Goal: Task Accomplishment & Management: Manage account settings

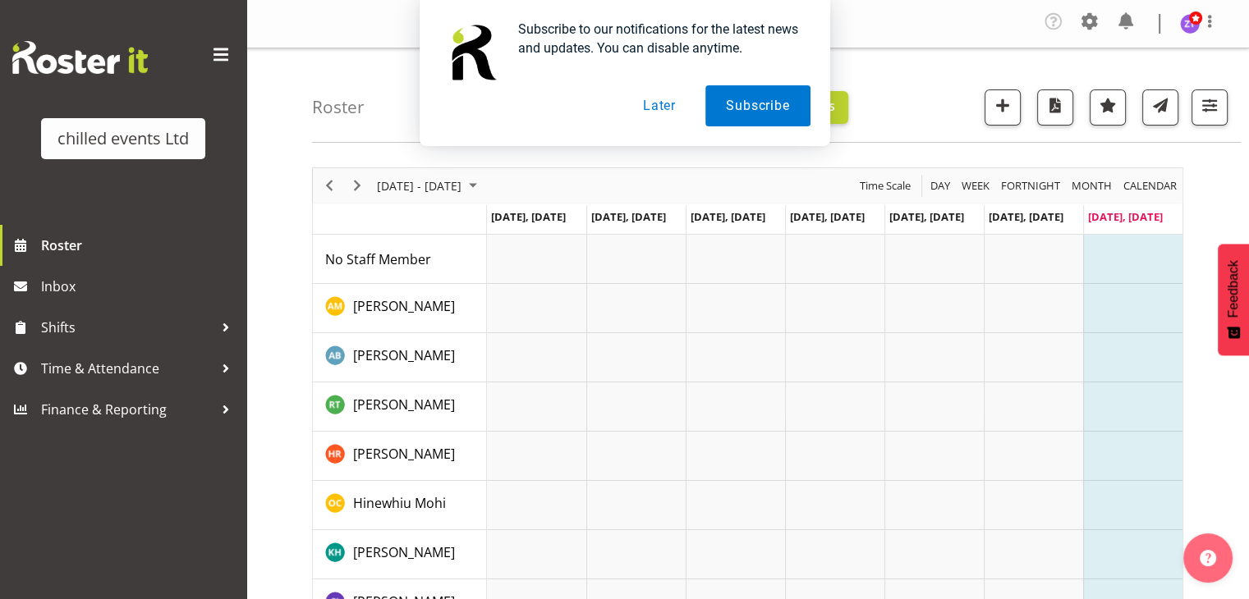
click at [658, 97] on button "Later" at bounding box center [659, 105] width 74 height 41
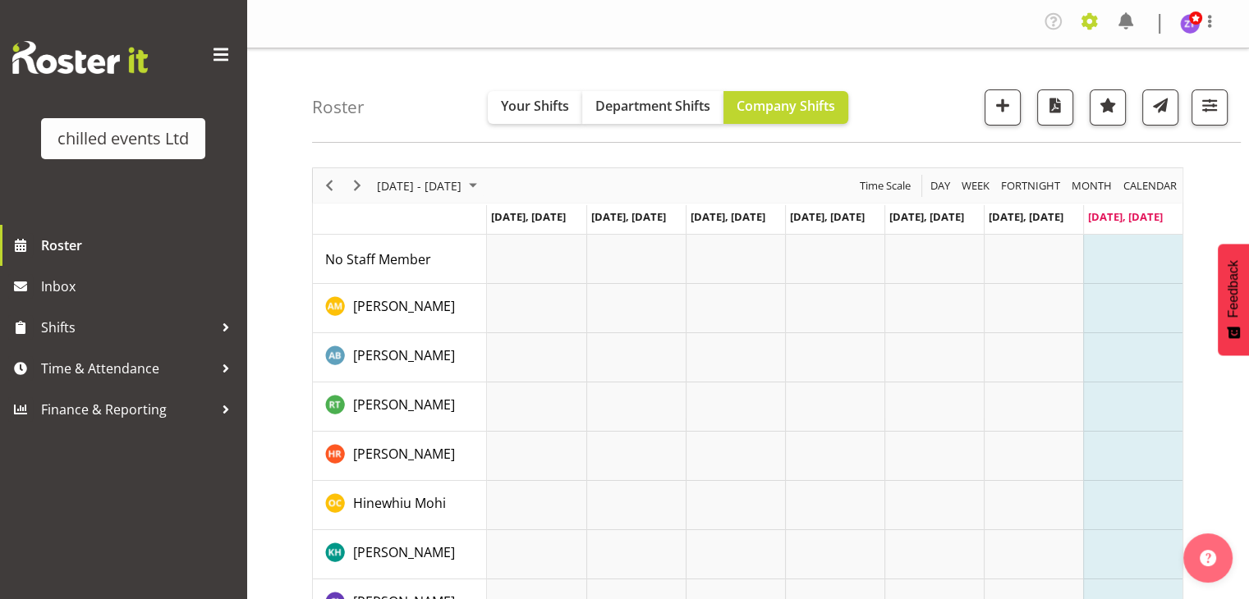
click at [1085, 29] on span at bounding box center [1089, 21] width 26 height 26
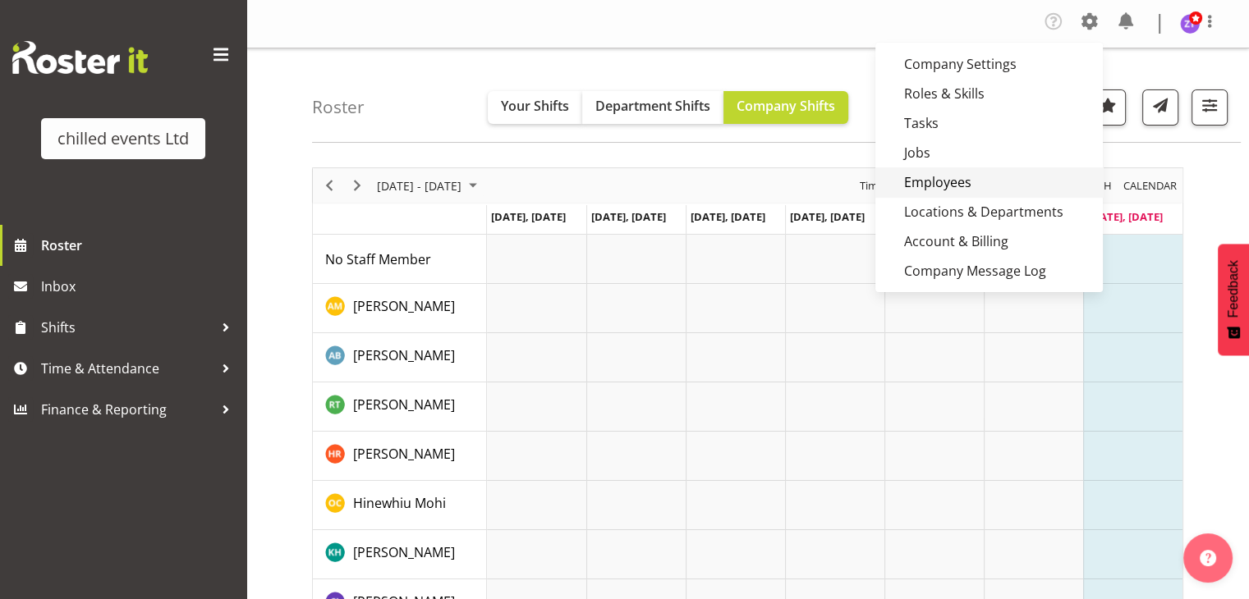
click at [955, 181] on link "Employees" at bounding box center [988, 182] width 227 height 30
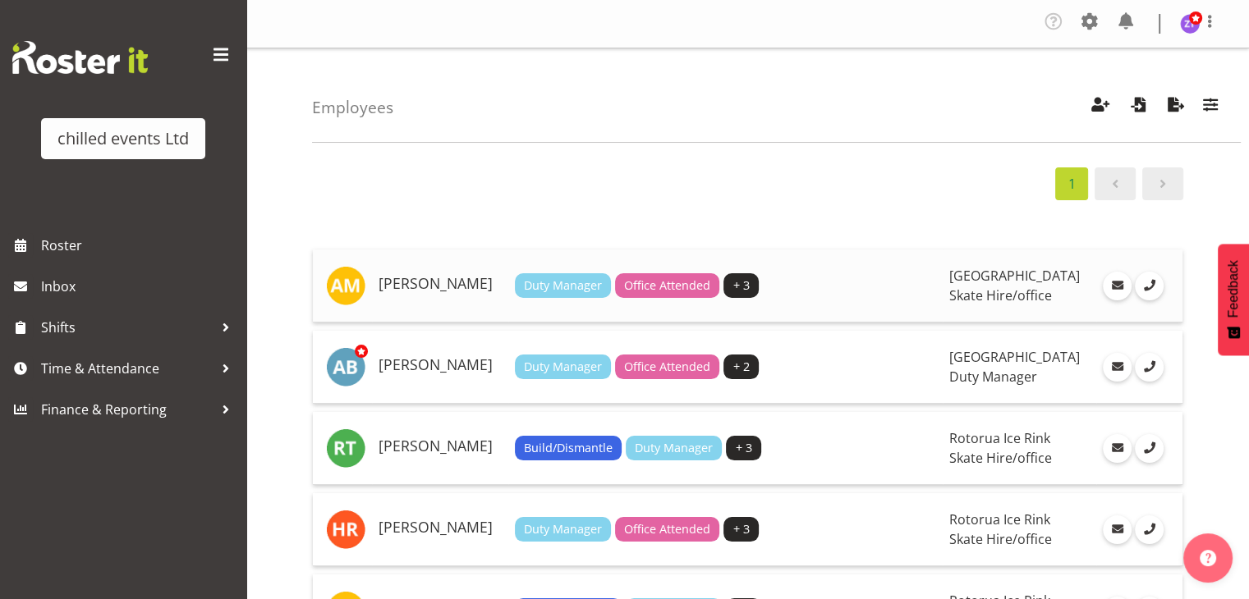
click at [426, 292] on h5 "[PERSON_NAME]" at bounding box center [439, 284] width 123 height 16
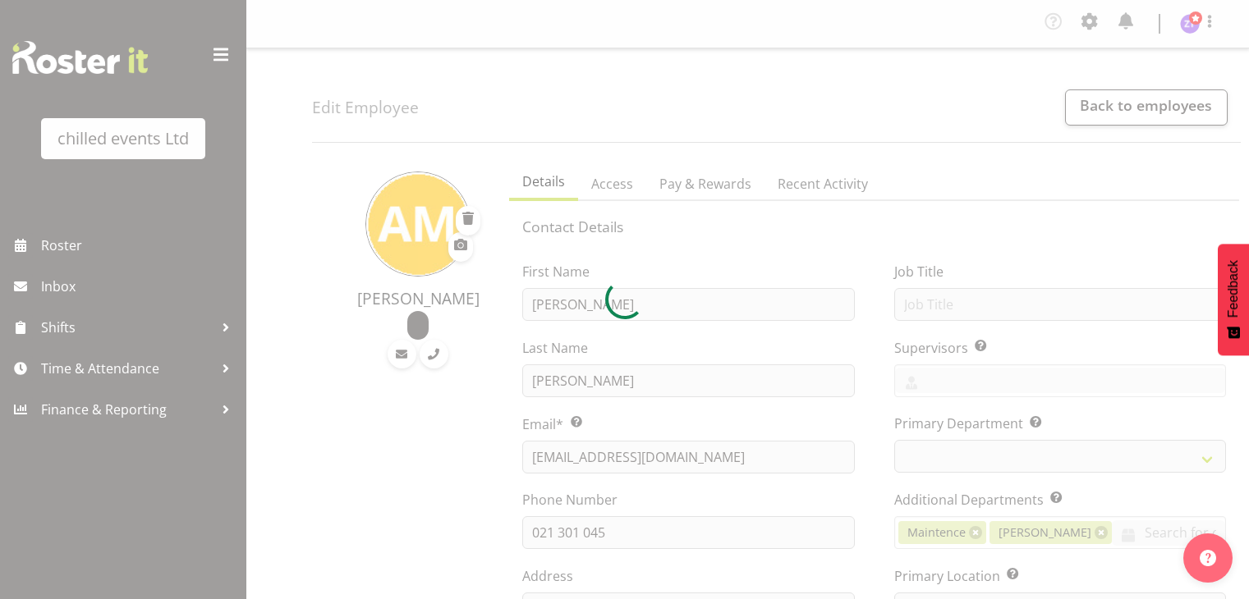
select select "TimelineWeek"
select select
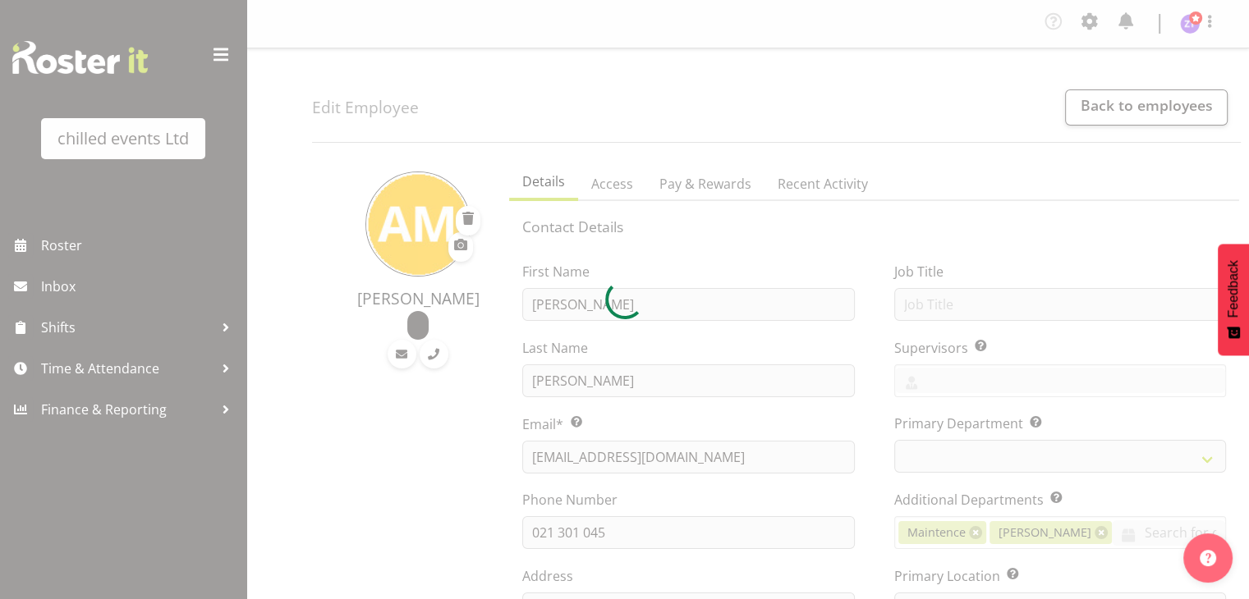
select select "153"
select select "1208"
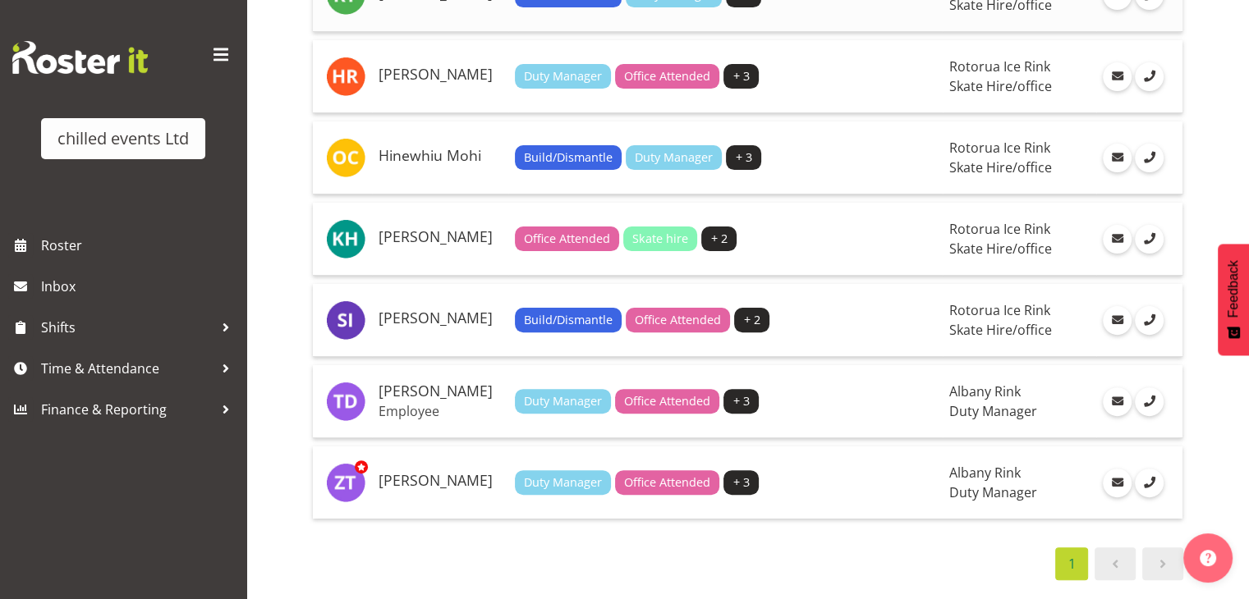
scroll to position [466, 0]
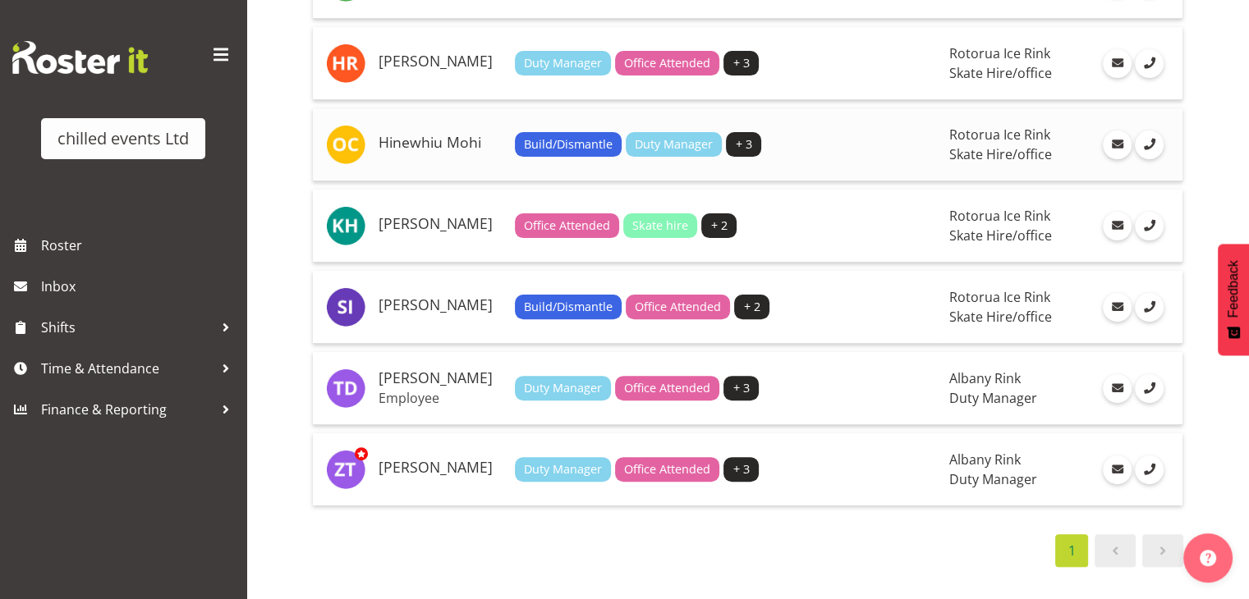
click at [475, 151] on h5 "Hinewhiu Mohi" at bounding box center [439, 143] width 123 height 16
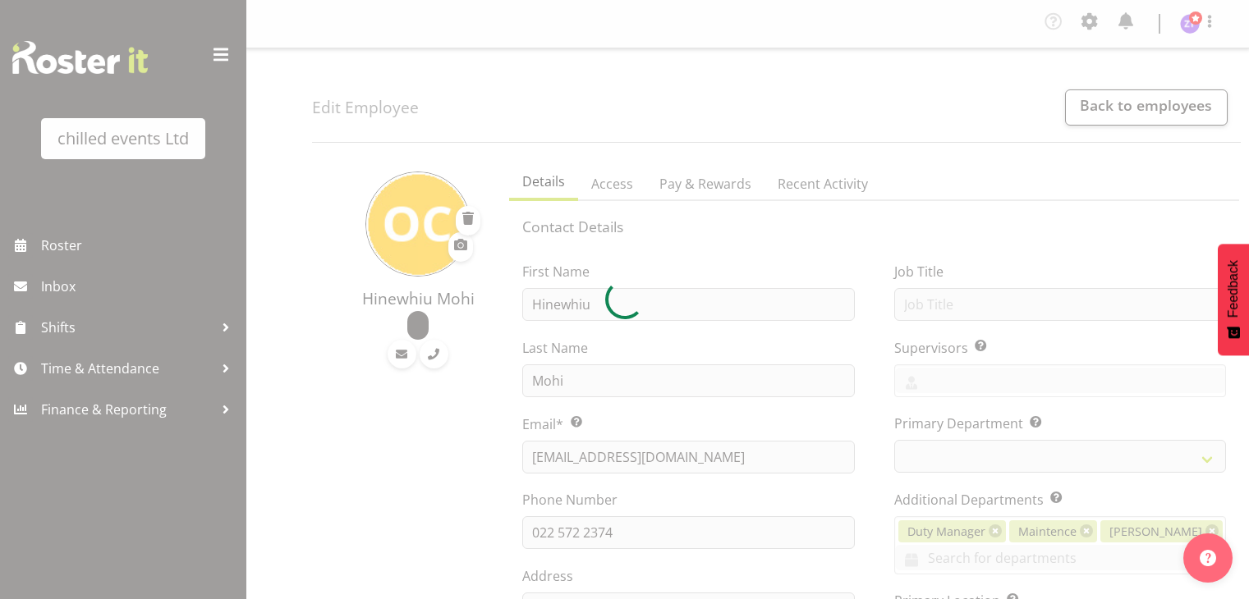
select select "TimelineWeek"
select select "153"
select select "1275"
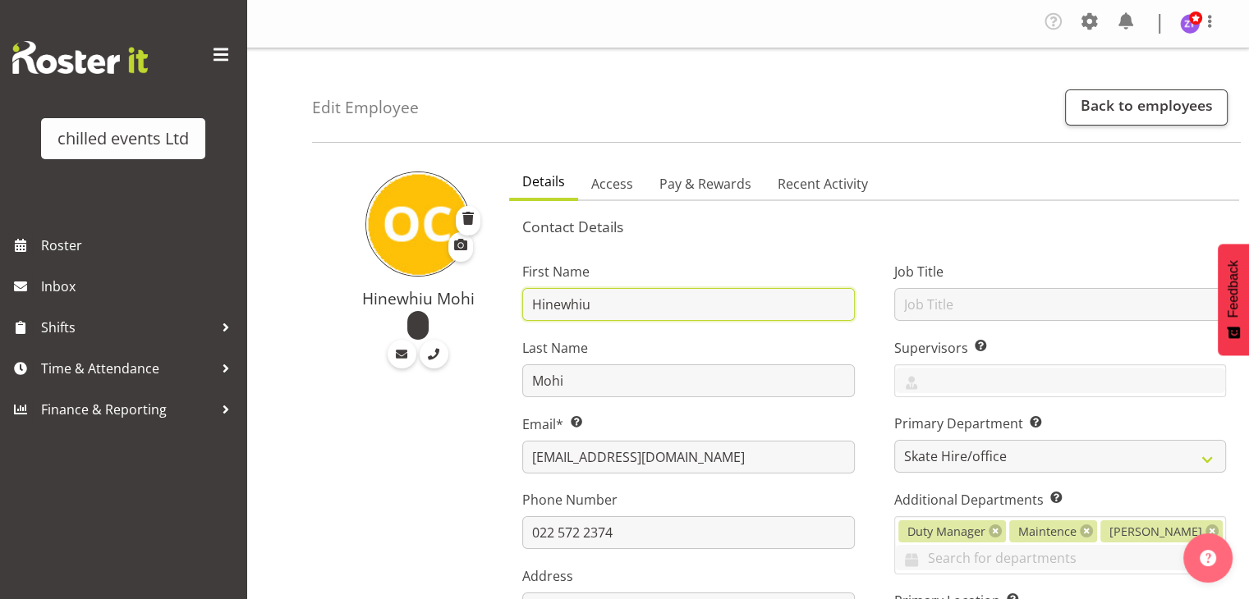
drag, startPoint x: 617, startPoint y: 312, endPoint x: 421, endPoint y: 277, distance: 199.2
click at [421, 277] on div "Hinewhiu Mohi" at bounding box center [417, 270] width 143 height 197
drag, startPoint x: 594, startPoint y: 313, endPoint x: 472, endPoint y: 300, distance: 122.2
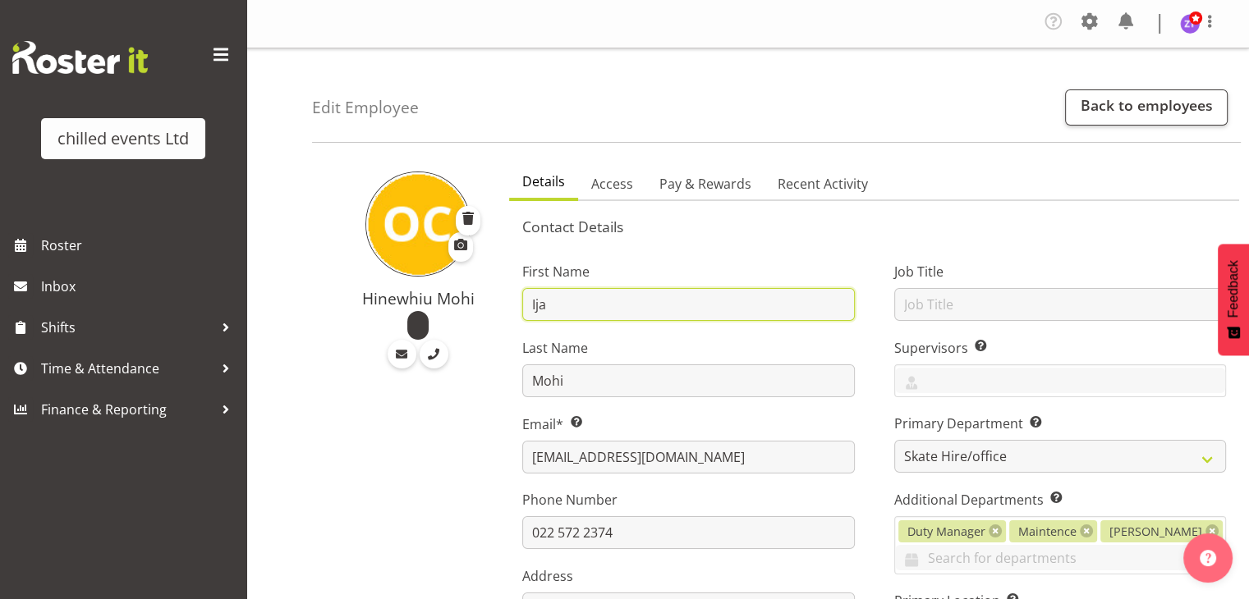
type input "Ija"
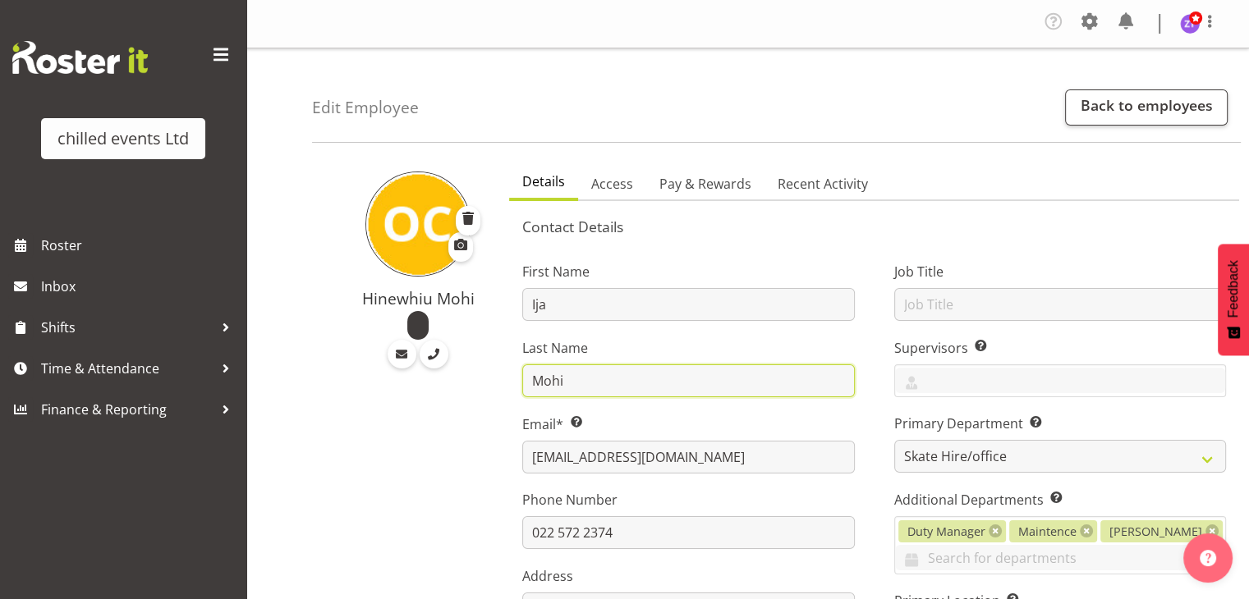
click at [580, 384] on input "Mohi" at bounding box center [688, 381] width 332 height 33
type input "Romeyer"
click at [683, 249] on div "First Name Ija Last Name Romeyer Email* This is a required field. mohihinewhiu@…" at bounding box center [687, 508] width 371 height 538
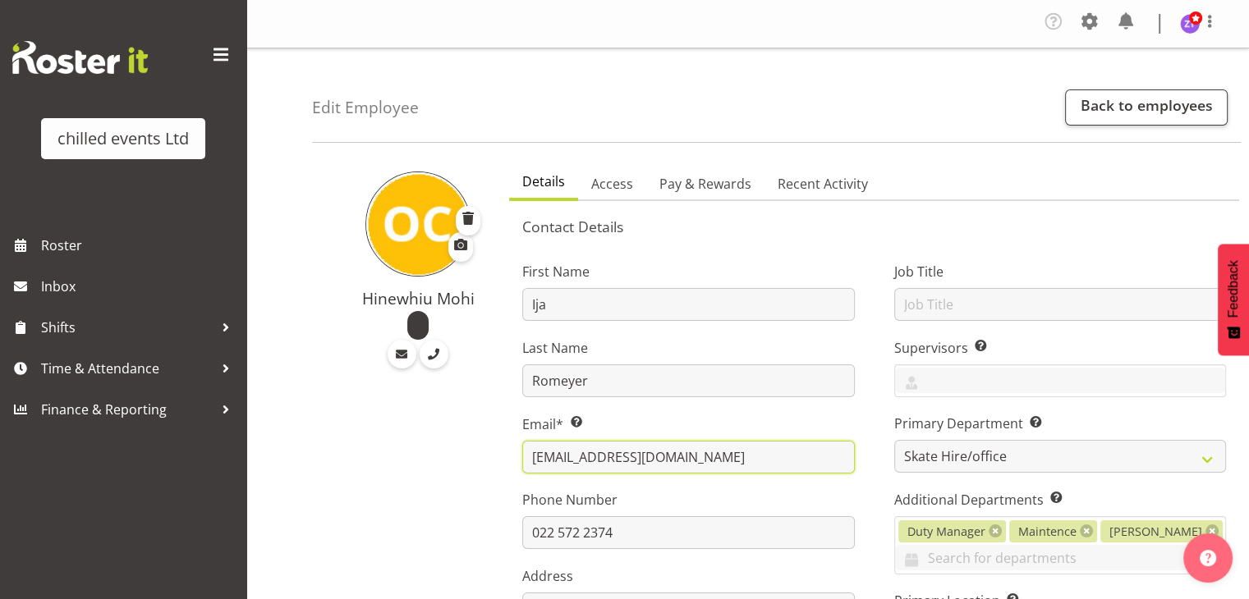
click at [627, 464] on input "mohihinewhiu@gmail.com" at bounding box center [688, 457] width 332 height 33
paste input "ijaromeyer"
click at [627, 464] on input "ijaromeyer@gmail.com" at bounding box center [688, 457] width 332 height 33
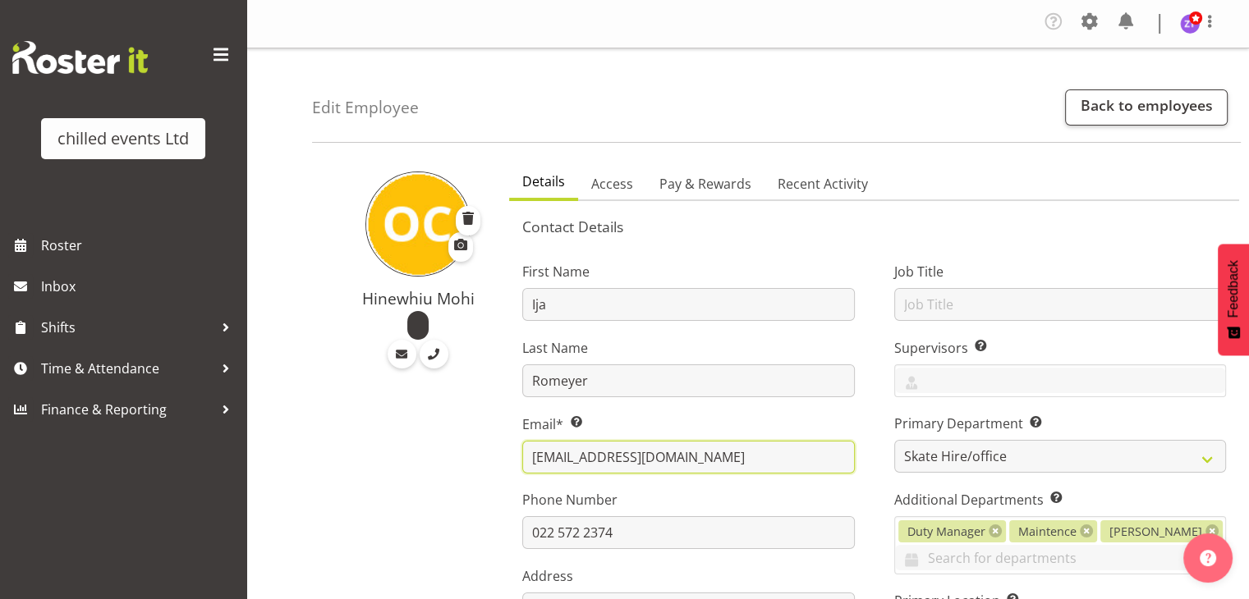
click at [627, 464] on input "ijaromeyer@gmail.com" at bounding box center [688, 457] width 332 height 33
type input "ijaromeyer@gmail.com"
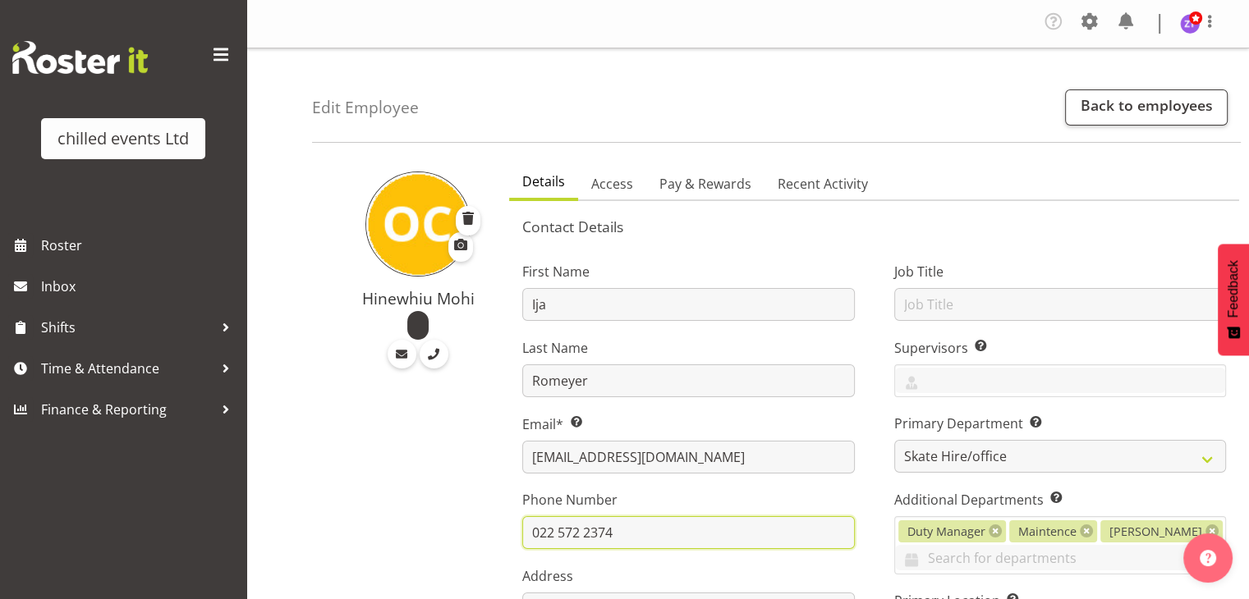
click at [611, 543] on input "022 572 2374" at bounding box center [688, 532] width 332 height 33
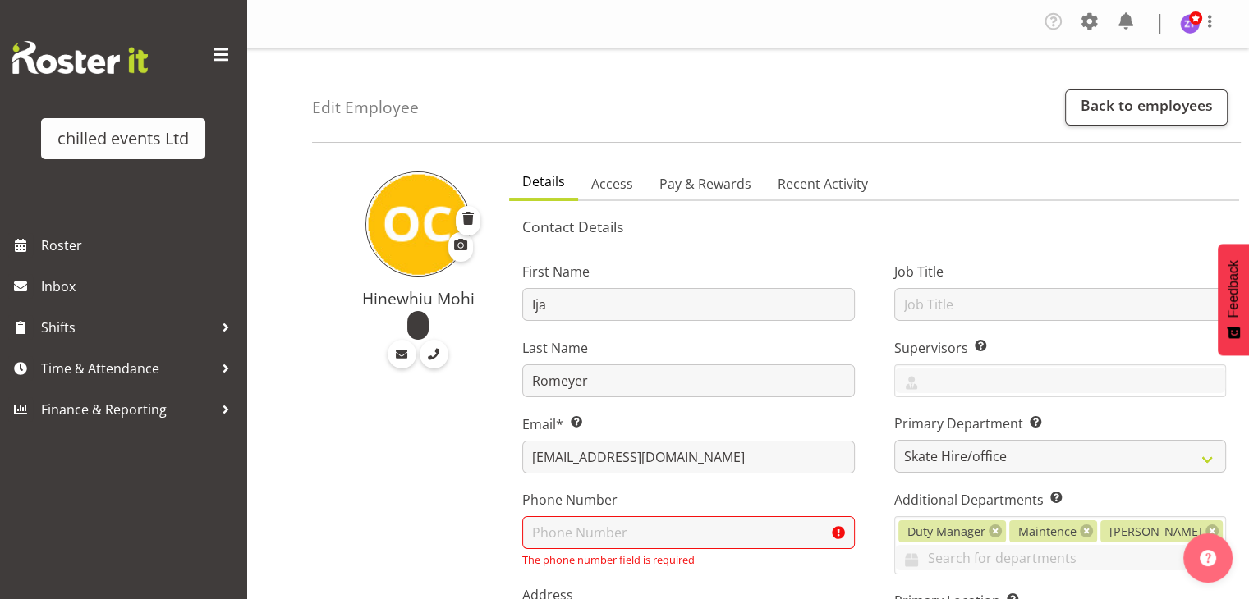
click at [587, 534] on input "text" at bounding box center [688, 532] width 332 height 33
paste input "Cellphone:_____________________"
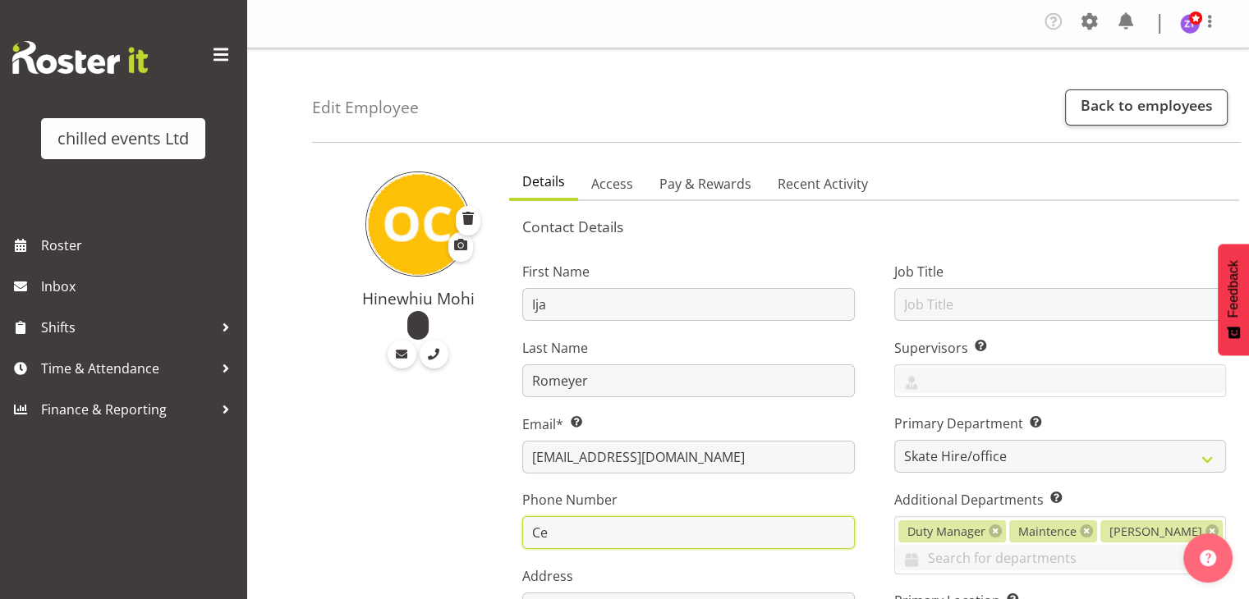
type input "C"
type input "0274884931"
click at [952, 131] on div "Edit Employee Back to employees" at bounding box center [776, 95] width 929 height 94
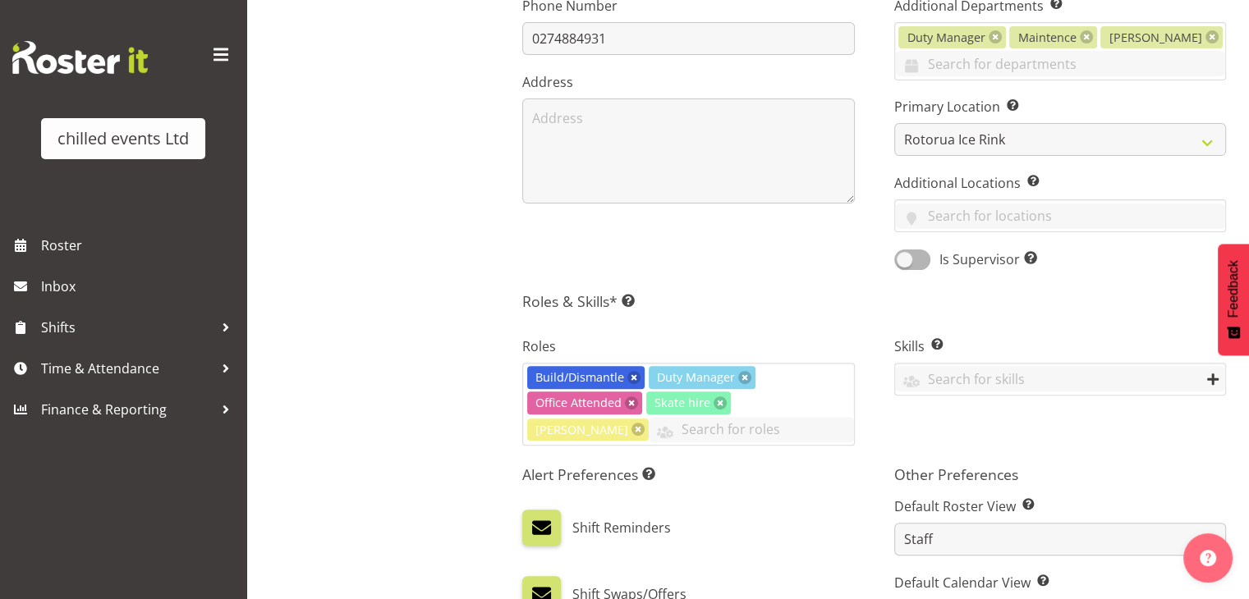
scroll to position [511, 0]
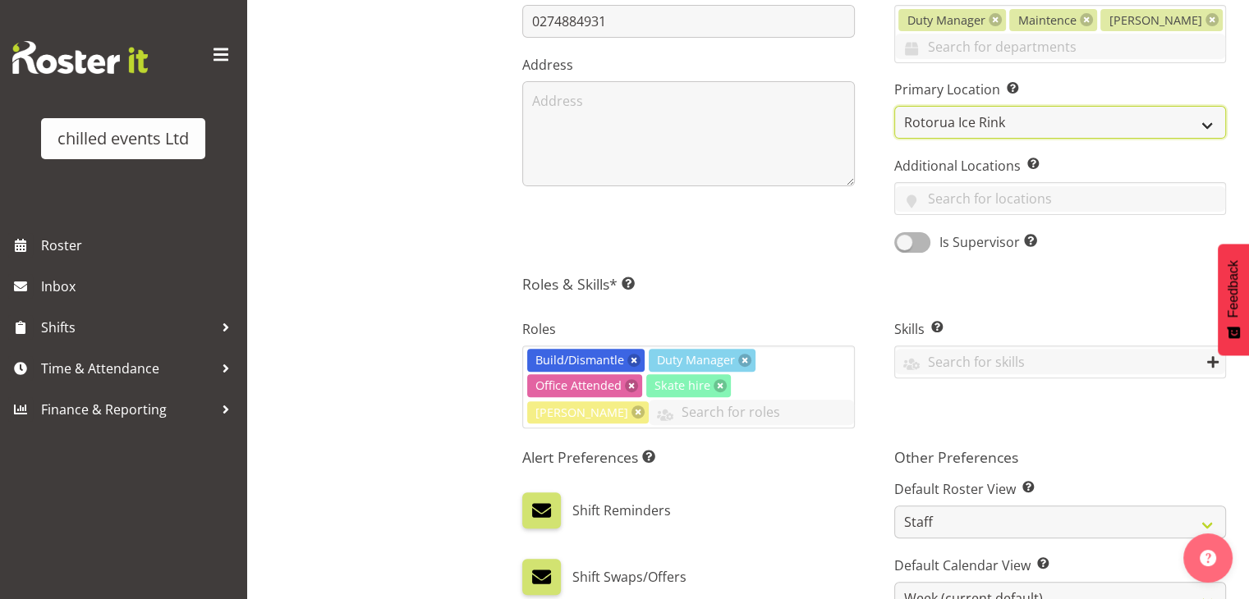
click at [1012, 126] on select "Hamilton Ice Rink Palmerston North Rotorua Ice Rink Tauranga Ice Rink Whangarei…" at bounding box center [1060, 122] width 332 height 33
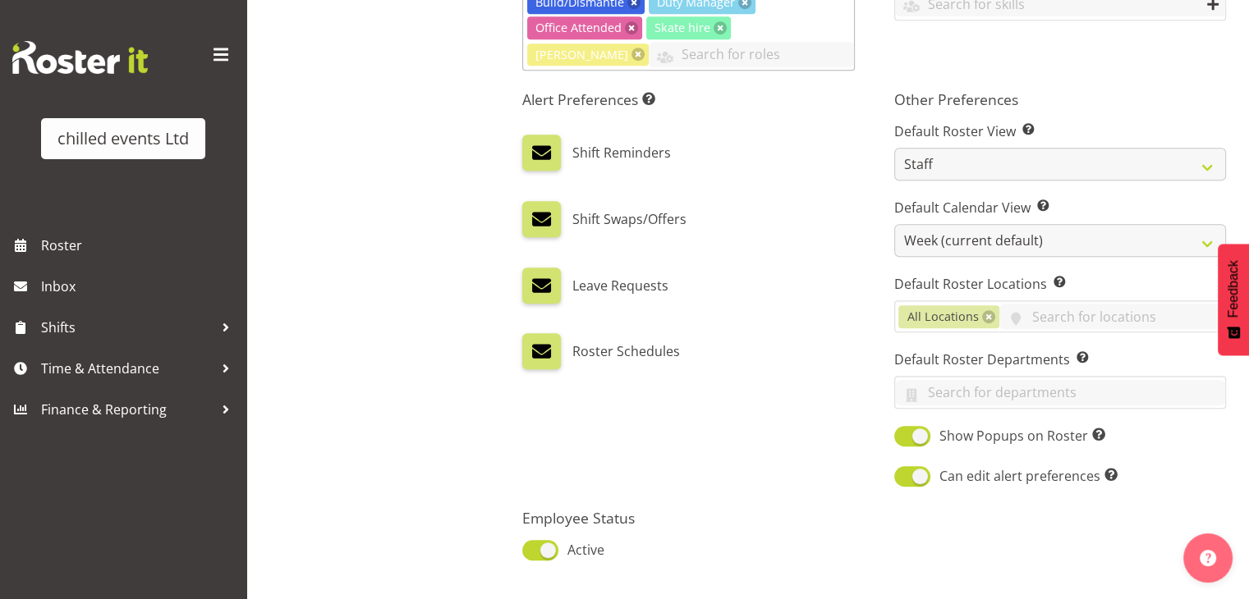
scroll to position [979, 0]
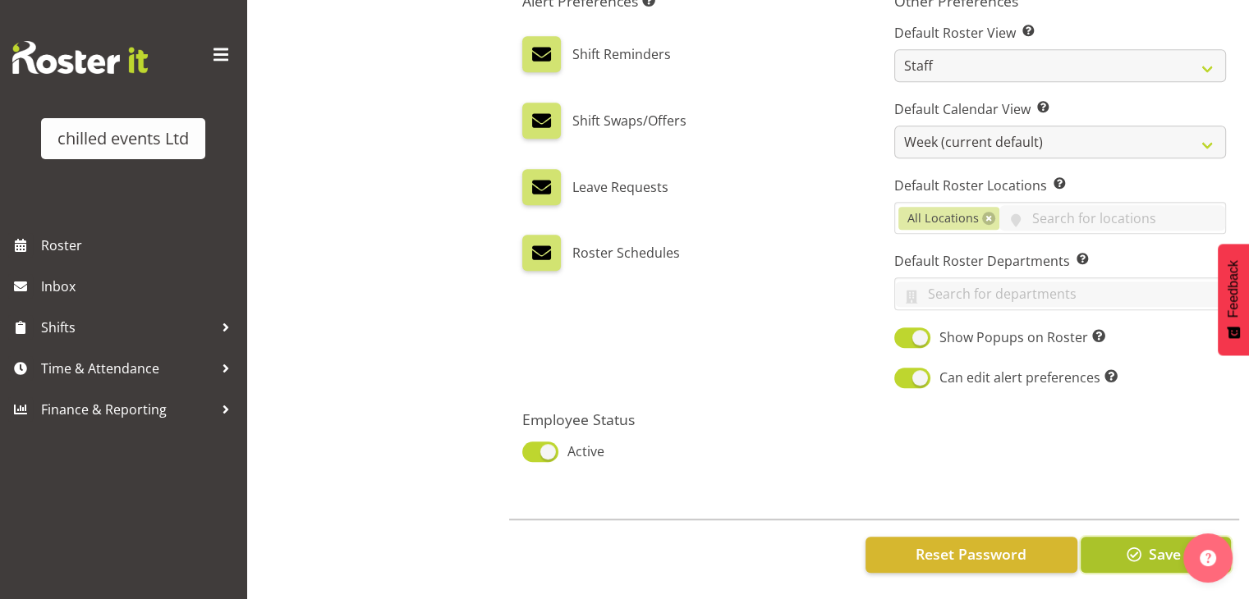
click at [1136, 544] on span "button" at bounding box center [1133, 554] width 21 height 21
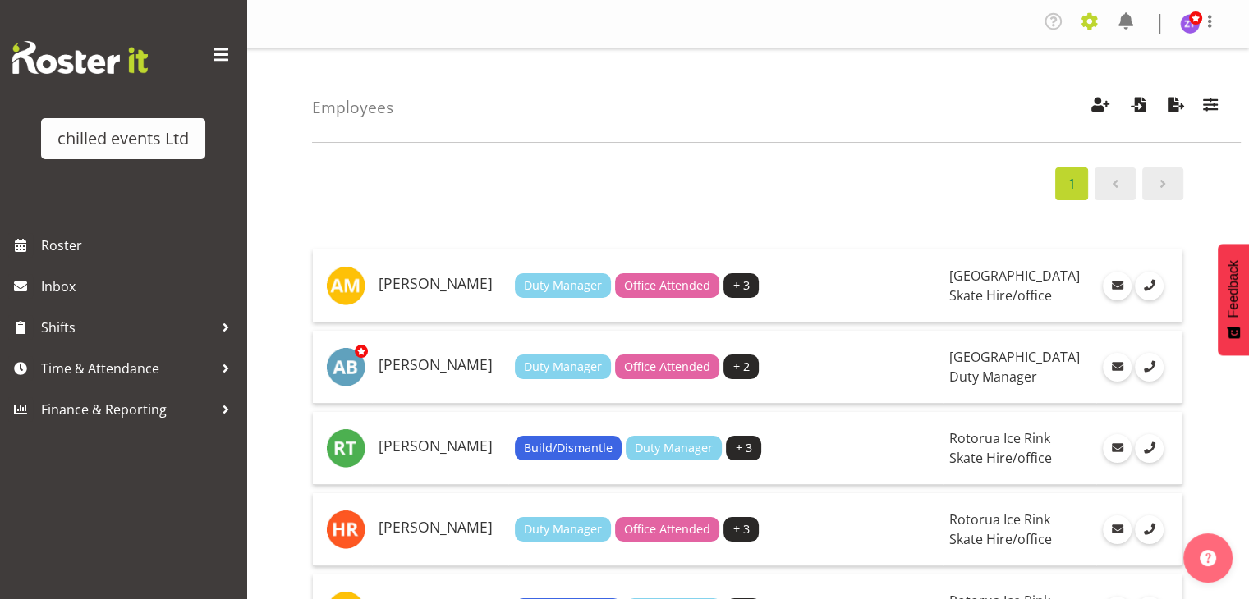
click at [1093, 26] on span at bounding box center [1089, 21] width 26 height 26
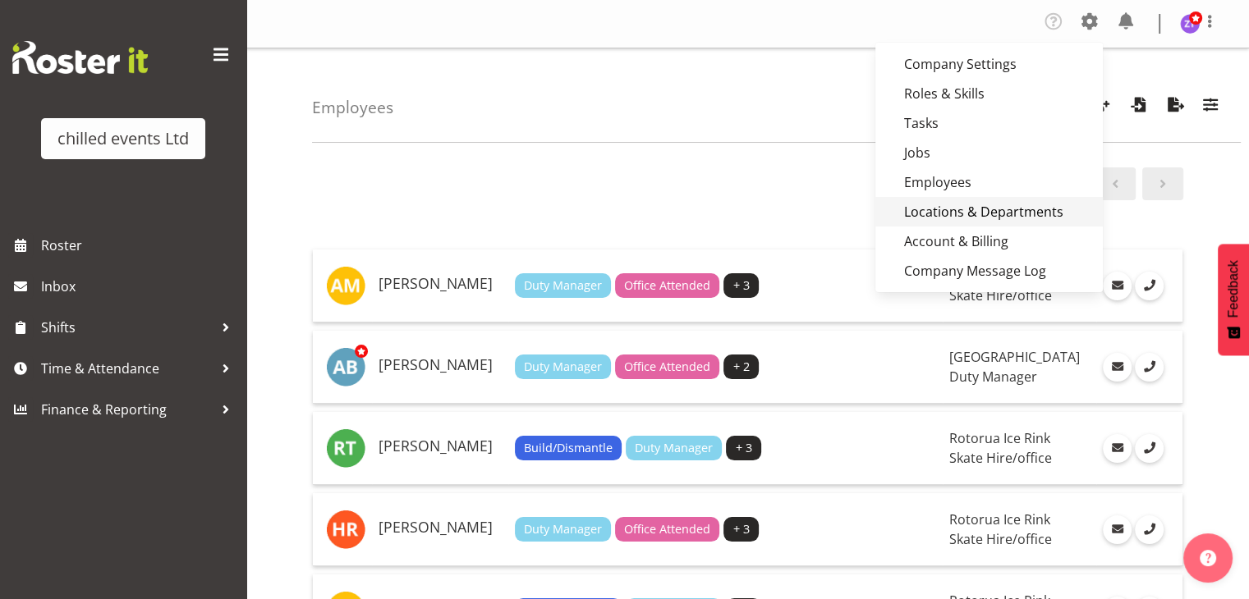
click at [909, 211] on link "Locations & Departments" at bounding box center [988, 212] width 227 height 30
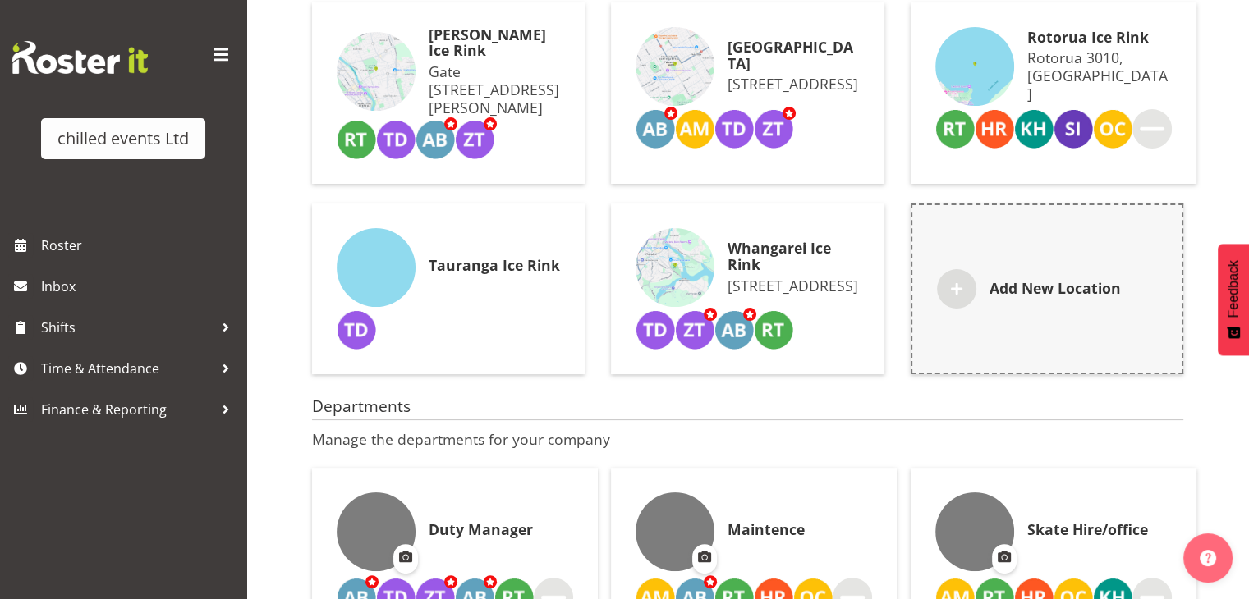
scroll to position [240, 0]
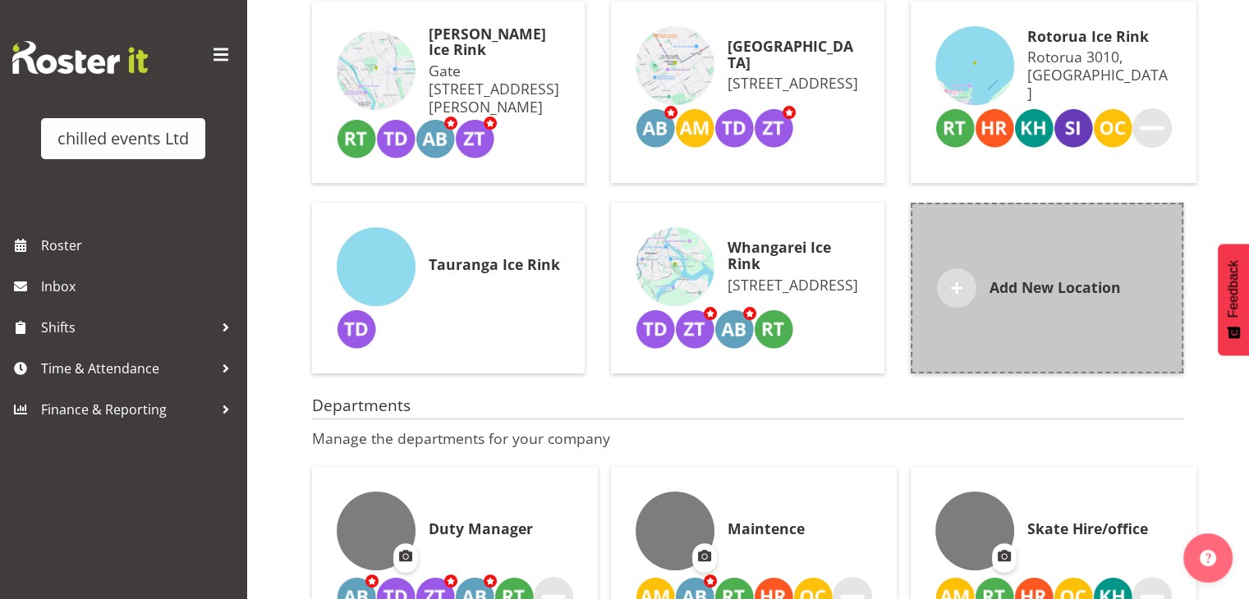
click at [1044, 296] on h6 "Add New Location" at bounding box center [1054, 288] width 131 height 16
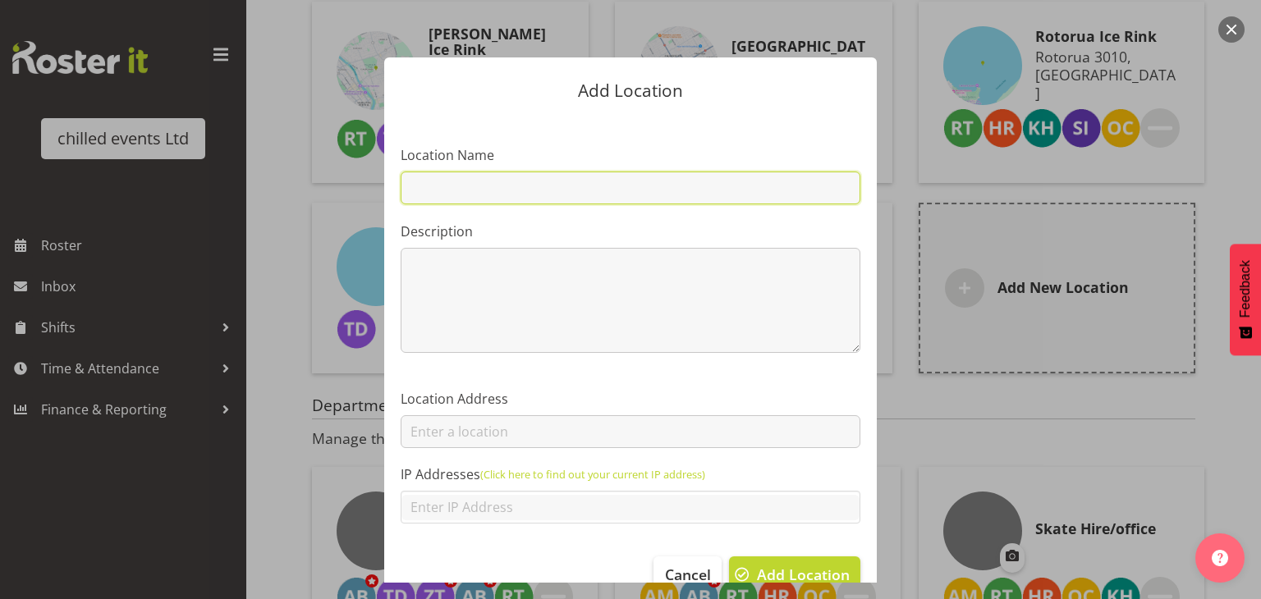
click at [410, 183] on input "text" at bounding box center [631, 188] width 460 height 33
type input "Hawkes Bay Ice Rink"
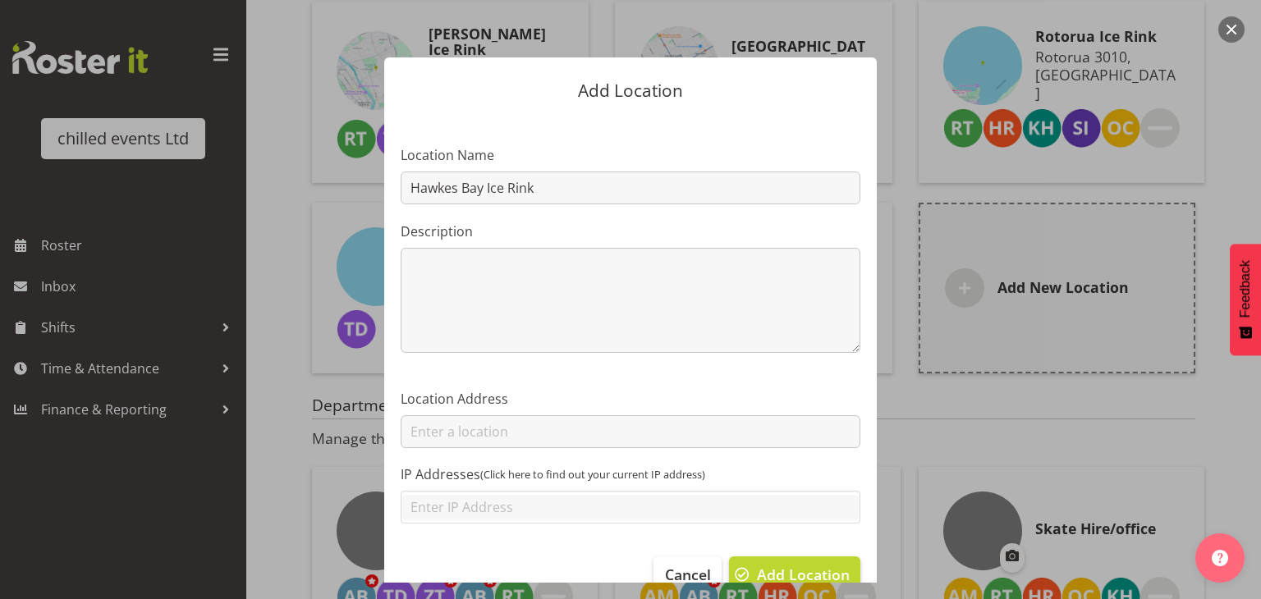
click at [580, 477] on link "(Click here to find out your current IP address)" at bounding box center [592, 475] width 225 height 16
click at [757, 576] on span "Add Location" at bounding box center [803, 574] width 93 height 21
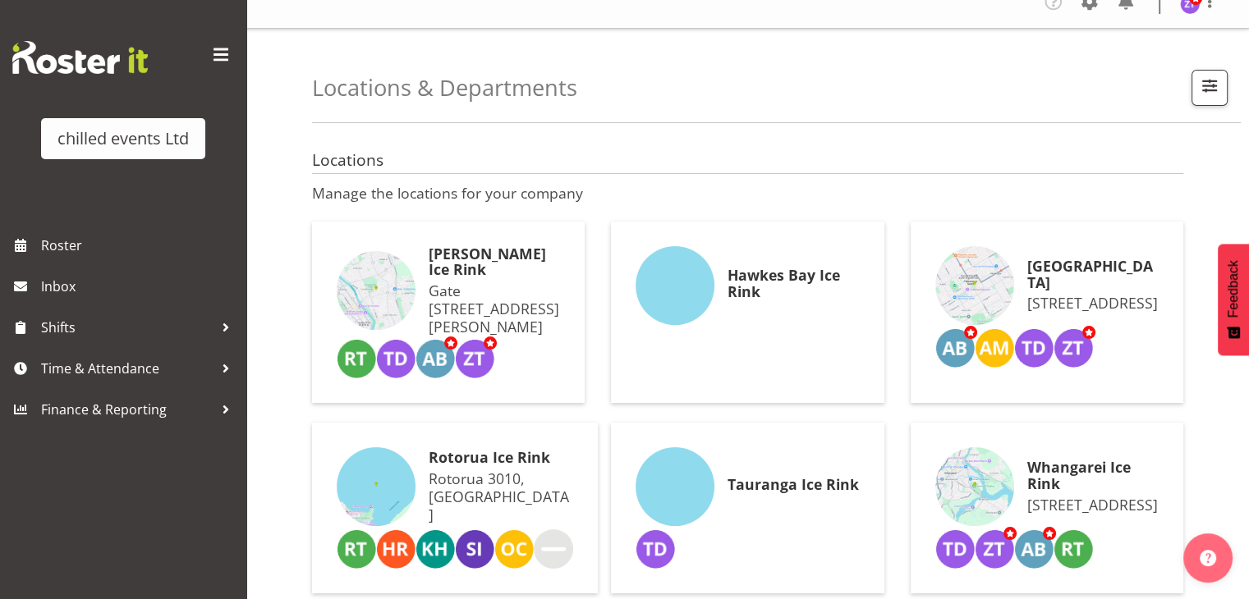
scroll to position [0, 0]
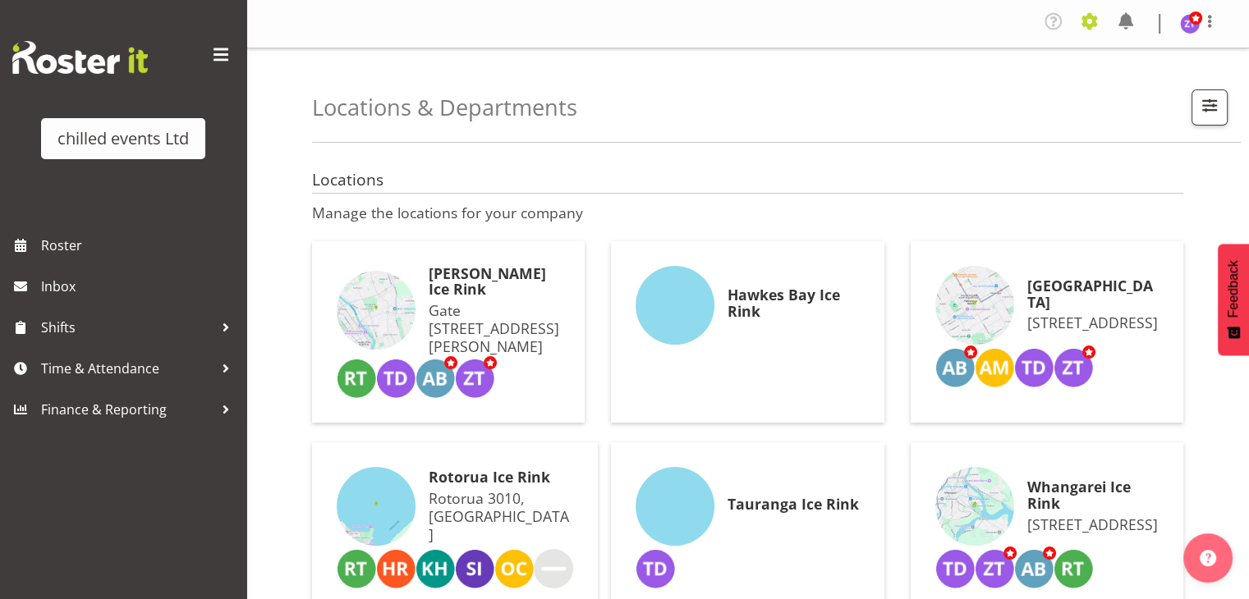
click at [1087, 22] on span at bounding box center [1089, 21] width 26 height 26
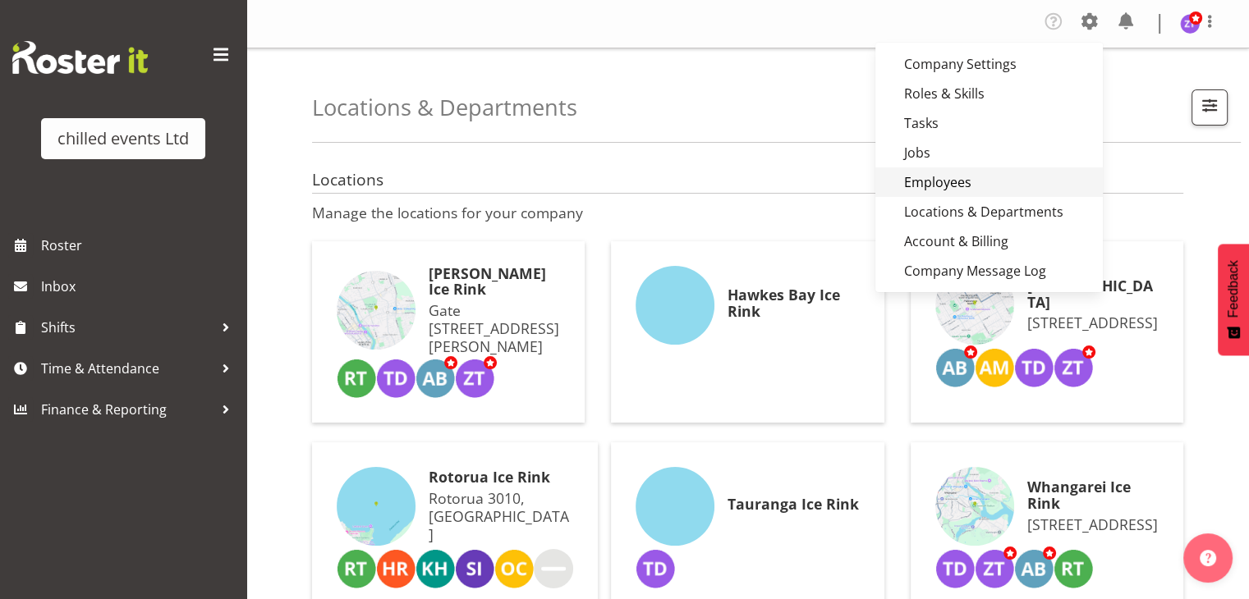
click at [947, 184] on link "Employees" at bounding box center [988, 182] width 227 height 30
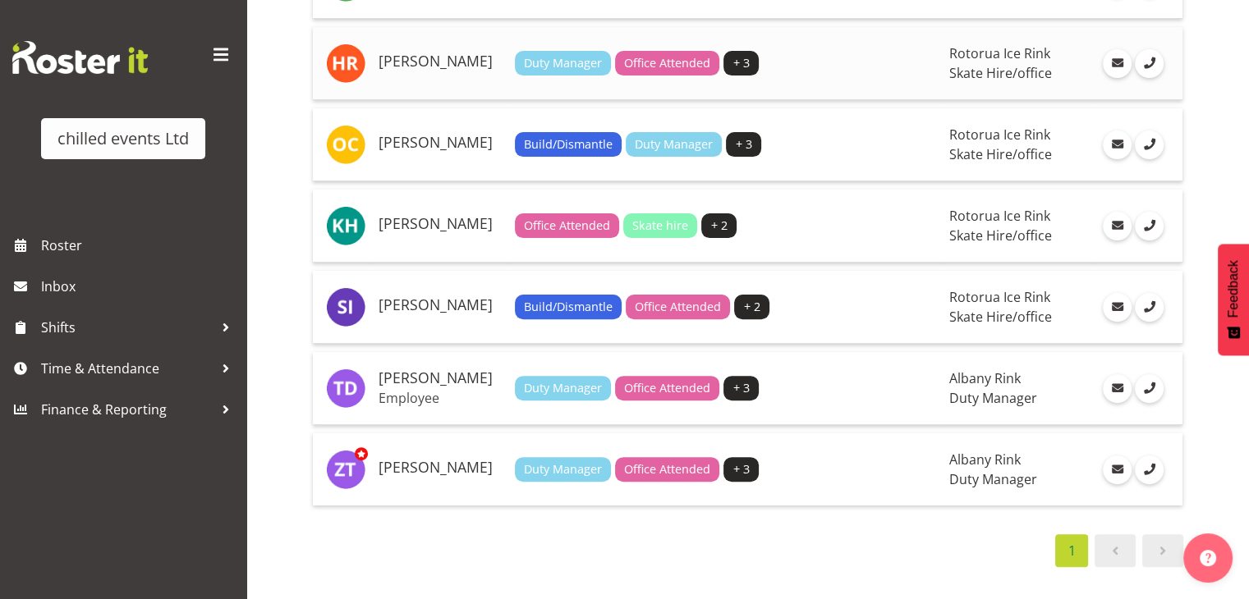
scroll to position [475, 0]
click at [466, 232] on h5 "[PERSON_NAME]" at bounding box center [439, 224] width 123 height 16
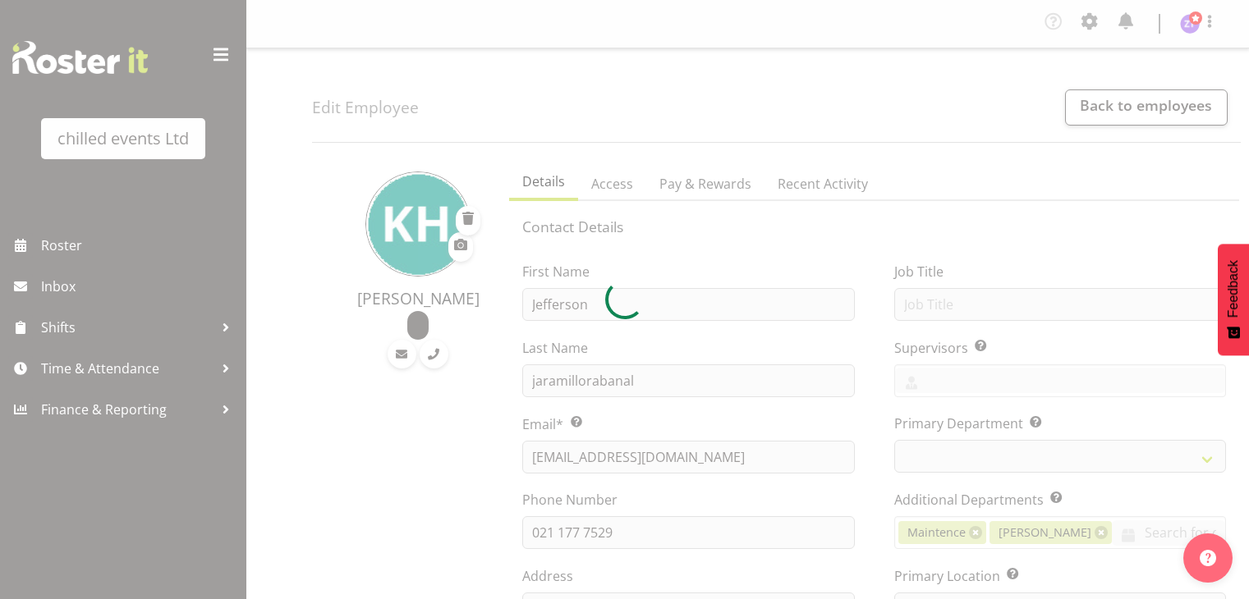
select select "TimelineWeek"
select select
select select "153"
select select "1275"
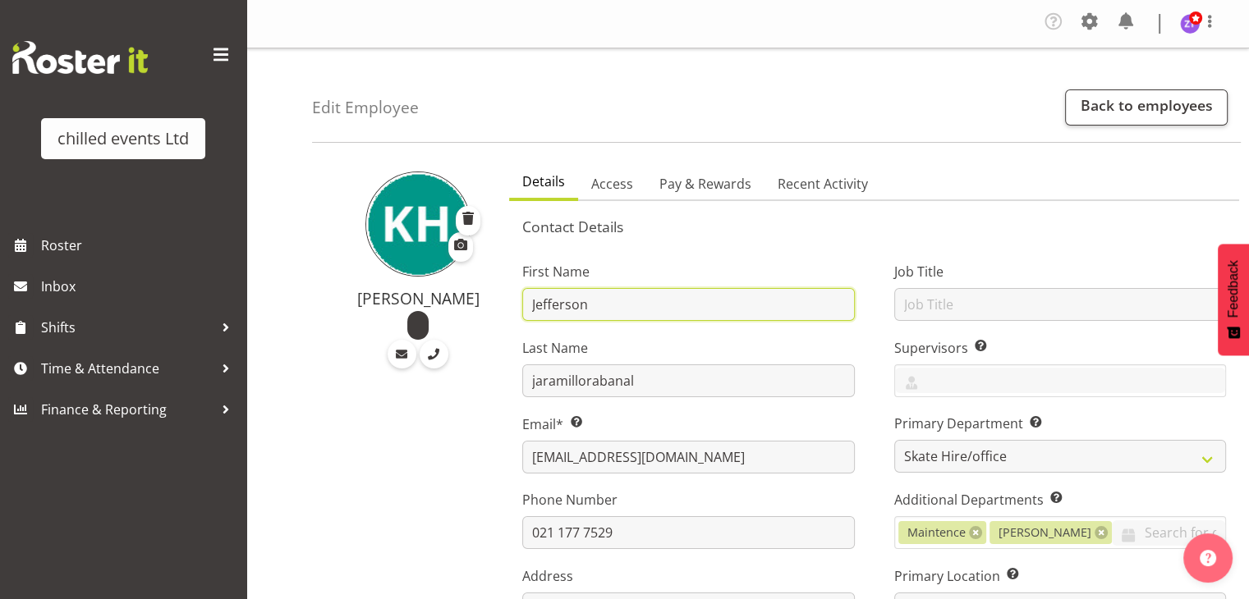
drag, startPoint x: 596, startPoint y: 315, endPoint x: 463, endPoint y: 303, distance: 133.6
type input "Connor"
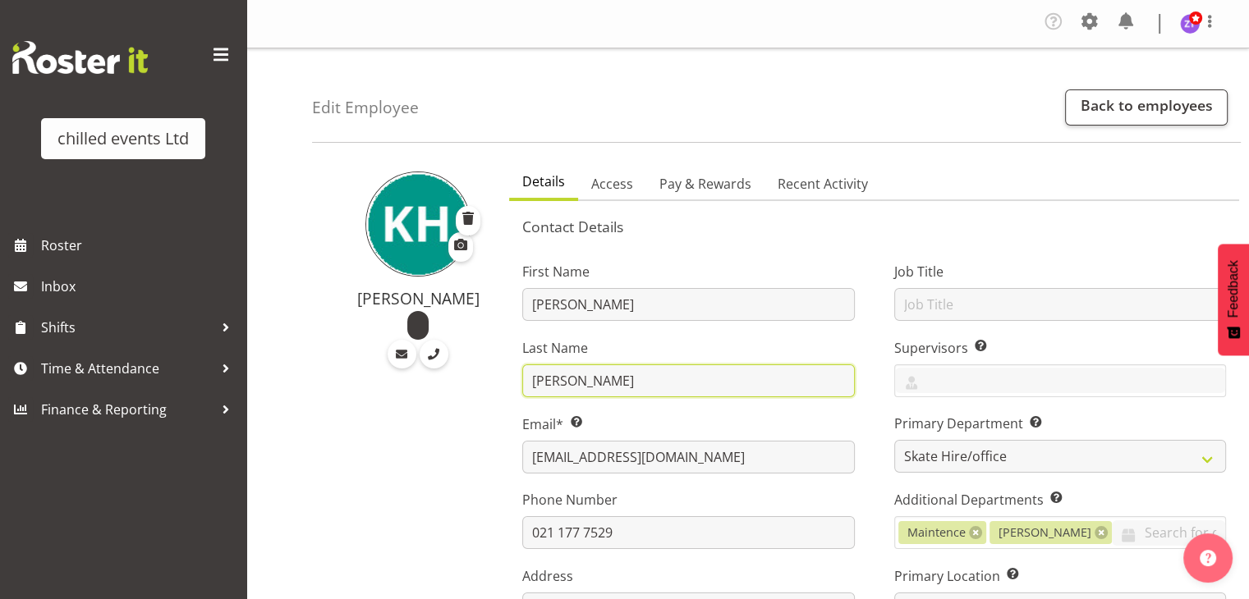
type input "Meldrum"
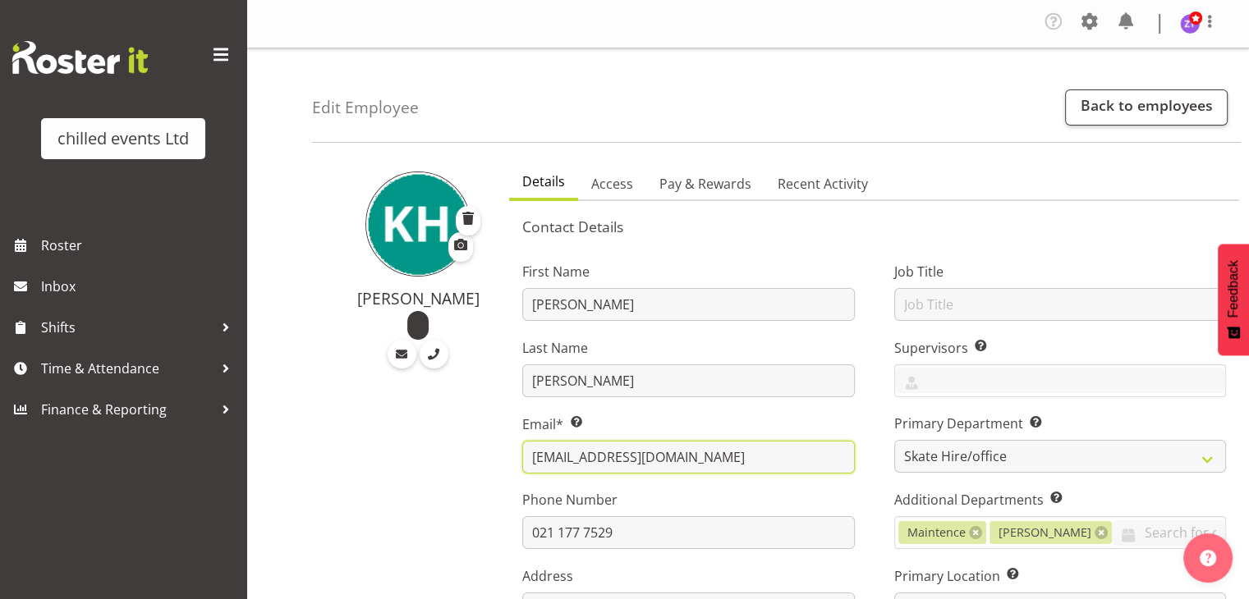
click at [624, 456] on input "Jeffersonjaramillorabanal@gmail.com" at bounding box center [688, 457] width 332 height 33
paste input "meldrumconnor13"
click at [624, 456] on input "meldrumconnor13@gmail.com" at bounding box center [688, 457] width 332 height 33
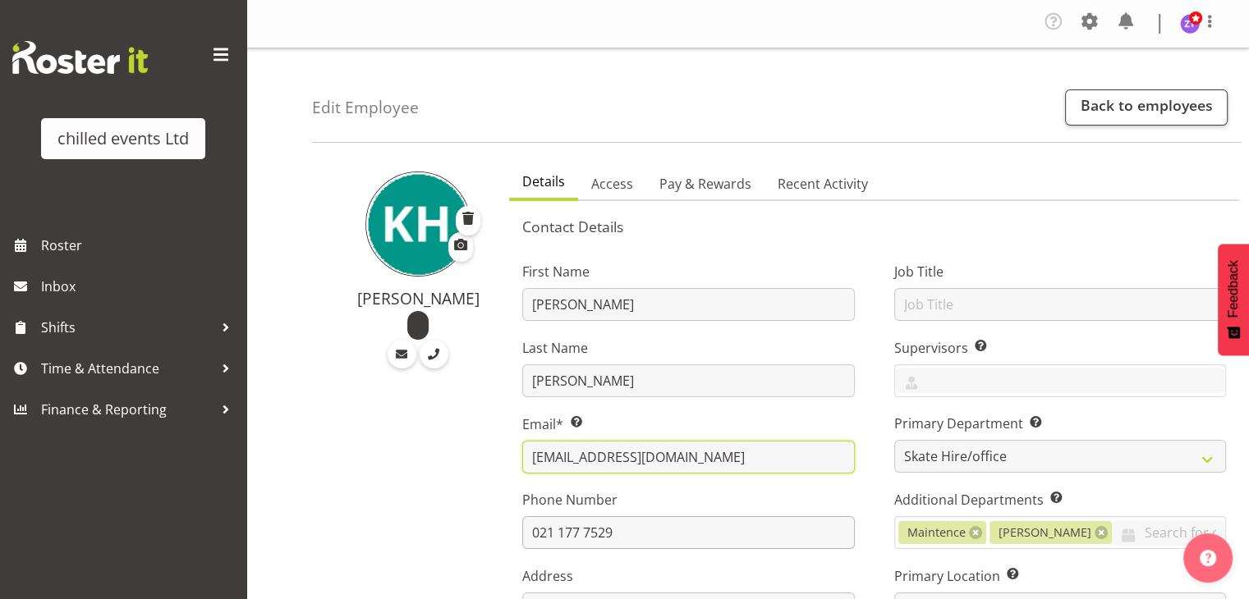
type input "meldrumconnor13@gmail.com"
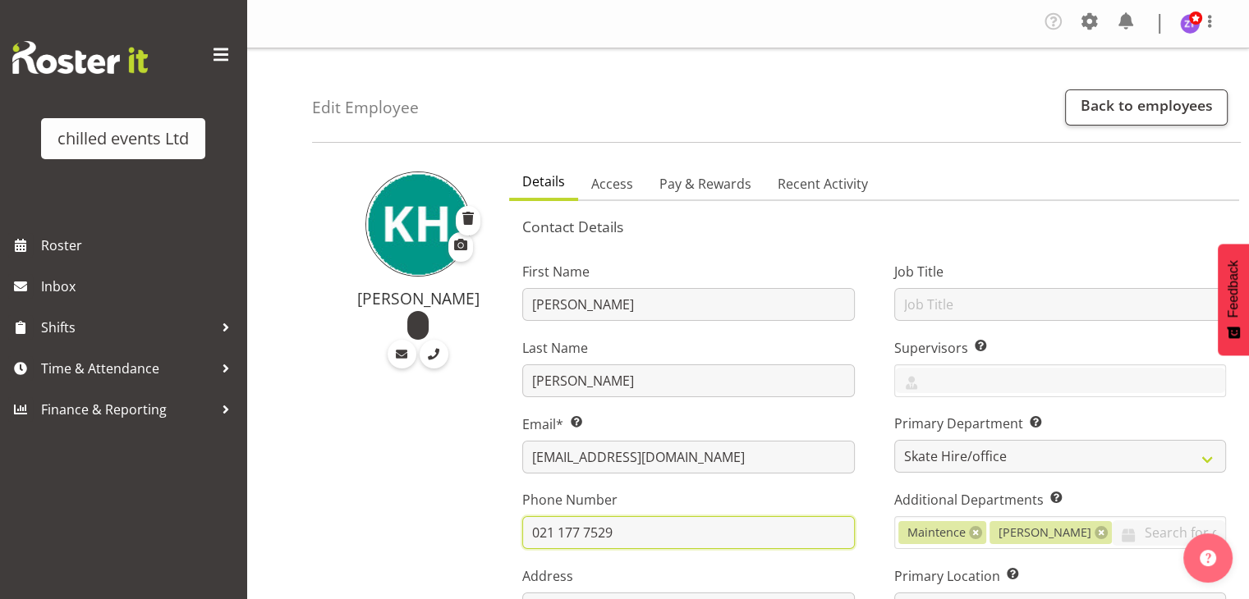
click at [608, 547] on input "021 177 7529" at bounding box center [688, 532] width 332 height 33
click at [673, 536] on input "0201020786" at bounding box center [688, 532] width 332 height 33
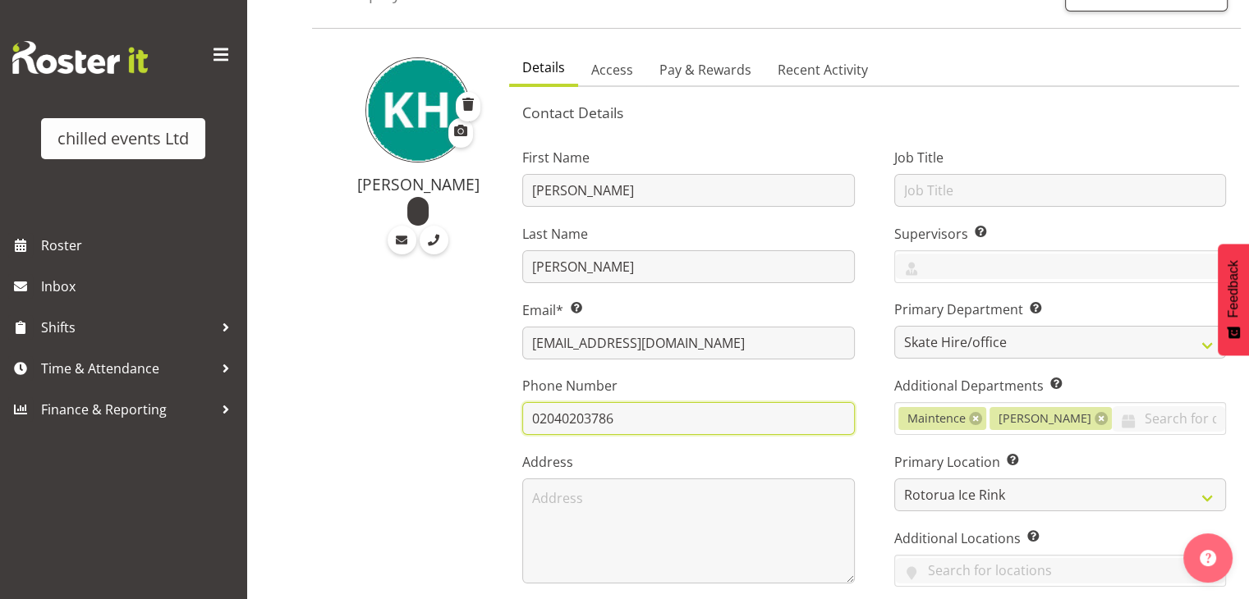
scroll to position [118, 0]
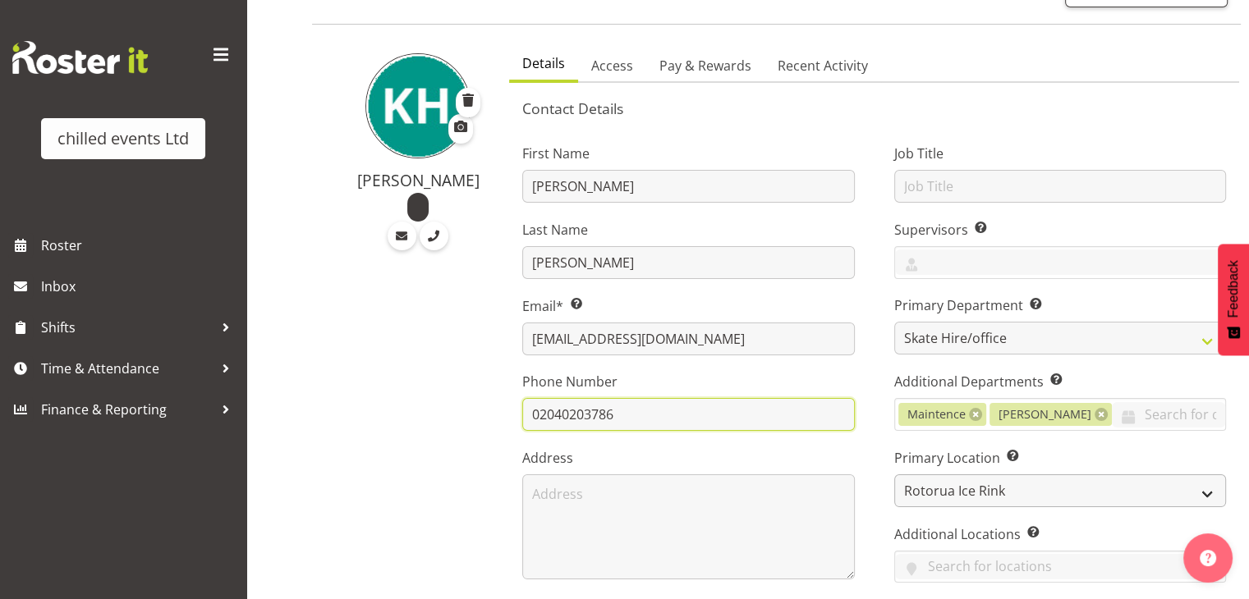
type input "02040203786"
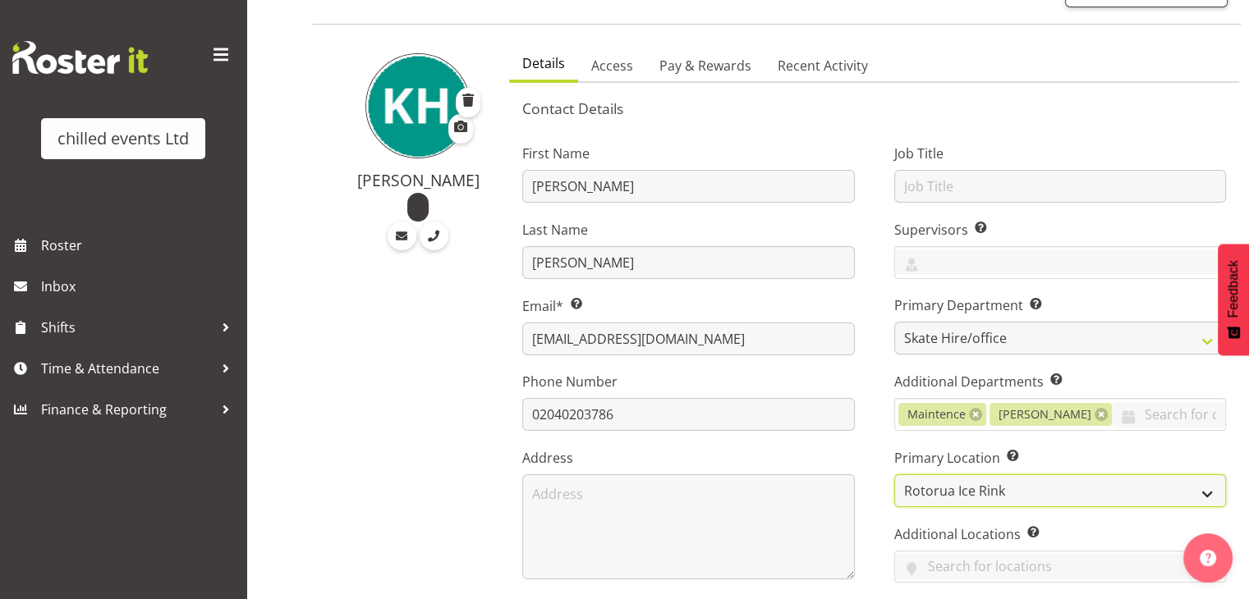
click at [1074, 475] on select "[PERSON_NAME] Ice Rink Hawkes Bay Ice Rink [GEOGRAPHIC_DATA] Rotorua Ice Rink T…" at bounding box center [1060, 491] width 332 height 33
select select "1283"
click at [894, 475] on select "[PERSON_NAME] Ice Rink Hawkes Bay Ice Rink [GEOGRAPHIC_DATA] Rotorua Ice Rink T…" at bounding box center [1060, 491] width 332 height 33
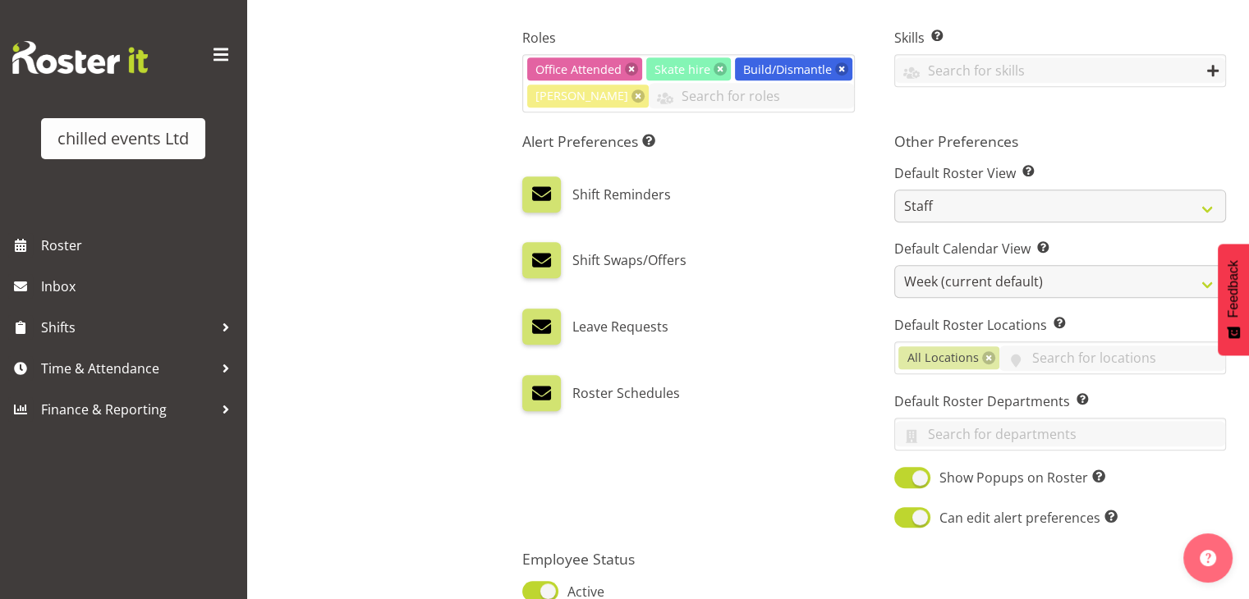
scroll to position [928, 0]
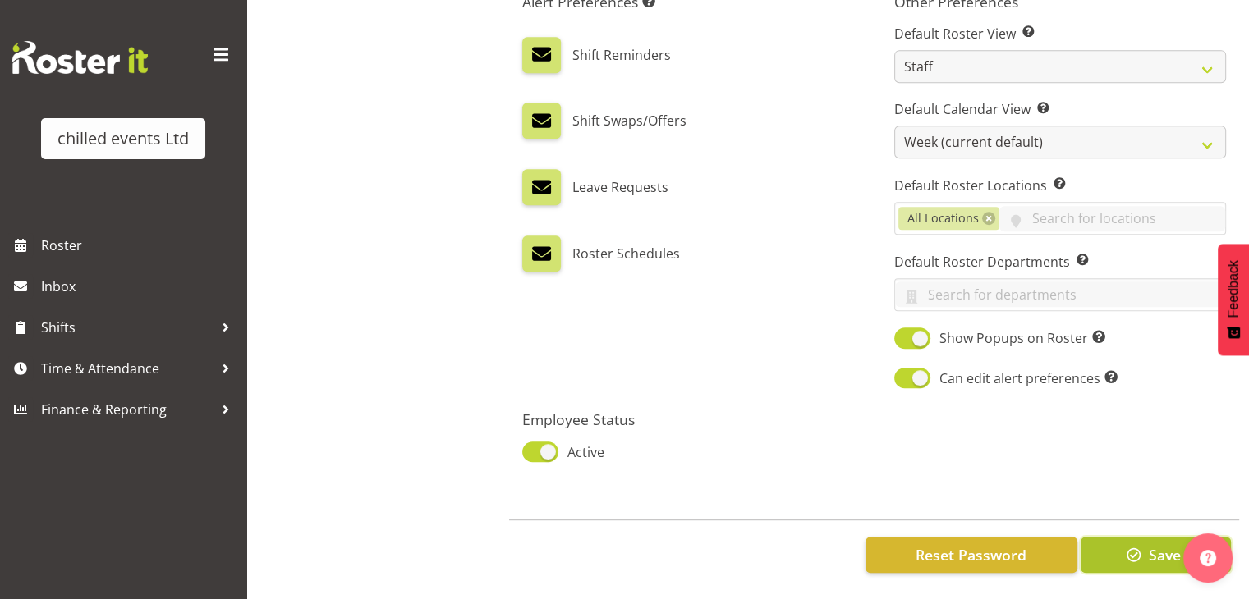
click at [1125, 544] on span "button" at bounding box center [1133, 554] width 21 height 21
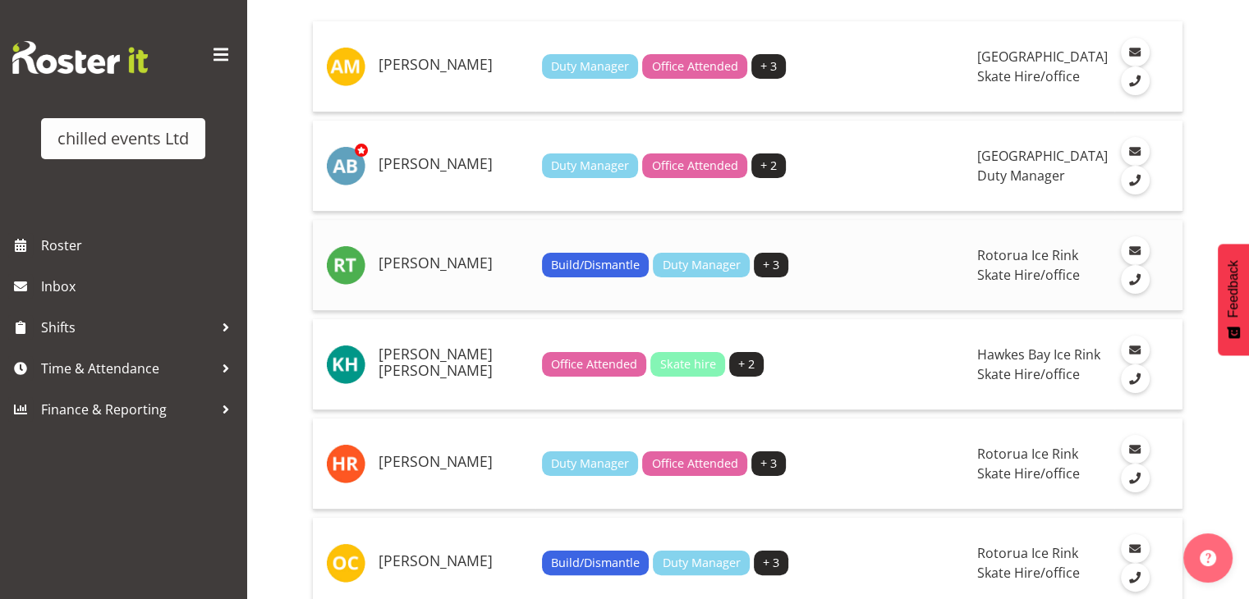
scroll to position [229, 0]
click at [466, 255] on h5 "[PERSON_NAME]" at bounding box center [453, 263] width 150 height 16
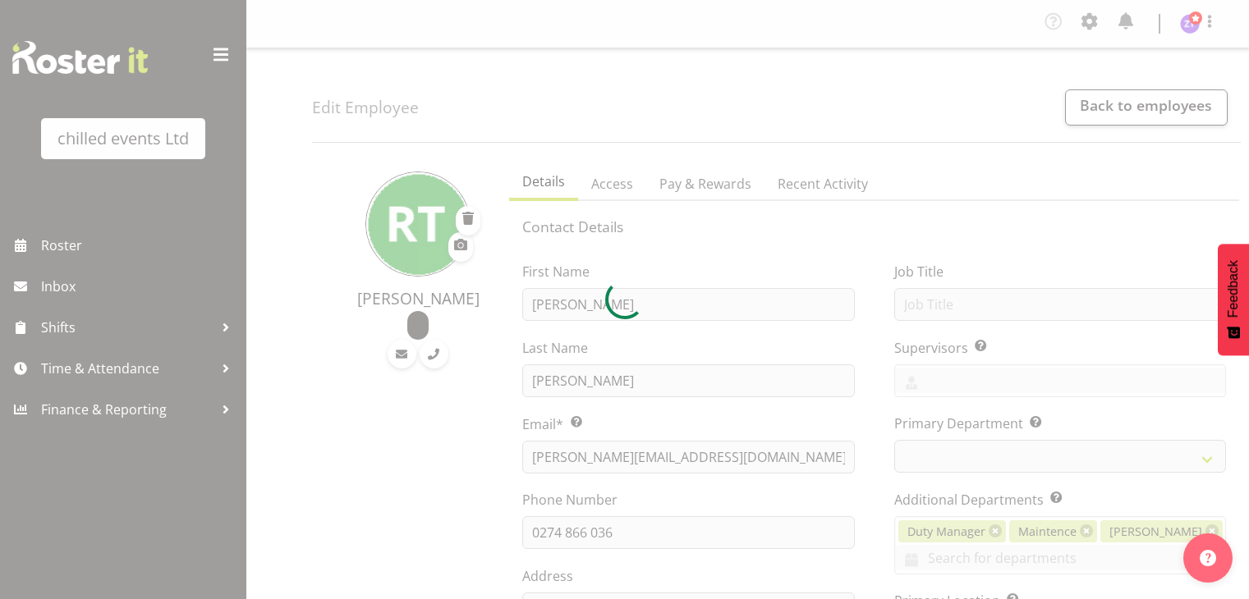
select select "TimelineWeek"
select select "153"
select select "1275"
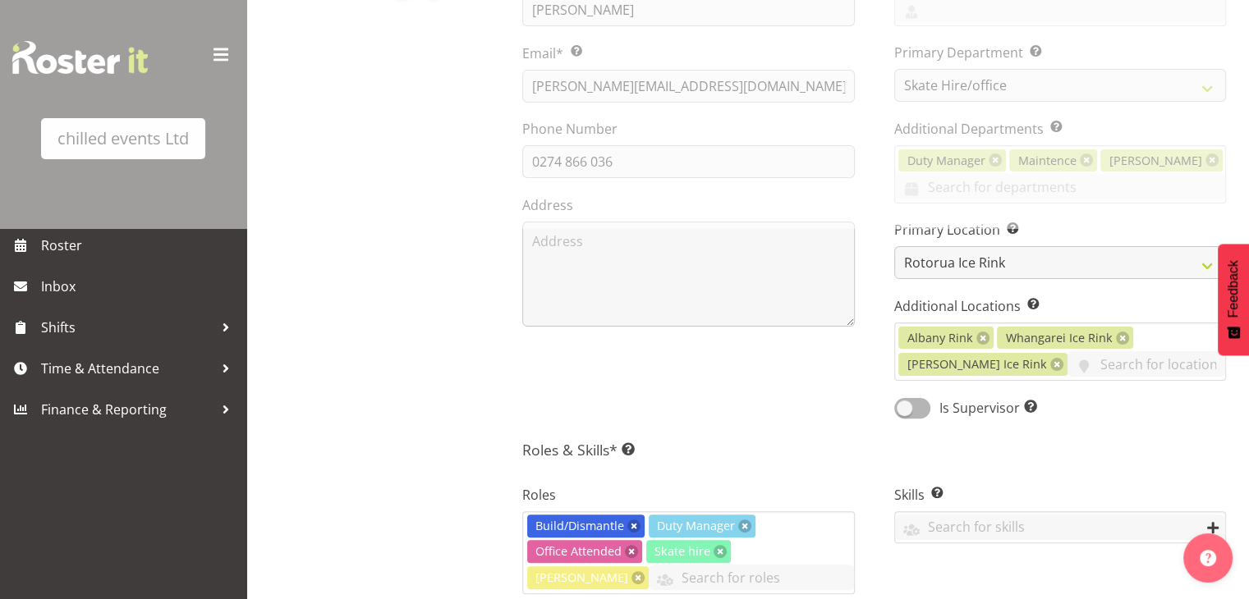
scroll to position [374, 0]
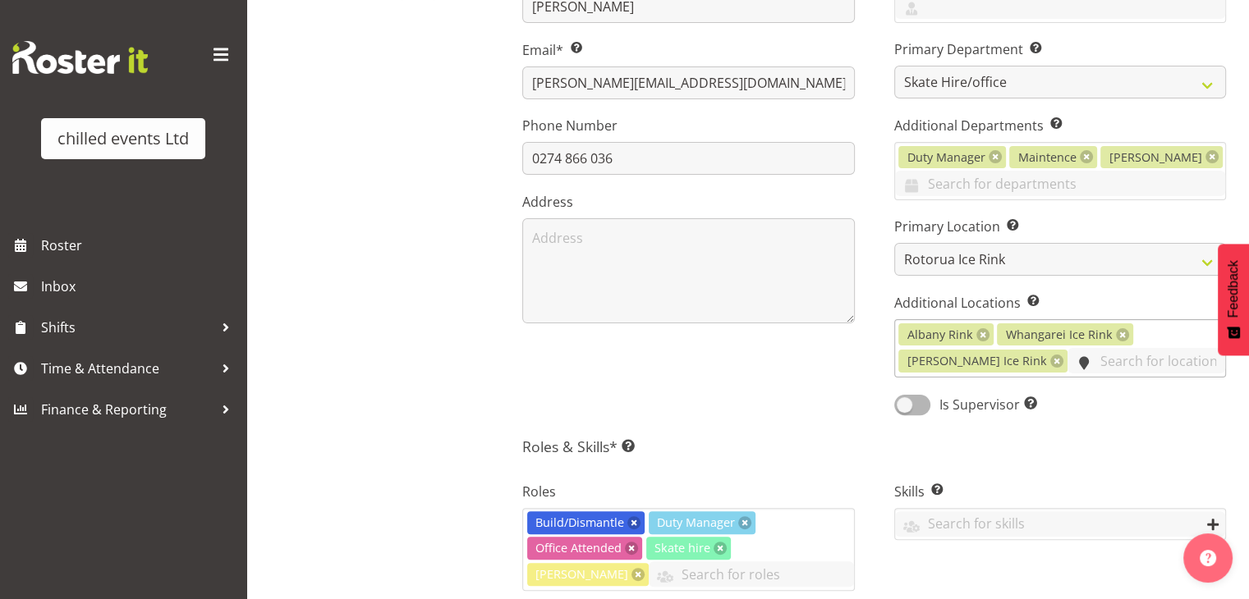
click at [1076, 356] on input "text" at bounding box center [1146, 360] width 158 height 25
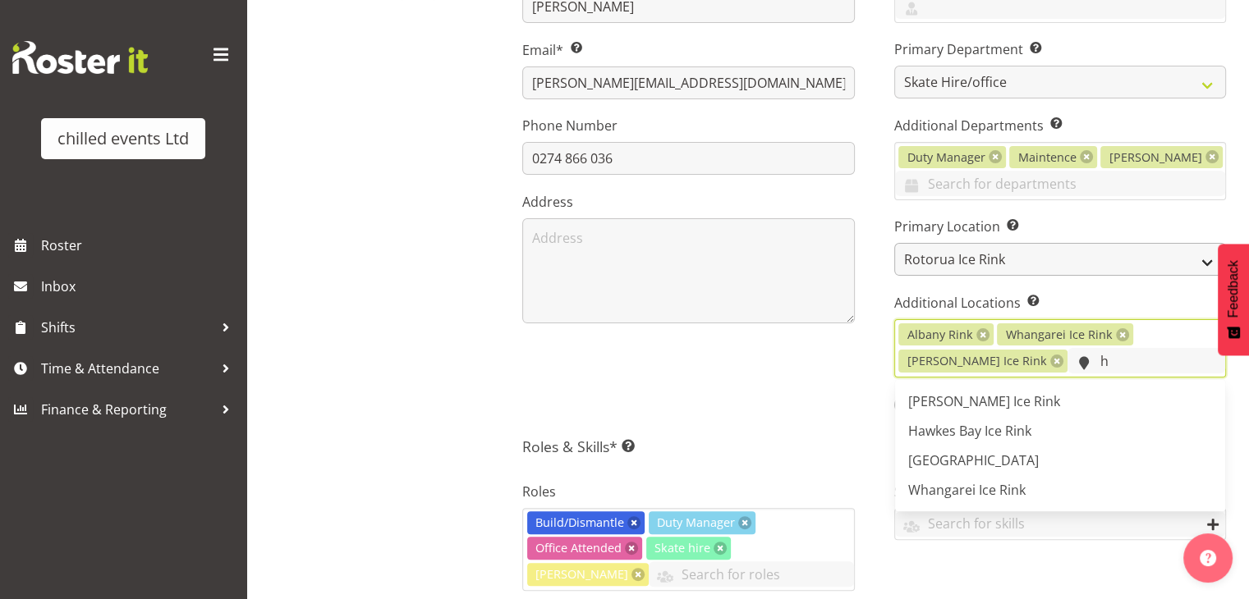
type input "h"
click at [1010, 255] on select "Hamilton Ice Rink Hawkes Bay Ice Rink Palmerston North Rotorua Ice Rink Taurang…" at bounding box center [1060, 259] width 332 height 33
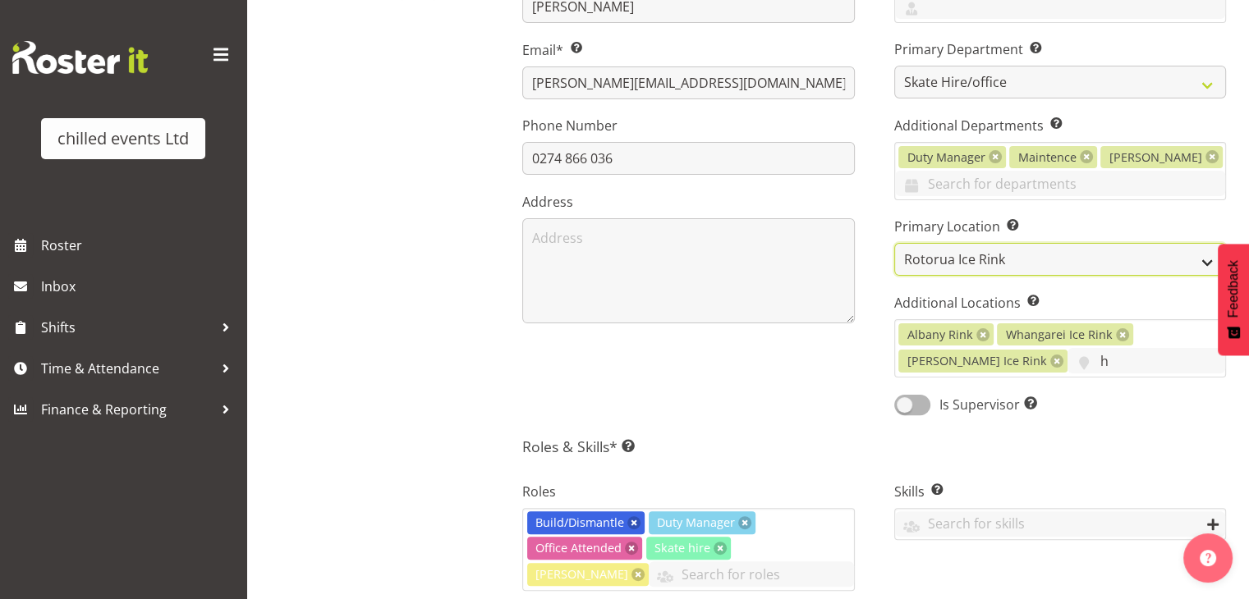
select select "1283"
click at [894, 243] on select "Hamilton Ice Rink Hawkes Bay Ice Rink Palmerston North Rotorua Ice Rink Taurang…" at bounding box center [1060, 259] width 332 height 33
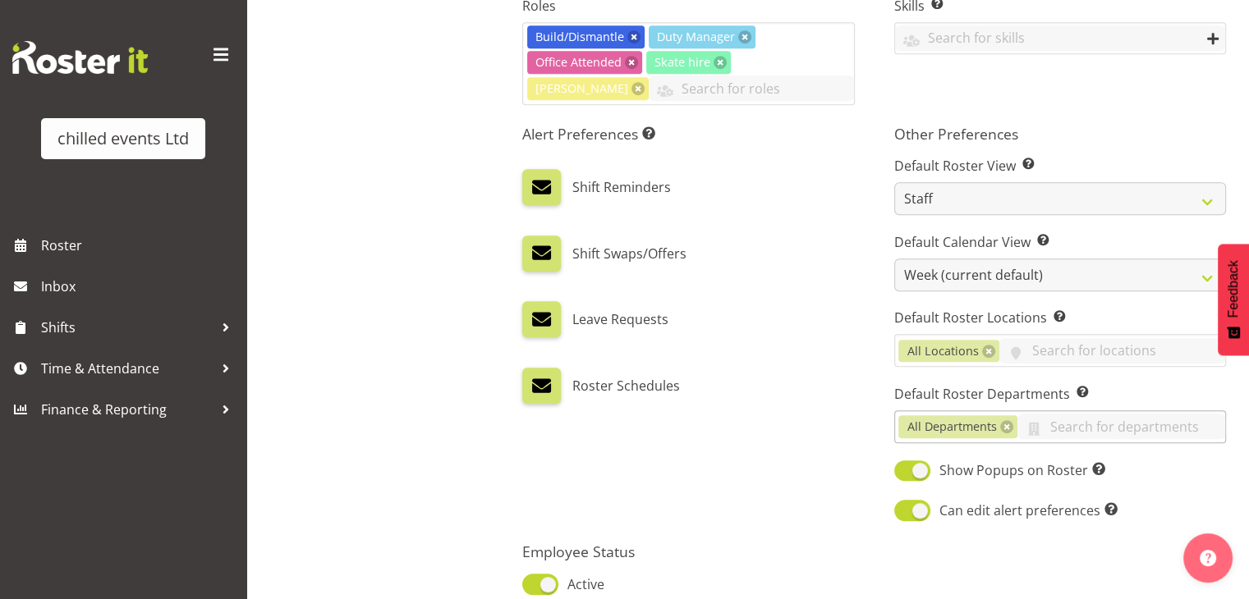
scroll to position [1004, 0]
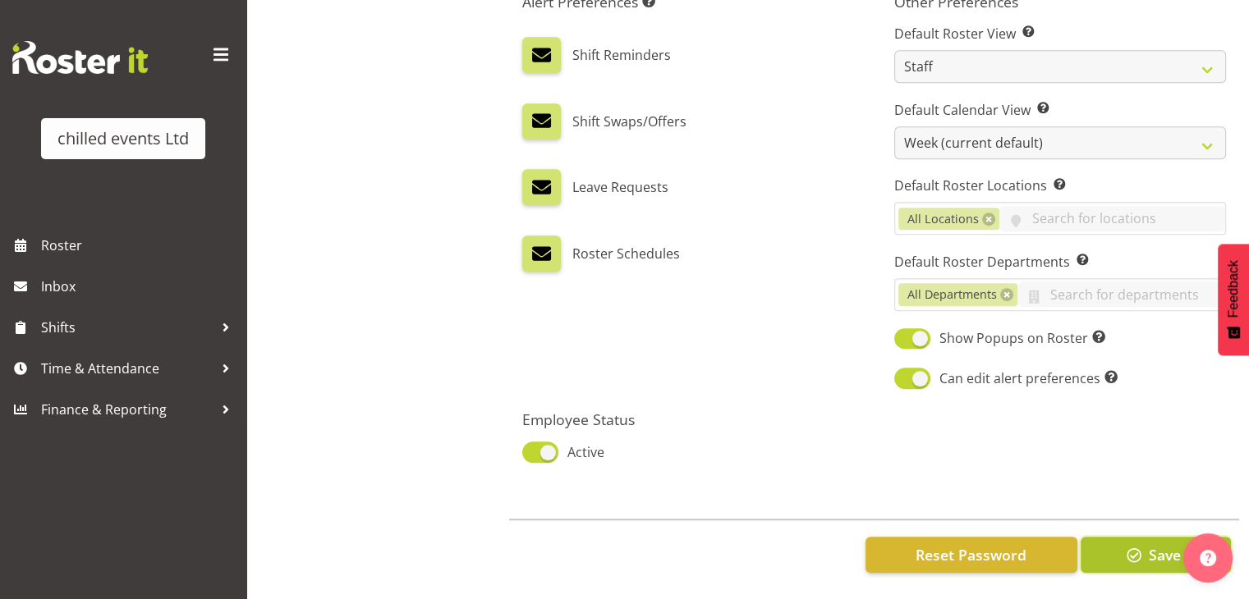
click at [1135, 544] on span "button" at bounding box center [1133, 554] width 21 height 21
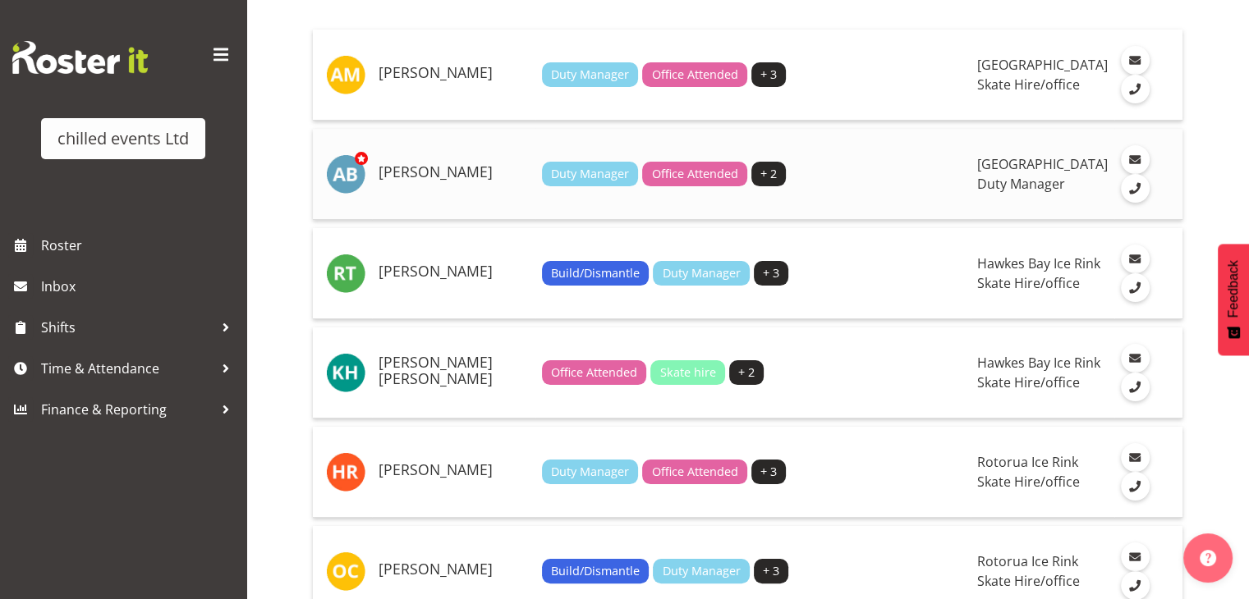
scroll to position [223, 0]
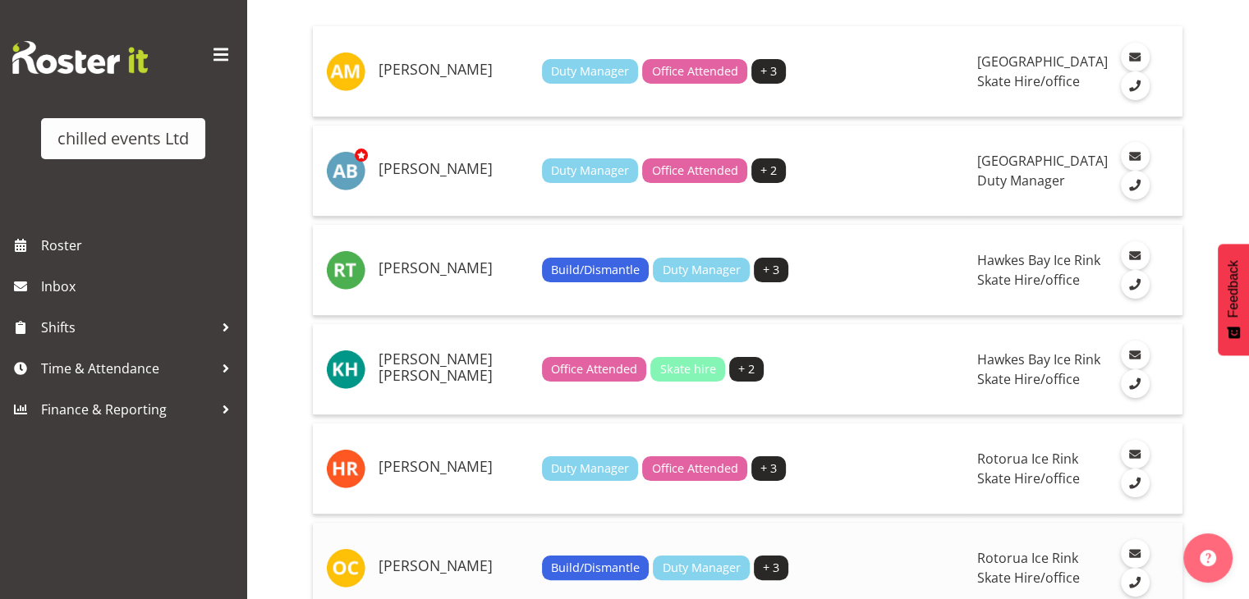
click at [455, 523] on td "[PERSON_NAME]" at bounding box center [453, 568] width 163 height 91
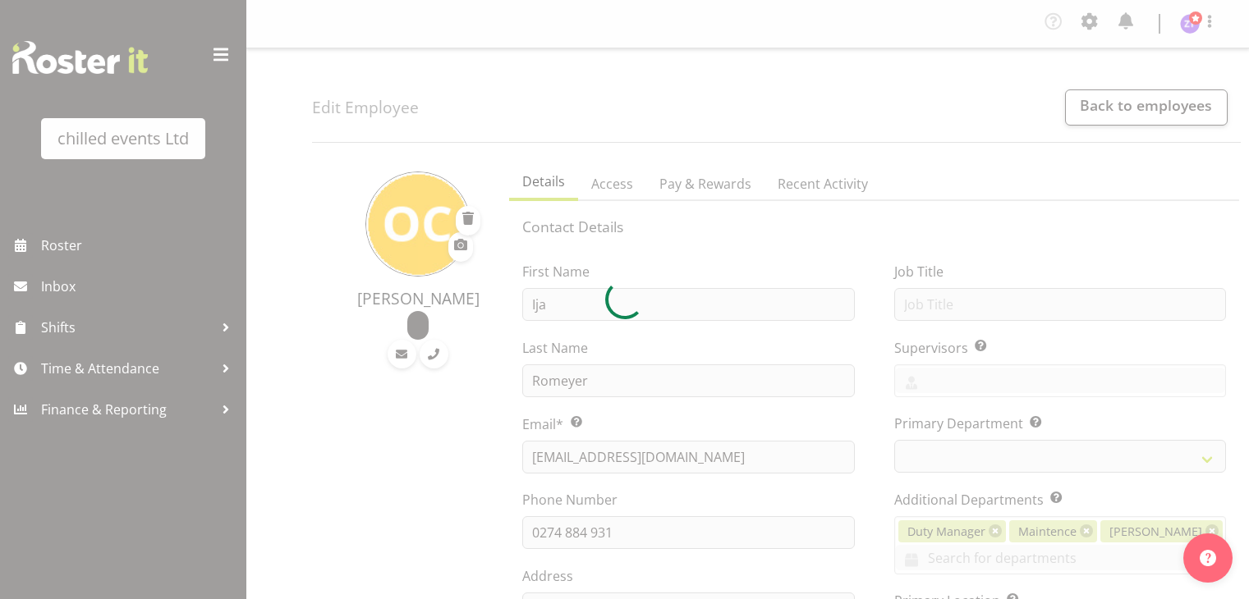
select select "TimelineWeek"
select select "153"
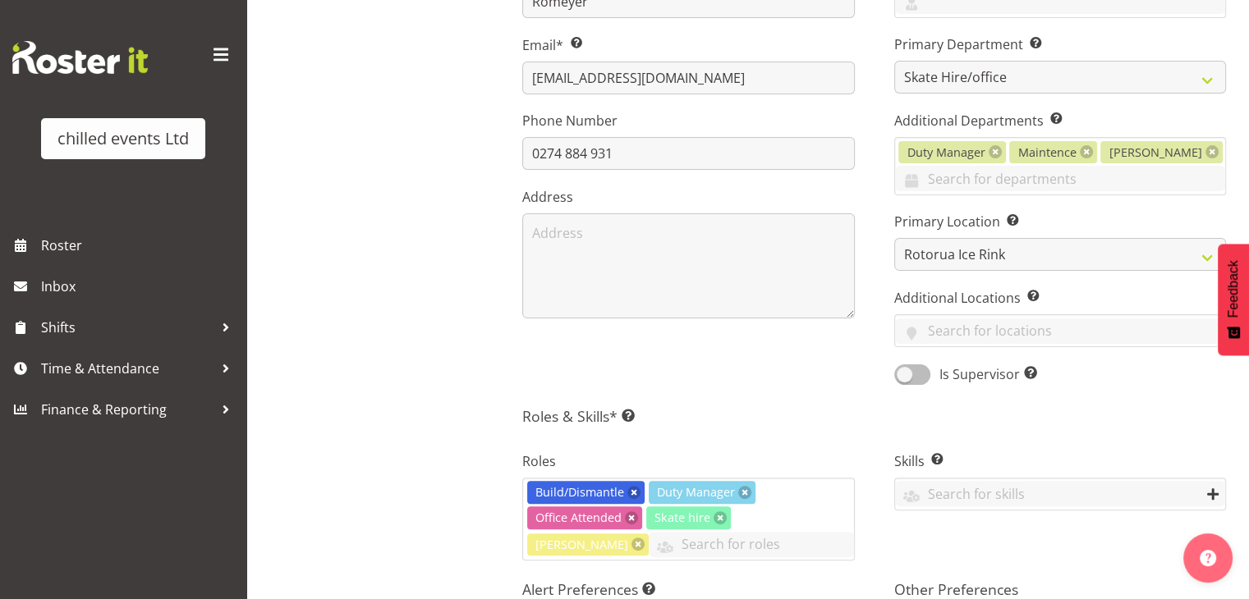
scroll to position [374, 0]
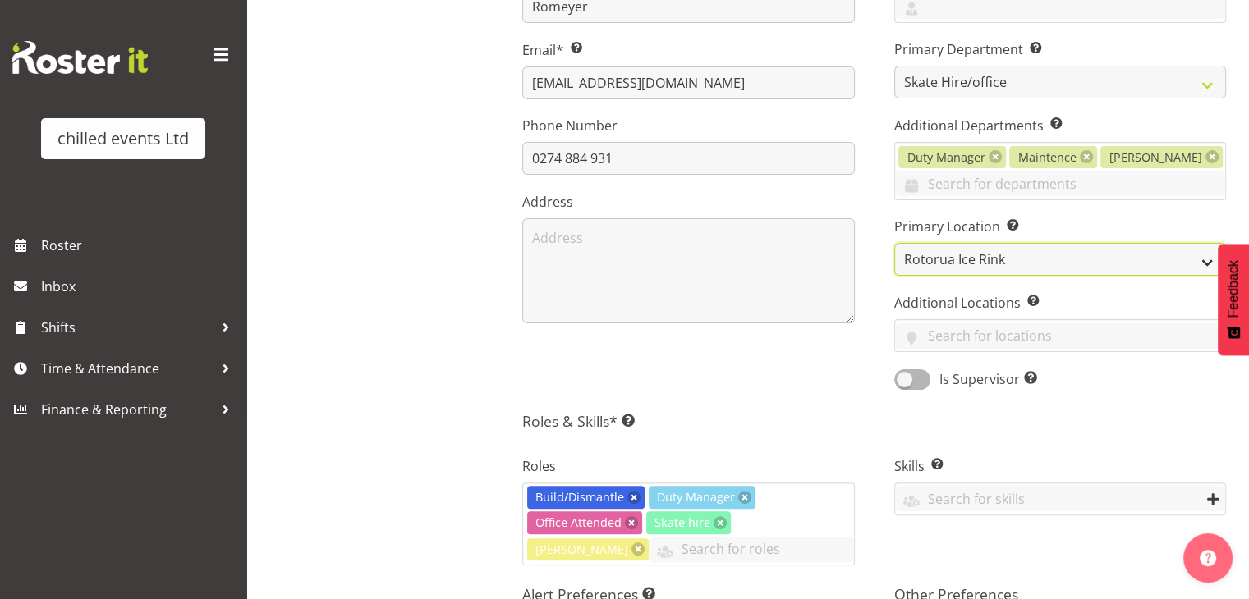
click at [993, 264] on select "[PERSON_NAME] Ice Rink Hawkes Bay Ice Rink [GEOGRAPHIC_DATA] Rotorua Ice Rink T…" at bounding box center [1060, 259] width 332 height 33
select select "1283"
click at [894, 243] on select "[PERSON_NAME] Ice Rink Hawkes Bay Ice Rink [GEOGRAPHIC_DATA] Rotorua Ice Rink T…" at bounding box center [1060, 259] width 332 height 33
click at [1017, 418] on h5 "Roles & Skills* This is a required field. Add as many roles and skills as requi…" at bounding box center [874, 421] width 704 height 18
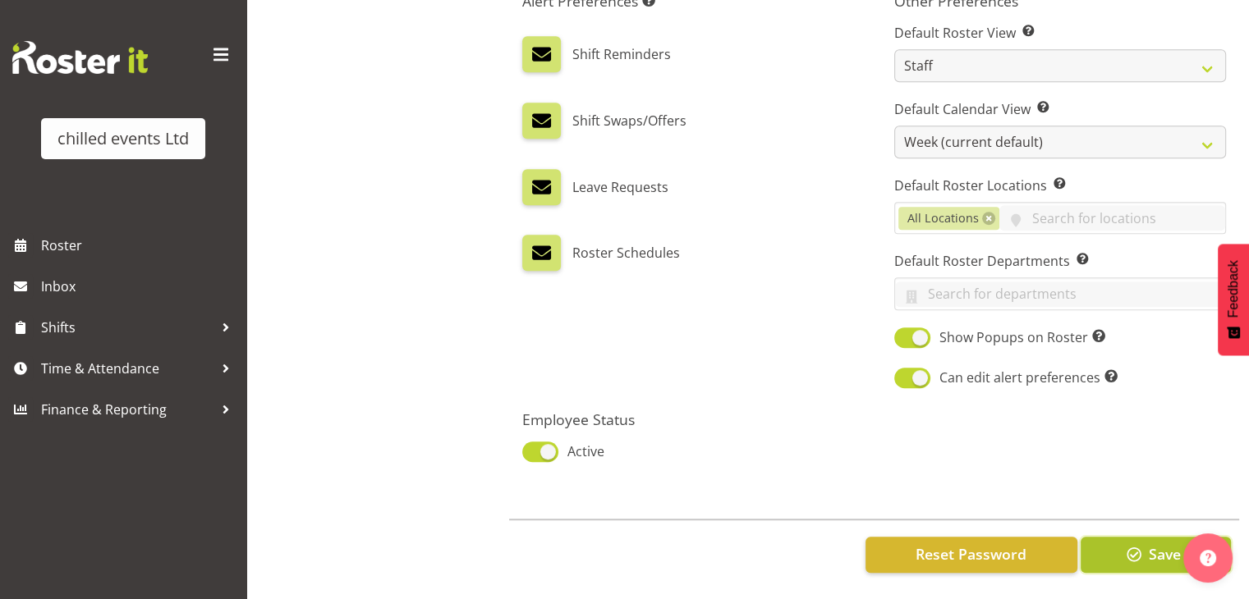
click at [1139, 544] on span "button" at bounding box center [1133, 554] width 21 height 21
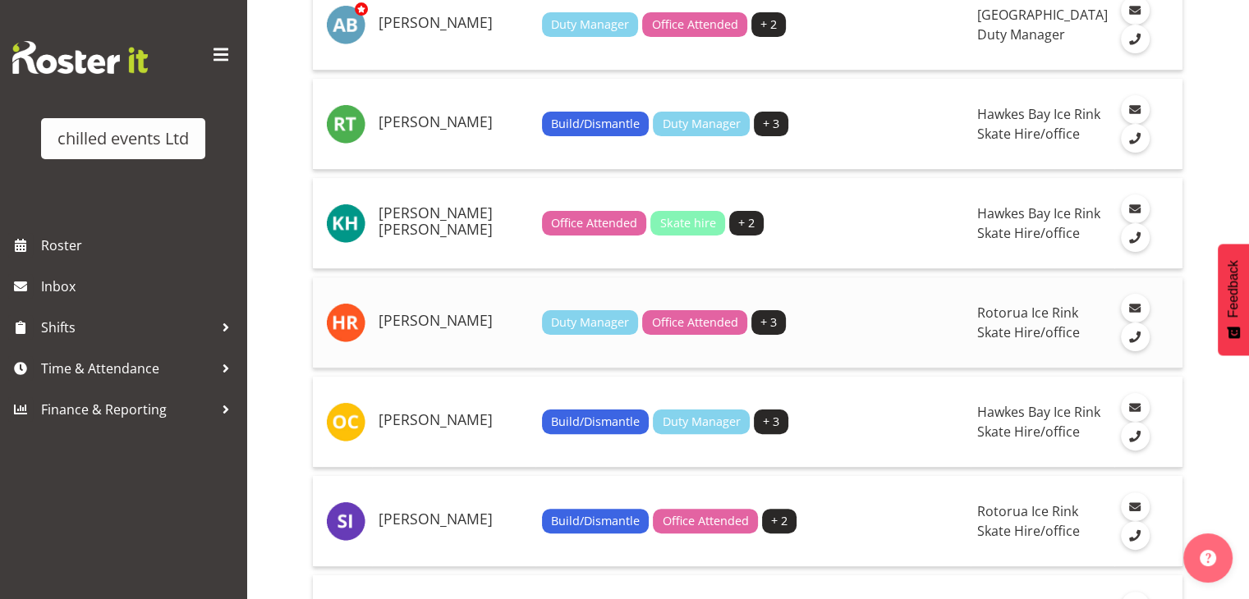
scroll to position [369, 0]
click at [430, 477] on td "[PERSON_NAME]" at bounding box center [453, 522] width 163 height 91
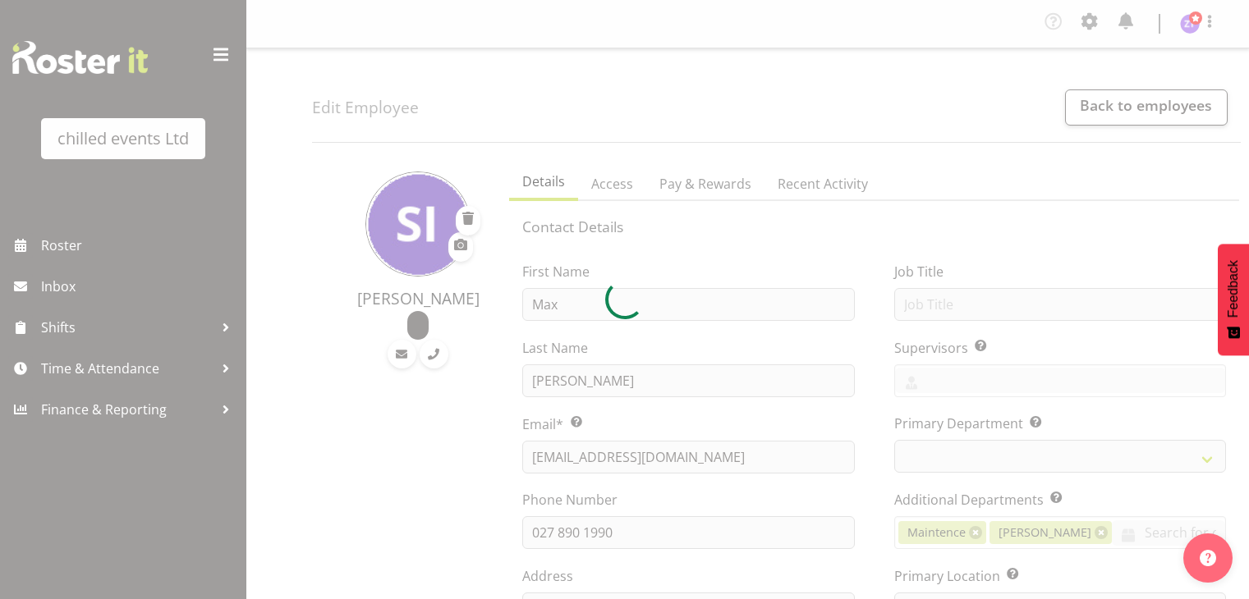
select select "TimelineWeek"
select select
select select "1275"
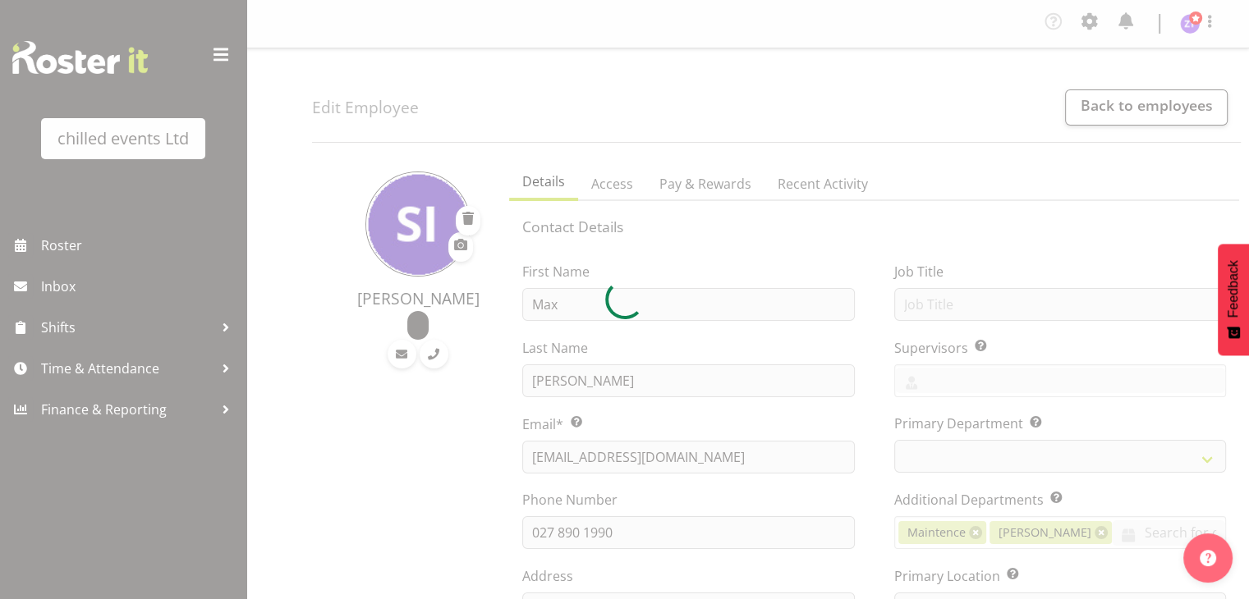
select select "153"
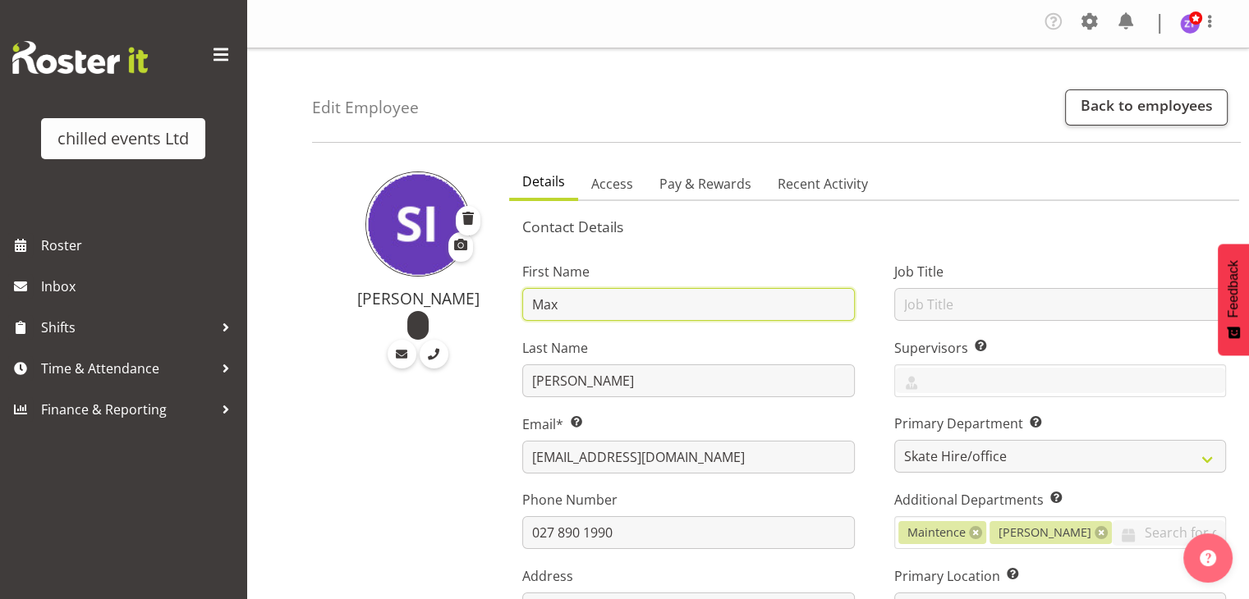
drag, startPoint x: 574, startPoint y: 294, endPoint x: 410, endPoint y: 313, distance: 165.3
type input "Jahvis"
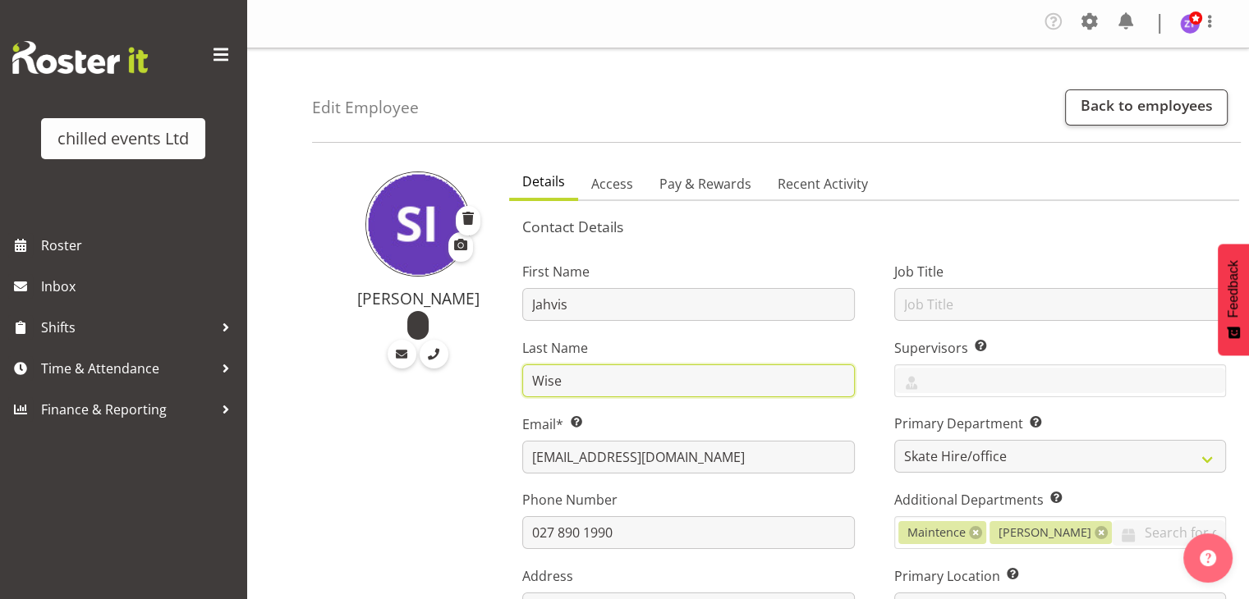
type input "Wise"
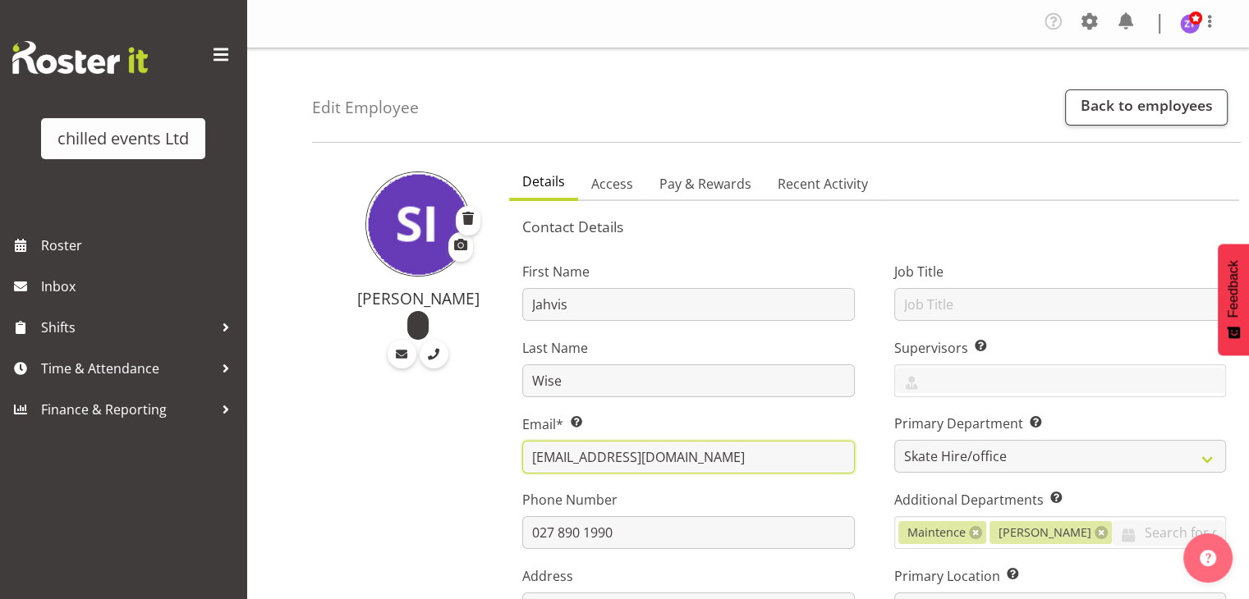
click at [616, 447] on input "maxmaxcasas@gmail.com" at bounding box center [688, 457] width 332 height 33
paste input "jrwkahaki"
click at [616, 447] on input "jrwkahaki@gmail.com" at bounding box center [688, 457] width 332 height 33
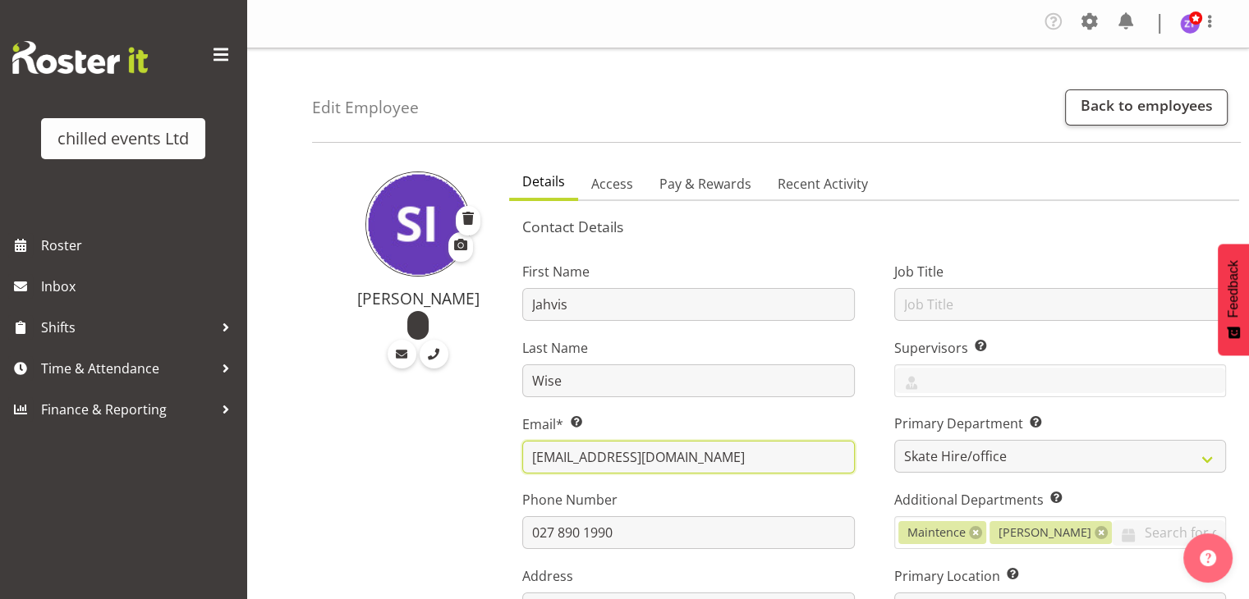
type input "jrwkahaki@gmail.com"
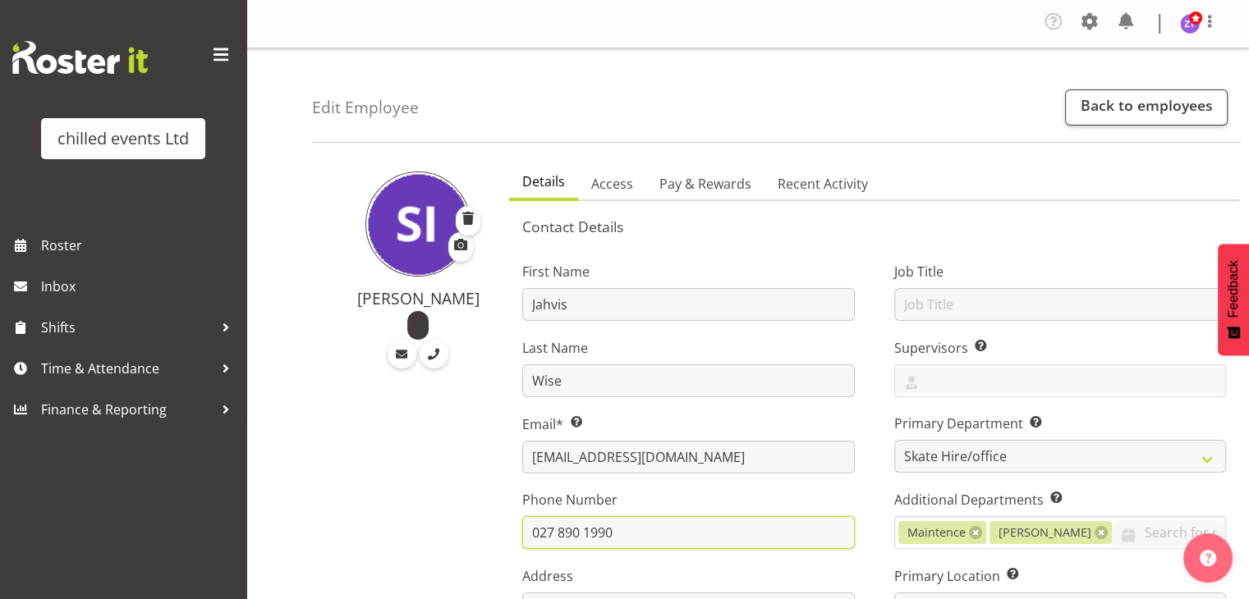
drag, startPoint x: 615, startPoint y: 525, endPoint x: 483, endPoint y: 539, distance: 133.0
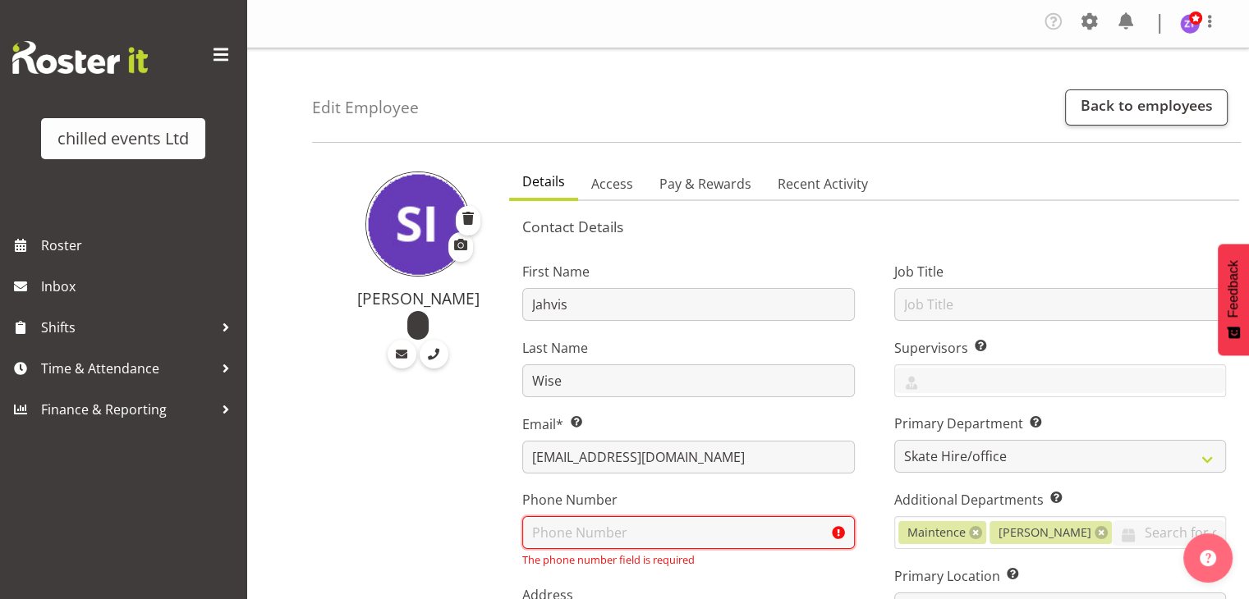
type input "+"
click at [572, 528] on input "text" at bounding box center [688, 532] width 332 height 33
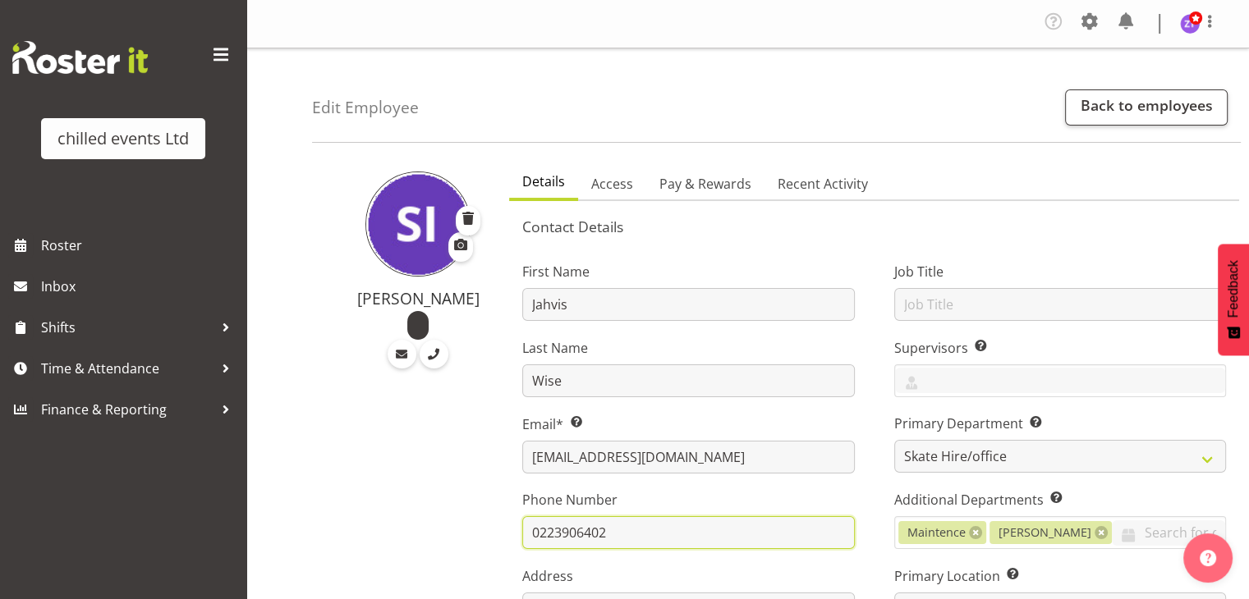
type input "0223906402"
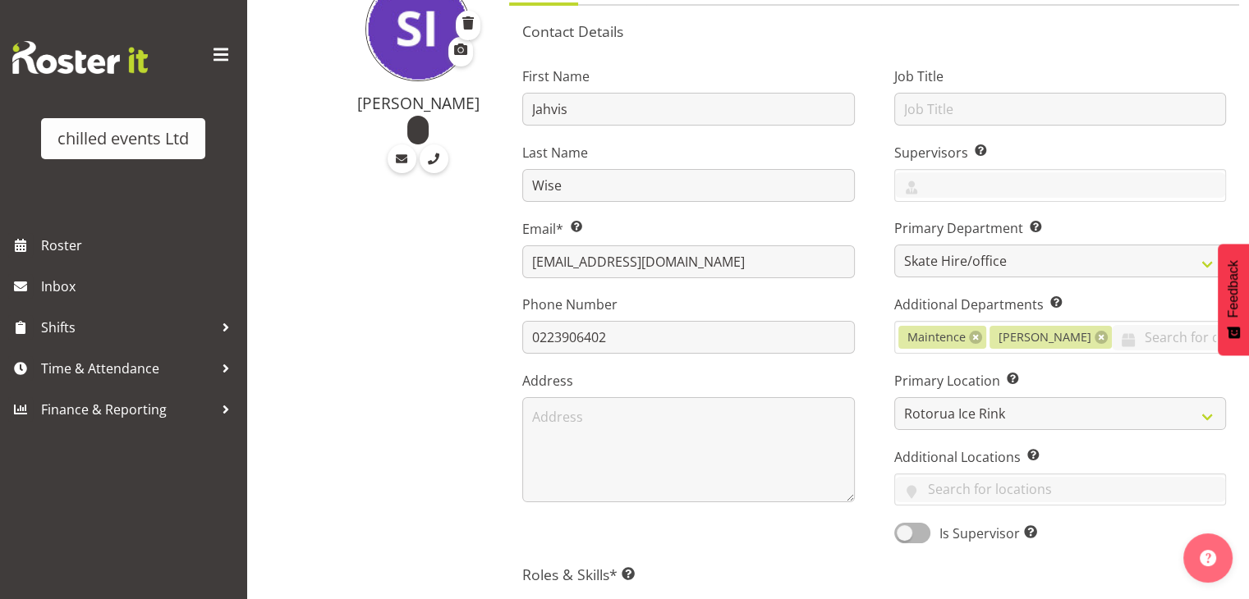
scroll to position [200, 0]
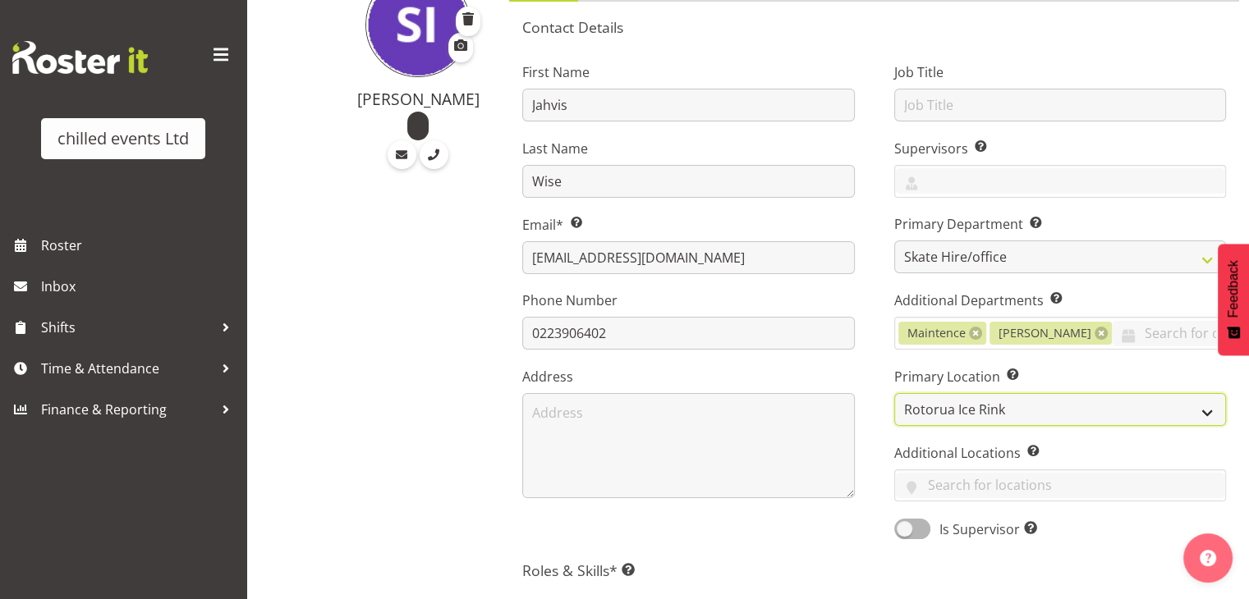
click at [982, 415] on select "Hamilton Ice Rink Hawkes Bay Ice Rink Palmerston North Rotorua Ice Rink Taurang…" at bounding box center [1060, 409] width 332 height 33
select select "1283"
click at [894, 393] on select "Hamilton Ice Rink Hawkes Bay Ice Rink Palmerston North Rotorua Ice Rink Taurang…" at bounding box center [1060, 409] width 332 height 33
click at [808, 539] on div "First Name Jahvis Last Name Wise Email* This is a required field. jrwkahaki@gma…" at bounding box center [687, 295] width 371 height 512
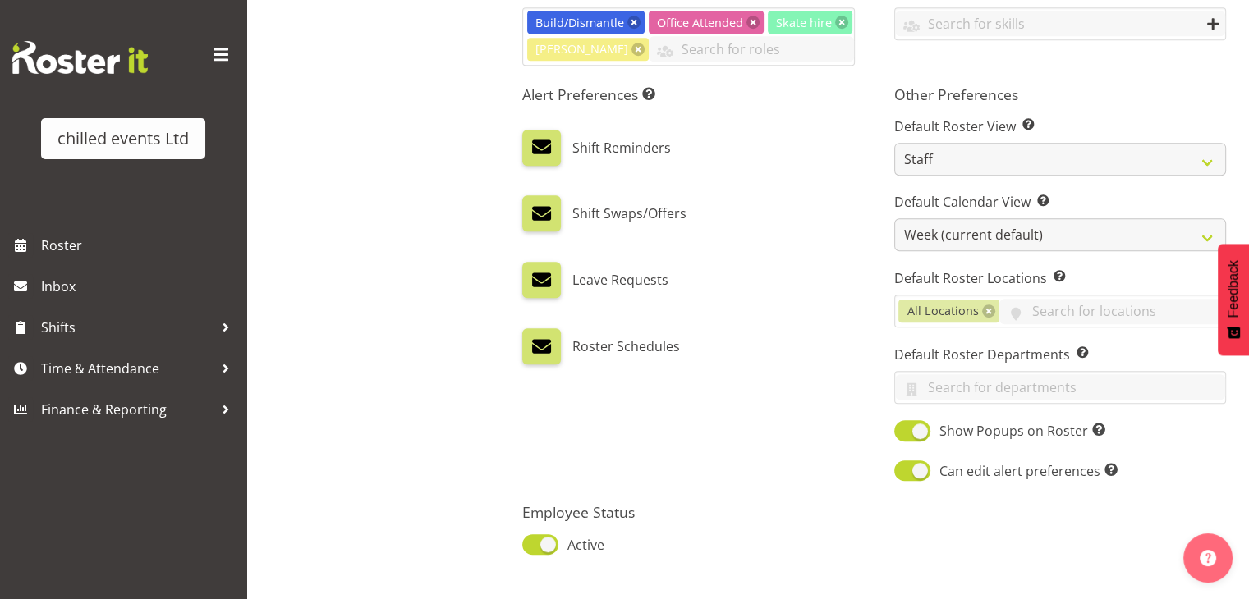
scroll to position [928, 0]
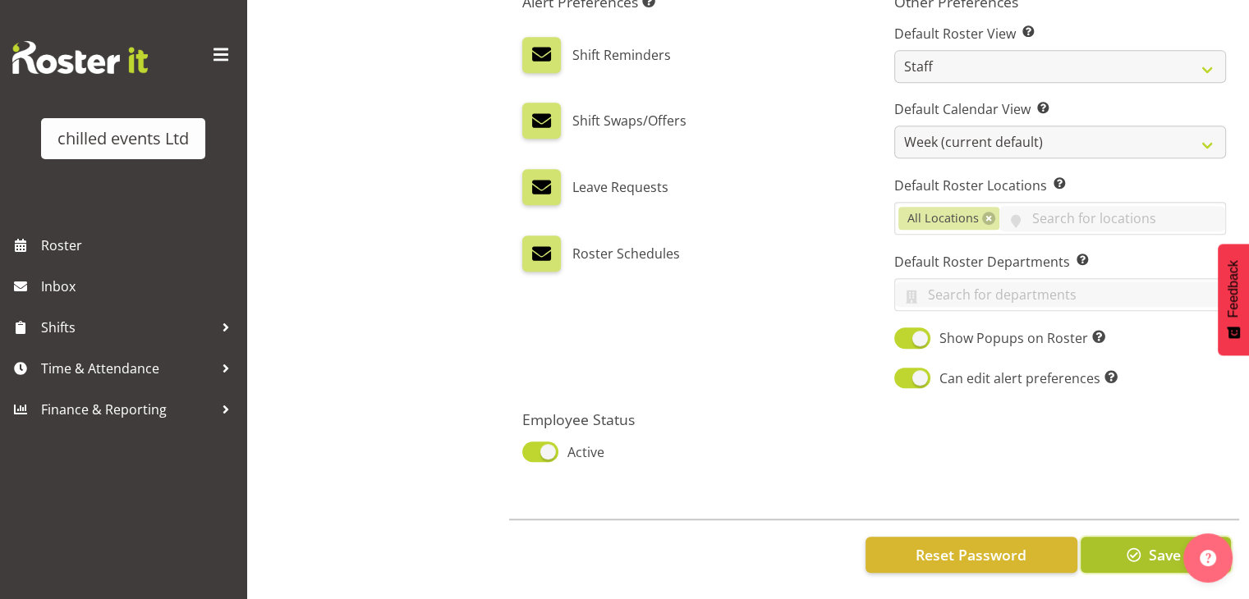
click at [1139, 545] on span "button" at bounding box center [1133, 554] width 21 height 21
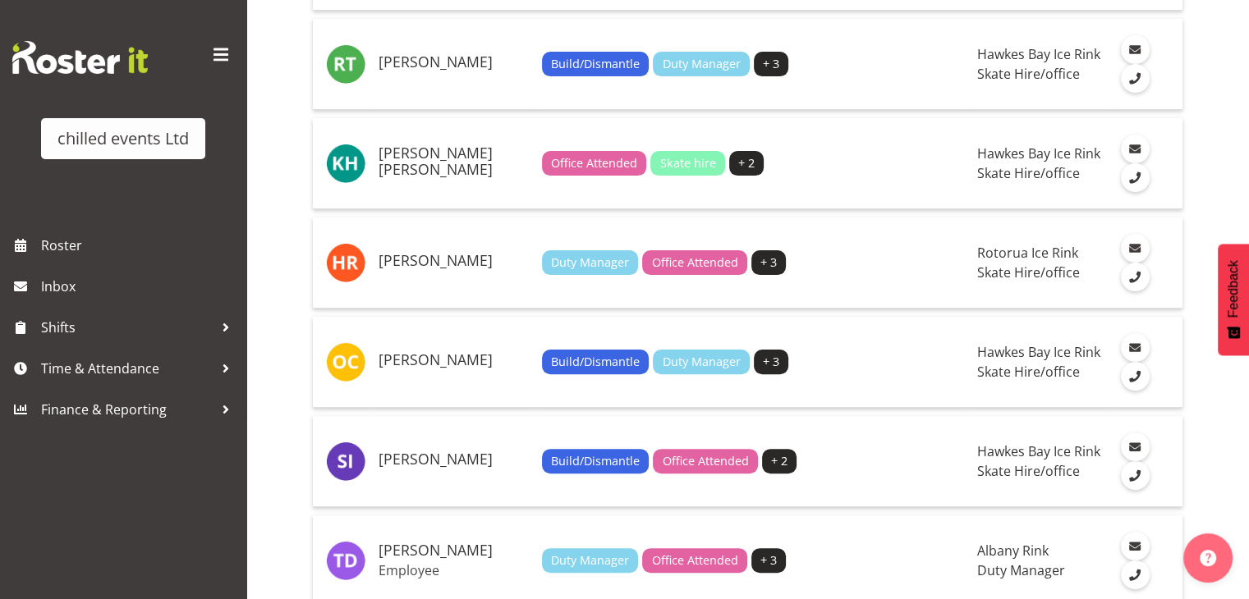
scroll to position [437, 0]
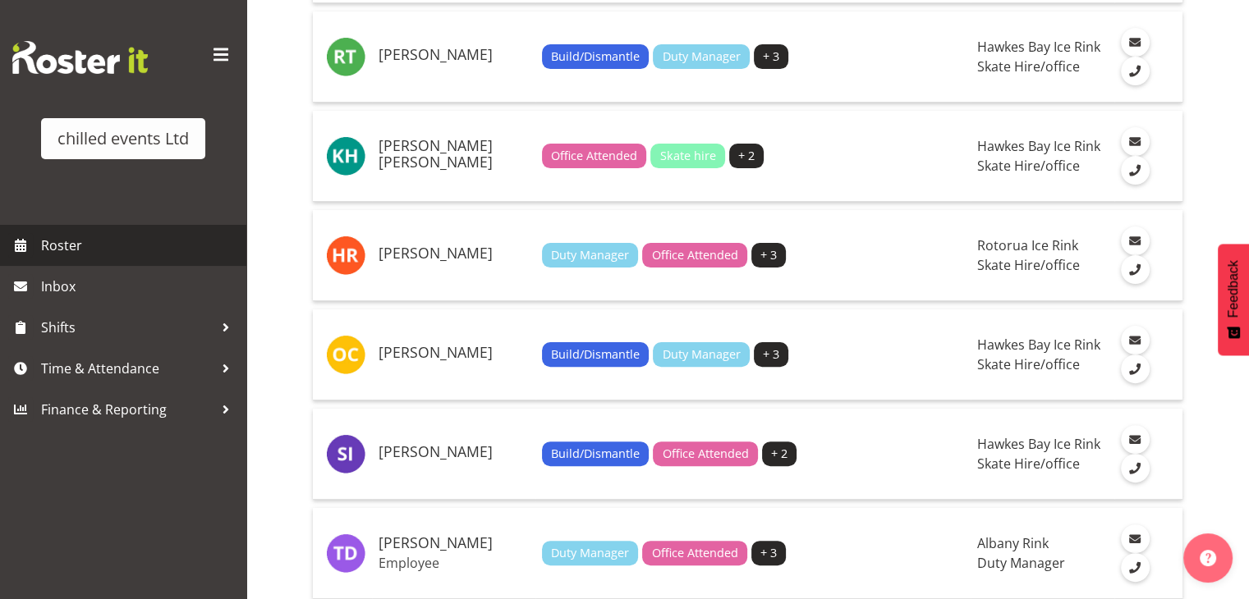
click at [120, 241] on span "Roster" at bounding box center [139, 245] width 197 height 25
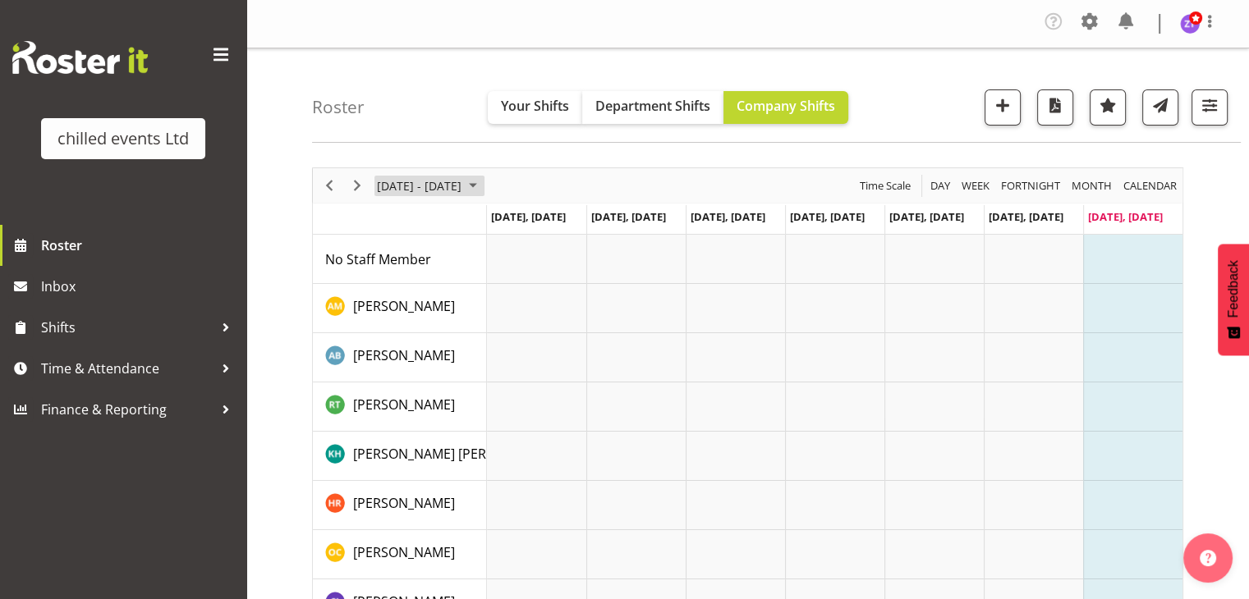
click at [406, 185] on span "[DATE] - [DATE]" at bounding box center [419, 186] width 88 height 21
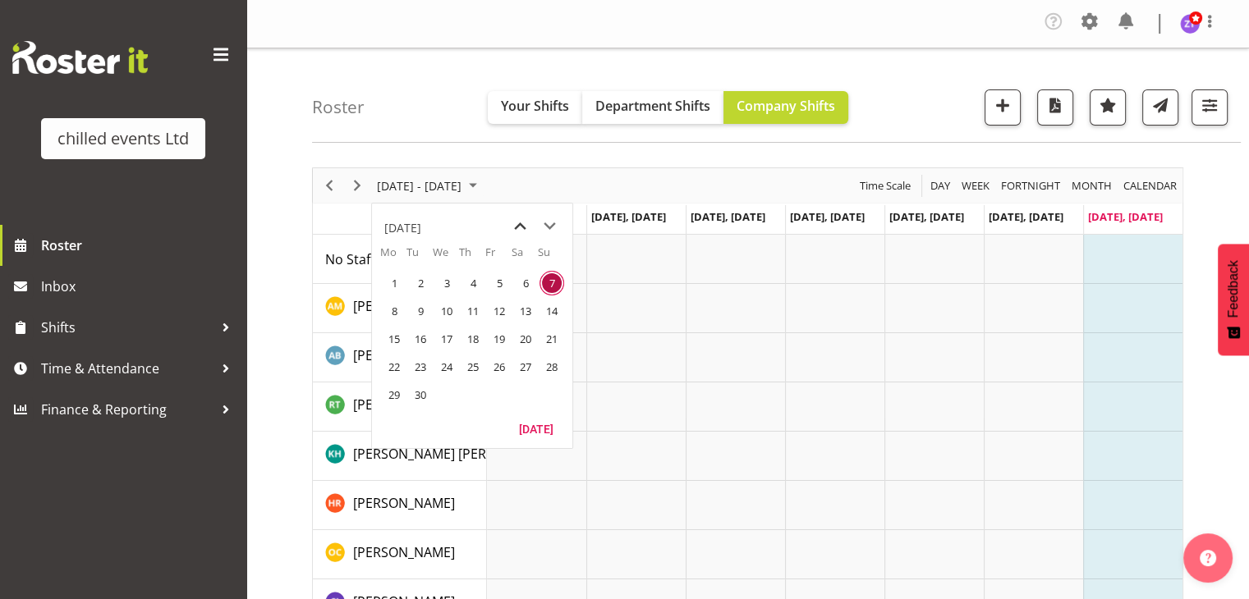
click at [516, 234] on span "previous month" at bounding box center [520, 227] width 29 height 30
click at [453, 360] on span "18" at bounding box center [446, 367] width 25 height 25
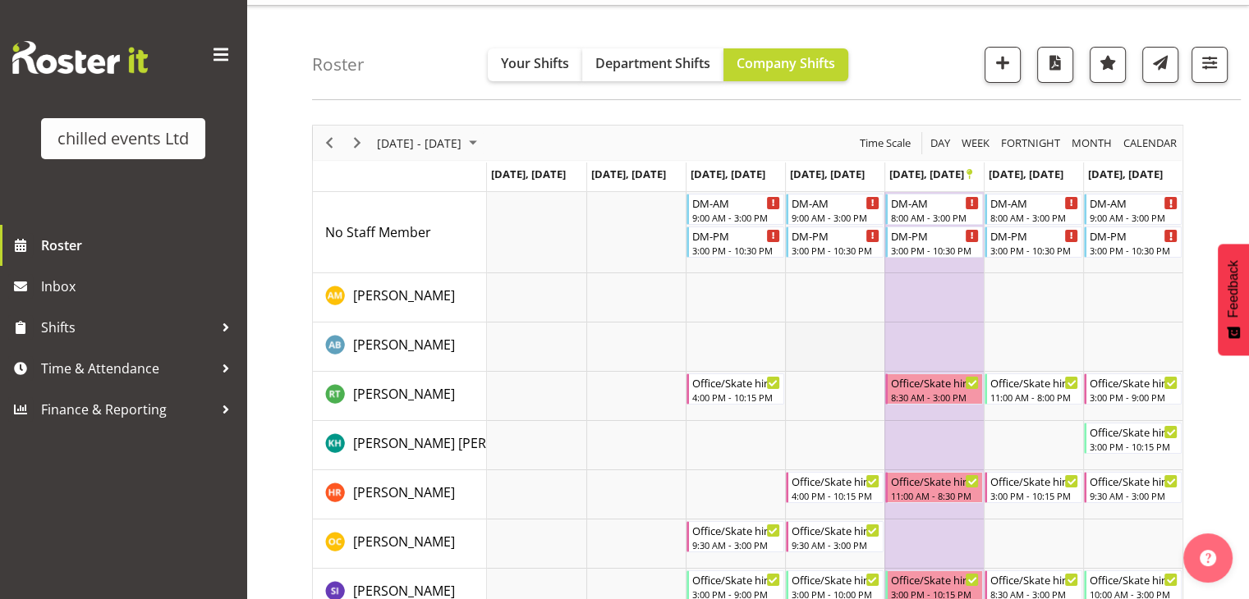
scroll to position [30, 0]
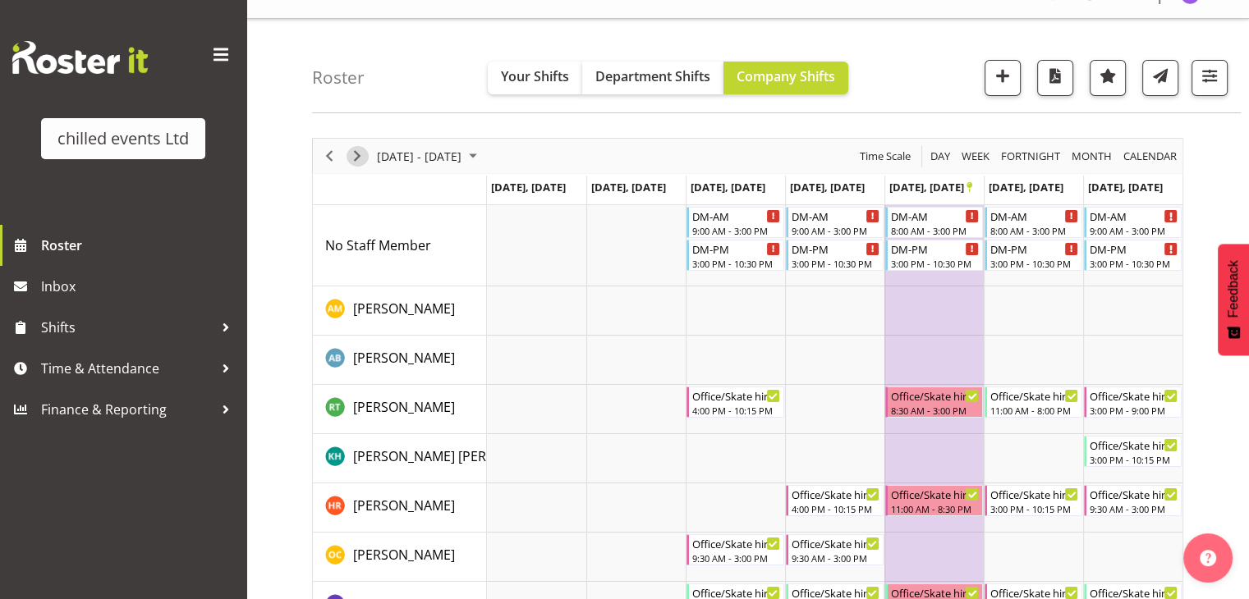
click at [348, 148] on span "Next" at bounding box center [357, 156] width 20 height 21
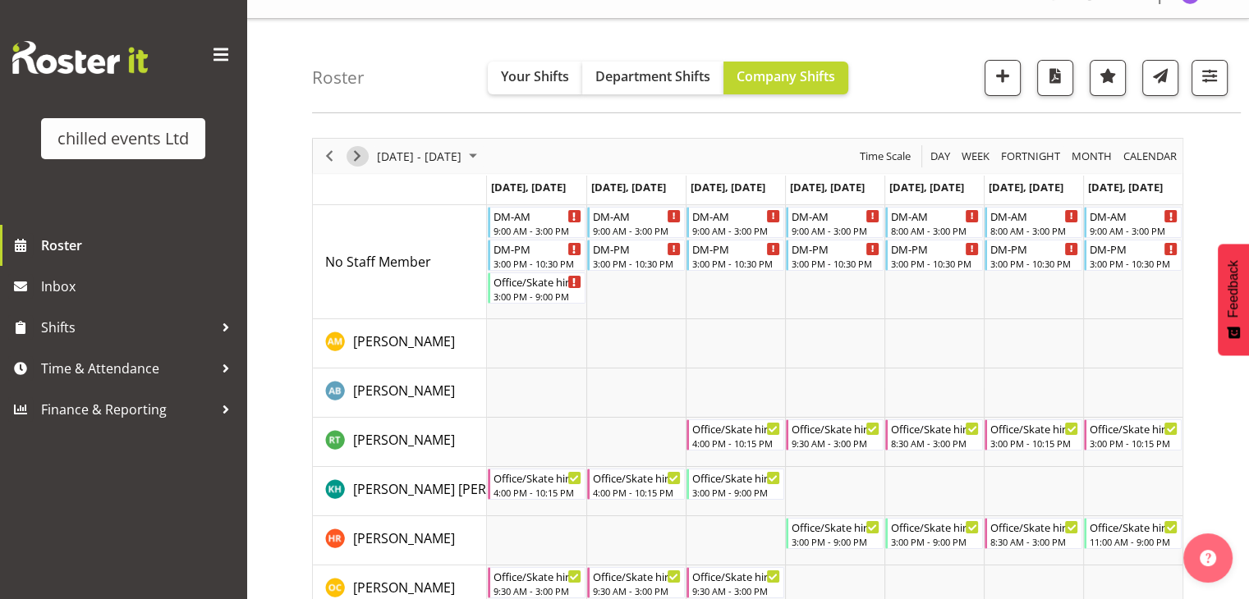
click at [356, 157] on span "Next" at bounding box center [357, 156] width 20 height 21
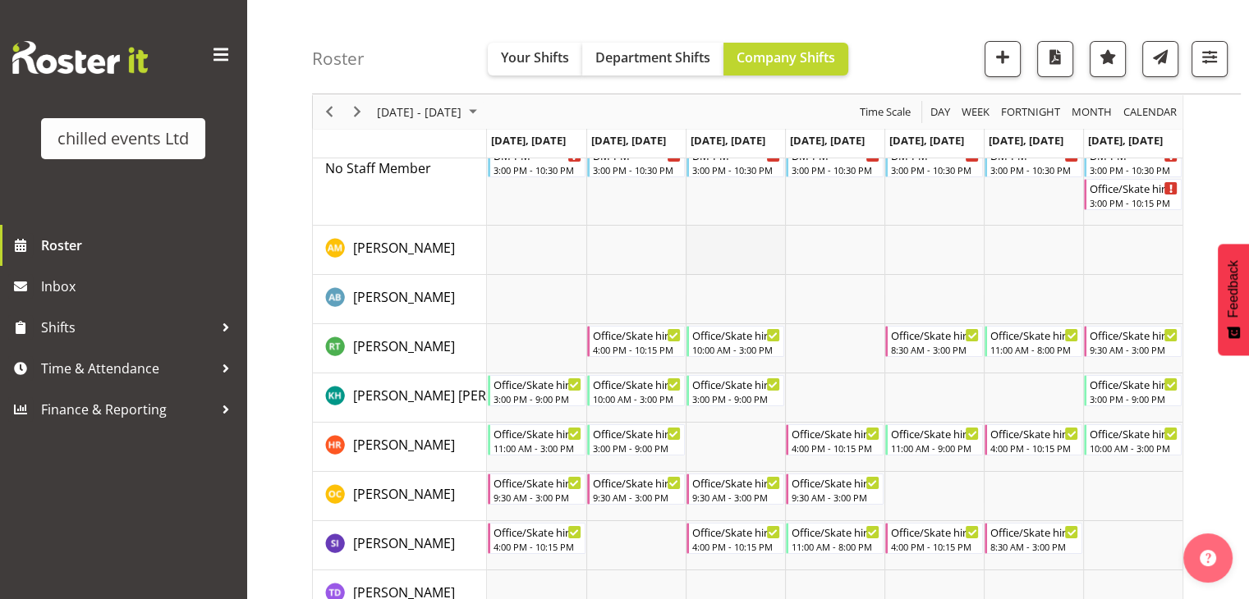
scroll to position [122, 0]
click at [331, 109] on span "Previous" at bounding box center [329, 112] width 20 height 21
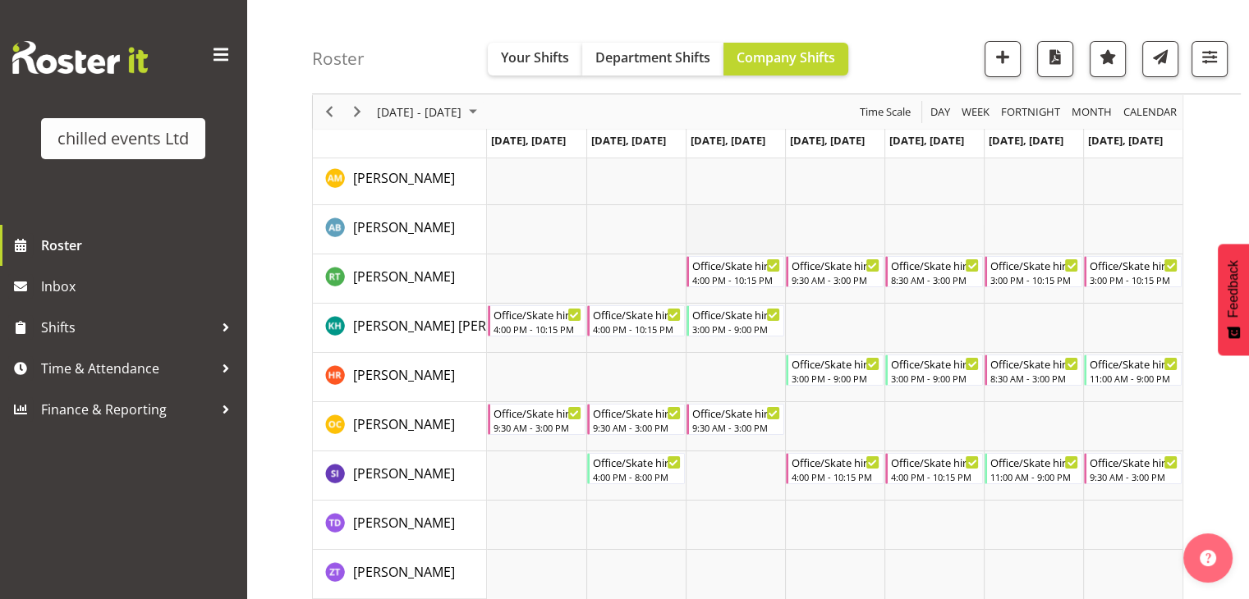
scroll to position [195, 0]
click at [322, 105] on span "Previous" at bounding box center [329, 112] width 20 height 21
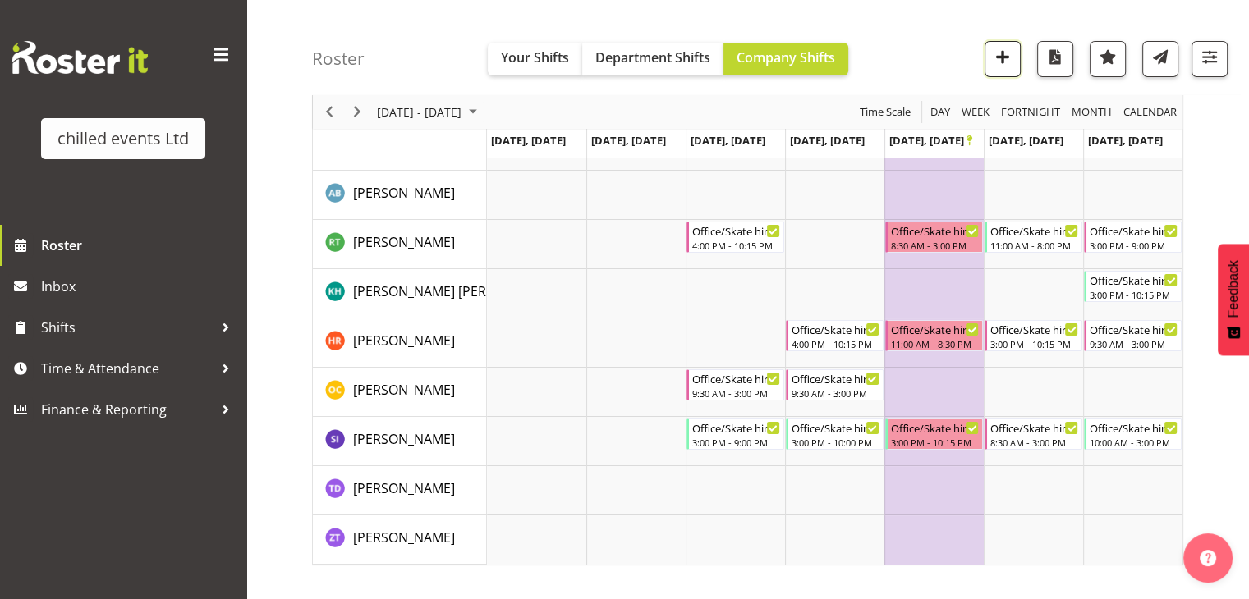
click at [1015, 58] on button "button" at bounding box center [1002, 59] width 36 height 36
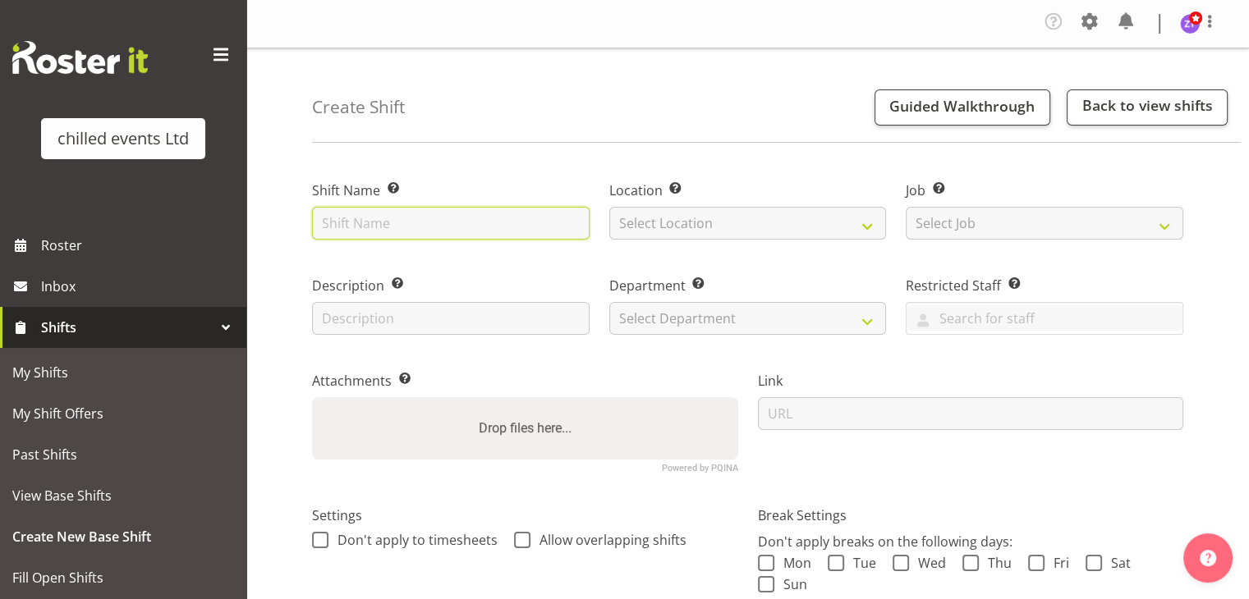
click at [392, 218] on input "text" at bounding box center [450, 223] width 277 height 33
type input "o"
type input "O"
type input "Office AM"
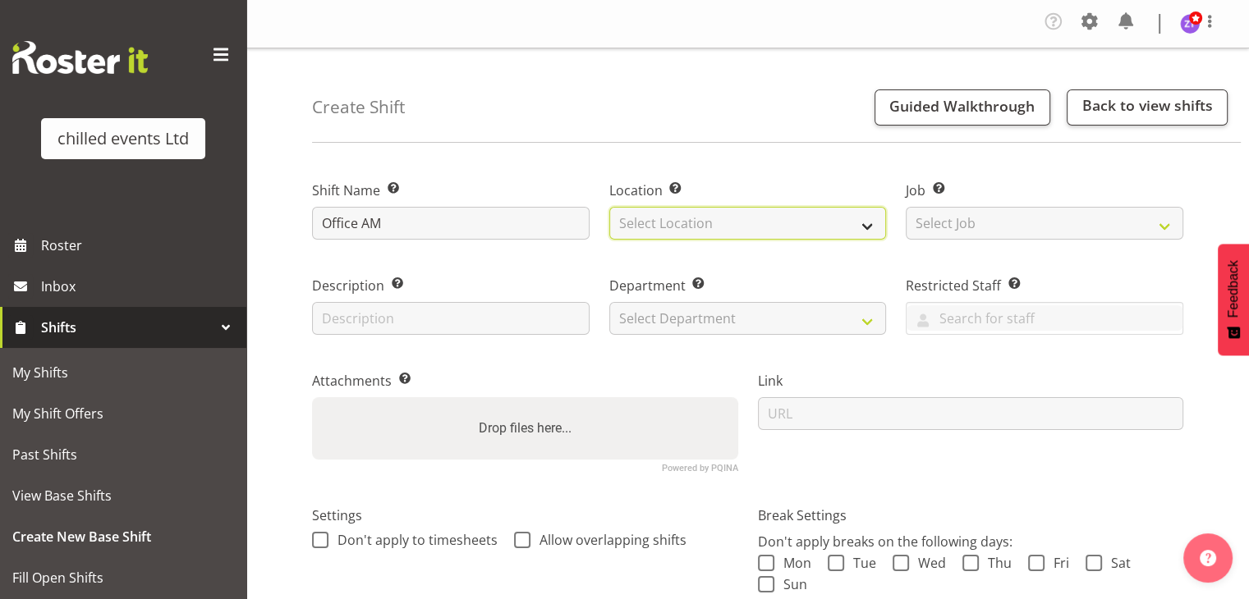
click at [732, 227] on select "Select Location [GEOGRAPHIC_DATA] Ice Rink [GEOGRAPHIC_DATA] Ice Rink [GEOGRAPH…" at bounding box center [747, 223] width 277 height 33
select select "1283"
click at [609, 207] on select "Select Location [GEOGRAPHIC_DATA] Ice Rink [GEOGRAPHIC_DATA] Ice Rink [GEOGRAPH…" at bounding box center [747, 223] width 277 height 33
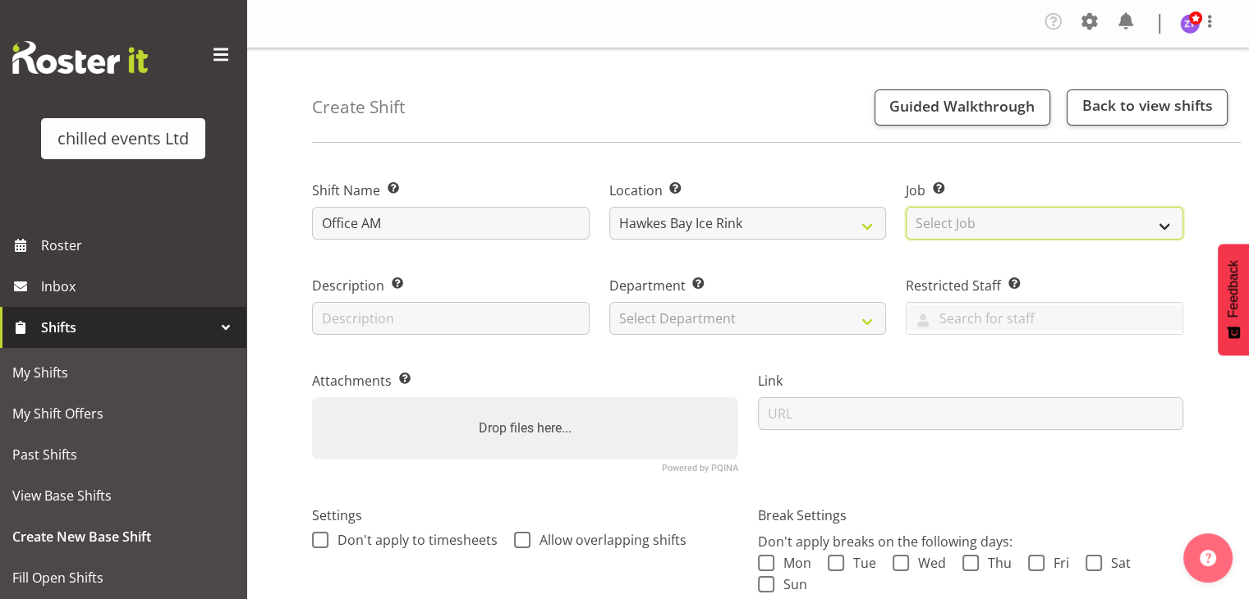
click at [974, 225] on select "Select Job Create new job build/dismantle Duty Manager ice maintance office Ska…" at bounding box center [1044, 223] width 277 height 33
select select "845"
click at [906, 207] on select "Select Job Create new job build/dismantle Duty Manager ice maintance office Ska…" at bounding box center [1044, 223] width 277 height 33
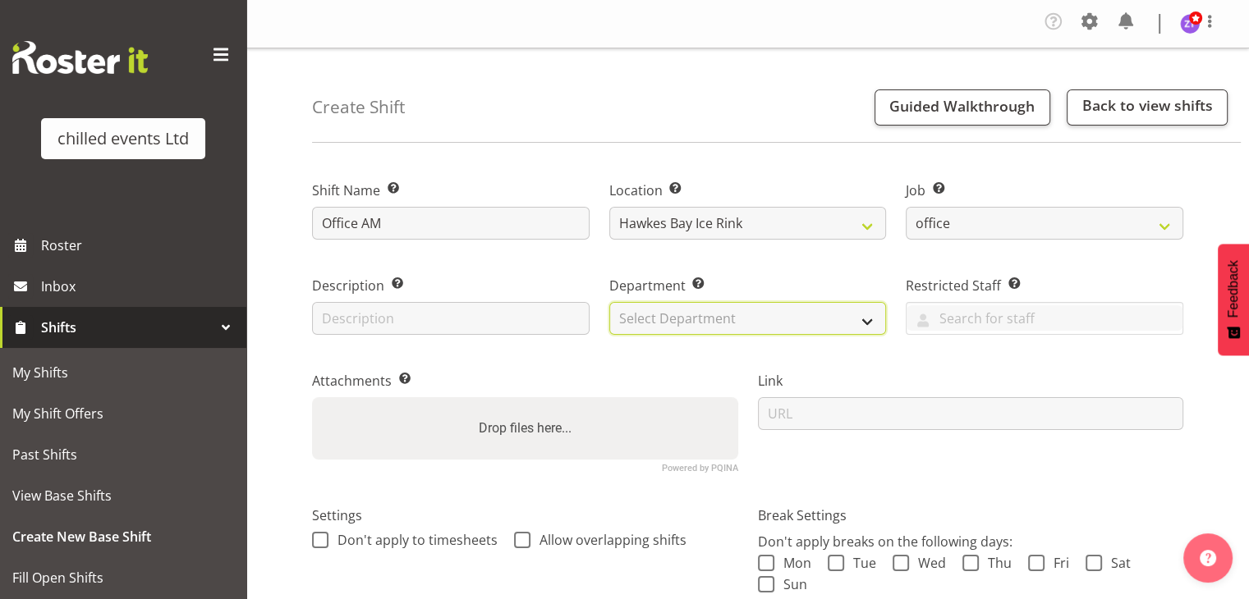
click at [755, 327] on select "Select Department Duty Manager Maintence Skate Hire/office Steward" at bounding box center [747, 318] width 277 height 33
click at [609, 302] on select "Select Department Duty Manager Maintence Skate Hire/office Steward" at bounding box center [747, 318] width 277 height 33
click at [699, 314] on select "Duty Manager Maintence Skate Hire/office Steward" at bounding box center [747, 318] width 277 height 33
select select "153"
click at [609, 302] on select "Duty Manager Maintence Skate Hire/office Steward" at bounding box center [747, 318] width 277 height 33
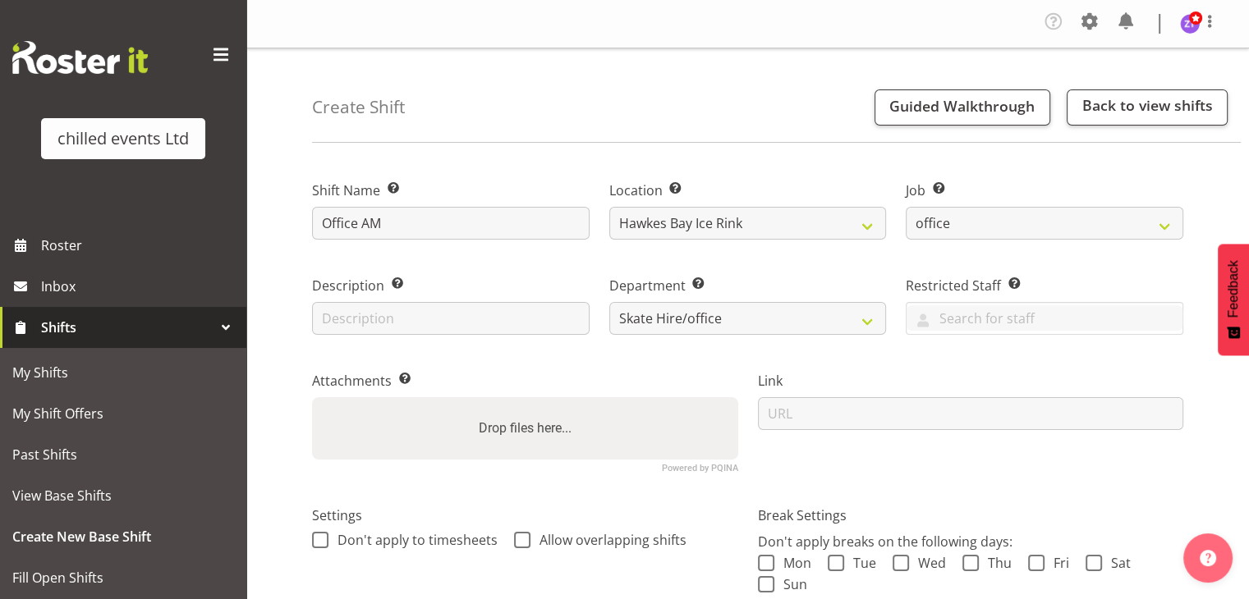
click at [602, 365] on div "Attachments Add any relevant attachments to the shift (e.g. Health & Safety Pla…" at bounding box center [525, 415] width 446 height 135
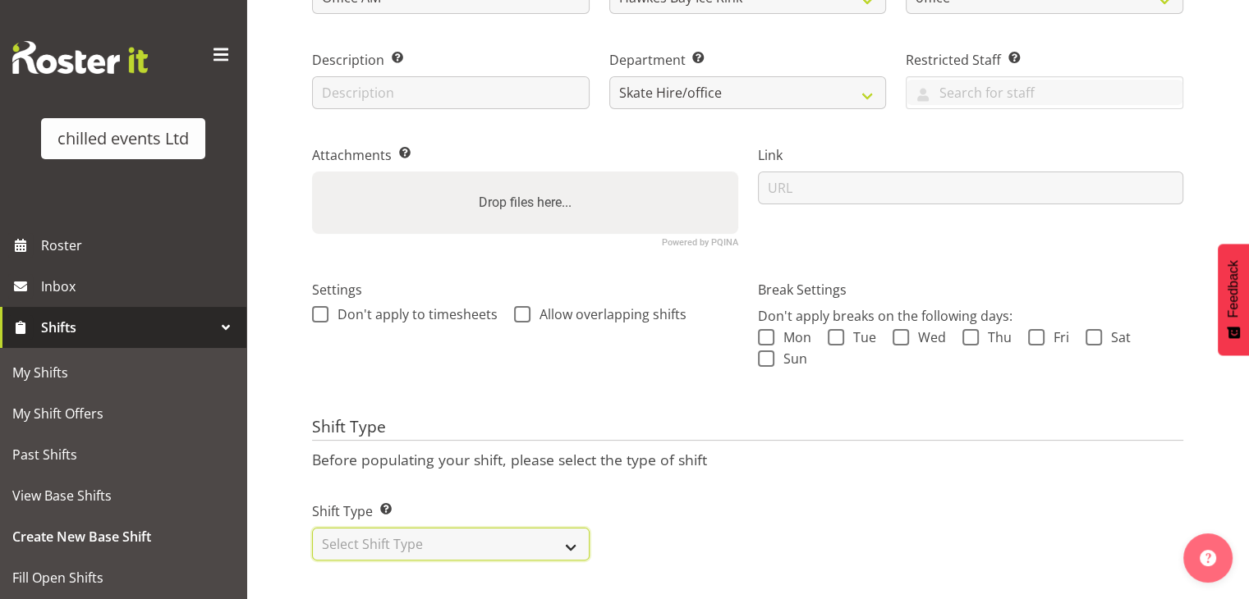
click at [382, 530] on select "Select Shift Type One Off Shift Recurring Shift Rotating Shift" at bounding box center [450, 544] width 277 height 33
select select "recurring"
click at [312, 528] on select "Select Shift Type One Off Shift Recurring Shift Rotating Shift" at bounding box center [450, 544] width 277 height 33
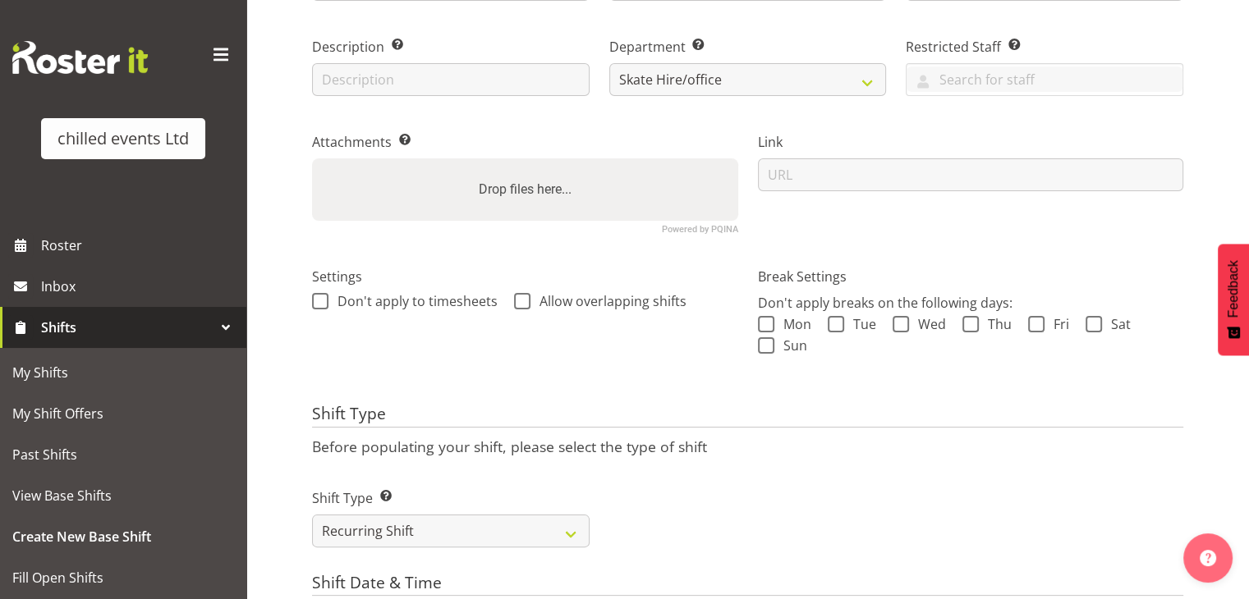
click at [456, 381] on div "Settings Don't apply to timesheets Allow overlapping shifts" at bounding box center [525, 319] width 446 height 151
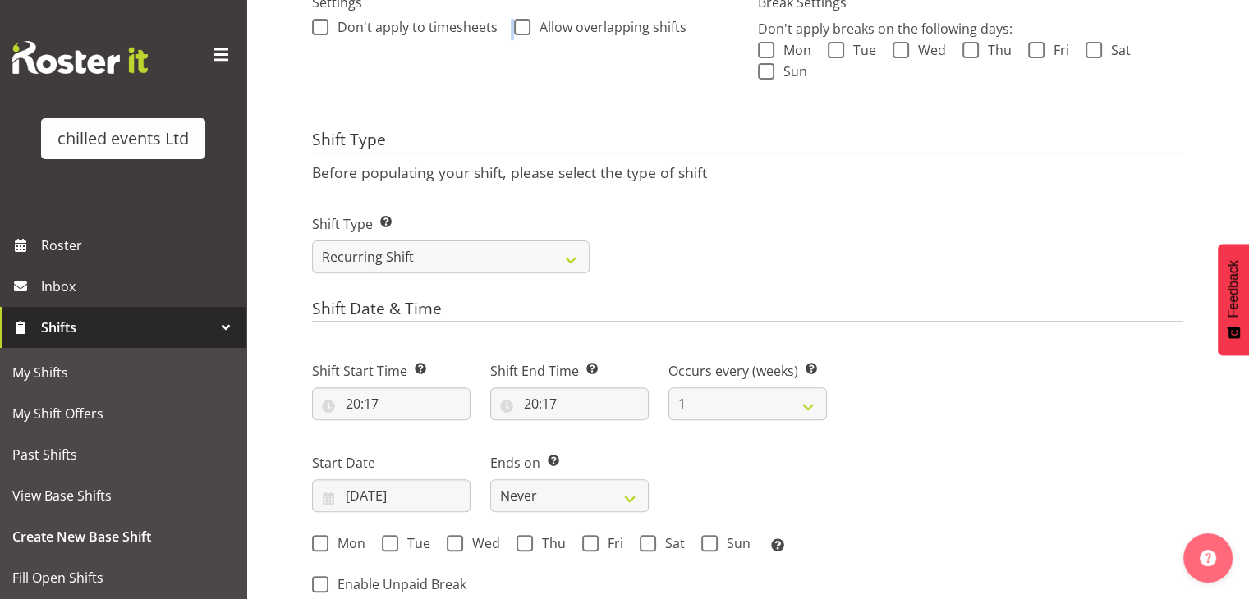
scroll to position [515, 0]
click at [360, 401] on input "20:17" at bounding box center [391, 402] width 158 height 33
click at [416, 436] on select "00 01 02 03 04 05 06 07 08 09 10 11 12 13 14 15 16 17 18 19 20 21 22 23" at bounding box center [424, 445] width 37 height 33
select select "15"
click at [406, 429] on select "00 01 02 03 04 05 06 07 08 09 10 11 12 13 14 15 16 17 18 19 20 21 22 23" at bounding box center [424, 445] width 37 height 33
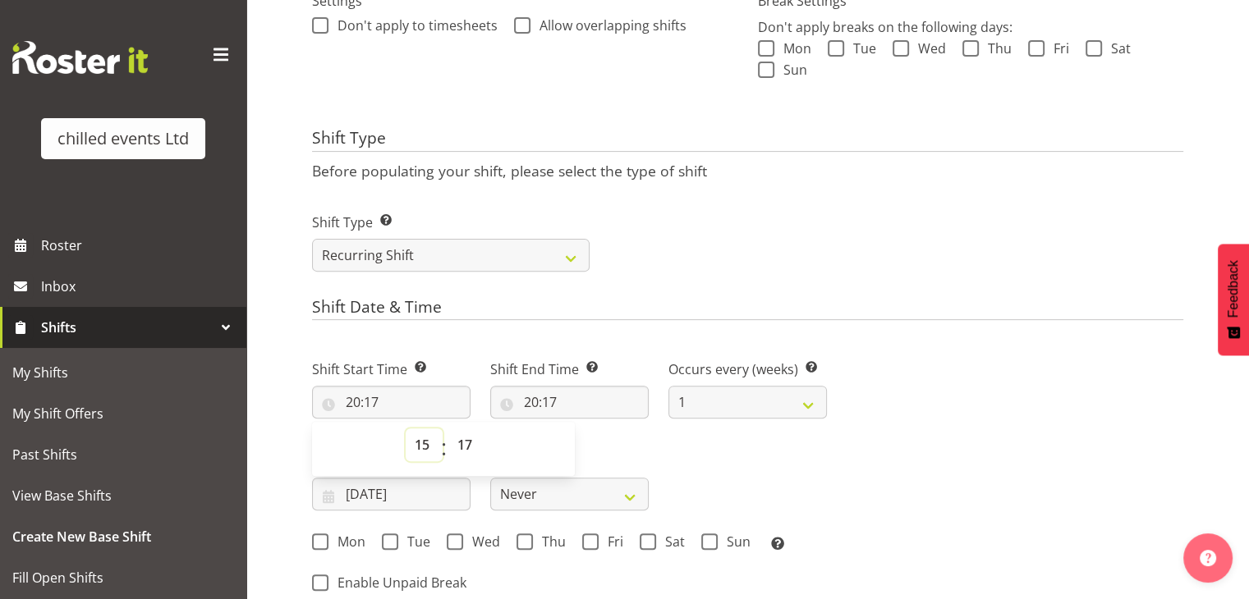
type input "15:17"
click at [470, 440] on select "00 01 02 03 04 05 06 07 08 09 10 11 12 13 14 15 16 17 18 19 20 21 22 23 24 25 2…" at bounding box center [466, 445] width 37 height 33
select select "0"
click at [448, 429] on select "00 01 02 03 04 05 06 07 08 09 10 11 12 13 14 15 16 17 18 19 20 21 22 23 24 25 2…" at bounding box center [466, 445] width 37 height 33
type input "15:00"
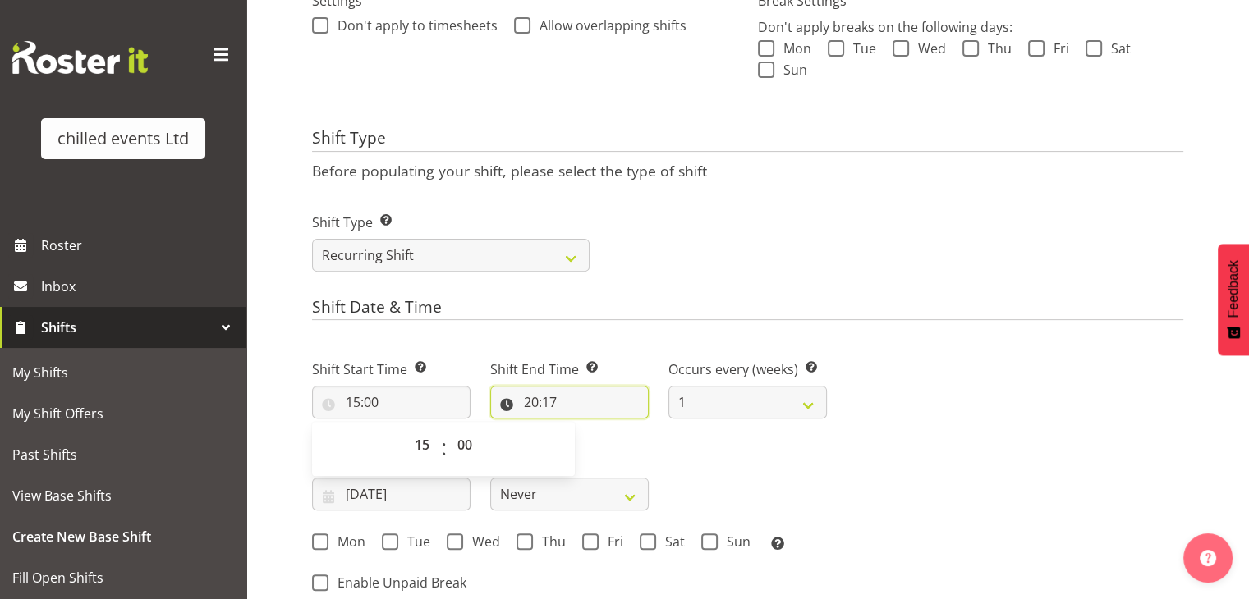
click at [543, 390] on input "20:17" at bounding box center [569, 402] width 158 height 33
click at [603, 451] on select "00 01 02 03 04 05 06 07 08 09 10 11 12 13 14 15 16 17 18 19 20 21 22 23" at bounding box center [602, 445] width 37 height 33
select select "22"
click at [584, 429] on select "00 01 02 03 04 05 06 07 08 09 10 11 12 13 14 15 16 17 18 19 20 21 22 23" at bounding box center [602, 445] width 37 height 33
type input "22:17"
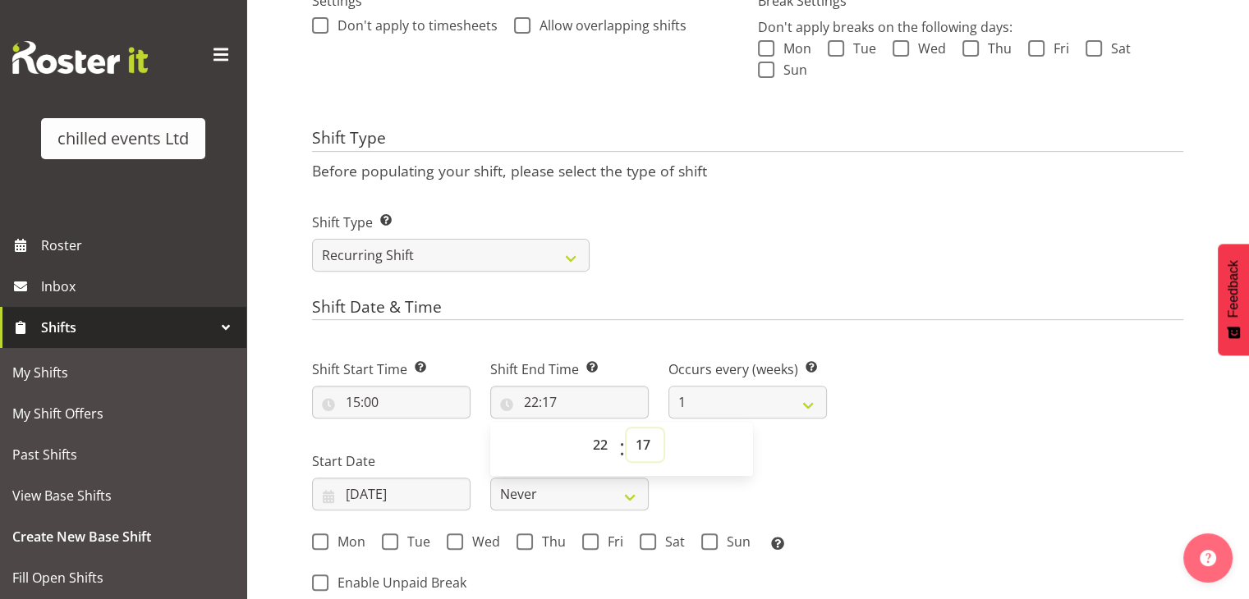
click at [643, 447] on select "00 01 02 03 04 05 06 07 08 09 10 11 12 13 14 15 16 17 18 19 20 21 22 23 24 25 2…" at bounding box center [644, 445] width 37 height 33
select select "15"
click at [626, 429] on select "00 01 02 03 04 05 06 07 08 09 10 11 12 13 14 15 16 17 18 19 20 21 22 23 24 25 2…" at bounding box center [644, 445] width 37 height 33
type input "22:15"
click at [667, 302] on h4 "Shift Date & Time" at bounding box center [747, 309] width 871 height 23
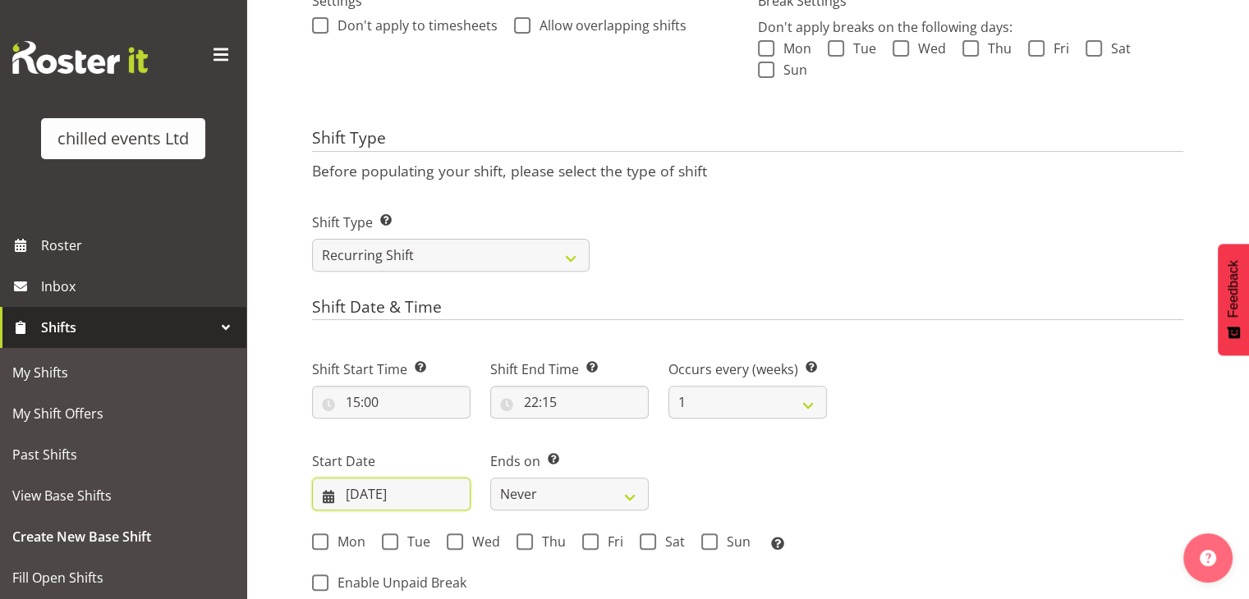
click at [436, 479] on input "[DATE]" at bounding box center [391, 494] width 158 height 33
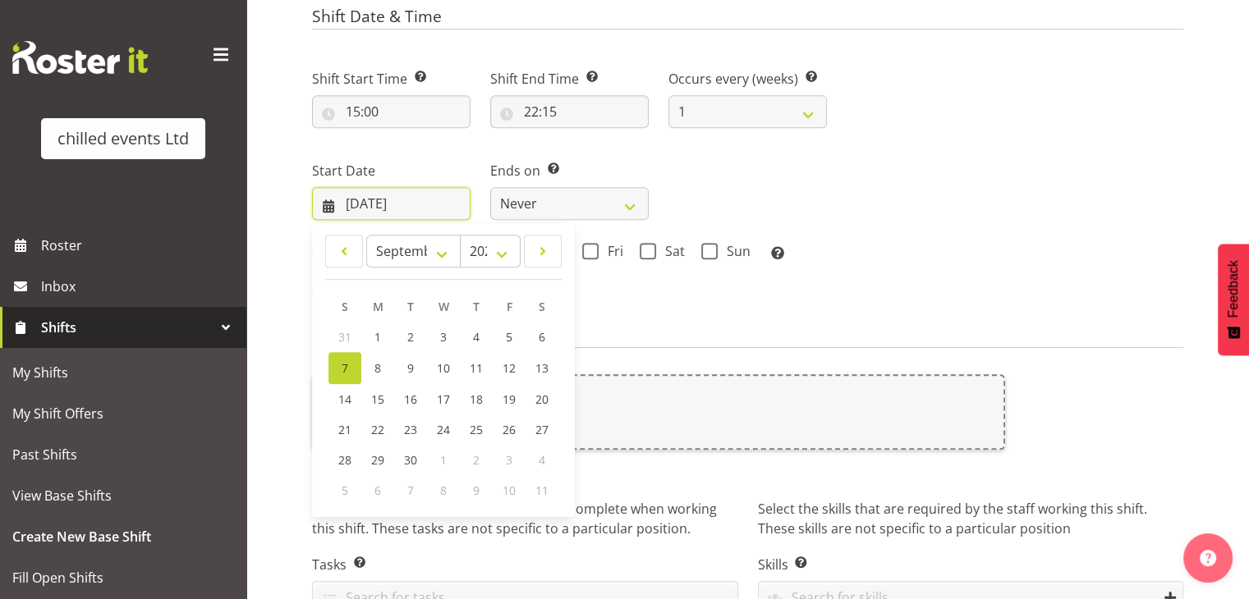
scroll to position [807, 0]
click at [440, 372] on span "10" at bounding box center [443, 367] width 13 height 16
type input "[DATE]"
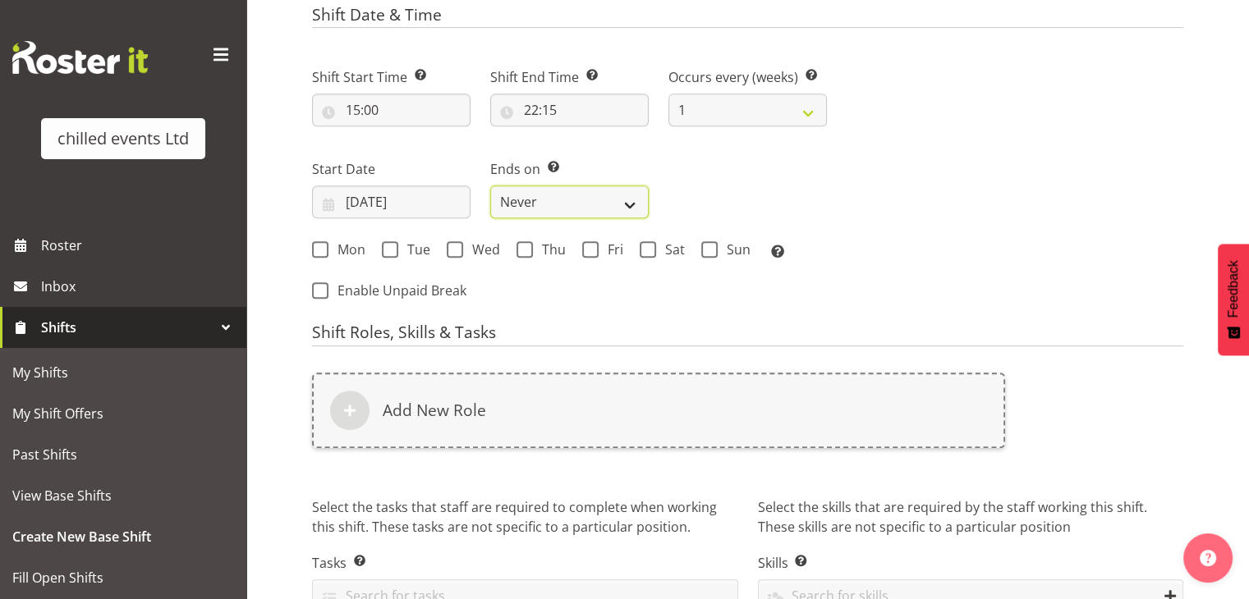
click at [530, 203] on select "Never On Date" at bounding box center [569, 202] width 158 height 33
select select "date"
click at [490, 186] on select "Never On Date" at bounding box center [569, 202] width 158 height 33
select select "8"
select select "2025"
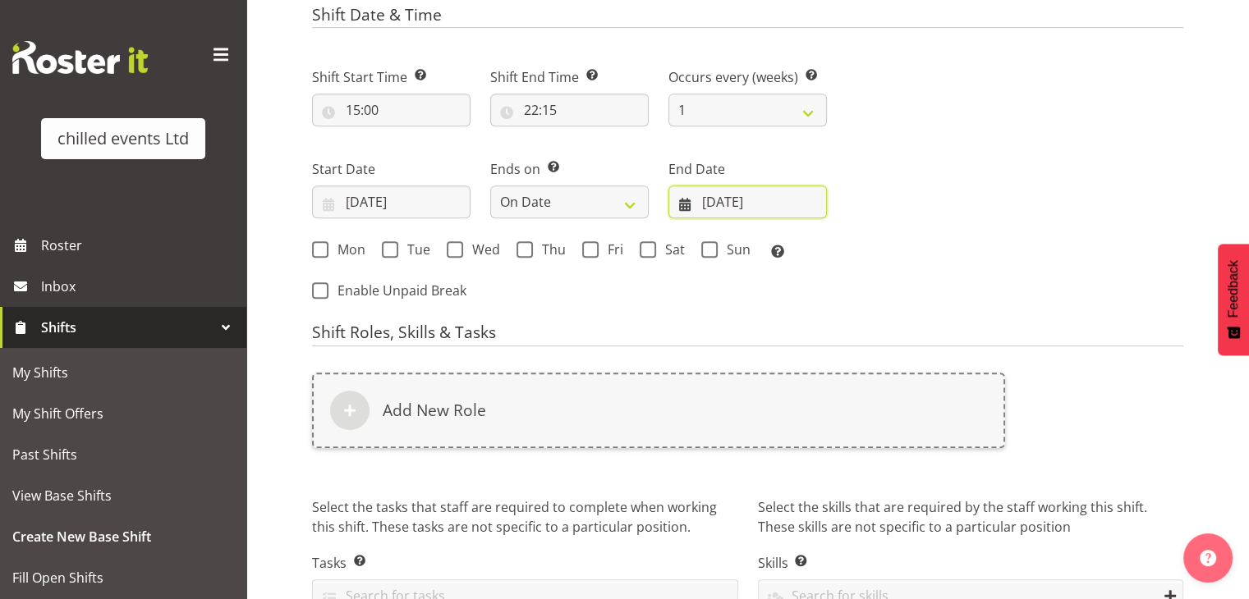
click at [739, 194] on input "[DATE]" at bounding box center [747, 202] width 158 height 33
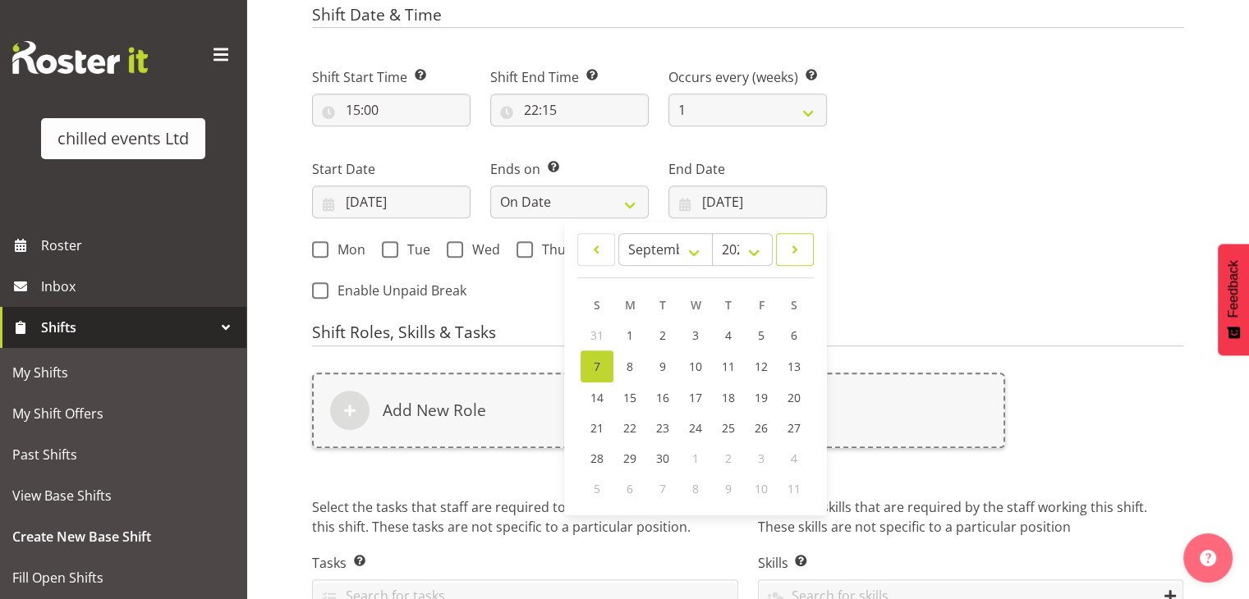
click at [796, 247] on span at bounding box center [795, 250] width 16 height 20
select select "9"
click at [625, 371] on link "6" at bounding box center [629, 366] width 33 height 30
type input "[DATE]"
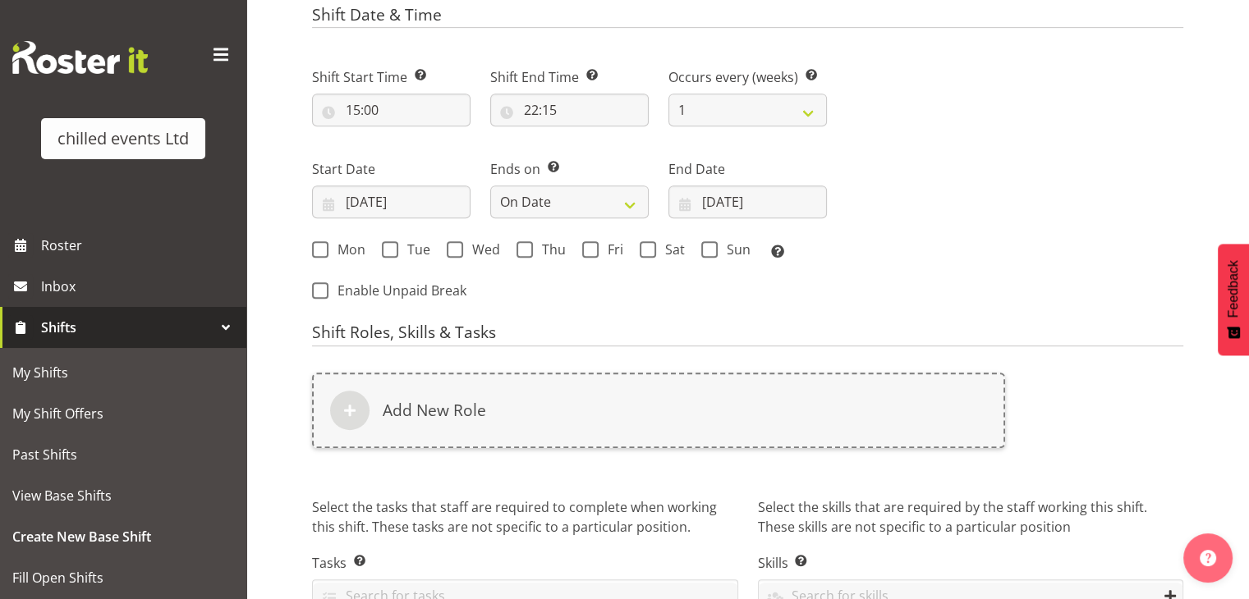
click at [603, 311] on div "Shift Start Time Set the time of the day you wish this shift to start 15:00 00 …" at bounding box center [569, 178] width 534 height 269
click at [525, 248] on span at bounding box center [524, 249] width 16 height 16
click at [525, 248] on input "Thu" at bounding box center [521, 250] width 11 height 11
checkbox input "true"
click at [453, 248] on span at bounding box center [455, 249] width 16 height 16
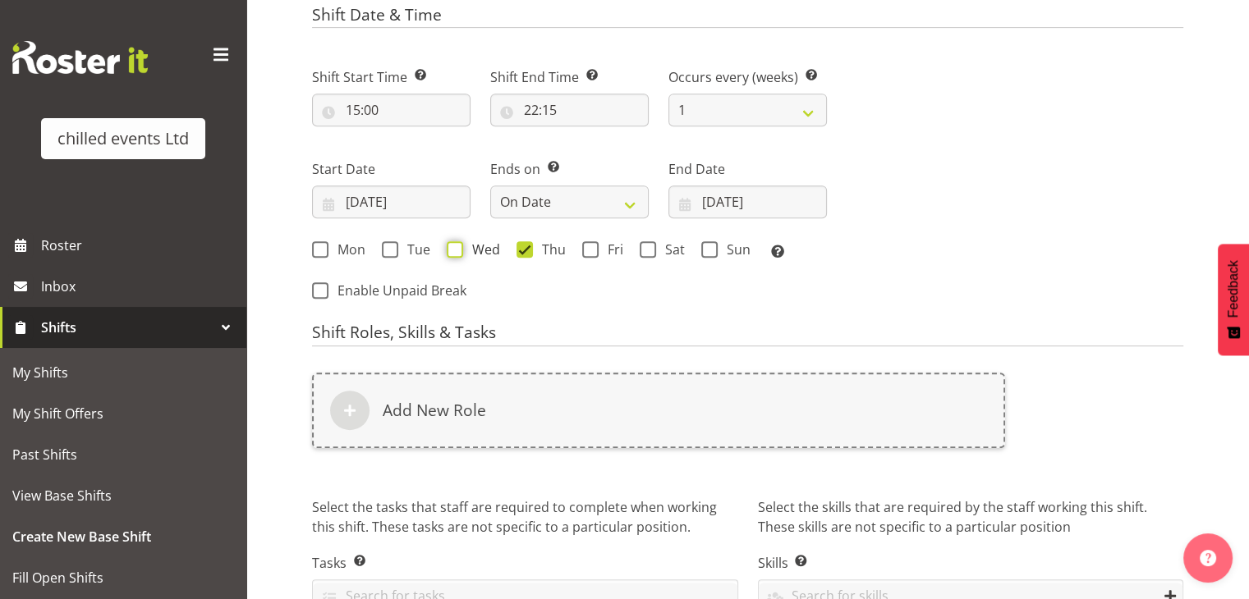
click at [453, 248] on input "Wed" at bounding box center [452, 250] width 11 height 11
checkbox input "true"
click at [382, 245] on span at bounding box center [390, 249] width 16 height 16
click at [382, 245] on input "Tue" at bounding box center [387, 250] width 11 height 11
checkbox input "true"
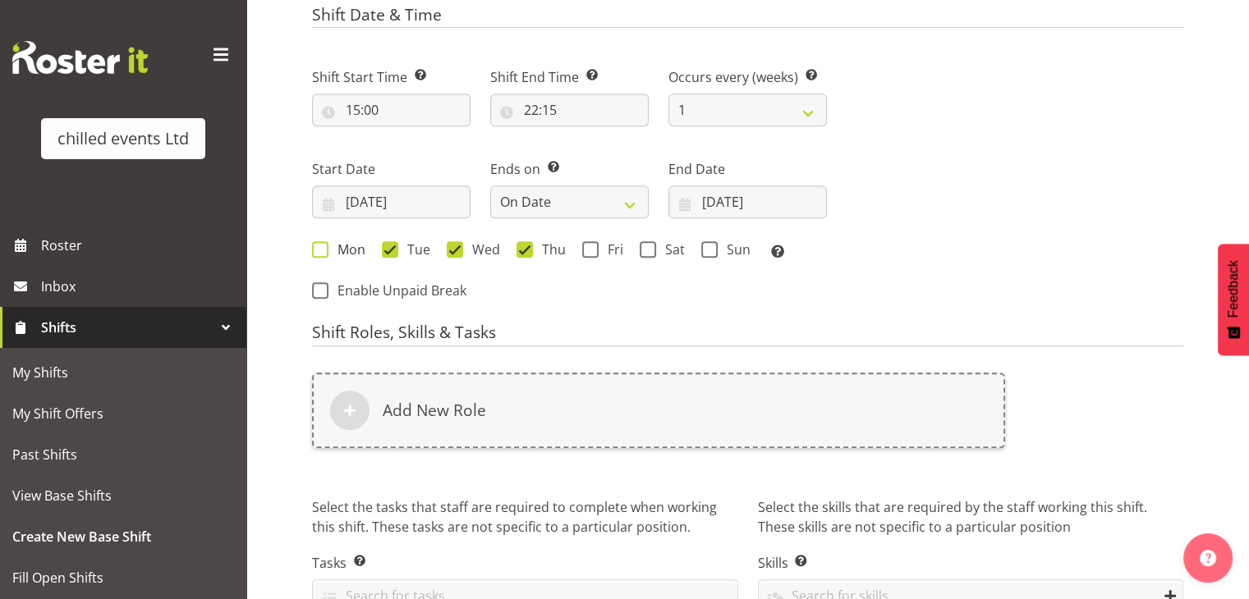
click at [323, 247] on span at bounding box center [320, 249] width 16 height 16
click at [323, 247] on input "Mon" at bounding box center [317, 250] width 11 height 11
checkbox input "true"
click at [594, 247] on span at bounding box center [590, 249] width 16 height 16
click at [593, 247] on input "Fri" at bounding box center [587, 250] width 11 height 11
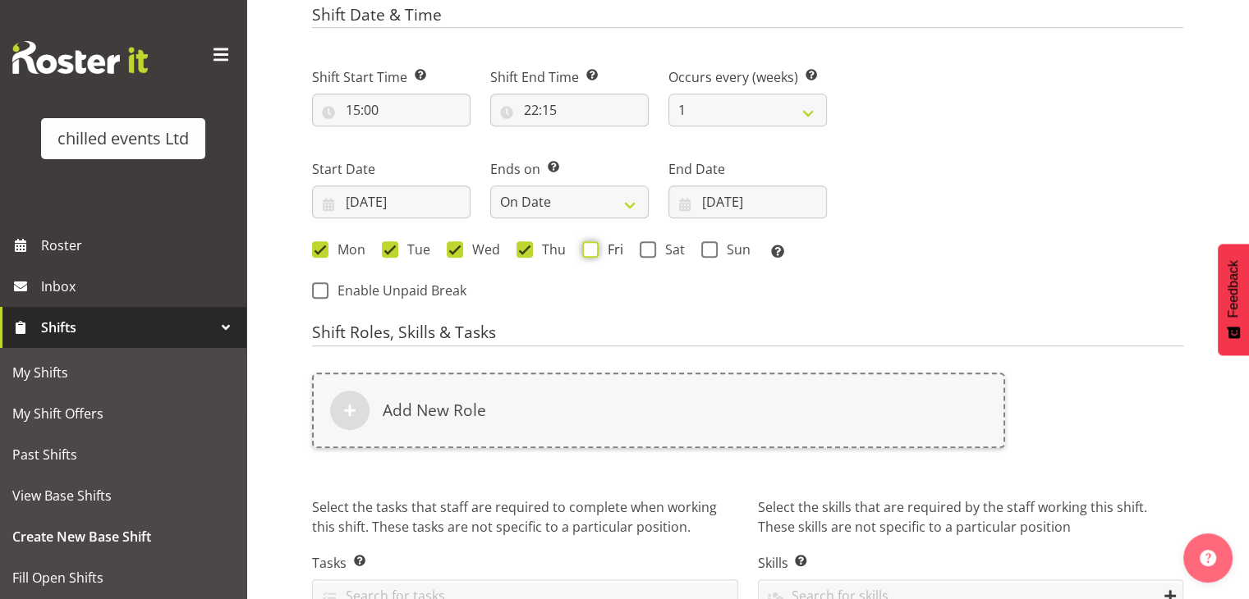
checkbox input "true"
click at [647, 247] on span at bounding box center [648, 249] width 16 height 16
click at [647, 247] on input "Sat" at bounding box center [645, 250] width 11 height 11
checkbox input "true"
click at [709, 248] on span at bounding box center [709, 249] width 16 height 16
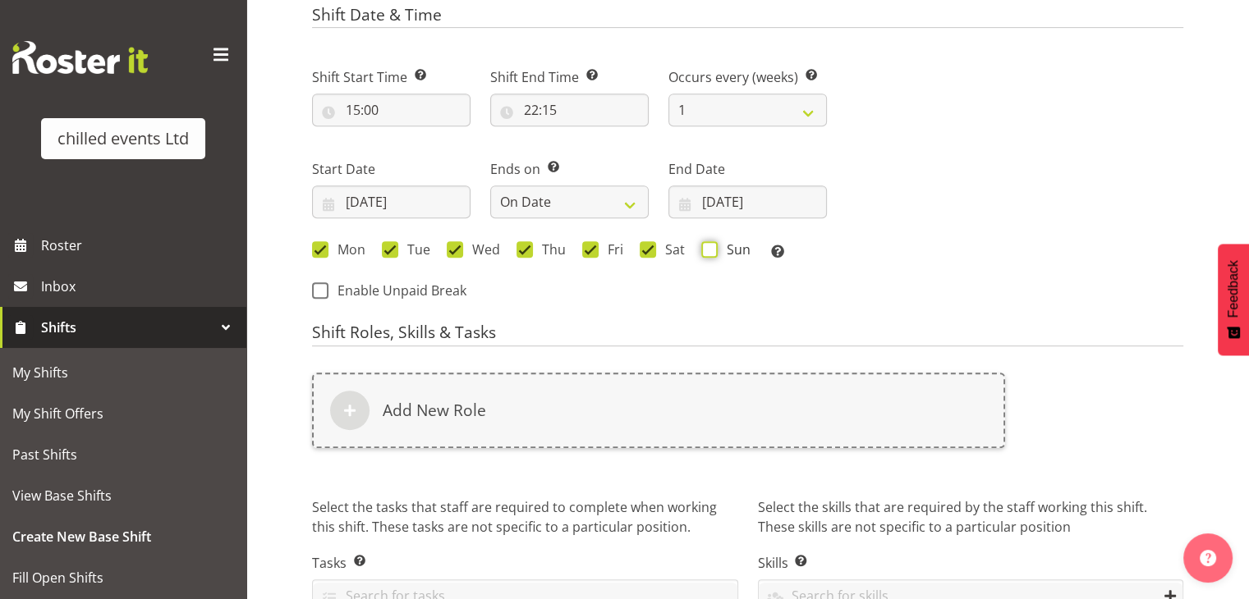
click at [709, 248] on input "Sun" at bounding box center [706, 250] width 11 height 11
checkbox input "true"
click at [691, 301] on div "Shift Start Time Set the time of the day you wish this shift to start 15:00 00 …" at bounding box center [569, 178] width 534 height 269
click at [742, 114] on select "1 2 3 4 5 6 7 8 9 10 11 12" at bounding box center [747, 110] width 158 height 33
select select "2"
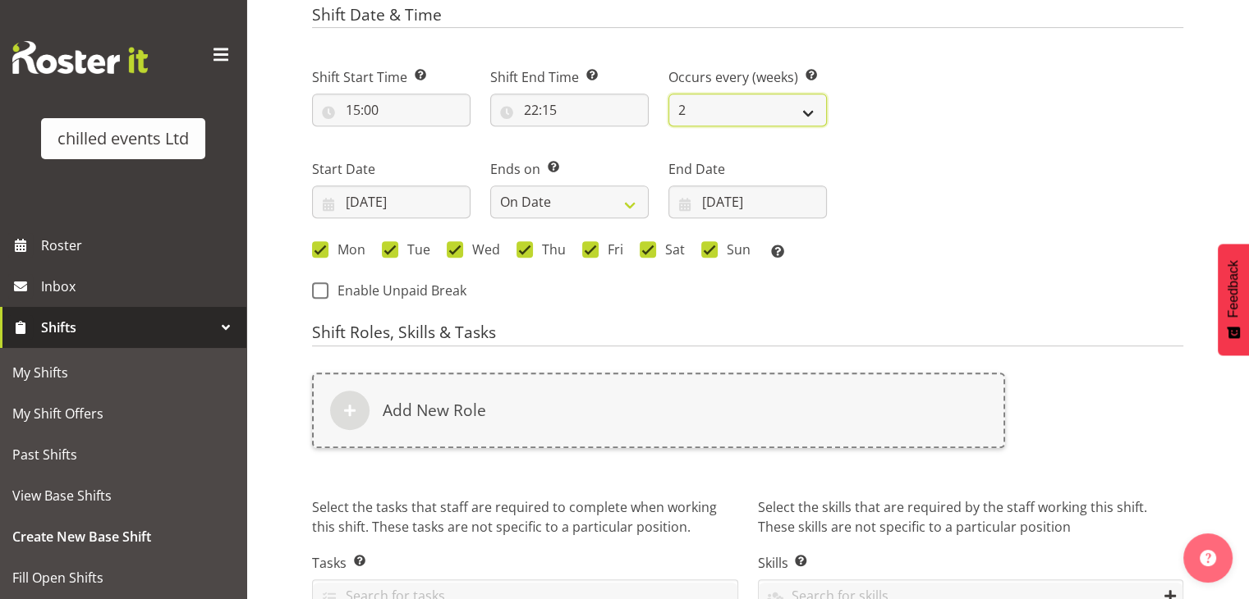
click at [668, 94] on select "1 2 3 4 5 6 7 8 9 10 11 12" at bounding box center [747, 110] width 158 height 33
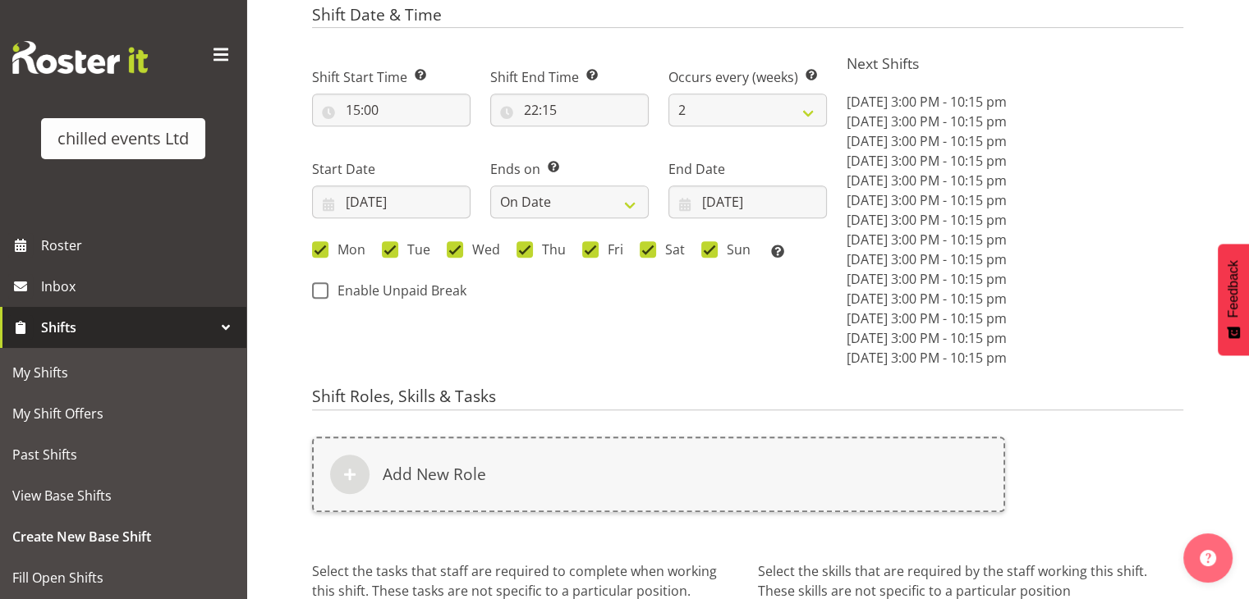
click at [638, 62] on div "Shift End Time Set the time of the day you wish this shift to finish 22:15 00 0…" at bounding box center [569, 90] width 178 height 92
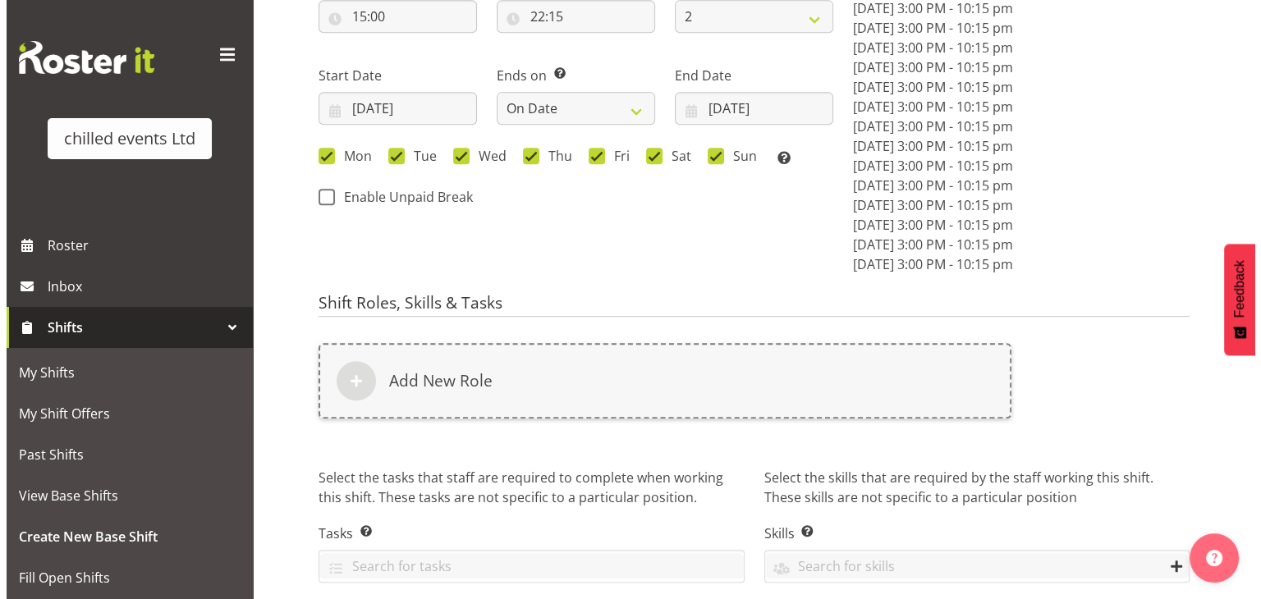
scroll to position [965, 0]
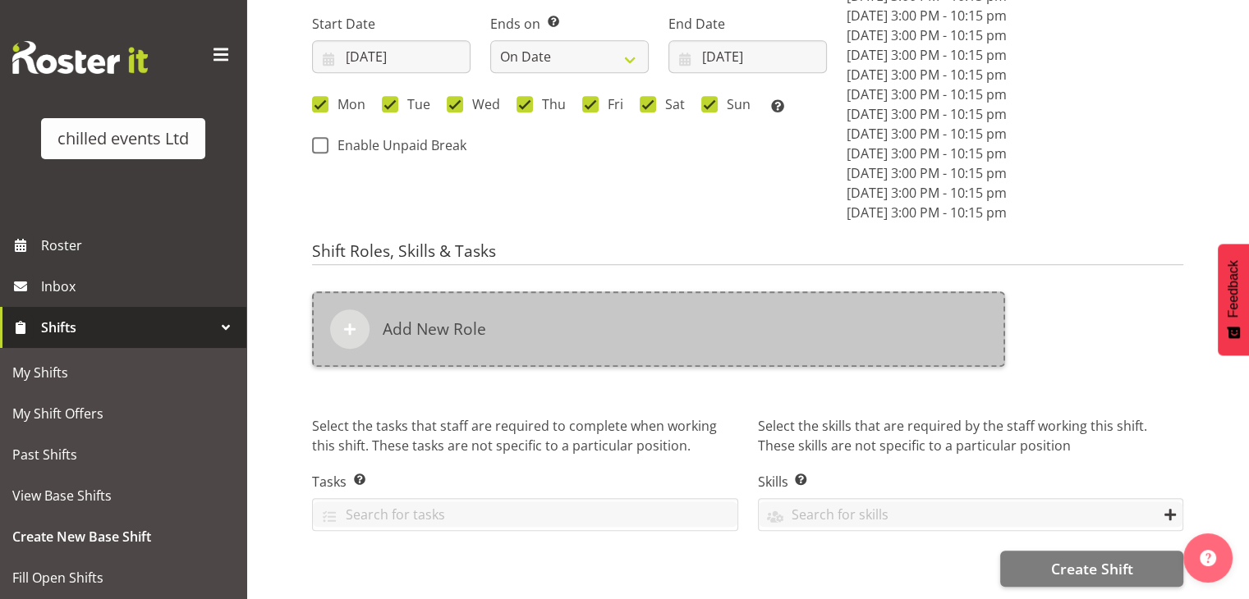
click at [525, 310] on div "Add New Role" at bounding box center [658, 329] width 693 height 76
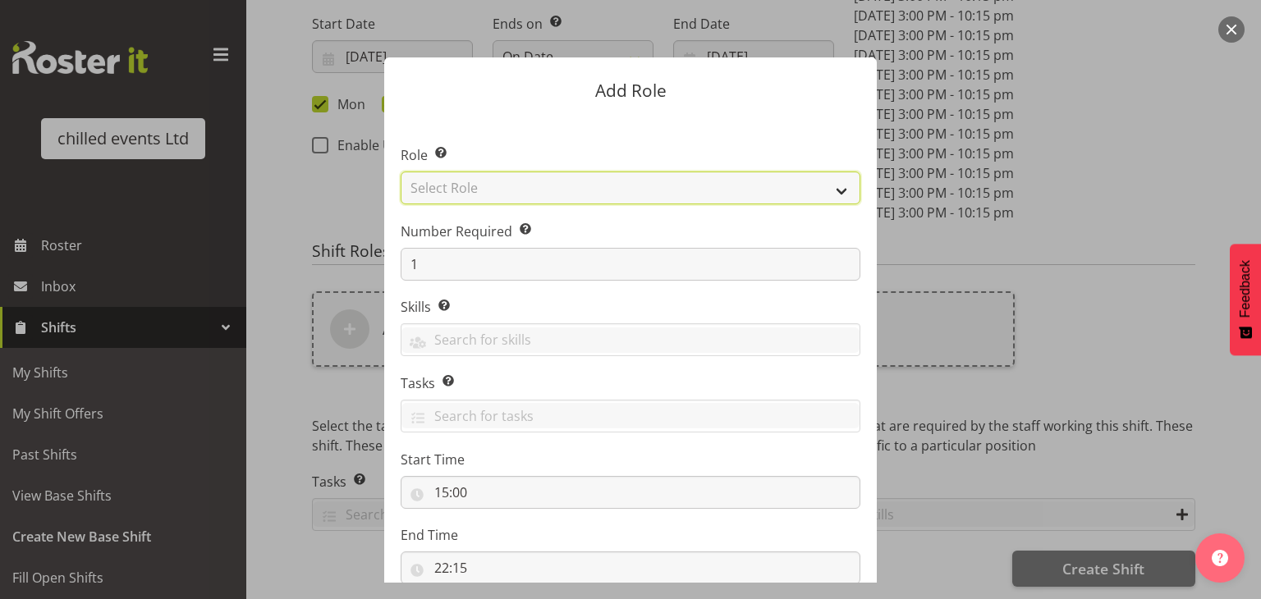
click at [502, 177] on select "Select Role Build/Dismantle Duty Manager Office Attended Skate hire steward" at bounding box center [631, 188] width 460 height 33
select select "272"
click at [401, 172] on select "Select Role Build/Dismantle Duty Manager Office Attended Skate hire steward" at bounding box center [631, 188] width 460 height 33
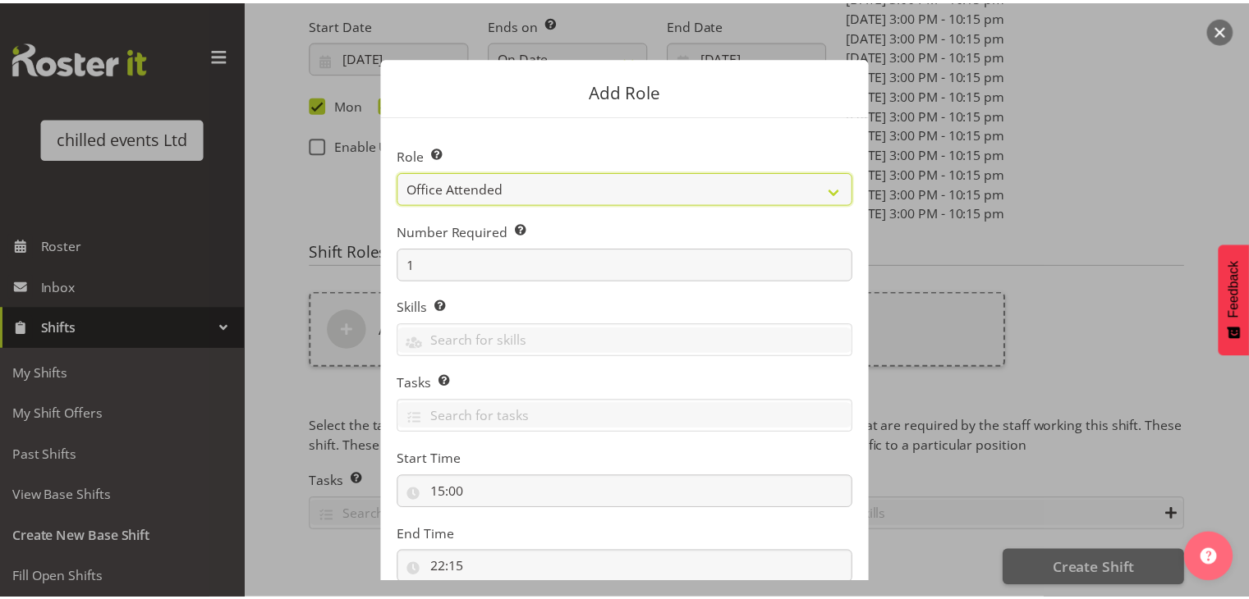
scroll to position [112, 0]
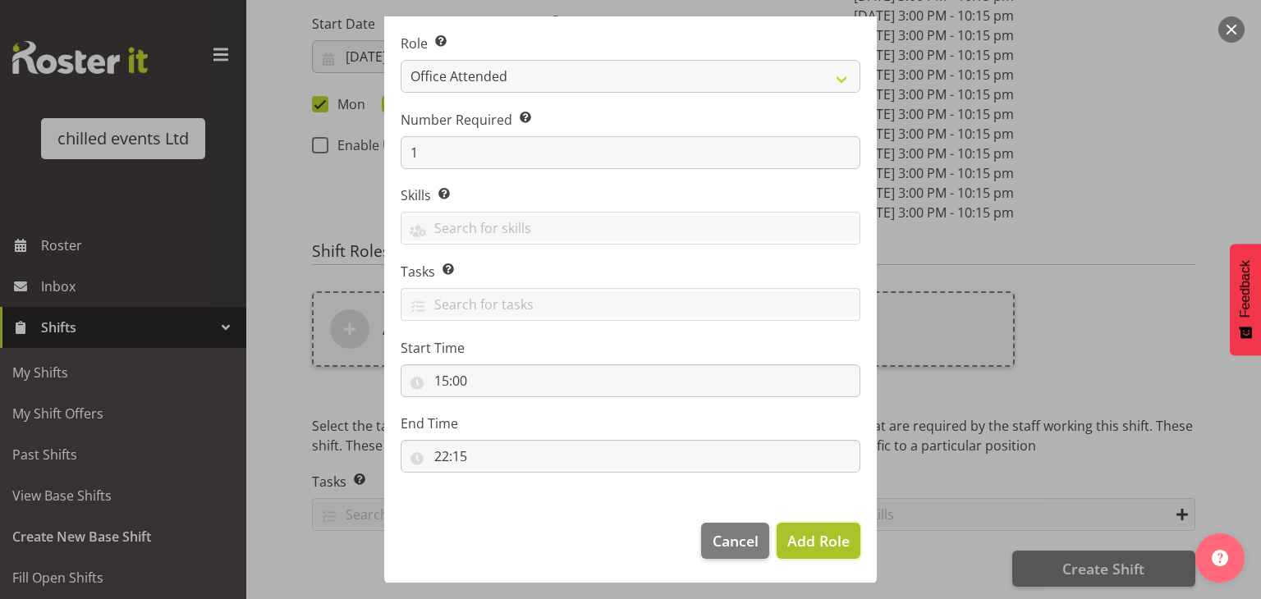
click at [823, 548] on span "Add Role" at bounding box center [818, 541] width 62 height 20
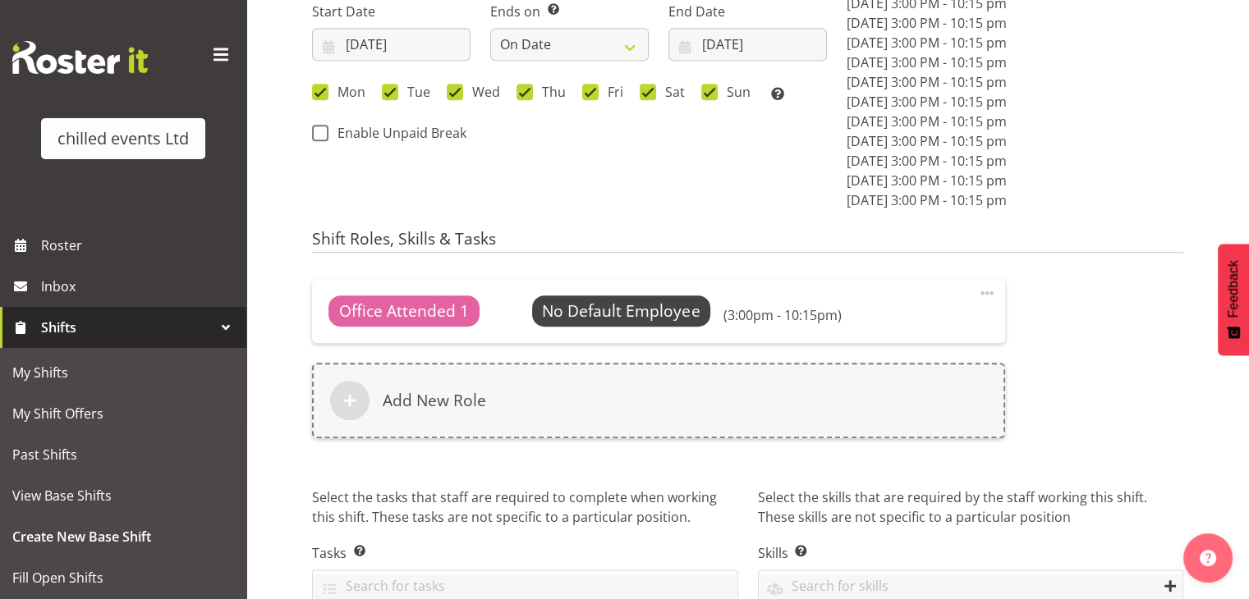
scroll to position [1048, 0]
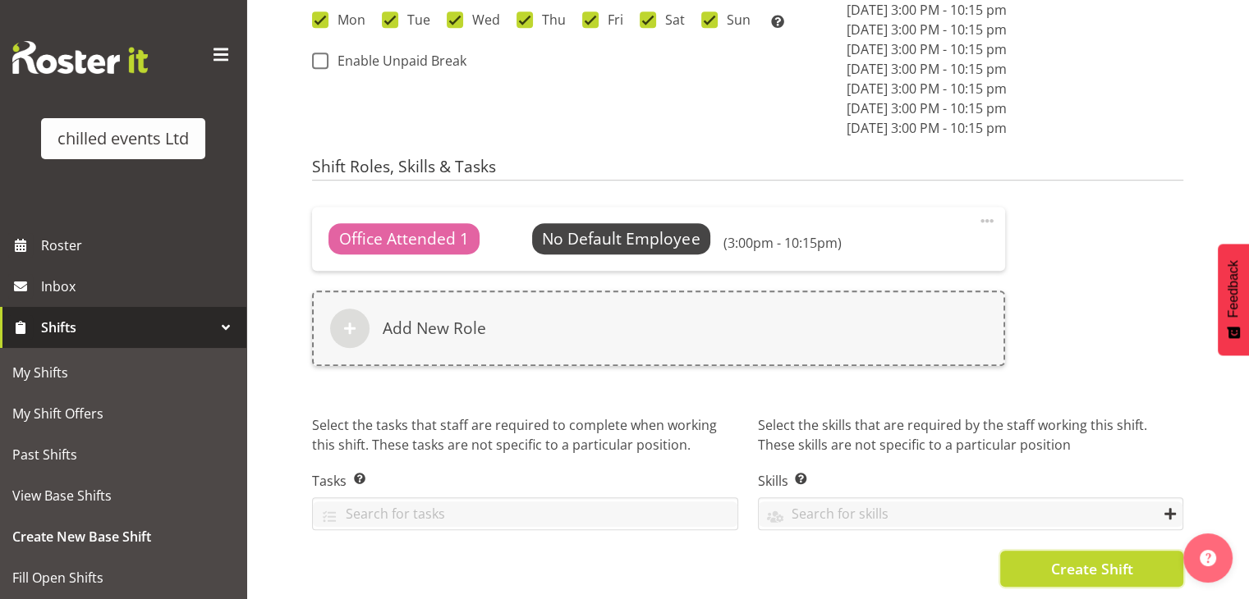
click at [1036, 551] on button "Create Shift" at bounding box center [1091, 569] width 183 height 36
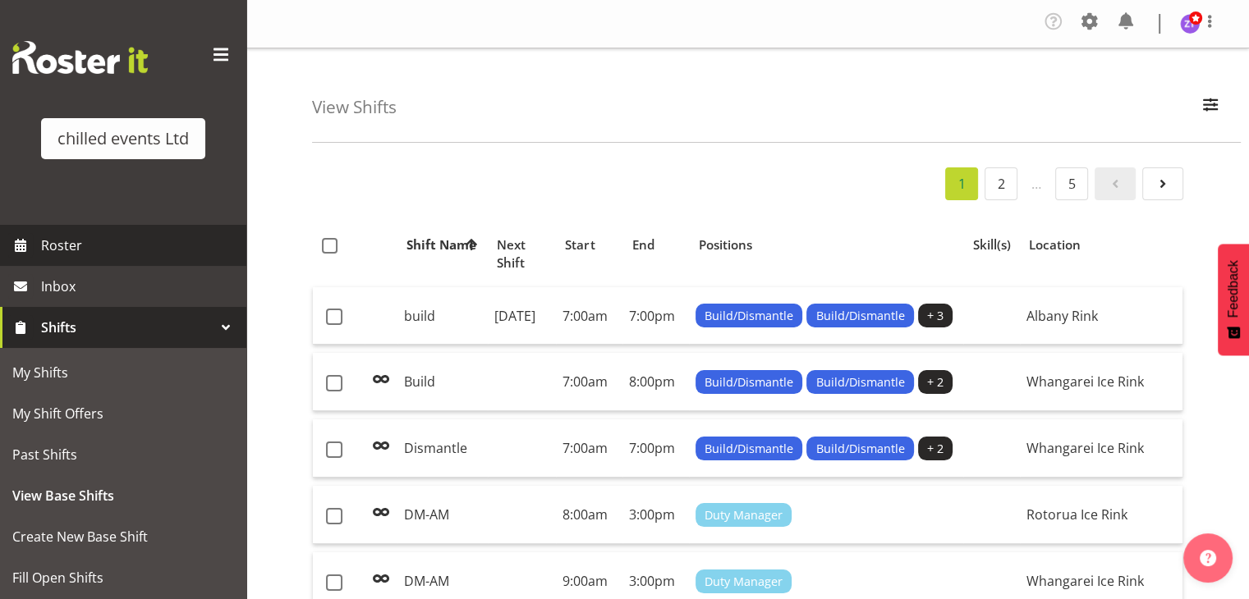
click at [79, 250] on span "Roster" at bounding box center [139, 245] width 197 height 25
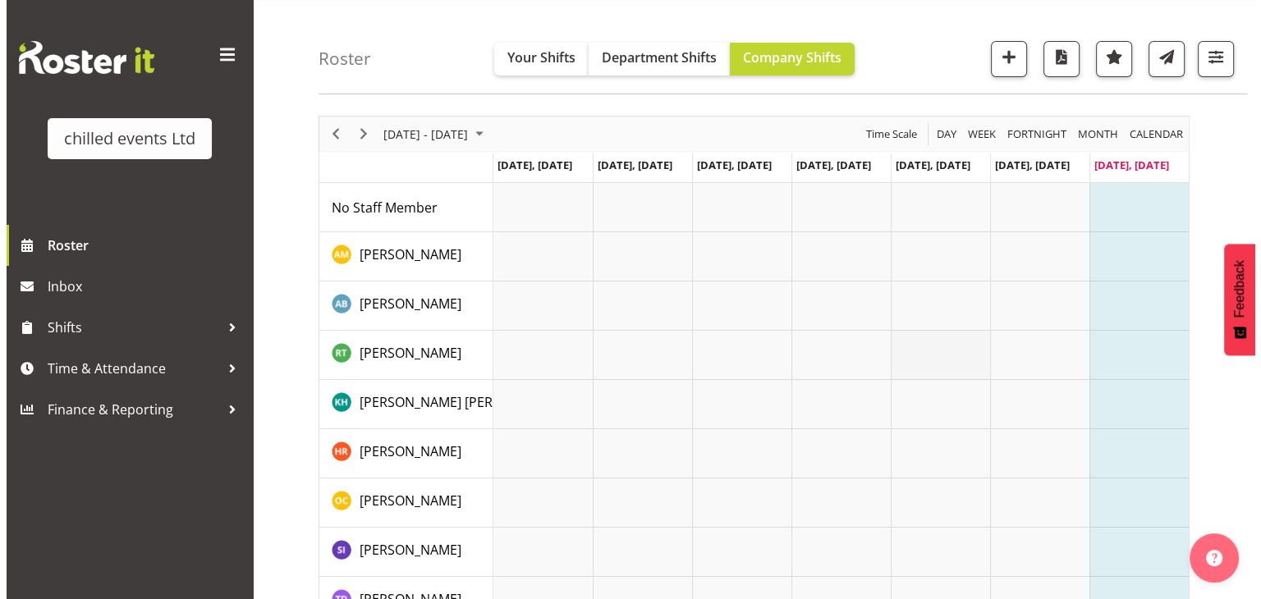
scroll to position [53, 0]
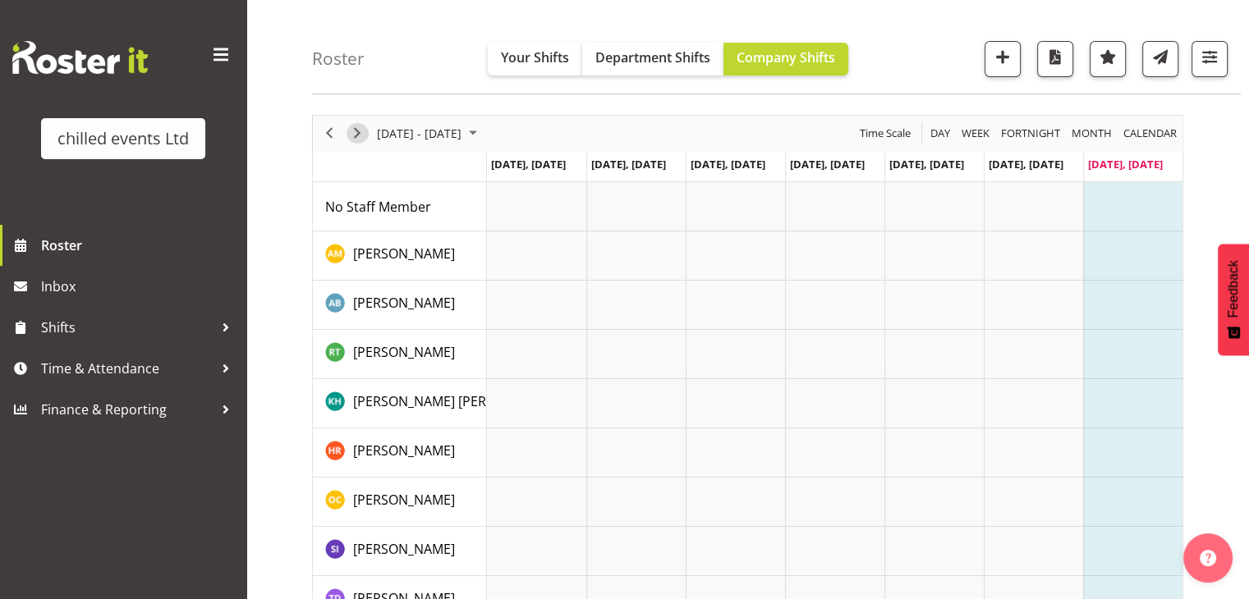
click at [351, 132] on span "Next" at bounding box center [357, 133] width 20 height 21
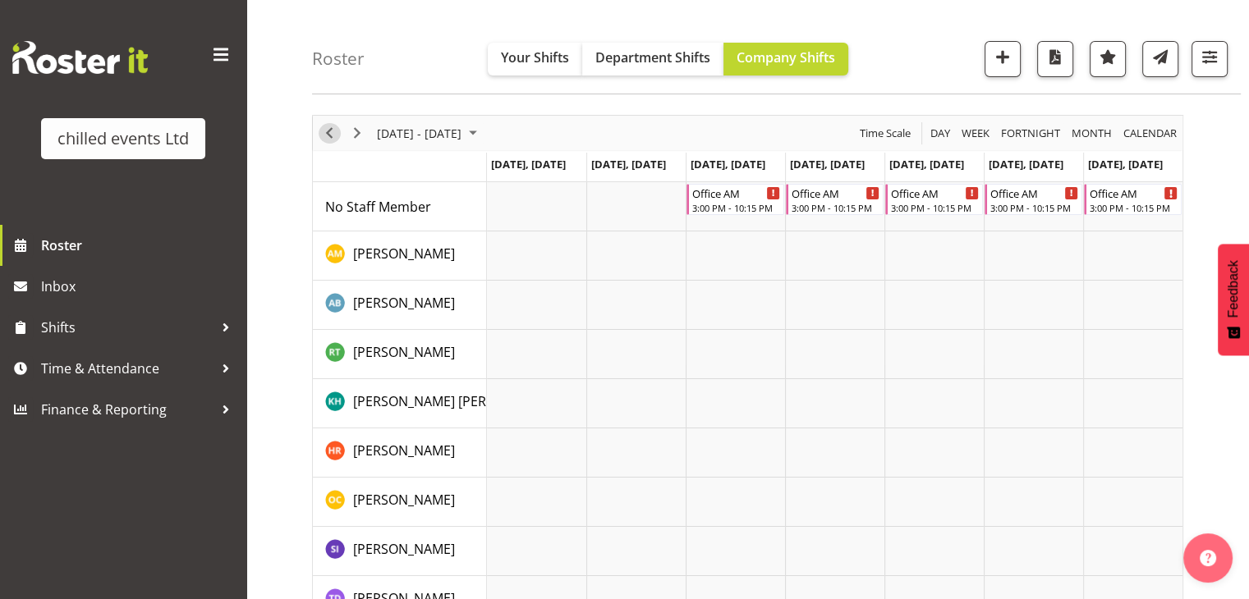
click at [320, 132] on span "Previous" at bounding box center [329, 133] width 20 height 21
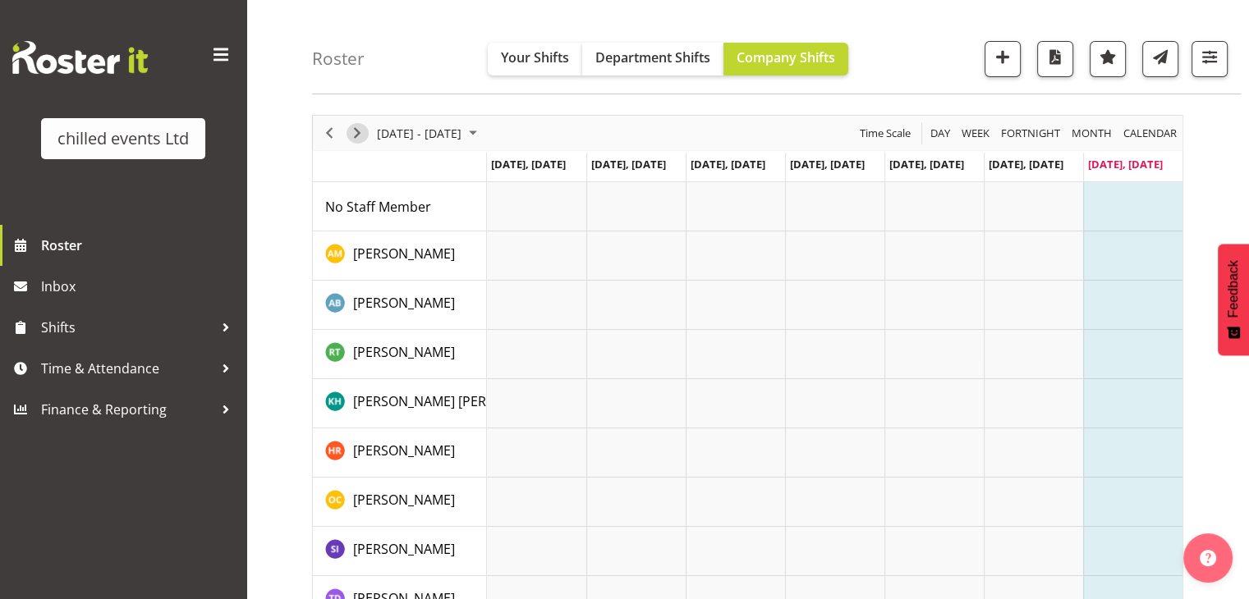
click at [348, 139] on span "Next" at bounding box center [357, 133] width 20 height 21
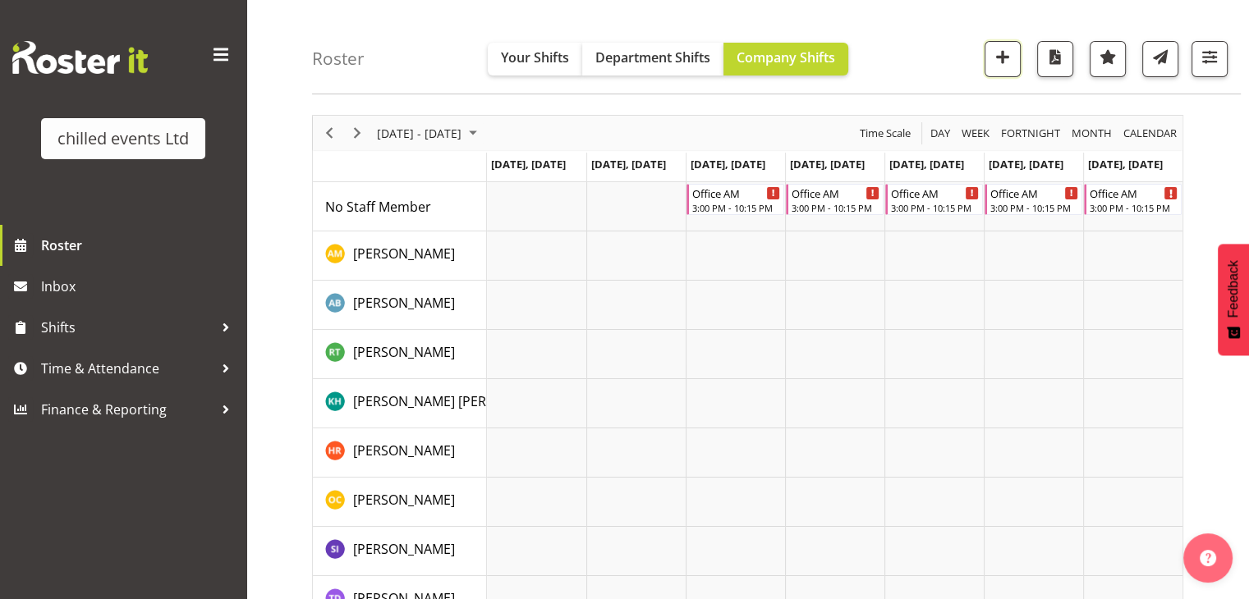
drag, startPoint x: 1008, startPoint y: 60, endPoint x: 710, endPoint y: 120, distance: 304.0
click at [710, 120] on div "Roster Your Shifts Department Shifts Company Shifts All Locations Clear Hamilto…" at bounding box center [747, 378] width 1002 height 764
click at [347, 131] on span "Next" at bounding box center [357, 133] width 20 height 21
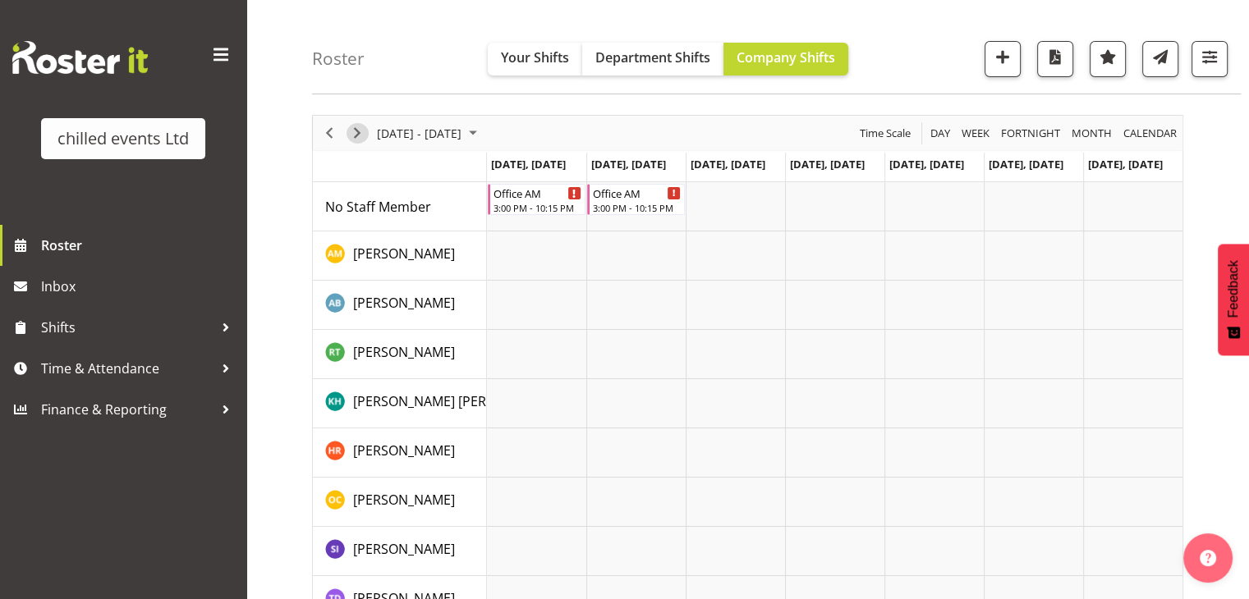
click at [347, 131] on span "Next" at bounding box center [357, 133] width 20 height 21
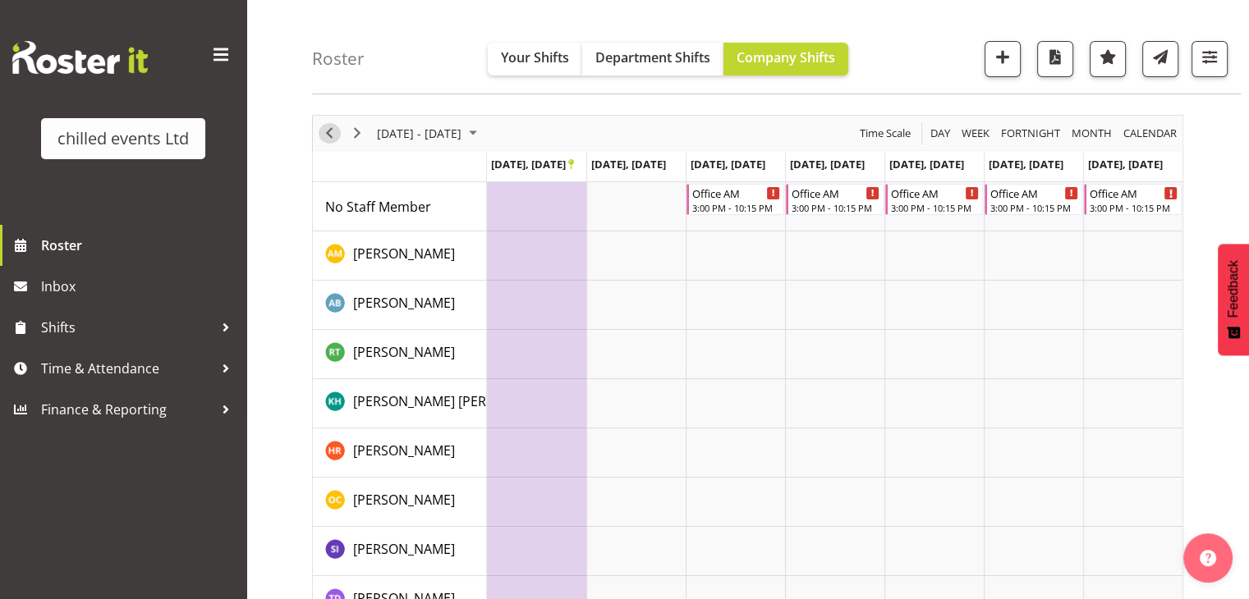
click at [330, 129] on span "Previous" at bounding box center [329, 133] width 20 height 21
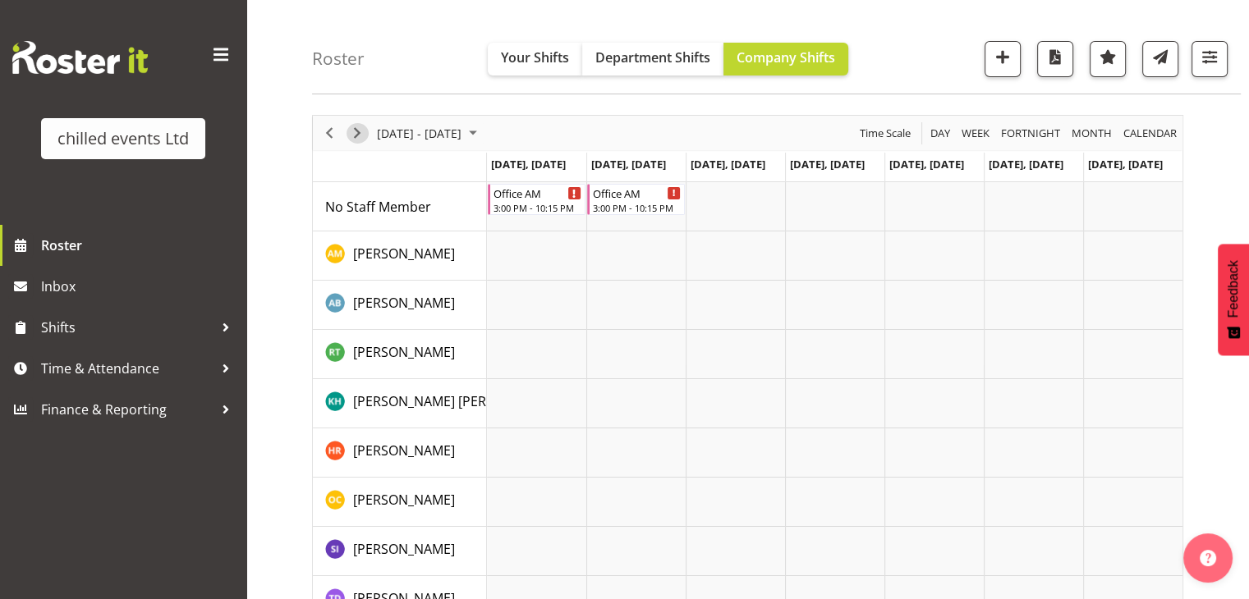
click at [351, 135] on span "Next" at bounding box center [357, 133] width 20 height 21
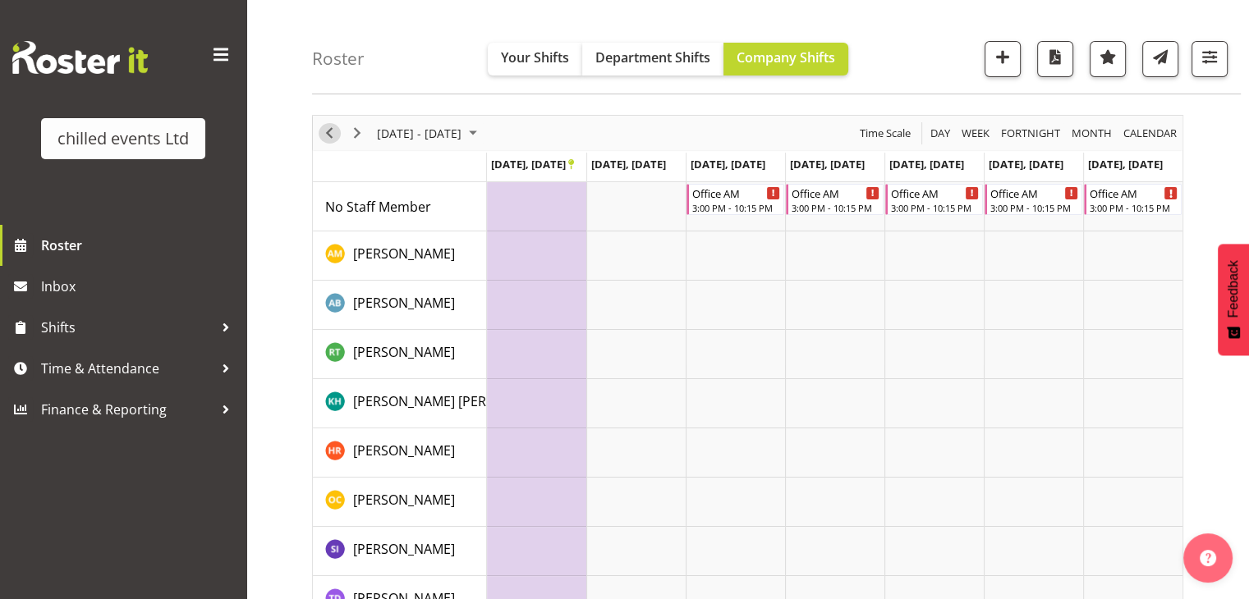
click at [333, 133] on span "Previous" at bounding box center [329, 133] width 20 height 21
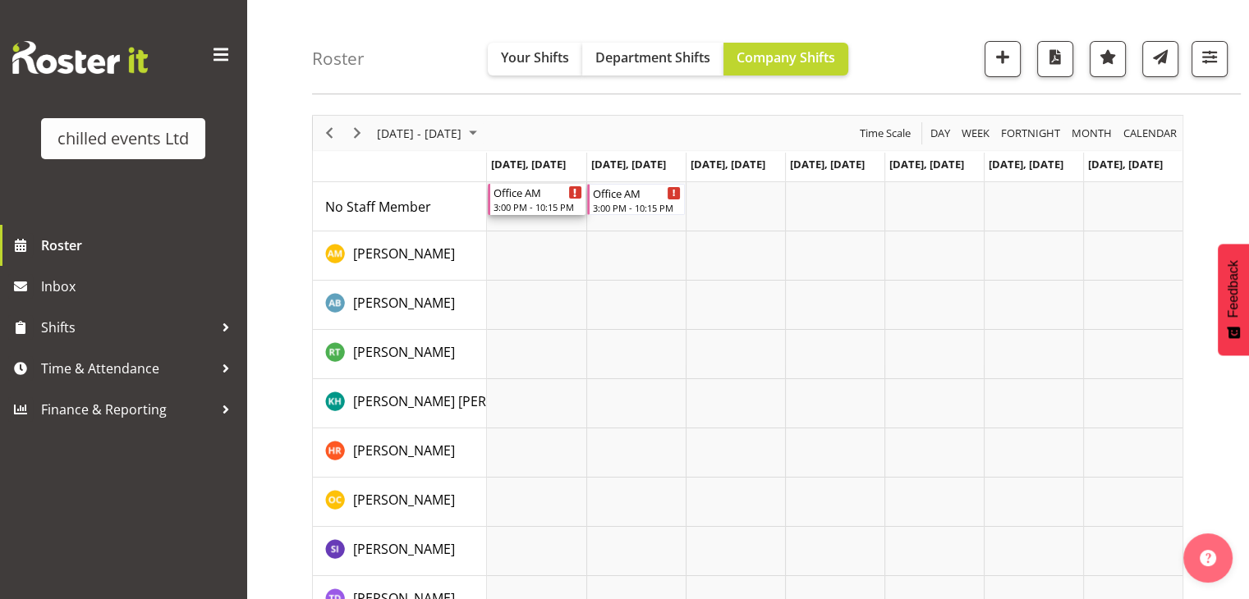
click at [504, 202] on div "3:00 PM - 10:15 PM" at bounding box center [537, 206] width 89 height 13
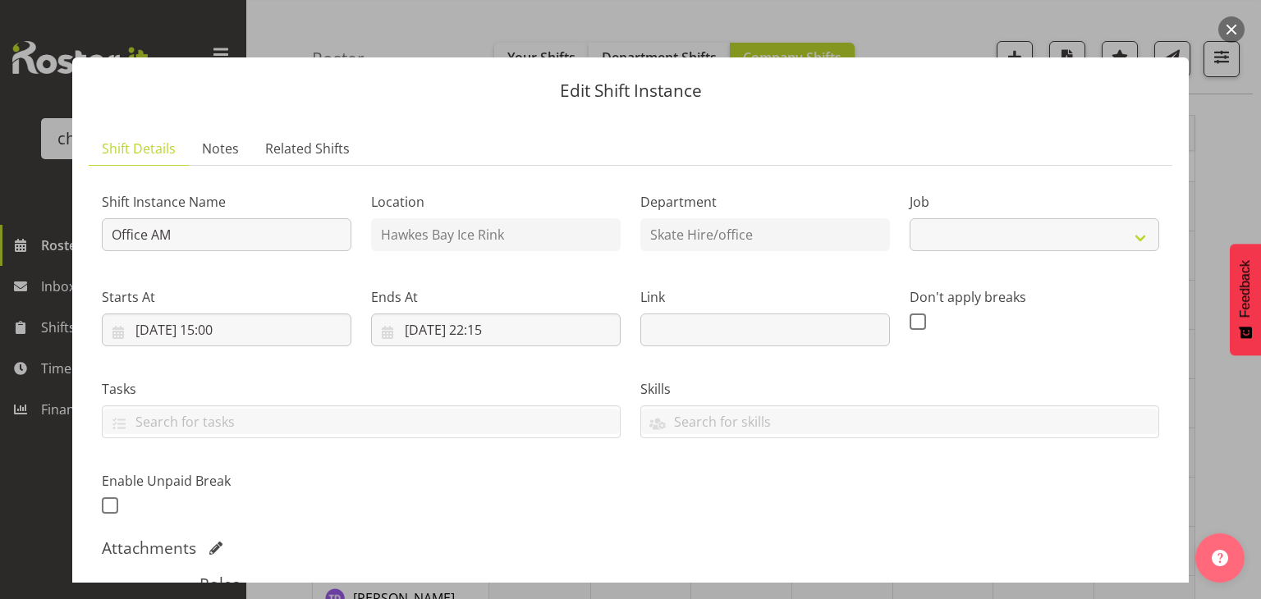
select select "845"
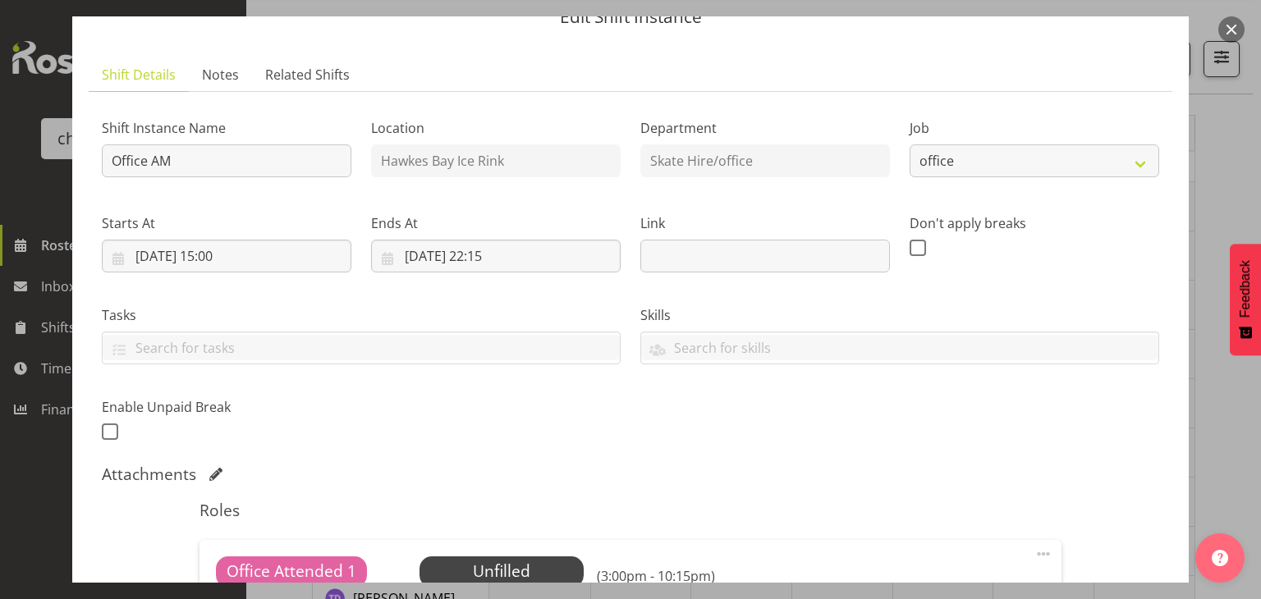
scroll to position [76, 0]
click at [300, 89] on link "Related Shifts" at bounding box center [307, 74] width 111 height 34
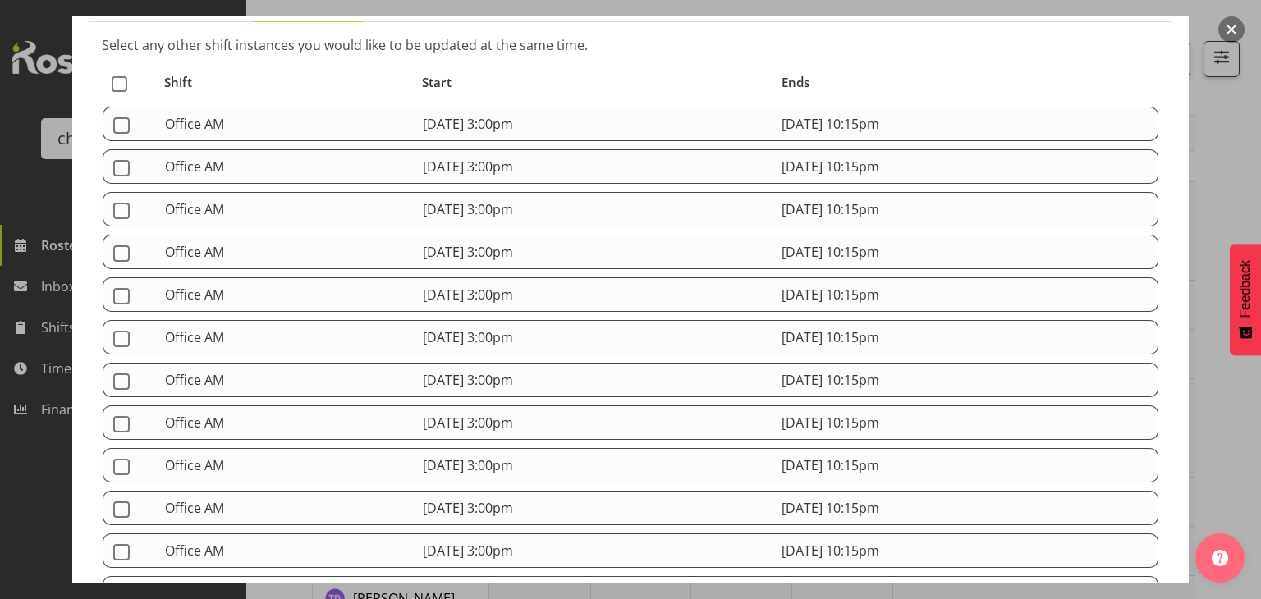
scroll to position [126, 0]
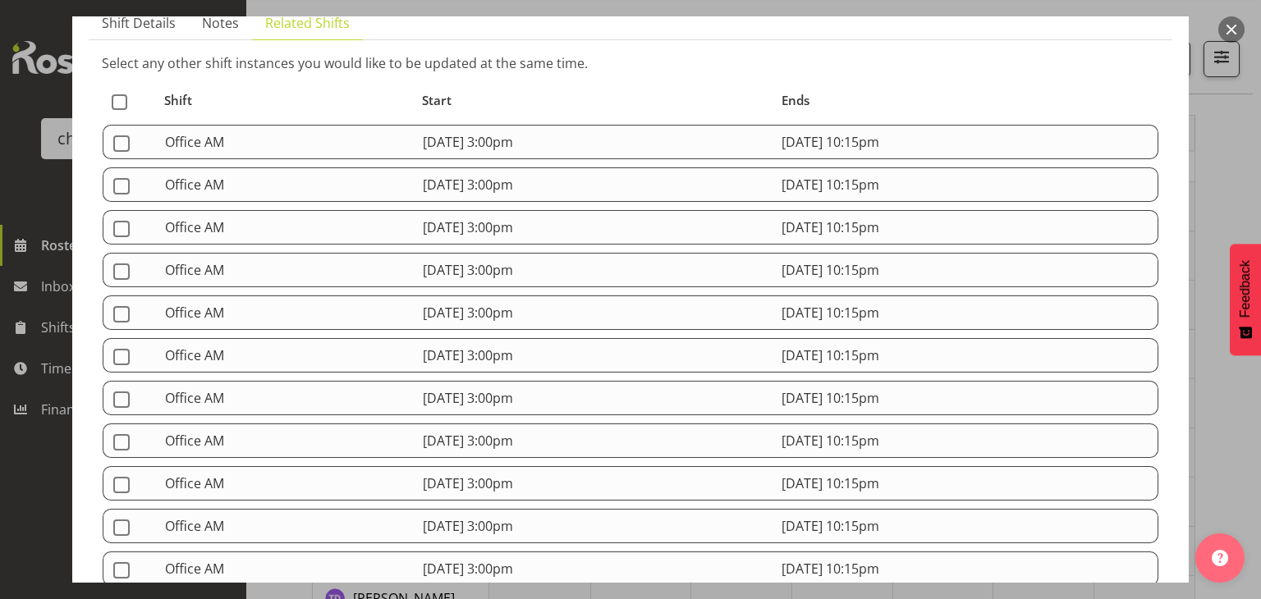
click at [115, 108] on th at bounding box center [129, 100] width 53 height 31
click at [117, 105] on span at bounding box center [120, 102] width 16 height 16
click at [117, 105] on input "checkbox" at bounding box center [117, 102] width 11 height 11
checkbox input "true"
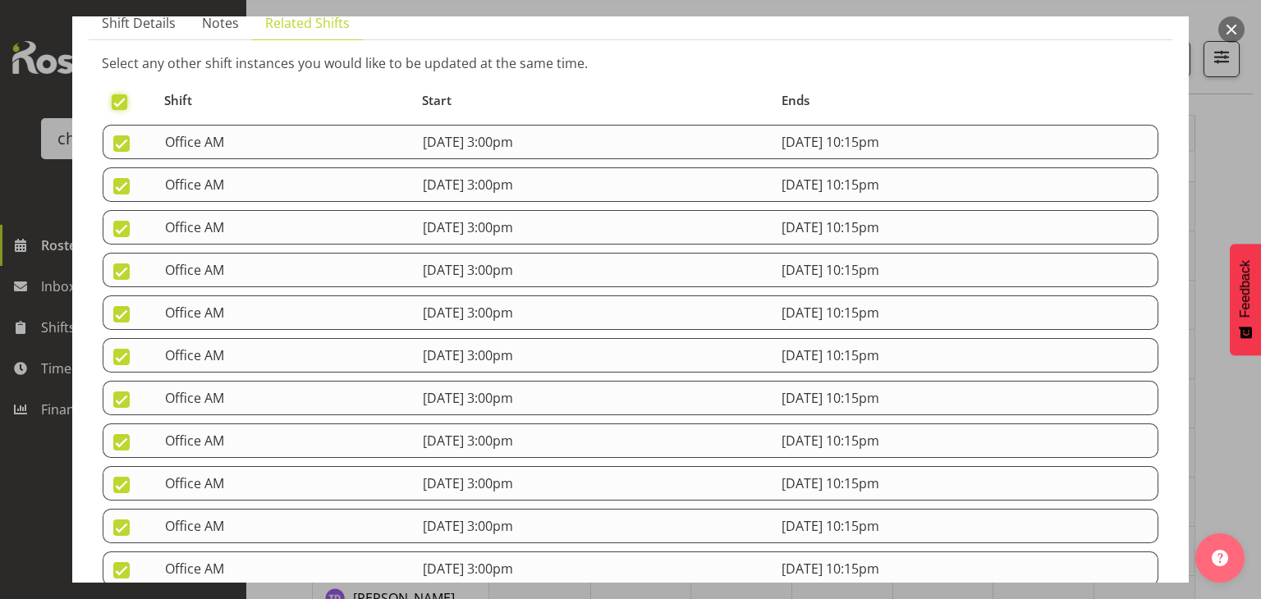
checkbox input "true"
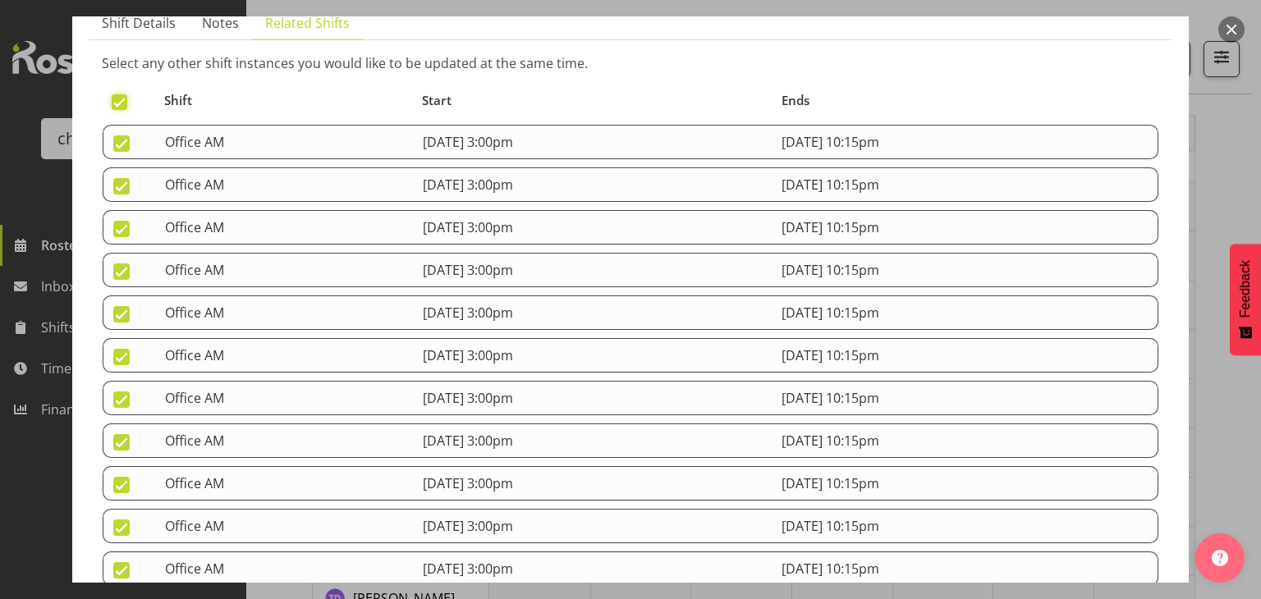
checkbox input "true"
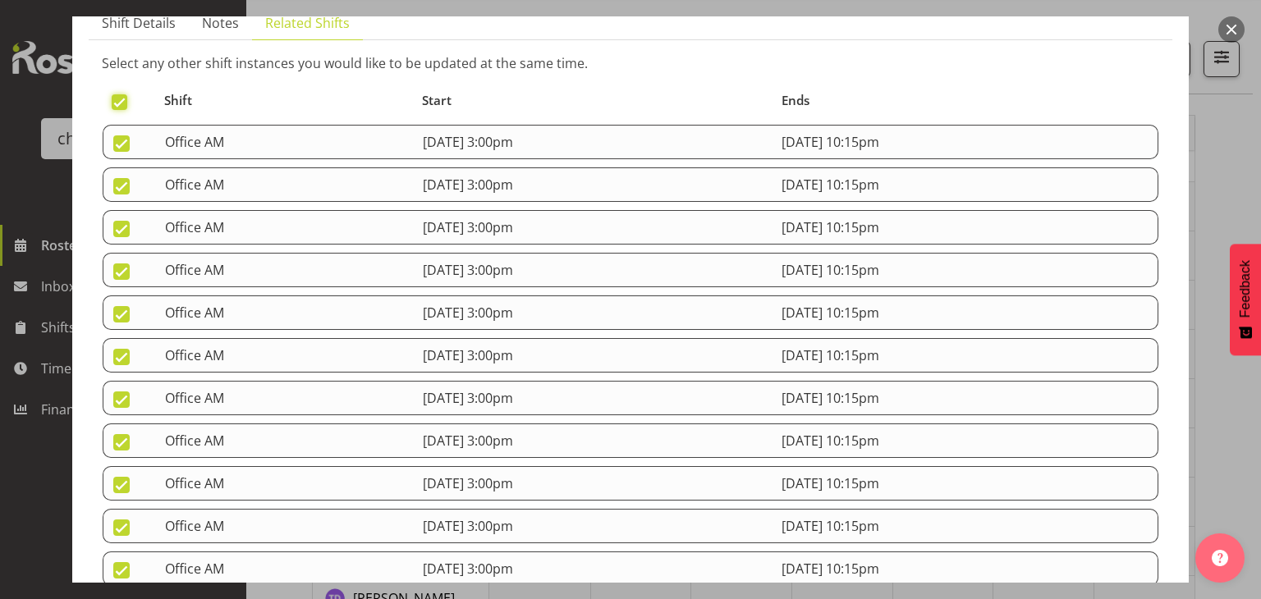
checkbox input "true"
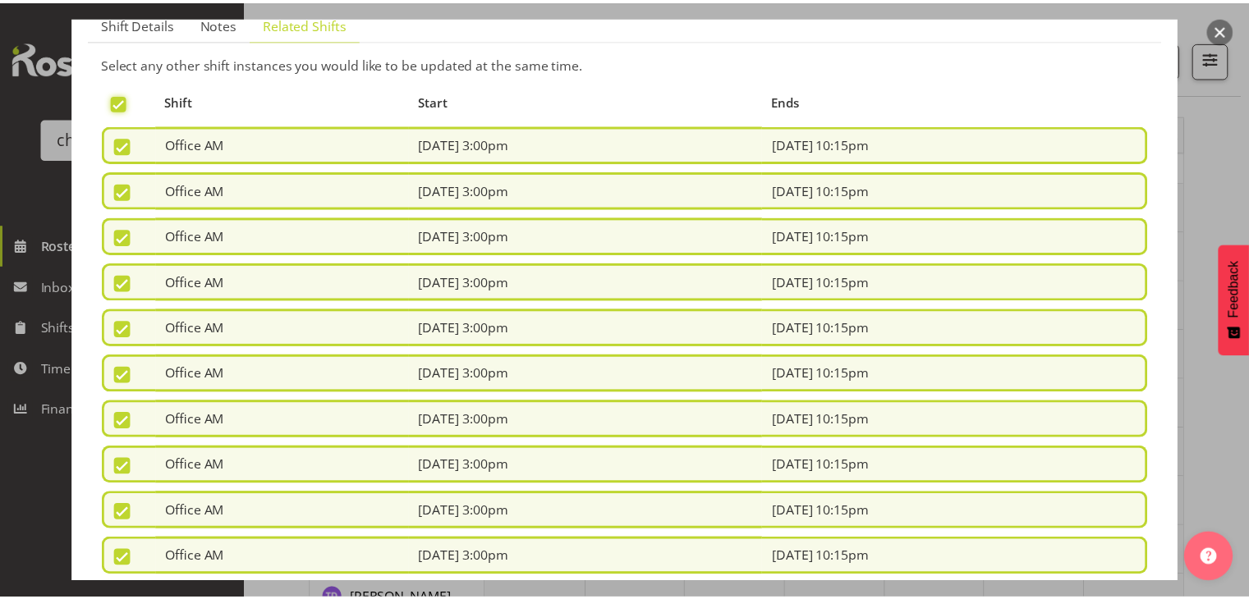
scroll to position [392, 0]
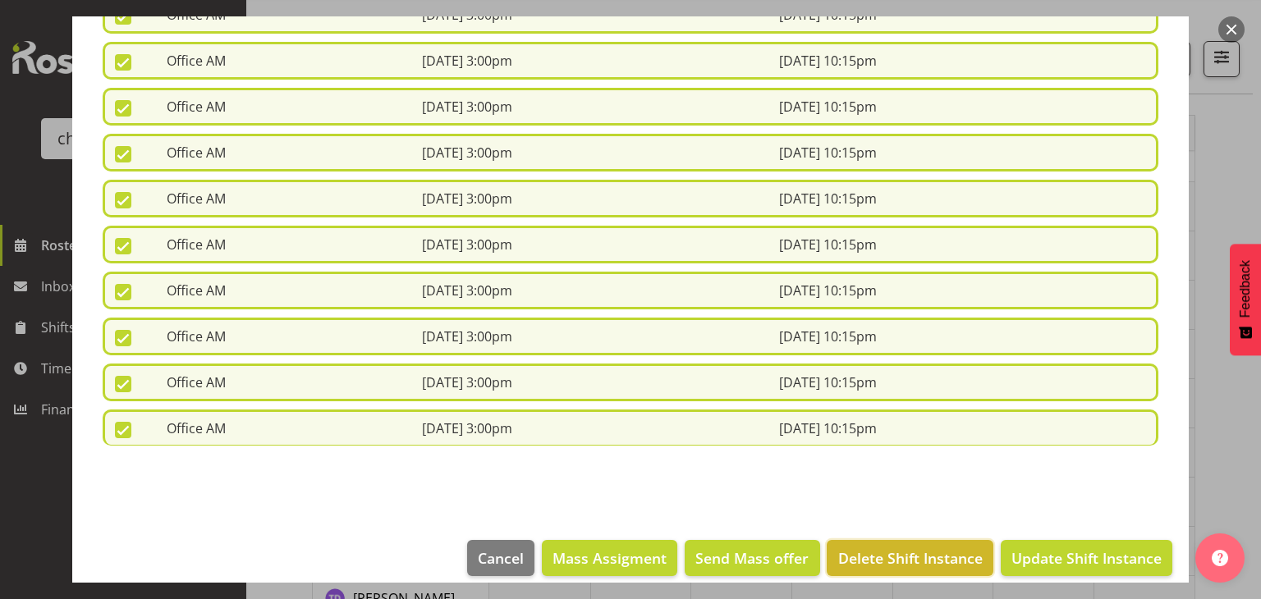
click at [860, 548] on span "Delete Shift Instance" at bounding box center [910, 558] width 144 height 21
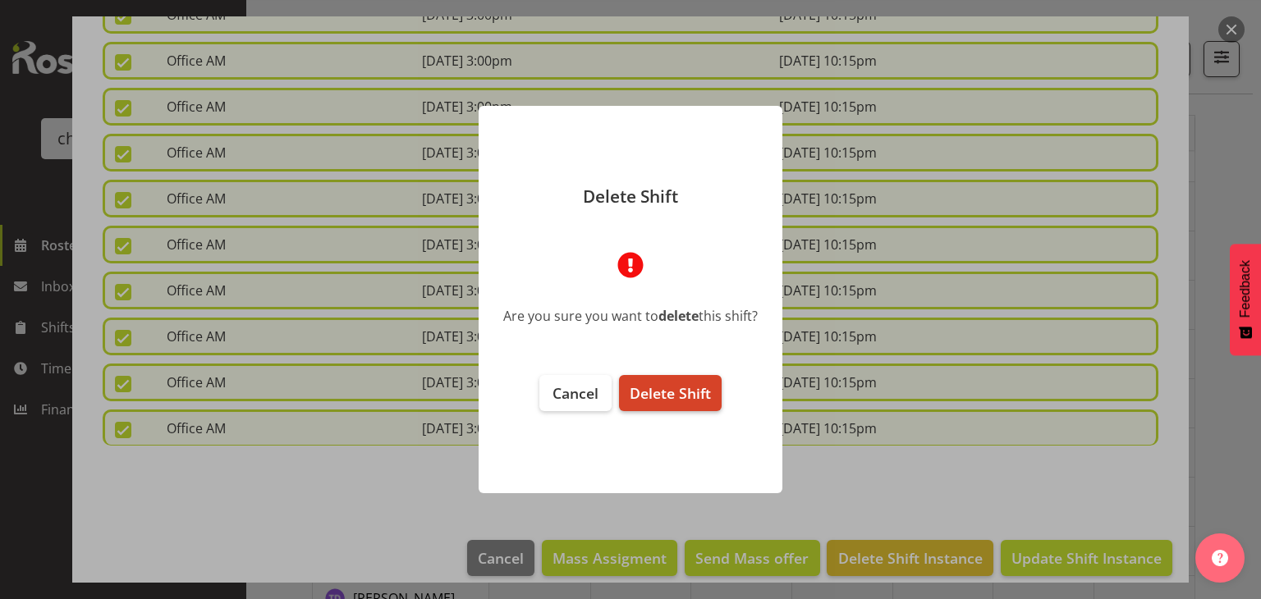
click at [690, 396] on span "Delete Shift" at bounding box center [670, 393] width 81 height 20
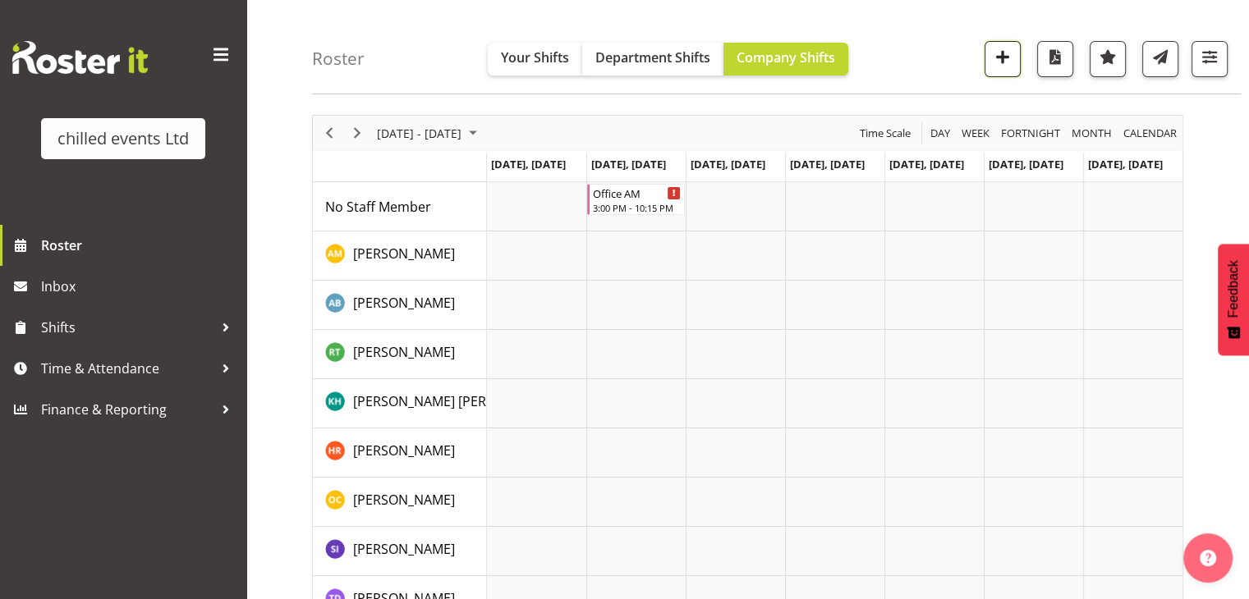
click at [1003, 52] on span "button" at bounding box center [1002, 56] width 21 height 21
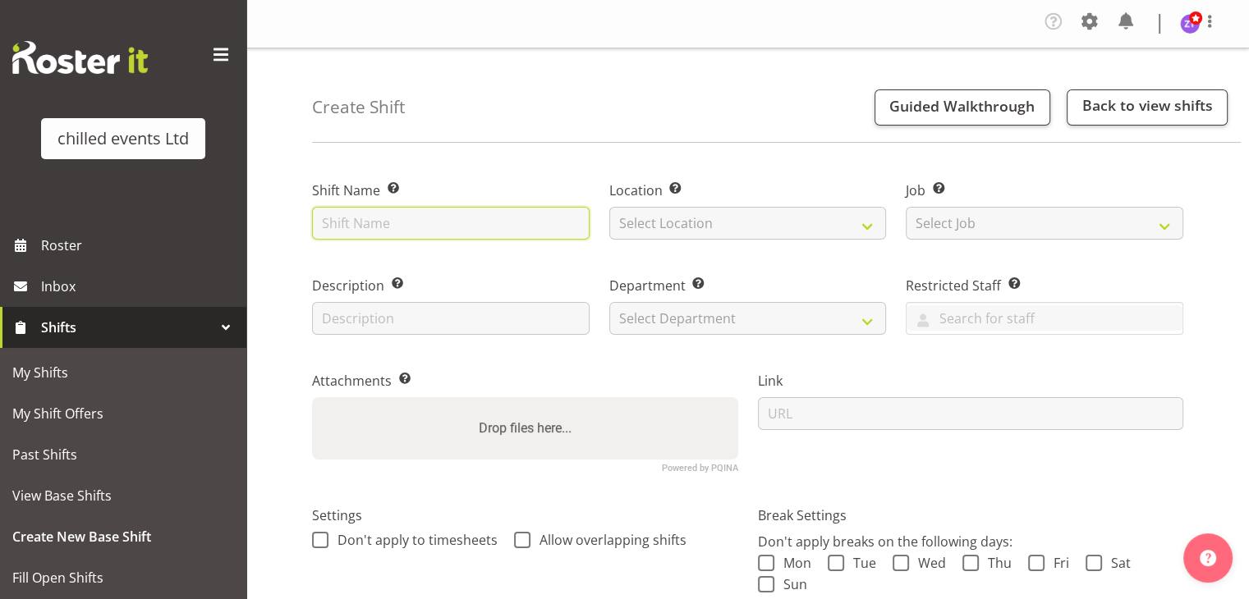
click at [332, 227] on input "text" at bounding box center [450, 223] width 277 height 33
type input "Office PM"
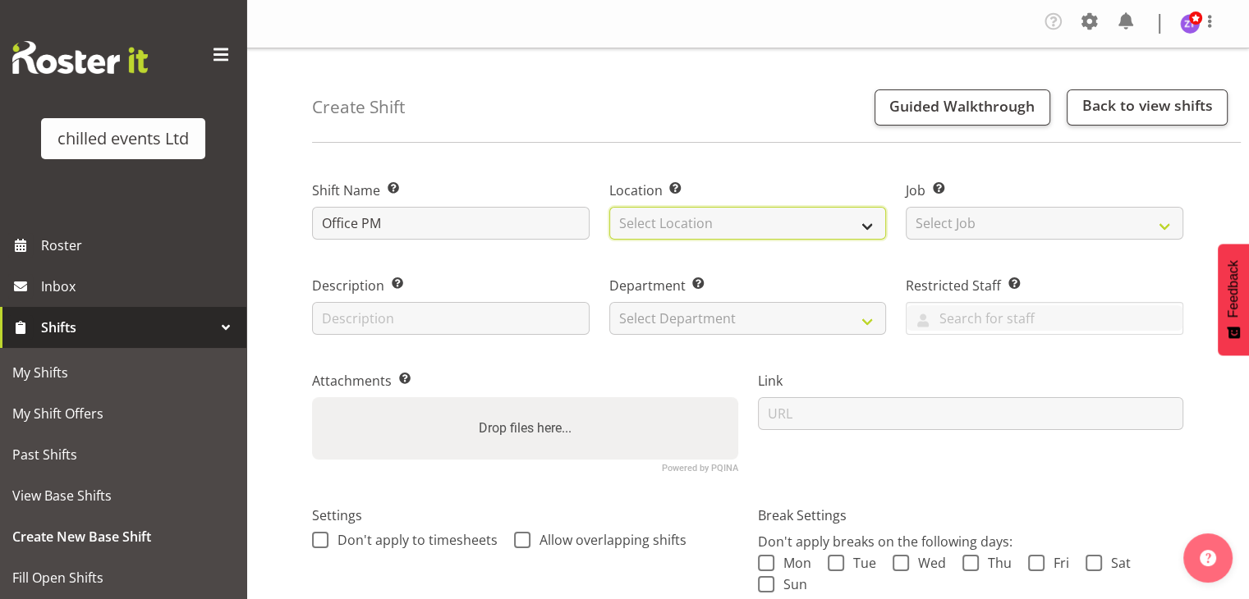
click at [678, 209] on select "Select Location Hamilton Ice Rink Hawkes Bay Ice Rink Palmerston North Rotorua …" at bounding box center [747, 223] width 277 height 33
select select "1283"
click at [609, 207] on select "Select Location Hamilton Ice Rink Hawkes Bay Ice Rink Palmerston North Rotorua …" at bounding box center [747, 223] width 277 height 33
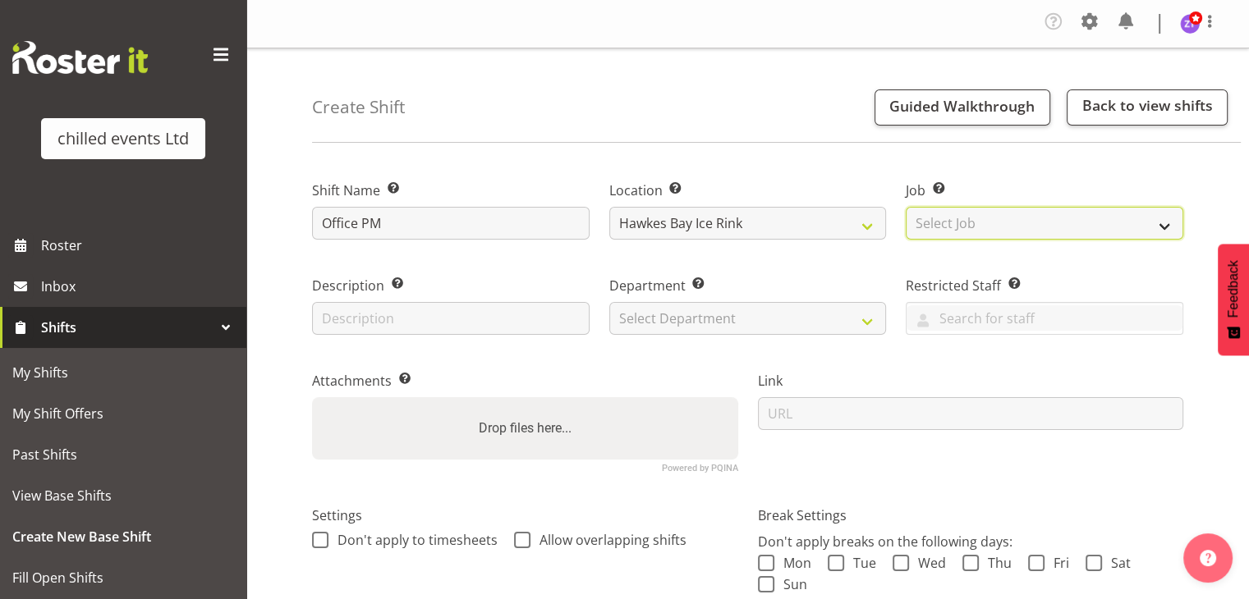
click at [1015, 209] on select "Select Job Create new job build/dismantle Duty Manager ice maintance office Ska…" at bounding box center [1044, 223] width 277 height 33
select select "845"
click at [906, 207] on select "Select Job Create new job build/dismantle Duty Manager ice maintance office Ska…" at bounding box center [1044, 223] width 277 height 33
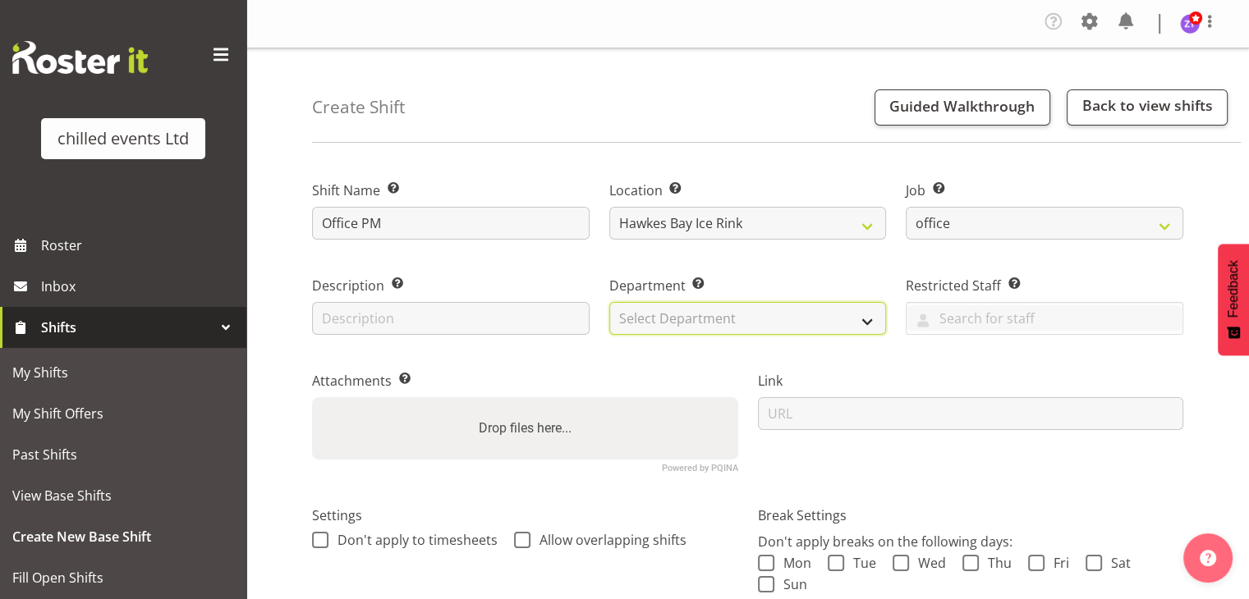
click at [843, 328] on select "Select Department Duty Manager Maintence Skate Hire/office Steward" at bounding box center [747, 318] width 277 height 33
select select "153"
click at [609, 302] on select "Select Department Duty Manager Maintence Skate Hire/office Steward" at bounding box center [747, 318] width 277 height 33
click at [838, 387] on label "Link" at bounding box center [971, 381] width 426 height 20
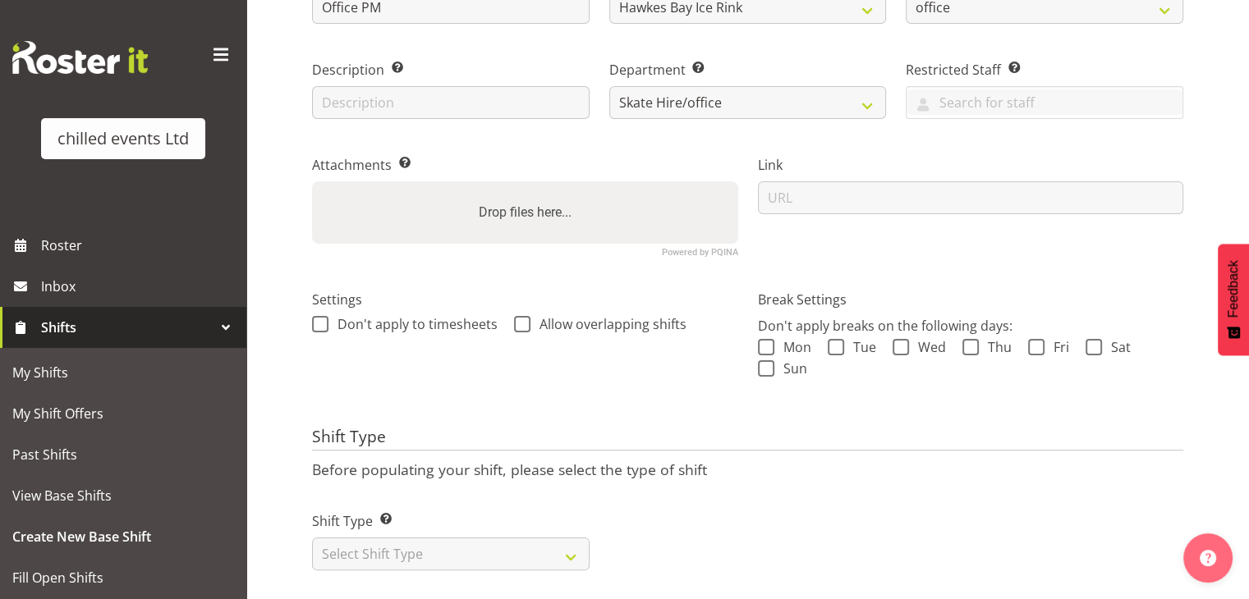
scroll to position [239, 0]
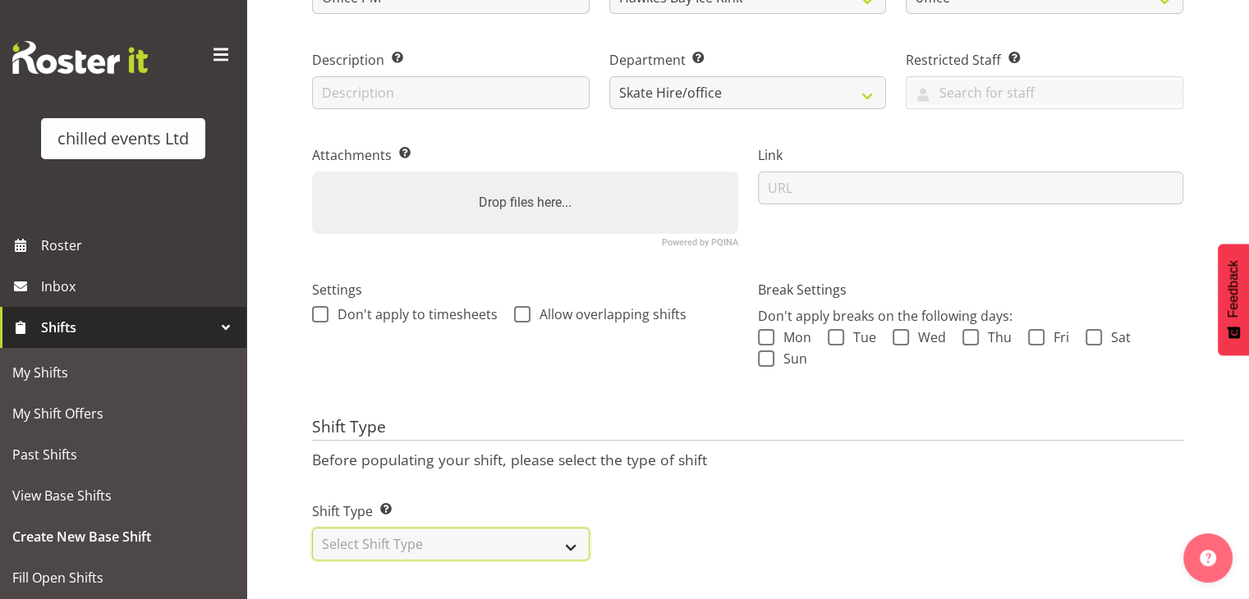
click at [466, 539] on select "Select Shift Type One Off Shift Recurring Shift Rotating Shift" at bounding box center [450, 544] width 277 height 33
select select "one_off"
click at [312, 528] on select "Select Shift Type One Off Shift Recurring Shift Rotating Shift" at bounding box center [450, 544] width 277 height 33
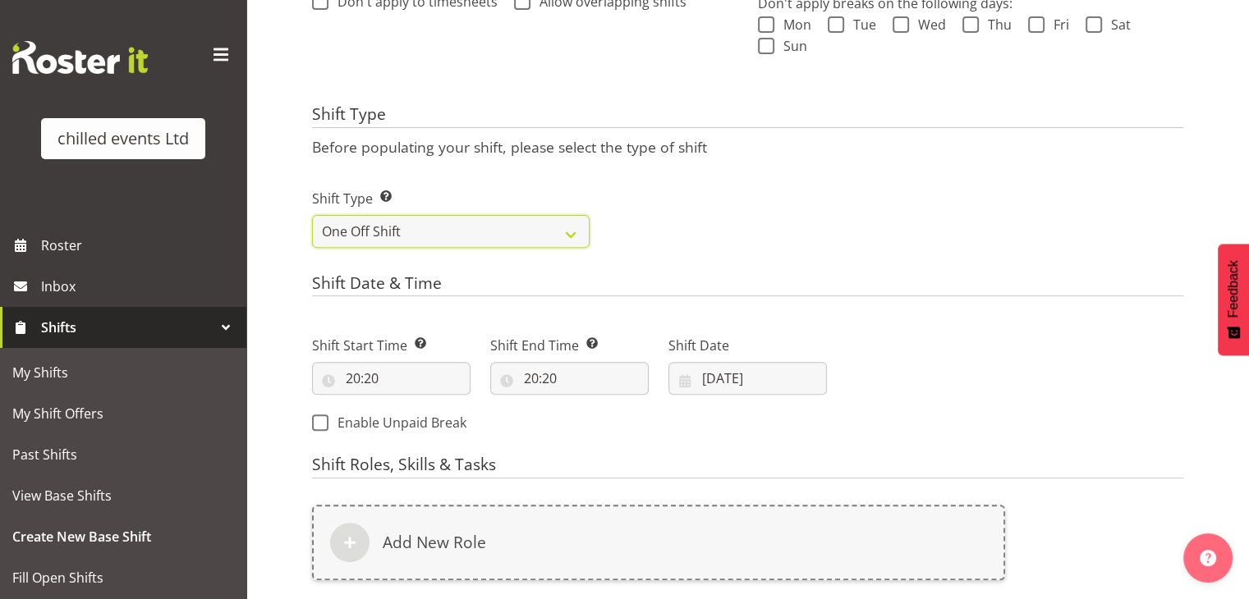
scroll to position [551, 0]
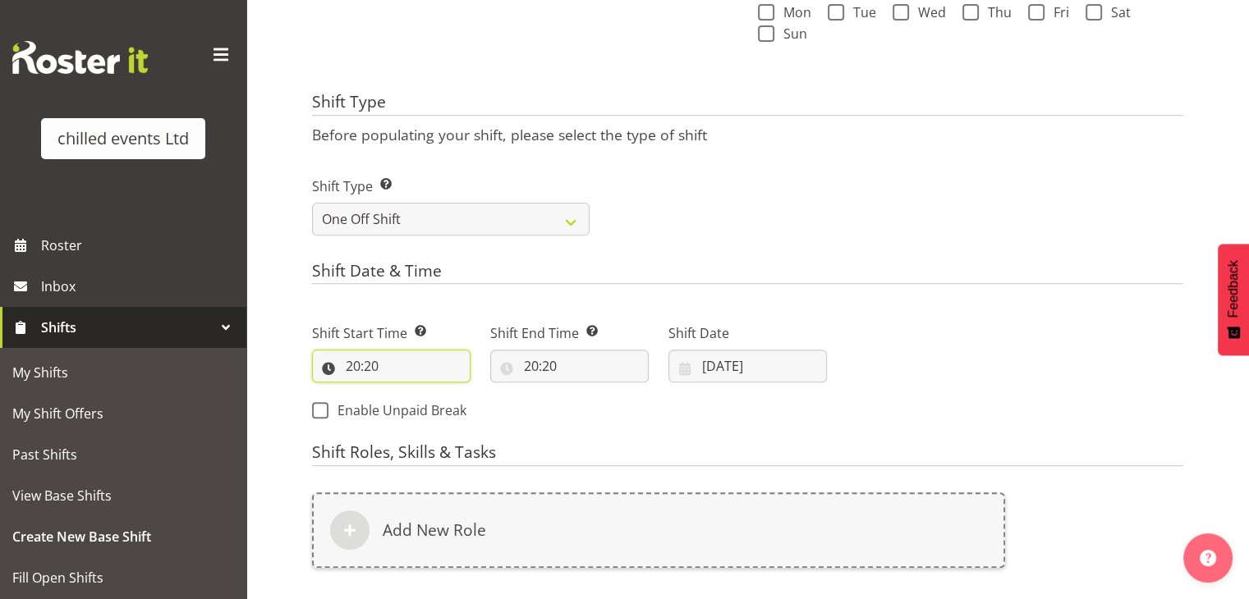
click at [408, 359] on input "20:20" at bounding box center [391, 366] width 158 height 33
click at [429, 405] on select "00 01 02 03 04 05 06 07 08 09 10 11 12 13 14 15 16 17 18 19 20 21 22 23" at bounding box center [424, 408] width 37 height 33
select select "15"
click at [406, 392] on select "00 01 02 03 04 05 06 07 08 09 10 11 12 13 14 15 16 17 18 19 20 21 22 23" at bounding box center [424, 408] width 37 height 33
type input "15:20"
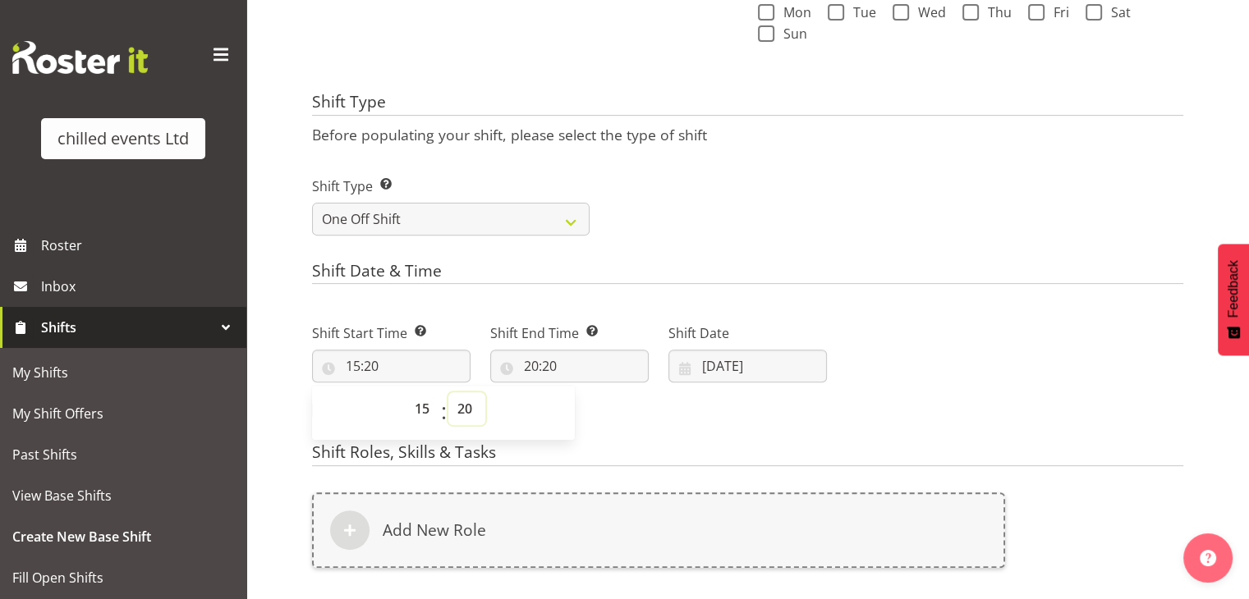
click at [467, 407] on select "00 01 02 03 04 05 06 07 08 09 10 11 12 13 14 15 16 17 18 19 20 21 22 23 24 25 2…" at bounding box center [466, 408] width 37 height 33
select select "0"
click at [448, 392] on select "00 01 02 03 04 05 06 07 08 09 10 11 12 13 14 15 16 17 18 19 20 21 22 23 24 25 2…" at bounding box center [466, 408] width 37 height 33
type input "15:00"
click at [533, 365] on input "20:20" at bounding box center [569, 366] width 158 height 33
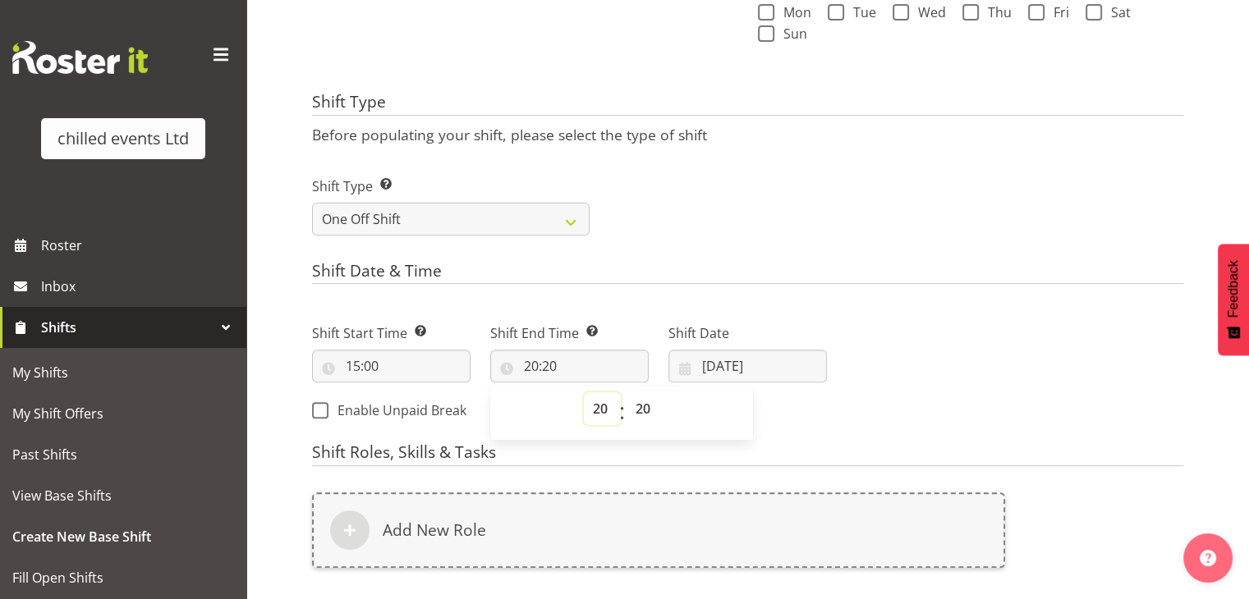
click at [601, 409] on select "00 01 02 03 04 05 06 07 08 09 10 11 12 13 14 15 16 17 18 19 20 21 22 23" at bounding box center [602, 408] width 37 height 33
select select "22"
click at [584, 392] on select "00 01 02 03 04 05 06 07 08 09 10 11 12 13 14 15 16 17 18 19 20 21 22 23" at bounding box center [602, 408] width 37 height 33
type input "22:20"
click at [640, 397] on select "00 01 02 03 04 05 06 07 08 09 10 11 12 13 14 15 16 17 18 19 20 21 22 23 24 25 2…" at bounding box center [644, 408] width 37 height 33
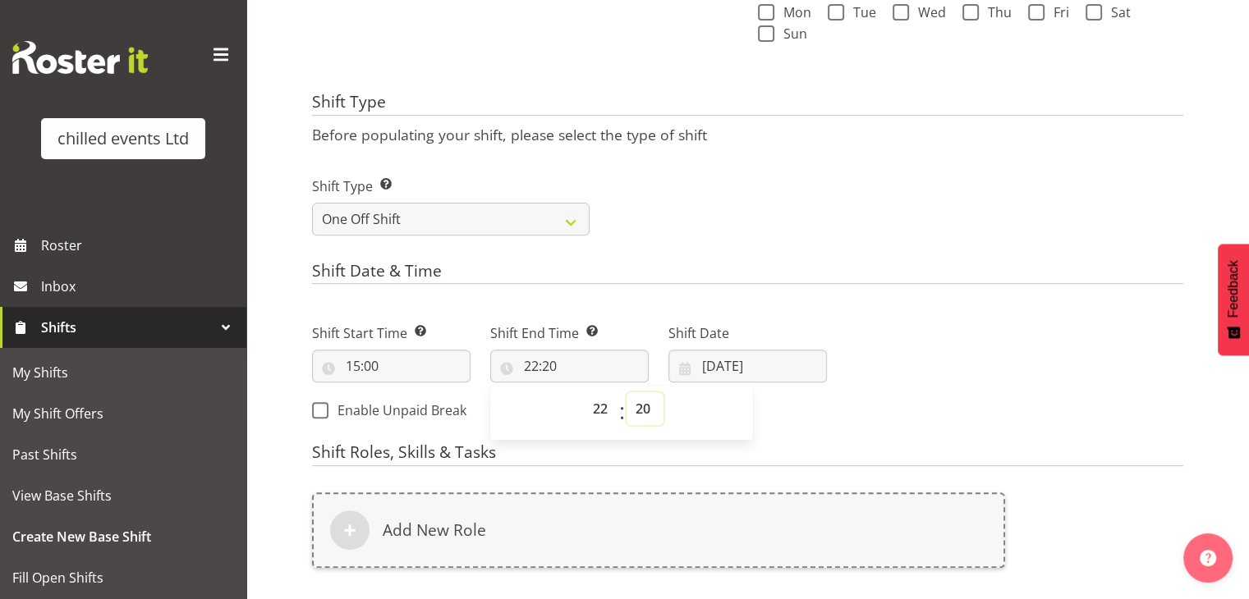
select select "15"
click at [626, 392] on select "00 01 02 03 04 05 06 07 08 09 10 11 12 13 14 15 16 17 18 19 20 21 22 23 24 25 2…" at bounding box center [644, 408] width 37 height 33
type input "22:15"
click at [726, 371] on input "[DATE]" at bounding box center [747, 366] width 158 height 33
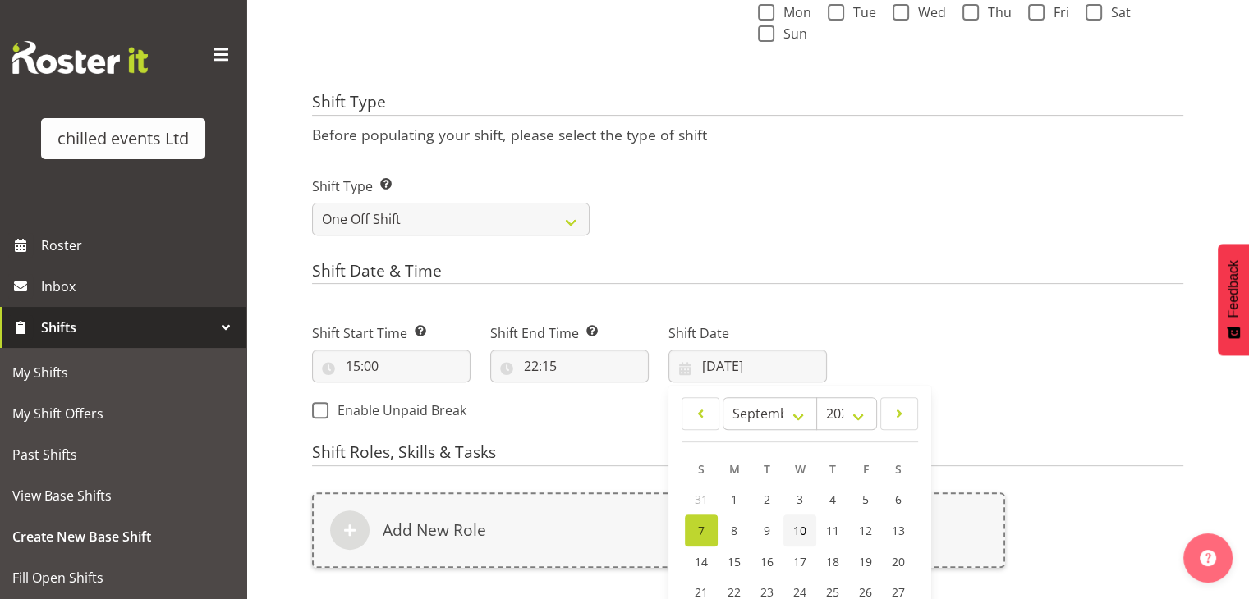
click at [803, 531] on span "10" at bounding box center [799, 531] width 13 height 16
type input "[DATE]"
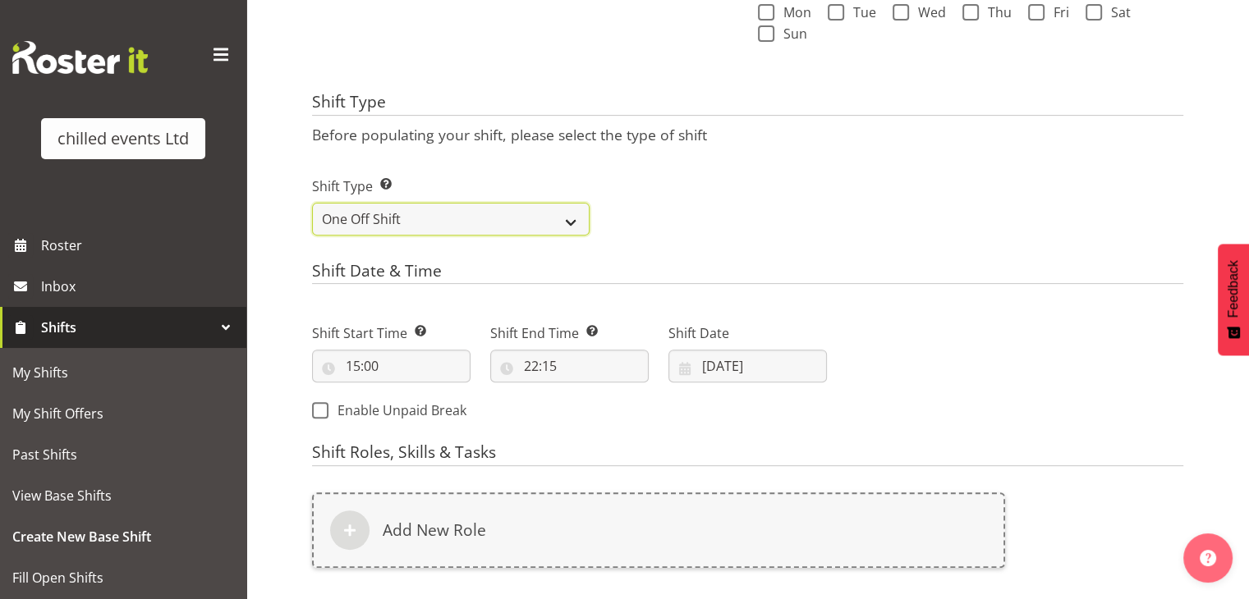
click at [437, 228] on select "One Off Shift Recurring Shift Rotating Shift" at bounding box center [450, 219] width 277 height 33
select select "recurring"
click at [312, 203] on select "One Off Shift Recurring Shift Rotating Shift" at bounding box center [450, 219] width 277 height 33
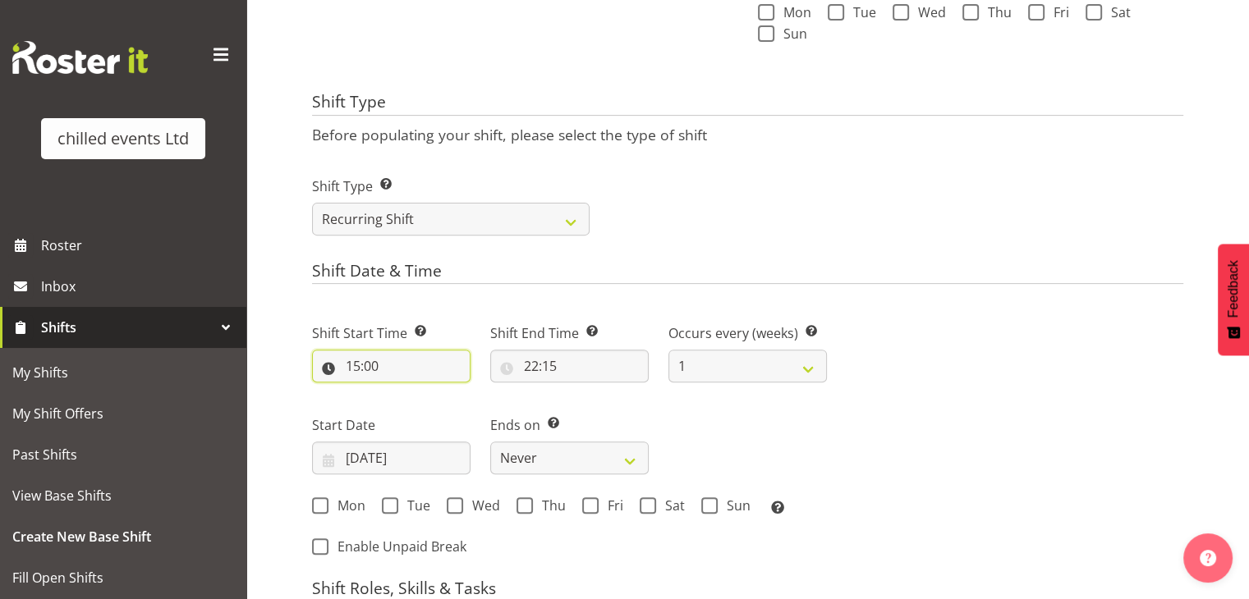
click at [382, 363] on input "15:00" at bounding box center [391, 366] width 158 height 33
click at [601, 393] on div "Ends on This is the end of the recurring period. Selecting ‘Never’ means that t…" at bounding box center [569, 438] width 178 height 92
click at [557, 449] on select "Never On Date" at bounding box center [569, 458] width 158 height 33
select select "date"
click at [490, 442] on select "Never On Date" at bounding box center [569, 458] width 158 height 33
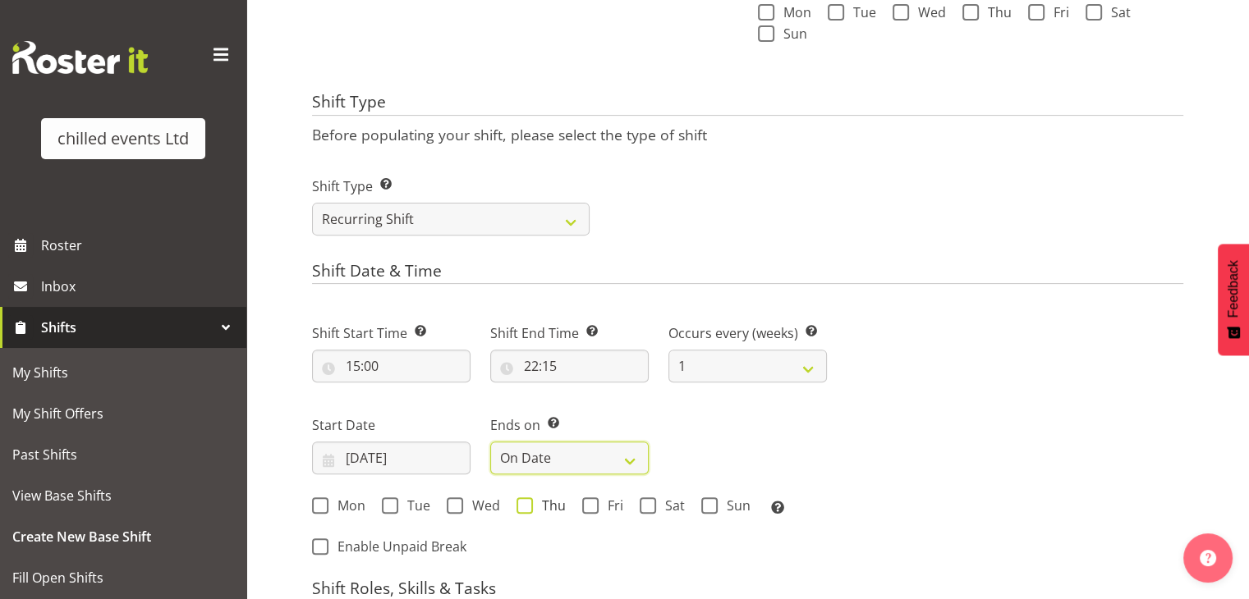
select select "8"
select select "2025"
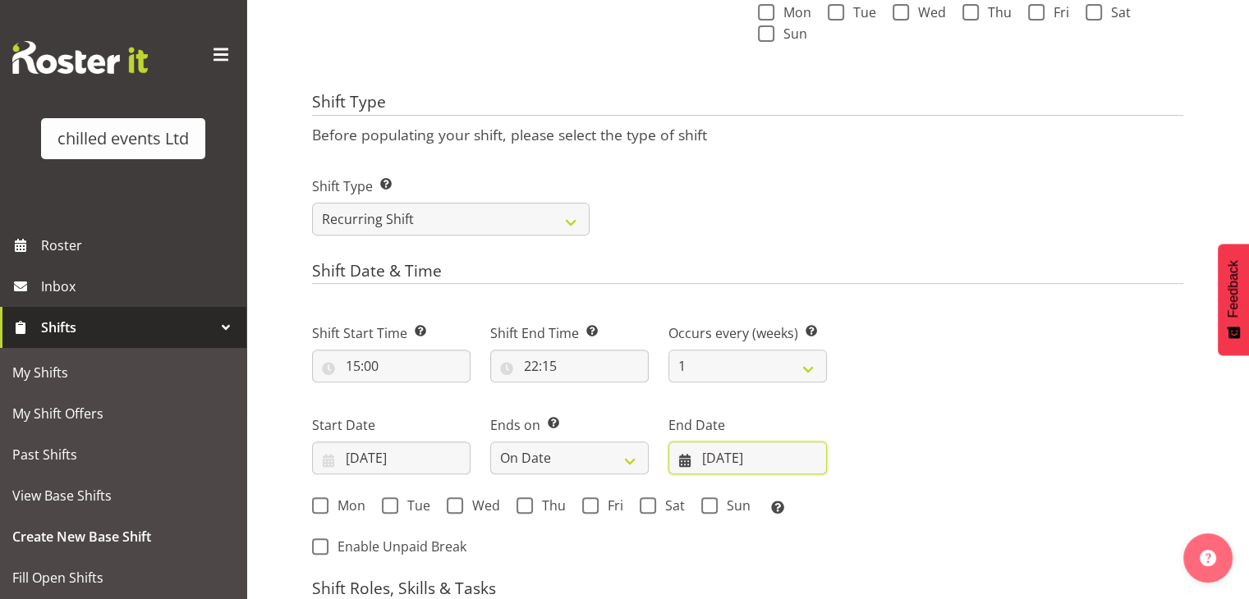
click at [736, 443] on input "[DATE]" at bounding box center [747, 458] width 158 height 33
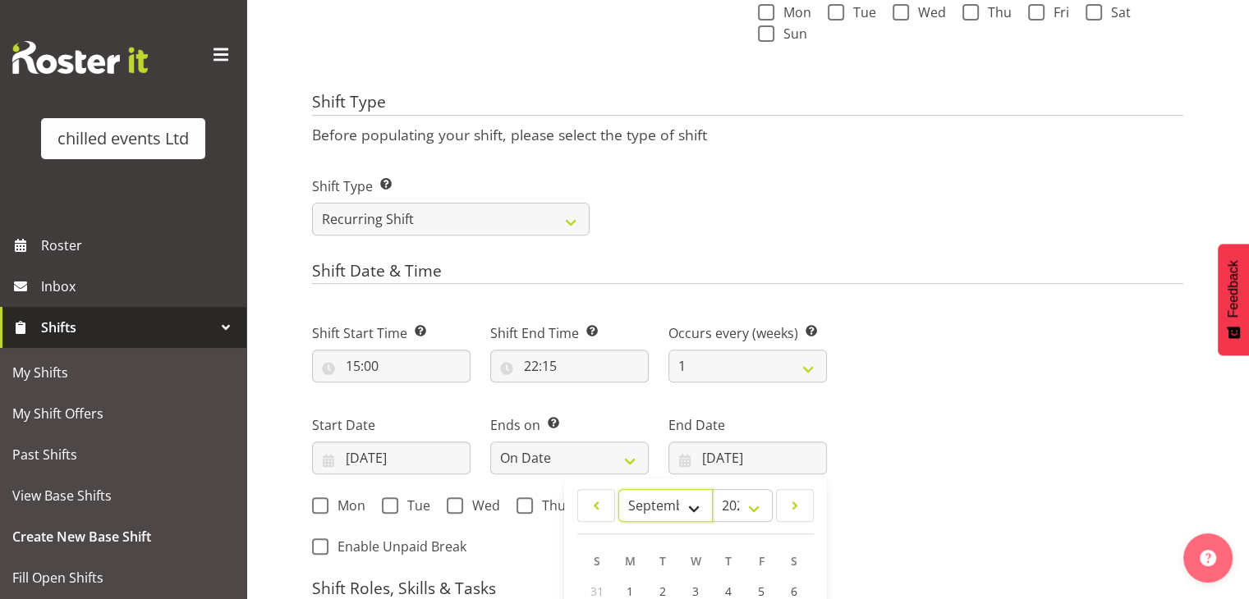
click at [693, 507] on select "January February March April May June July August September October November De…" at bounding box center [665, 505] width 94 height 33
select select "9"
click at [618, 489] on select "January February March April May June July August September October November De…" at bounding box center [665, 505] width 94 height 33
click at [947, 474] on div "Next Shifts" at bounding box center [1015, 434] width 356 height 269
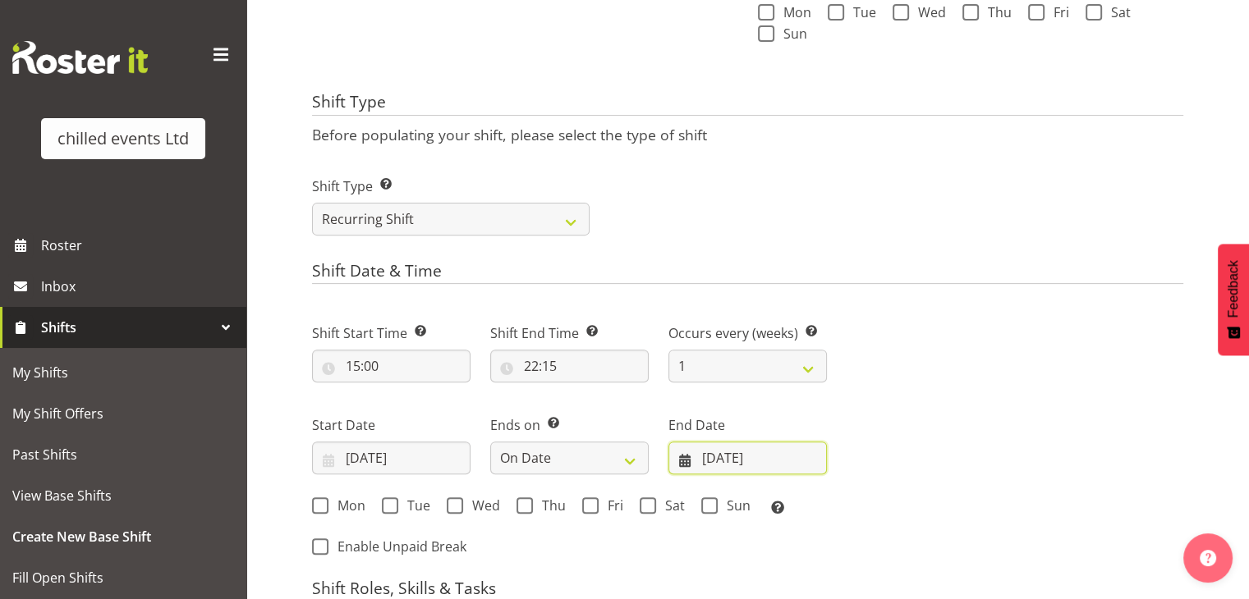
click at [713, 458] on input "07/09/2025" at bounding box center [747, 458] width 158 height 33
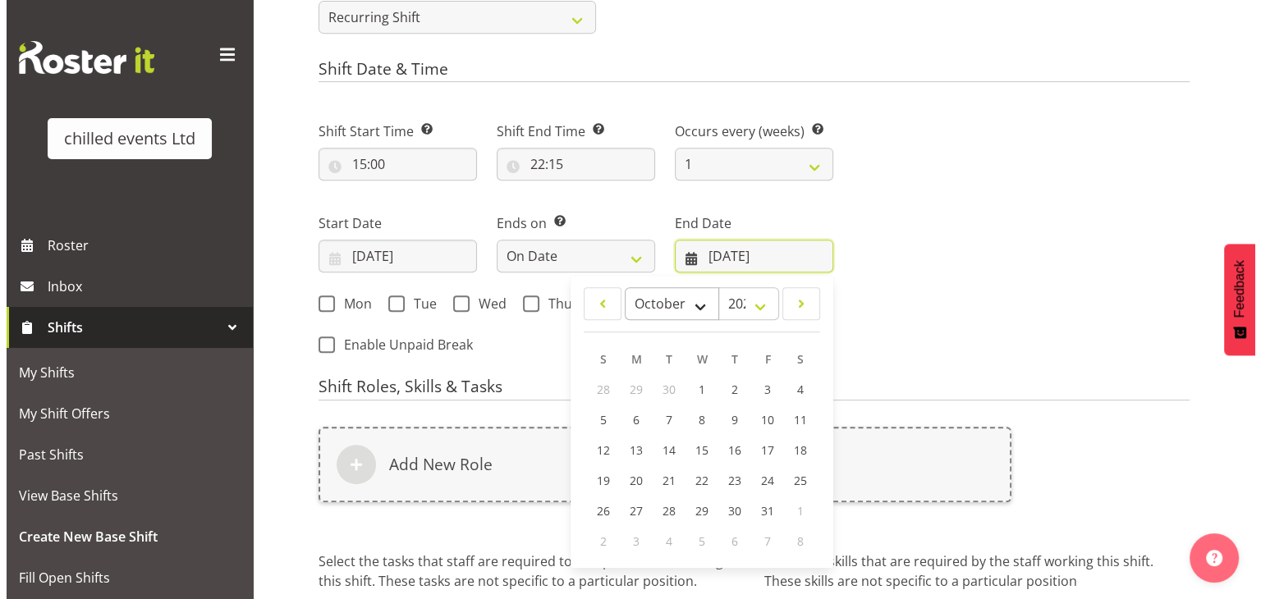
scroll to position [755, 0]
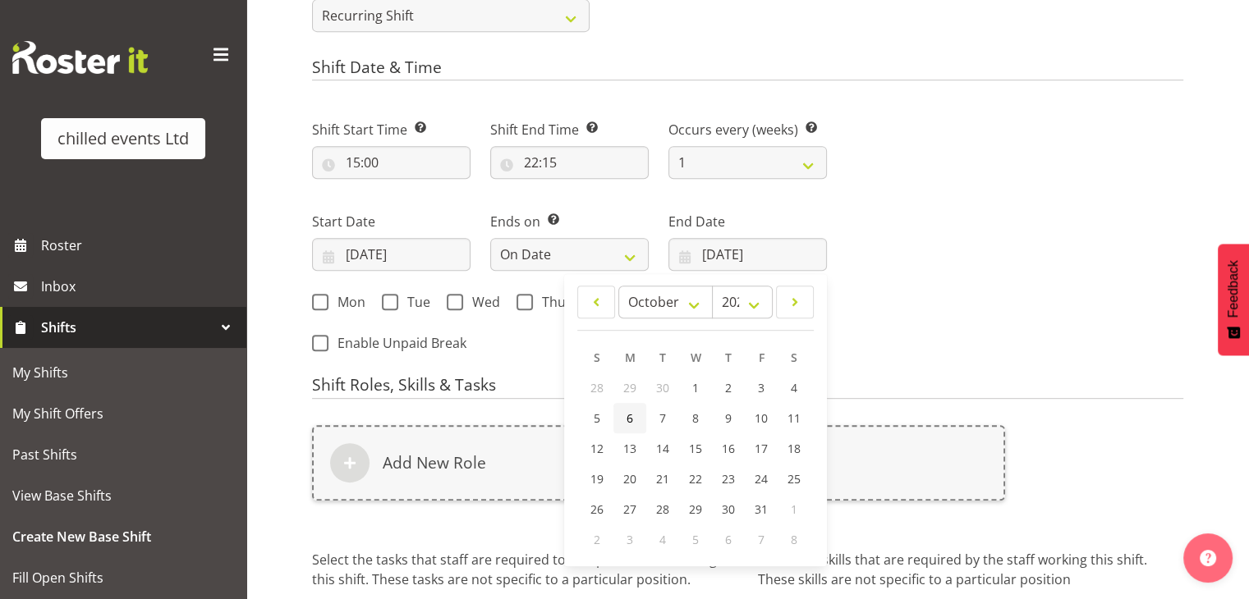
click at [642, 418] on link "6" at bounding box center [629, 418] width 33 height 30
type input "06/10/2025"
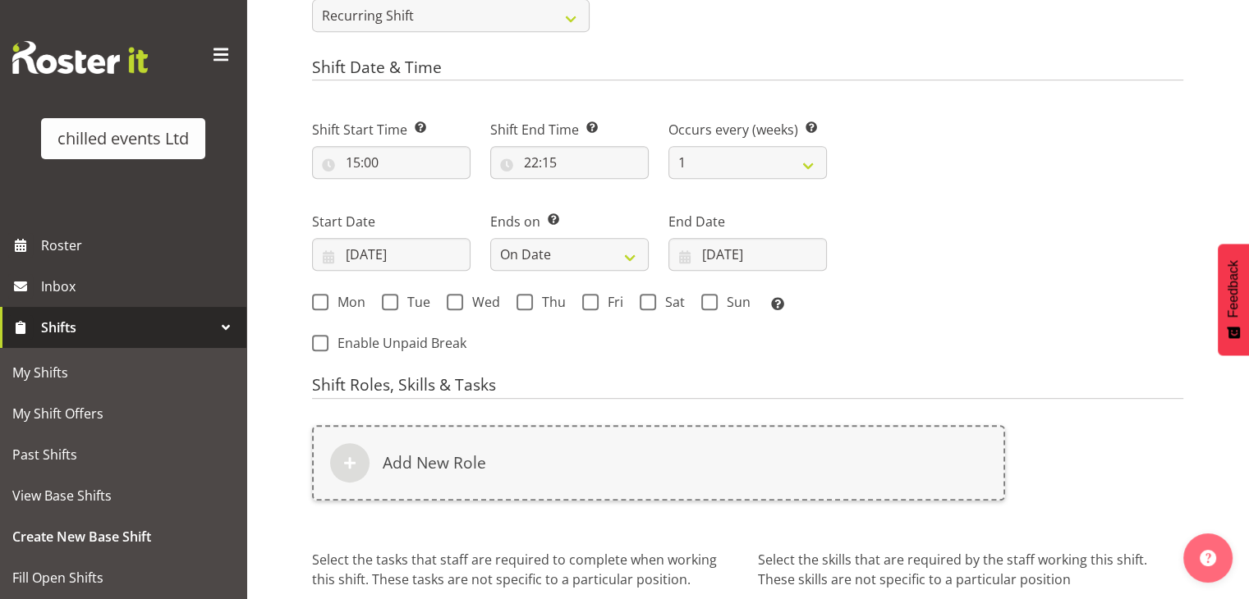
click at [698, 378] on h4 "Shift Roles, Skills & Tasks" at bounding box center [747, 387] width 871 height 23
click at [319, 303] on span at bounding box center [320, 302] width 16 height 16
click at [319, 303] on input "Mon" at bounding box center [317, 302] width 11 height 11
checkbox input "true"
click at [388, 306] on span at bounding box center [390, 302] width 16 height 16
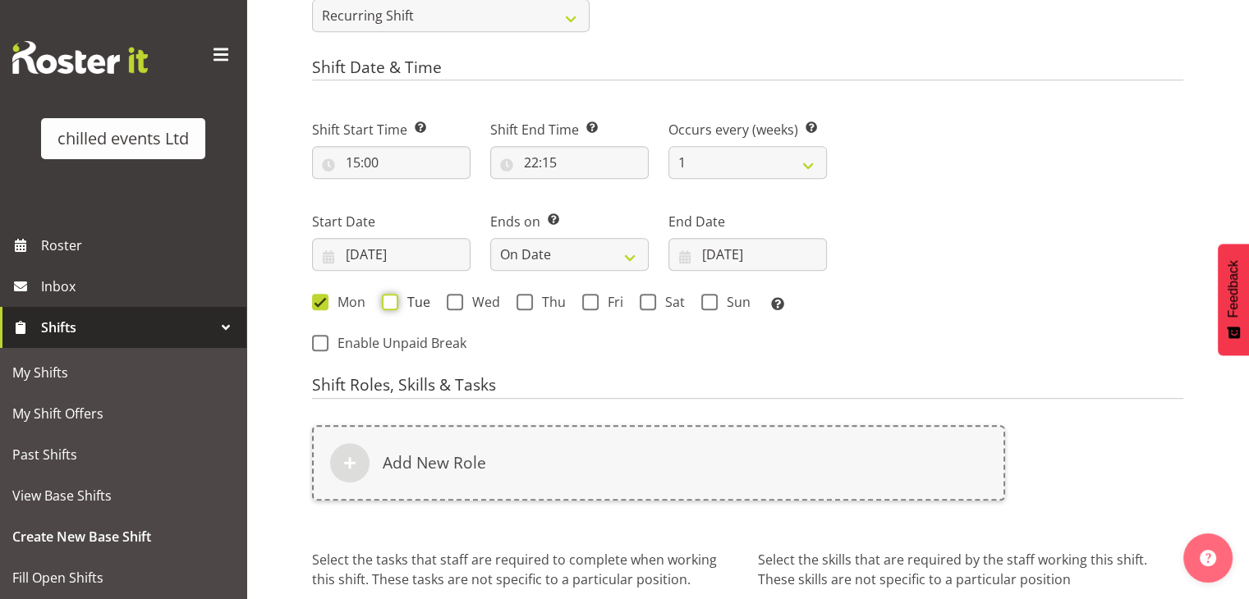
click at [388, 306] on input "Tue" at bounding box center [387, 302] width 11 height 11
checkbox input "true"
click at [452, 303] on span at bounding box center [455, 302] width 16 height 16
click at [452, 303] on input "Wed" at bounding box center [452, 302] width 11 height 11
checkbox input "true"
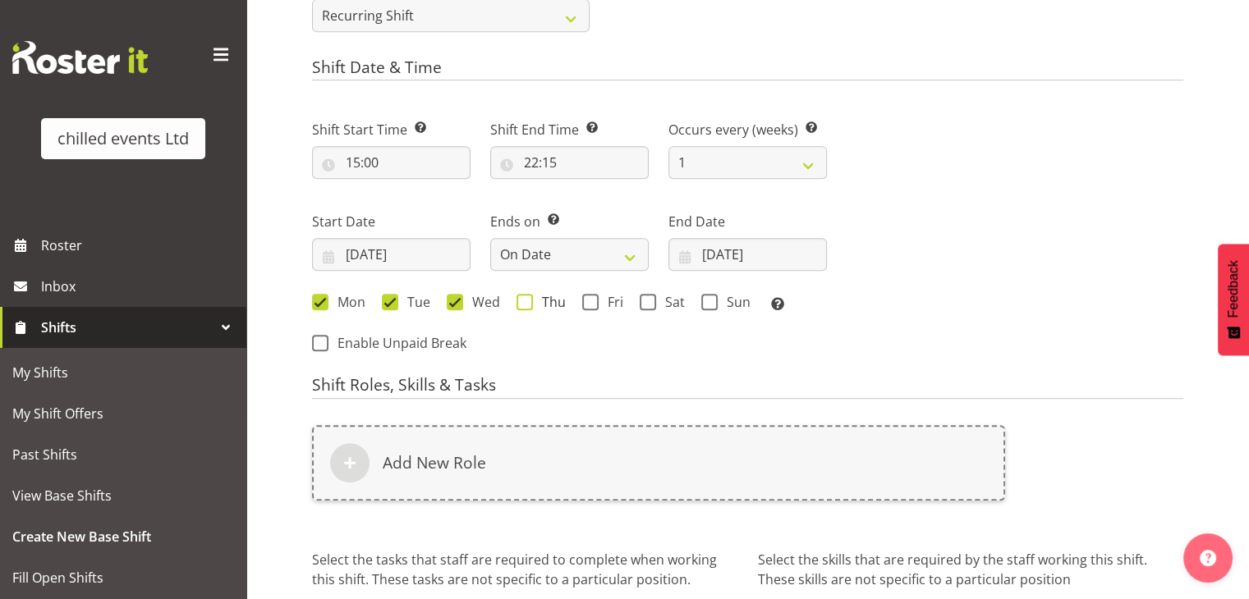
click at [521, 302] on span at bounding box center [524, 302] width 16 height 16
click at [521, 302] on input "Thu" at bounding box center [521, 302] width 11 height 11
checkbox input "true"
click at [583, 305] on span at bounding box center [590, 302] width 16 height 16
click at [583, 305] on input "Fri" at bounding box center [587, 302] width 11 height 11
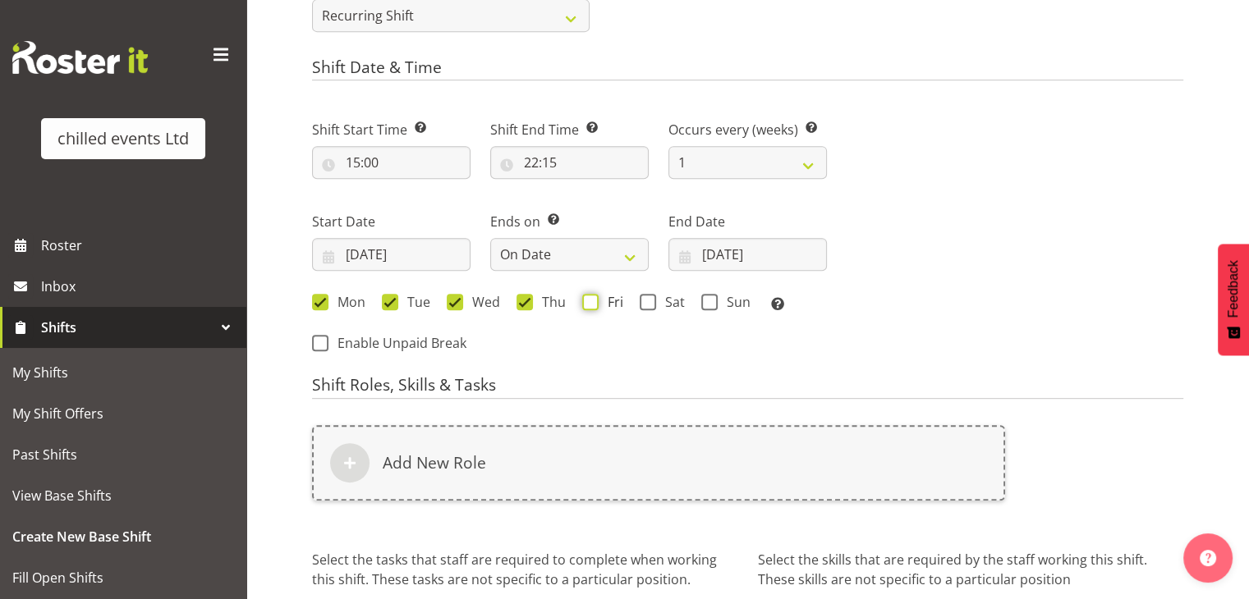
checkbox input "true"
click at [635, 300] on div "Mon Tue Wed Thu Fri Sat Sun Select the days of the week you wish to create this…" at bounding box center [569, 304] width 515 height 21
click at [640, 300] on span at bounding box center [648, 302] width 16 height 16
click at [640, 300] on input "Sat" at bounding box center [645, 302] width 11 height 11
checkbox input "true"
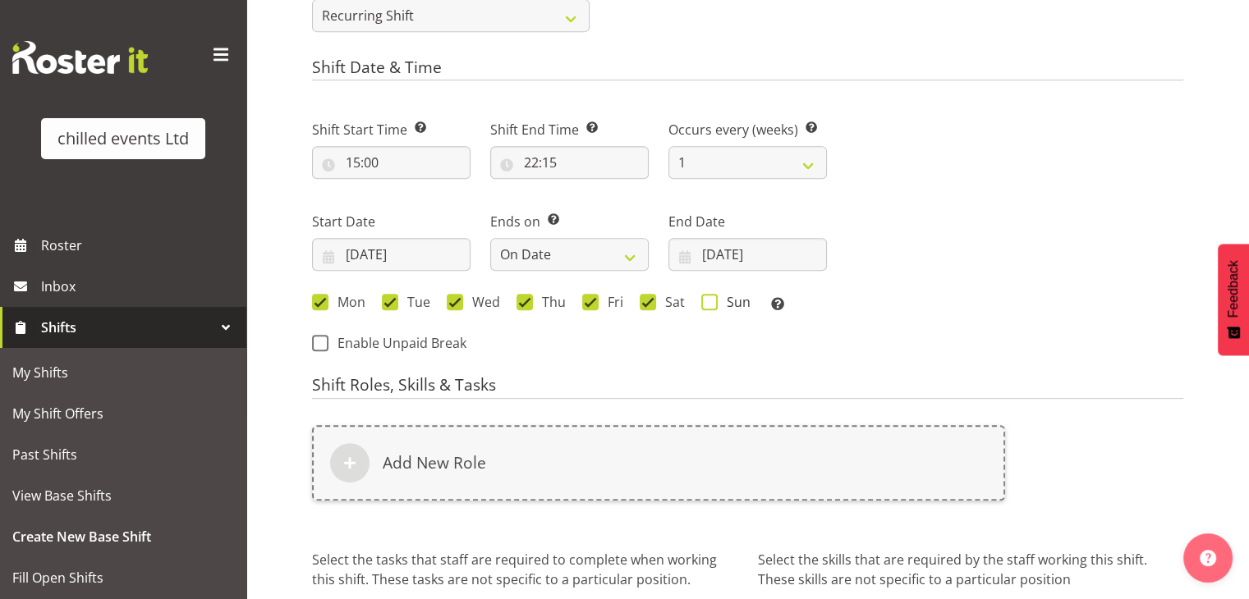
click at [704, 306] on span at bounding box center [709, 302] width 16 height 16
click at [704, 306] on input "Sun" at bounding box center [706, 302] width 11 height 11
checkbox input "true"
click at [693, 171] on select "1 2 3 4 5 6 7 8 9 10 11 12" at bounding box center [747, 162] width 158 height 33
click at [668, 146] on select "1 2 3 4 5 6 7 8 9 10 11 12" at bounding box center [747, 162] width 158 height 33
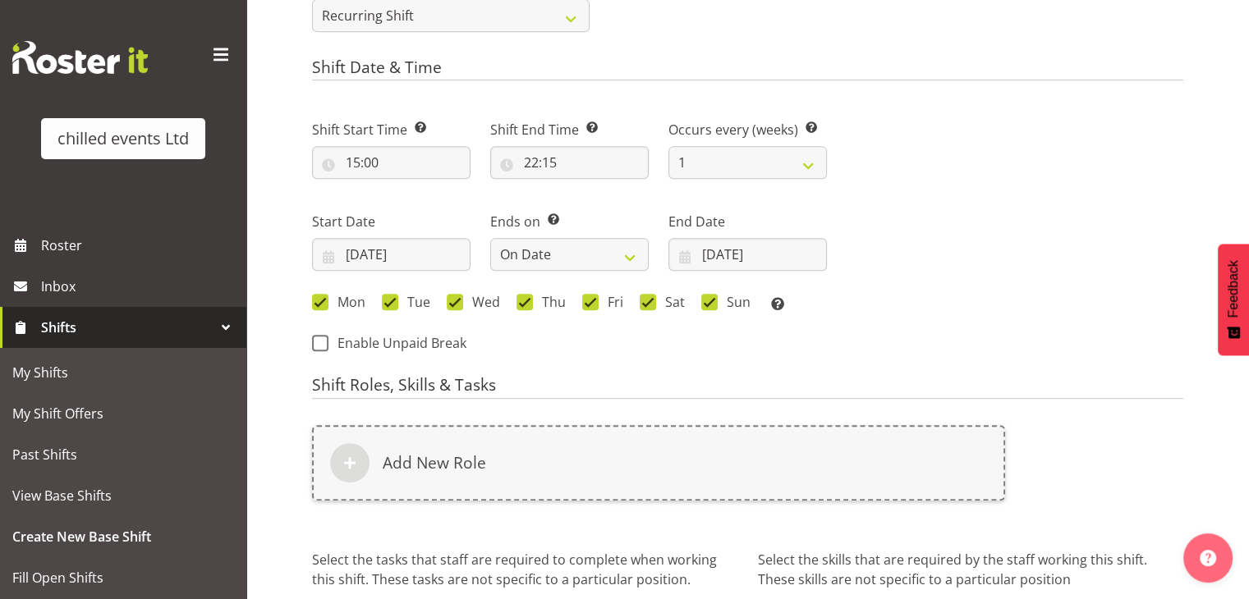
click at [673, 94] on div "Shift Date & Time Shift Start Time Set the time of the day you wish this shift …" at bounding box center [747, 212] width 871 height 309
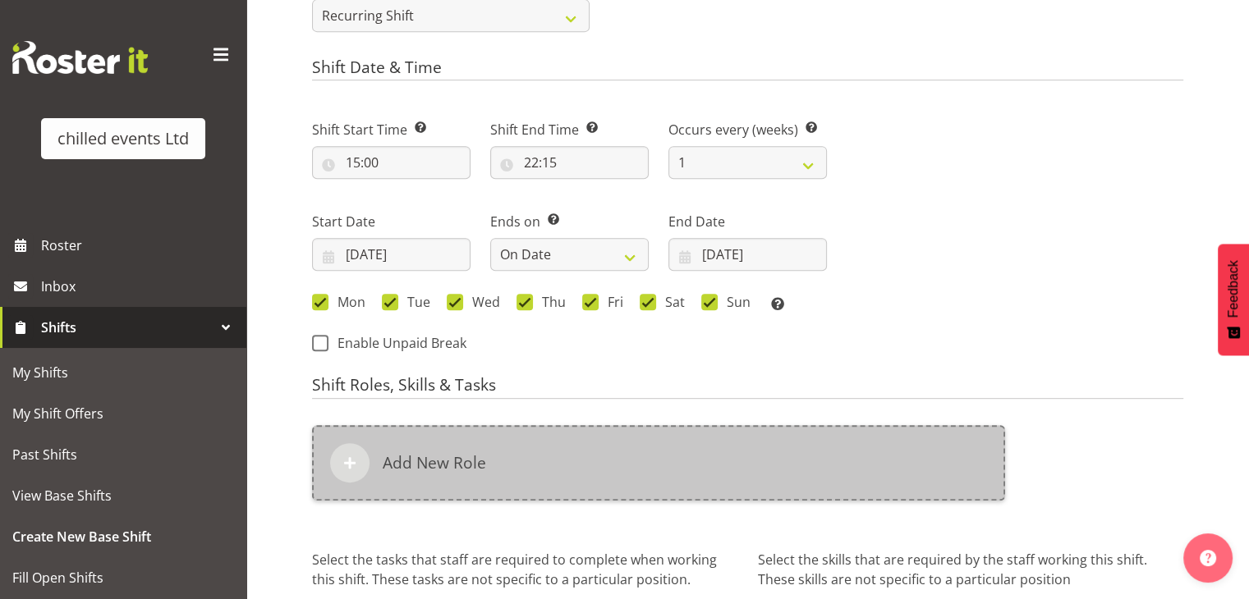
click at [443, 459] on h6 "Add New Role" at bounding box center [434, 463] width 103 height 20
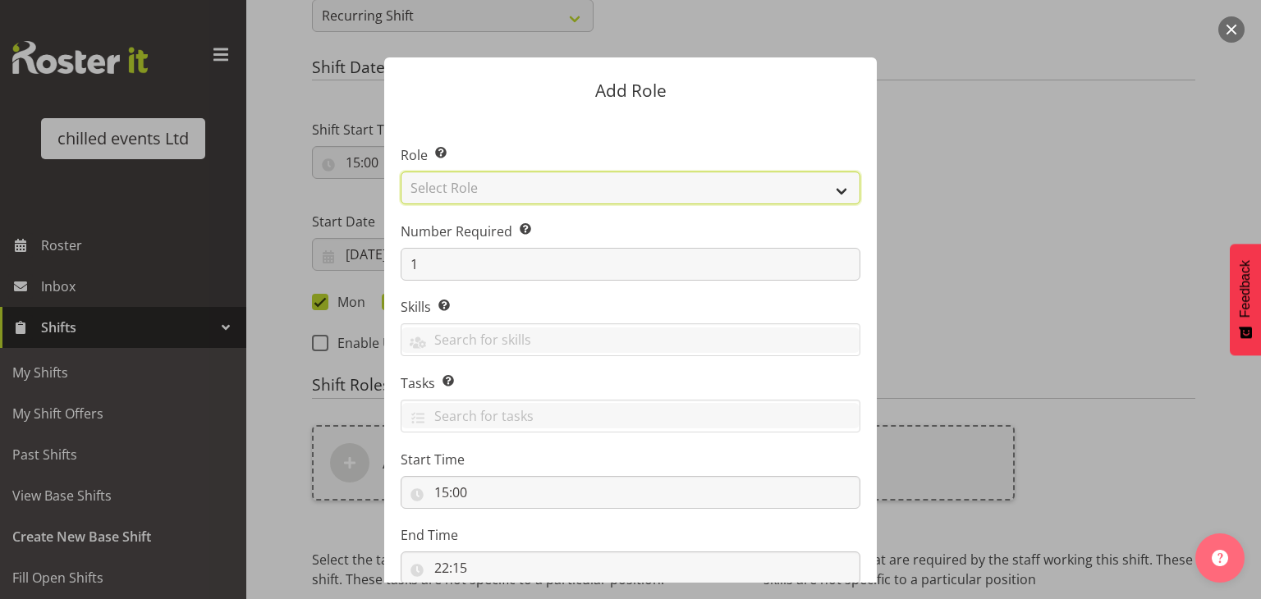
click at [450, 179] on select "Select Role Build/Dismantle Duty Manager Office Attended Skate hire steward" at bounding box center [631, 188] width 460 height 33
select select "272"
click at [401, 172] on select "Select Role Build/Dismantle Duty Manager Office Attended Skate hire steward" at bounding box center [631, 188] width 460 height 33
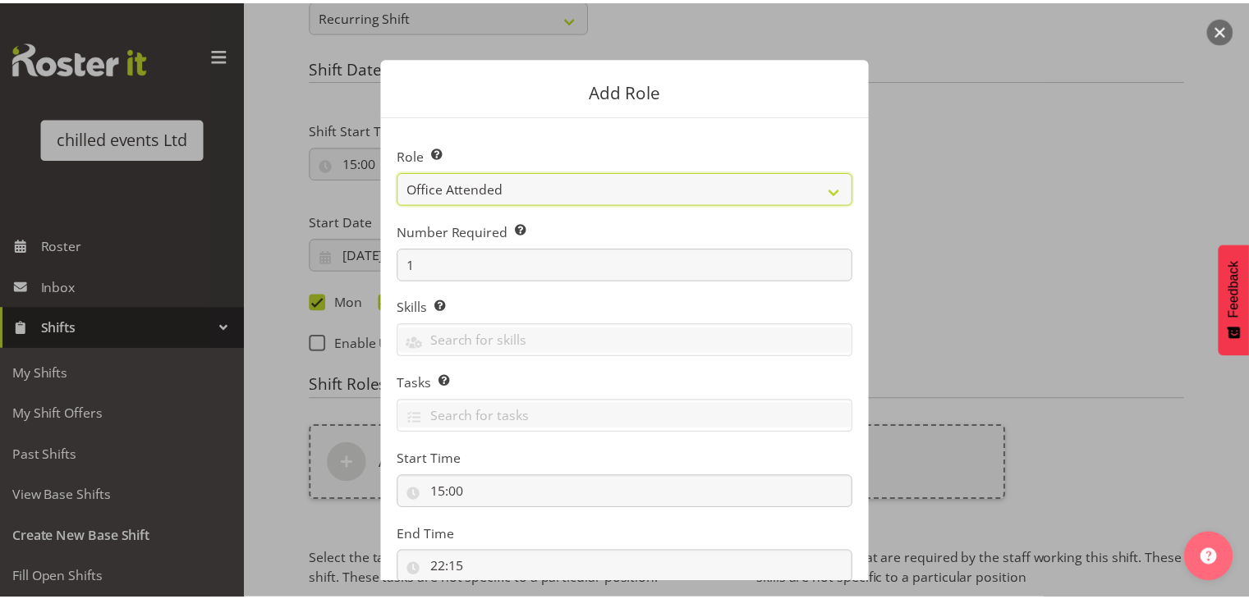
scroll to position [112, 0]
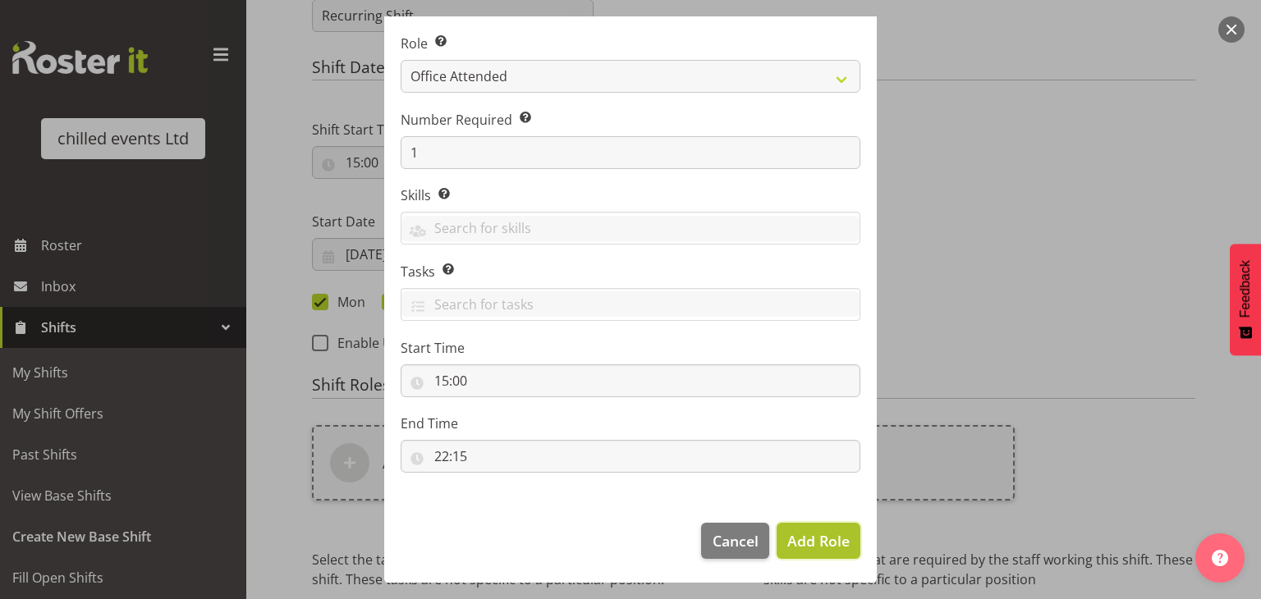
click at [818, 531] on span "Add Role" at bounding box center [818, 541] width 62 height 20
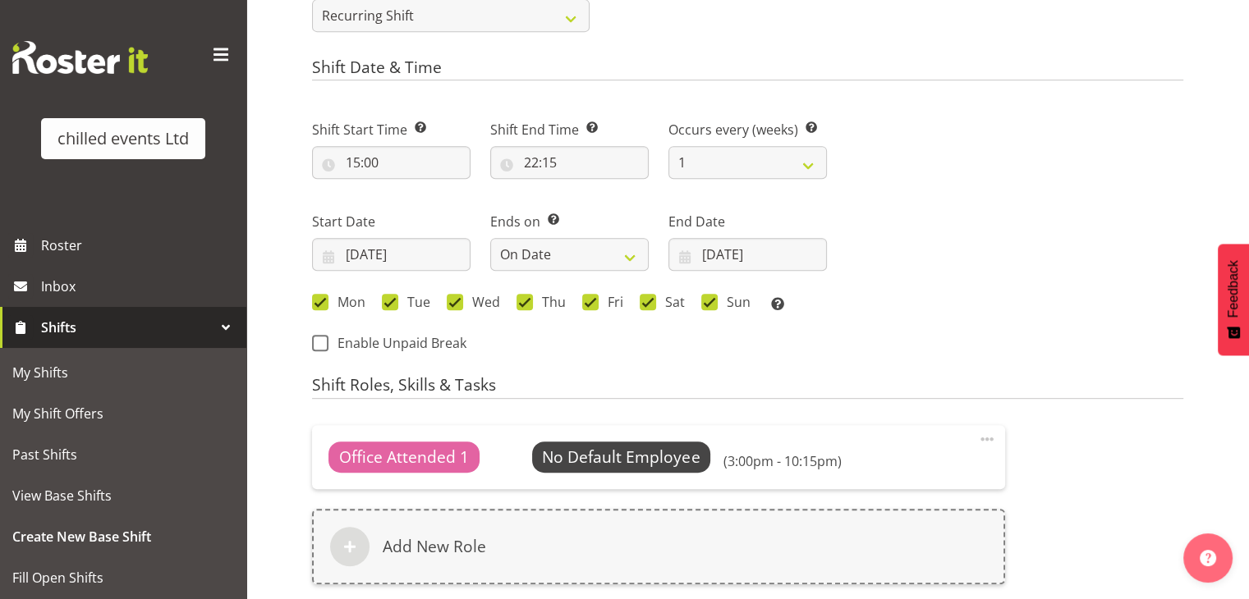
click at [856, 359] on div "Next Shifts" at bounding box center [1015, 231] width 356 height 269
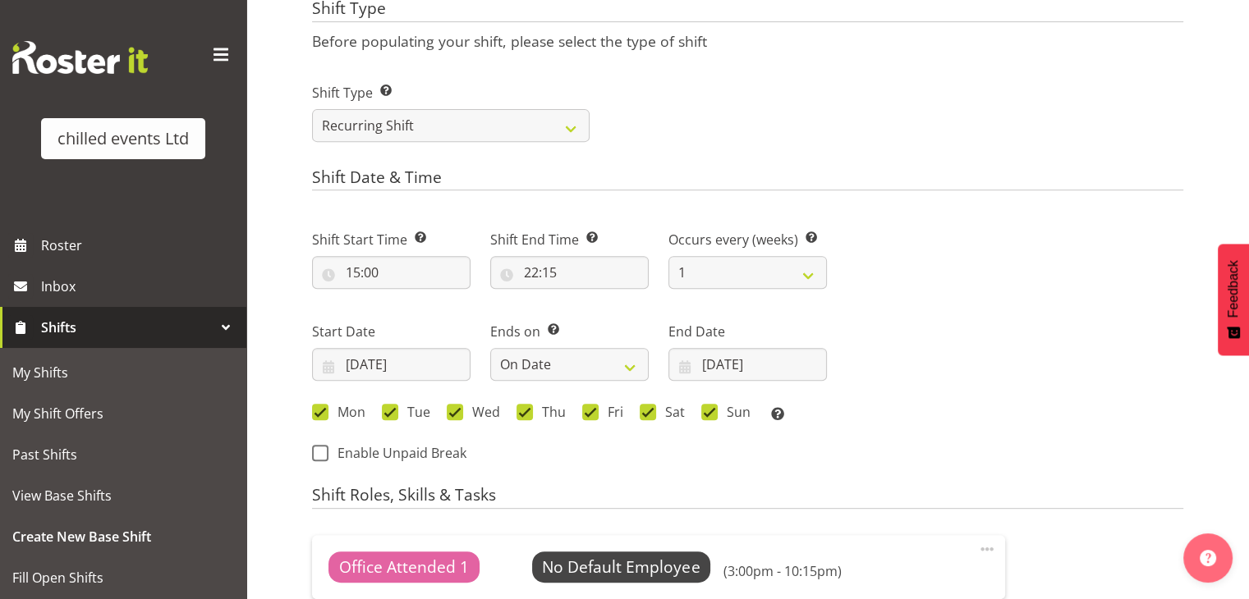
scroll to position [636, 0]
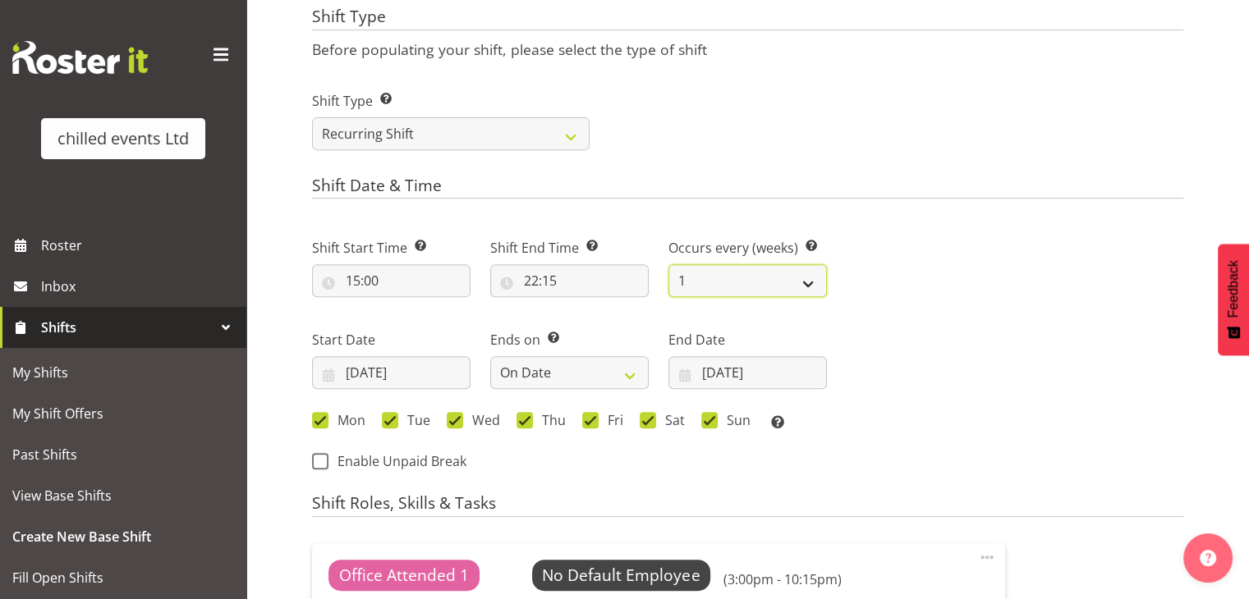
click at [702, 288] on select "1 2 3 4 5 6 7 8 9 10 11 12" at bounding box center [747, 280] width 158 height 33
click at [668, 264] on select "1 2 3 4 5 6 7 8 9 10 11 12" at bounding box center [747, 280] width 158 height 33
click at [651, 191] on h4 "Shift Date & Time" at bounding box center [747, 188] width 871 height 23
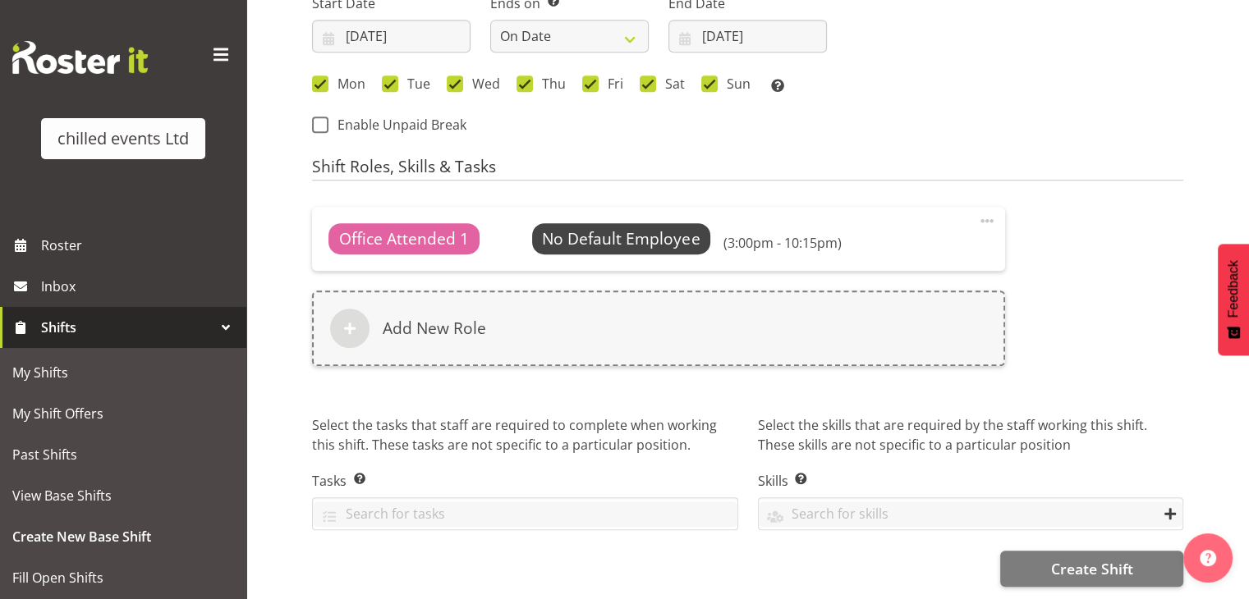
scroll to position [985, 0]
click at [1073, 551] on button "Create Shift" at bounding box center [1091, 569] width 183 height 36
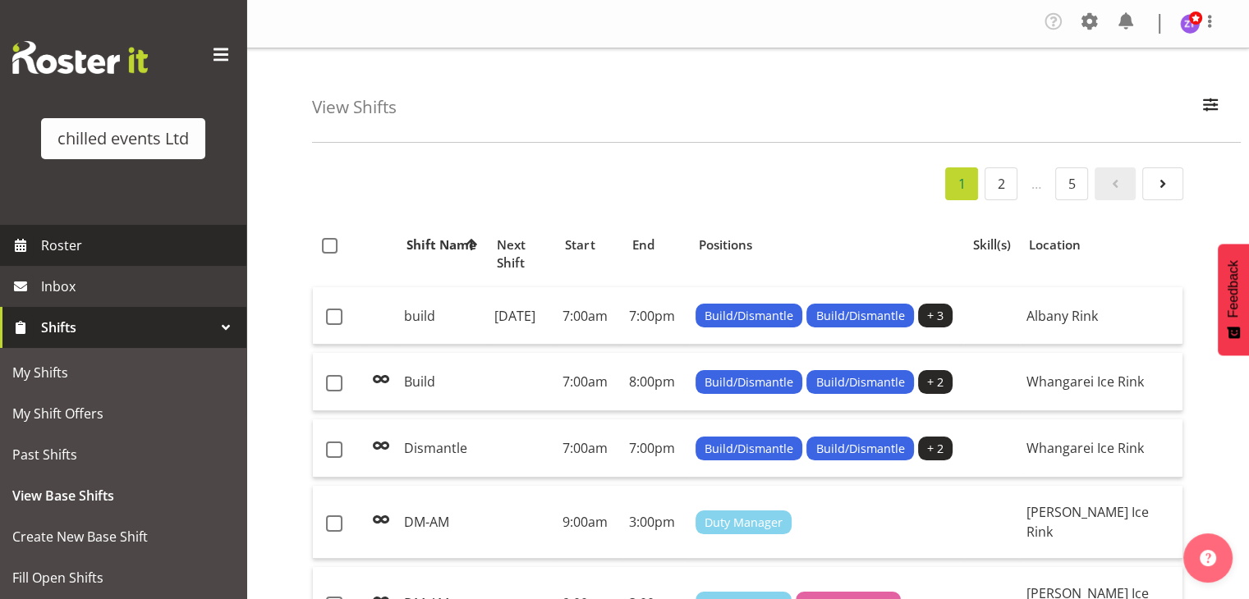
click at [90, 248] on span "Roster" at bounding box center [139, 245] width 197 height 25
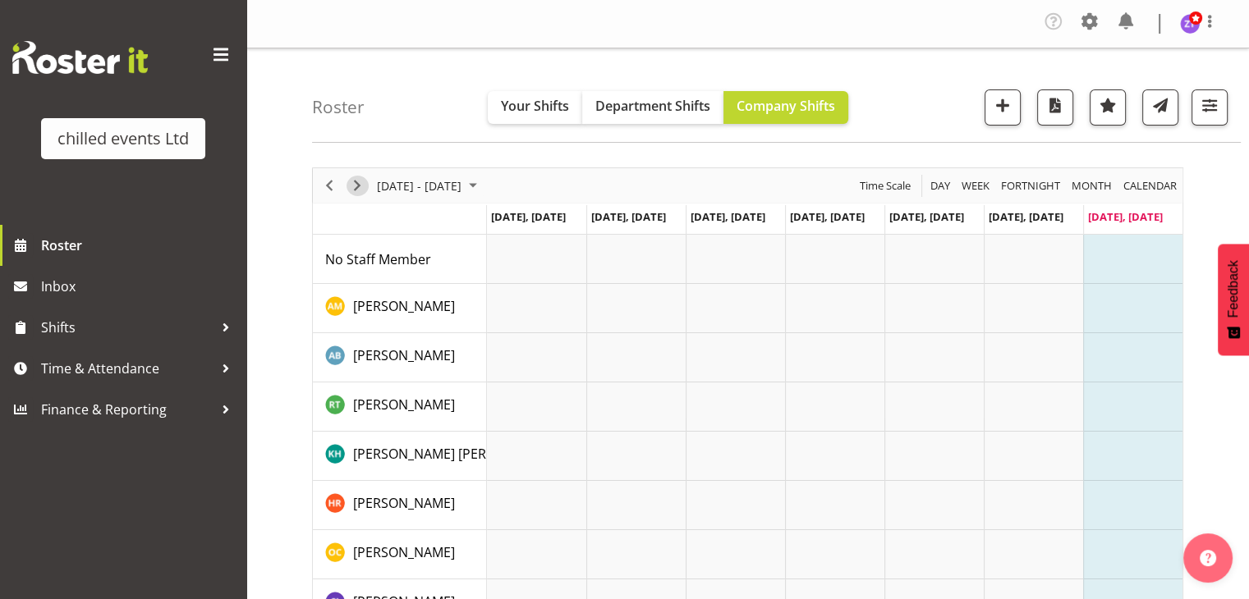
click at [351, 183] on span "Next" at bounding box center [357, 186] width 20 height 21
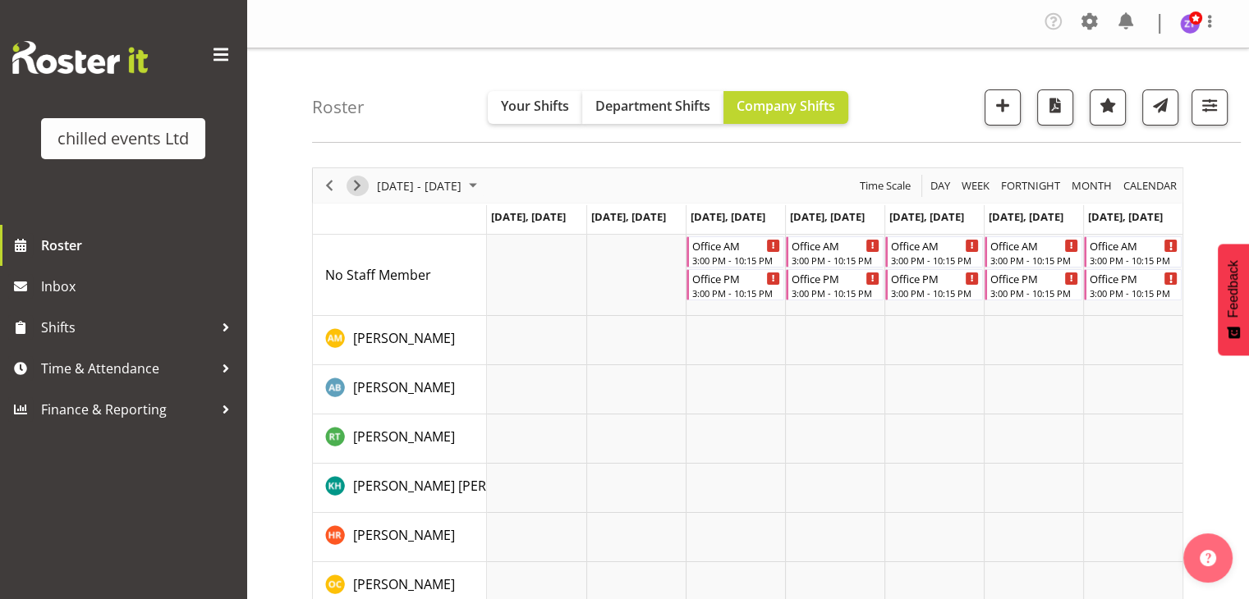
click at [351, 183] on span "Next" at bounding box center [357, 186] width 20 height 21
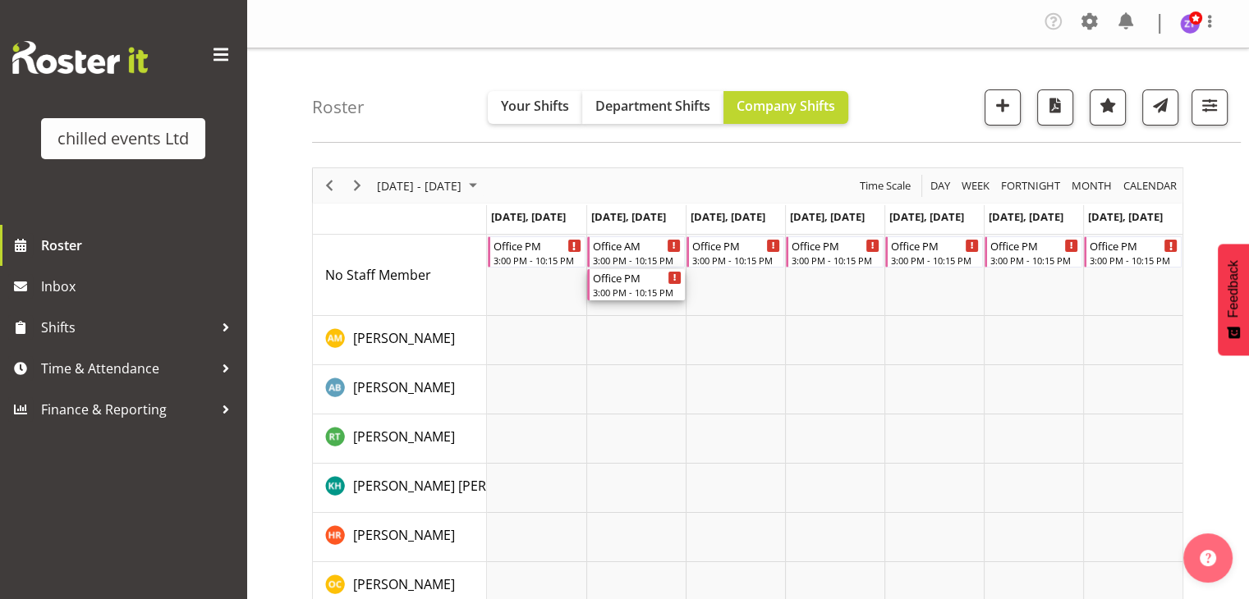
click at [631, 285] on div "Office PM 3:00 PM - 10:15 PM" at bounding box center [637, 284] width 89 height 31
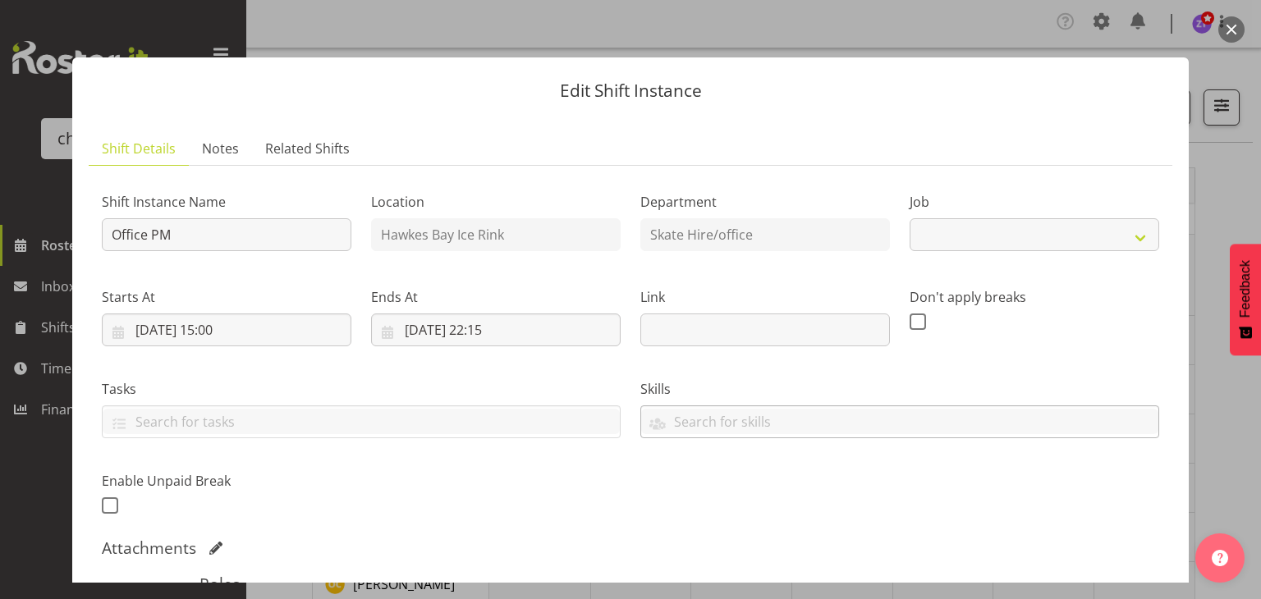
select select "845"
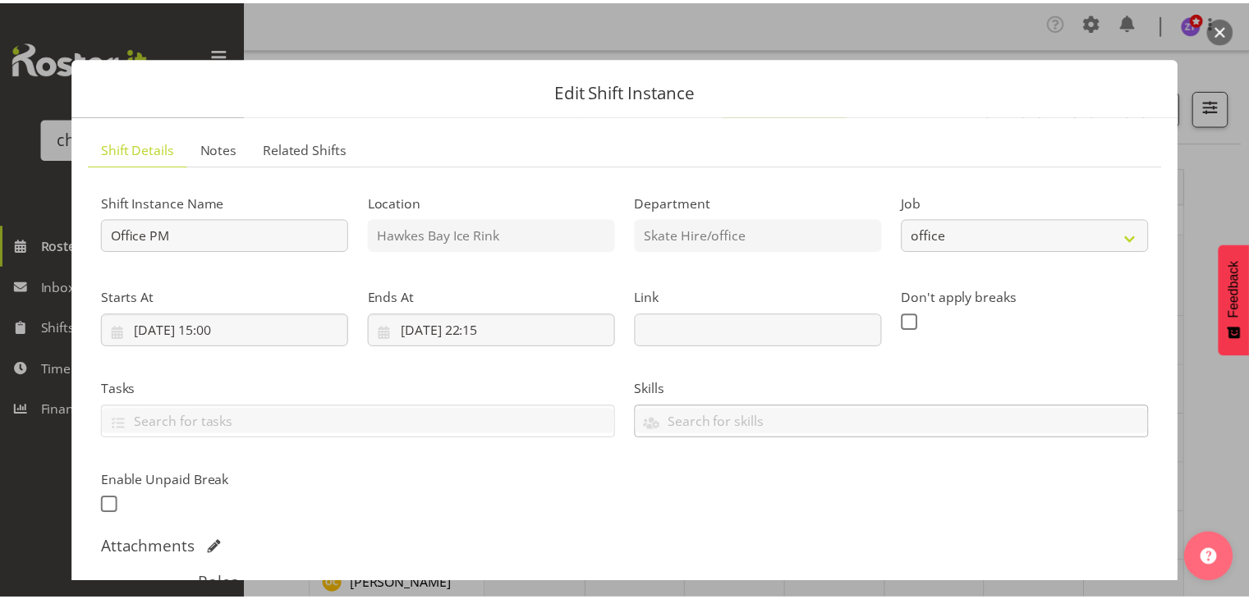
scroll to position [316, 0]
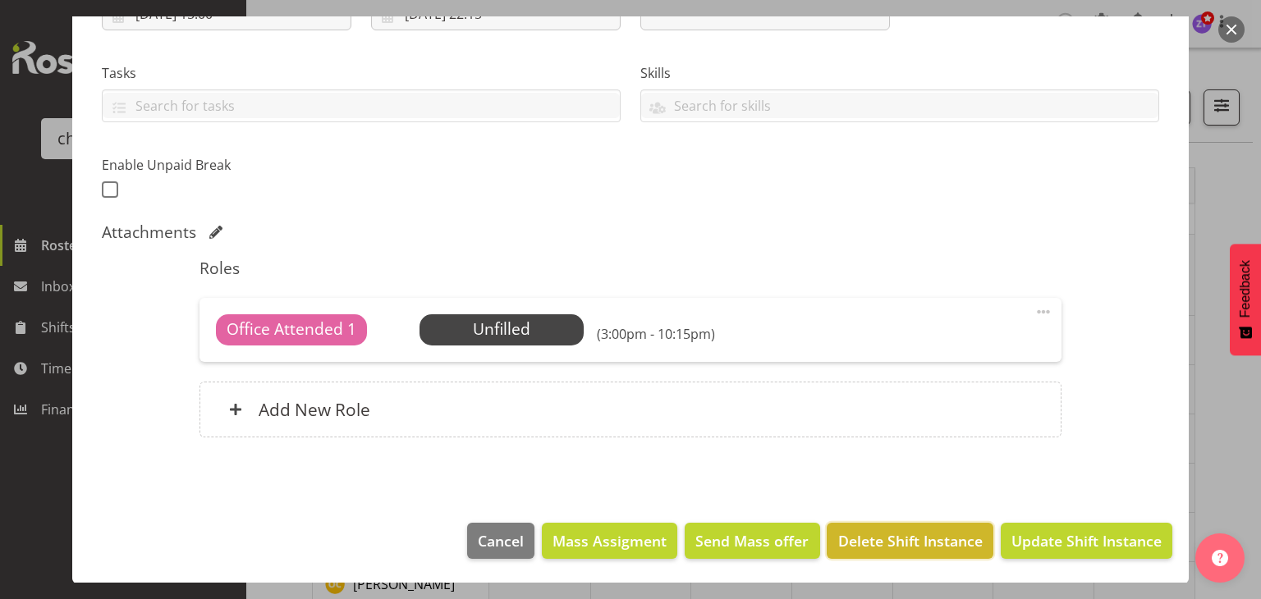
click at [941, 539] on span "Delete Shift Instance" at bounding box center [910, 540] width 144 height 21
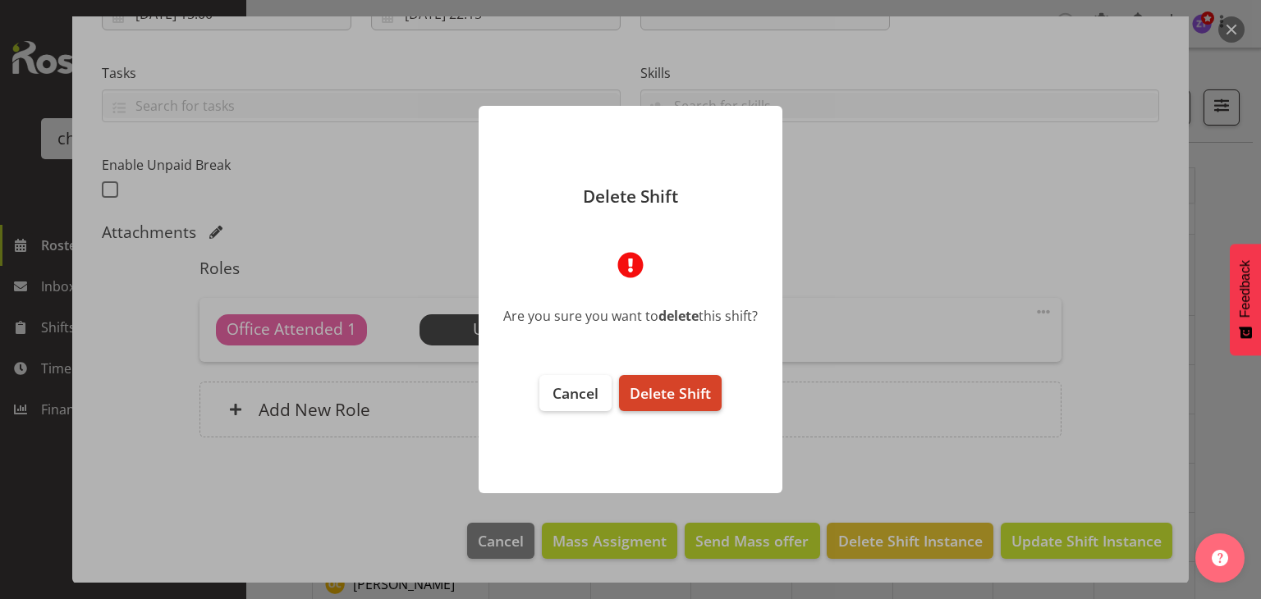
click at [667, 392] on span "Delete Shift" at bounding box center [670, 393] width 81 height 20
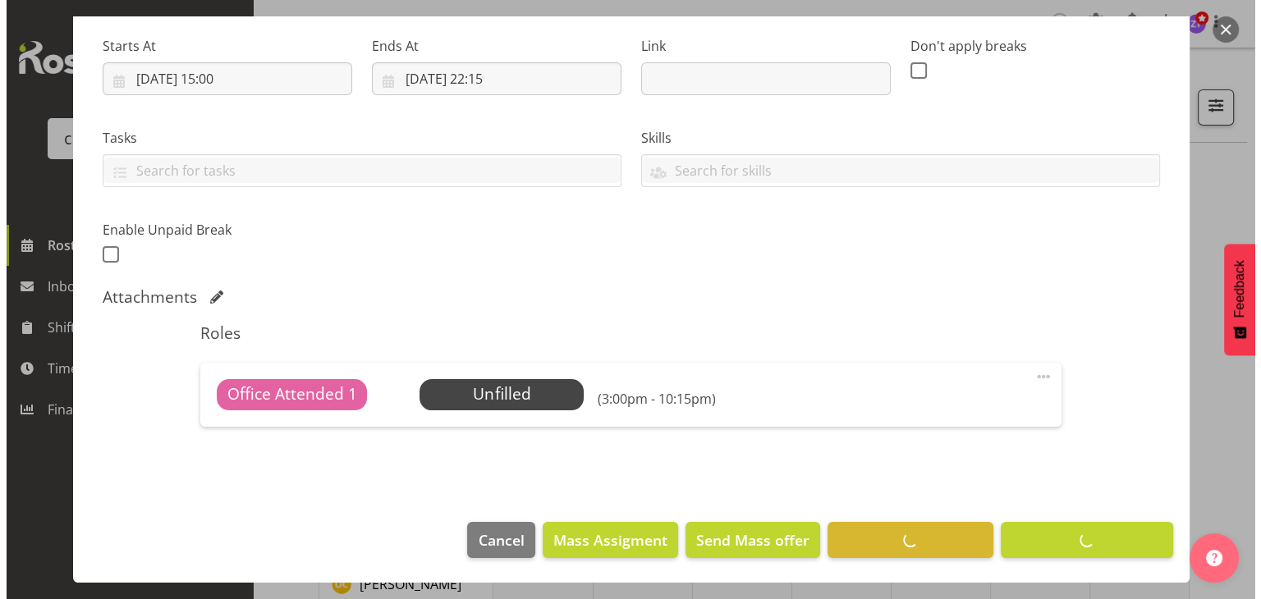
scroll to position [251, 0]
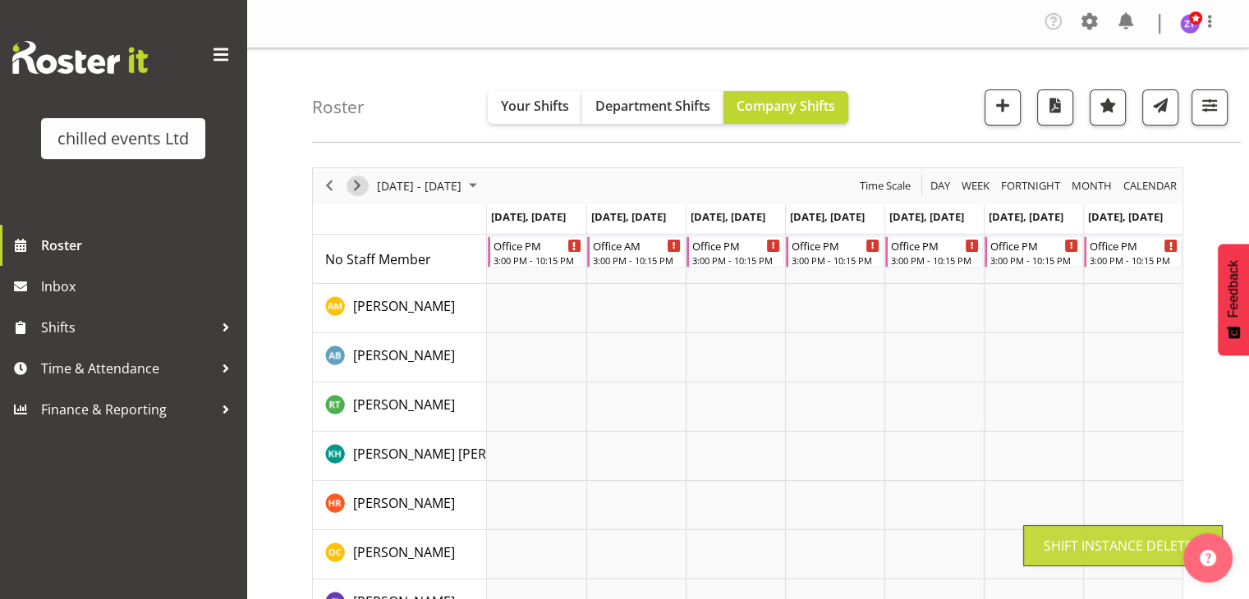
click at [360, 181] on span "Next" at bounding box center [357, 186] width 20 height 21
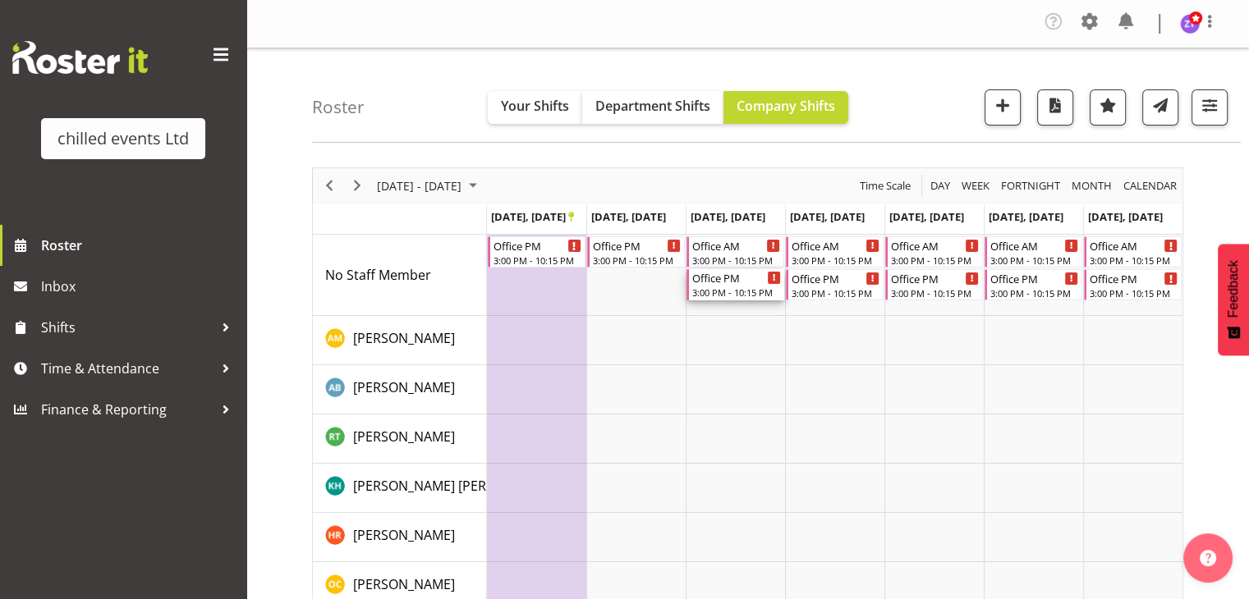
click at [722, 298] on div "3:00 PM - 10:15 PM" at bounding box center [736, 292] width 89 height 13
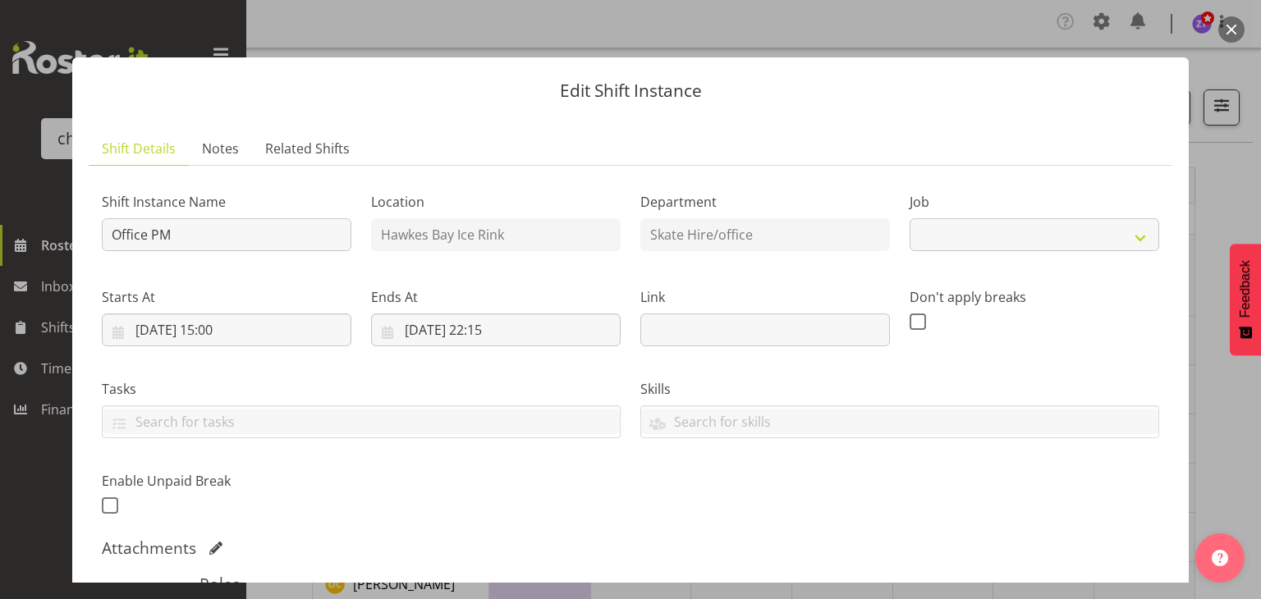
select select "845"
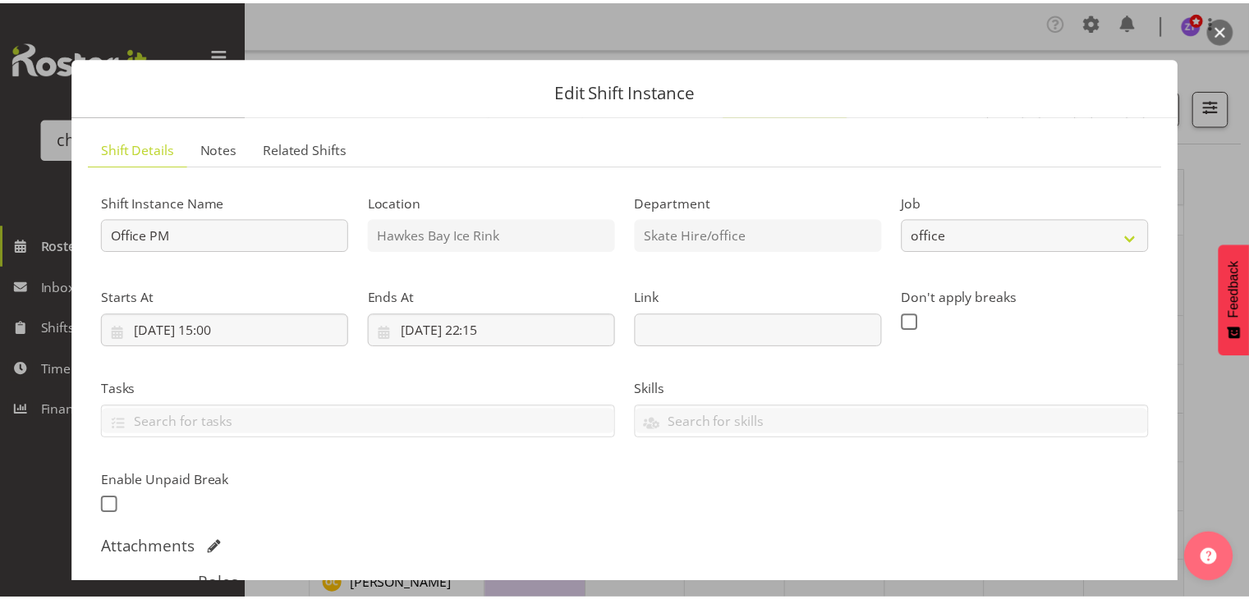
scroll to position [316, 0]
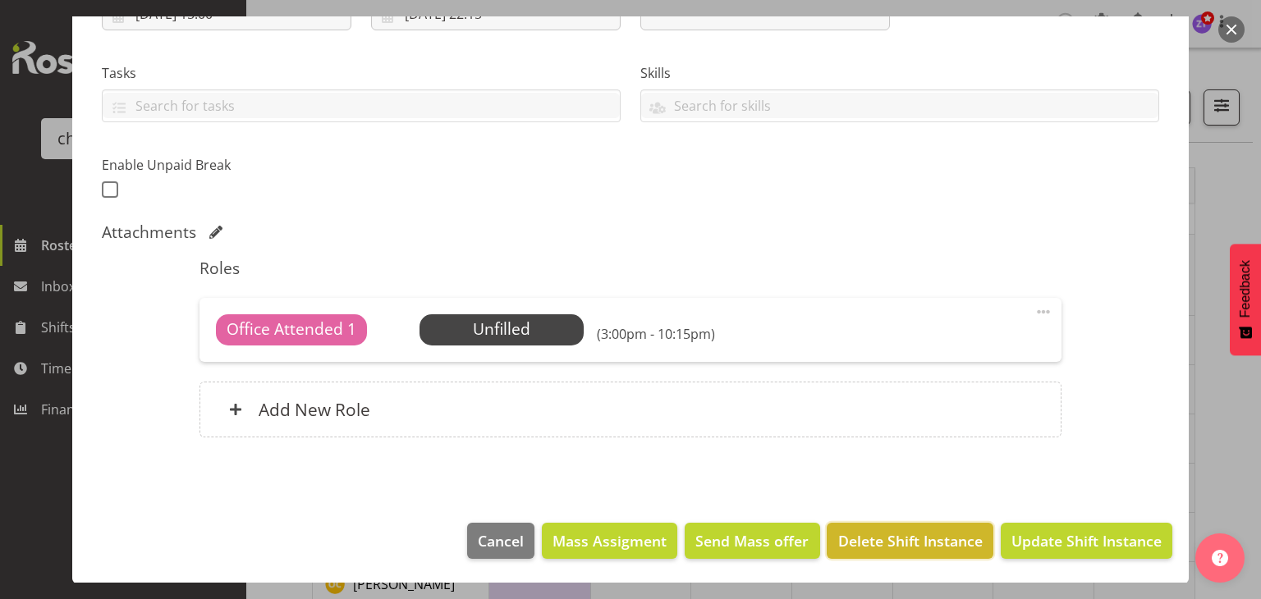
click at [906, 538] on span "Delete Shift Instance" at bounding box center [910, 540] width 144 height 21
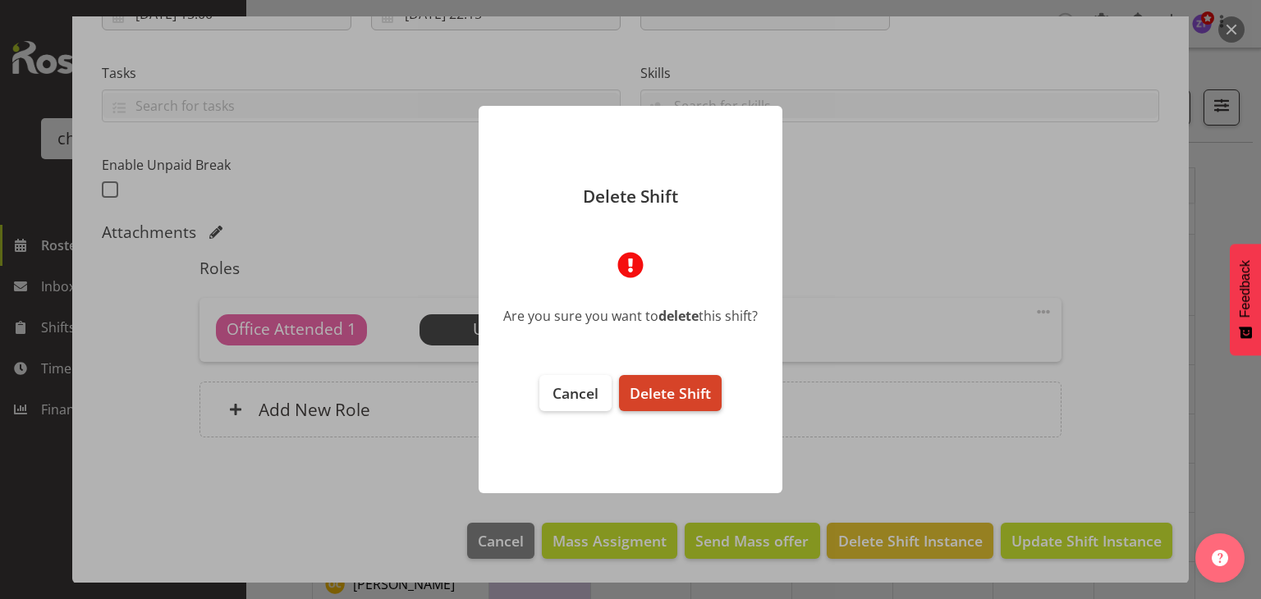
click at [679, 390] on span "Delete Shift" at bounding box center [670, 393] width 81 height 20
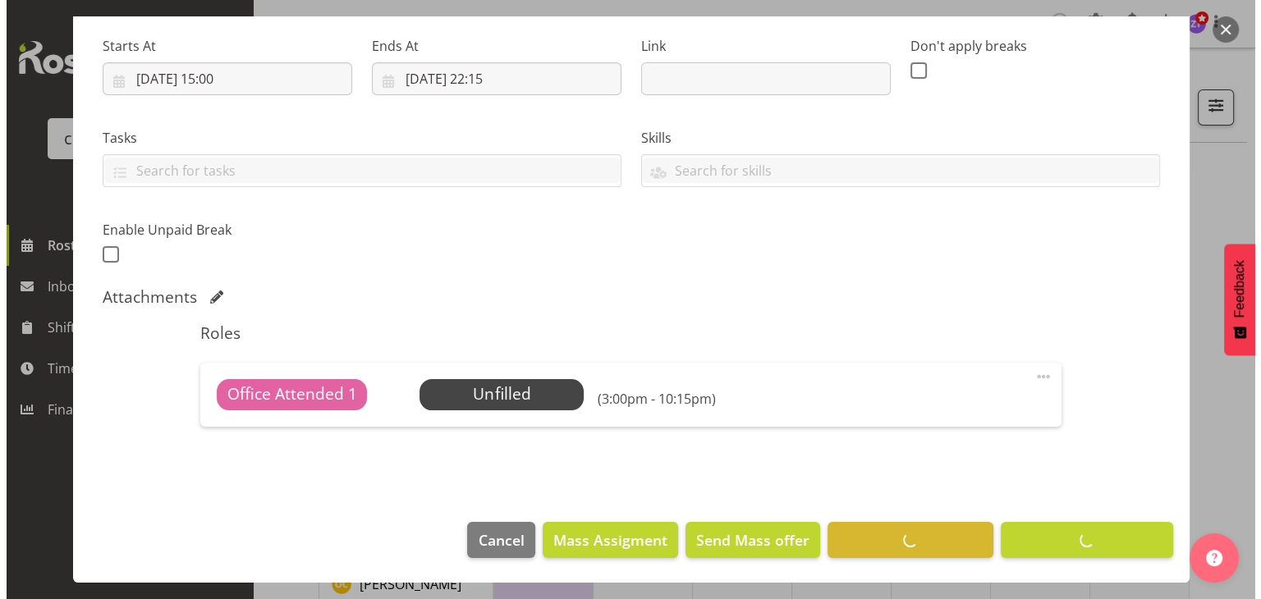
scroll to position [251, 0]
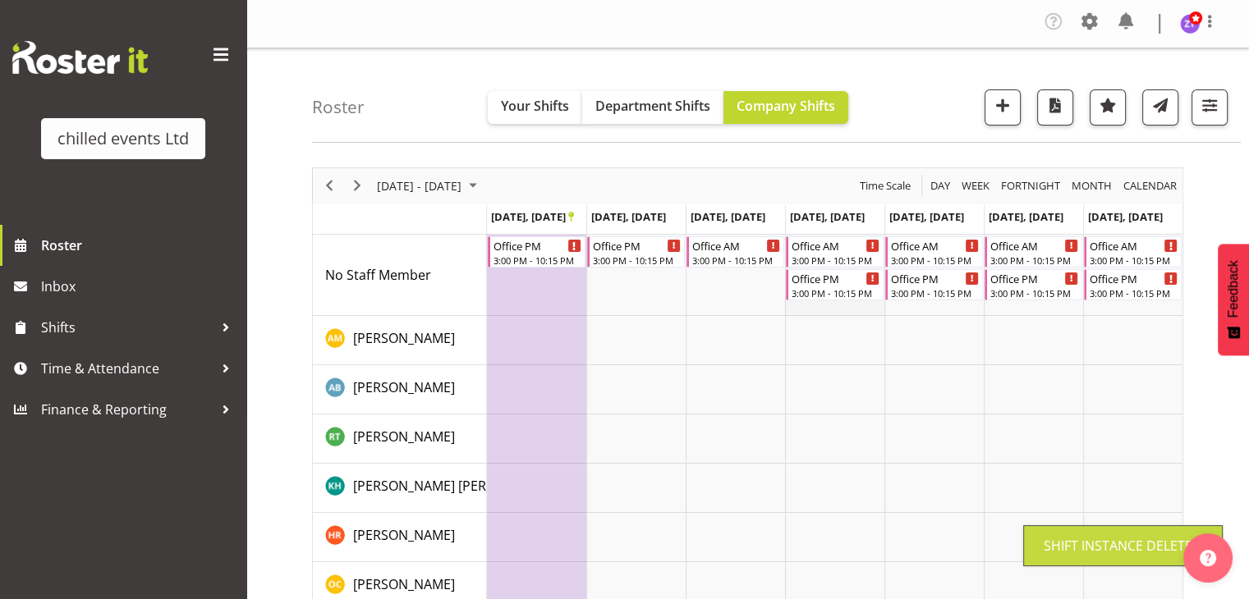
click at [830, 300] on td "Timeline Week of September 28, 2025" at bounding box center [834, 275] width 99 height 81
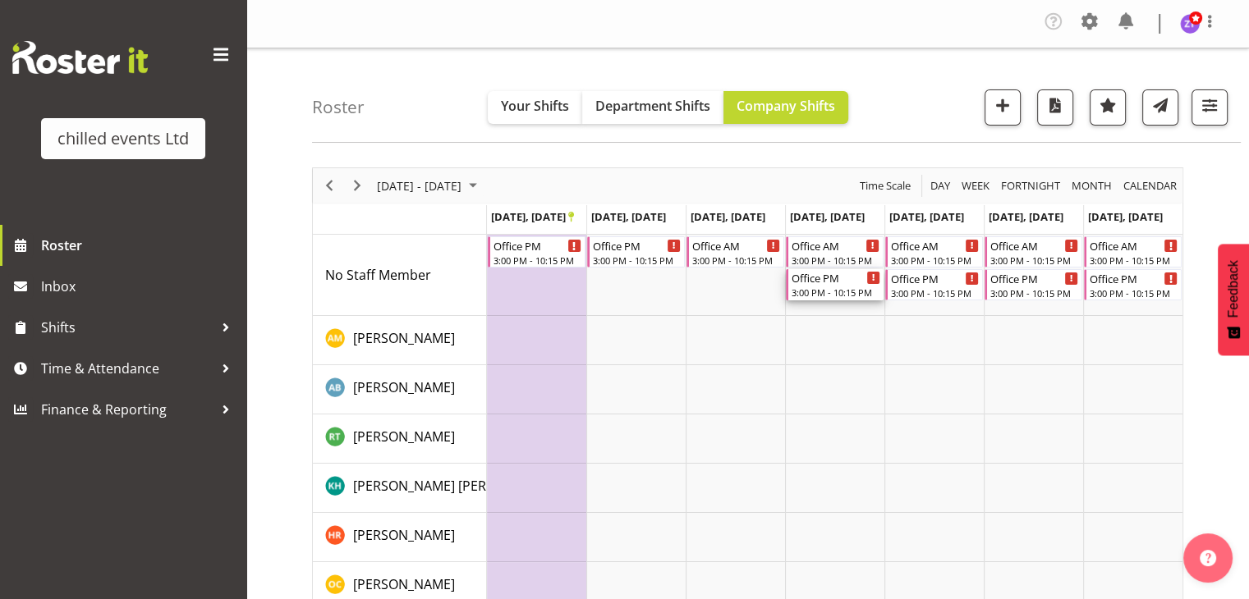
click at [829, 293] on div "3:00 PM - 10:15 PM" at bounding box center [835, 292] width 89 height 13
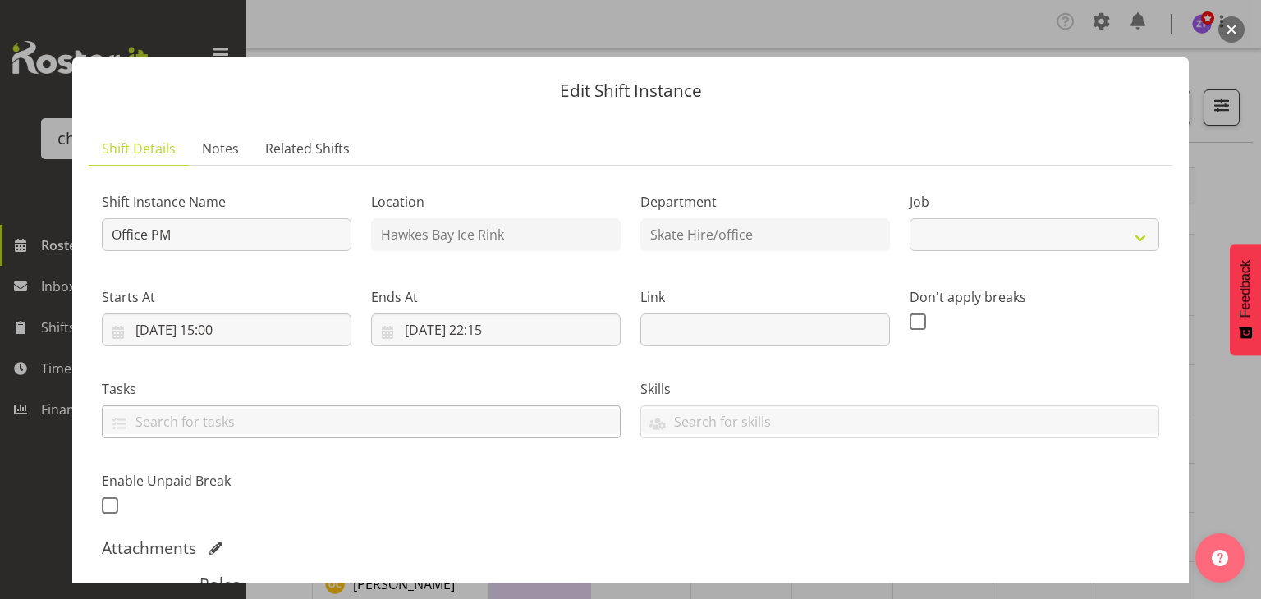
select select "845"
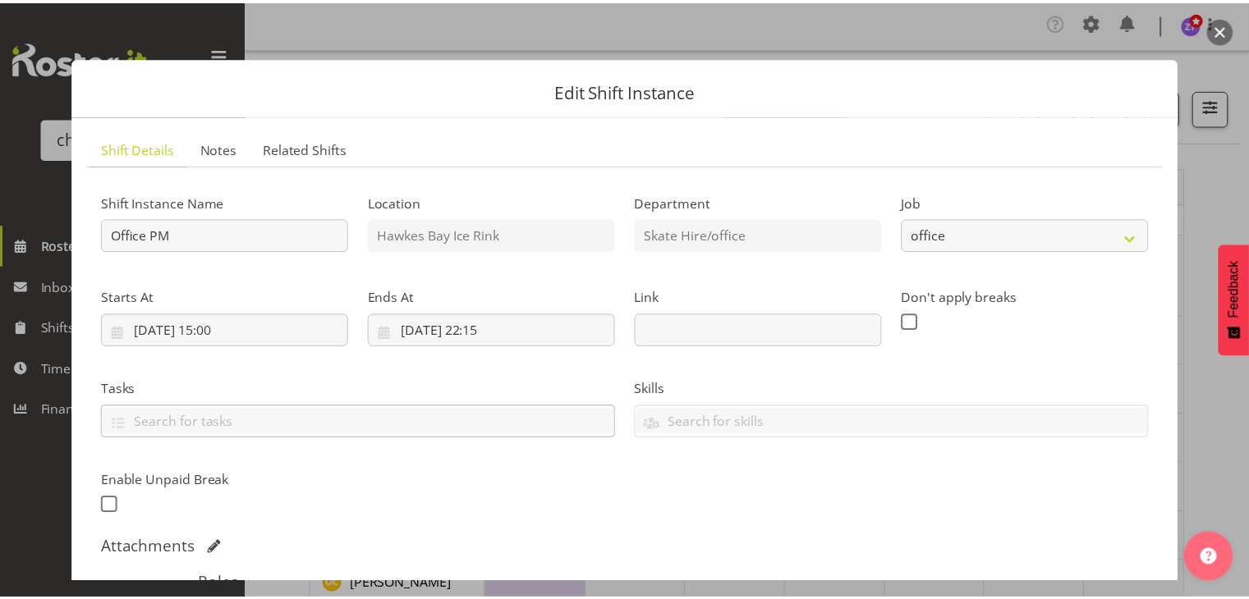
scroll to position [316, 0]
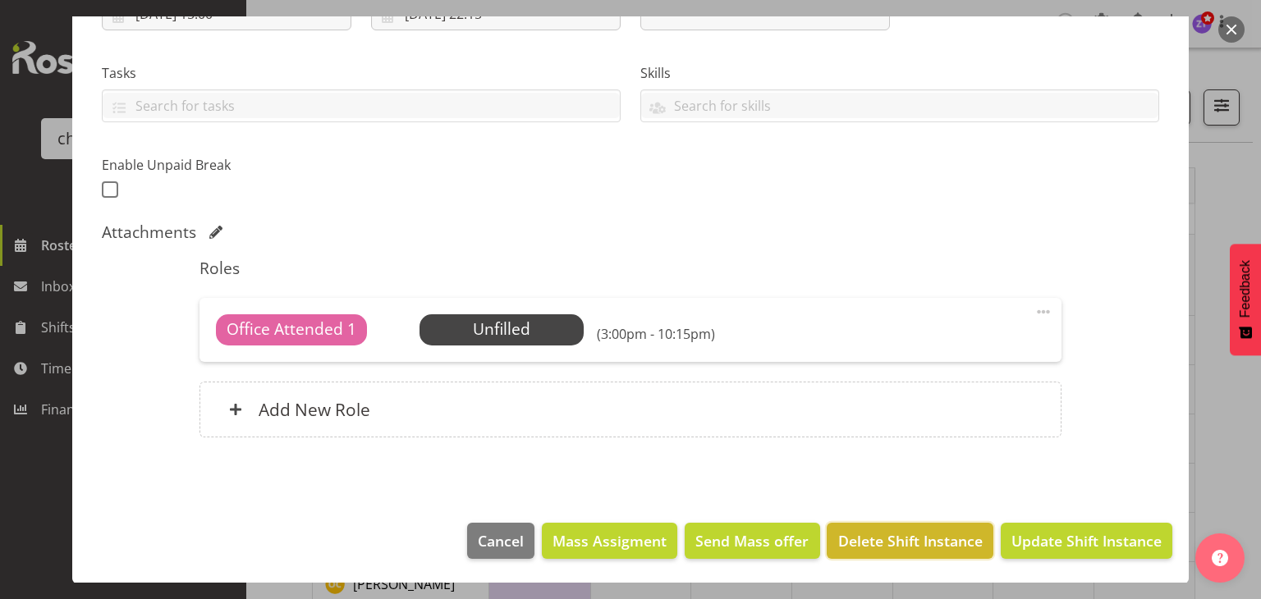
click at [888, 533] on span "Delete Shift Instance" at bounding box center [910, 540] width 144 height 21
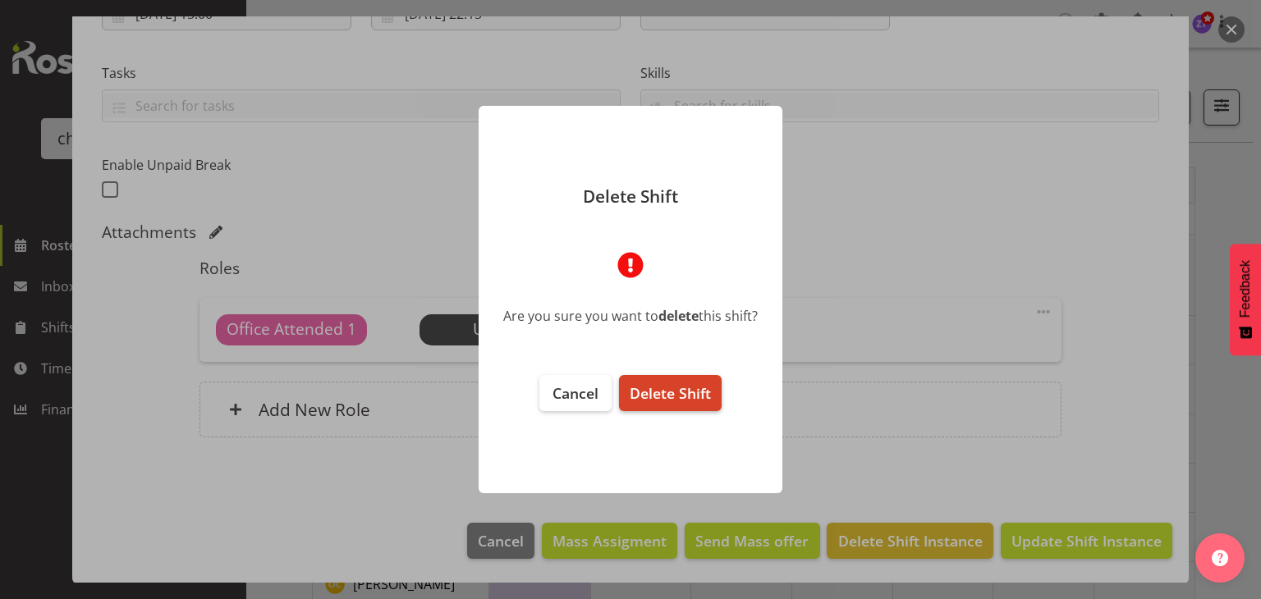
click at [705, 395] on span "Delete Shift" at bounding box center [670, 393] width 81 height 20
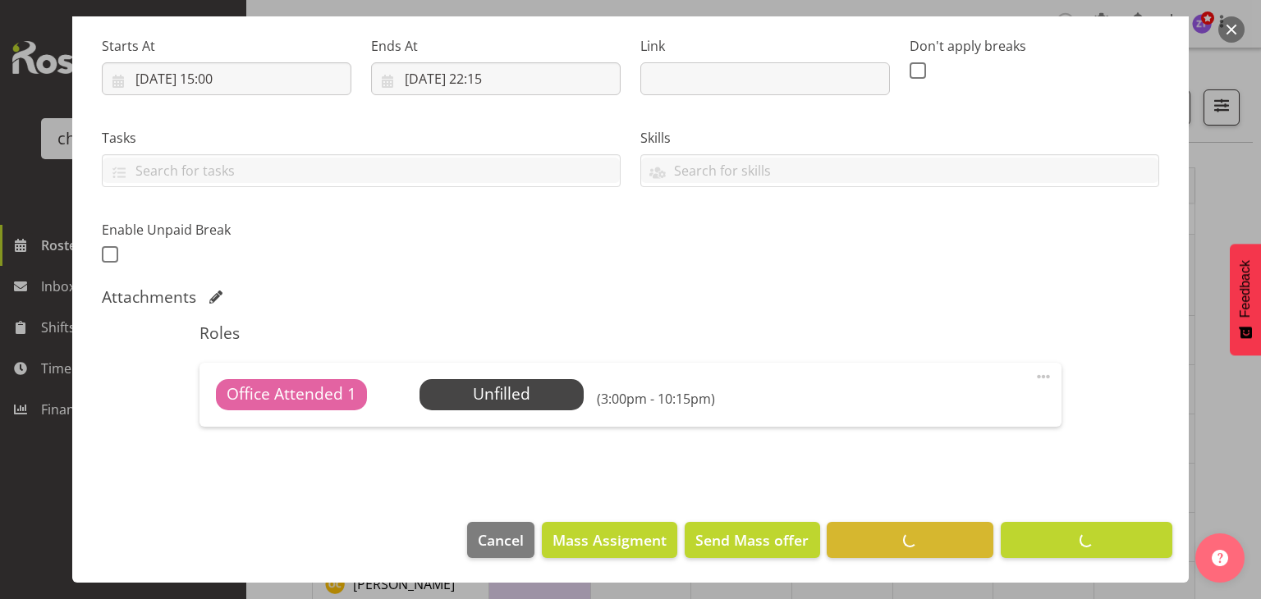
scroll to position [251, 0]
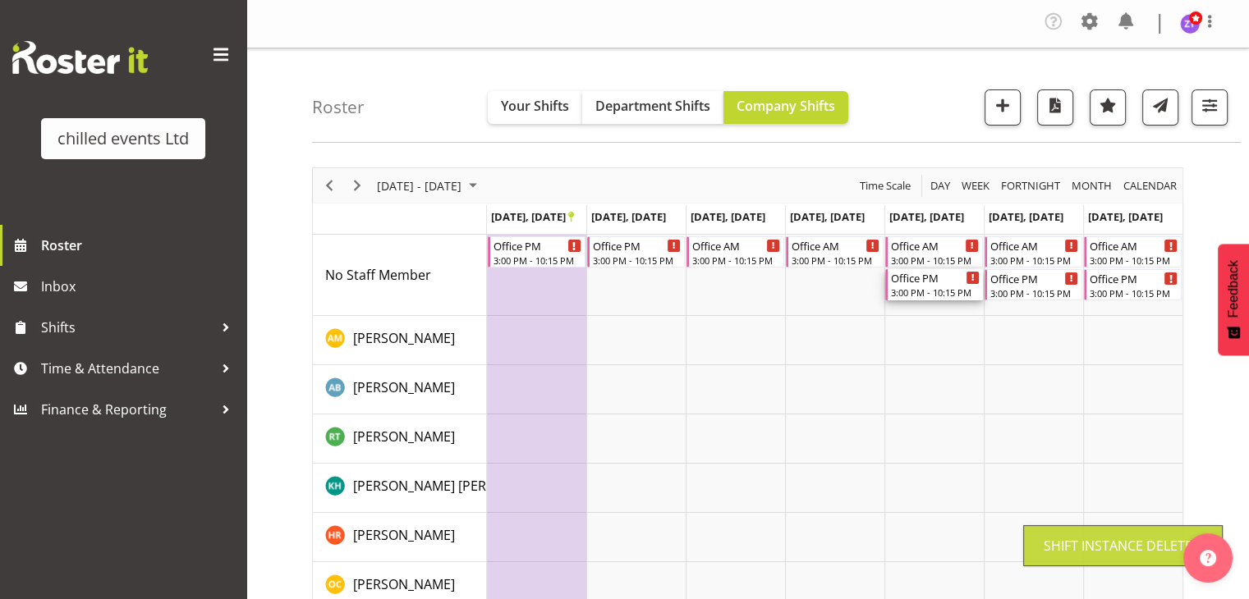
click at [931, 282] on div "Office PM" at bounding box center [935, 277] width 89 height 16
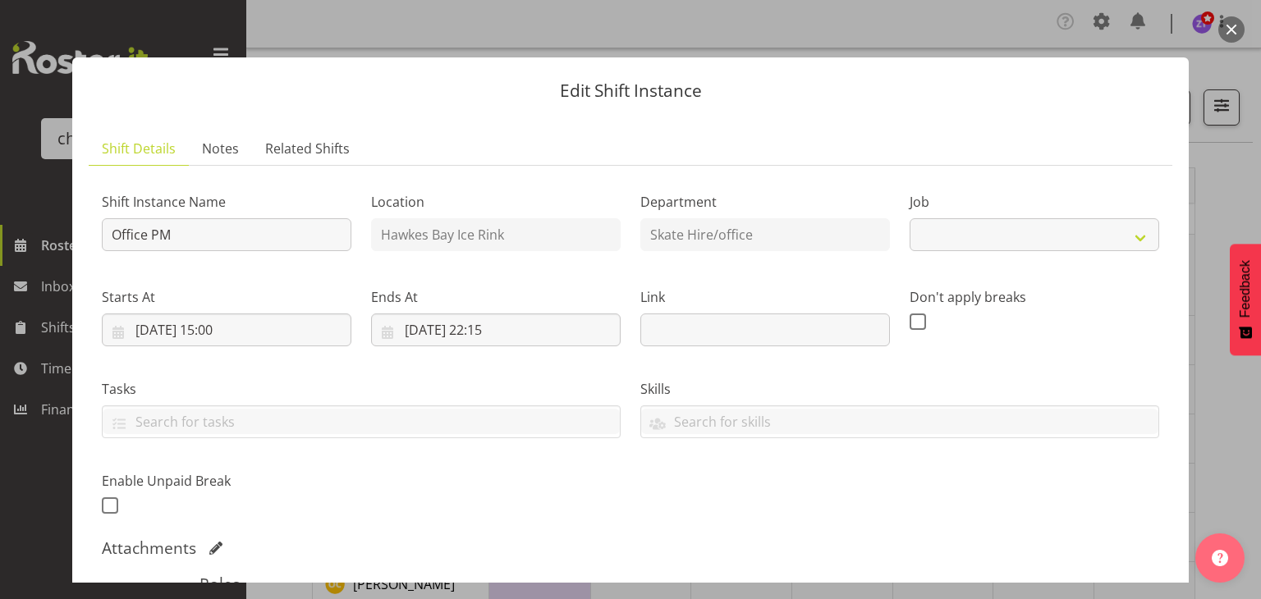
select select "845"
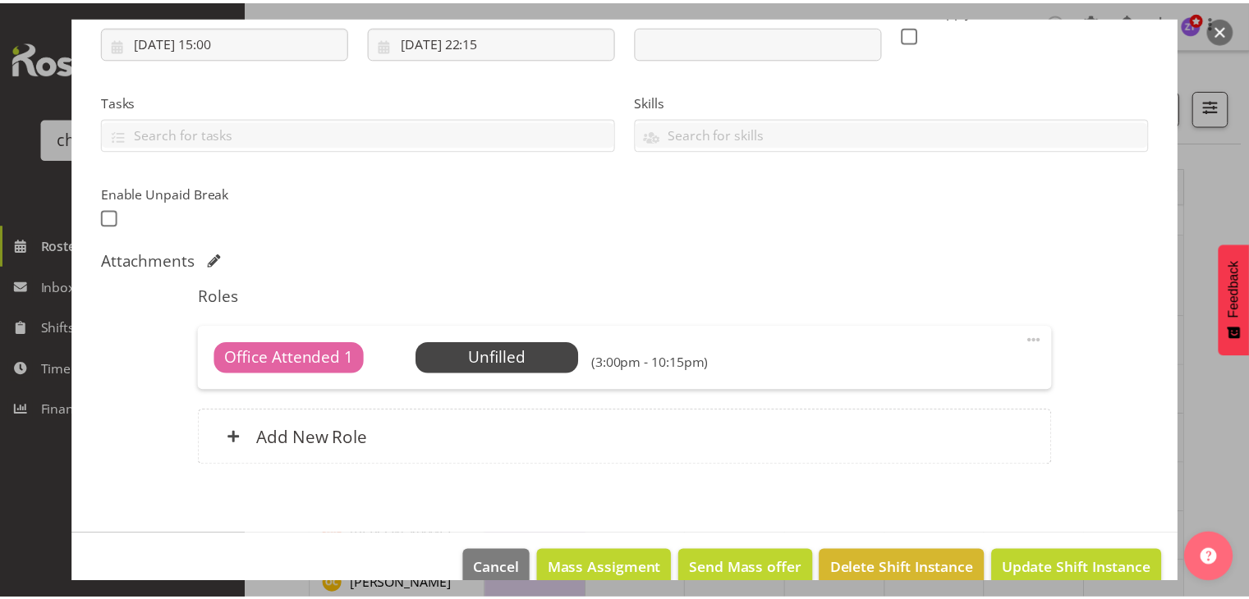
scroll to position [316, 0]
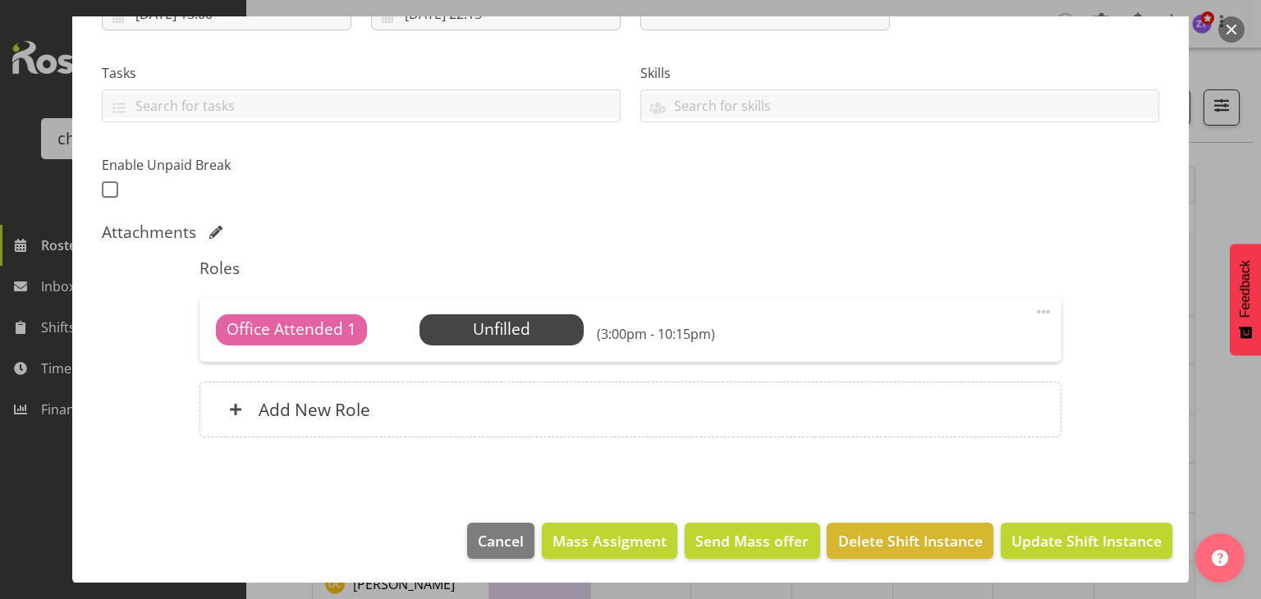
click at [943, 559] on footer "Cancel Mass Assigment Send Mass offer Delete Shift Instance Update Shift Instan…" at bounding box center [630, 545] width 1117 height 77
click at [936, 542] on span "Delete Shift Instance" at bounding box center [910, 540] width 144 height 21
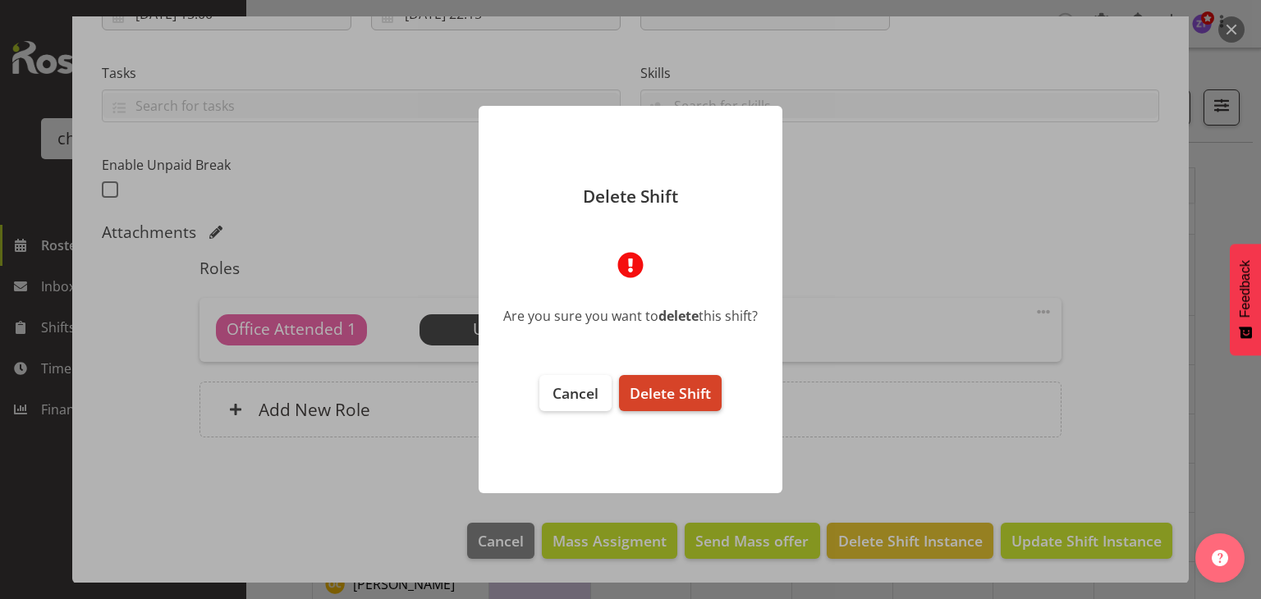
click at [706, 398] on span "Delete Shift" at bounding box center [670, 393] width 81 height 20
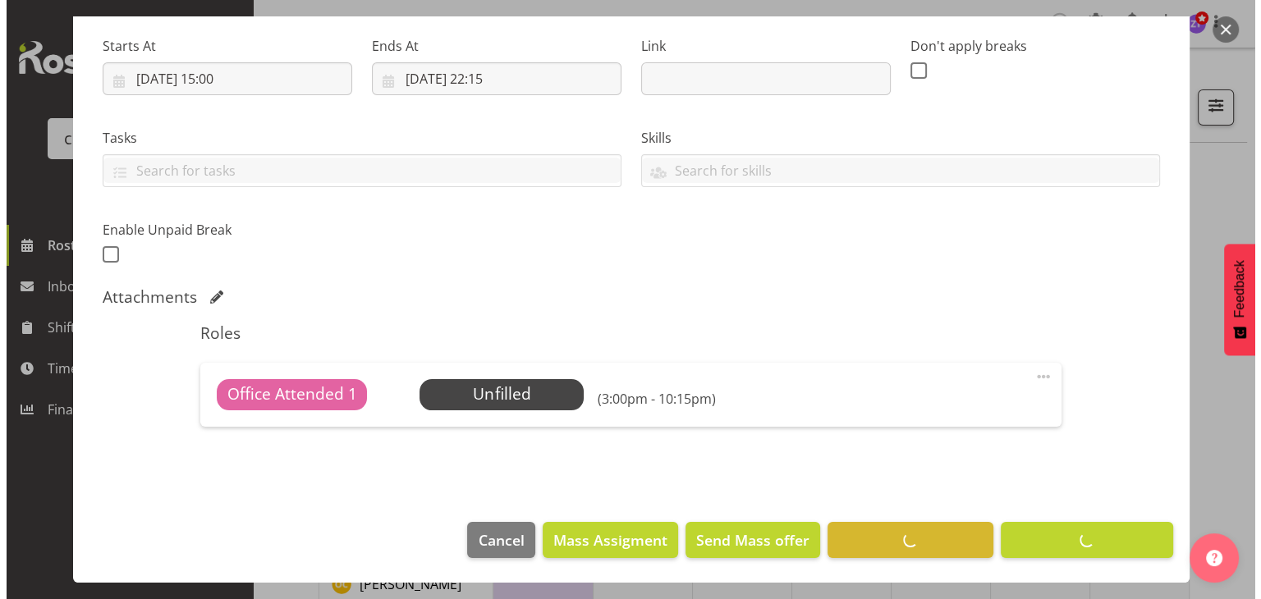
scroll to position [251, 0]
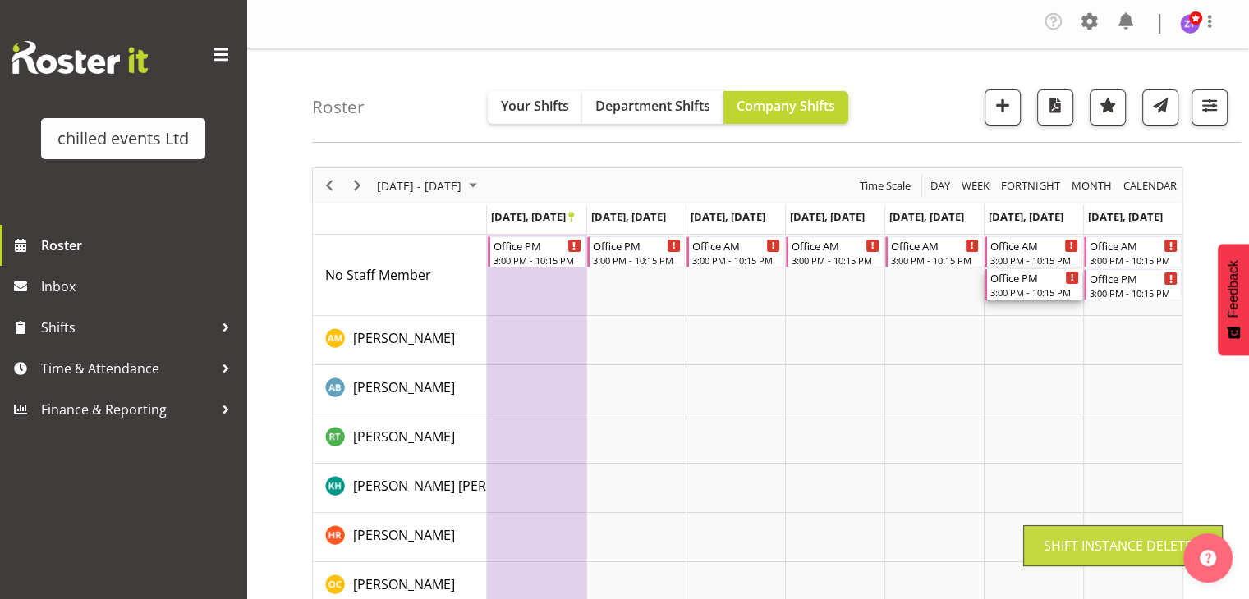
click at [1039, 283] on div "Office PM" at bounding box center [1034, 277] width 89 height 16
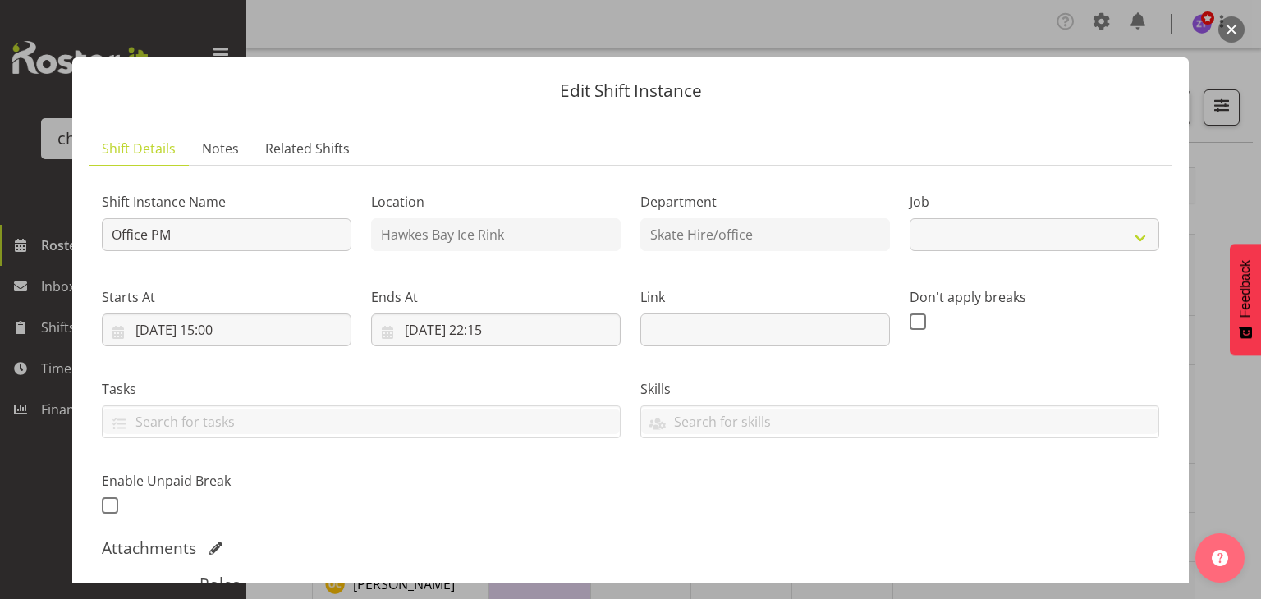
select select "845"
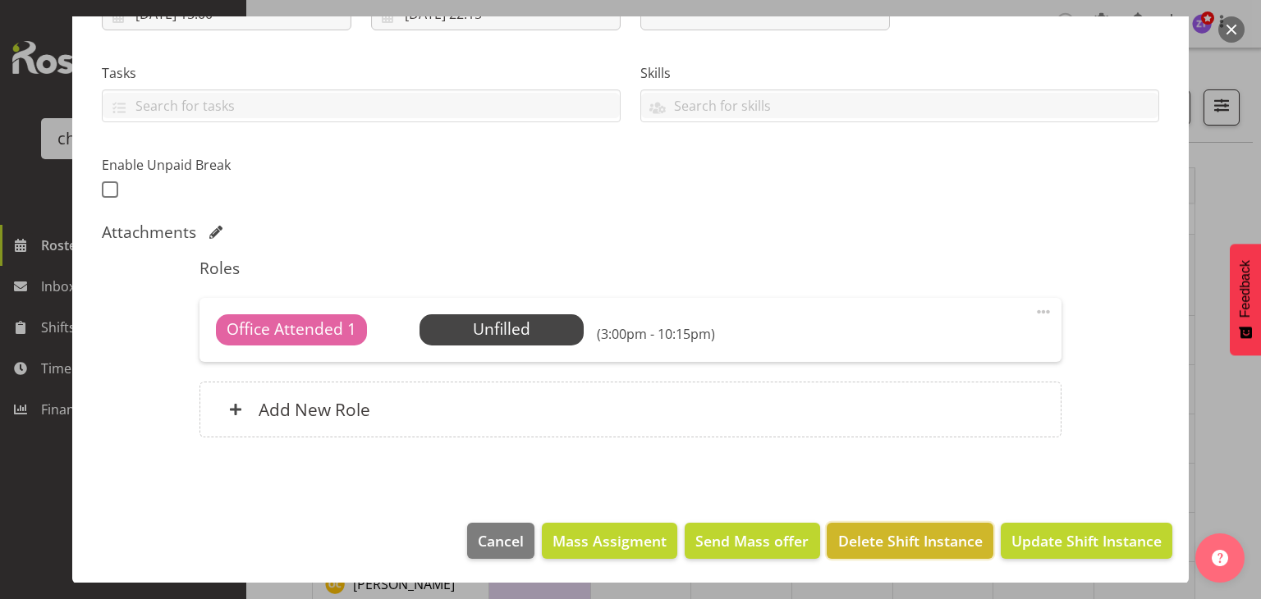
click at [869, 530] on span "Delete Shift Instance" at bounding box center [910, 540] width 144 height 21
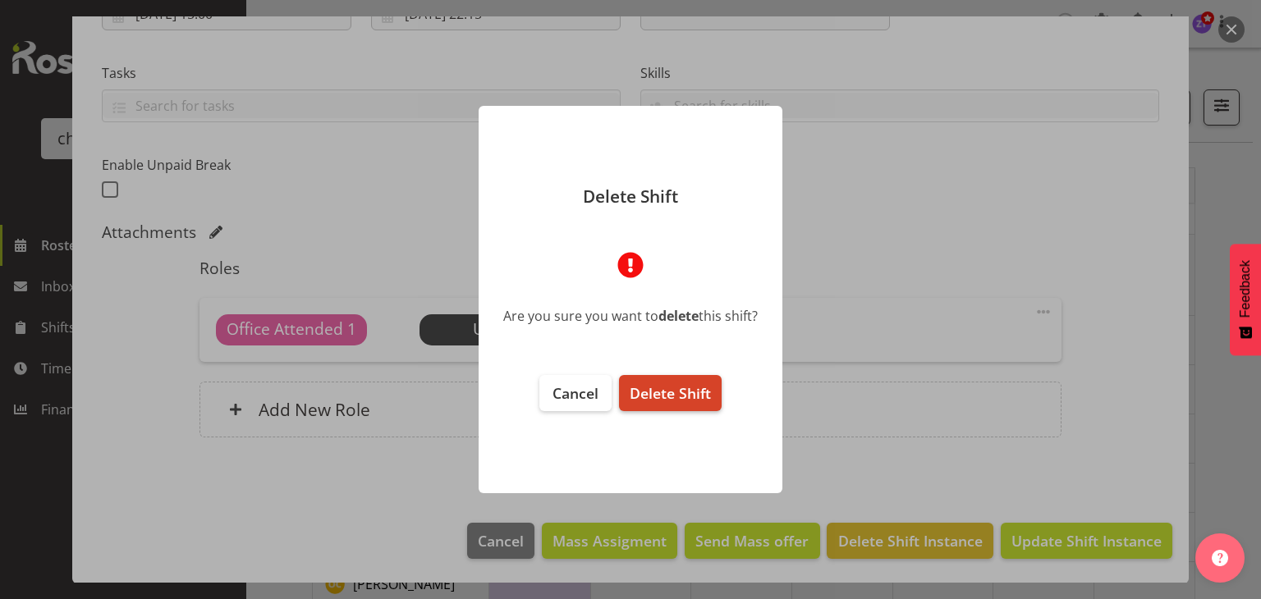
click at [697, 397] on span "Delete Shift" at bounding box center [670, 393] width 81 height 20
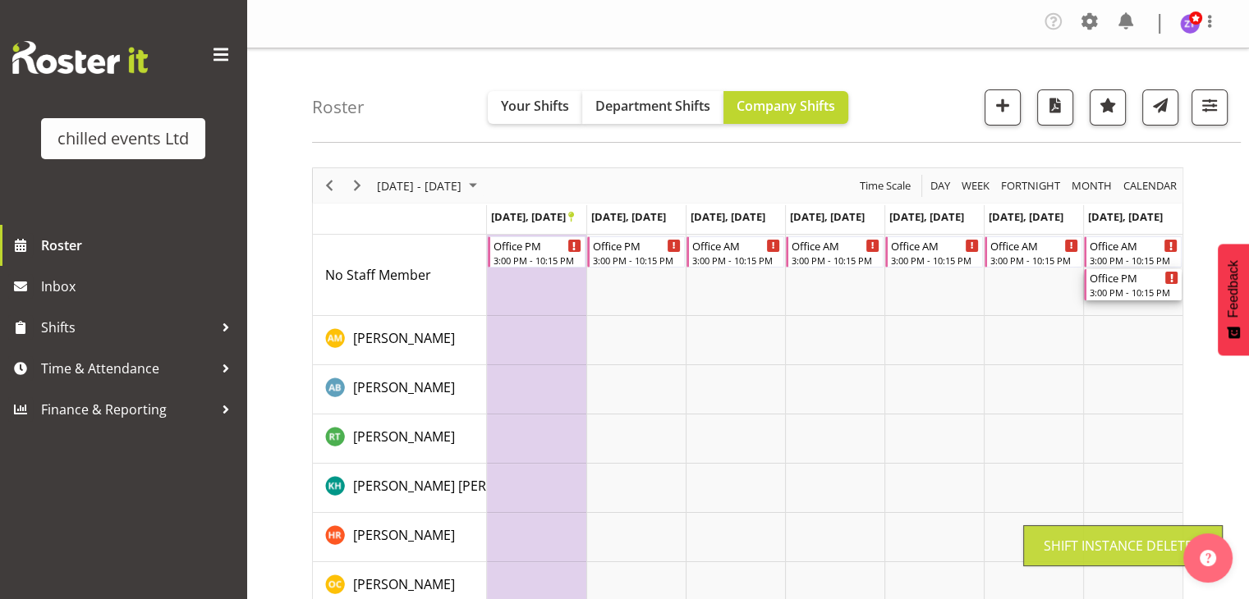
click at [1133, 291] on div "3:00 PM - 10:15 PM" at bounding box center [1133, 292] width 89 height 13
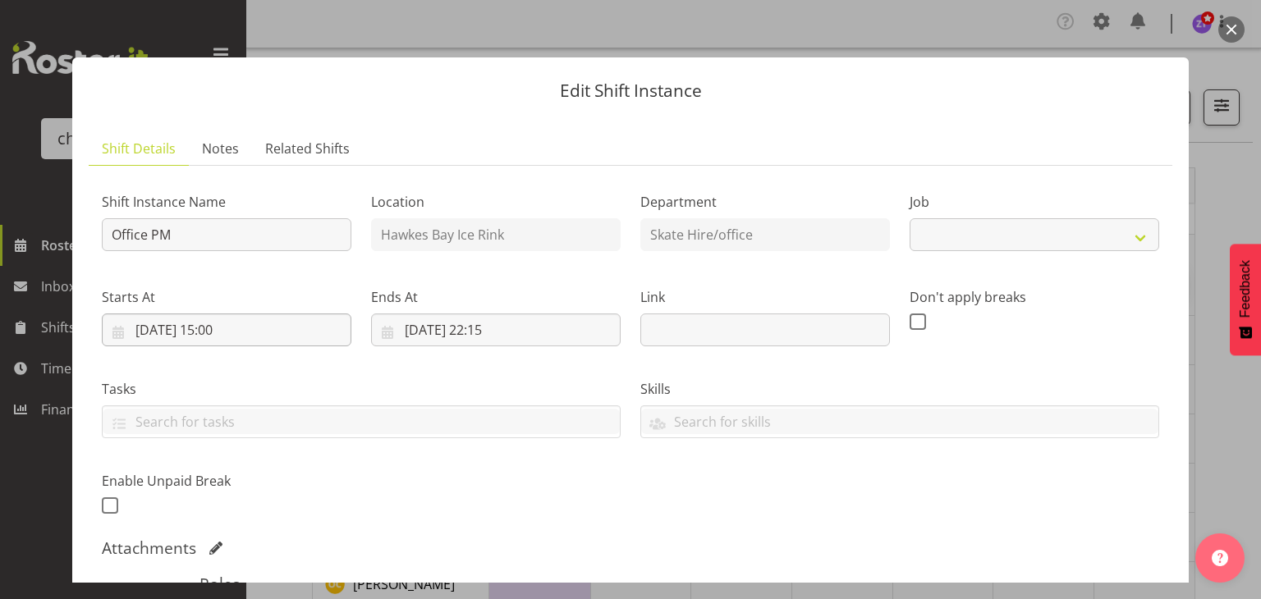
select select "845"
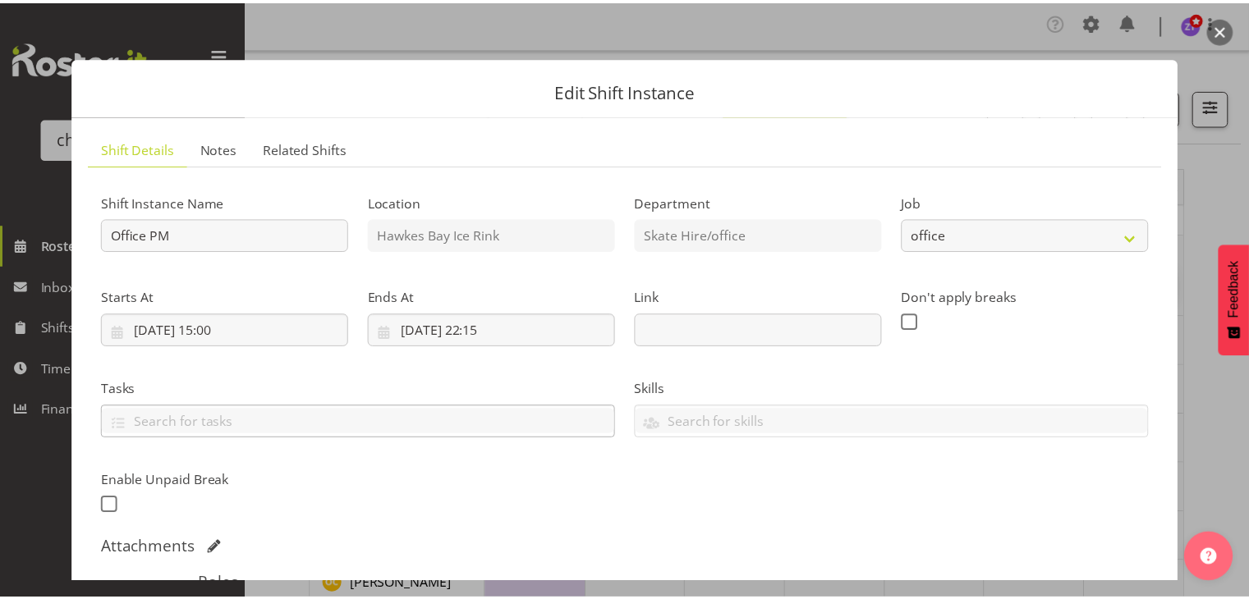
scroll to position [316, 0]
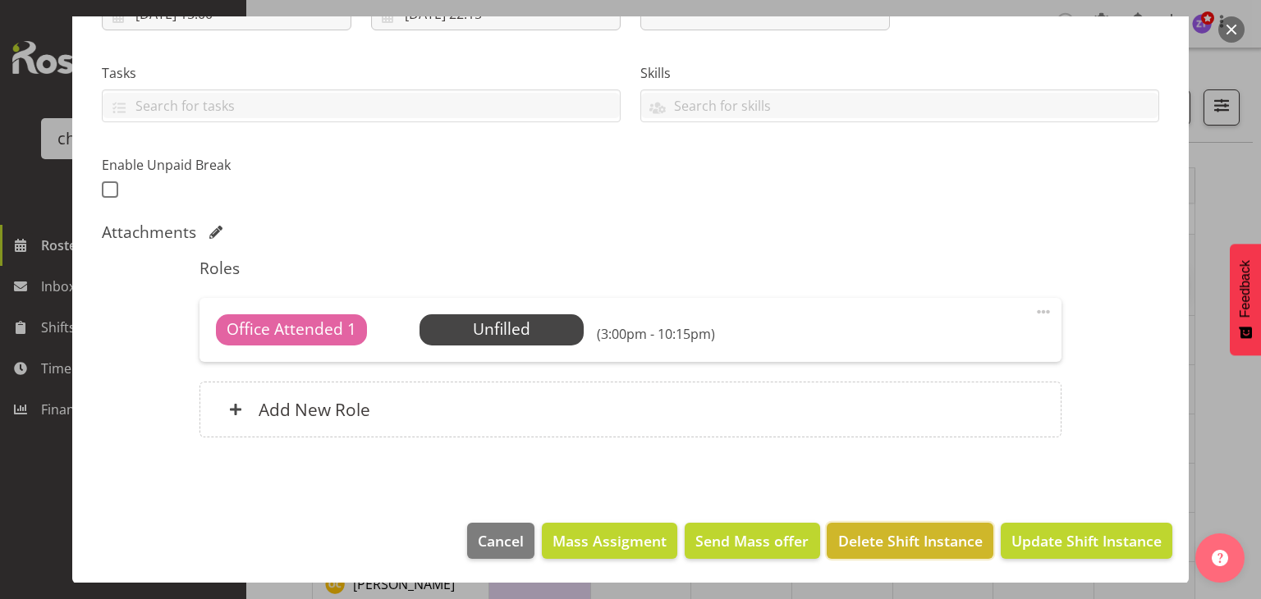
click at [901, 537] on span "Delete Shift Instance" at bounding box center [910, 540] width 144 height 21
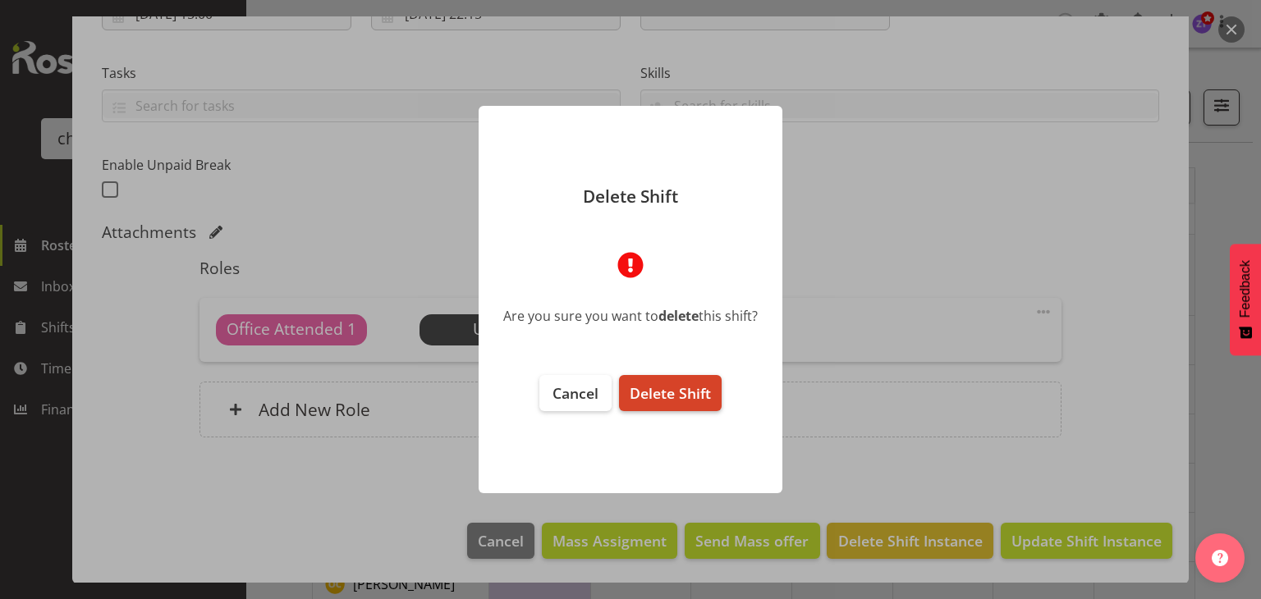
click at [689, 411] on button "Delete Shift" at bounding box center [670, 393] width 103 height 36
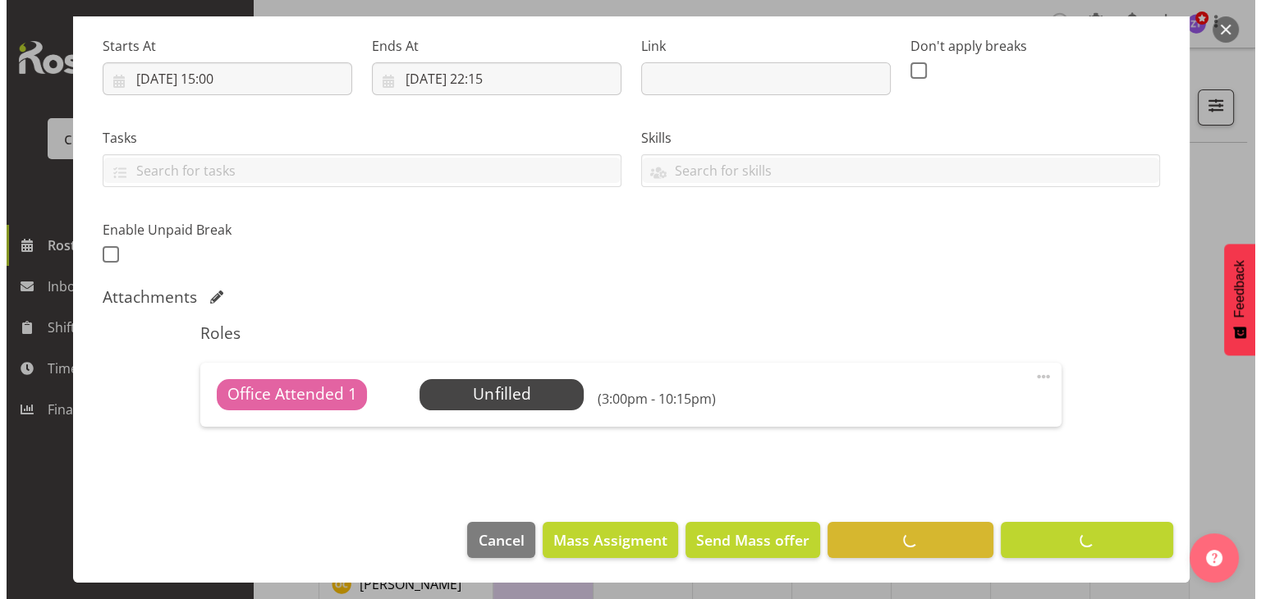
scroll to position [251, 0]
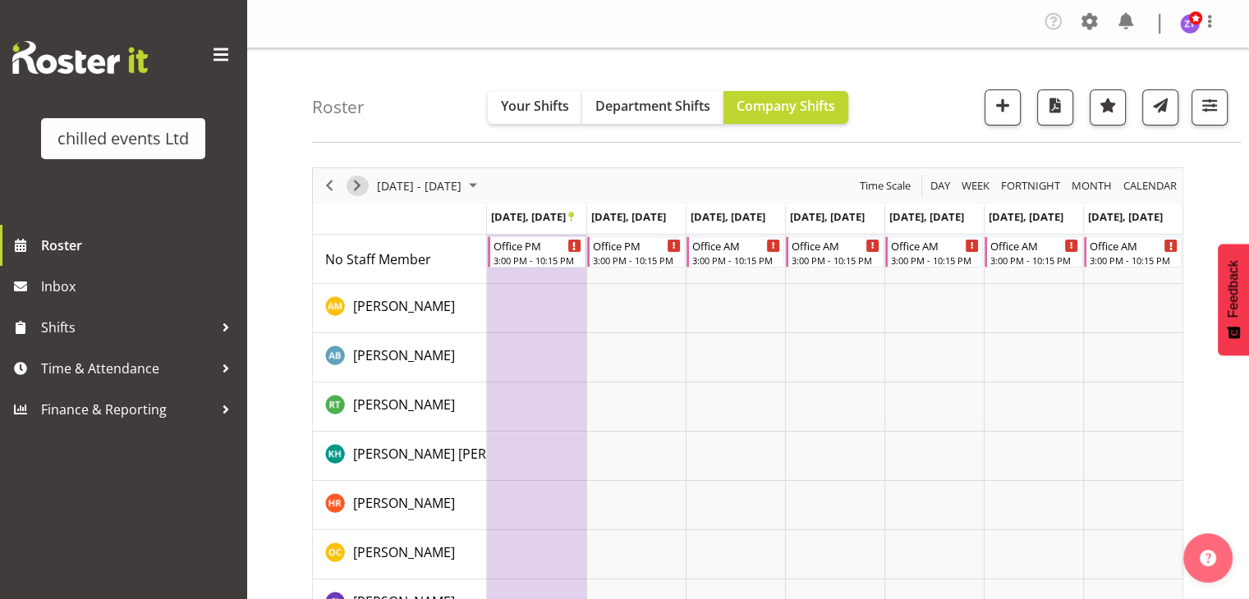
click at [346, 179] on div "Timeline Week of September 28, 2025" at bounding box center [357, 185] width 28 height 34
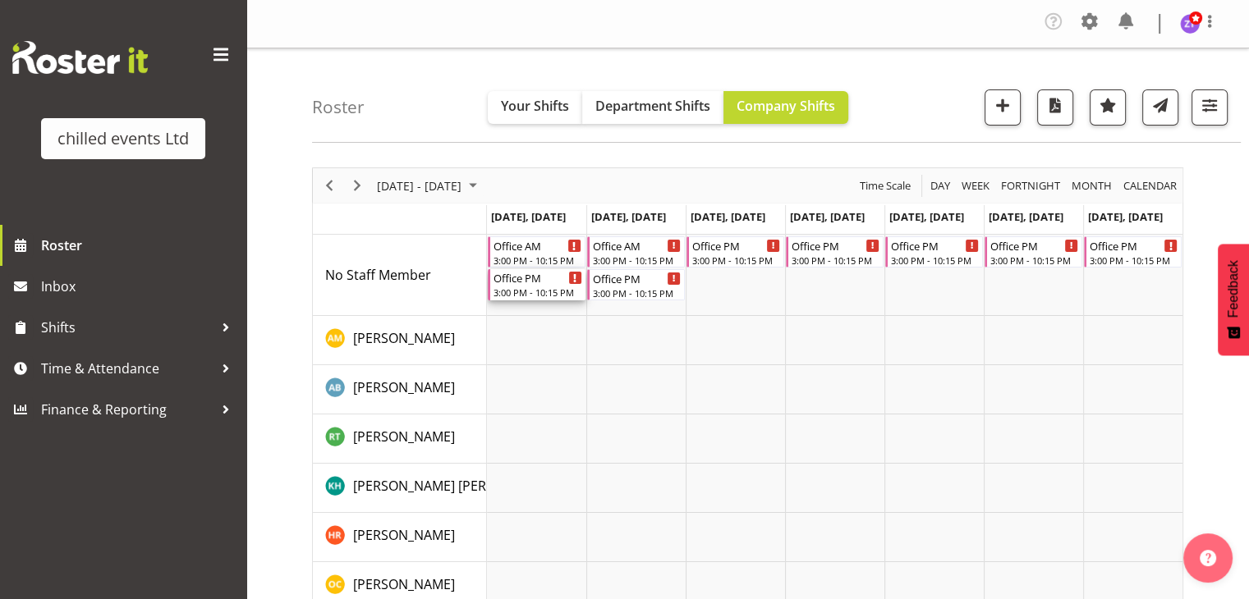
click at [503, 287] on div "3:00 PM - 10:15 PM" at bounding box center [537, 292] width 89 height 13
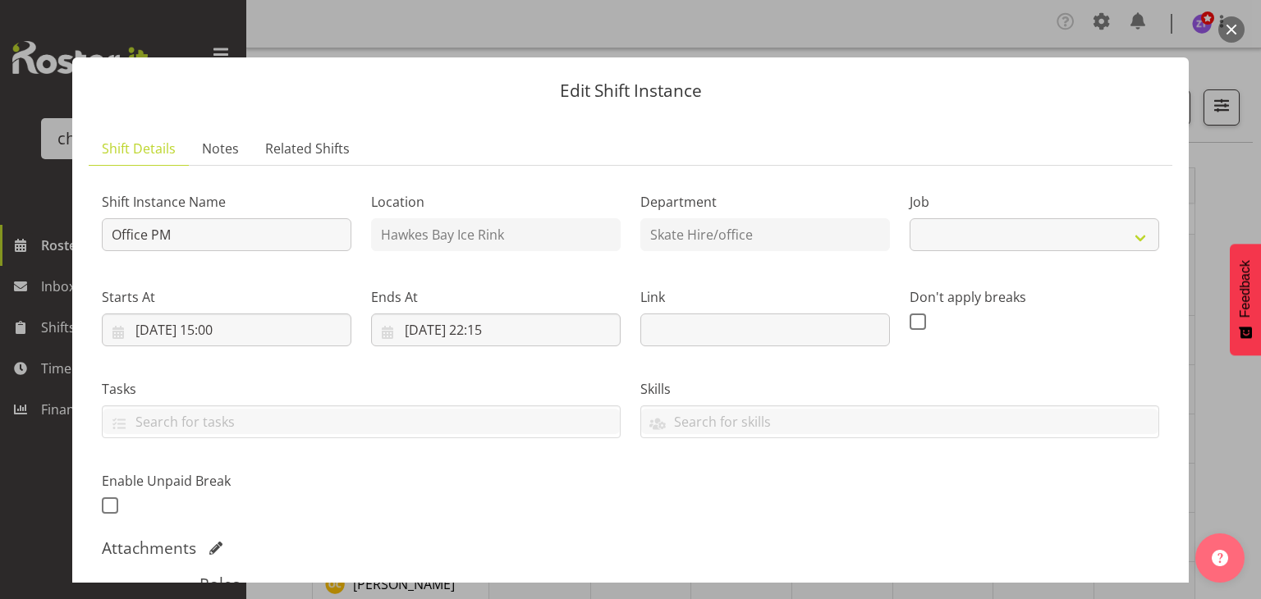
select select "845"
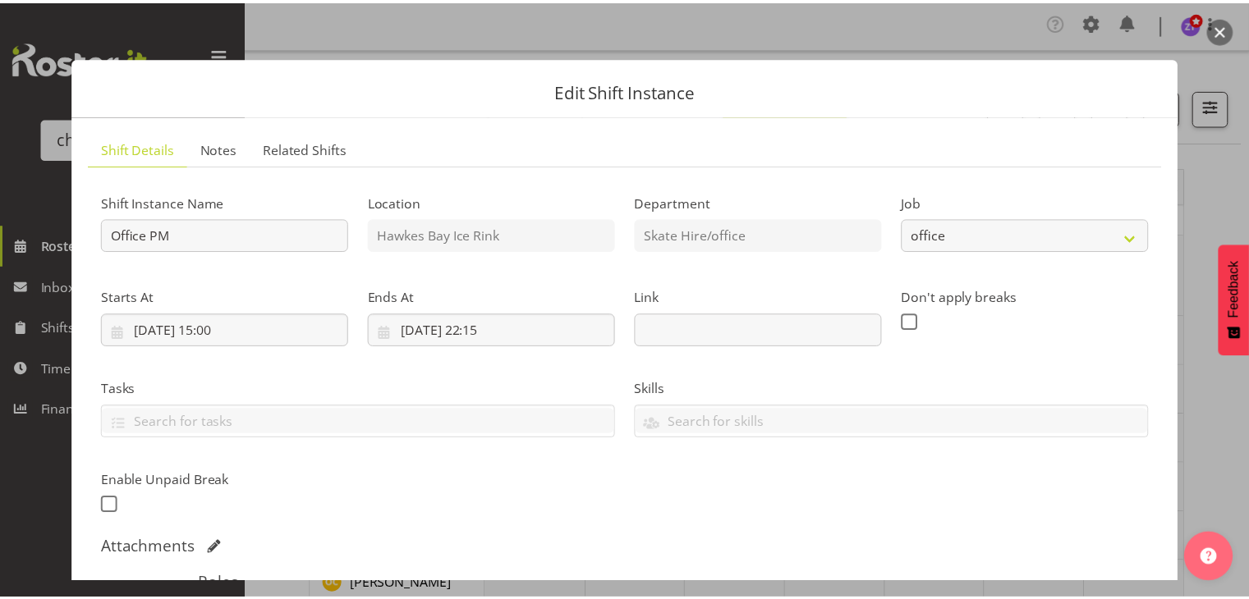
scroll to position [316, 0]
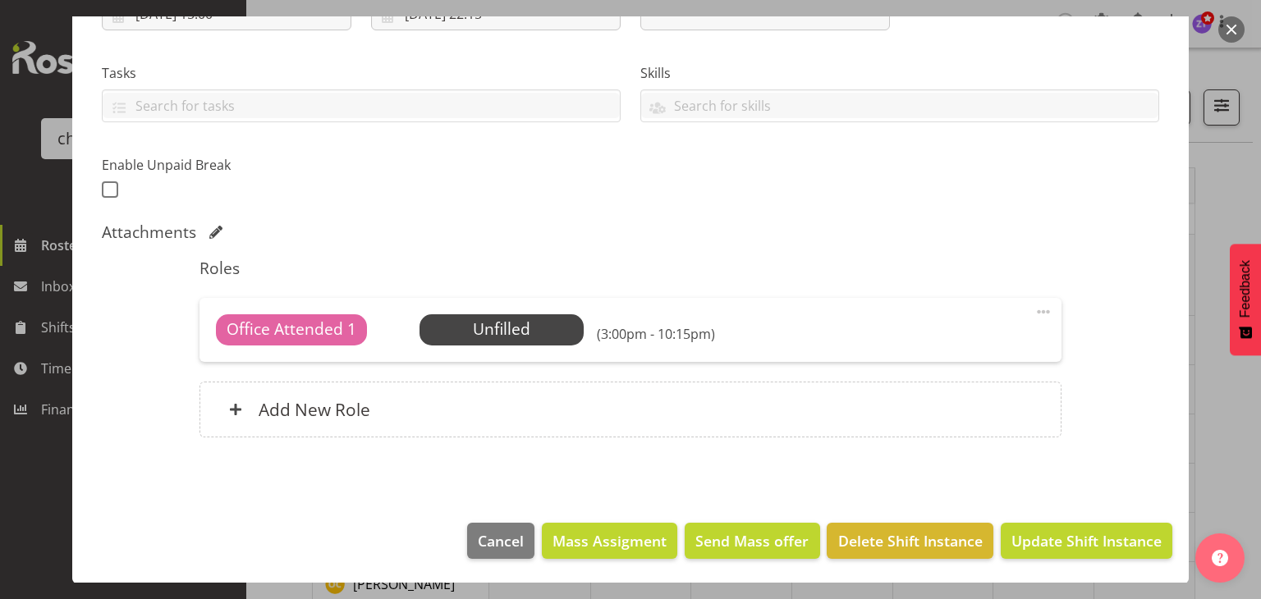
click at [940, 559] on footer "Cancel Mass Assigment Send Mass offer Delete Shift Instance Update Shift Instan…" at bounding box center [630, 545] width 1117 height 77
click at [929, 547] on span "Delete Shift Instance" at bounding box center [910, 540] width 144 height 21
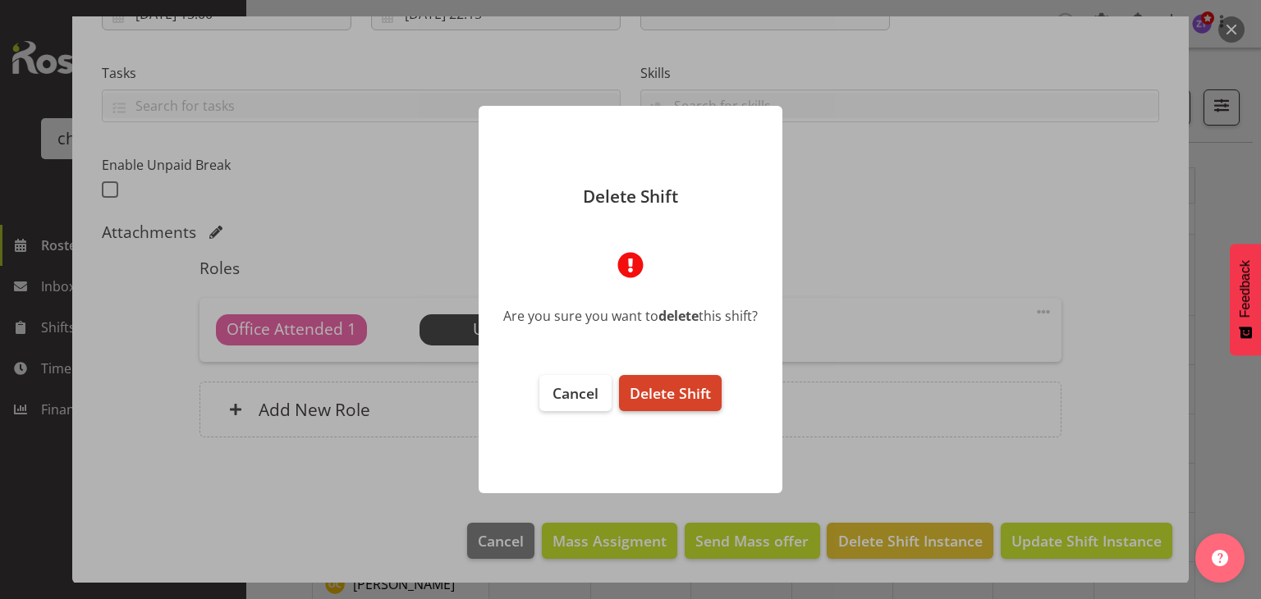
click at [695, 398] on span "Delete Shift" at bounding box center [670, 393] width 81 height 20
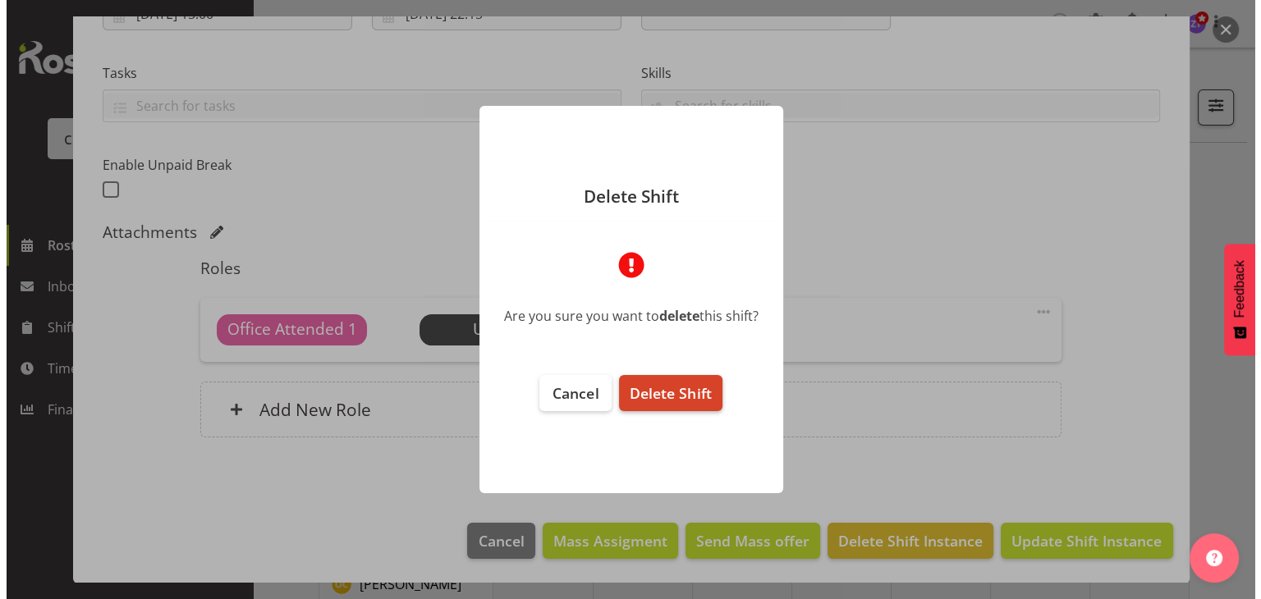
scroll to position [251, 0]
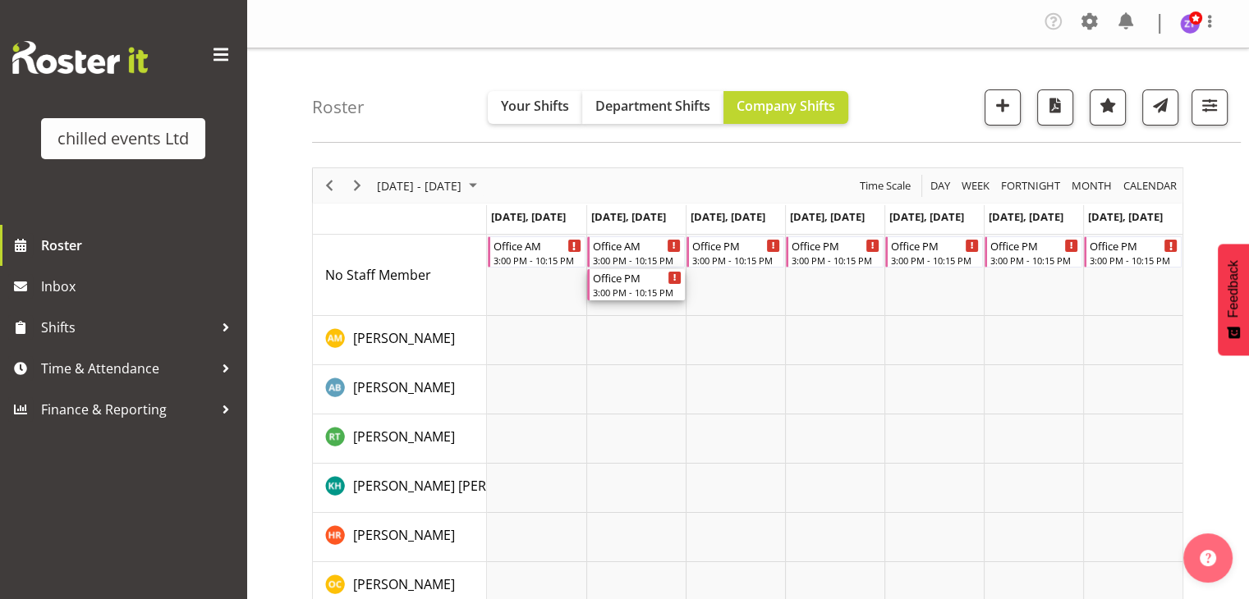
click at [624, 293] on div "3:00 PM - 10:15 PM" at bounding box center [637, 292] width 89 height 13
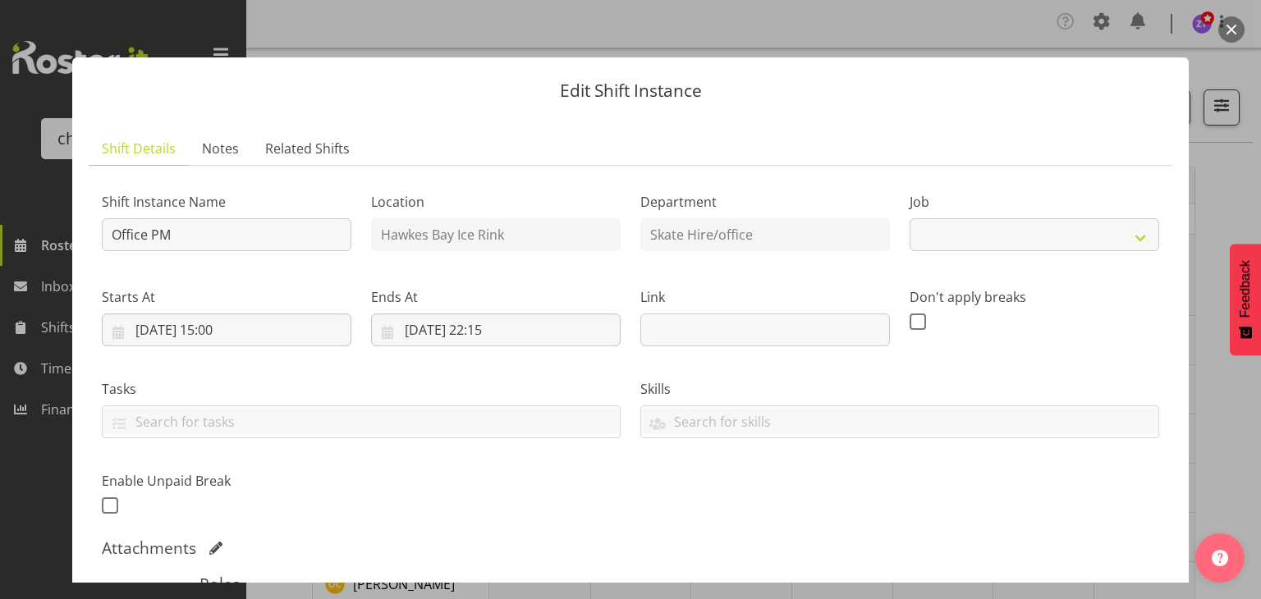
select select "845"
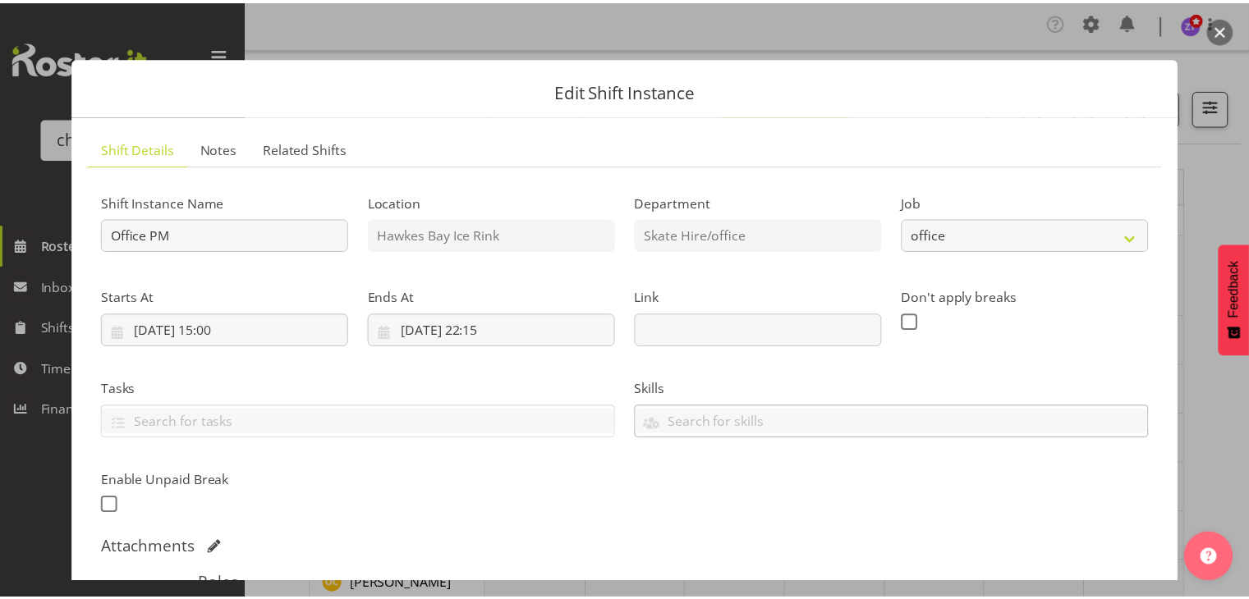
scroll to position [316, 0]
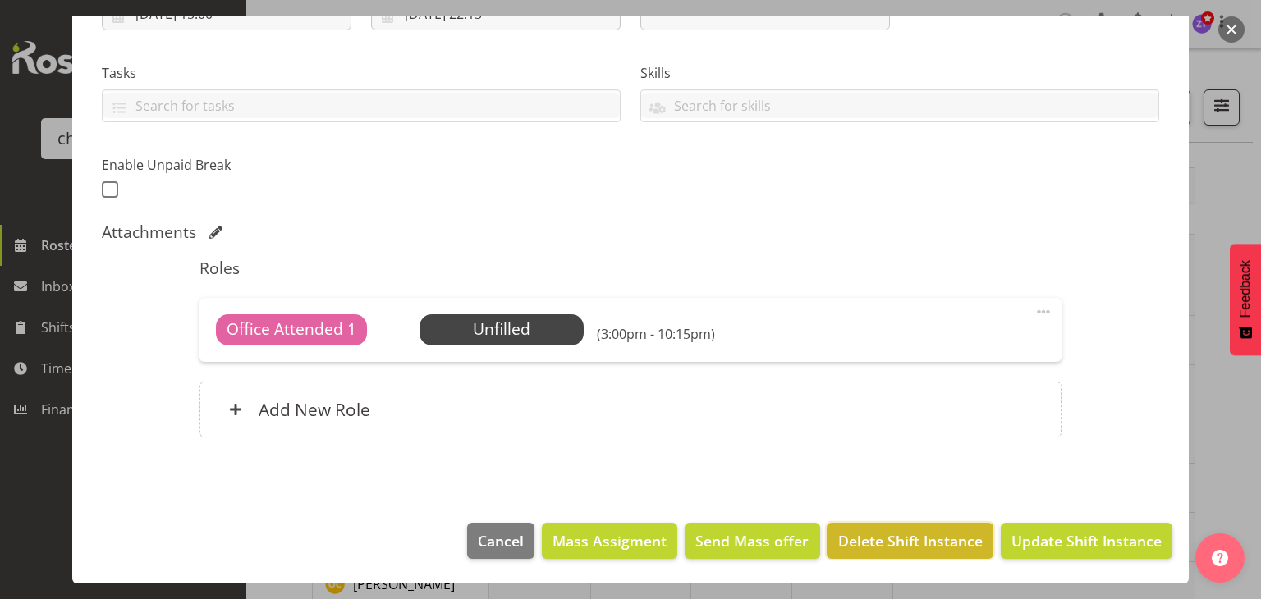
click at [938, 552] on button "Delete Shift Instance" at bounding box center [910, 541] width 166 height 36
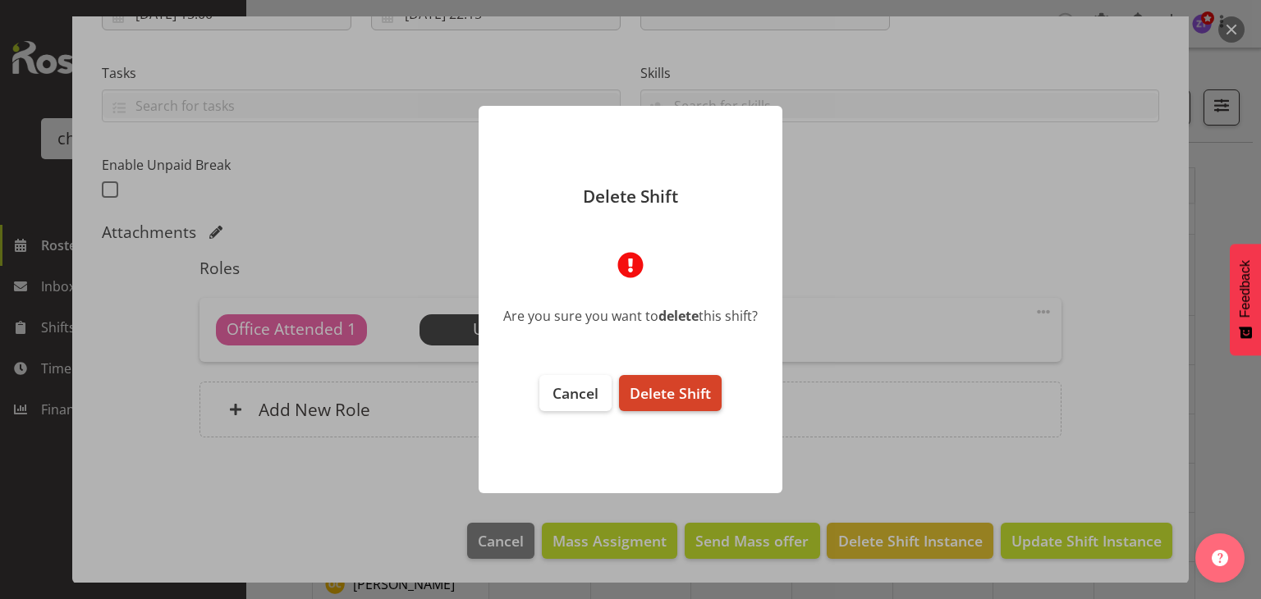
click at [693, 388] on span "Delete Shift" at bounding box center [670, 393] width 81 height 20
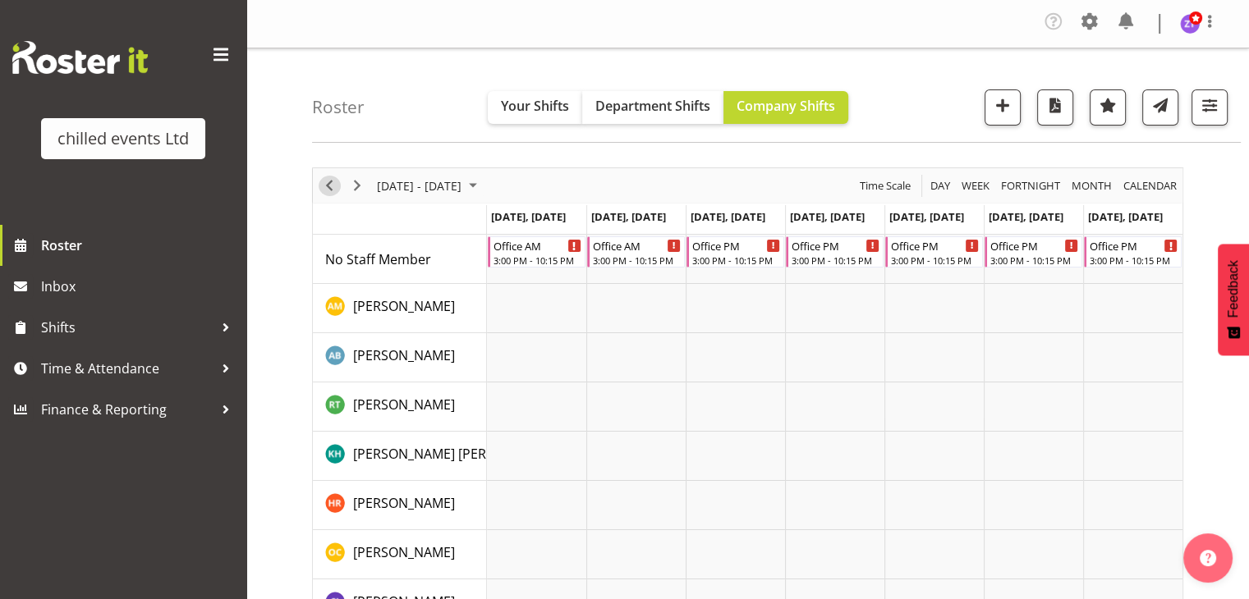
click at [326, 181] on span "Previous" at bounding box center [329, 186] width 20 height 21
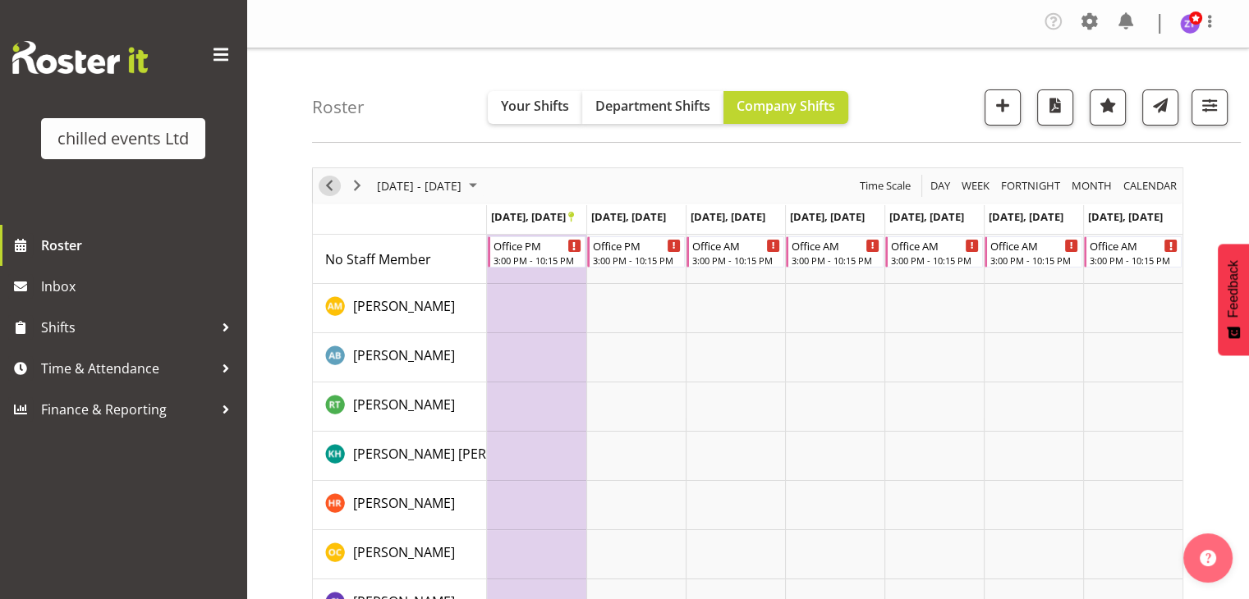
click at [326, 181] on span "Previous" at bounding box center [329, 186] width 20 height 21
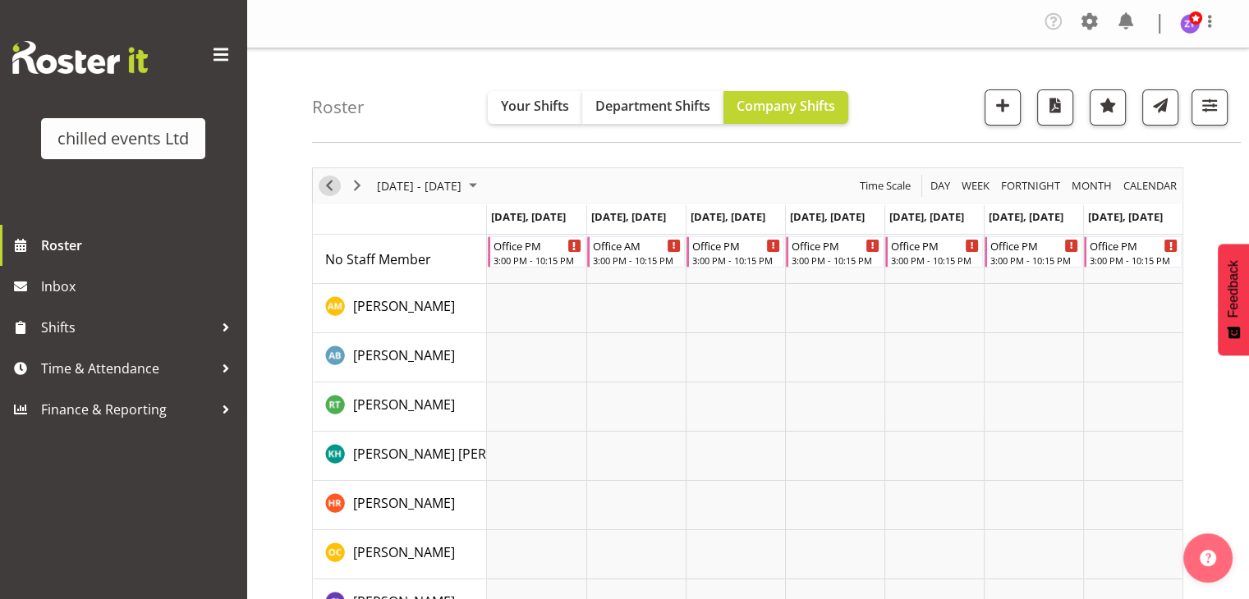
click at [326, 181] on span "Previous" at bounding box center [329, 186] width 20 height 21
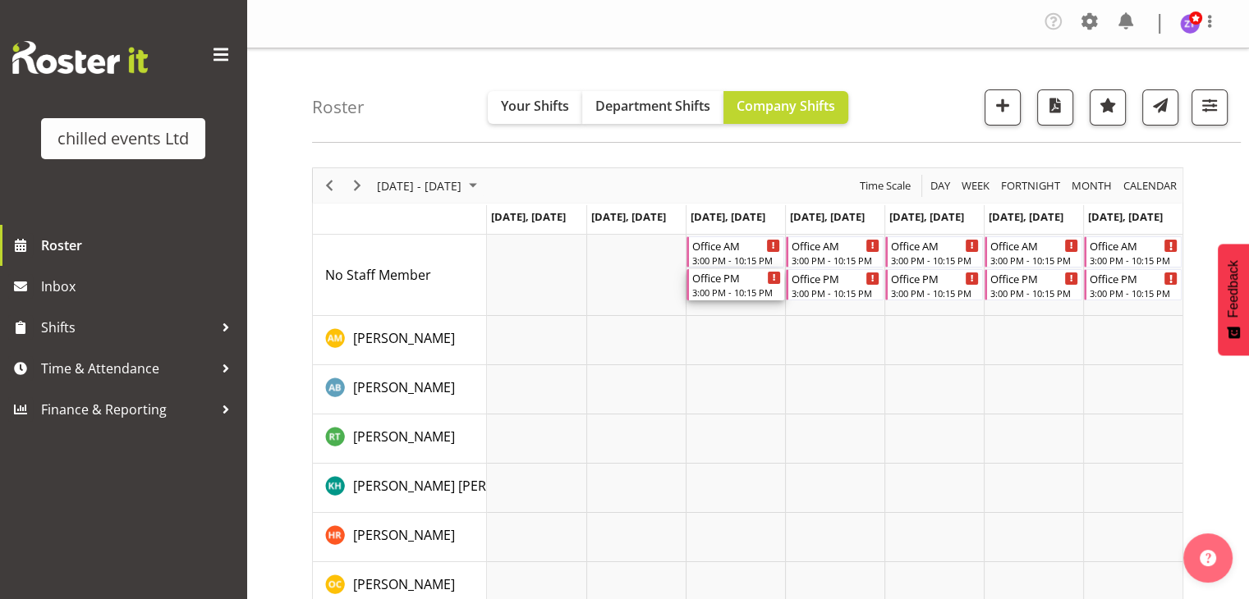
click at [706, 277] on div "Office PM" at bounding box center [736, 277] width 89 height 16
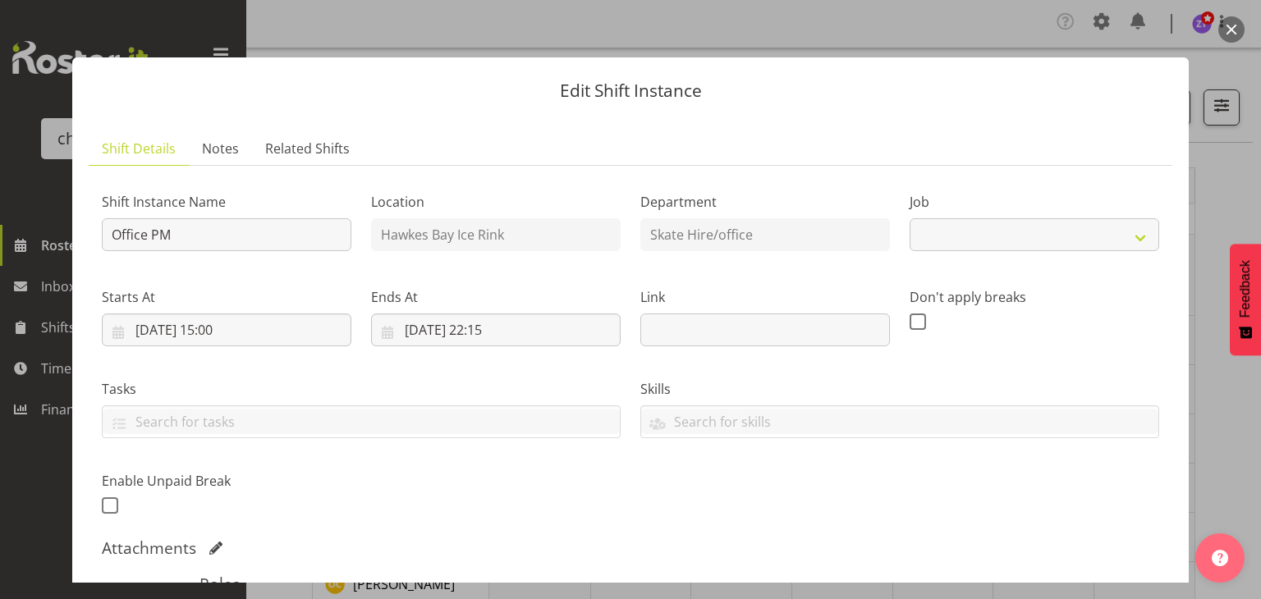
select select "845"
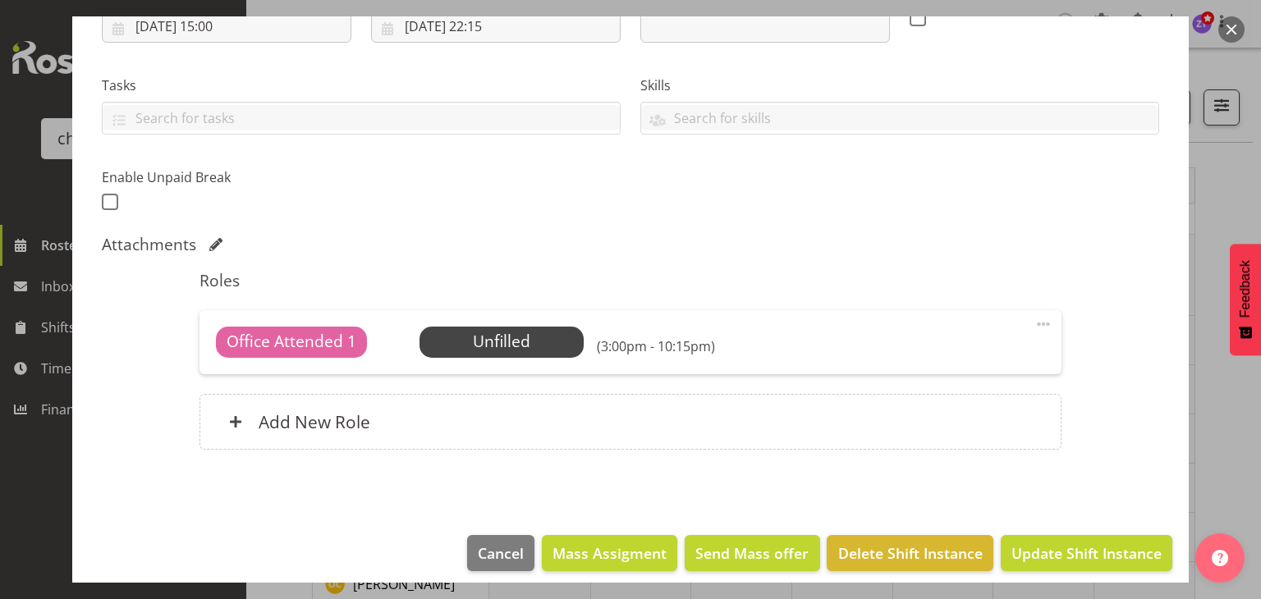
scroll to position [316, 0]
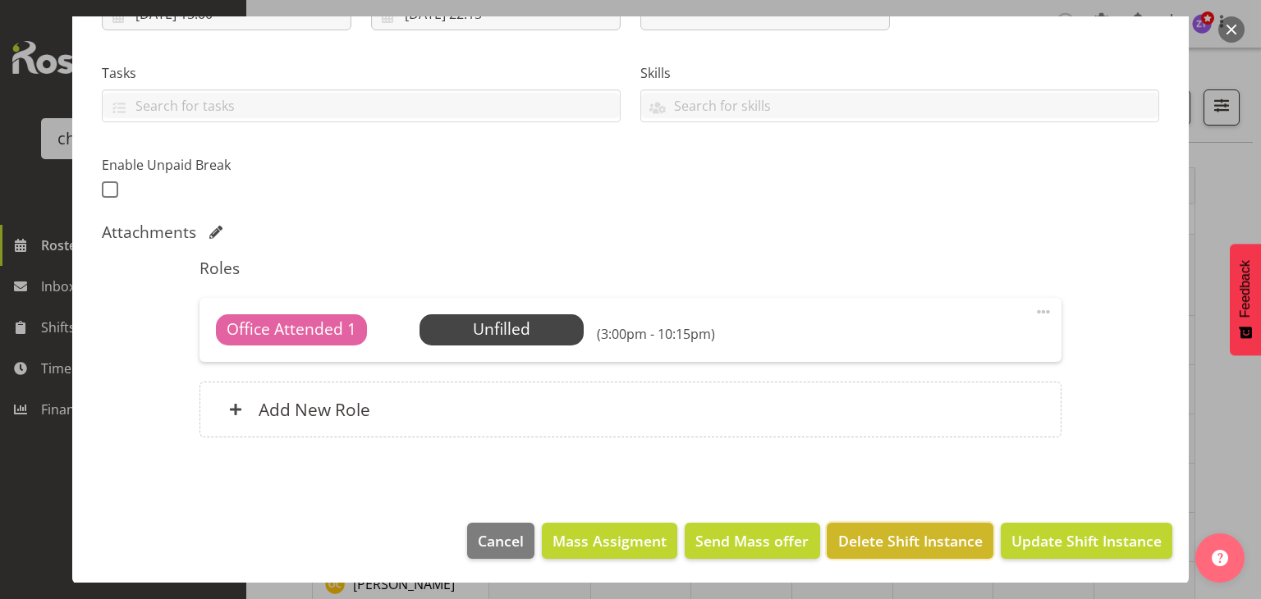
click at [888, 545] on span "Delete Shift Instance" at bounding box center [910, 540] width 144 height 21
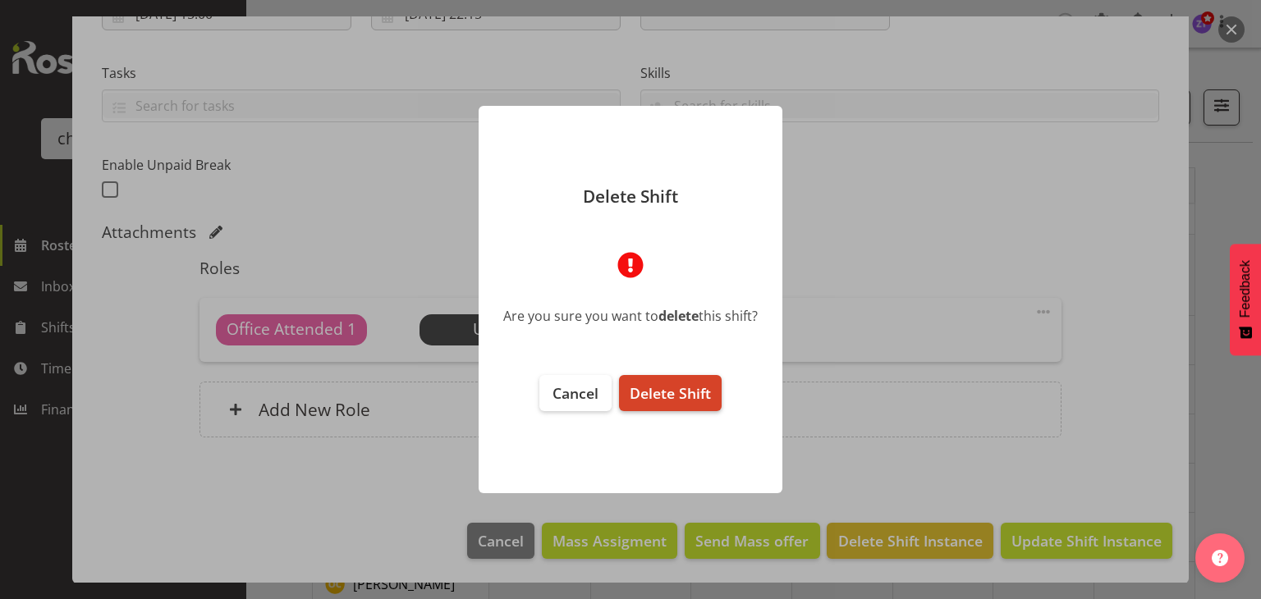
click at [662, 397] on span "Delete Shift" at bounding box center [670, 393] width 81 height 20
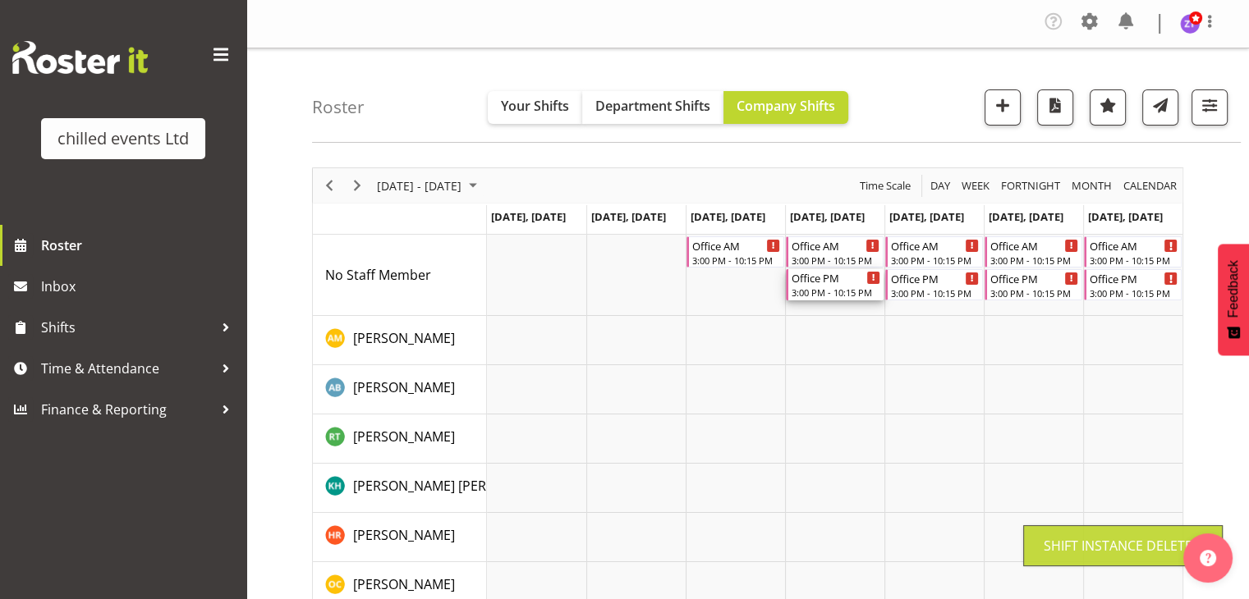
click at [829, 282] on div "Office PM" at bounding box center [835, 277] width 89 height 16
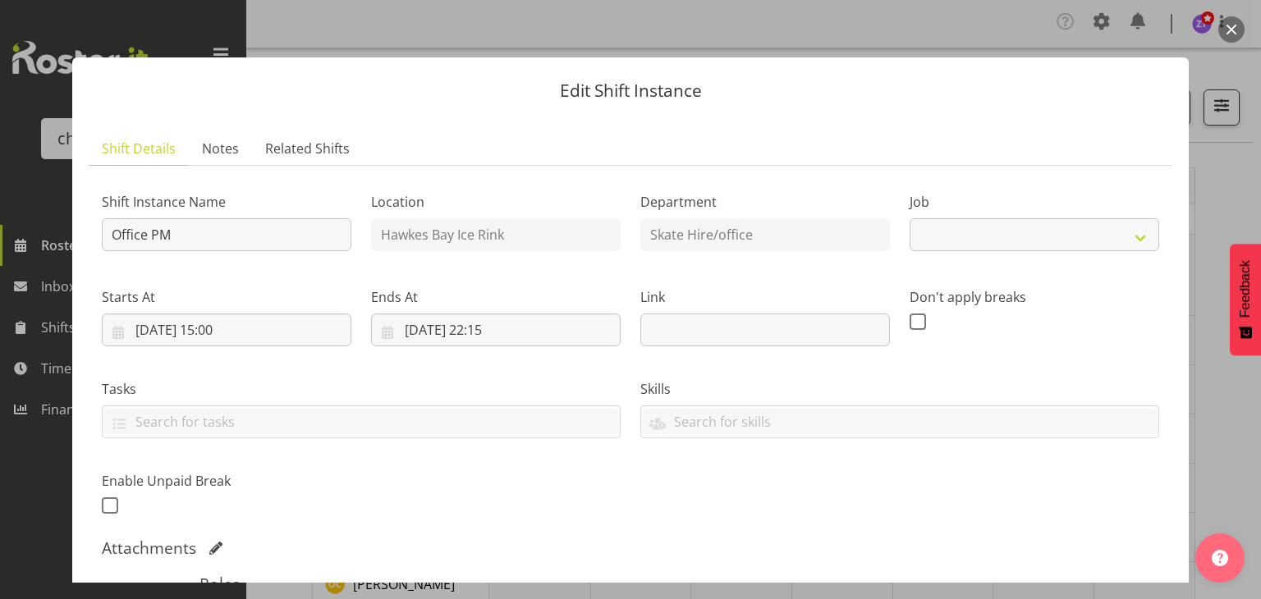
select select "845"
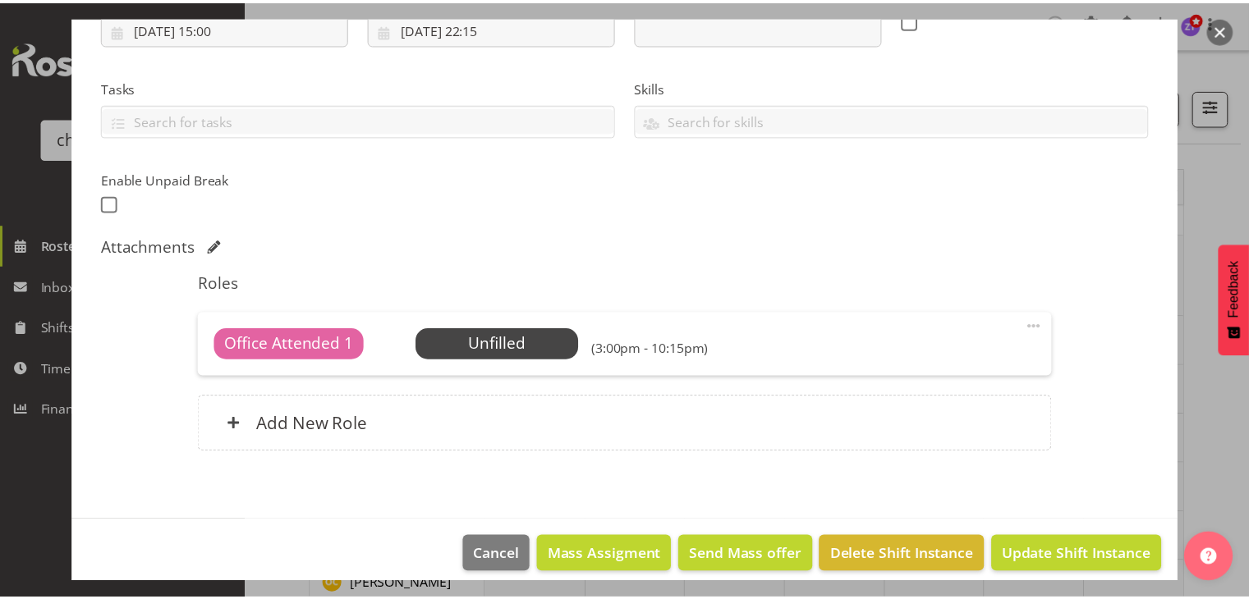
scroll to position [316, 0]
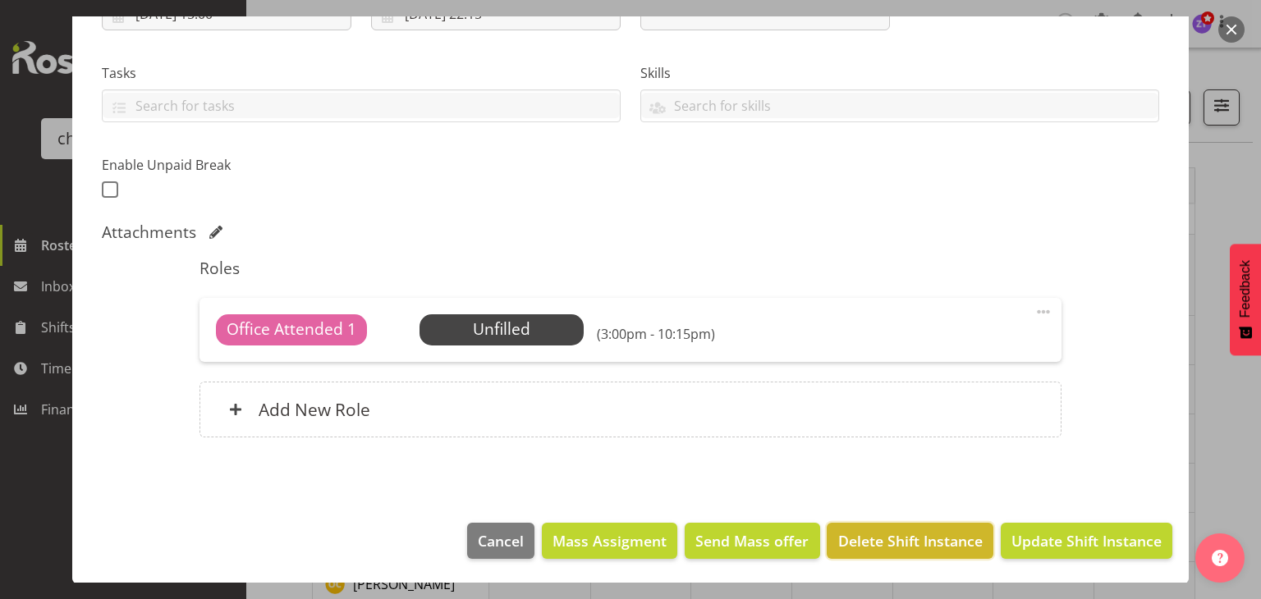
click at [880, 523] on button "Delete Shift Instance" at bounding box center [910, 541] width 166 height 36
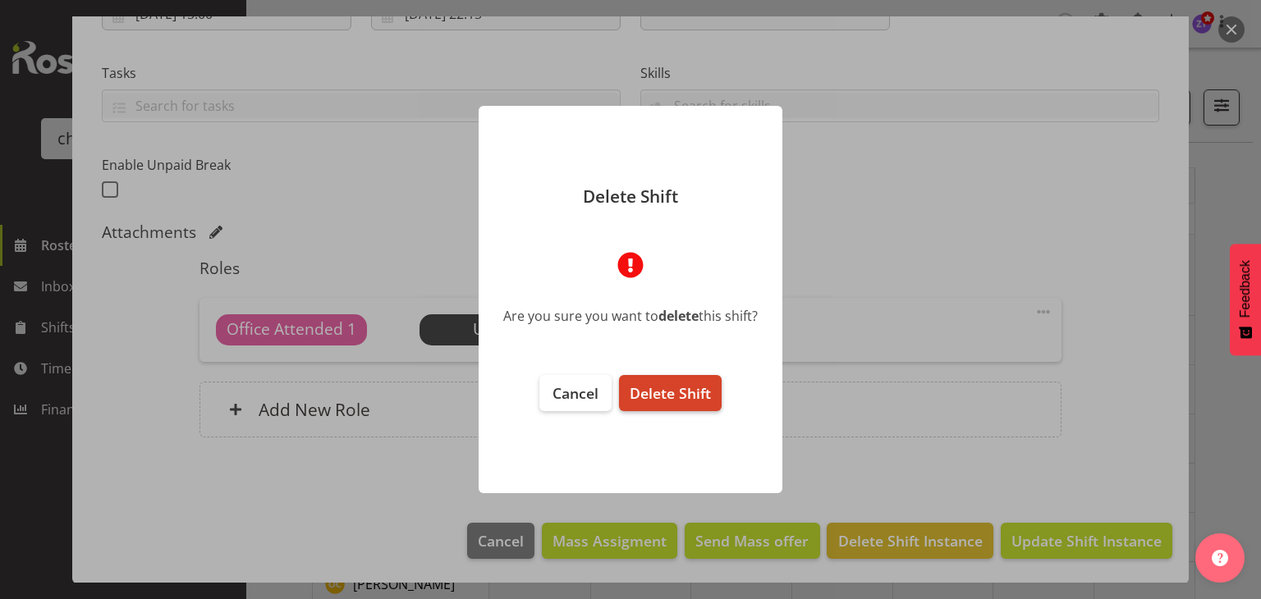
click at [686, 401] on span "Delete Shift" at bounding box center [670, 393] width 81 height 20
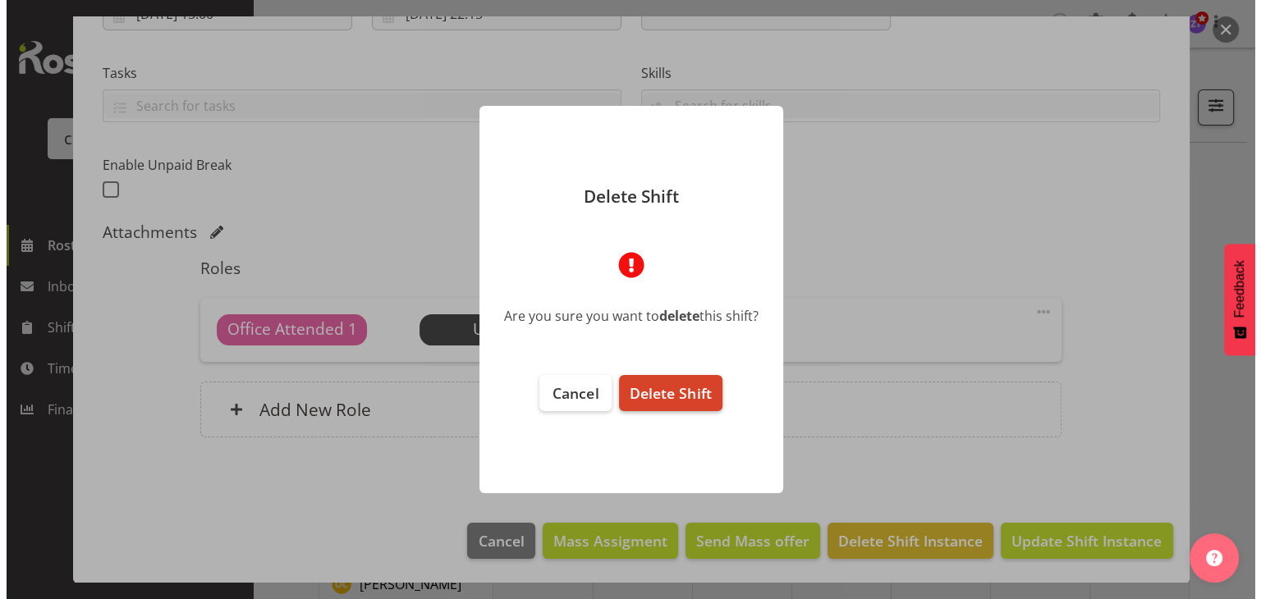
scroll to position [251, 0]
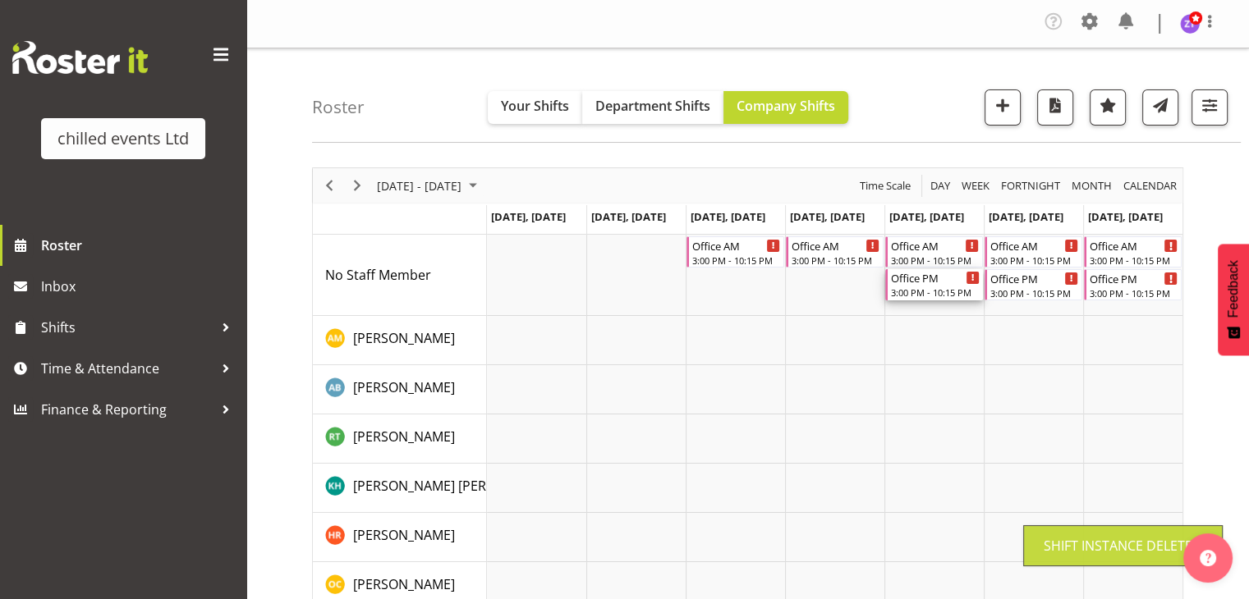
click at [935, 287] on div "3:00 PM - 10:15 PM" at bounding box center [935, 292] width 89 height 13
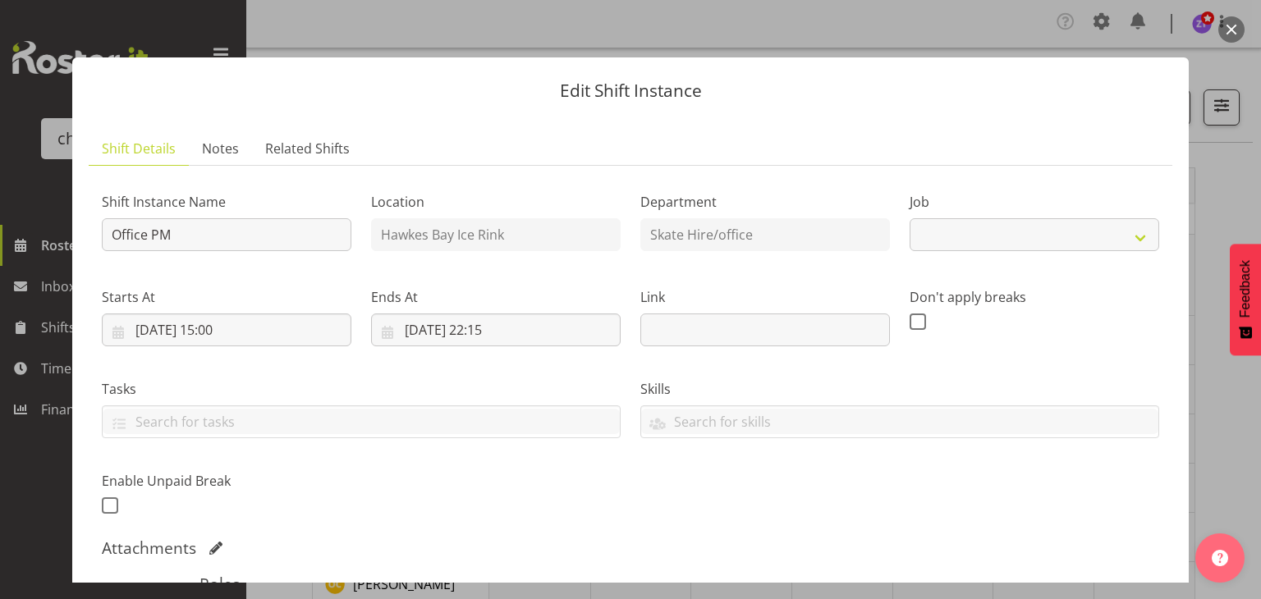
select select "845"
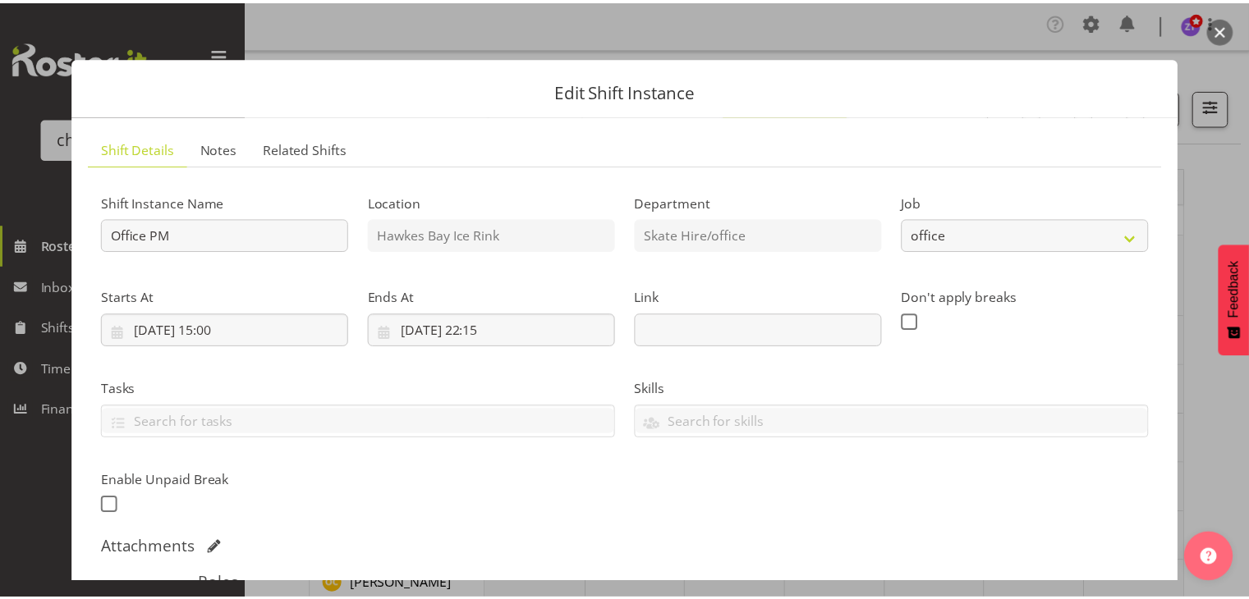
scroll to position [316, 0]
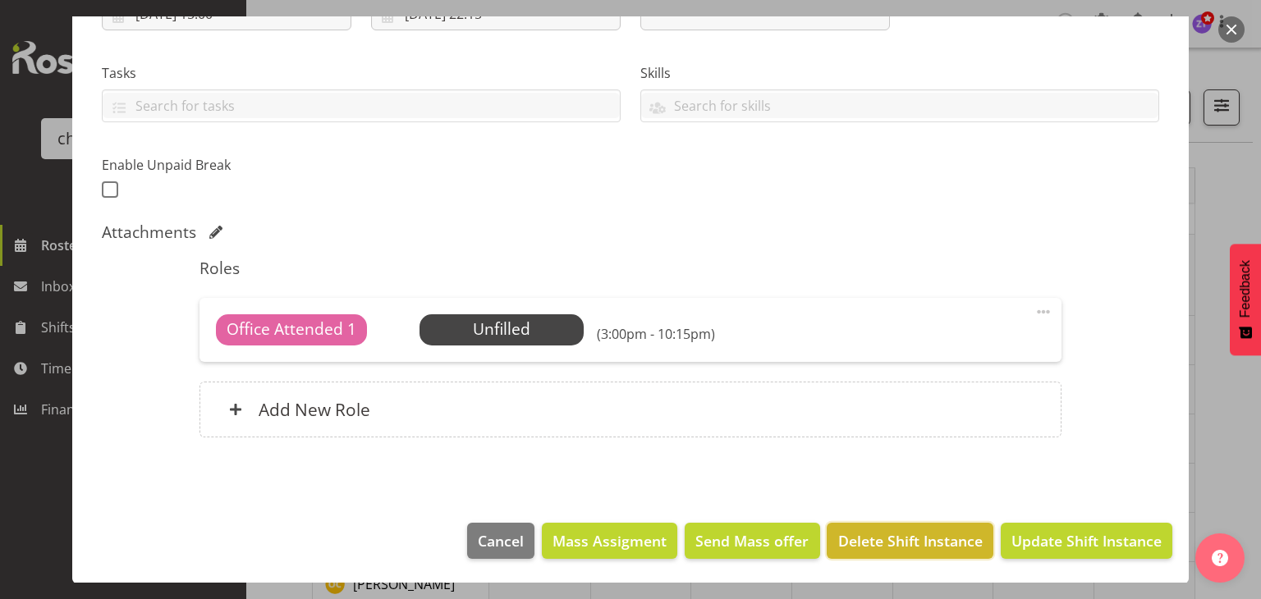
click at [947, 544] on span "Delete Shift Instance" at bounding box center [910, 540] width 144 height 21
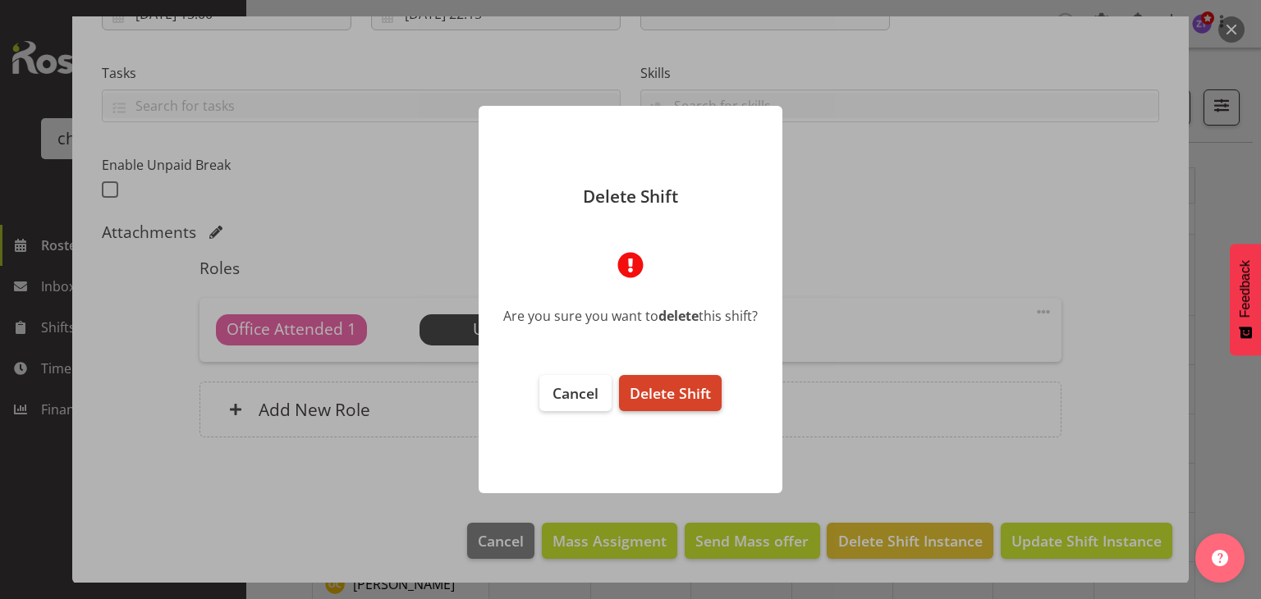
click at [679, 401] on span "Delete Shift" at bounding box center [670, 393] width 81 height 20
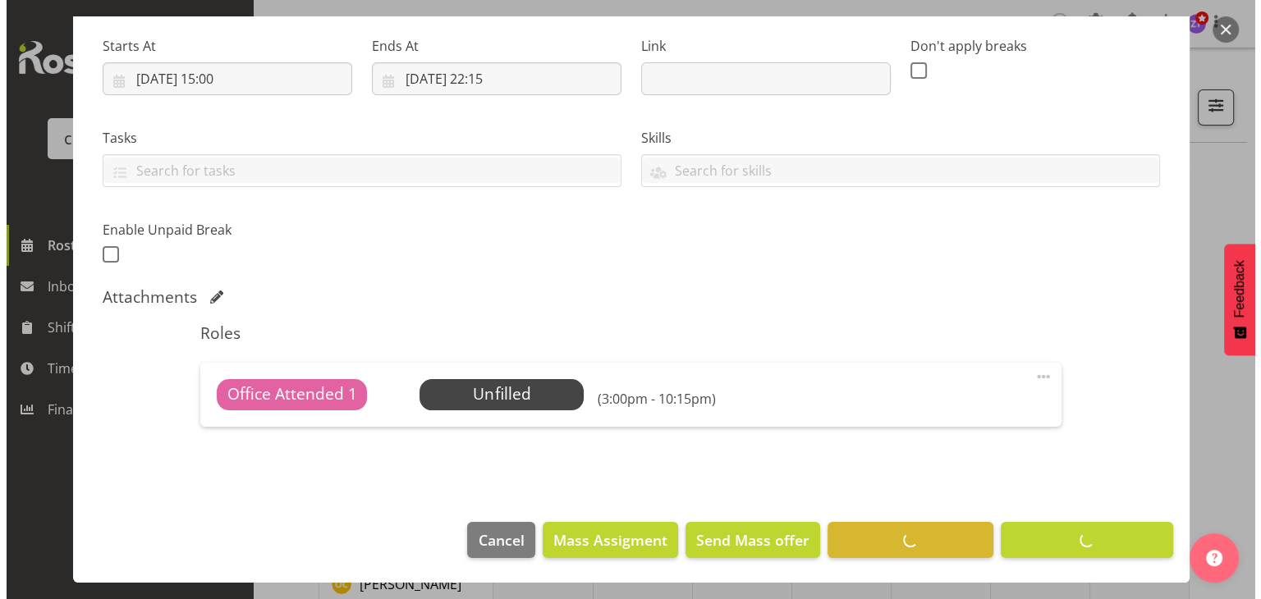
scroll to position [251, 0]
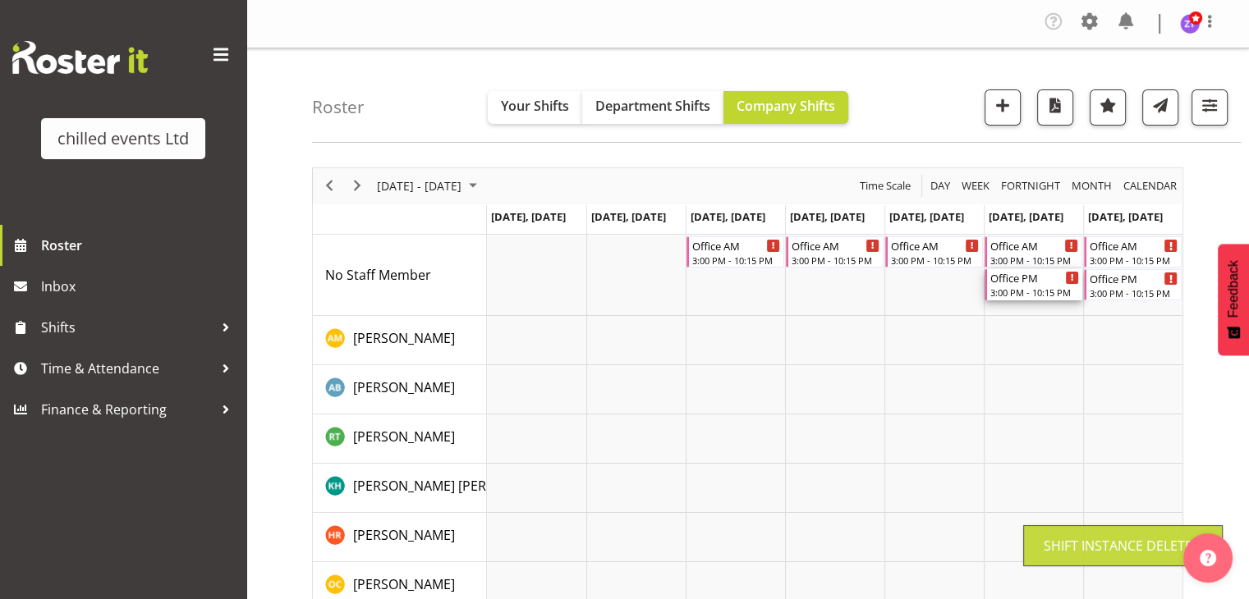
click at [1021, 286] on div "3:00 PM - 10:15 PM" at bounding box center [1034, 292] width 89 height 13
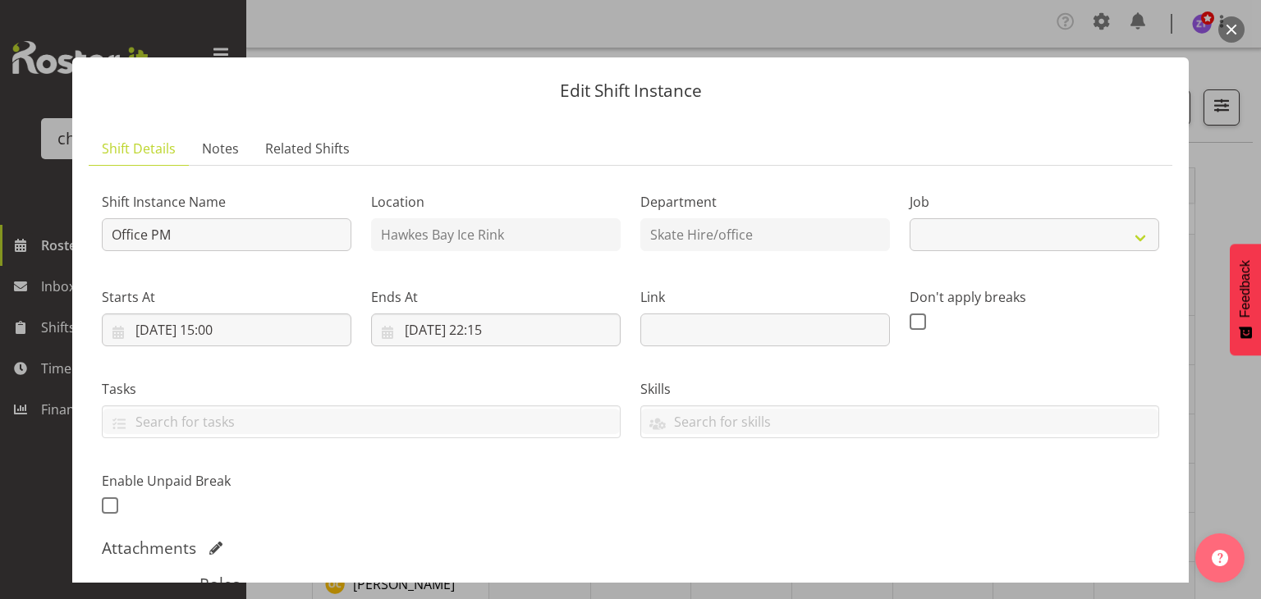
select select "845"
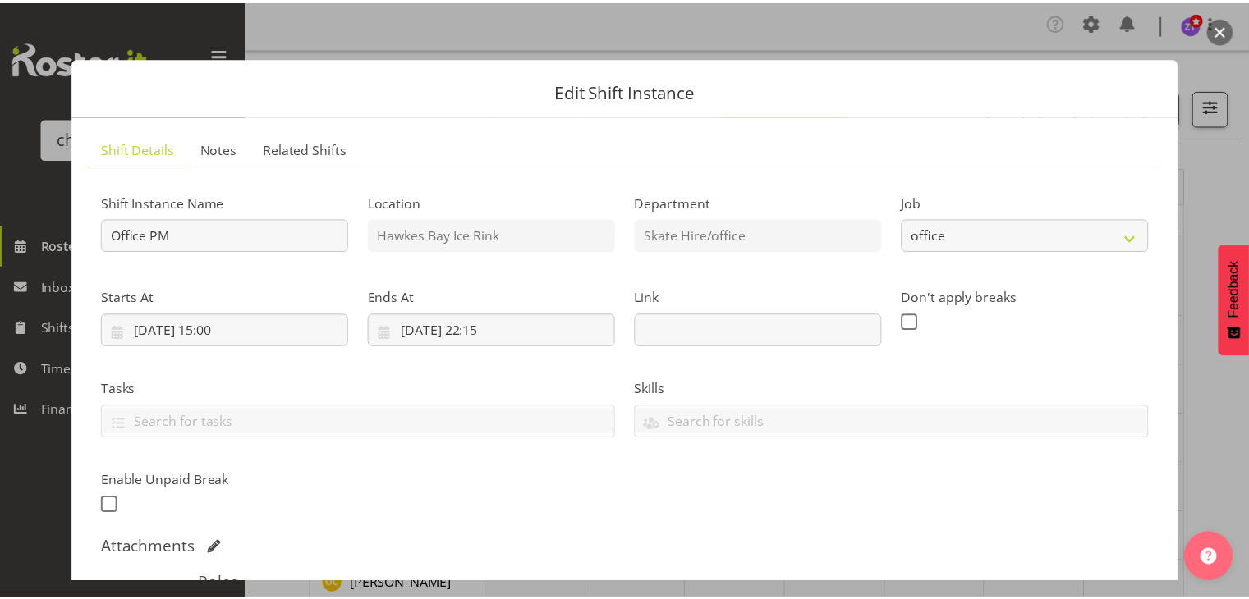
scroll to position [316, 0]
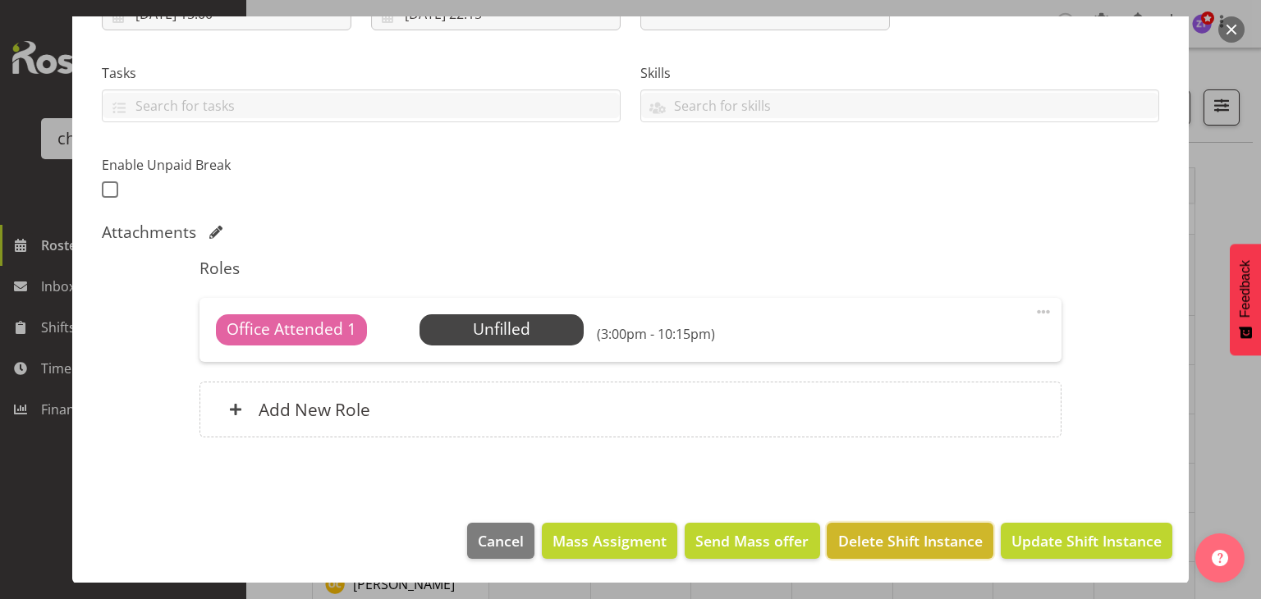
click at [911, 530] on span "Delete Shift Instance" at bounding box center [910, 540] width 144 height 21
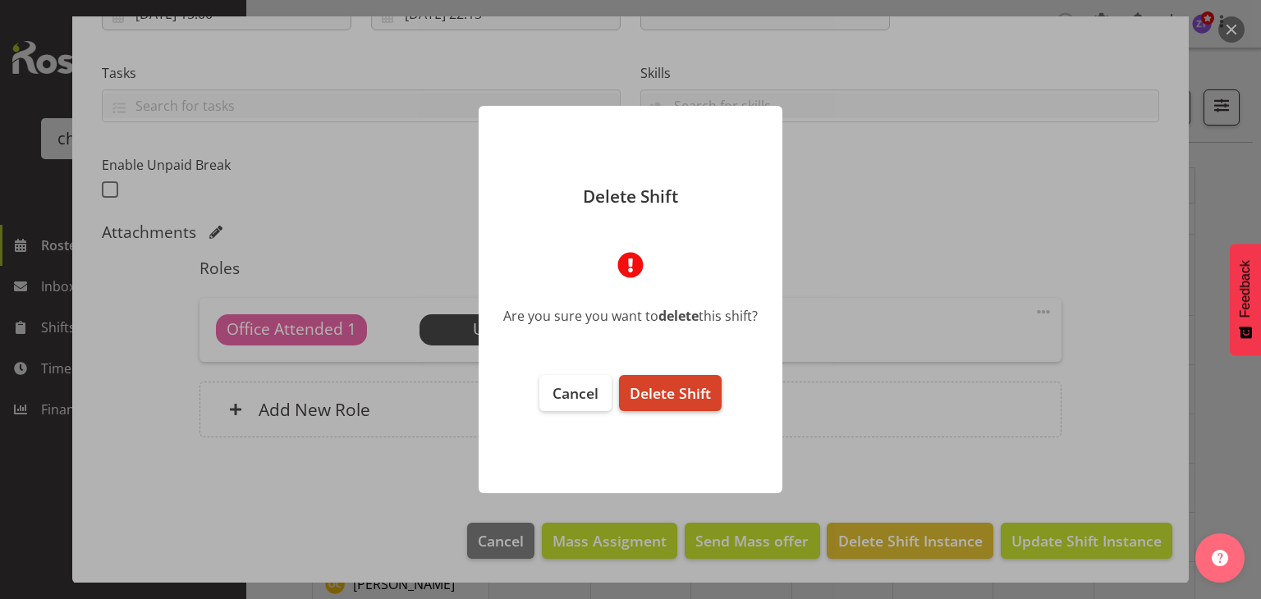
click at [674, 386] on span "Delete Shift" at bounding box center [670, 393] width 81 height 20
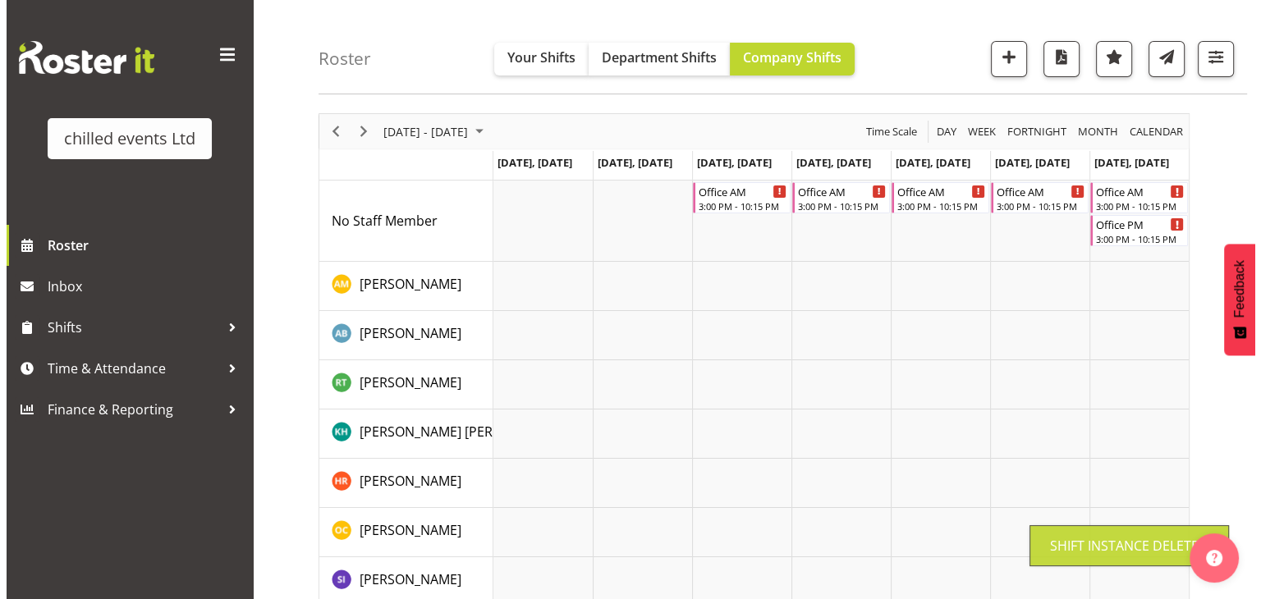
scroll to position [67, 0]
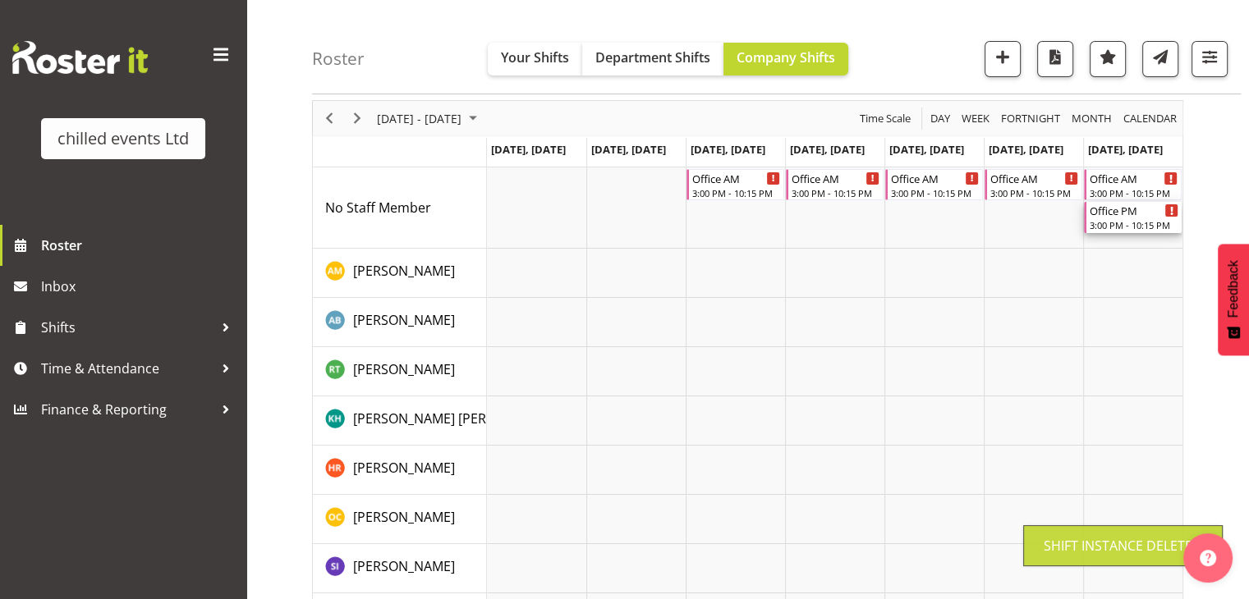
click at [1112, 220] on div "3:00 PM - 10:15 PM" at bounding box center [1133, 224] width 89 height 13
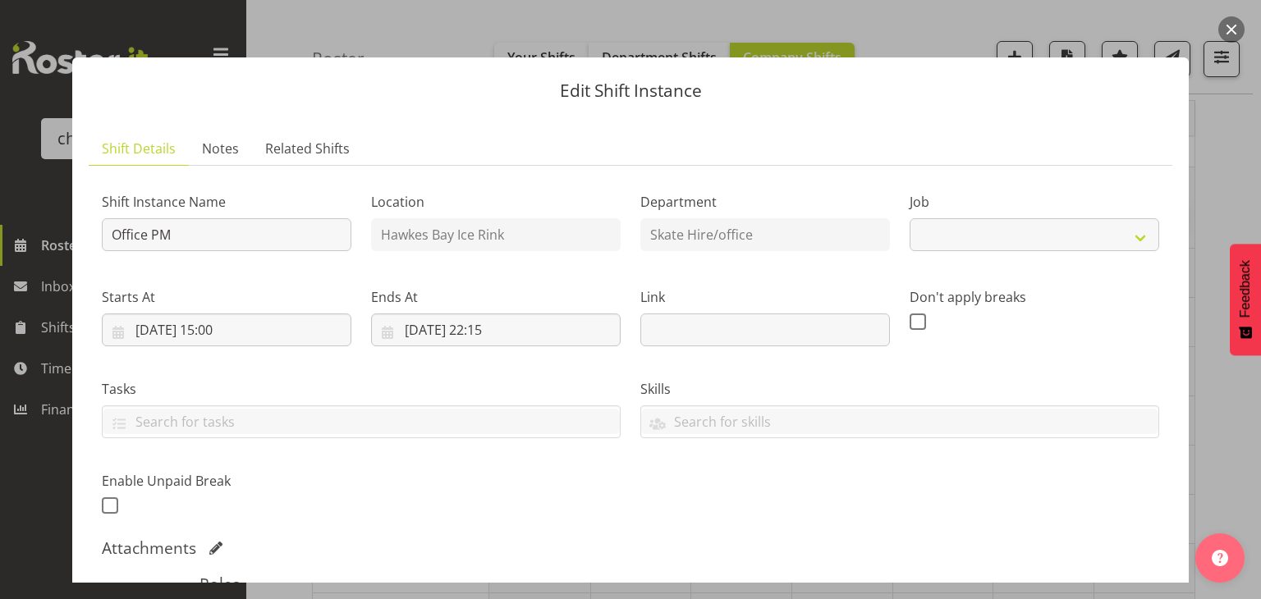
select select "845"
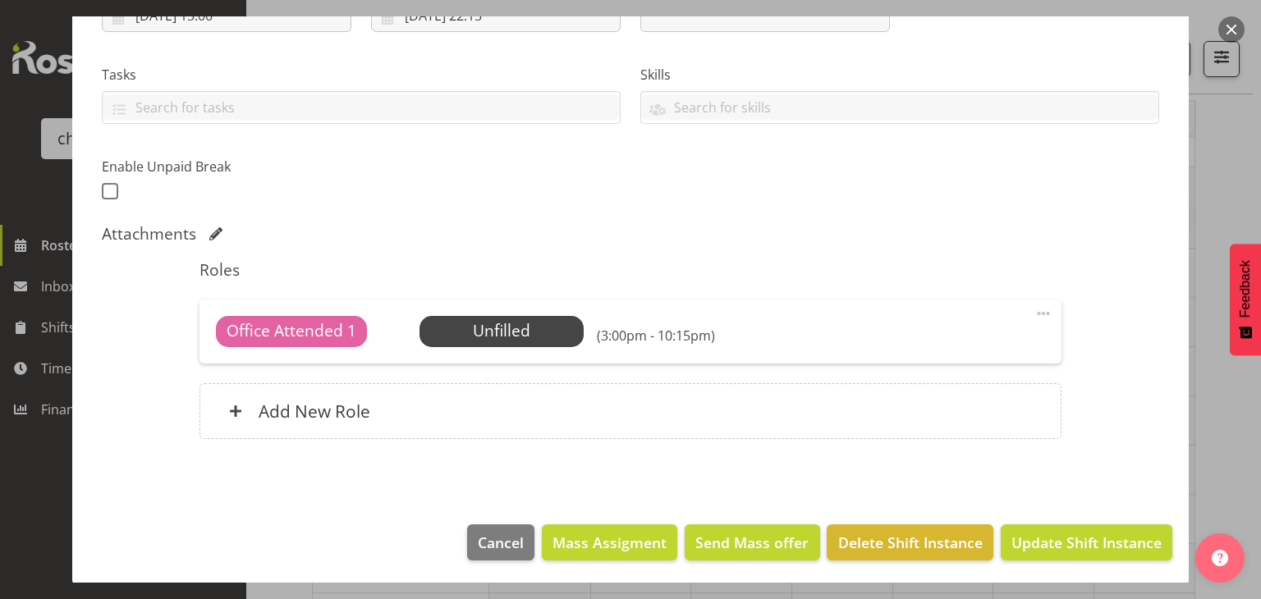
scroll to position [316, 0]
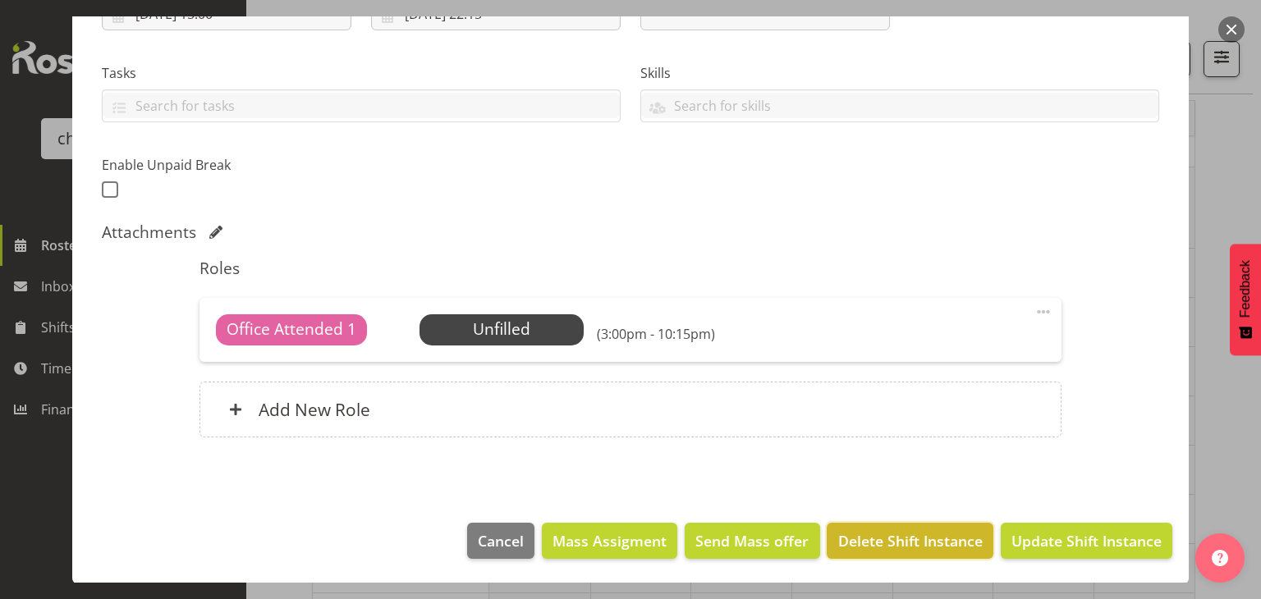
click at [910, 544] on span "Delete Shift Instance" at bounding box center [910, 540] width 144 height 21
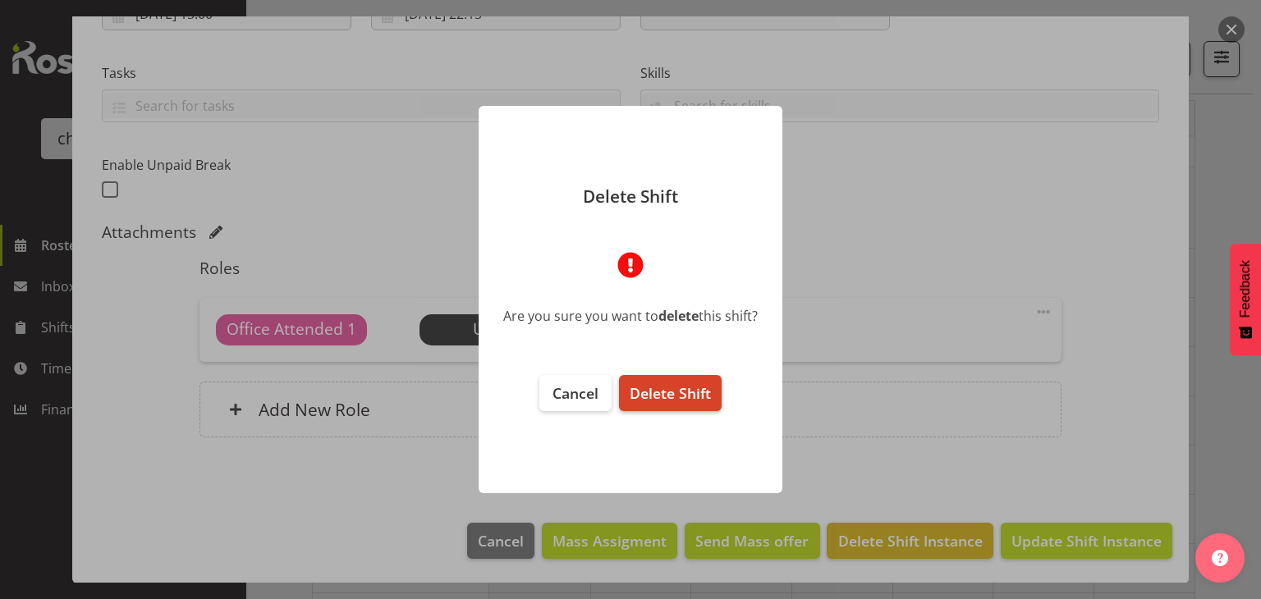
click at [678, 388] on span "Delete Shift" at bounding box center [670, 393] width 81 height 20
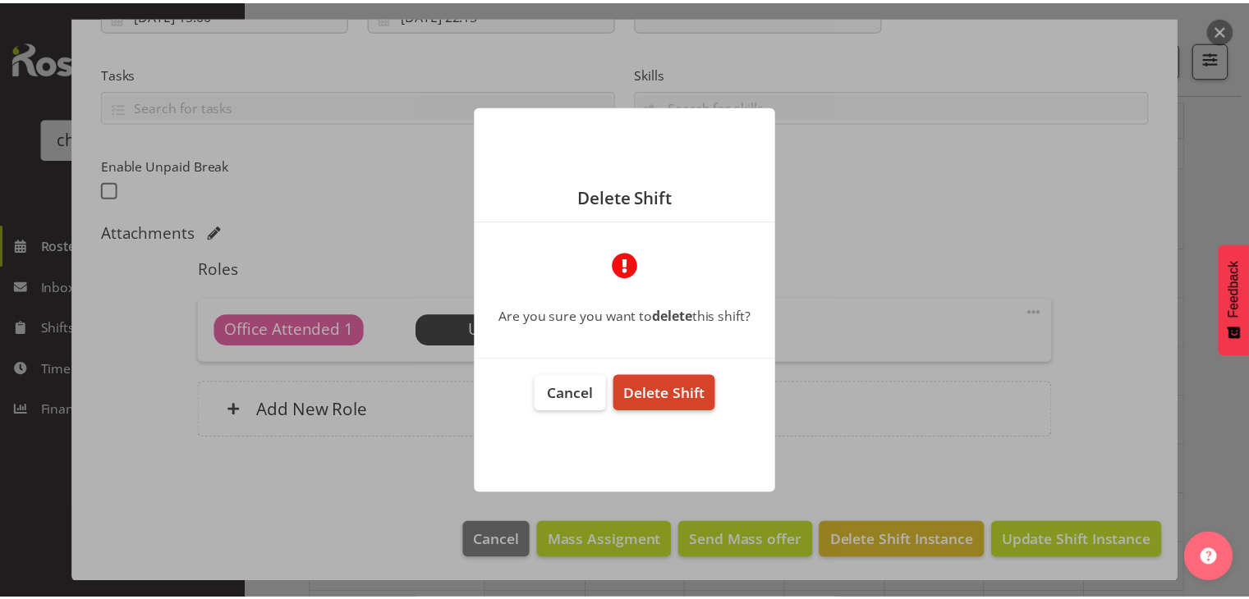
scroll to position [251, 0]
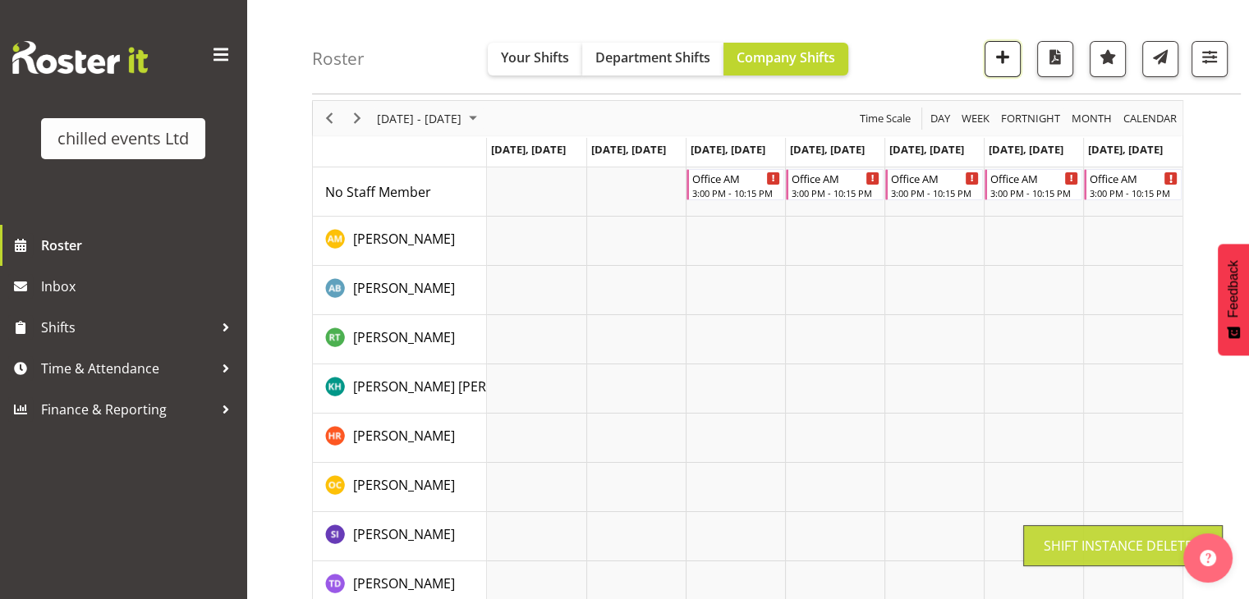
click at [1001, 67] on span "button" at bounding box center [1002, 56] width 21 height 21
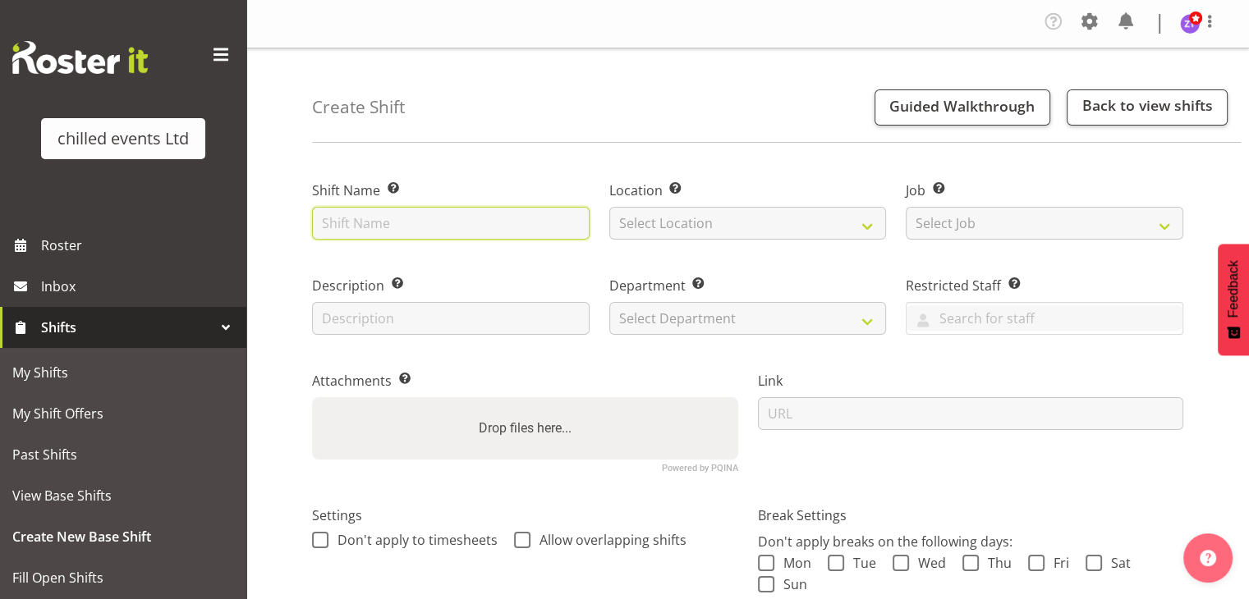
click at [485, 227] on input "text" at bounding box center [450, 223] width 277 height 33
type input "Office AM"
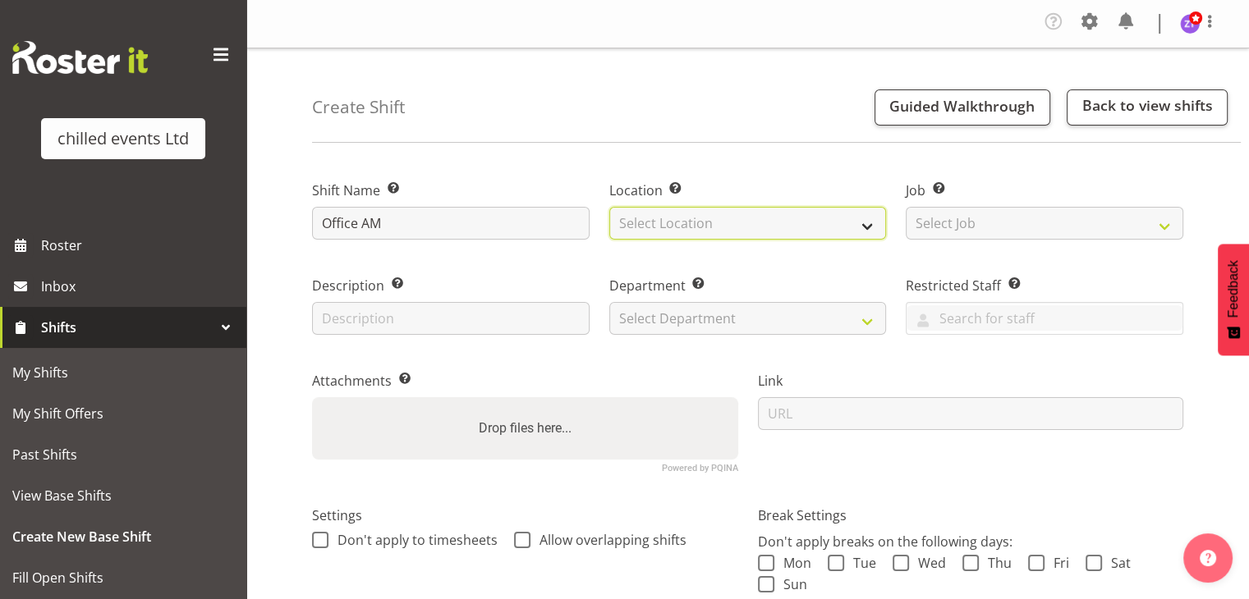
click at [735, 222] on select "Select Location [GEOGRAPHIC_DATA] Ice Rink [GEOGRAPHIC_DATA] Ice Rink [GEOGRAPH…" at bounding box center [747, 223] width 277 height 33
select select "1283"
click at [609, 207] on select "Select Location [GEOGRAPHIC_DATA] Ice Rink [GEOGRAPHIC_DATA] Ice Rink [GEOGRAPH…" at bounding box center [747, 223] width 277 height 33
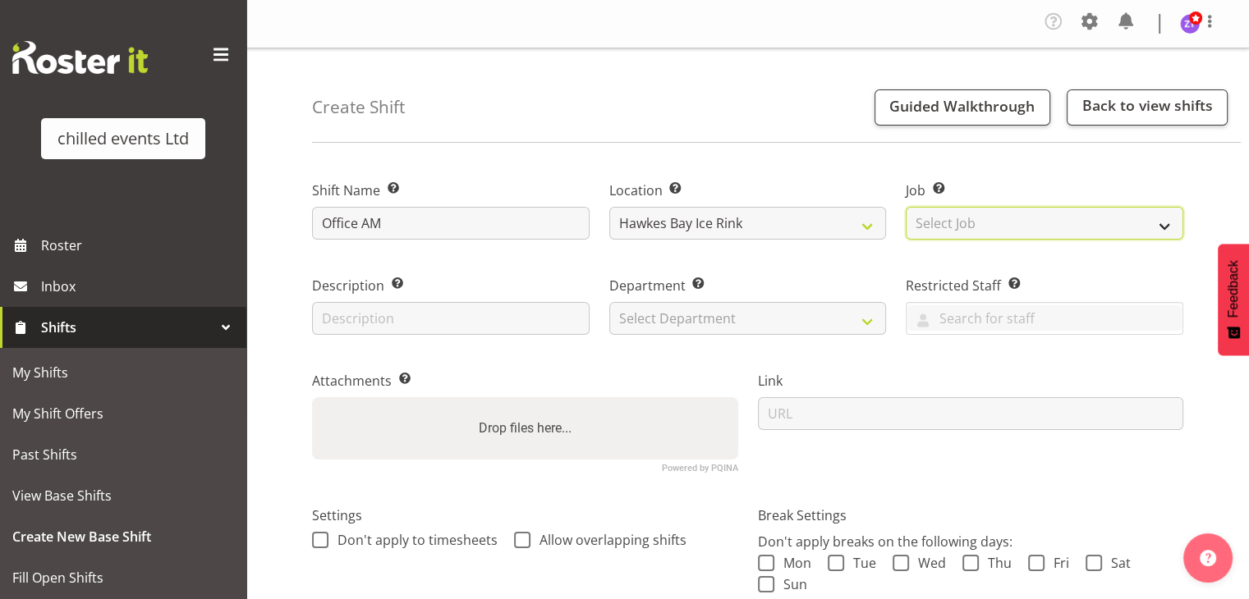
click at [960, 235] on select "Select Job Create new job build/dismantle Duty Manager ice maintance office Ska…" at bounding box center [1044, 223] width 277 height 33
select select "845"
click at [906, 207] on select "Select Job Create new job build/dismantle Duty Manager ice maintance office Ska…" at bounding box center [1044, 223] width 277 height 33
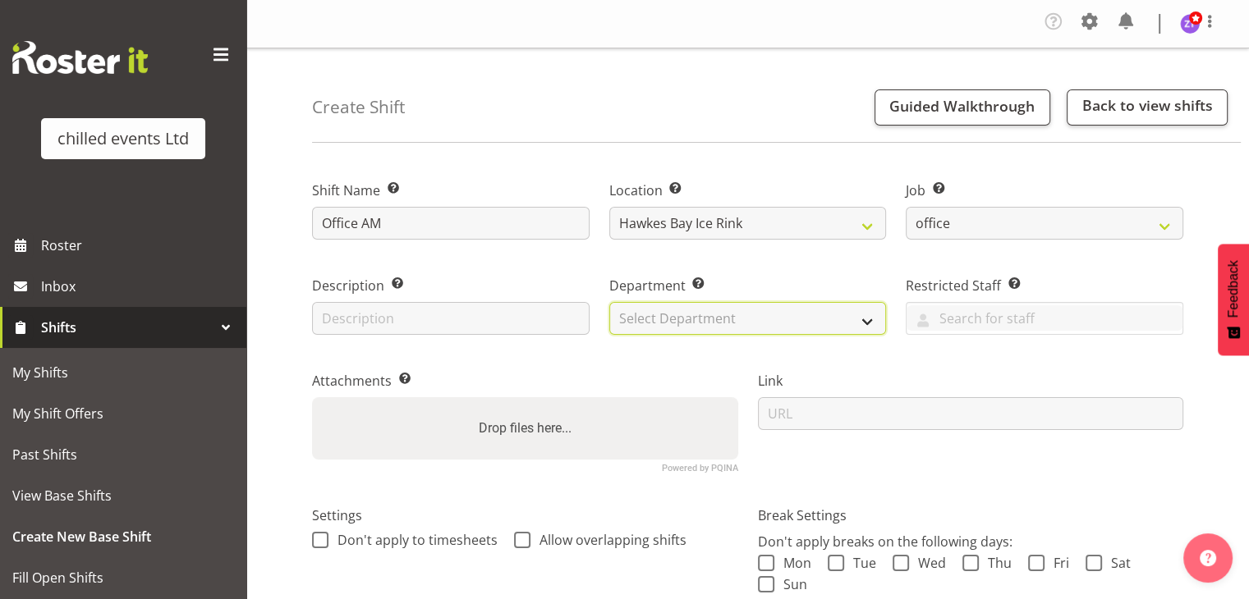
click at [713, 323] on select "Select Department Duty Manager Maintence Skate Hire/office [PERSON_NAME]" at bounding box center [747, 318] width 277 height 33
click at [609, 302] on select "Select Department Duty Manager Maintence Skate Hire/office [PERSON_NAME]" at bounding box center [747, 318] width 277 height 33
click at [693, 317] on select "Duty Manager Maintence Skate Hire/office [PERSON_NAME]" at bounding box center [747, 318] width 277 height 33
select select "153"
click at [609, 302] on select "Duty Manager Maintence Skate Hire/office [PERSON_NAME]" at bounding box center [747, 318] width 277 height 33
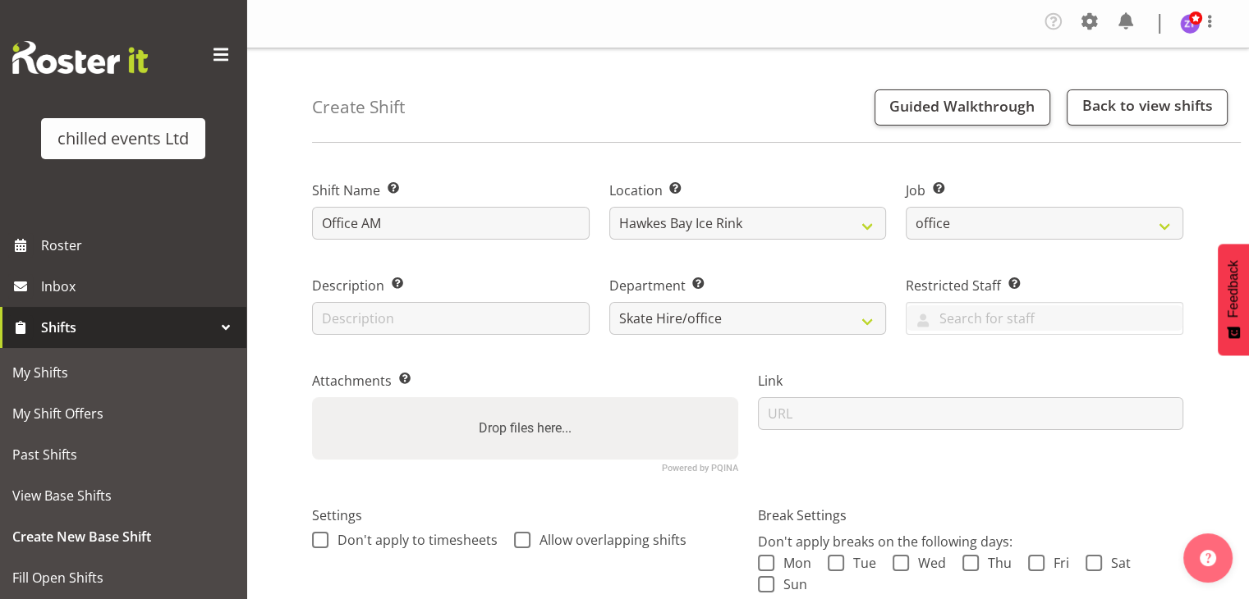
click at [603, 365] on div "Attachments Add any relevant attachments to the shift (e.g. Health & Safety Pla…" at bounding box center [525, 415] width 446 height 135
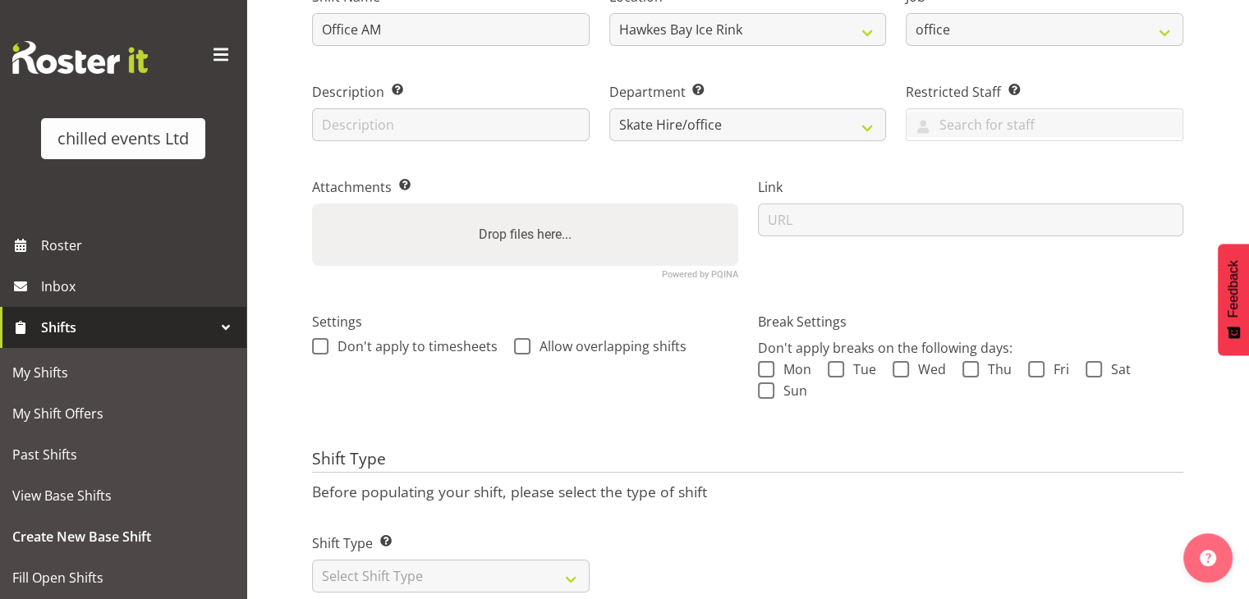
scroll to position [239, 0]
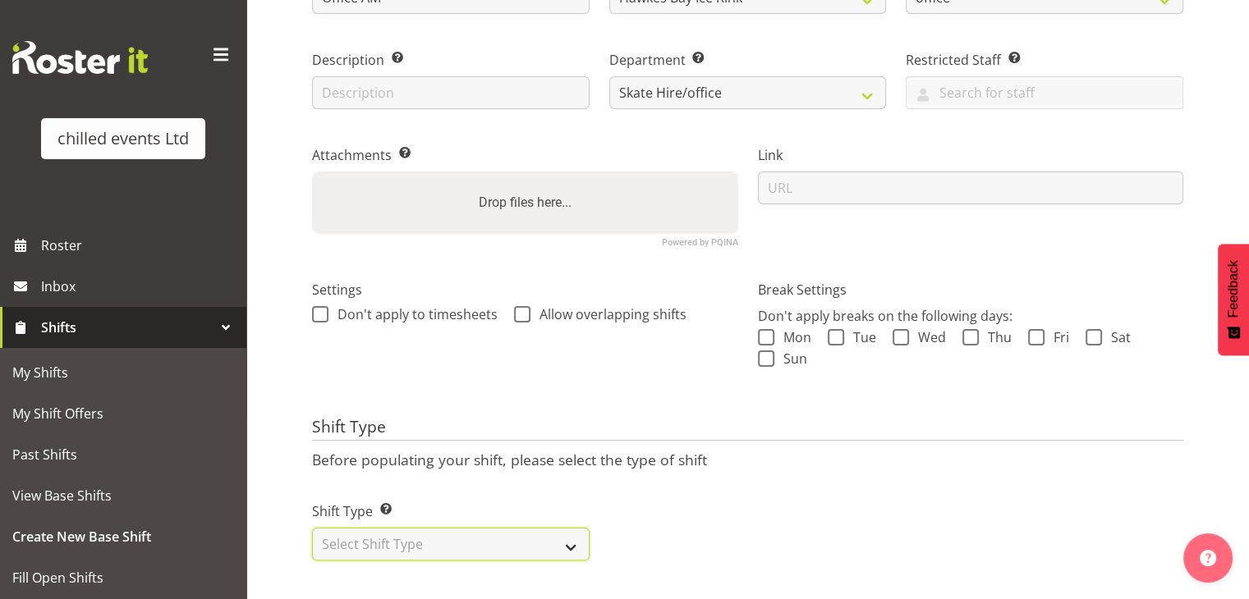
click at [450, 538] on select "Select Shift Type One Off Shift Recurring Shift Rotating Shift" at bounding box center [450, 544] width 277 height 33
select select "one_off"
click at [312, 528] on select "Select Shift Type One Off Shift Recurring Shift Rotating Shift" at bounding box center [450, 544] width 277 height 33
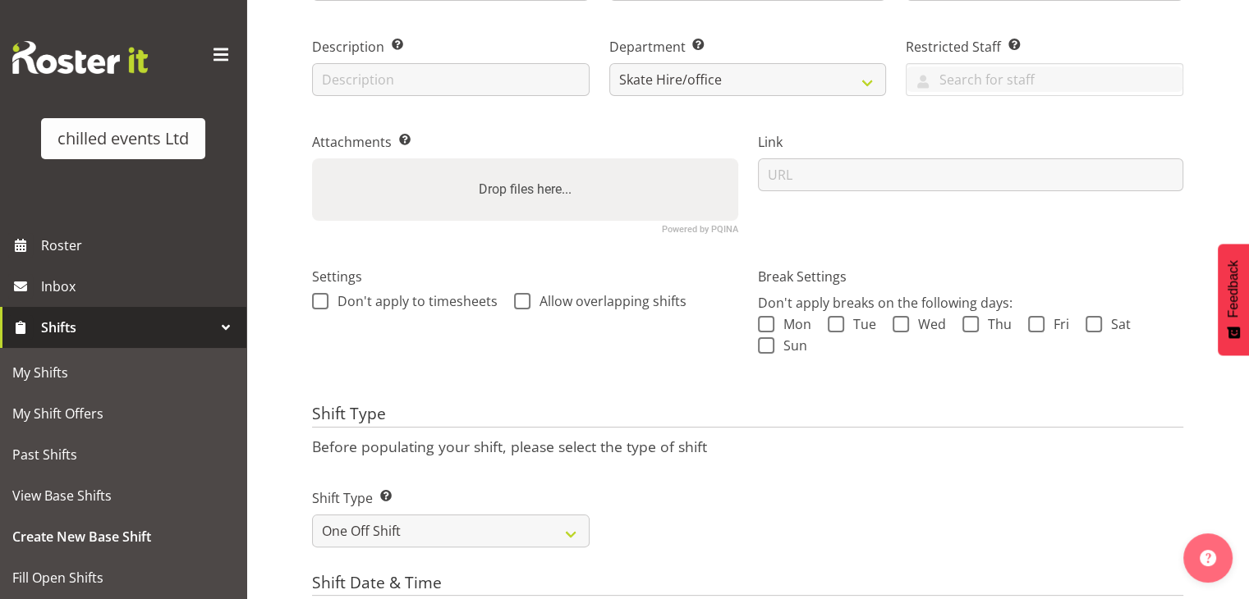
click at [585, 461] on div "Shift Type Before populating your shift, please select the type of shift Shift …" at bounding box center [747, 481] width 871 height 153
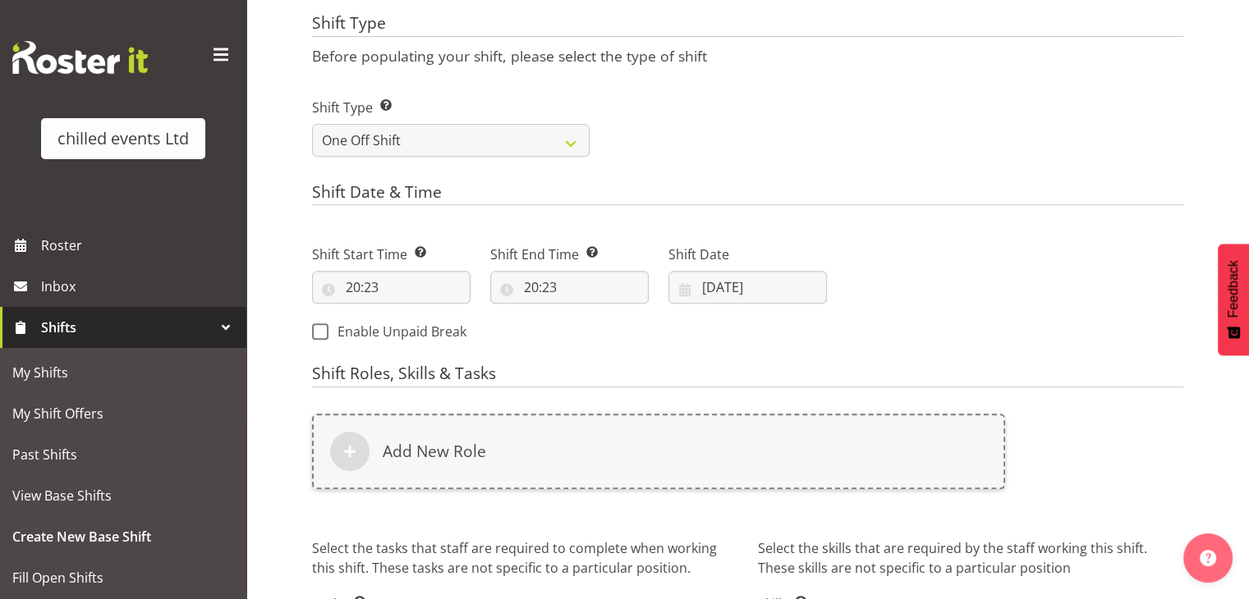
scroll to position [634, 0]
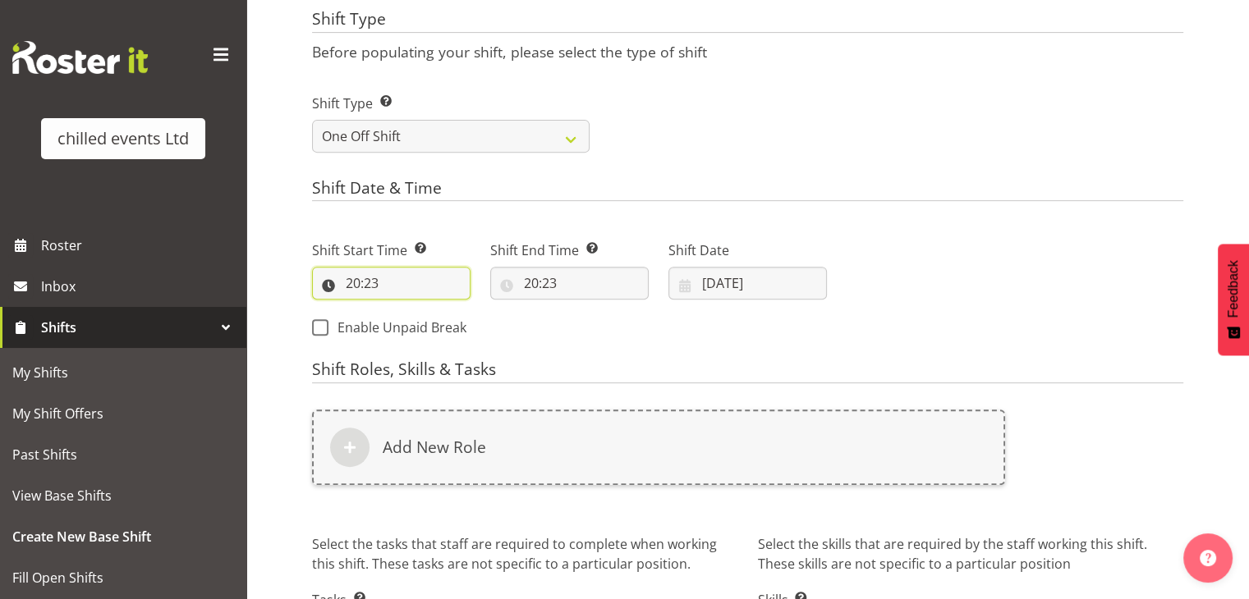
click at [359, 296] on input "20:23" at bounding box center [391, 283] width 158 height 33
click at [414, 325] on select "00 01 02 03 04 05 06 07 08 09 10 11 12 13 14 15 16 17 18 19 20 21 22 23" at bounding box center [424, 326] width 37 height 33
select select "9"
click at [406, 310] on select "00 01 02 03 04 05 06 07 08 09 10 11 12 13 14 15 16 17 18 19 20 21 22 23" at bounding box center [424, 326] width 37 height 33
type input "09:23"
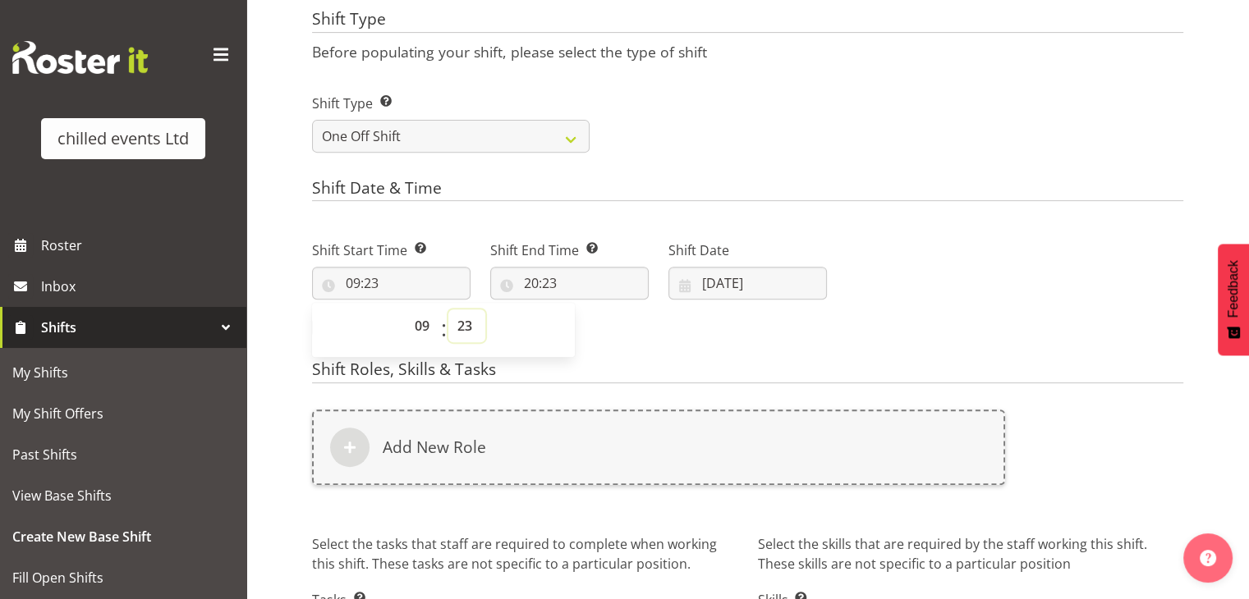
click at [457, 319] on select "00 01 02 03 04 05 06 07 08 09 10 11 12 13 14 15 16 17 18 19 20 21 22 23 24 25 2…" at bounding box center [466, 326] width 37 height 33
select select "30"
click at [448, 310] on select "00 01 02 03 04 05 06 07 08 09 10 11 12 13 14 15 16 17 18 19 20 21 22 23 24 25 2…" at bounding box center [466, 326] width 37 height 33
type input "09:30"
click at [521, 221] on div "Shift End Time Set the time of the day you wish this shift to finish 20:23 00 0…" at bounding box center [569, 264] width 178 height 92
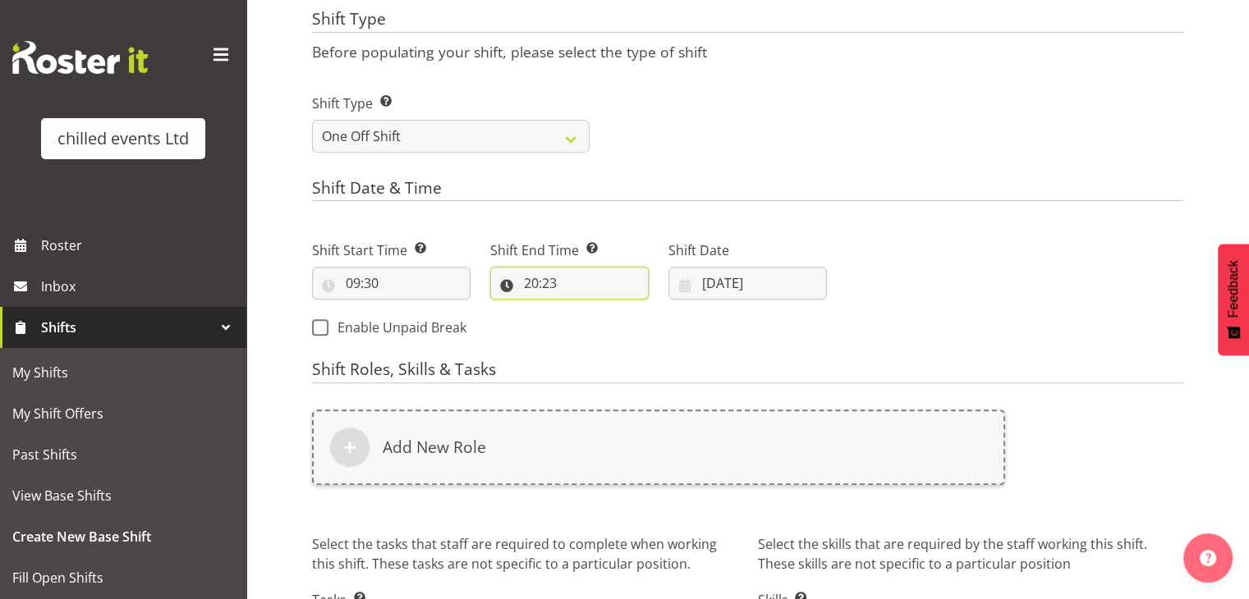
click at [528, 285] on input "20:23" at bounding box center [569, 283] width 158 height 33
click at [594, 330] on select "00 01 02 03 04 05 06 07 08 09 10 11 12 13 14 15 16 17 18 19 20 21 22 23" at bounding box center [602, 326] width 37 height 33
select select "15"
click at [584, 310] on select "00 01 02 03 04 05 06 07 08 09 10 11 12 13 14 15 16 17 18 19 20 21 22 23" at bounding box center [602, 326] width 37 height 33
type input "15:23"
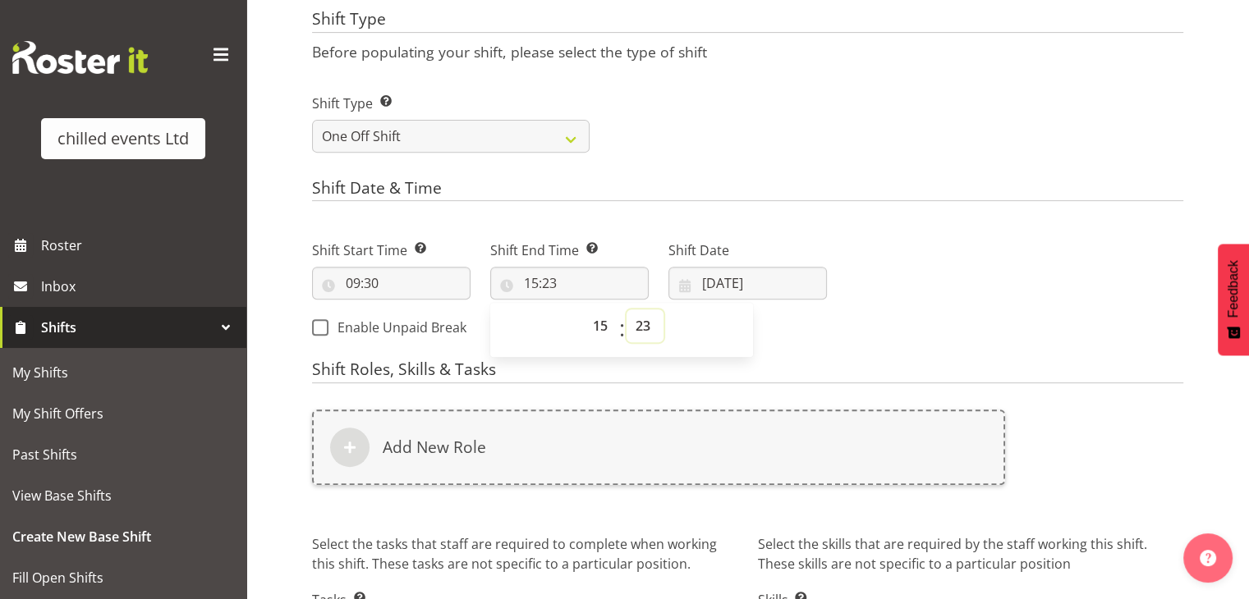
click at [648, 323] on select "00 01 02 03 04 05 06 07 08 09 10 11 12 13 14 15 16 17 18 19 20 21 22 23 24 25 2…" at bounding box center [644, 326] width 37 height 33
select select "0"
click at [626, 310] on select "00 01 02 03 04 05 06 07 08 09 10 11 12 13 14 15 16 17 18 19 20 21 22 23 24 25 2…" at bounding box center [644, 326] width 37 height 33
type input "15:00"
click at [712, 186] on h4 "Shift Date & Time" at bounding box center [747, 190] width 871 height 23
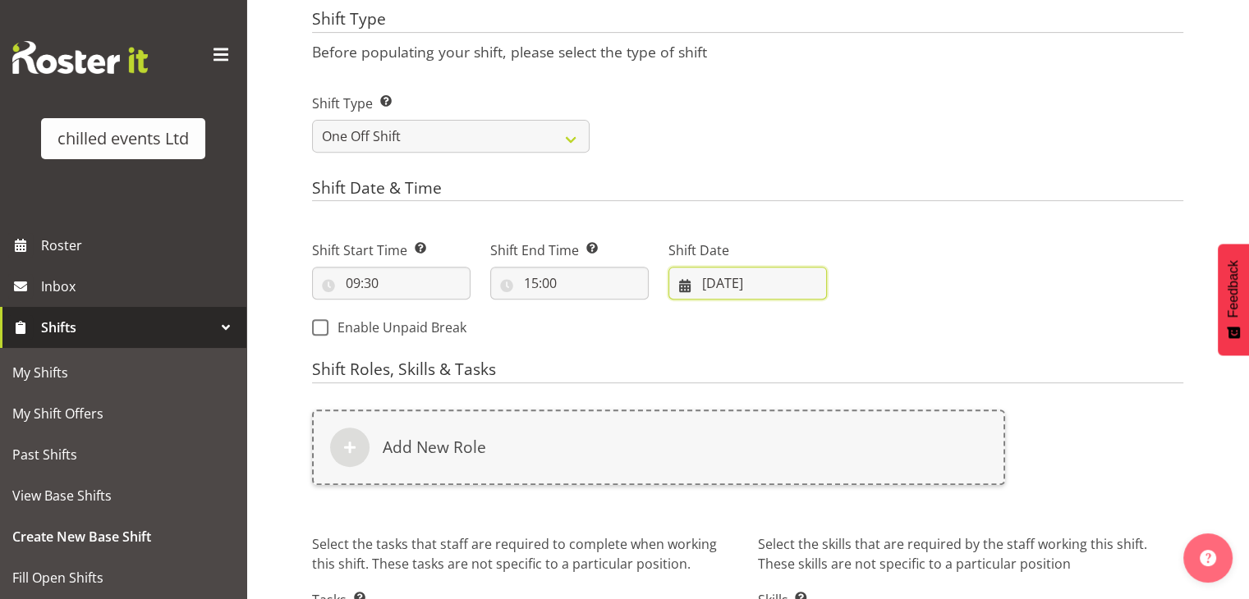
click at [736, 284] on input "07/09/2025" at bounding box center [747, 283] width 158 height 33
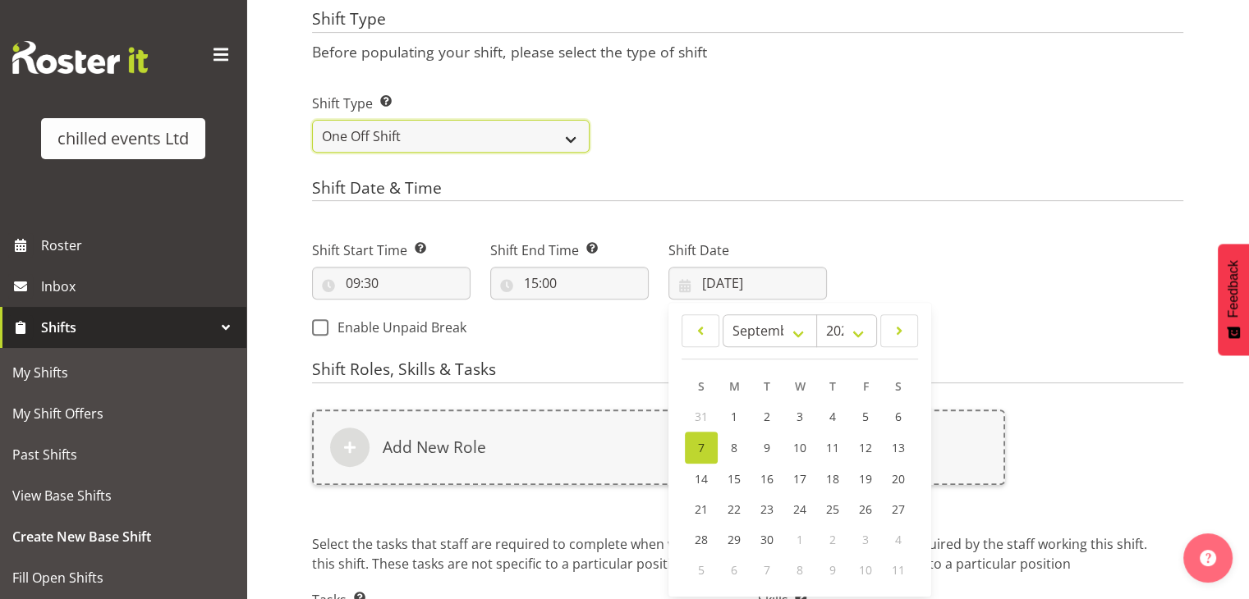
click at [525, 148] on select "One Off Shift Recurring Shift Rotating Shift" at bounding box center [450, 136] width 277 height 33
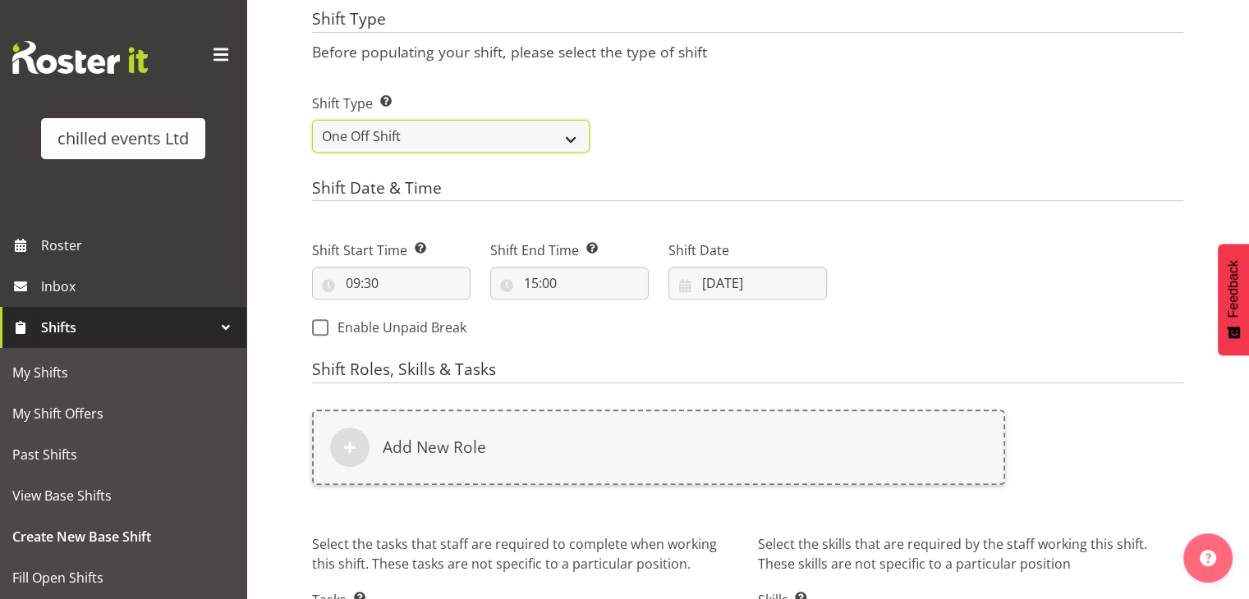
select select "rotating"
click at [312, 120] on select "One Off Shift Recurring Shift Rotating Shift" at bounding box center [450, 136] width 277 height 33
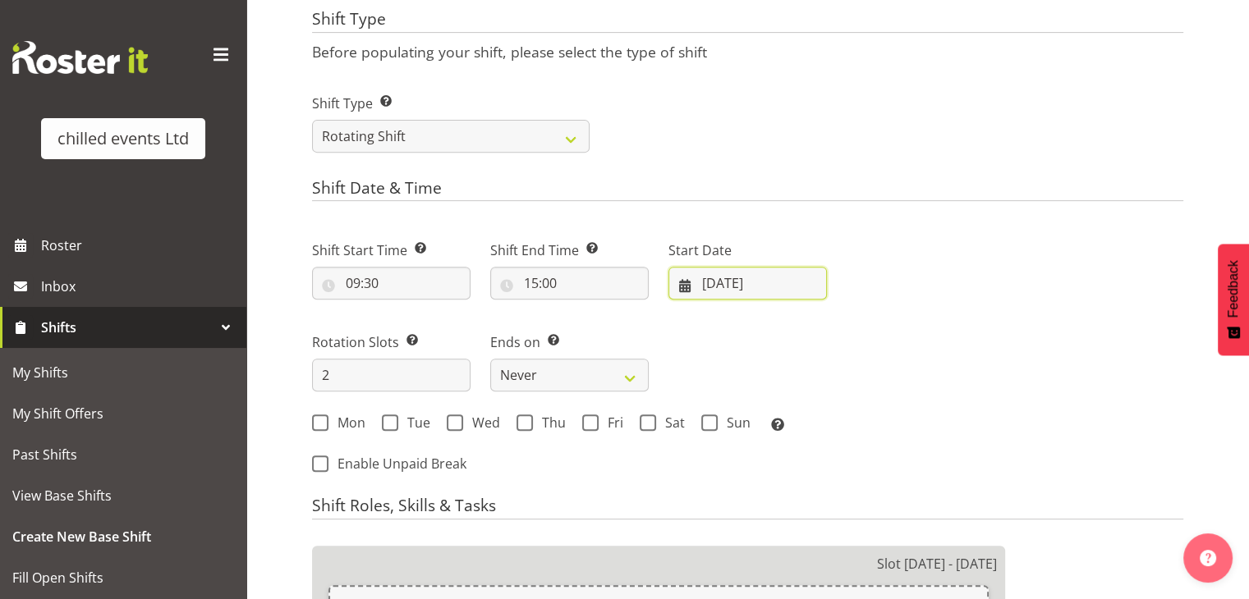
click at [750, 291] on input "07/09/2025" at bounding box center [747, 283] width 158 height 33
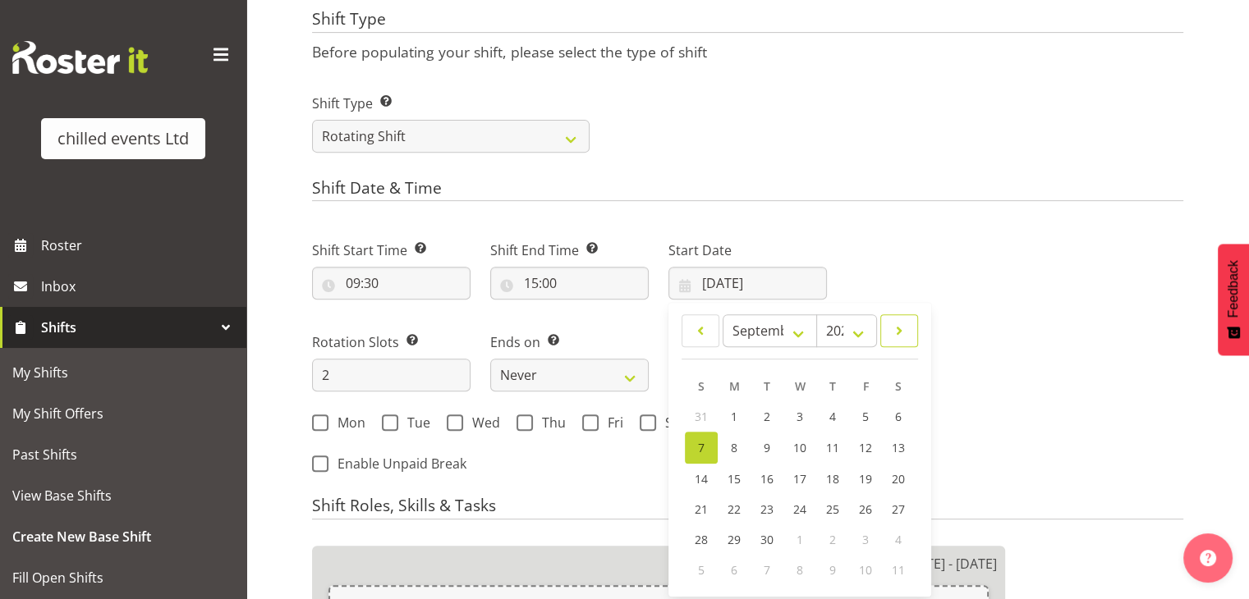
click at [904, 338] on span at bounding box center [899, 331] width 16 height 20
select select "9"
click at [741, 441] on link "6" at bounding box center [734, 447] width 33 height 30
type input "06/10/2025"
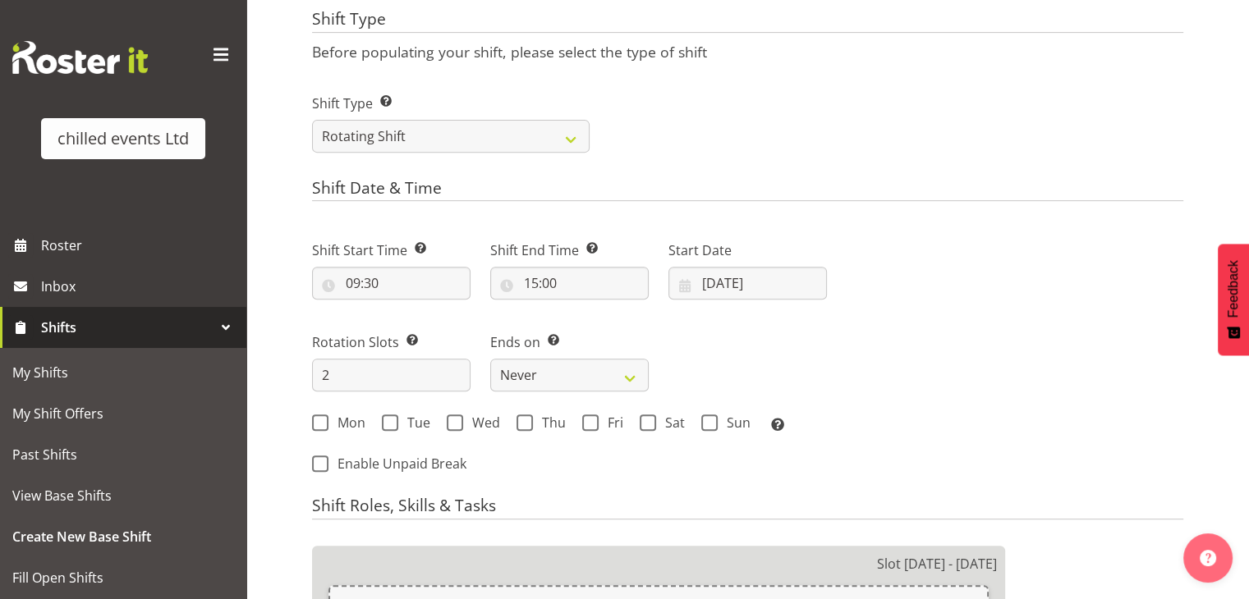
click at [649, 226] on div "Shift End Time Set the time of the day you wish this shift to finish 15:00 00 0…" at bounding box center [569, 264] width 178 height 92
click at [376, 379] on input "2" at bounding box center [391, 375] width 158 height 33
type input "1"
click at [565, 376] on select "Never On Date" at bounding box center [569, 375] width 158 height 33
select select "date"
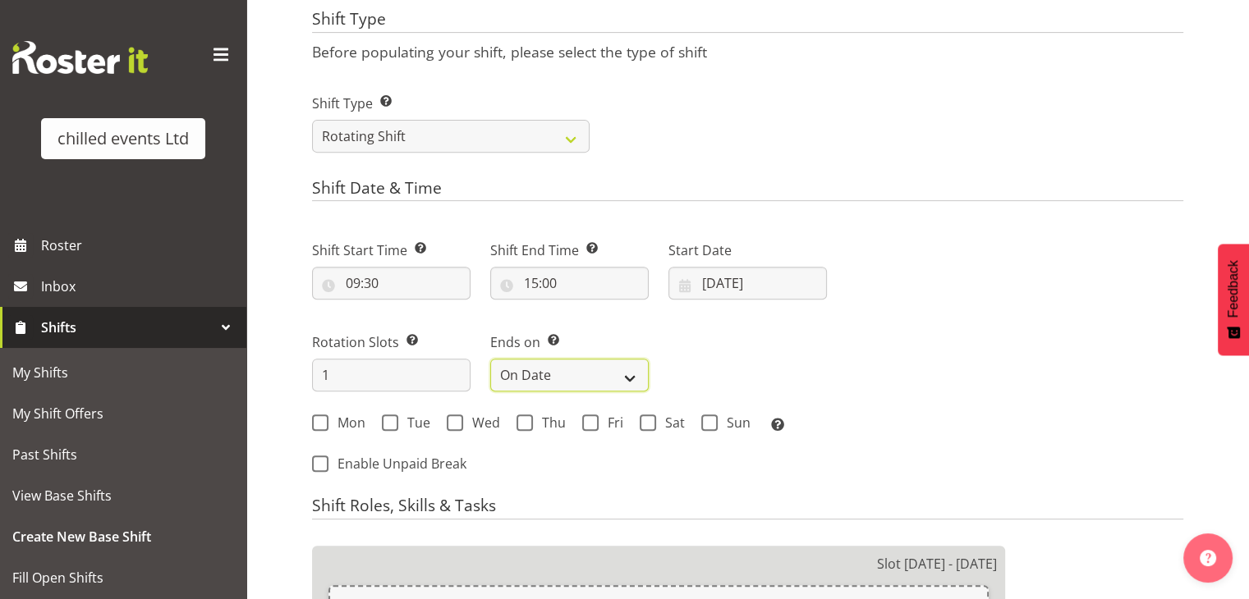
click at [490, 359] on select "Never On Date" at bounding box center [569, 375] width 158 height 33
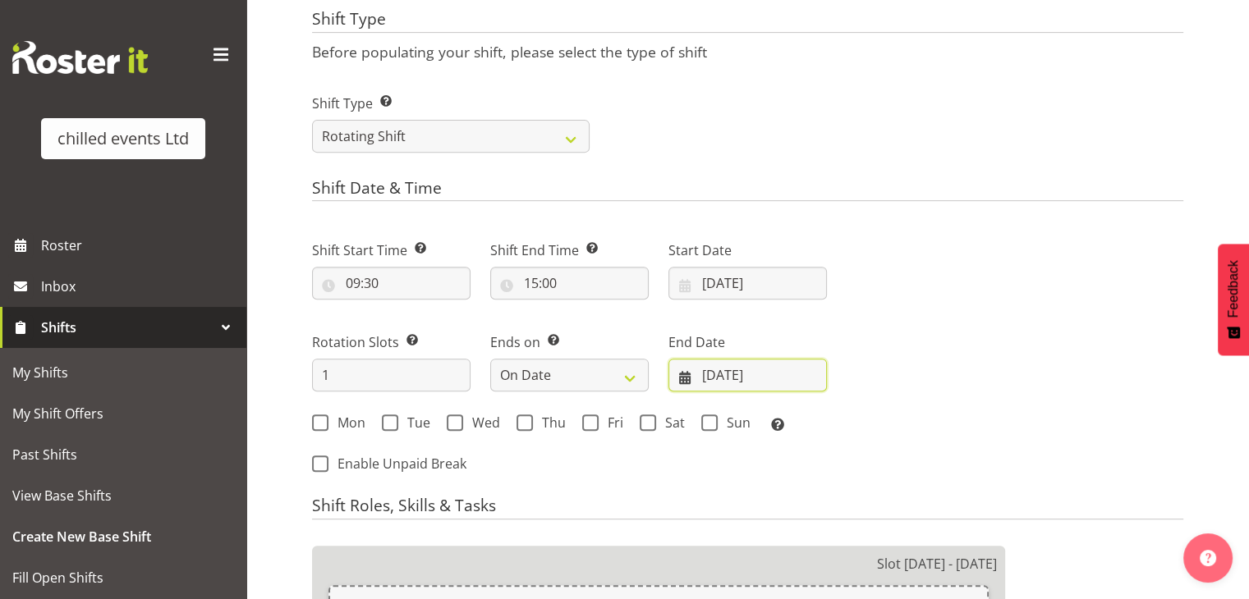
click at [718, 379] on input "[DATE]" at bounding box center [747, 375] width 158 height 33
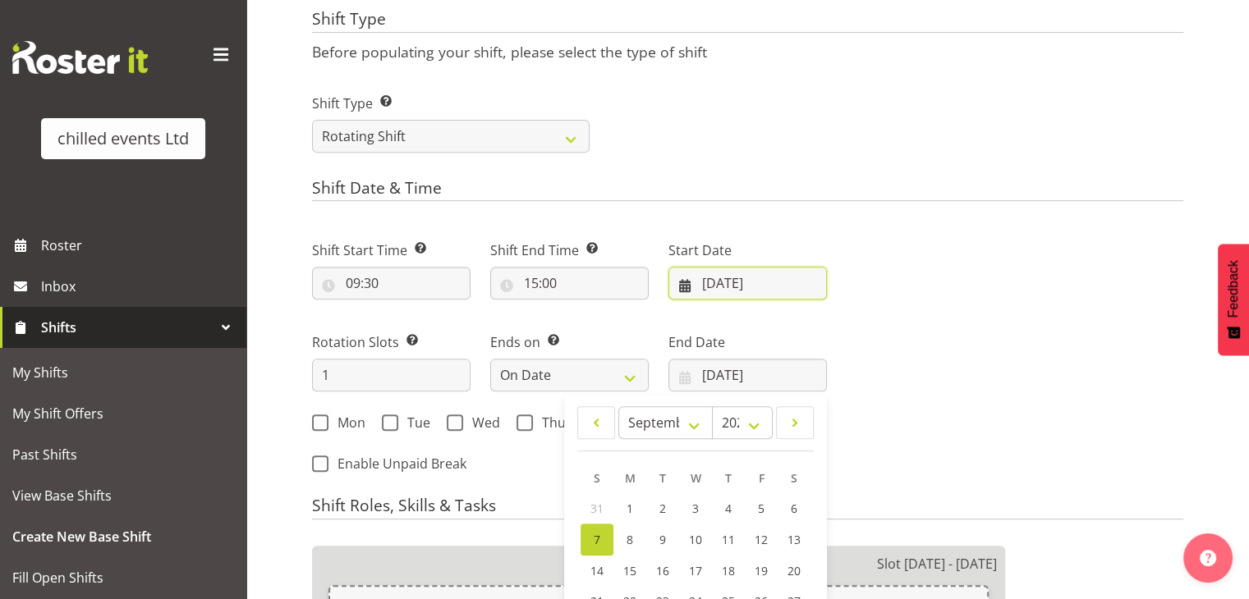
click at [721, 274] on input "06/10/2025" at bounding box center [747, 283] width 158 height 33
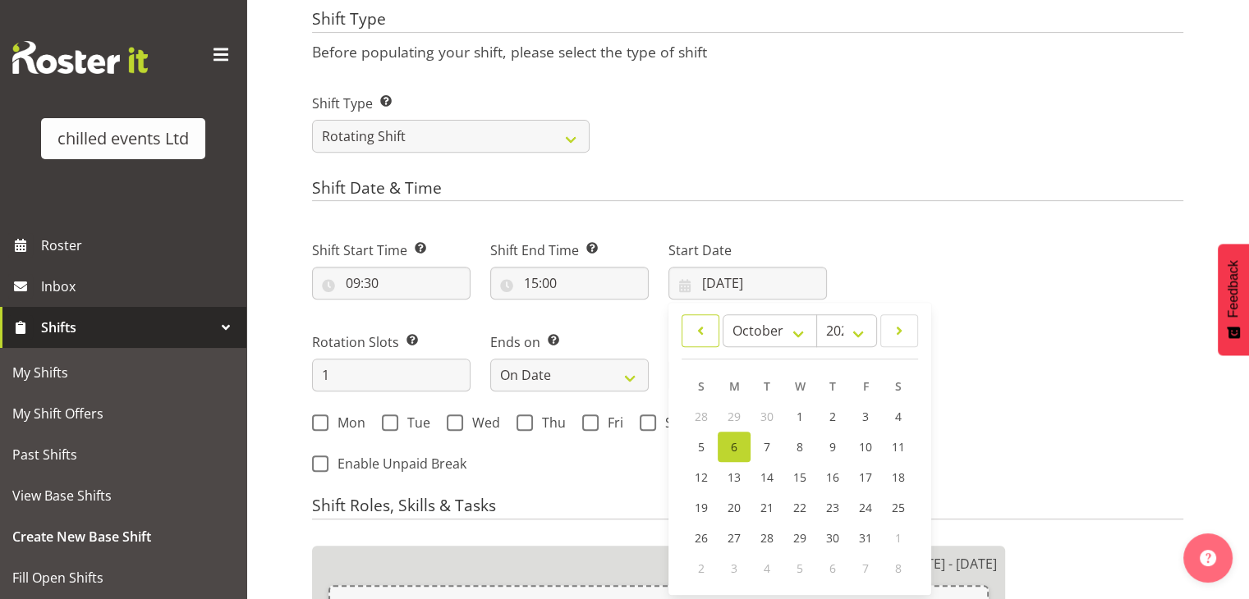
click at [705, 336] on span at bounding box center [700, 331] width 16 height 20
select select "8"
click at [798, 446] on span "10" at bounding box center [799, 448] width 13 height 16
type input "10/09/2025"
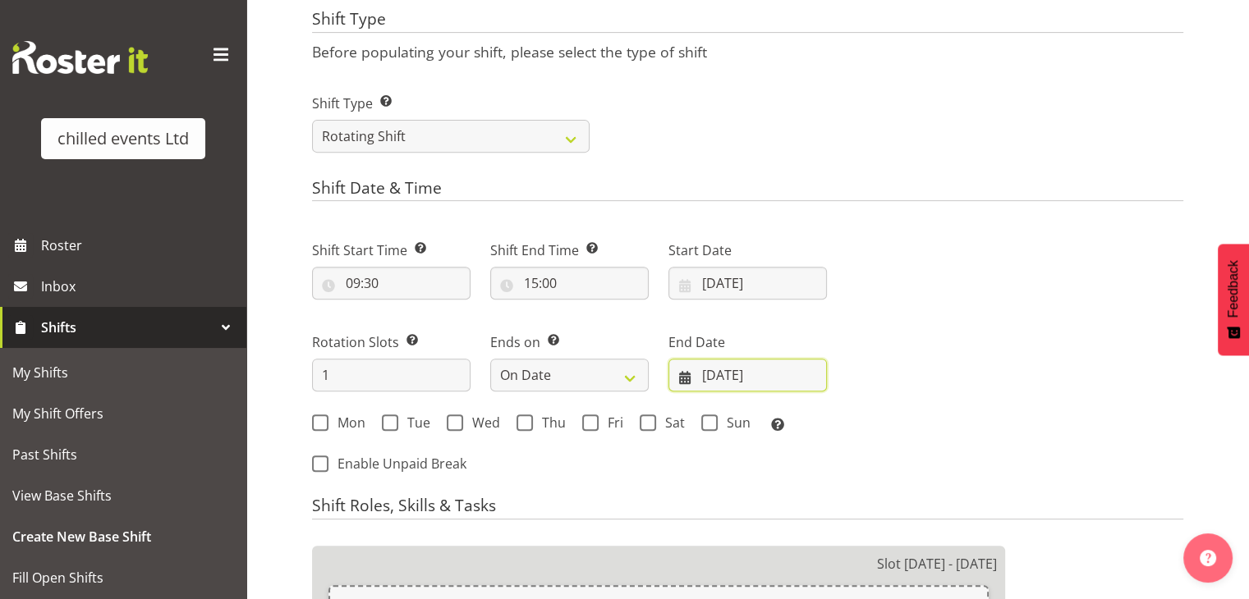
click at [747, 389] on input "07/09/2025" at bounding box center [747, 375] width 158 height 33
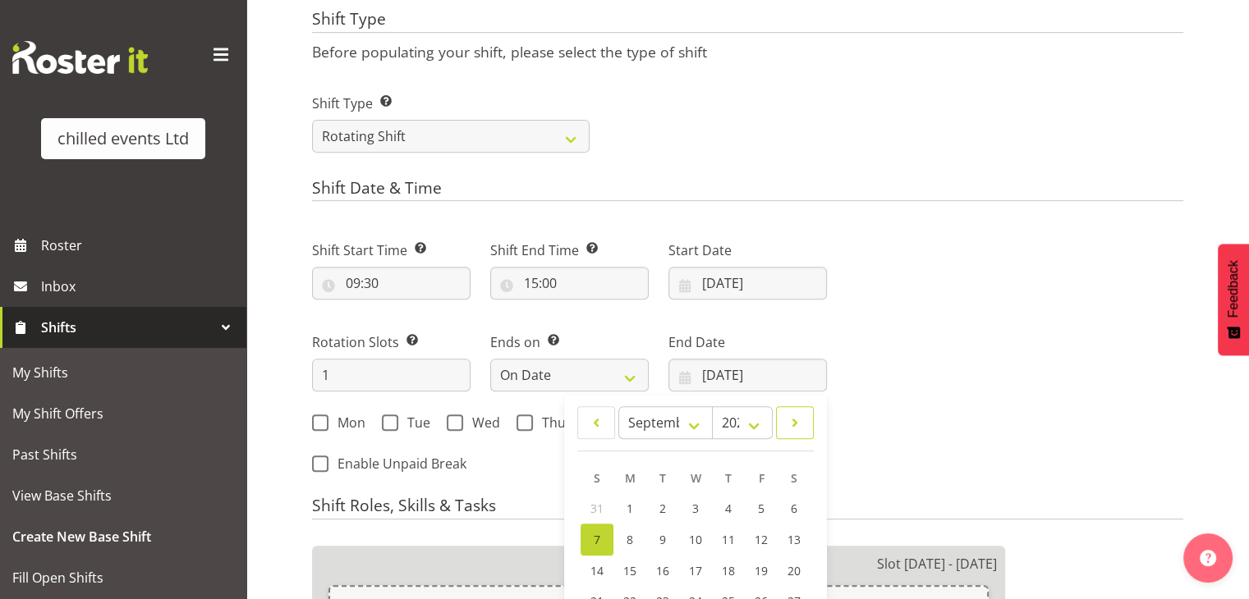
click at [798, 420] on span at bounding box center [795, 423] width 16 height 20
select select "9"
click at [632, 539] on span "6" at bounding box center [629, 539] width 7 height 16
type input "06/10/2025"
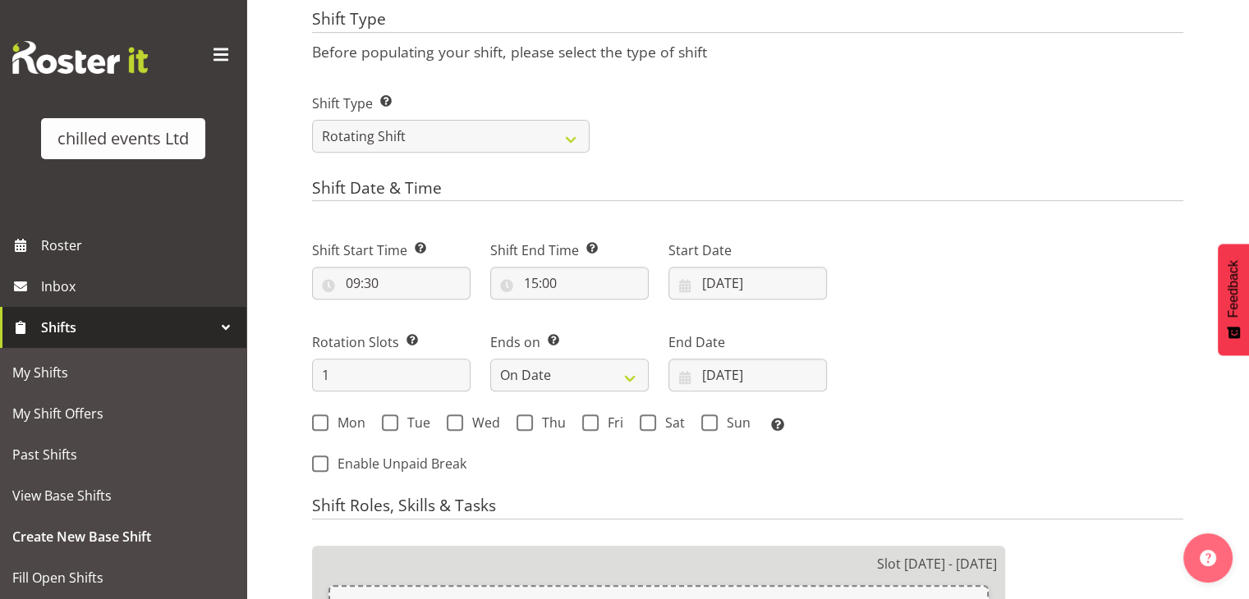
click at [870, 459] on div "Next Shifts" at bounding box center [1015, 352] width 356 height 269
click at [314, 421] on span at bounding box center [320, 423] width 16 height 16
click at [314, 421] on input "Mon" at bounding box center [317, 423] width 11 height 11
checkbox input "true"
click at [391, 416] on span at bounding box center [390, 423] width 16 height 16
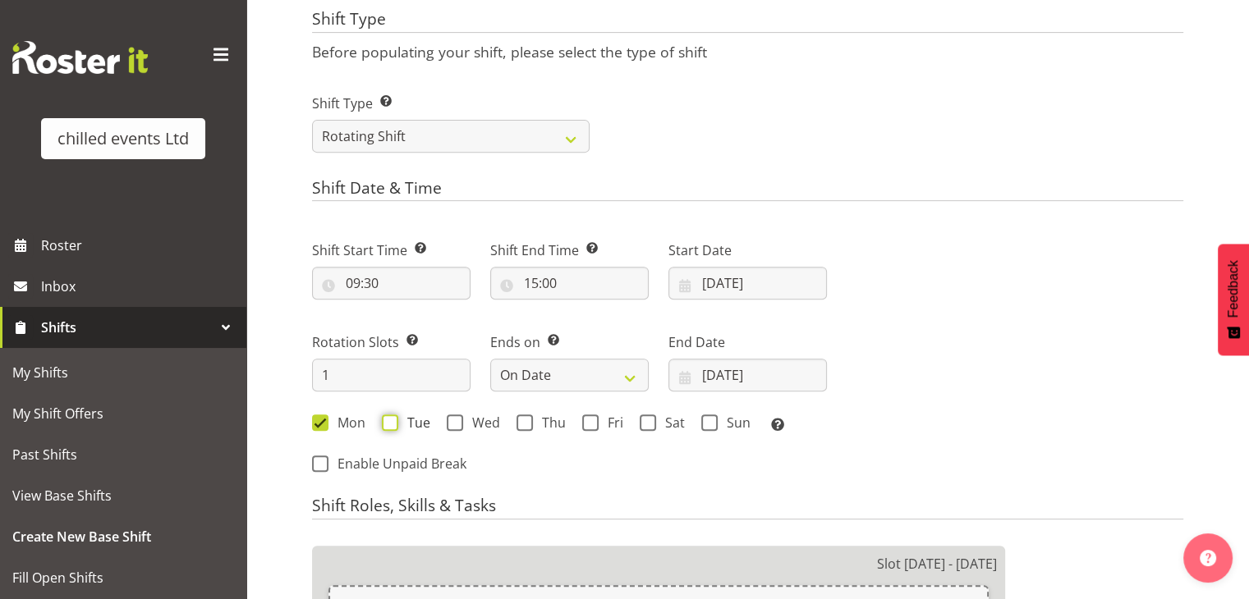
click at [391, 418] on input "Tue" at bounding box center [387, 423] width 11 height 11
checkbox input "true"
click at [450, 420] on span at bounding box center [455, 423] width 16 height 16
click at [450, 420] on input "Wed" at bounding box center [452, 423] width 11 height 11
checkbox input "true"
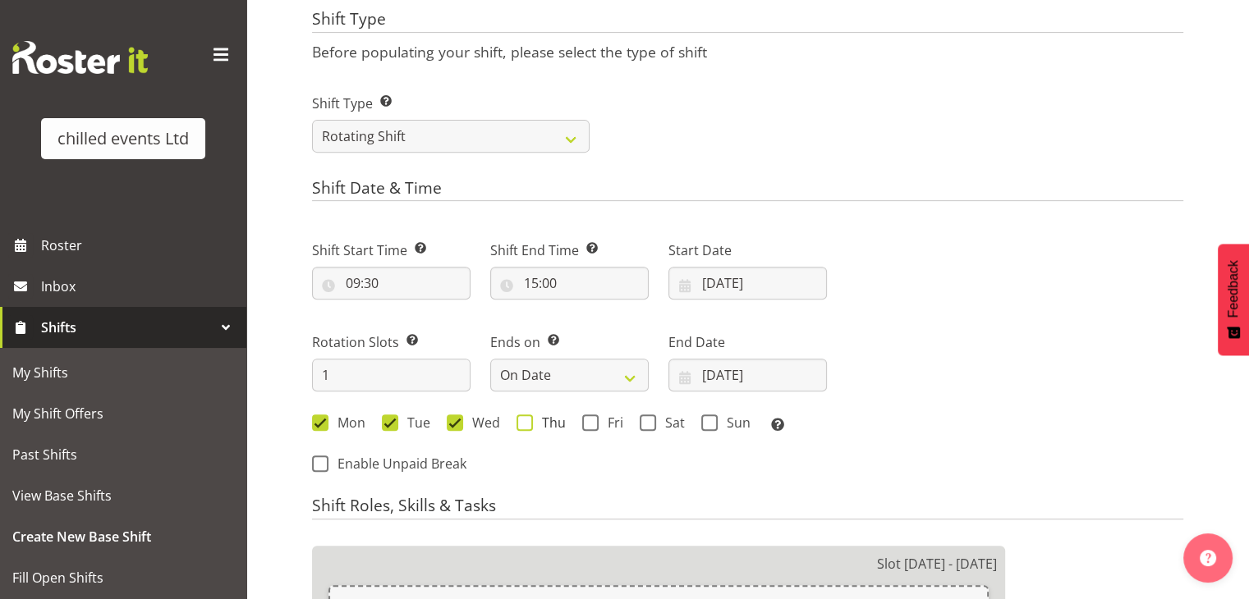
click at [517, 422] on span at bounding box center [524, 423] width 16 height 16
click at [517, 422] on input "Thu" at bounding box center [521, 423] width 11 height 11
checkbox input "true"
click at [713, 425] on span at bounding box center [709, 423] width 16 height 16
click at [712, 425] on input "Sun" at bounding box center [706, 423] width 11 height 11
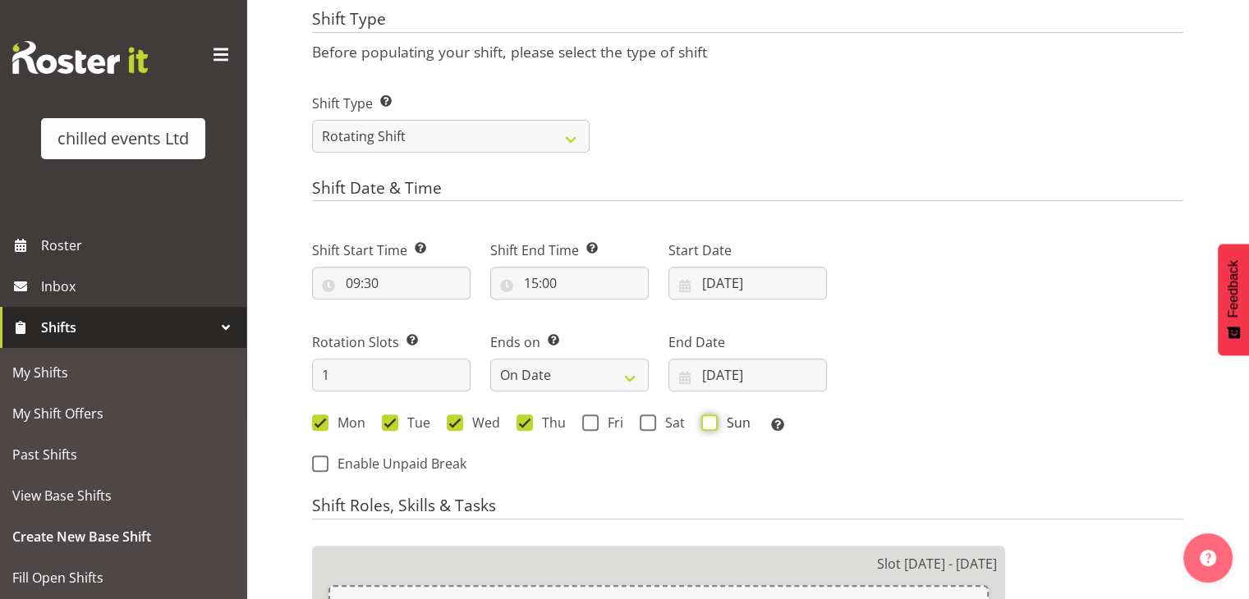
checkbox input "true"
click at [809, 487] on div "Shift Start Time Set the time of the day you wish this shift to start 09:30 00 …" at bounding box center [569, 352] width 534 height 269
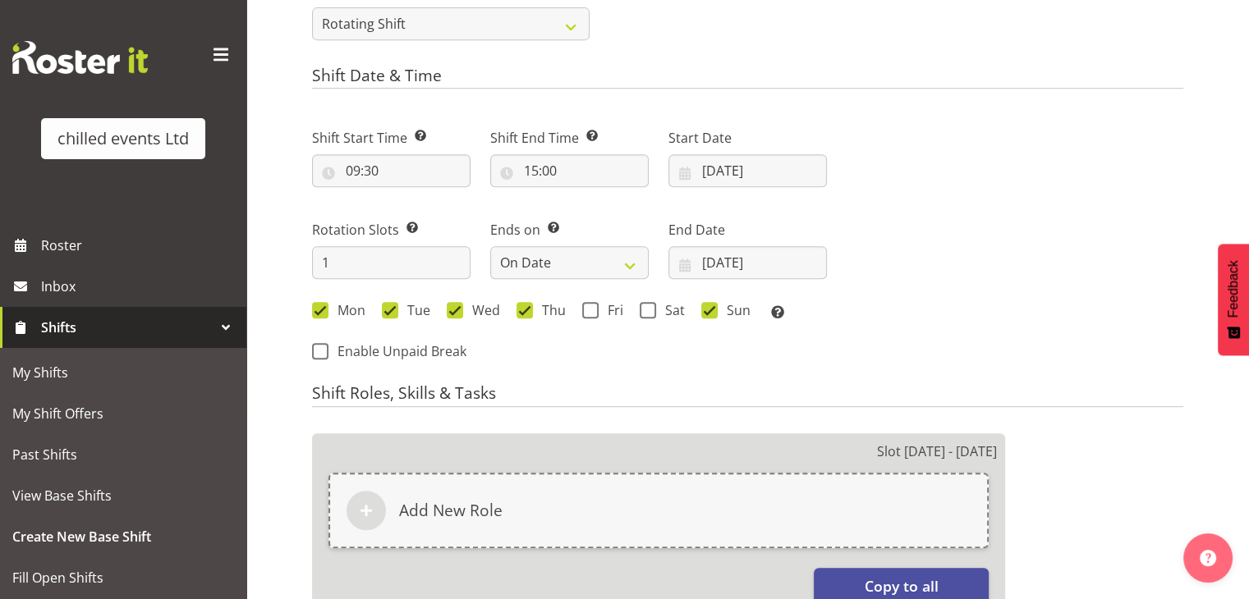
scroll to position [650, 0]
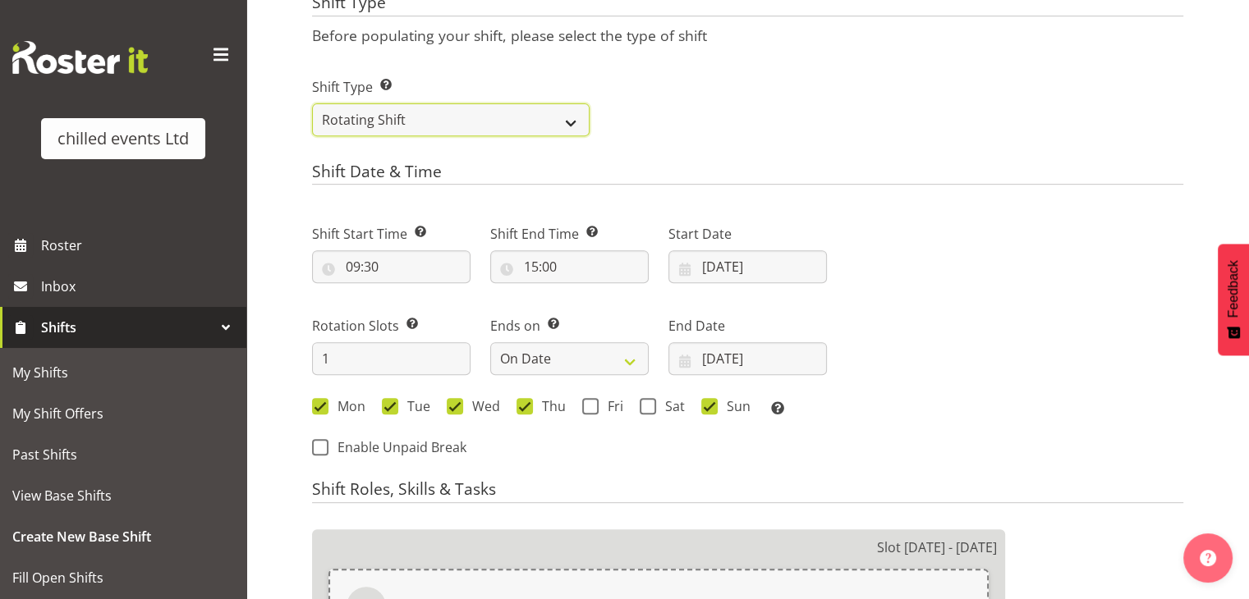
click at [406, 129] on select "One Off Shift Recurring Shift Rotating Shift" at bounding box center [450, 119] width 277 height 33
select select "recurring"
click at [312, 103] on select "One Off Shift Recurring Shift Rotating Shift" at bounding box center [450, 119] width 277 height 33
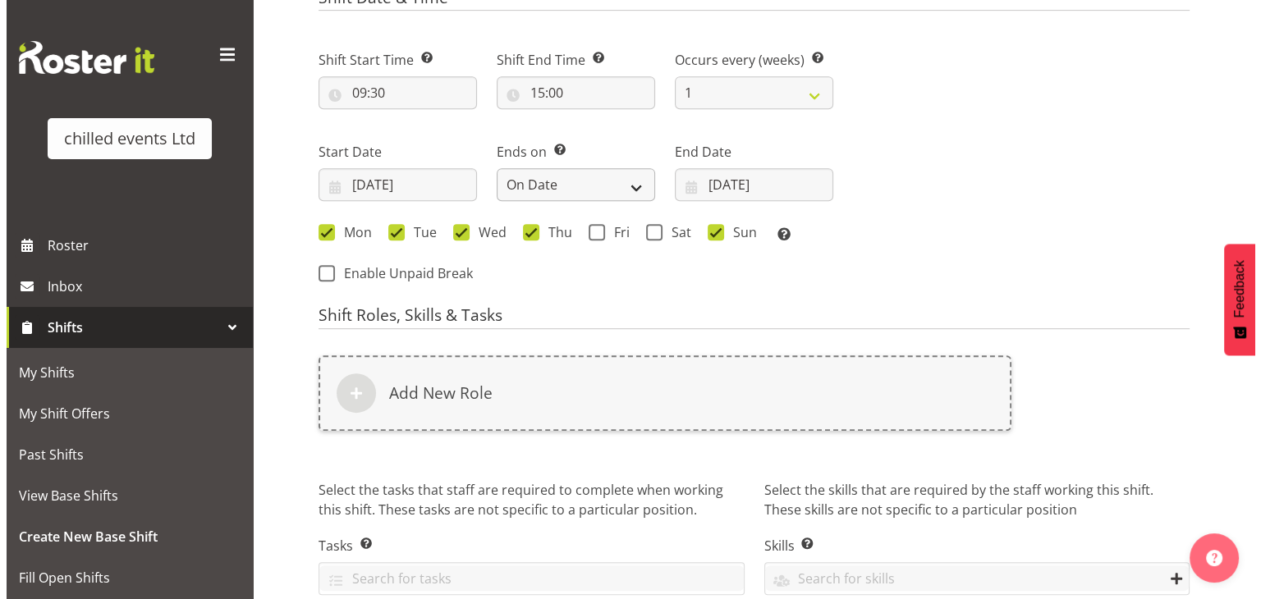
scroll to position [806, 0]
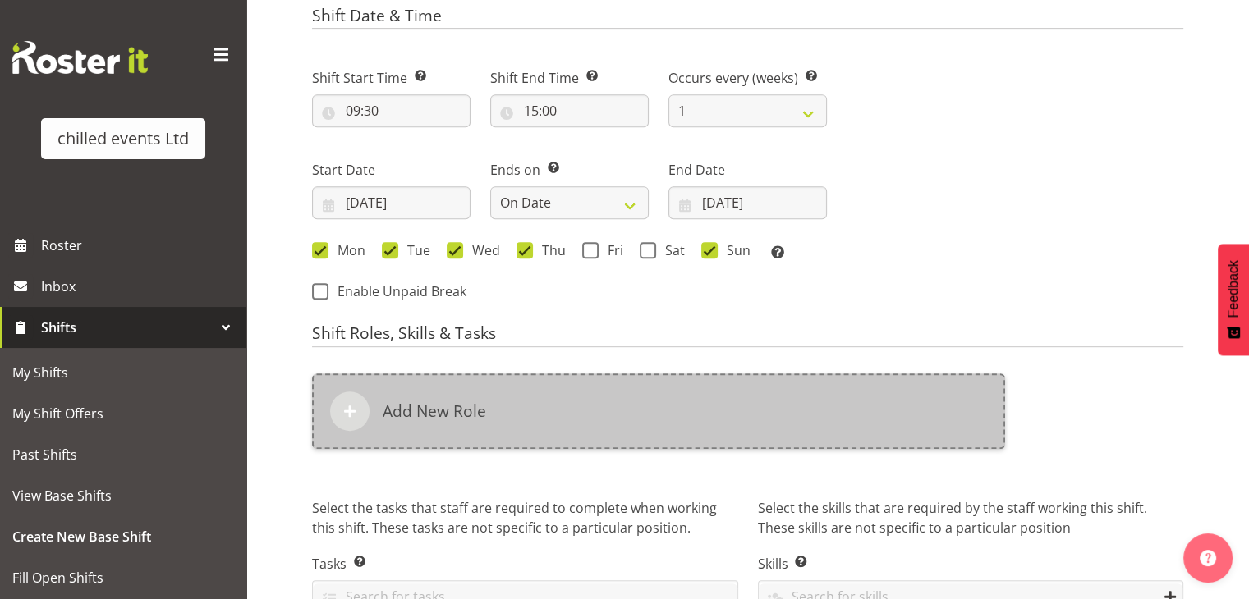
click at [504, 396] on div "Add New Role" at bounding box center [658, 412] width 693 height 76
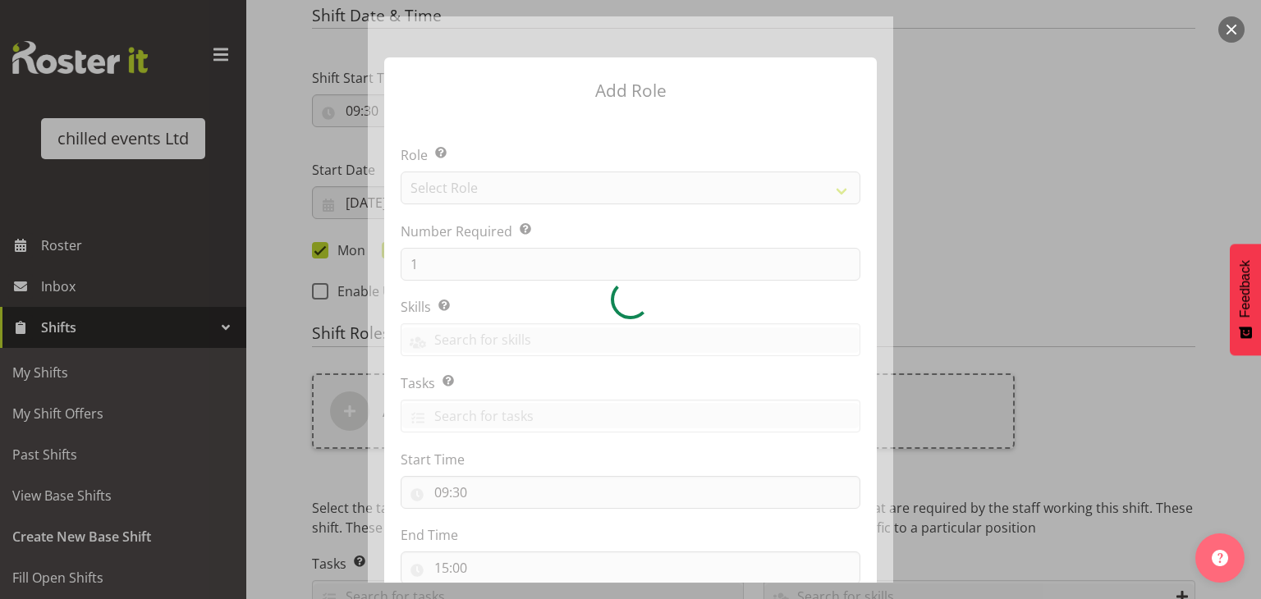
click at [507, 186] on div at bounding box center [630, 299] width 525 height 566
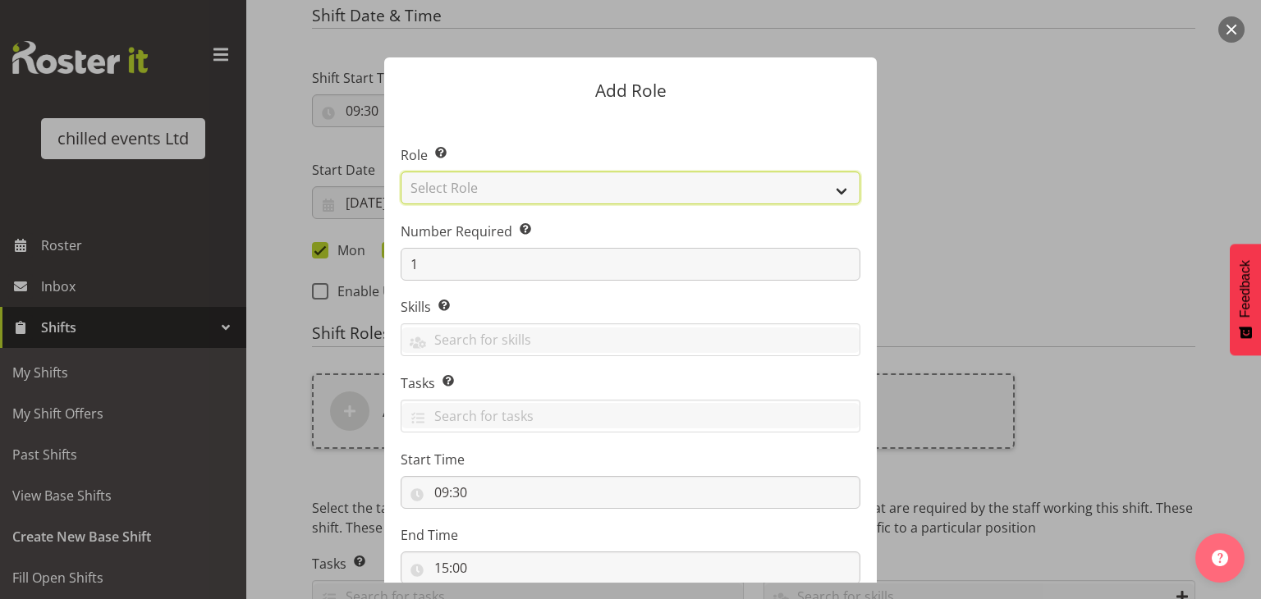
click at [507, 186] on select "Select Role Build/Dismantle Duty Manager Office Attended Skate hire steward" at bounding box center [631, 188] width 460 height 33
select select "272"
click at [401, 172] on select "Select Role Build/Dismantle Duty Manager Office Attended Skate hire steward" at bounding box center [631, 188] width 460 height 33
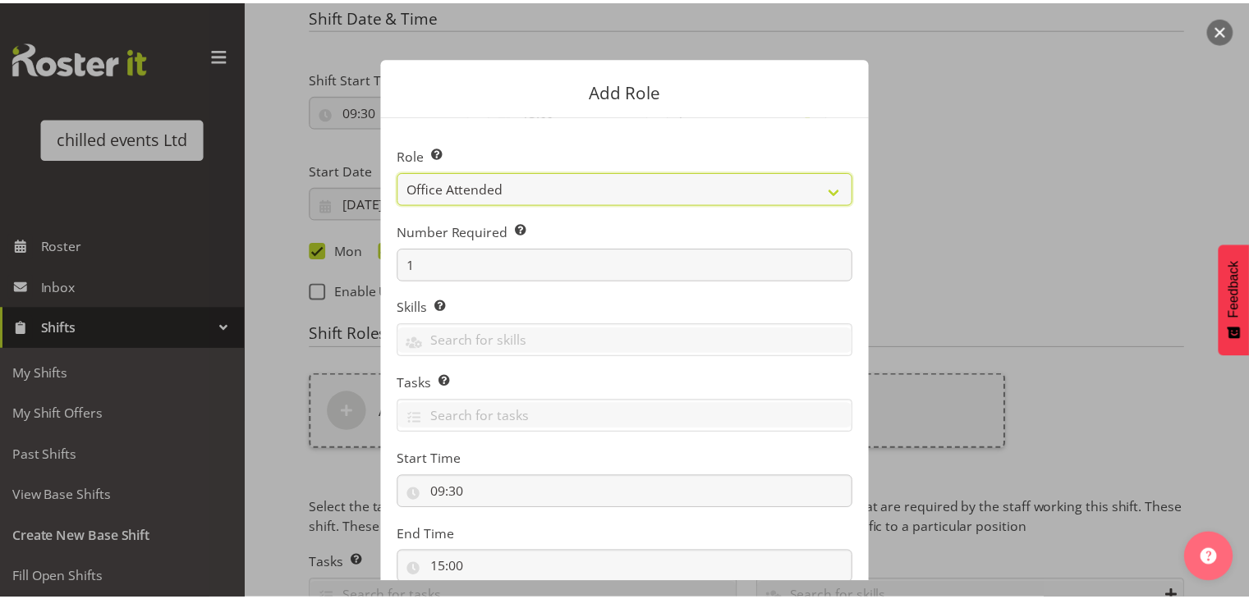
scroll to position [112, 0]
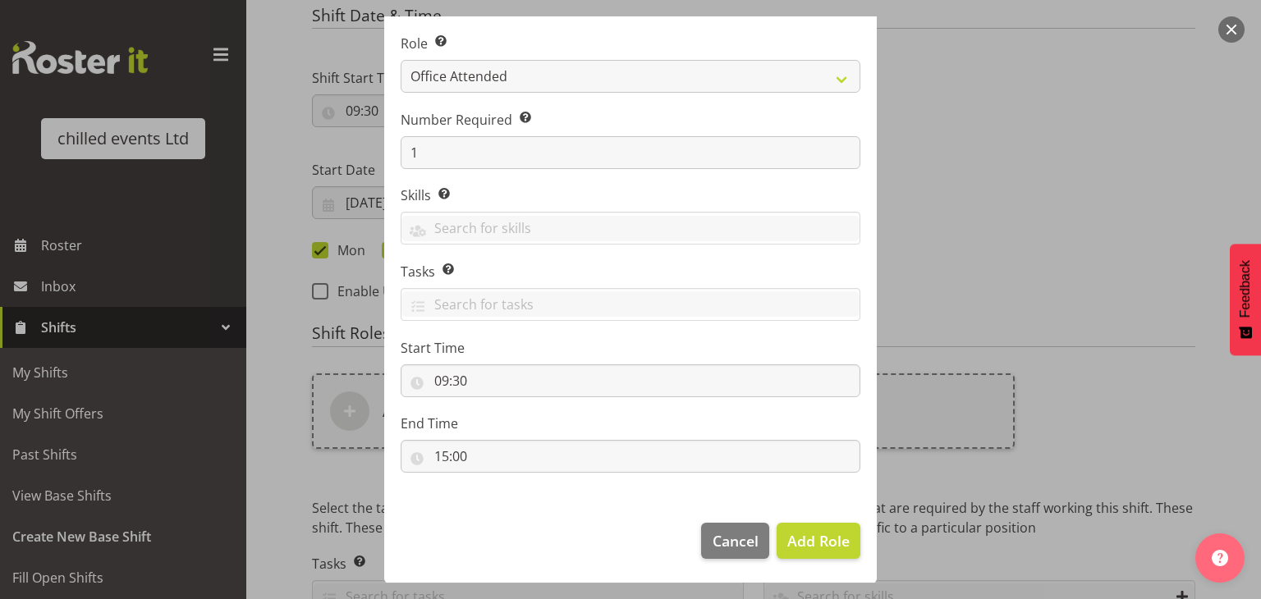
click at [821, 559] on footer "Cancel Add Role" at bounding box center [630, 545] width 493 height 77
click at [815, 539] on span "Add Role" at bounding box center [818, 541] width 62 height 20
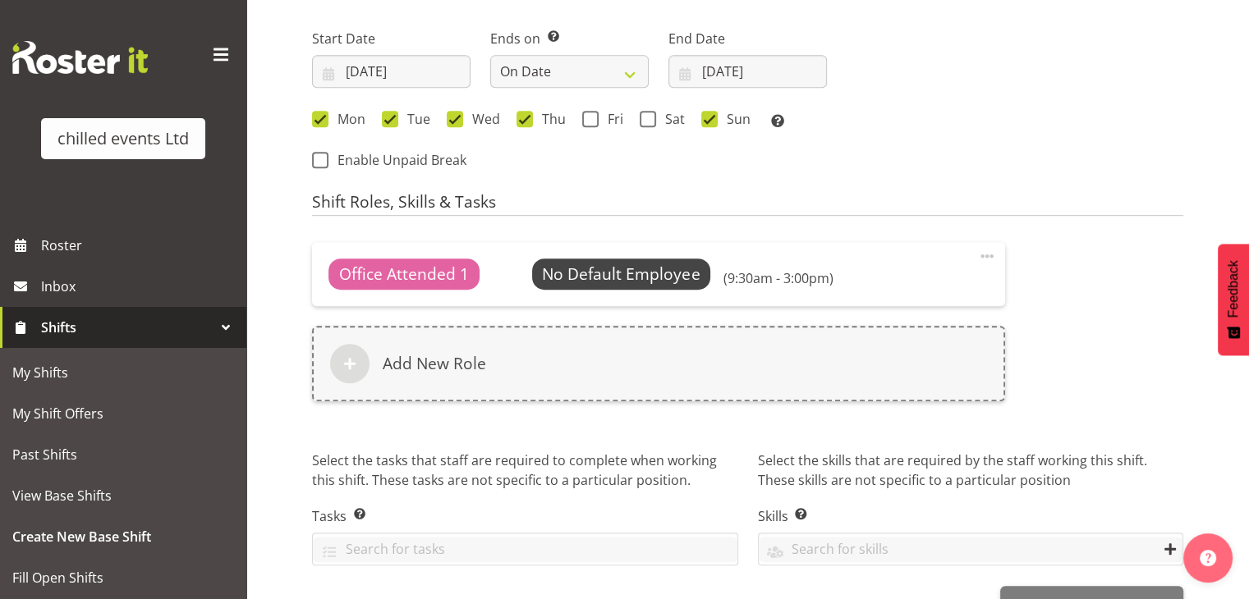
scroll to position [985, 0]
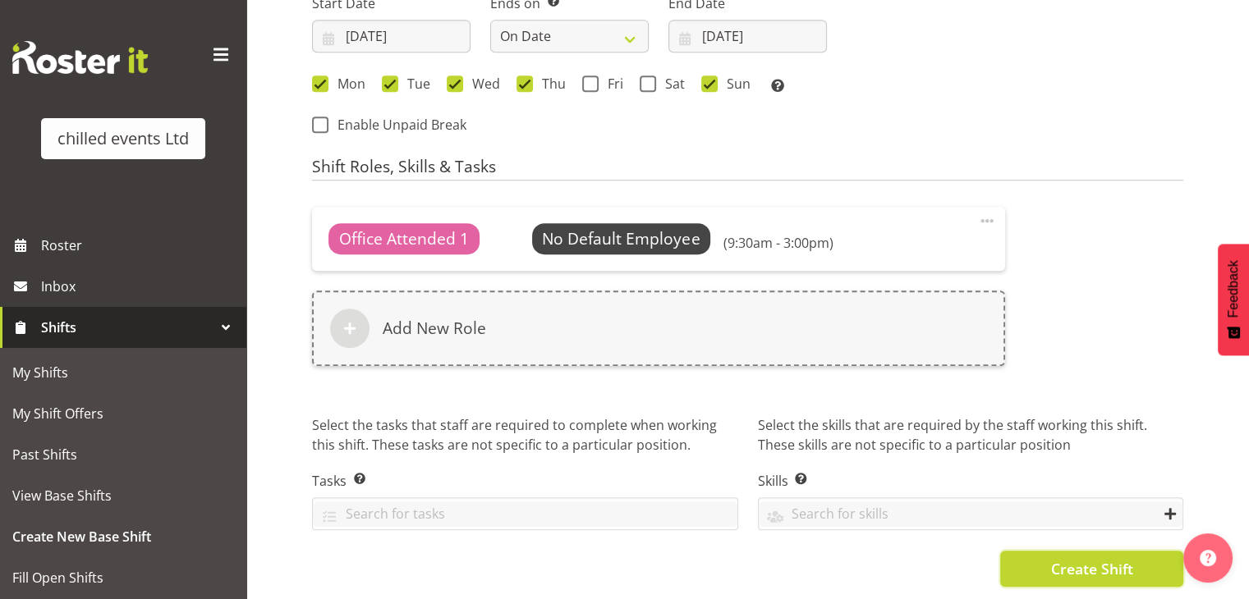
click at [1067, 558] on span "Create Shift" at bounding box center [1091, 568] width 82 height 21
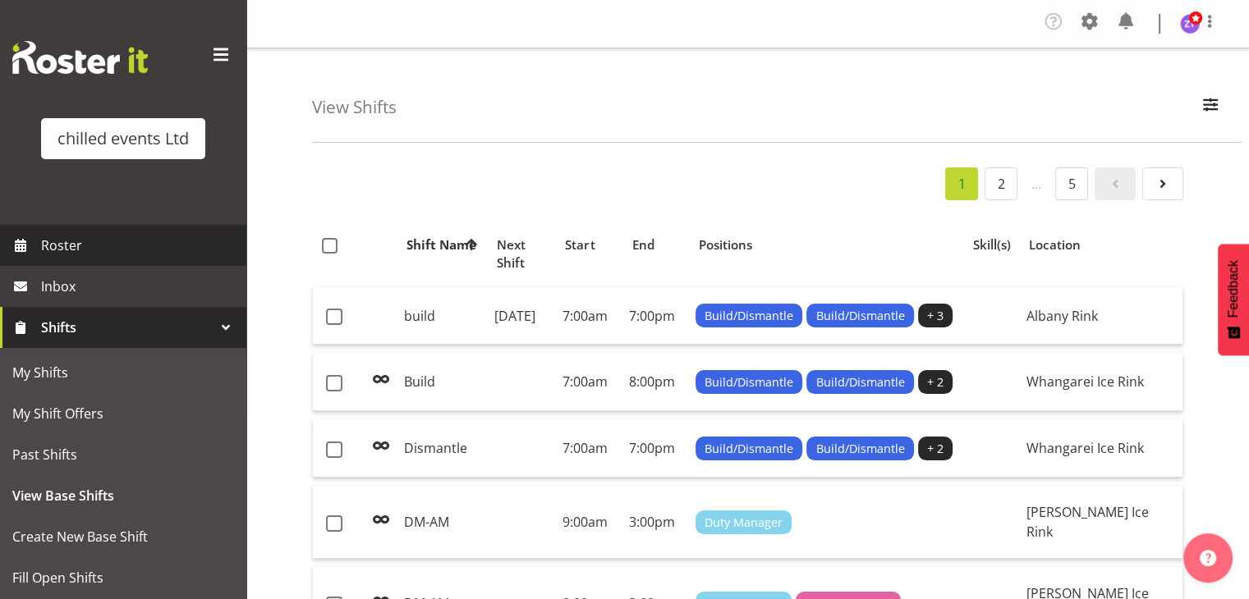
click at [117, 247] on span "Roster" at bounding box center [139, 245] width 197 height 25
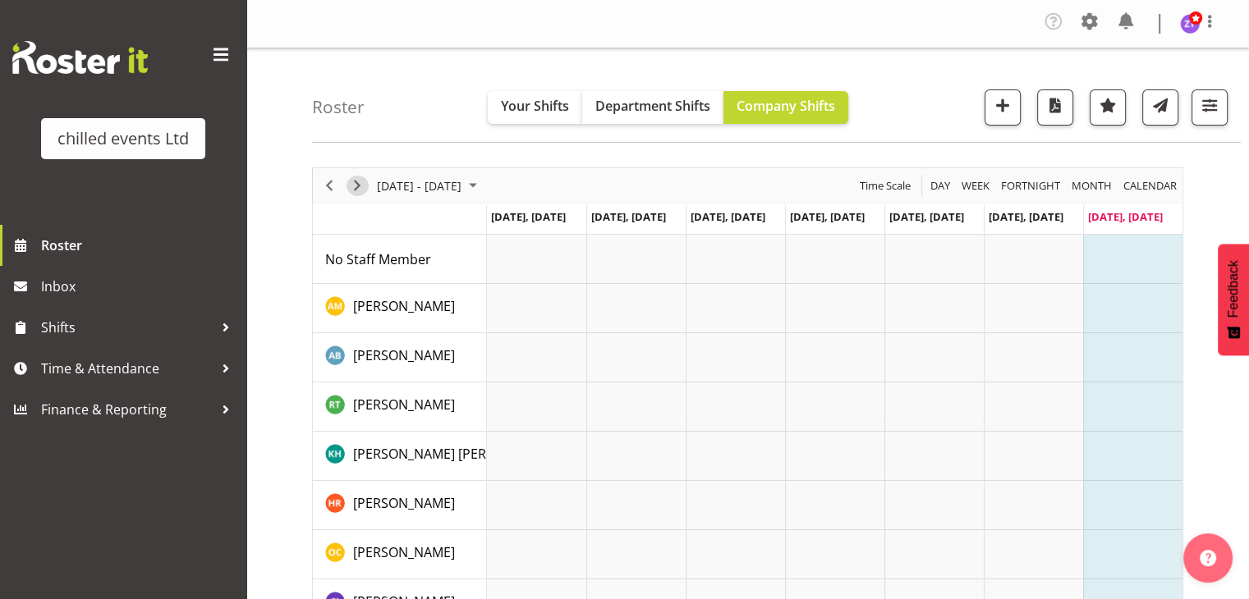
click at [356, 181] on span "Next" at bounding box center [357, 186] width 20 height 21
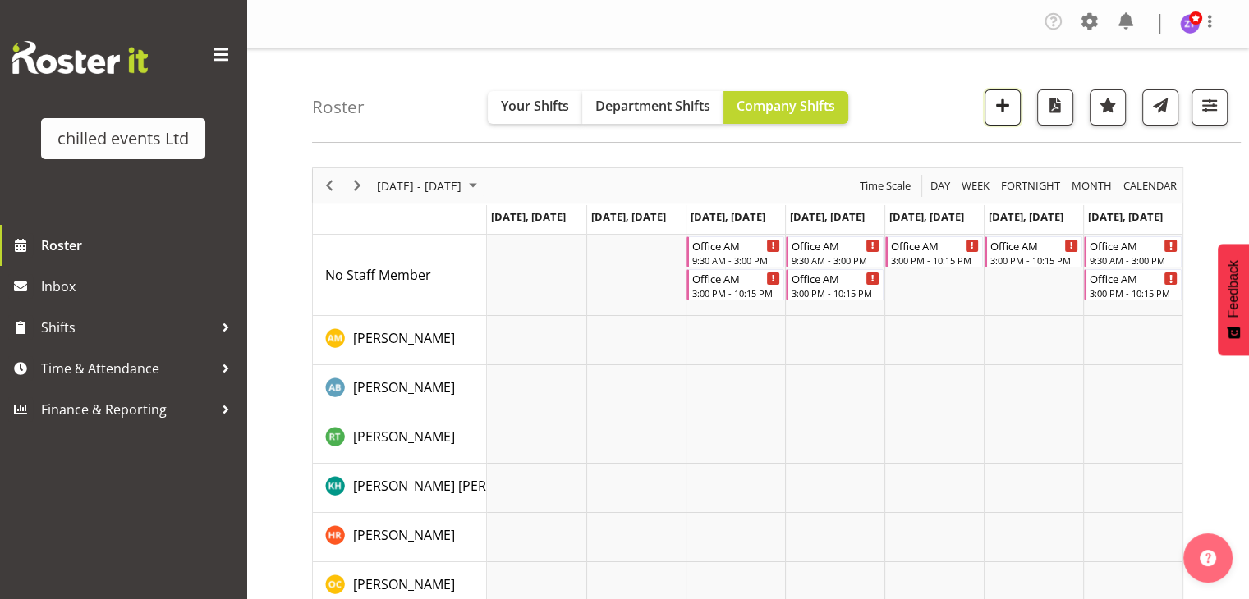
click at [1012, 94] on span "button" at bounding box center [1002, 104] width 21 height 21
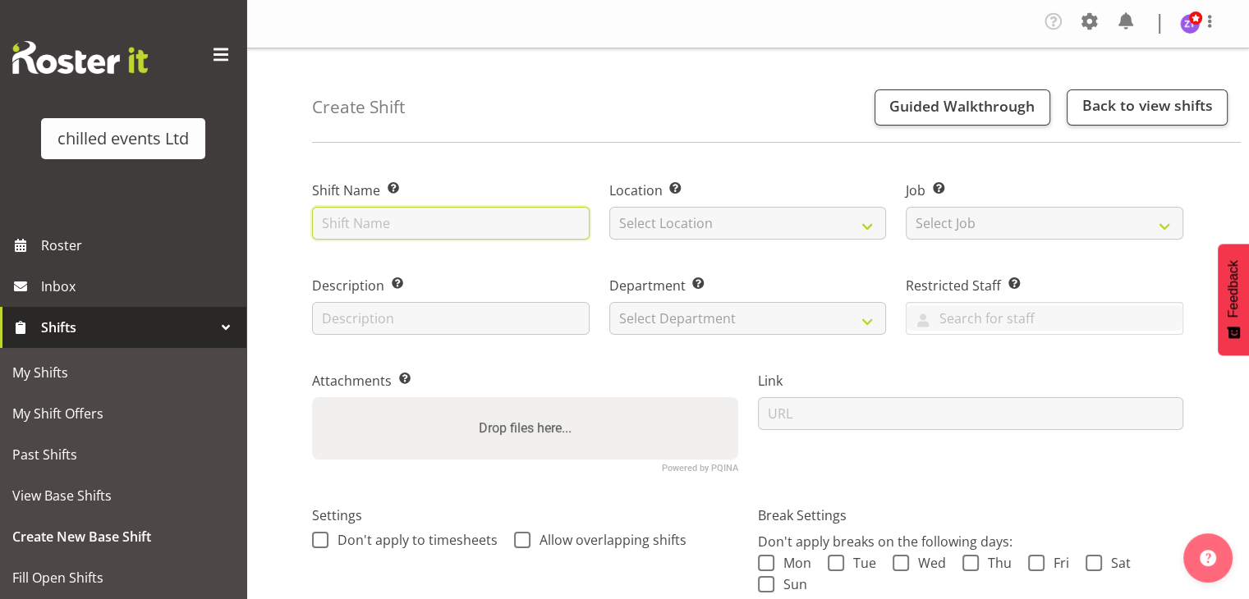
click at [401, 224] on input "text" at bounding box center [450, 223] width 277 height 33
type input "Office AM"
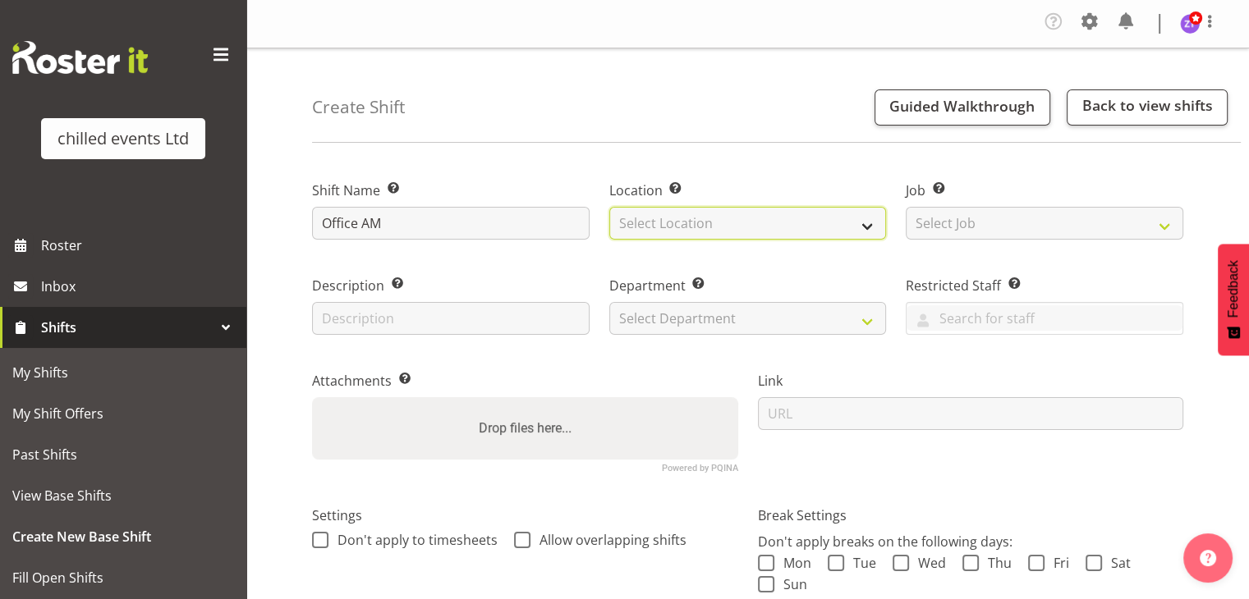
click at [662, 222] on select "Select Location [GEOGRAPHIC_DATA] Ice Rink [GEOGRAPHIC_DATA] Ice Rink [GEOGRAPH…" at bounding box center [747, 223] width 277 height 33
select select "1283"
click at [609, 207] on select "Select Location [GEOGRAPHIC_DATA] Ice Rink [GEOGRAPHIC_DATA] Ice Rink [GEOGRAPH…" at bounding box center [747, 223] width 277 height 33
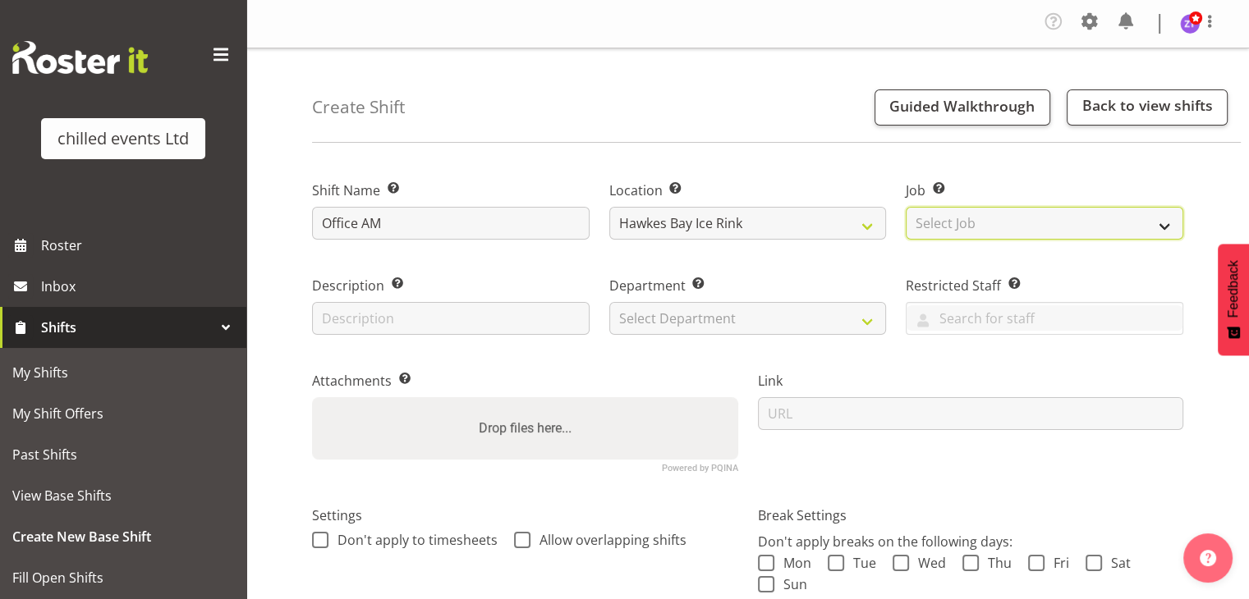
click at [953, 218] on select "Select Job Create new job build/dismantle Duty Manager ice maintance office Ska…" at bounding box center [1044, 223] width 277 height 33
select select "845"
click at [906, 207] on select "Select Job Create new job build/dismantle Duty Manager ice maintance office Ska…" at bounding box center [1044, 223] width 277 height 33
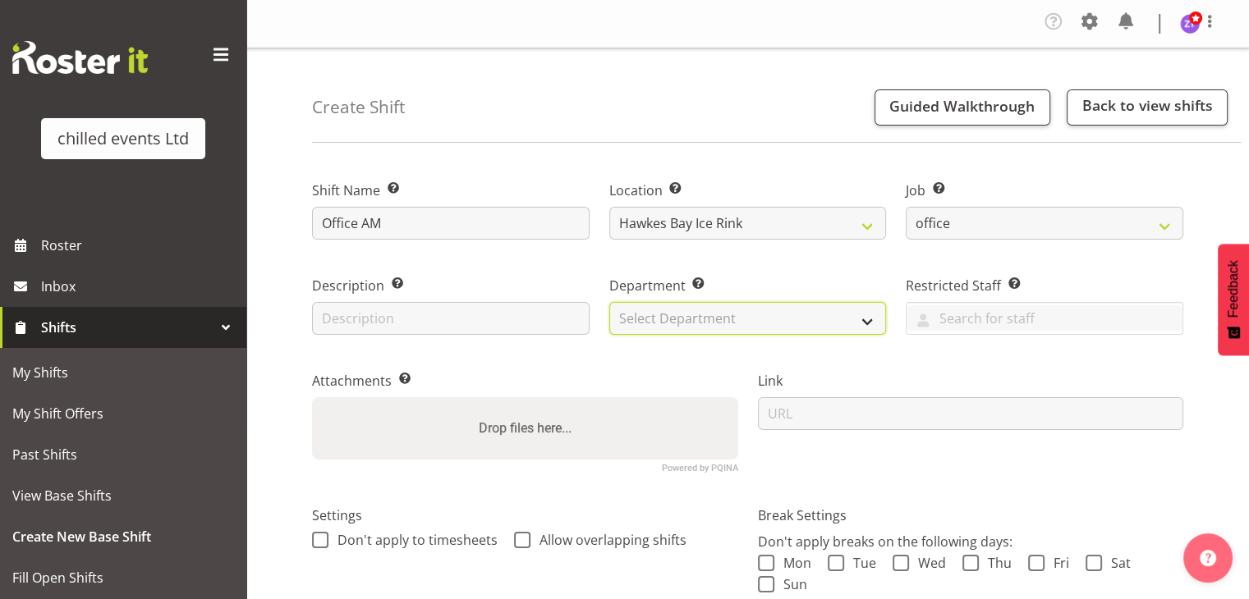
click at [686, 323] on select "Select Department Duty Manager Maintence Skate Hire/office Steward" at bounding box center [747, 318] width 277 height 33
select select "153"
click at [609, 302] on select "Select Department Duty Manager Maintence Skate Hire/office Steward" at bounding box center [747, 318] width 277 height 33
click at [624, 399] on div "Drop files here..." at bounding box center [525, 428] width 426 height 62
click at [312, 397] on input "Drop files here..." at bounding box center [525, 399] width 426 height 5
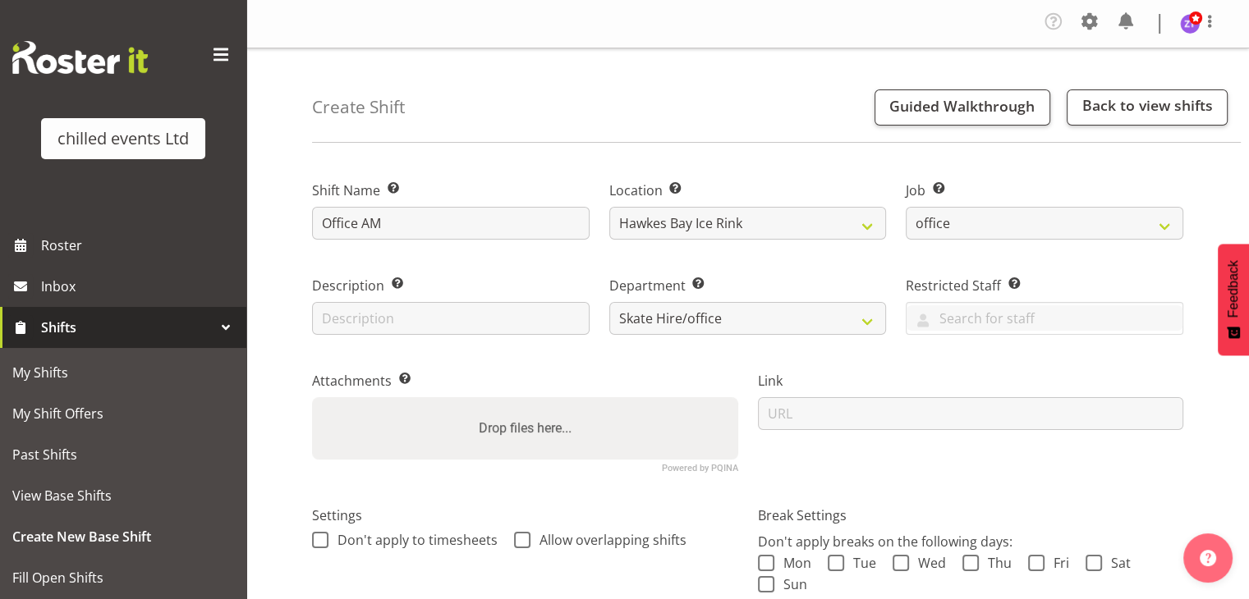
scroll to position [239, 0]
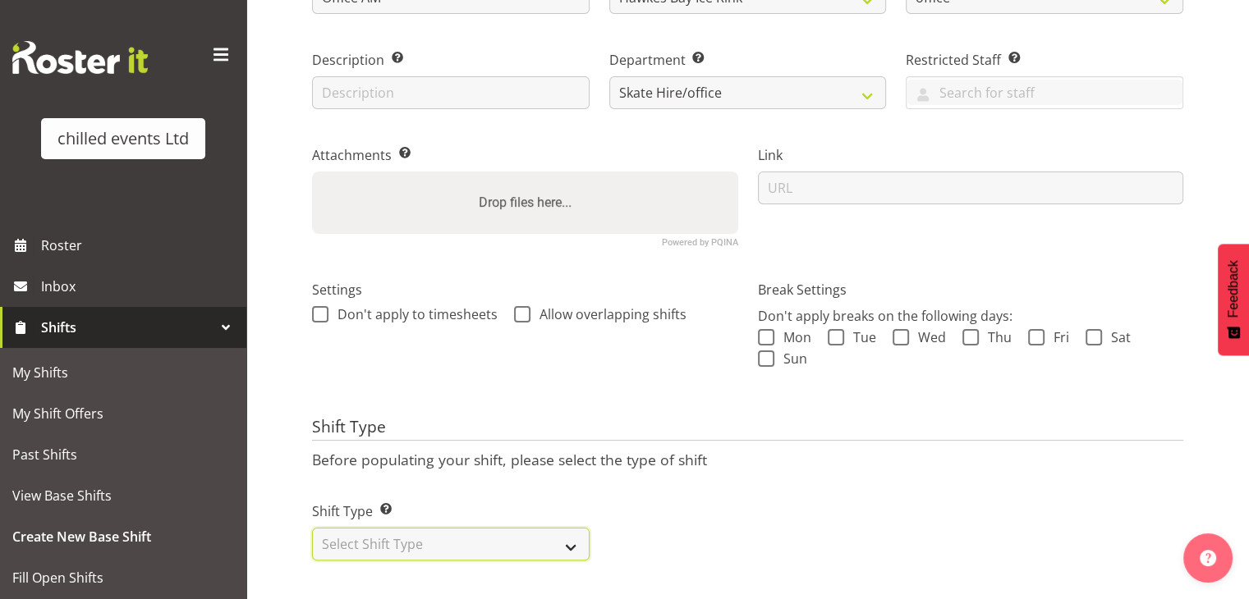
click at [420, 528] on select "Select Shift Type One Off Shift Recurring Shift Rotating Shift" at bounding box center [450, 544] width 277 height 33
select select "recurring"
click at [312, 528] on select "Select Shift Type One Off Shift Recurring Shift Rotating Shift" at bounding box center [450, 544] width 277 height 33
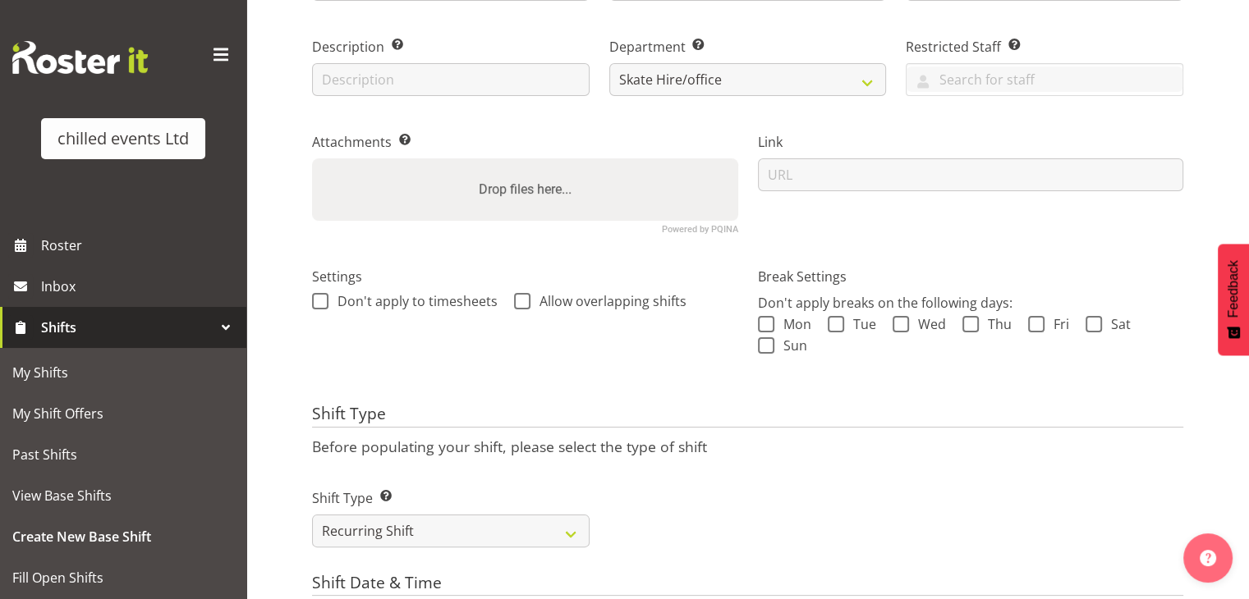
click at [435, 415] on h4 "Shift Type" at bounding box center [747, 416] width 871 height 23
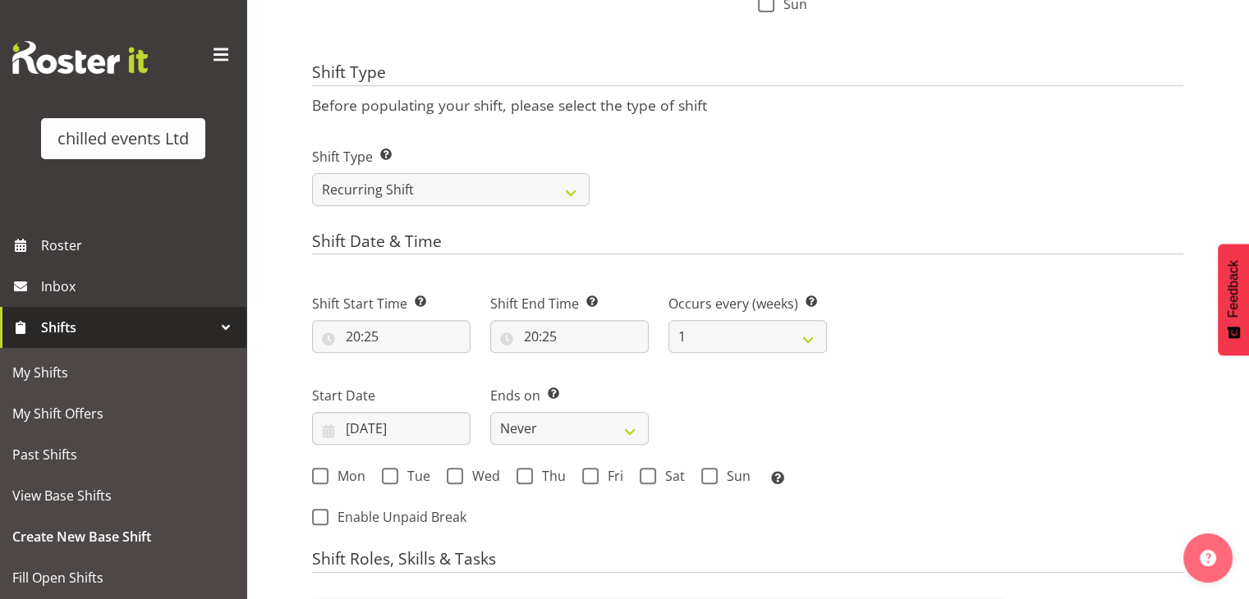
scroll to position [631, 0]
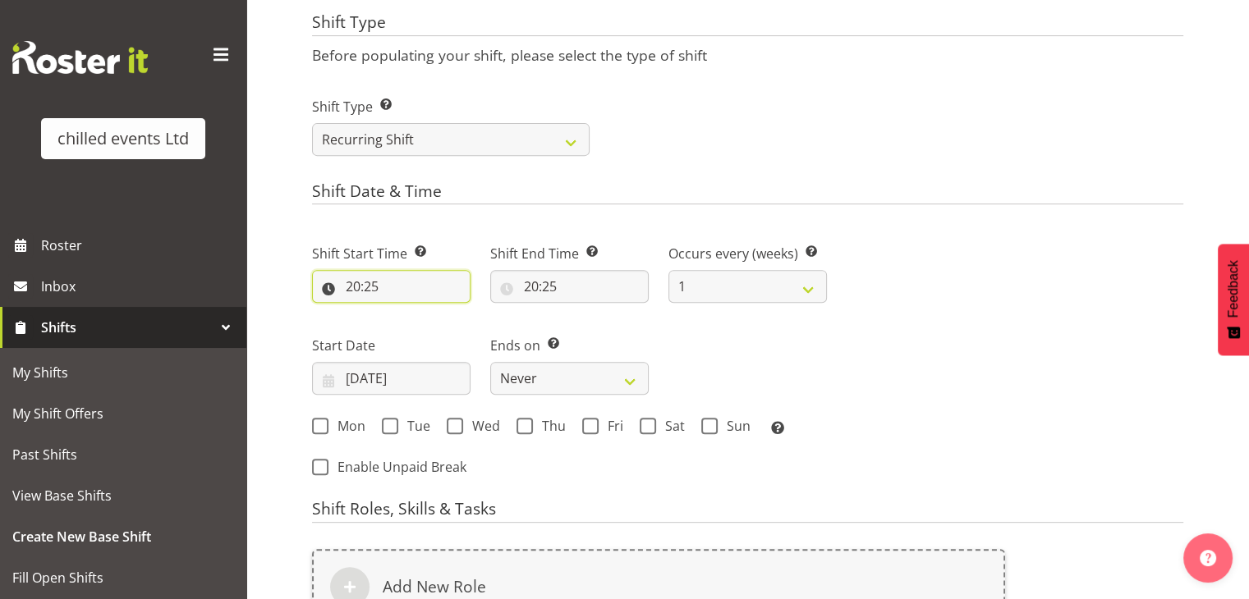
click at [368, 285] on input "20:25" at bounding box center [391, 286] width 158 height 33
click at [411, 338] on select "00 01 02 03 04 05 06 07 08 09 10 11 12 13 14 15 16 17 18 19 20 21 22 23" at bounding box center [424, 329] width 37 height 33
select select "8"
click at [406, 313] on select "00 01 02 03 04 05 06 07 08 09 10 11 12 13 14 15 16 17 18 19 20 21 22 23" at bounding box center [424, 329] width 37 height 33
type input "08:25"
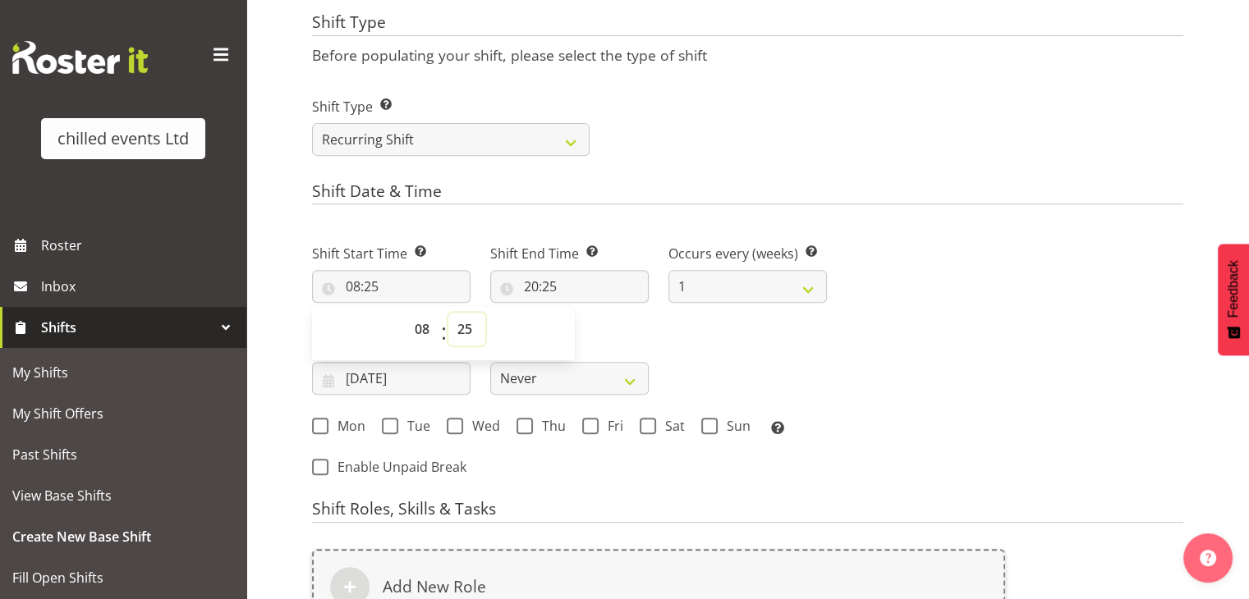
click at [471, 329] on select "00 01 02 03 04 05 06 07 08 09 10 11 12 13 14 15 16 17 18 19 20 21 22 23 24 25 2…" at bounding box center [466, 329] width 37 height 33
select select "30"
click at [448, 313] on select "00 01 02 03 04 05 06 07 08 09 10 11 12 13 14 15 16 17 18 19 20 21 22 23 24 25 2…" at bounding box center [466, 329] width 37 height 33
type input "08:30"
click at [542, 285] on input "20:25" at bounding box center [569, 286] width 158 height 33
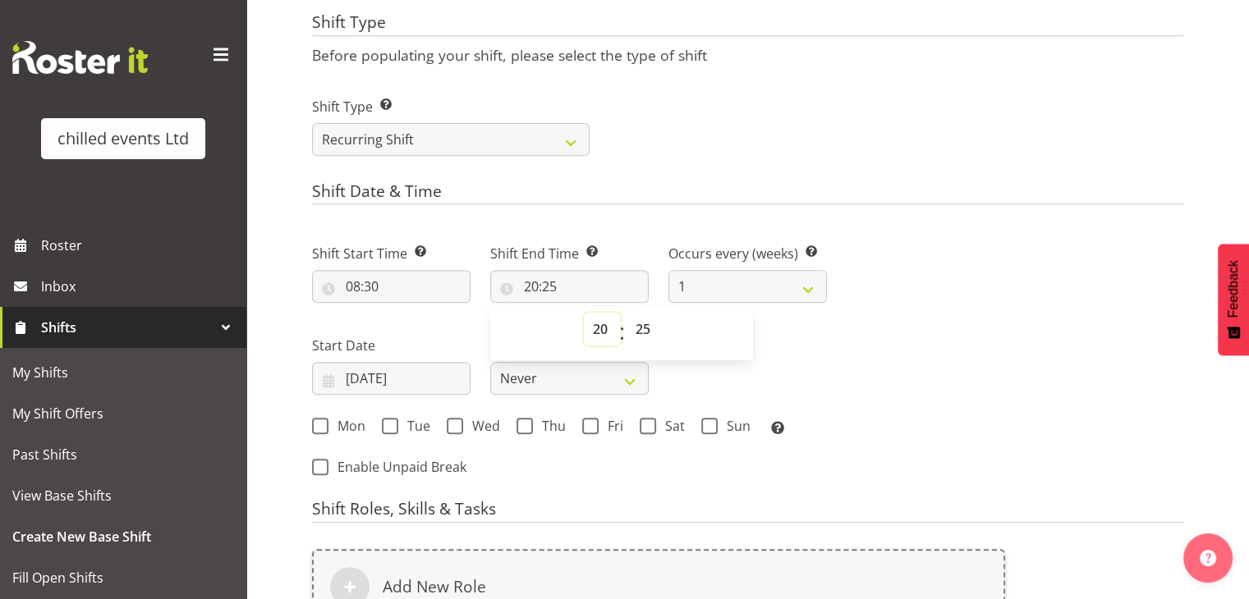
click at [592, 336] on select "00 01 02 03 04 05 06 07 08 09 10 11 12 13 14 15 16 17 18 19 20 21 22 23" at bounding box center [602, 329] width 37 height 33
select select "15"
click at [584, 313] on select "00 01 02 03 04 05 06 07 08 09 10 11 12 13 14 15 16 17 18 19 20 21 22 23" at bounding box center [602, 329] width 37 height 33
type input "15:25"
click at [639, 323] on select "00 01 02 03 04 05 06 07 08 09 10 11 12 13 14 15 16 17 18 19 20 21 22 23 24 25 2…" at bounding box center [644, 329] width 37 height 33
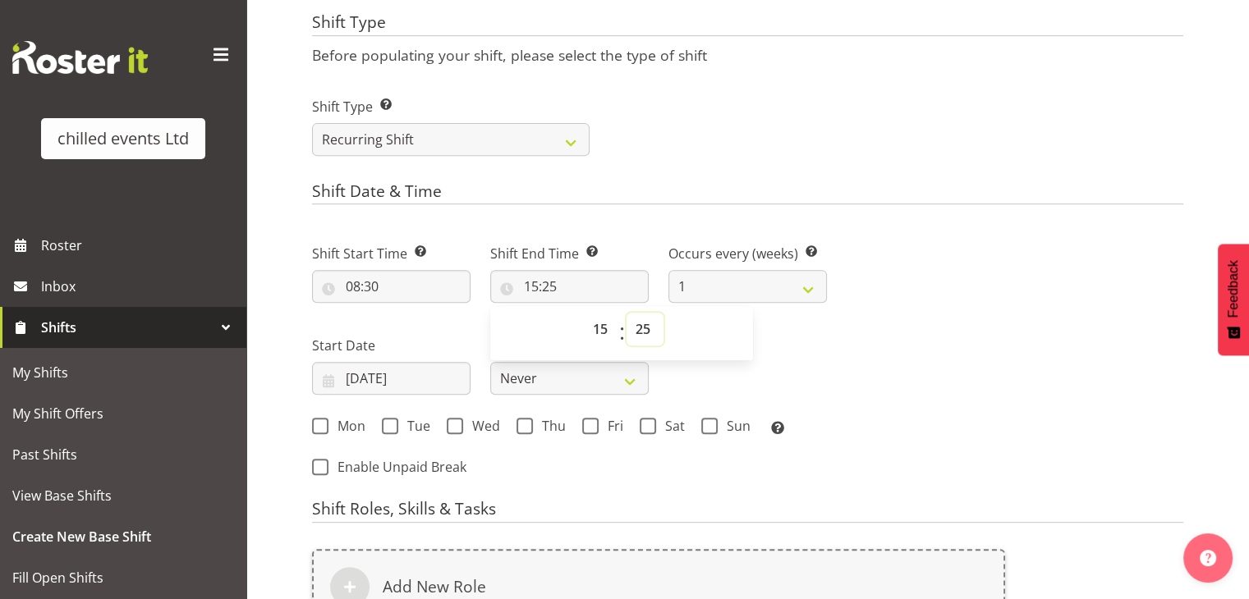
select select "0"
click at [626, 313] on select "00 01 02 03 04 05 06 07 08 09 10 11 12 13 14 15 16 17 18 19 20 21 22 23 24 25 2…" at bounding box center [644, 329] width 37 height 33
type input "15:00"
click at [721, 175] on form "Shift Name Enter a name for the shift (e.g. Day Shift). Office AM Location Ente…" at bounding box center [747, 186] width 871 height 1318
click at [585, 420] on span at bounding box center [590, 426] width 16 height 16
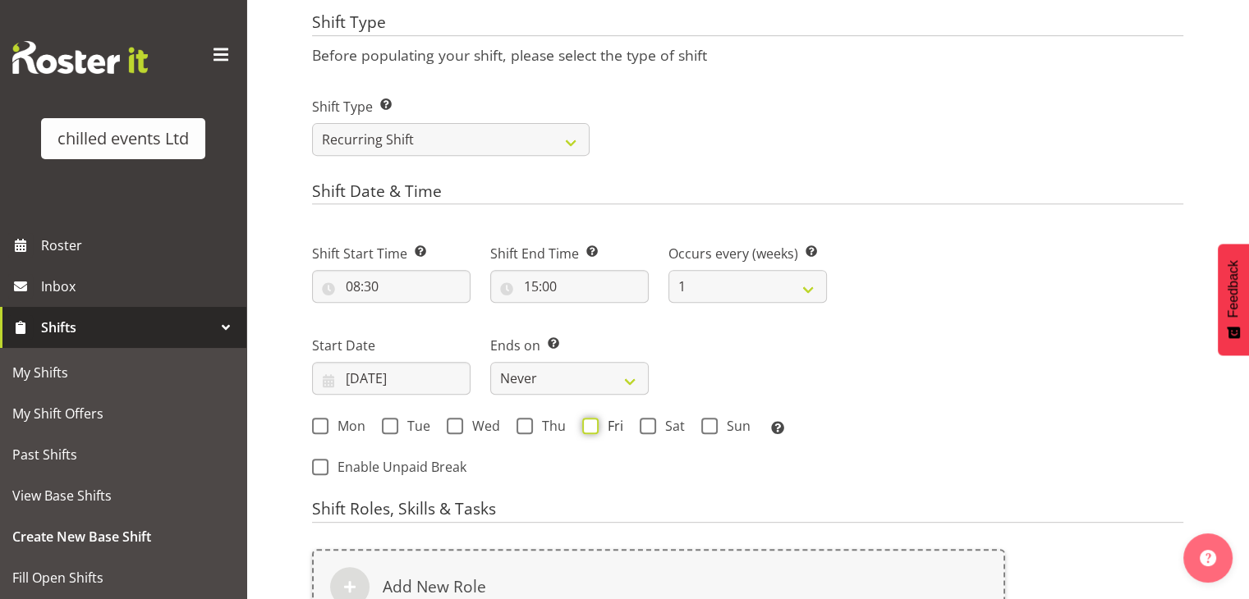
click at [585, 421] on input "Fri" at bounding box center [587, 426] width 11 height 11
checkbox input "true"
click at [649, 424] on span at bounding box center [648, 426] width 16 height 16
click at [649, 424] on input "Sat" at bounding box center [645, 426] width 11 height 11
checkbox input "true"
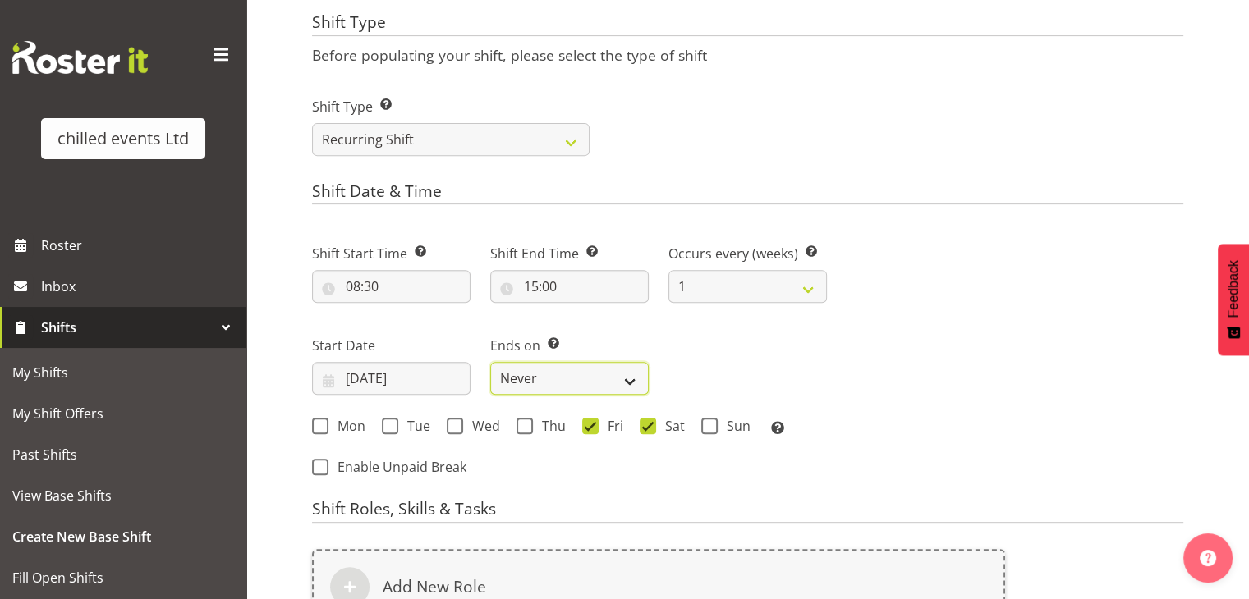
click at [586, 385] on select "Never On Date" at bounding box center [569, 378] width 158 height 33
select select "date"
click at [490, 362] on select "Never On Date" at bounding box center [569, 378] width 158 height 33
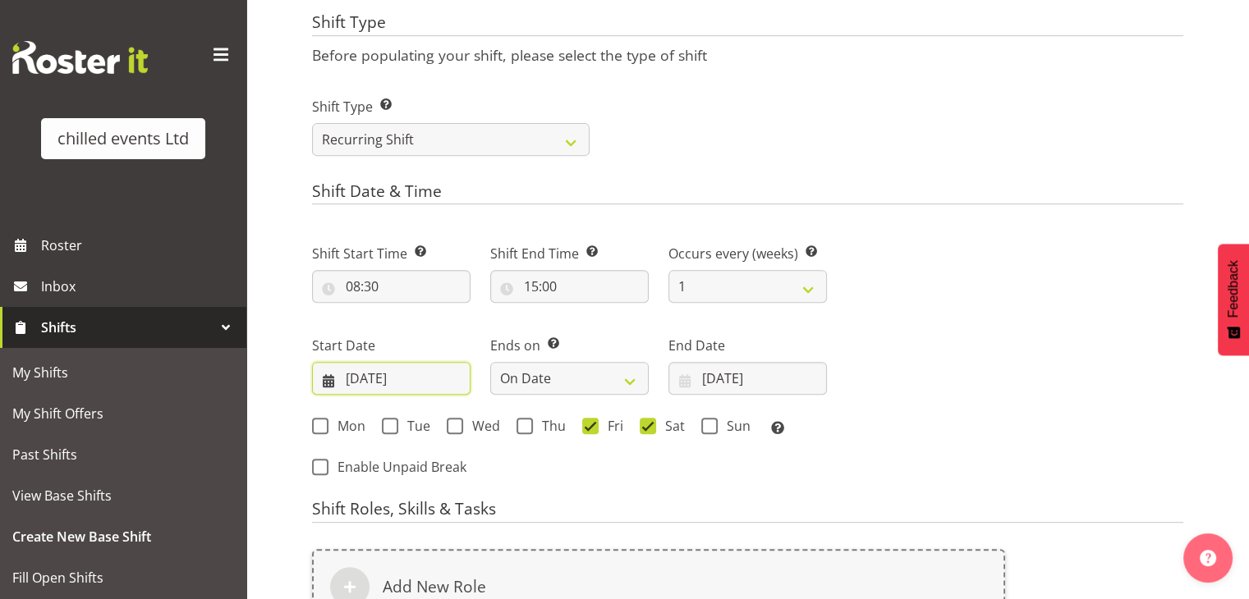
click at [363, 372] on input "07/09/2025" at bounding box center [391, 378] width 158 height 33
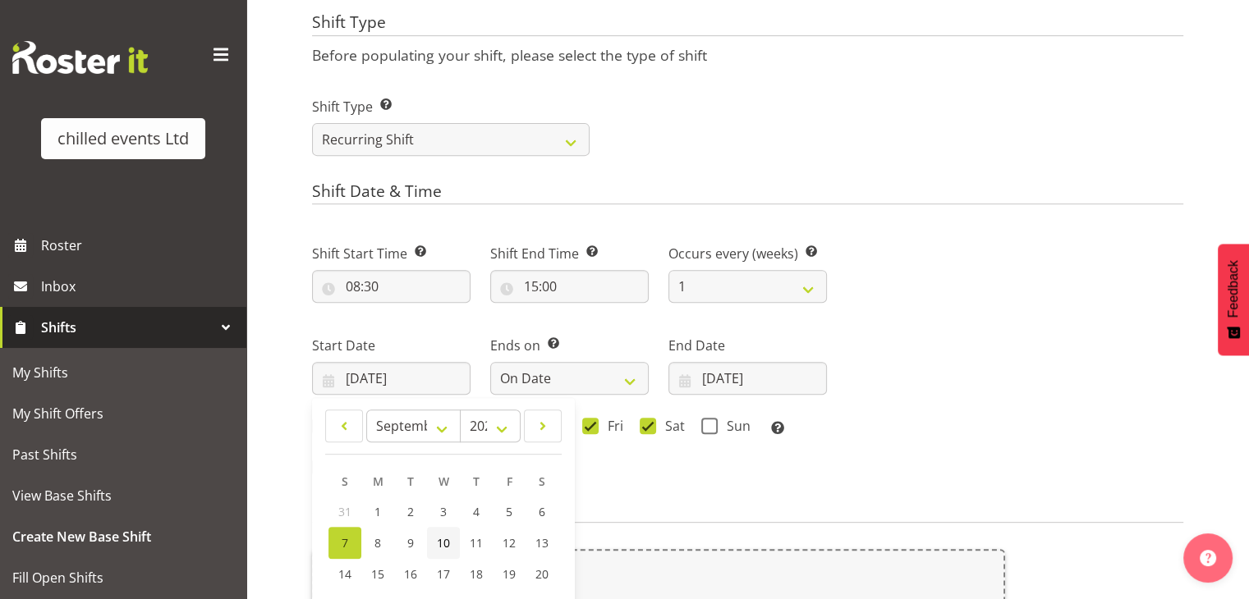
click at [438, 539] on span "10" at bounding box center [443, 543] width 13 height 16
type input "10/09/2025"
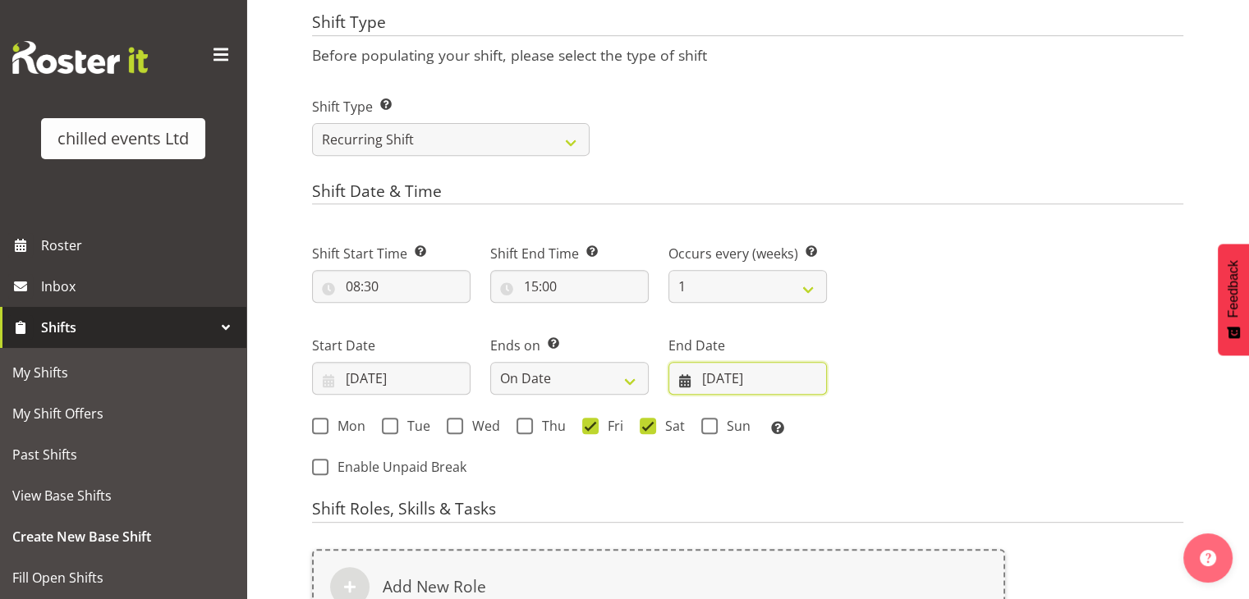
click at [730, 376] on input "07/09/2025" at bounding box center [747, 378] width 158 height 33
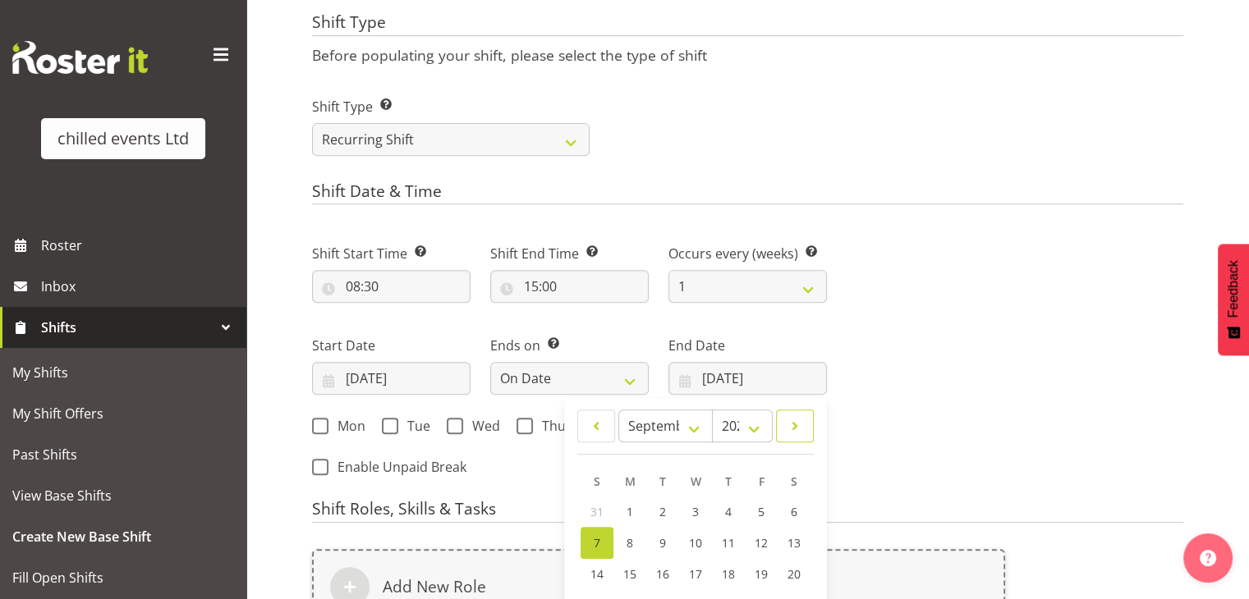
click at [791, 415] on link at bounding box center [795, 426] width 38 height 33
select select "9"
click at [625, 542] on link "6" at bounding box center [629, 542] width 33 height 30
type input "06/10/2025"
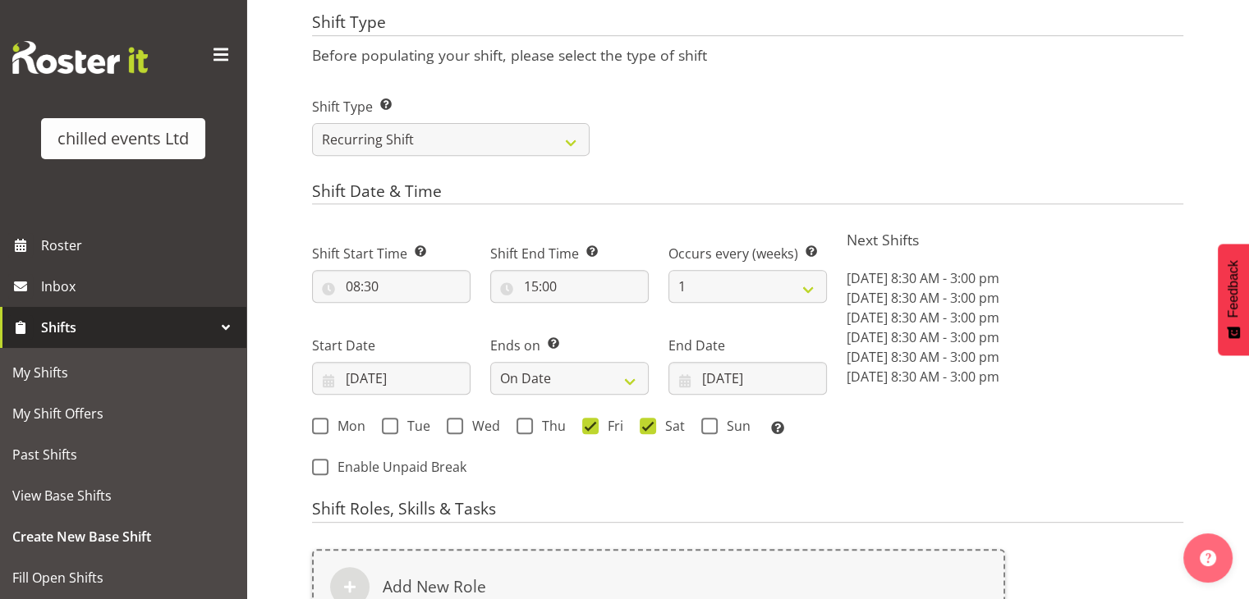
click at [871, 438] on div "Next Shifts Fri, Sep 12, 2025 8:30 AM - 3:00 pm Sat, Sep 13, 2025 8:30 AM - 3:0…" at bounding box center [1015, 355] width 356 height 269
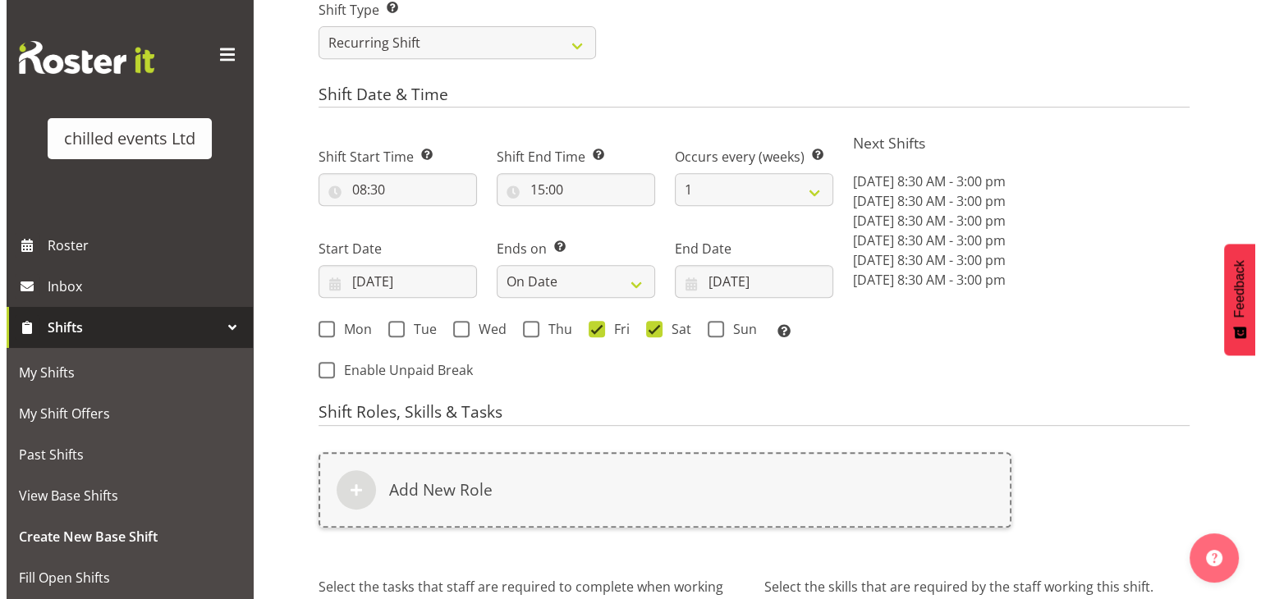
scroll to position [728, 0]
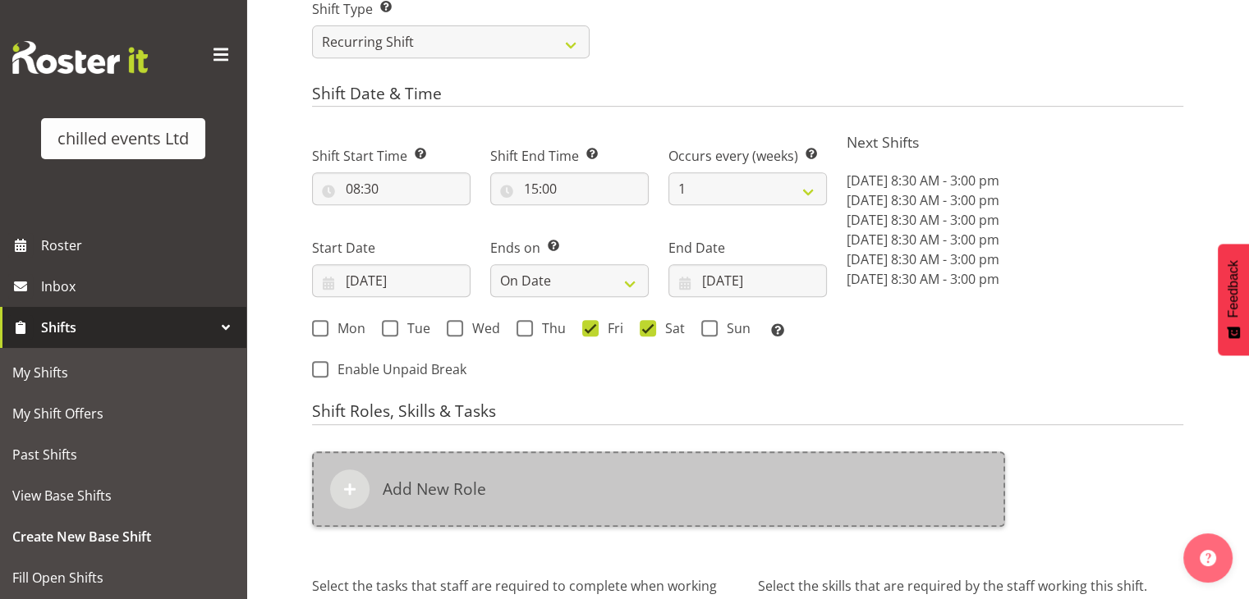
click at [750, 474] on div "Add New Role" at bounding box center [658, 490] width 693 height 76
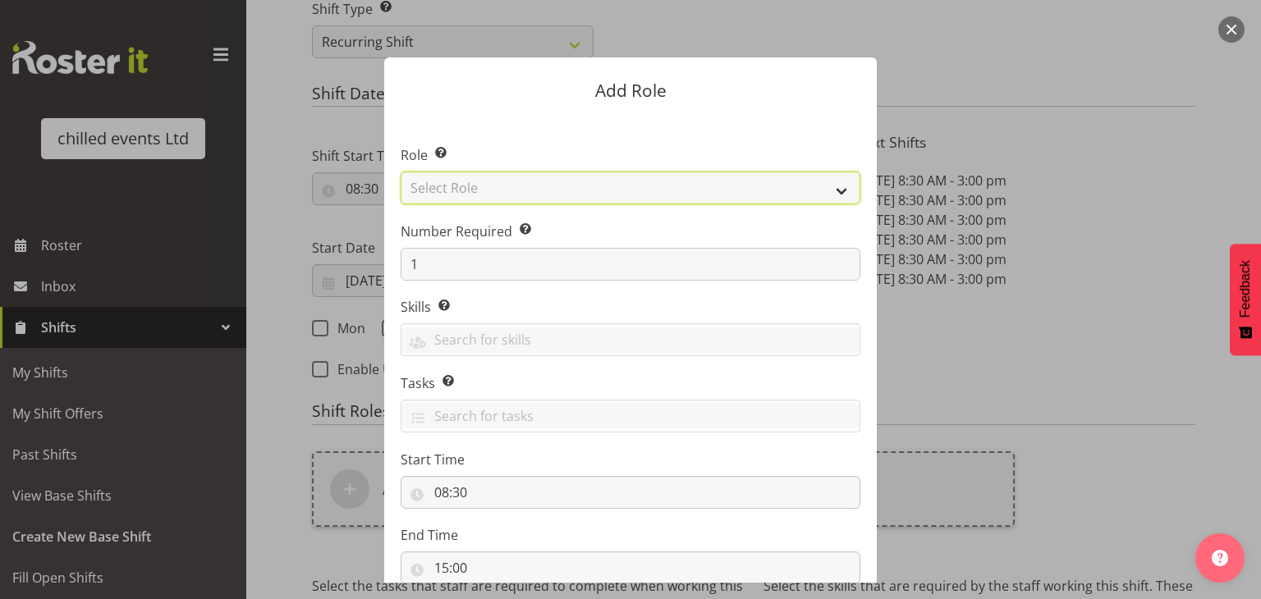
click at [464, 191] on select "Select Role Build/Dismantle Duty Manager Office Attended Skate hire steward" at bounding box center [631, 188] width 460 height 33
select select "272"
click at [401, 172] on select "Select Role Build/Dismantle Duty Manager Office Attended Skate hire steward" at bounding box center [631, 188] width 460 height 33
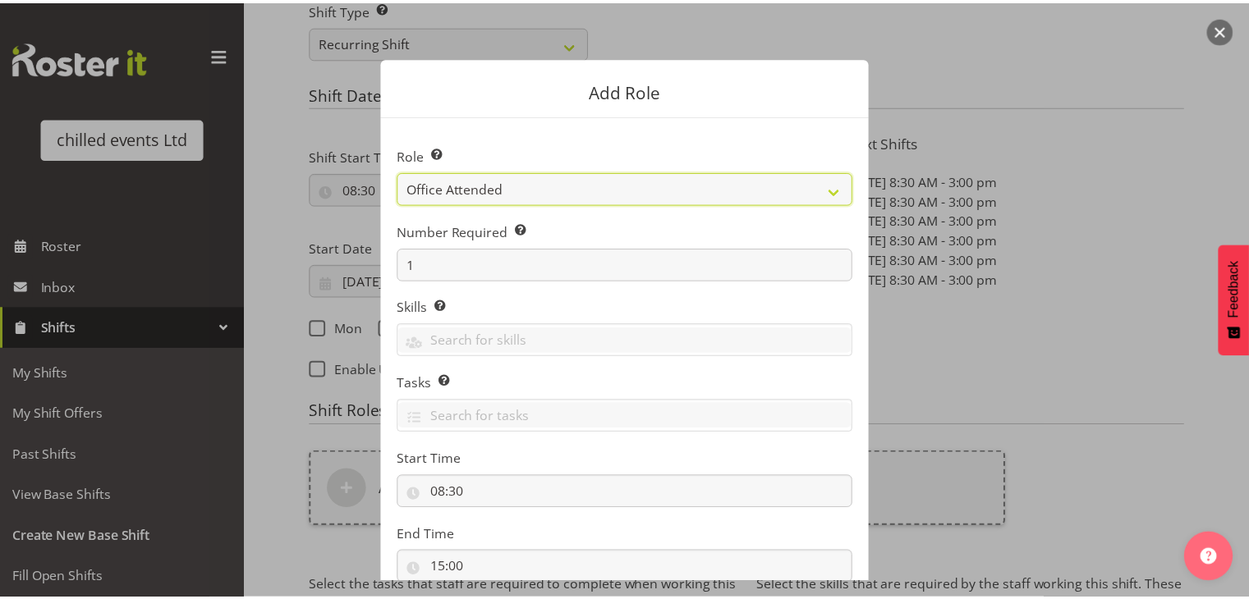
scroll to position [112, 0]
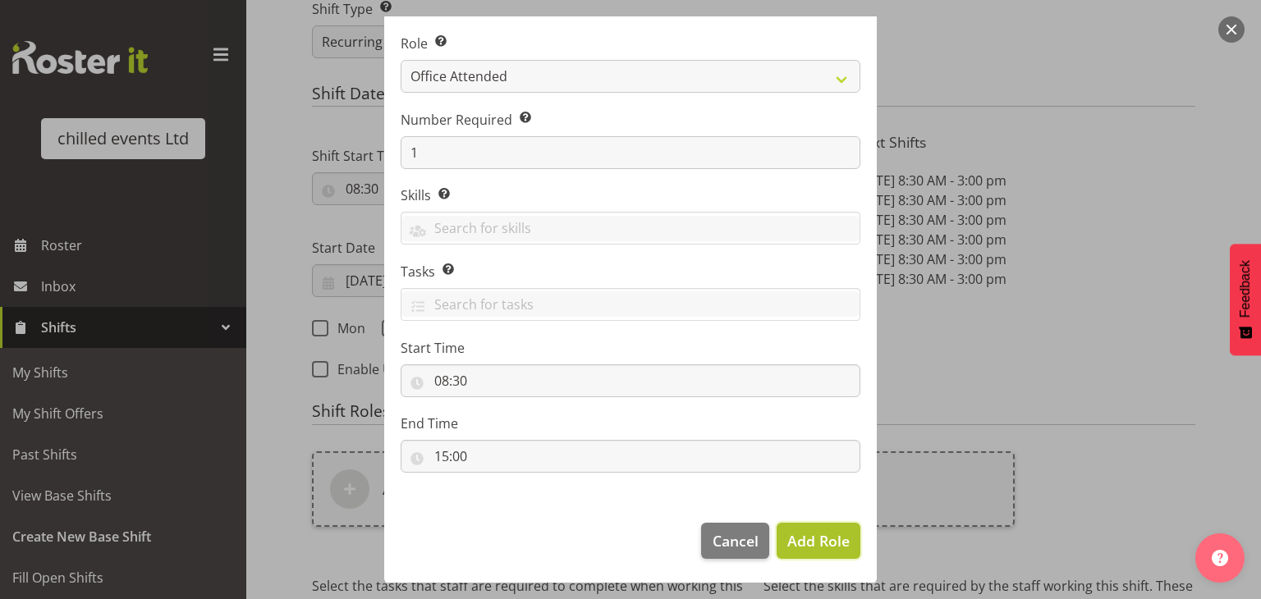
click at [811, 536] on span "Add Role" at bounding box center [818, 541] width 62 height 20
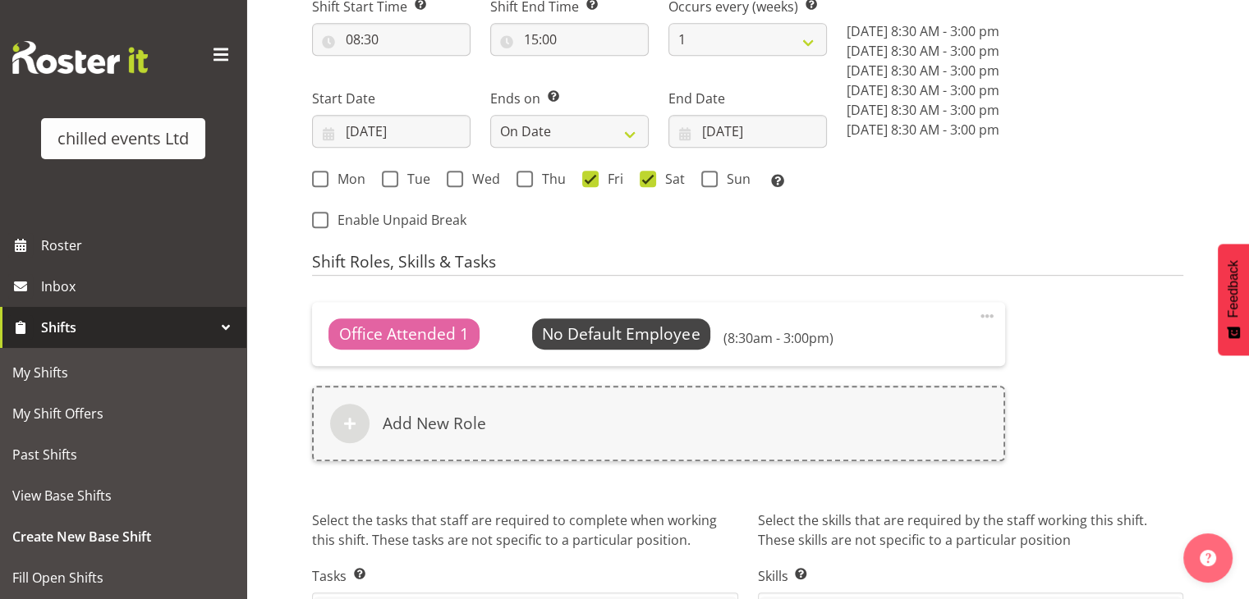
scroll to position [985, 0]
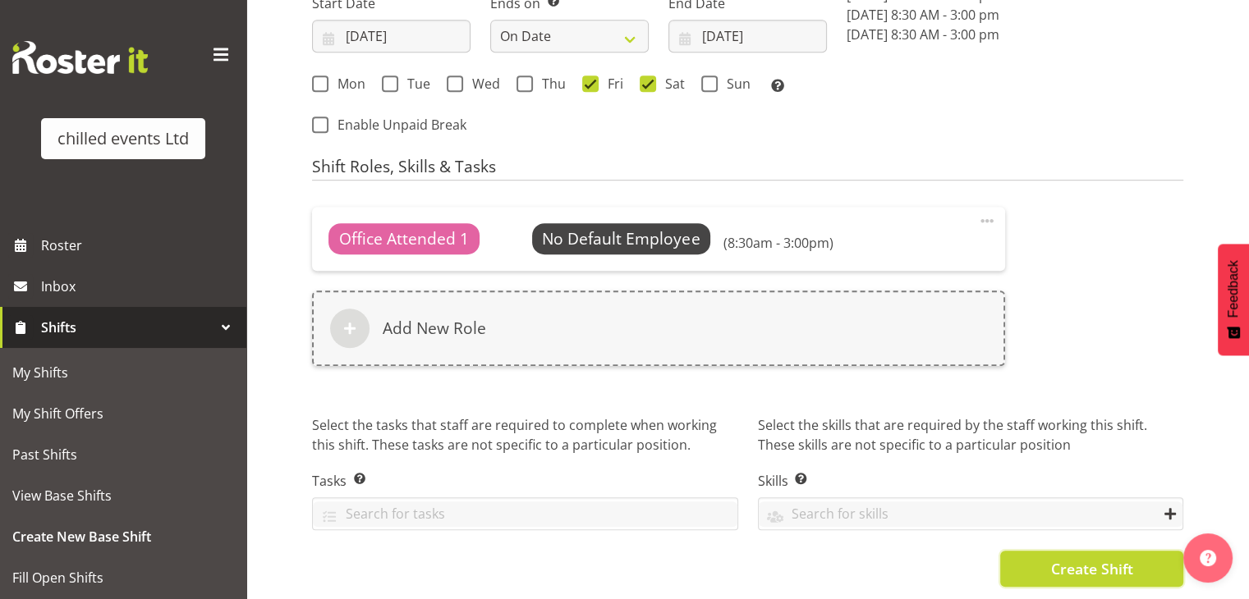
click at [1080, 558] on span "Create Shift" at bounding box center [1091, 568] width 82 height 21
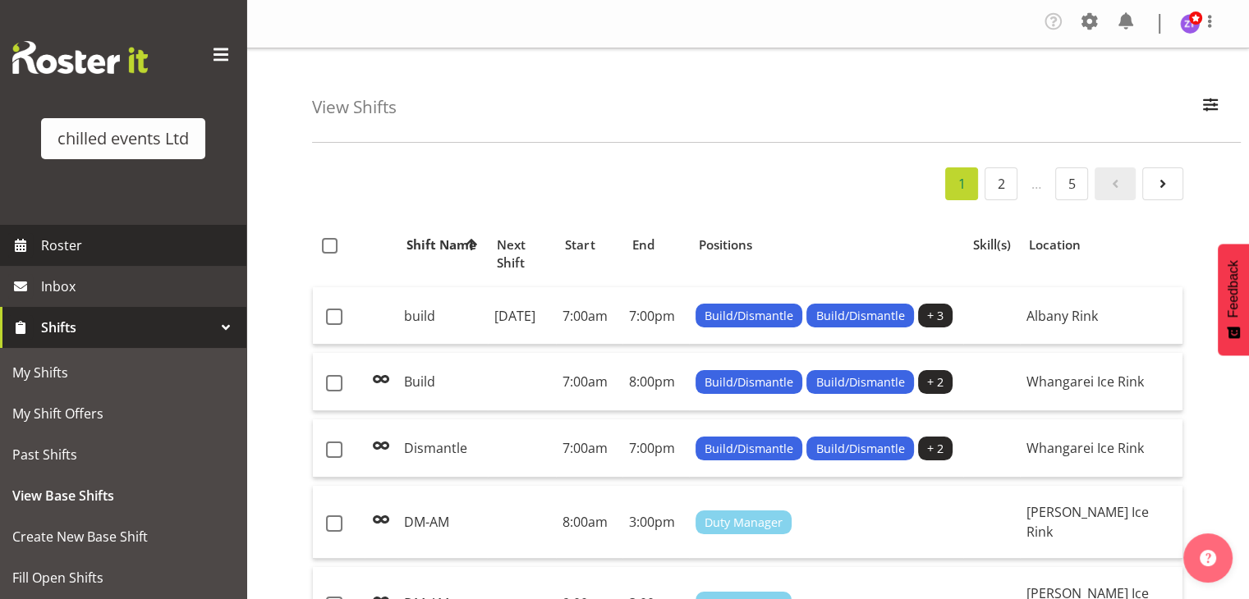
click at [37, 251] on link "Roster" at bounding box center [123, 245] width 246 height 41
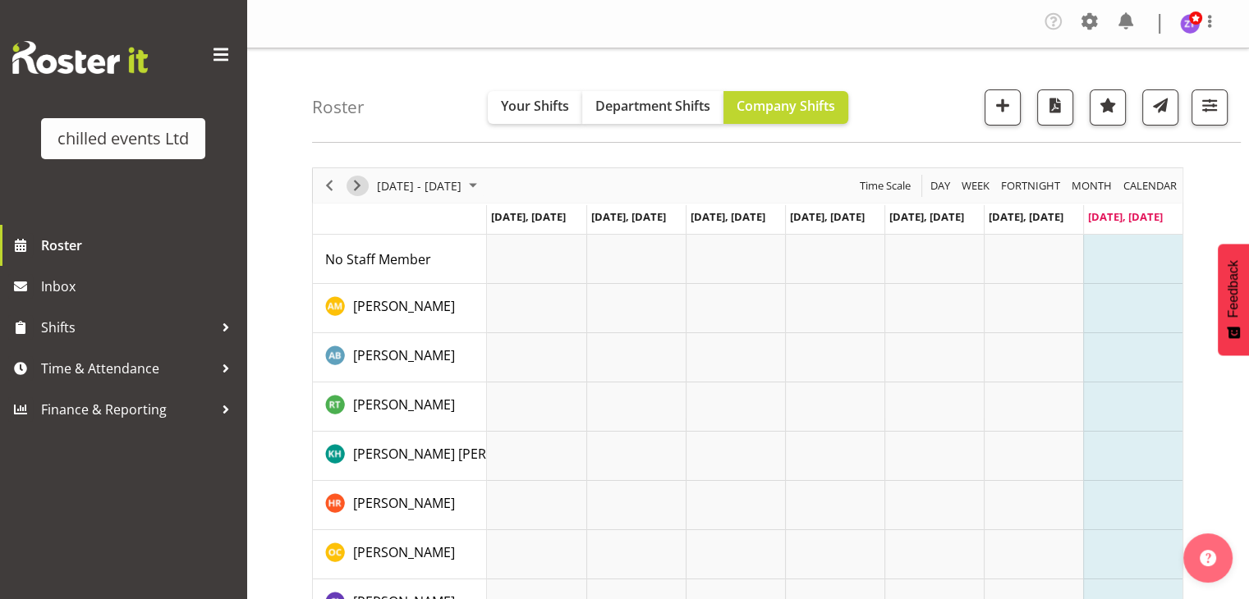
click at [347, 188] on span "Next" at bounding box center [357, 186] width 20 height 21
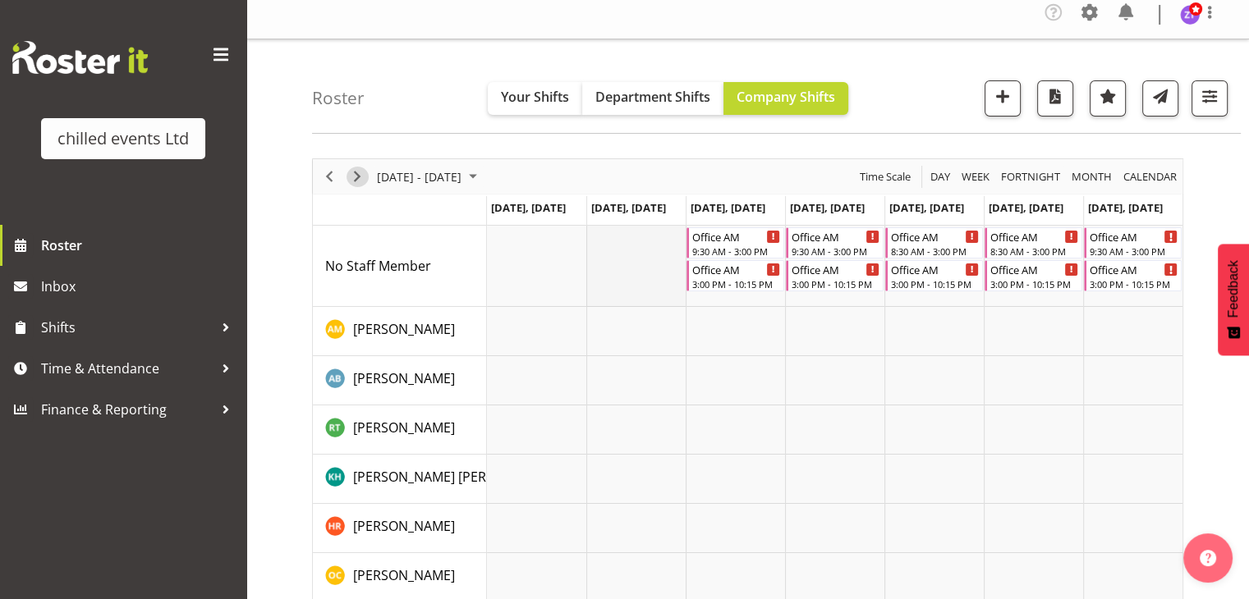
scroll to position [10, 0]
click at [427, 190] on div "[DATE] - [DATE]" at bounding box center [429, 175] width 116 height 34
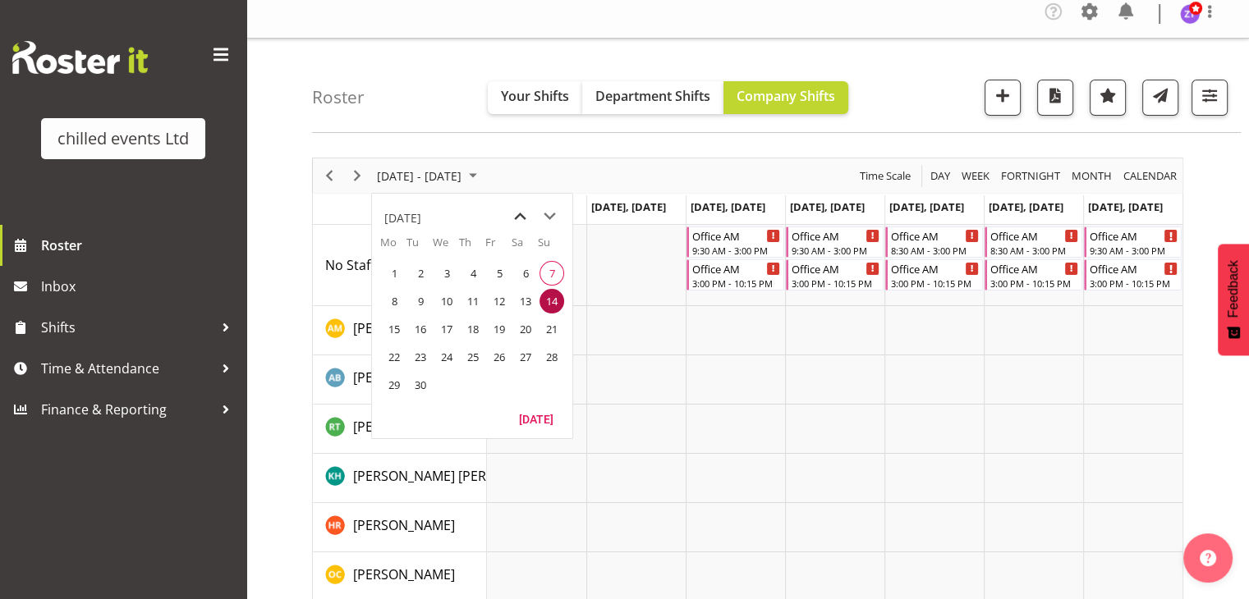
click at [519, 222] on span "previous month" at bounding box center [520, 217] width 29 height 30
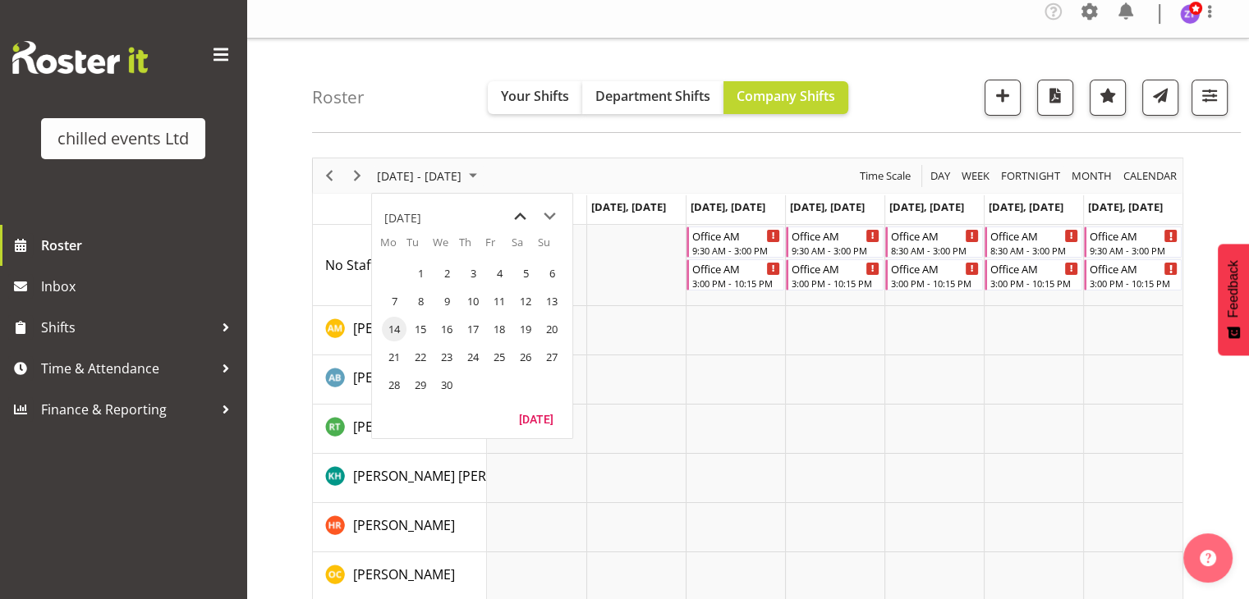
click at [519, 222] on span "previous month" at bounding box center [520, 217] width 29 height 30
click at [562, 214] on span "next month" at bounding box center [549, 217] width 29 height 30
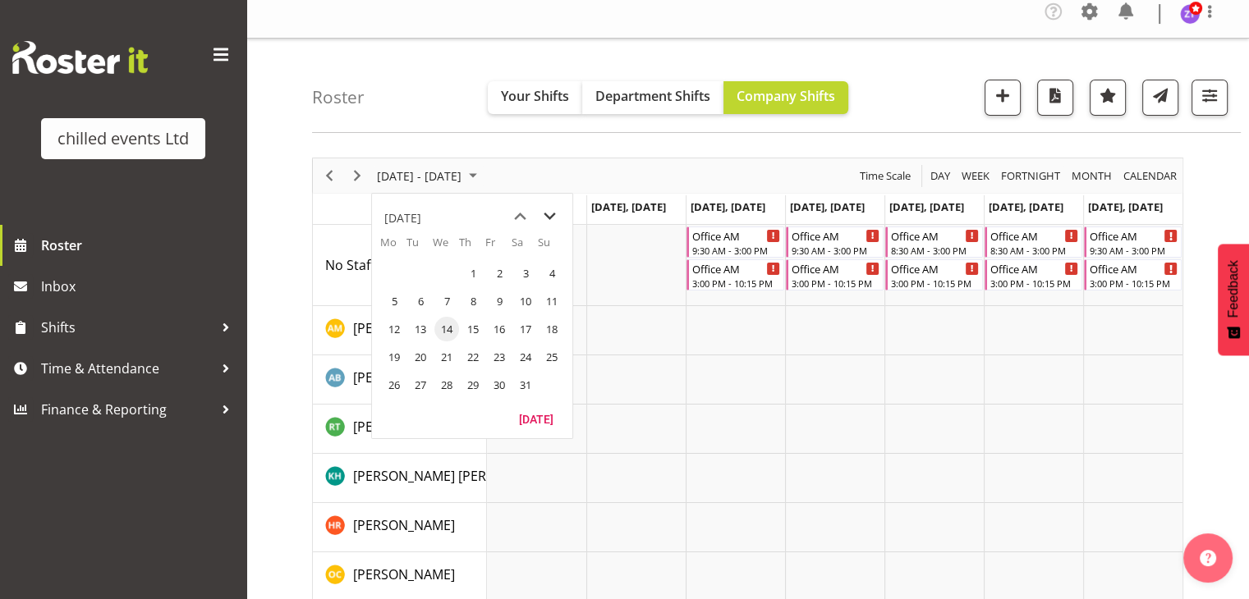
click at [562, 214] on span "next month" at bounding box center [549, 217] width 29 height 30
click at [452, 352] on span "18" at bounding box center [446, 357] width 25 height 25
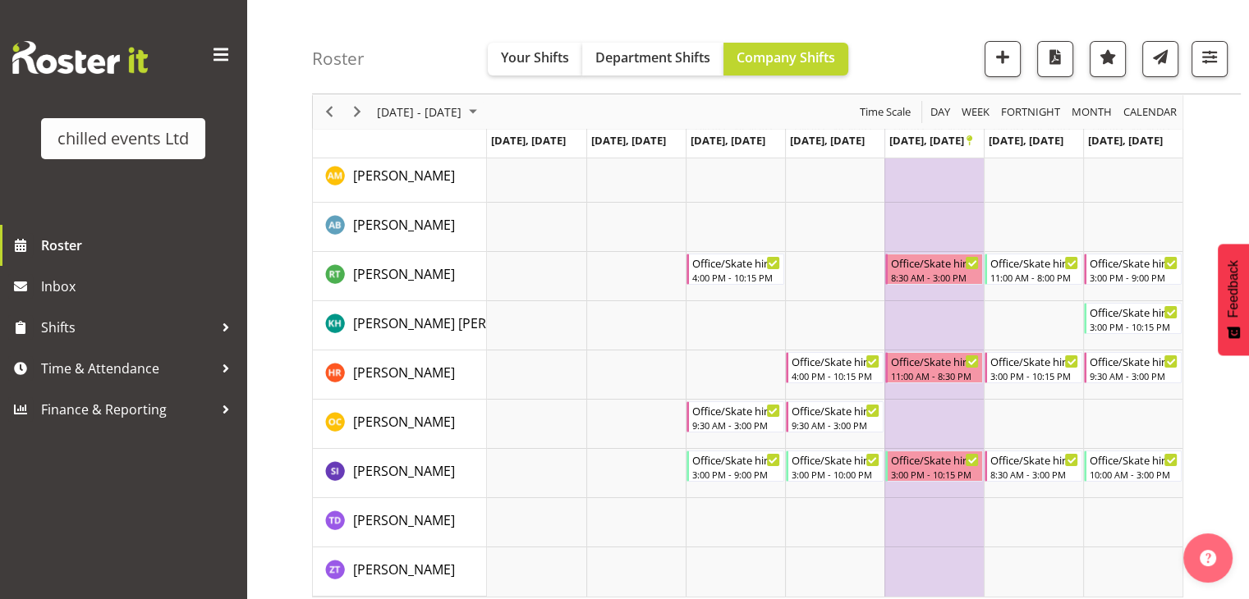
scroll to position [163, 0]
click at [353, 100] on div "Timeline Week of June 18, 2025" at bounding box center [357, 111] width 28 height 34
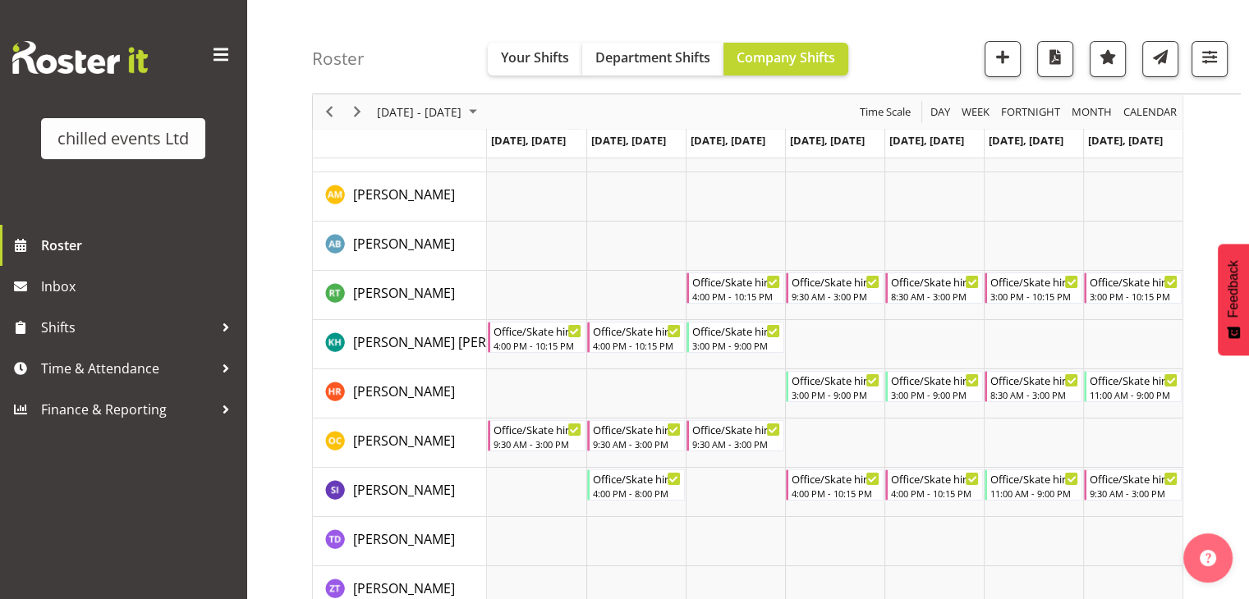
scroll to position [177, 0]
click at [362, 106] on span "Next" at bounding box center [357, 112] width 20 height 21
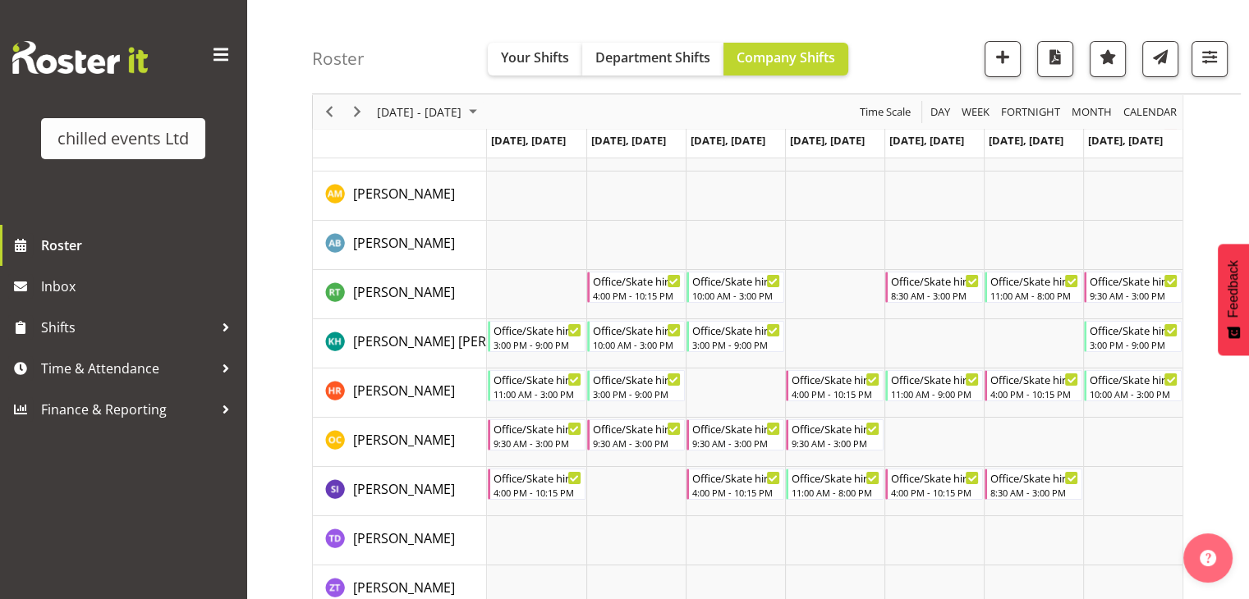
click at [362, 106] on div "Jun 30 - Jul 06, 2025 Today Day Week Fortnight Month calendar Month Agenda Time…" at bounding box center [747, 303] width 871 height 626
click at [335, 111] on span "Previous" at bounding box center [329, 112] width 20 height 21
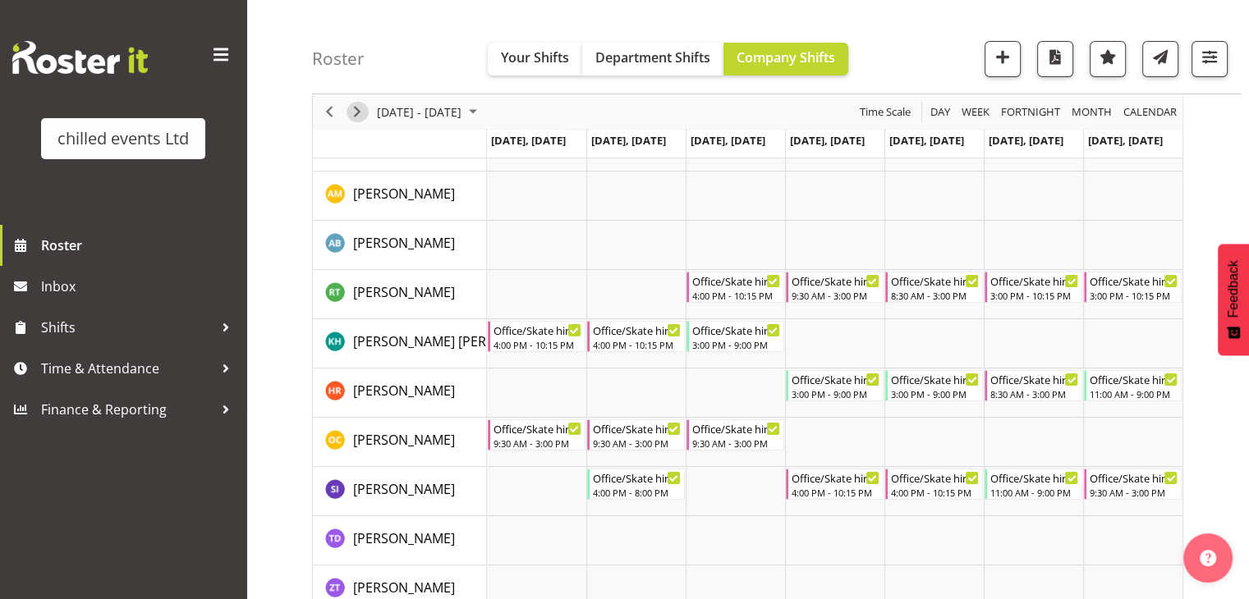
click at [360, 109] on span "Next" at bounding box center [357, 112] width 20 height 21
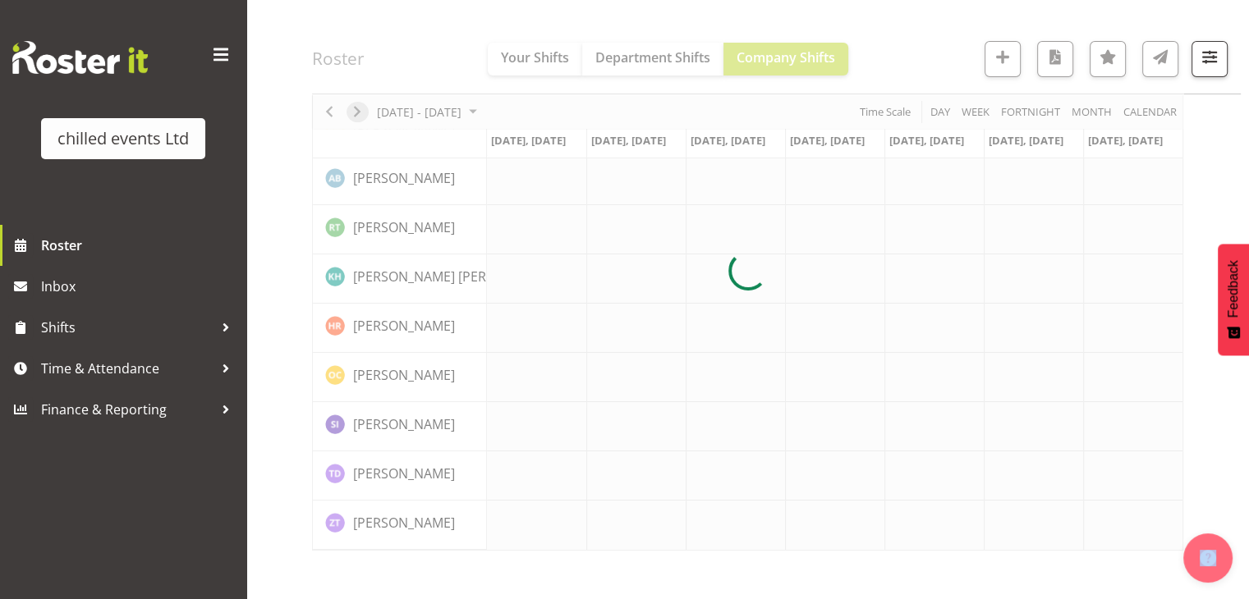
click at [360, 109] on div at bounding box center [747, 270] width 871 height 561
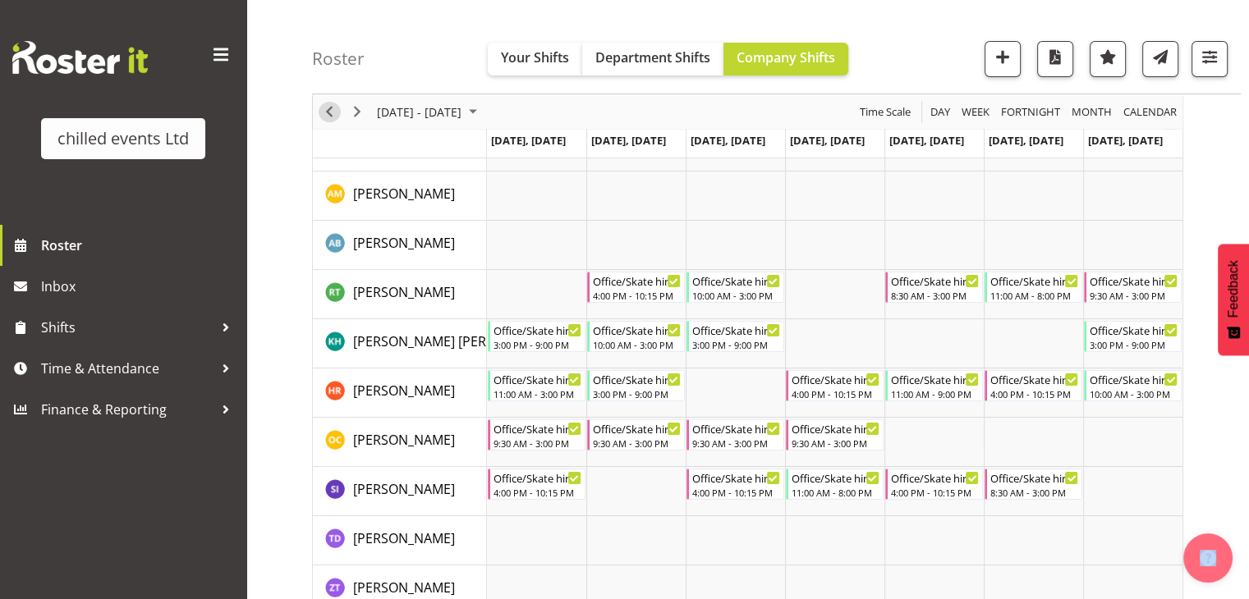
click at [339, 111] on button "Previous" at bounding box center [330, 112] width 22 height 21
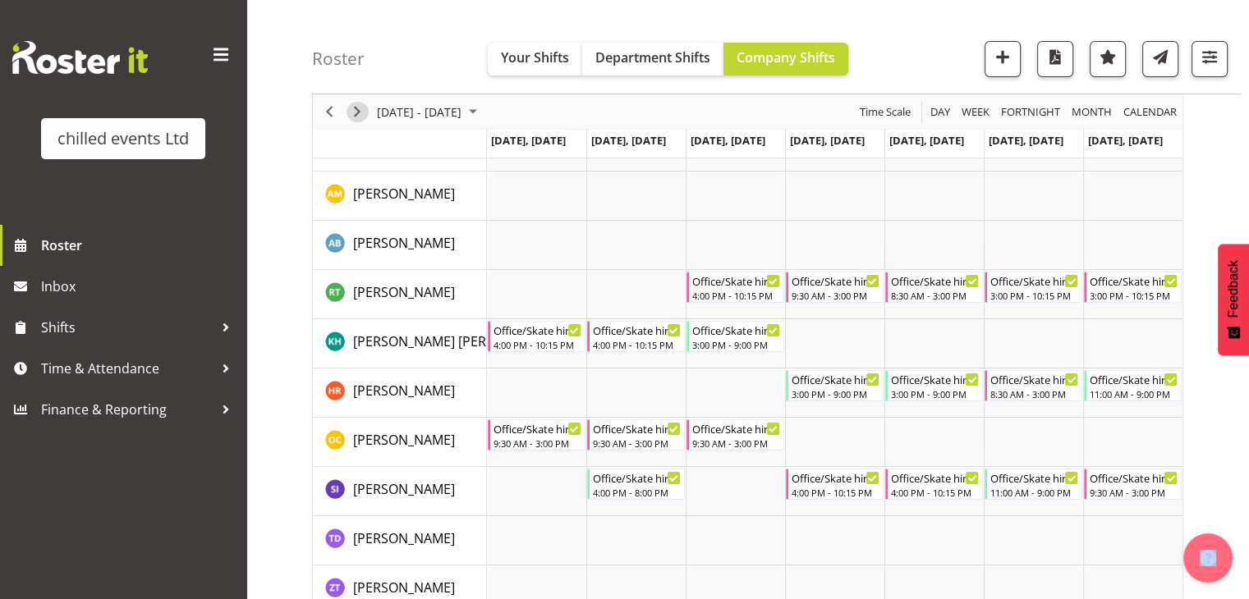
click at [355, 112] on span "Next" at bounding box center [357, 112] width 20 height 21
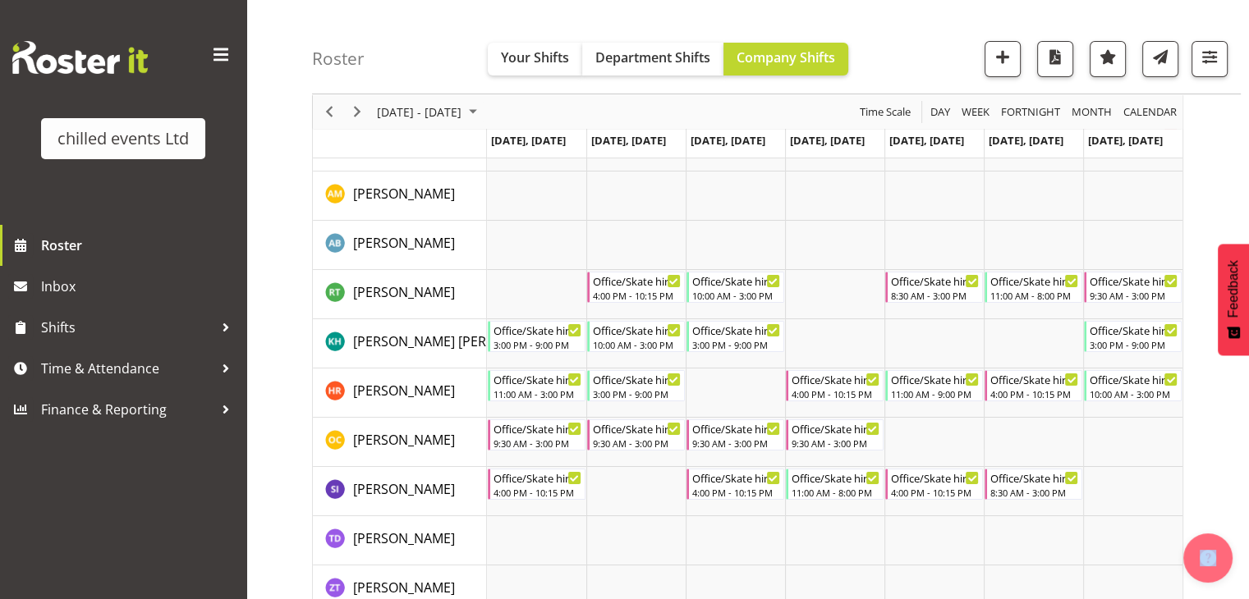
drag, startPoint x: 355, startPoint y: 112, endPoint x: 393, endPoint y: 57, distance: 67.2
click at [393, 57] on div at bounding box center [747, 303] width 871 height 626
click at [1011, 56] on span "button" at bounding box center [1002, 56] width 21 height 21
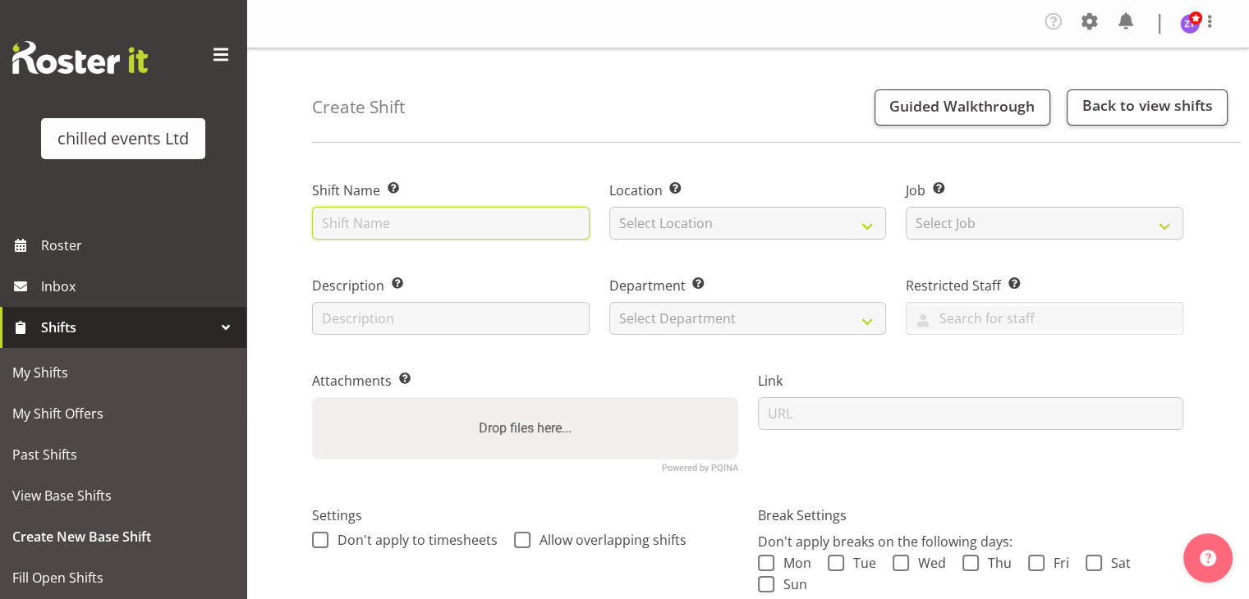
click at [420, 222] on input "text" at bounding box center [450, 223] width 277 height 33
type input "Skatehire"
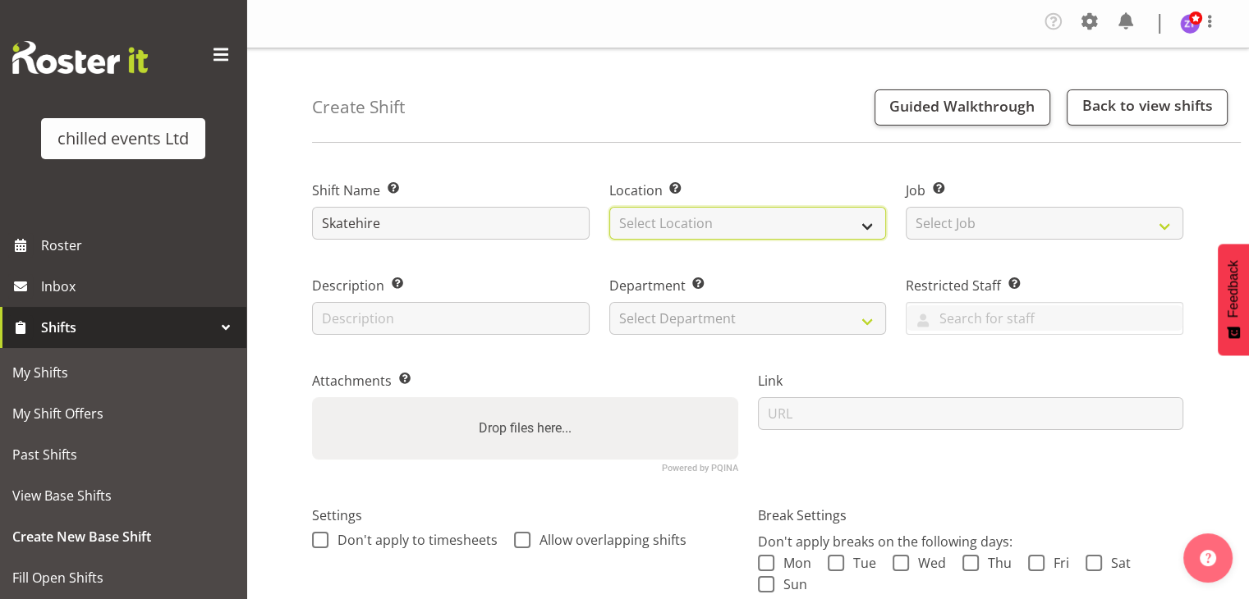
click at [709, 218] on select "Select Location [GEOGRAPHIC_DATA] Ice Rink [GEOGRAPHIC_DATA] Ice Rink [GEOGRAPH…" at bounding box center [747, 223] width 277 height 33
select select "1283"
click at [609, 207] on select "Select Location [GEOGRAPHIC_DATA] Ice Rink [GEOGRAPHIC_DATA] Ice Rink [GEOGRAPH…" at bounding box center [747, 223] width 277 height 33
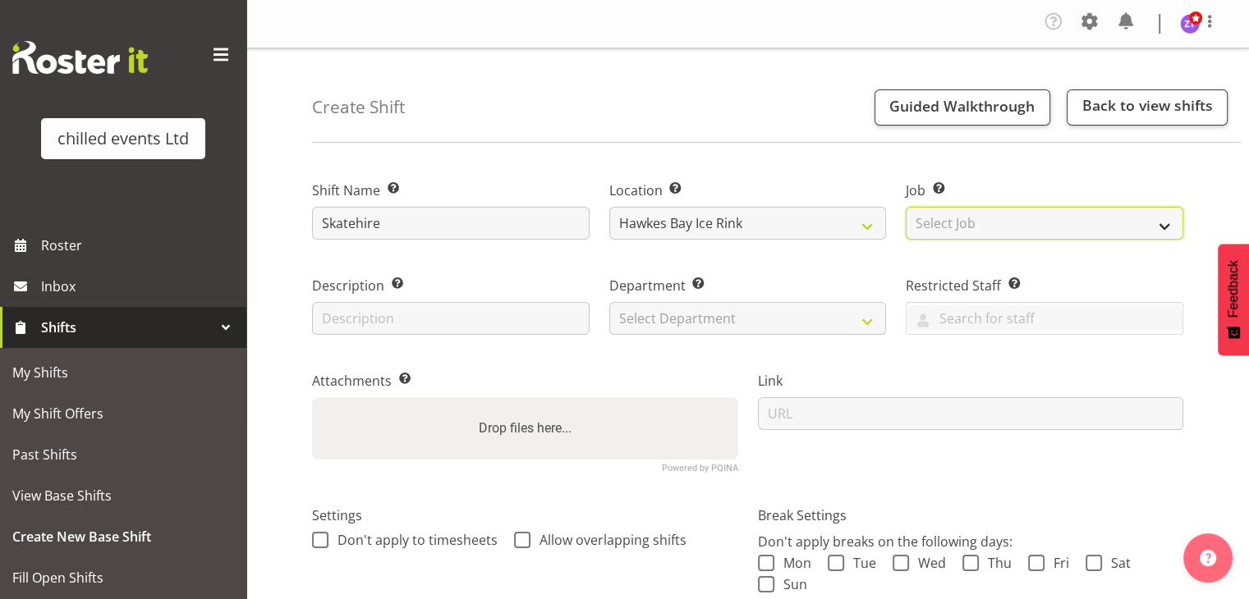
click at [940, 227] on select "Select Job Create new job build/dismantle Duty Manager ice maintance office Ska…" at bounding box center [1044, 223] width 277 height 33
select select "843"
click at [906, 207] on select "Select Job Create new job build/dismantle Duty Manager ice maintance office Ska…" at bounding box center [1044, 223] width 277 height 33
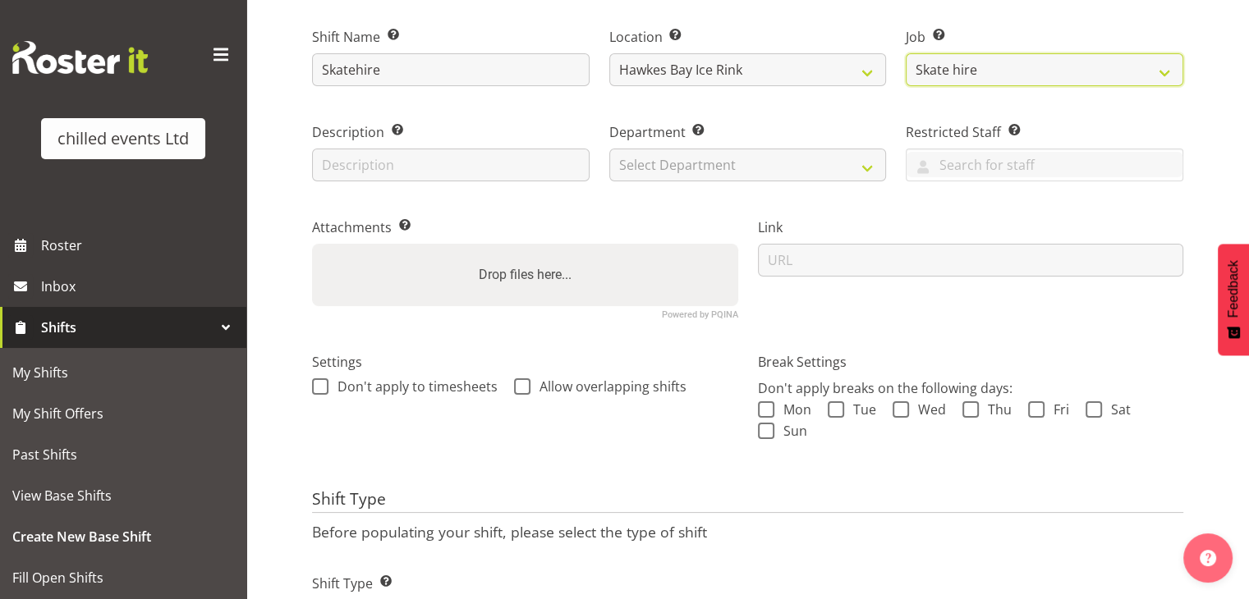
scroll to position [239, 0]
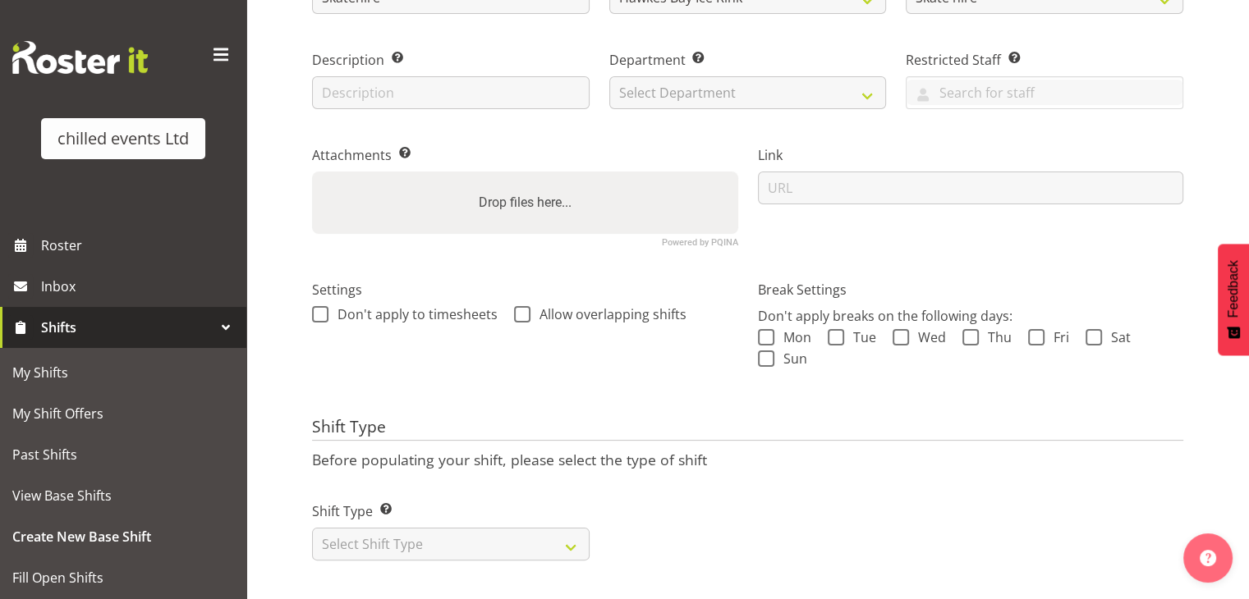
click at [509, 575] on div "Shift Name Enter a name for the shift (e.g. Day Shift). Skatehire Location Ente…" at bounding box center [780, 264] width 937 height 670
click at [491, 528] on select "Select Shift Type One Off Shift Recurring Shift Rotating Shift" at bounding box center [450, 544] width 277 height 33
click at [312, 528] on select "Select Shift Type One Off Shift Recurring Shift Rotating Shift" at bounding box center [450, 544] width 277 height 33
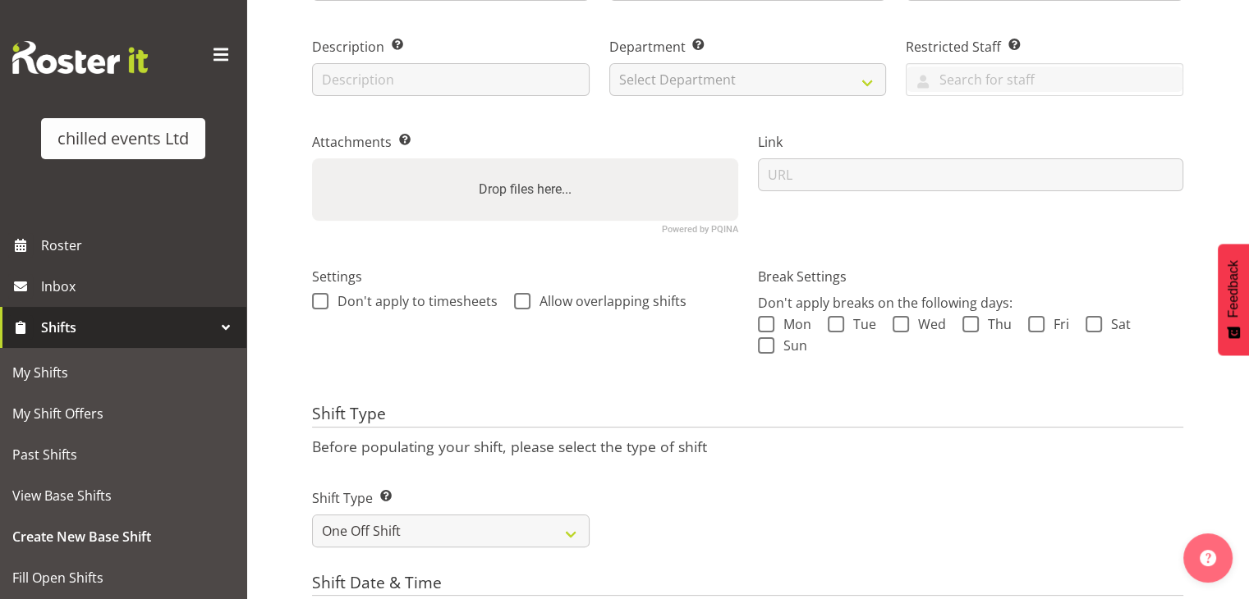
drag, startPoint x: 493, startPoint y: 411, endPoint x: 678, endPoint y: 523, distance: 217.0
click at [678, 523] on div "Shift Type Shift Types: One Off – Select this if you would like a single shift …" at bounding box center [747, 512] width 891 height 92
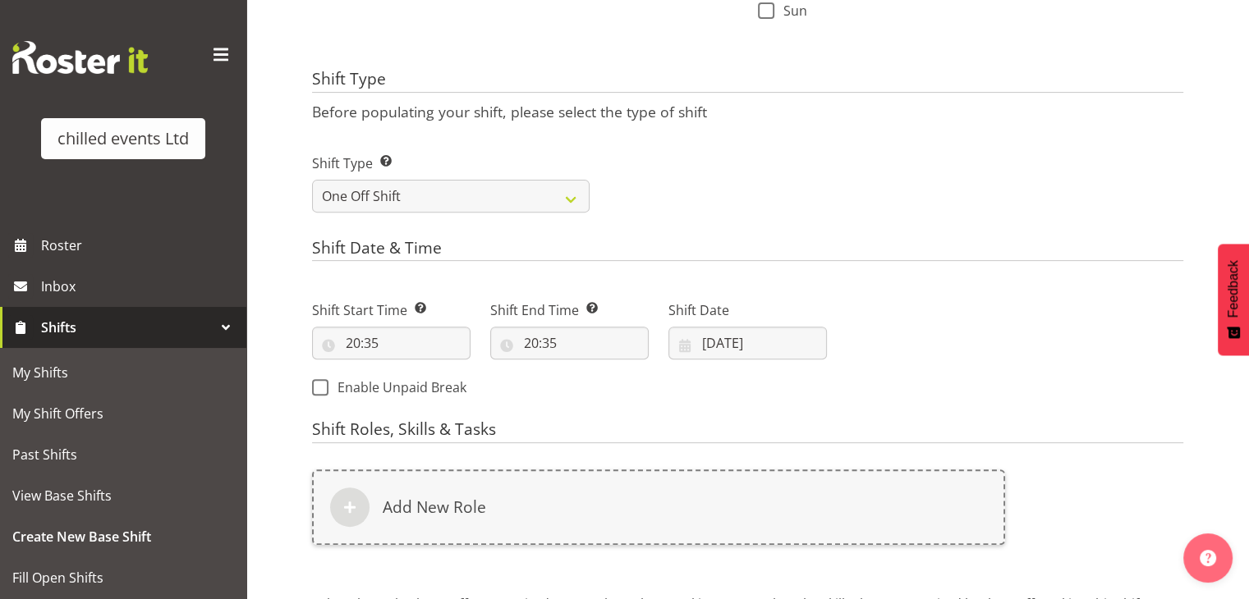
scroll to position [575, 0]
click at [713, 343] on input "[DATE]" at bounding box center [747, 342] width 158 height 33
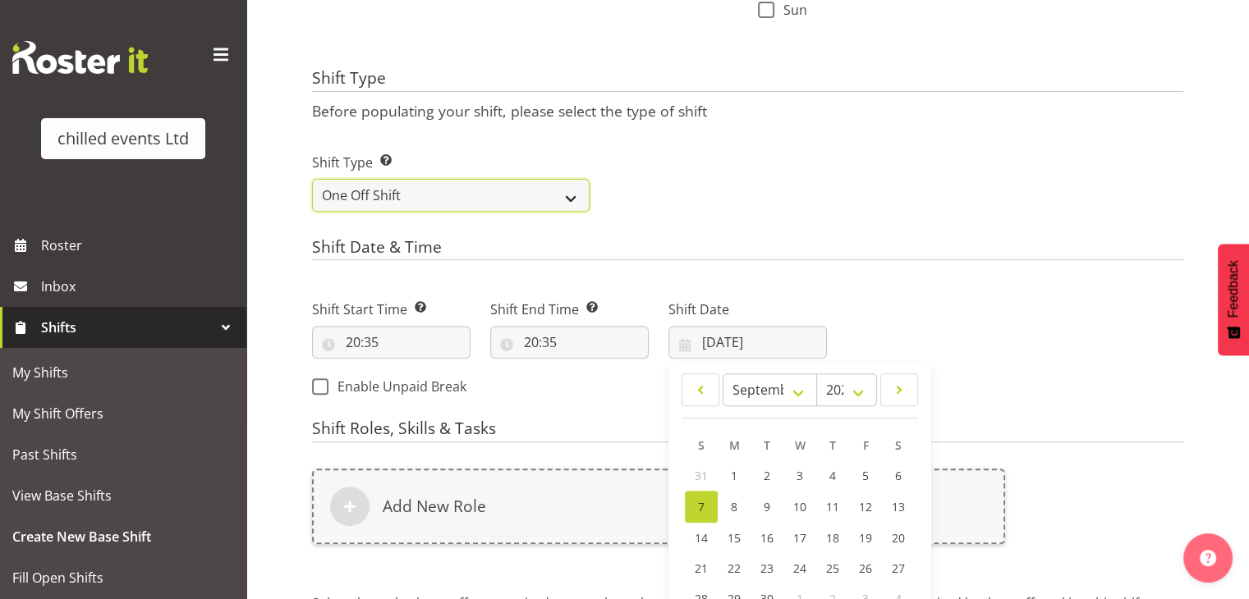
click at [381, 201] on select "One Off Shift Recurring Shift Rotating Shift" at bounding box center [450, 195] width 277 height 33
select select "recurring"
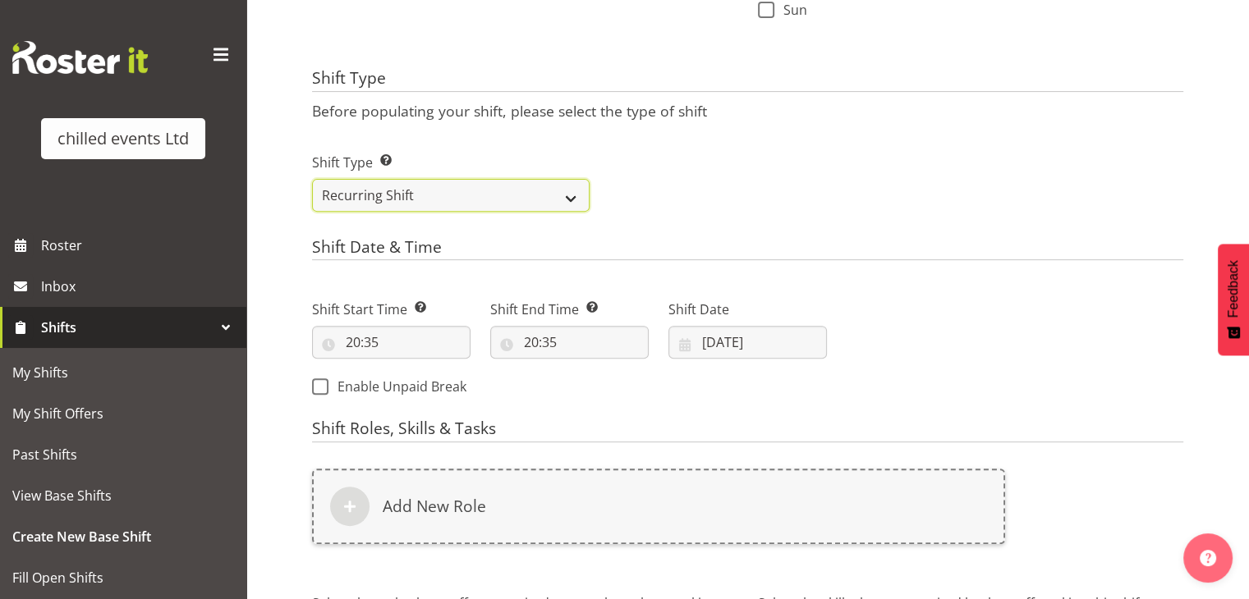
click at [312, 179] on select "One Off Shift Recurring Shift Rotating Shift" at bounding box center [450, 195] width 277 height 33
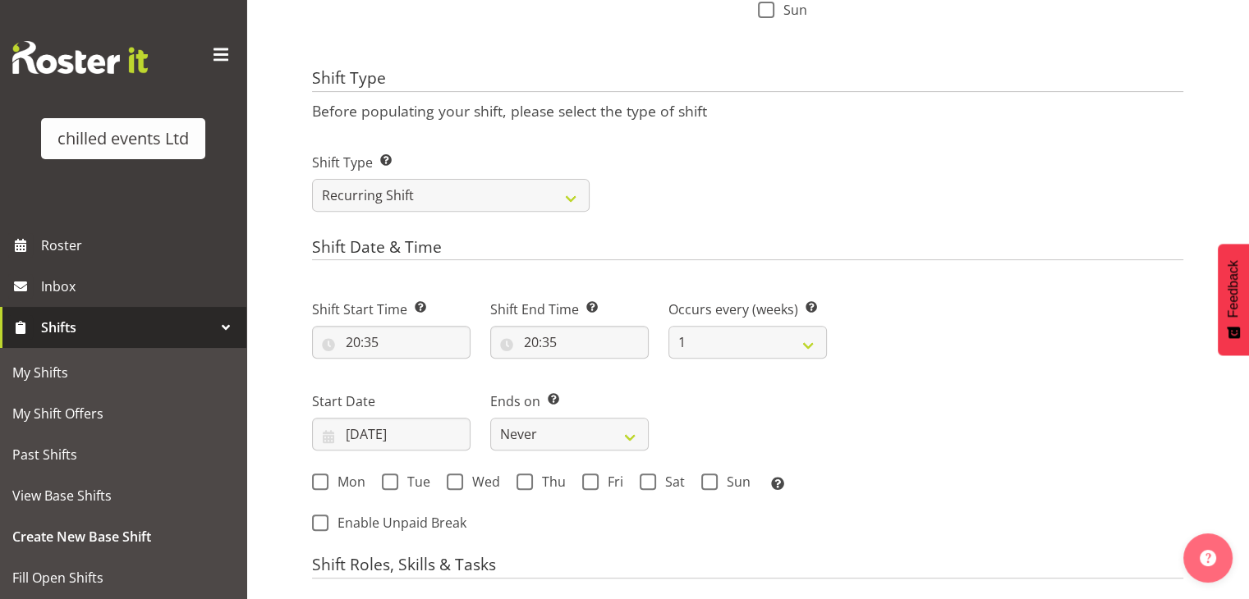
click at [612, 257] on h4 "Shift Date & Time" at bounding box center [747, 249] width 871 height 23
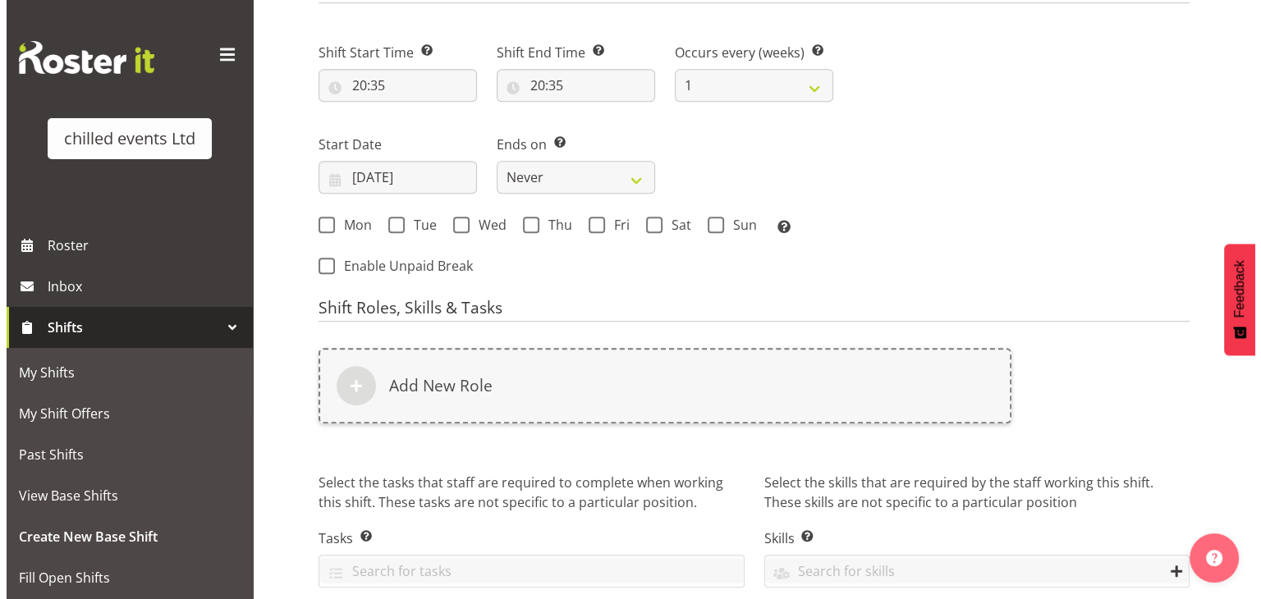
scroll to position [842, 0]
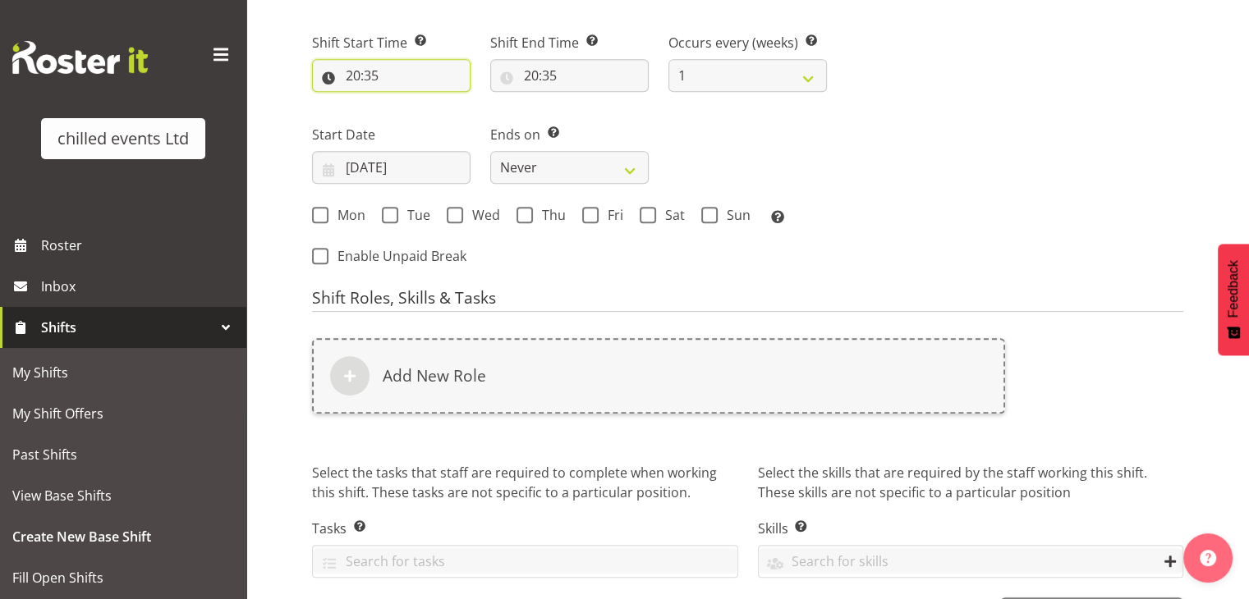
click at [348, 69] on input "20:35" at bounding box center [391, 75] width 158 height 33
click at [415, 116] on select "00 01 02 03 04 05 06 07 08 09 10 11 12 13 14 15 16 17 18 19 20 21 22 23" at bounding box center [424, 118] width 37 height 33
select select "10"
click at [406, 102] on select "00 01 02 03 04 05 06 07 08 09 10 11 12 13 14 15 16 17 18 19 20 21 22 23" at bounding box center [424, 118] width 37 height 33
type input "10:35"
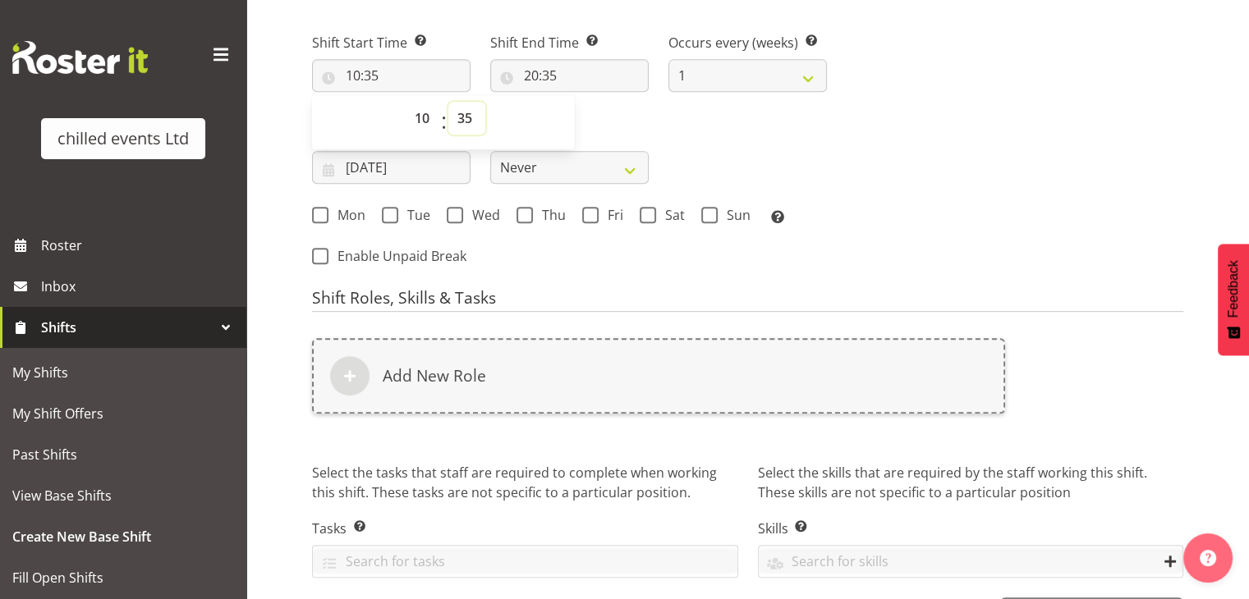
click at [473, 121] on select "00 01 02 03 04 05 06 07 08 09 10 11 12 13 14 15 16 17 18 19 20 21 22 23 24 25 2…" at bounding box center [466, 118] width 37 height 33
select select "0"
click at [448, 102] on select "00 01 02 03 04 05 06 07 08 09 10 11 12 13 14 15 16 17 18 19 20 21 22 23 24 25 2…" at bounding box center [466, 118] width 37 height 33
type input "10:00"
click at [588, 122] on div "Ends on This is the end of the recurring period. Selecting ‘Never’ means that t…" at bounding box center [569, 148] width 178 height 92
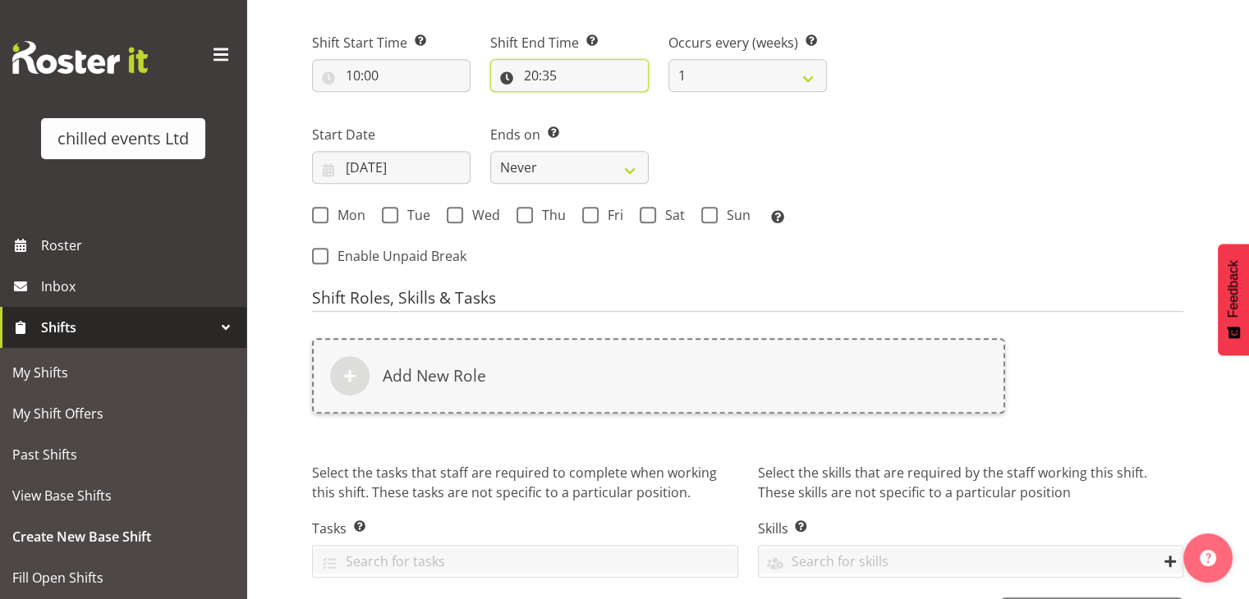
click at [546, 70] on input "20:35" at bounding box center [569, 75] width 158 height 33
click at [645, 109] on select "00 01 02 03 04 05 06 07 08 09 10 11 12 13 14 15 16 17 18 19 20 21 22 23 24 25 2…" at bounding box center [644, 118] width 37 height 33
select select "0"
click at [626, 102] on select "00 01 02 03 04 05 06 07 08 09 10 11 12 13 14 15 16 17 18 19 20 21 22 23 24 25 2…" at bounding box center [644, 118] width 37 height 33
type input "20:00"
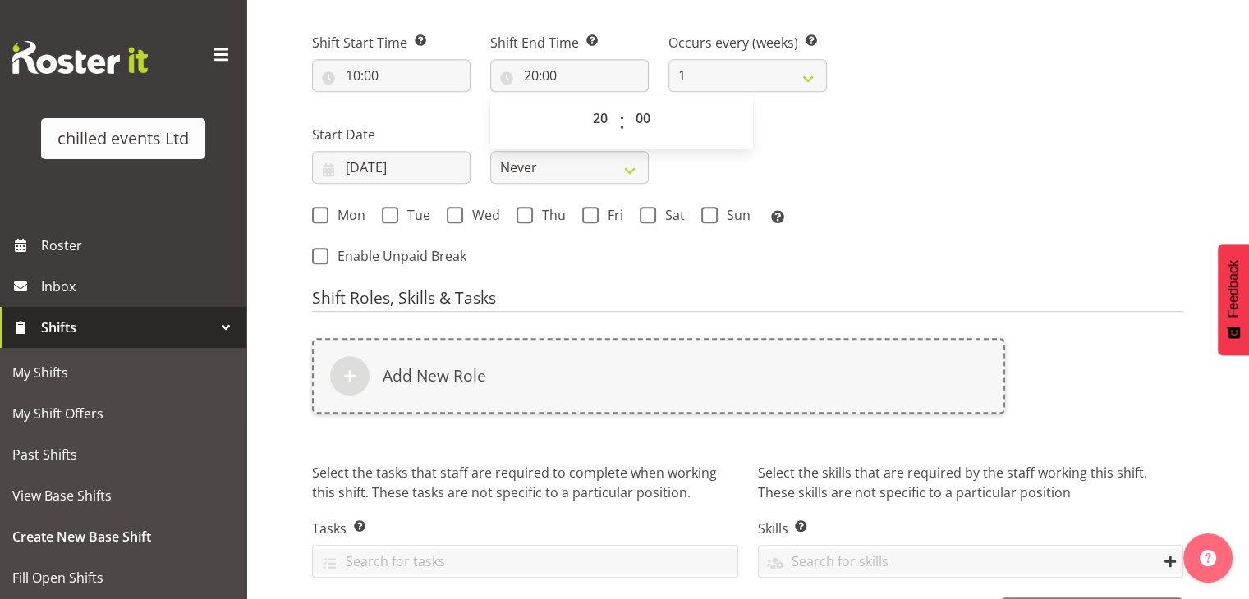
click at [807, 131] on div "Shift Start Time Set the time of the day you wish this shift to start 10:00 00 …" at bounding box center [569, 124] width 534 height 228
click at [779, 112] on div "Shift Start Time Set the time of the day you wish this shift to start 10:00 00 …" at bounding box center [569, 124] width 534 height 228
click at [381, 166] on input "07/09/2025" at bounding box center [391, 167] width 158 height 33
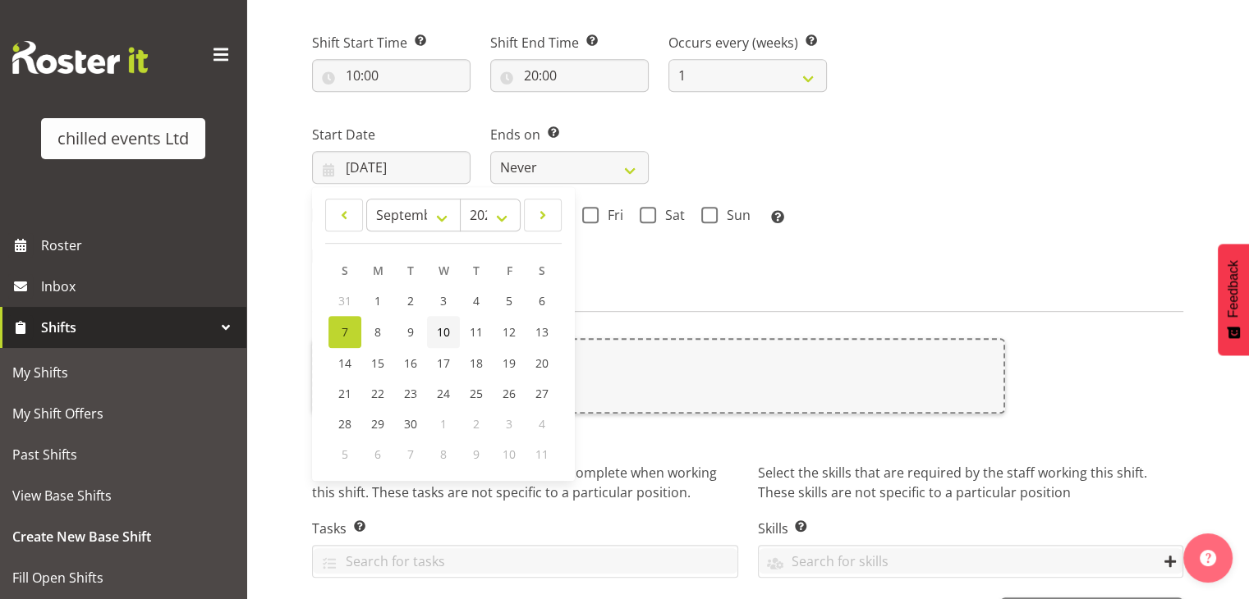
click at [433, 336] on link "10" at bounding box center [443, 332] width 33 height 32
type input "10/09/2025"
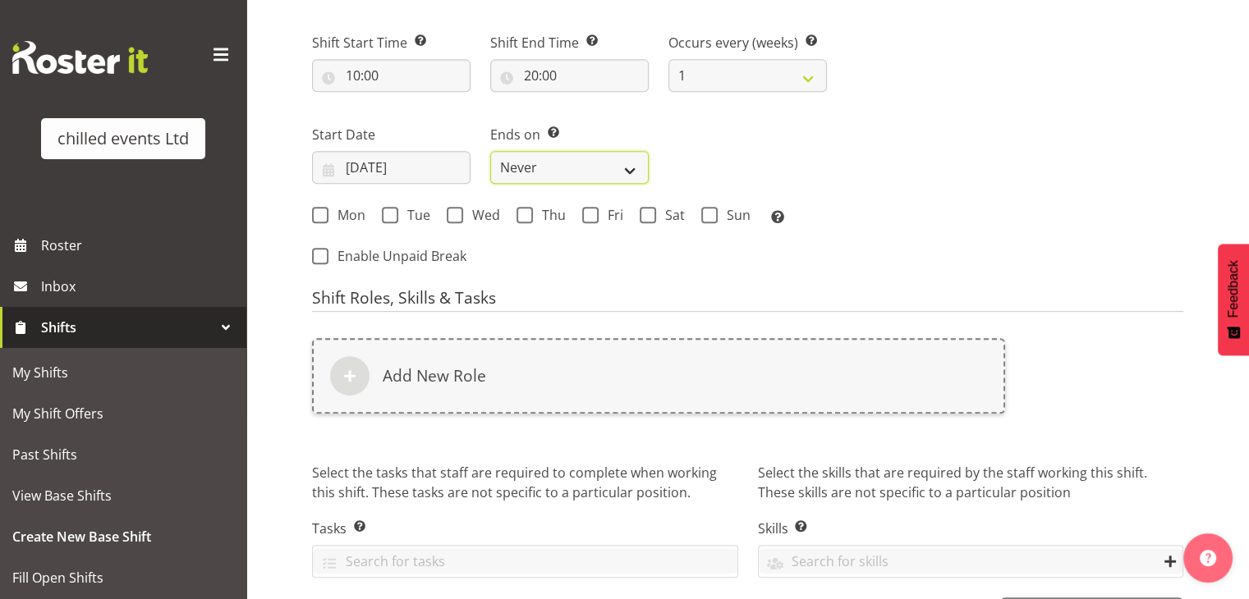
click at [546, 163] on select "Never On Date" at bounding box center [569, 167] width 158 height 33
select select "date"
click at [490, 151] on select "Never On Date" at bounding box center [569, 167] width 158 height 33
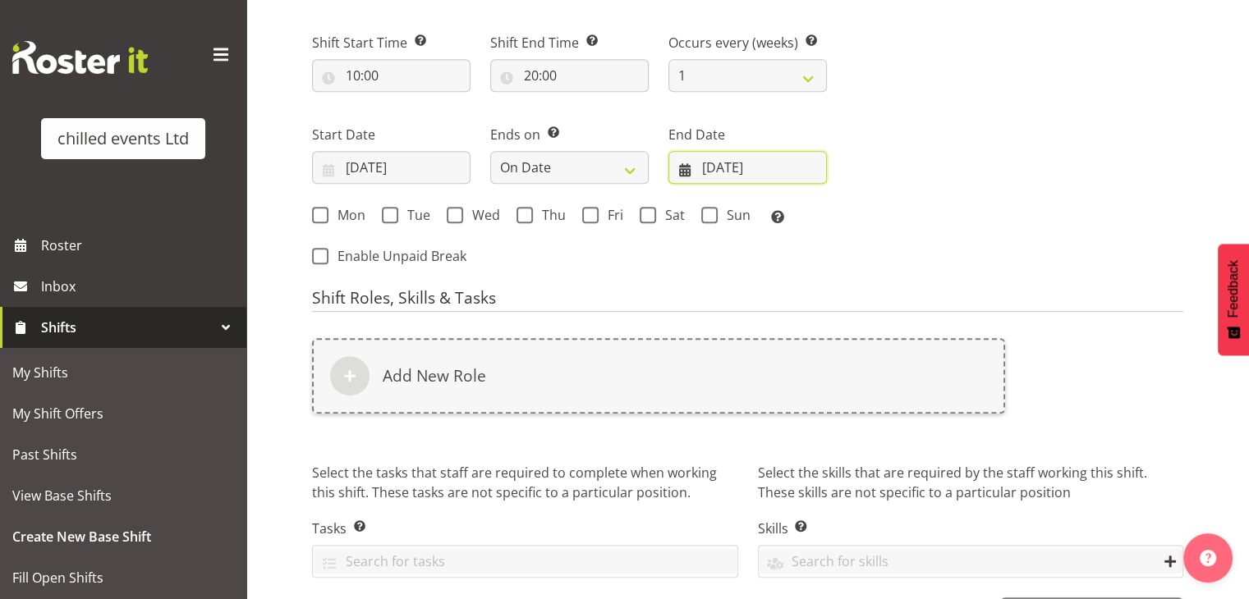
click at [719, 162] on input "07/09/2025" at bounding box center [747, 167] width 158 height 33
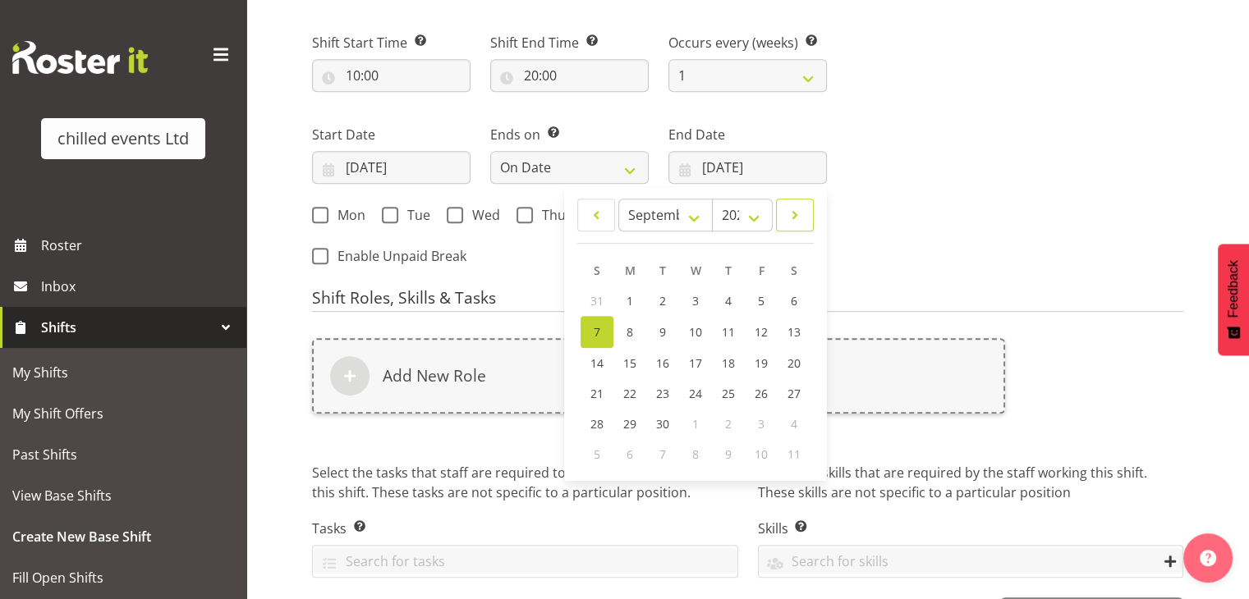
click at [795, 211] on span at bounding box center [795, 215] width 16 height 20
select select "9"
click at [646, 328] on link "7" at bounding box center [662, 331] width 33 height 30
type input "07/10/2025"
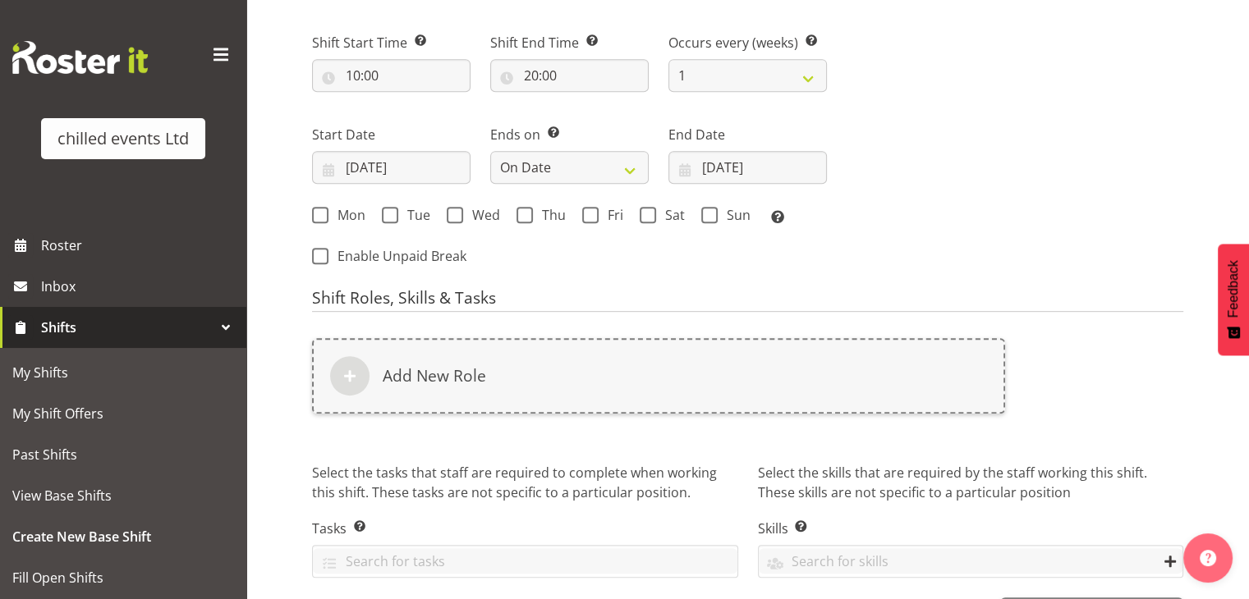
click at [799, 241] on div "Shift Start Time Set the time of the day you wish this shift to start 10:00 00 …" at bounding box center [569, 144] width 534 height 269
click at [660, 215] on span "Sat" at bounding box center [670, 215] width 29 height 16
click at [650, 215] on input "Sat" at bounding box center [645, 215] width 11 height 11
click at [654, 211] on span at bounding box center [648, 215] width 16 height 16
click at [650, 211] on input "Sat" at bounding box center [645, 215] width 11 height 11
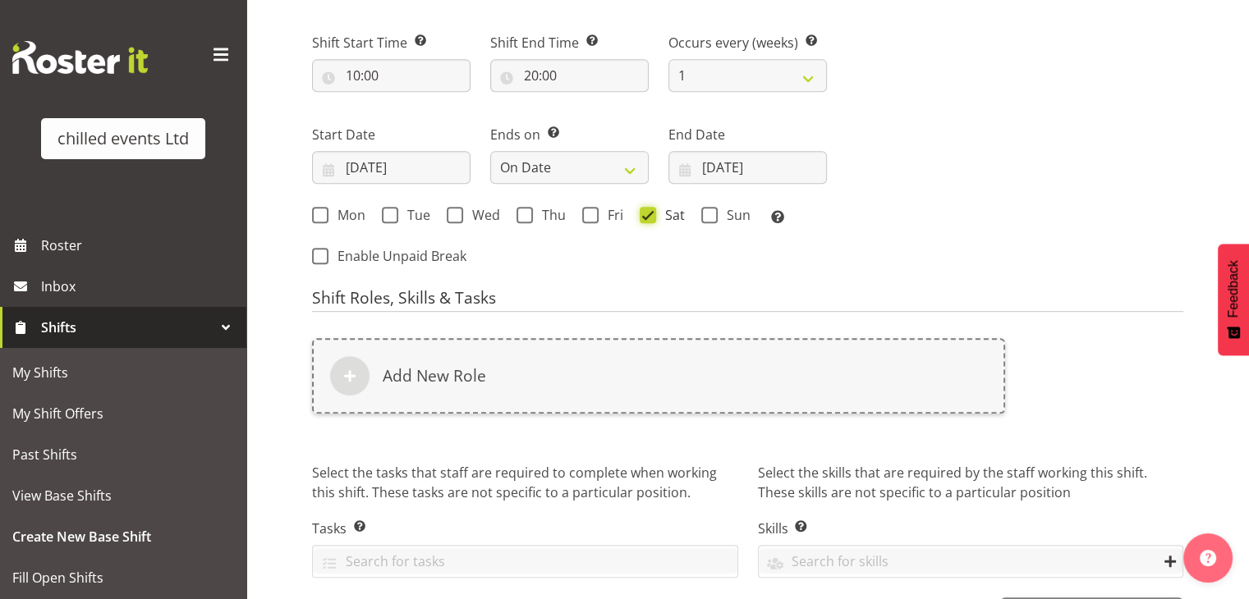
checkbox input "false"
click at [713, 209] on span at bounding box center [709, 215] width 16 height 16
click at [712, 210] on input "Sun" at bounding box center [706, 215] width 11 height 11
checkbox input "true"
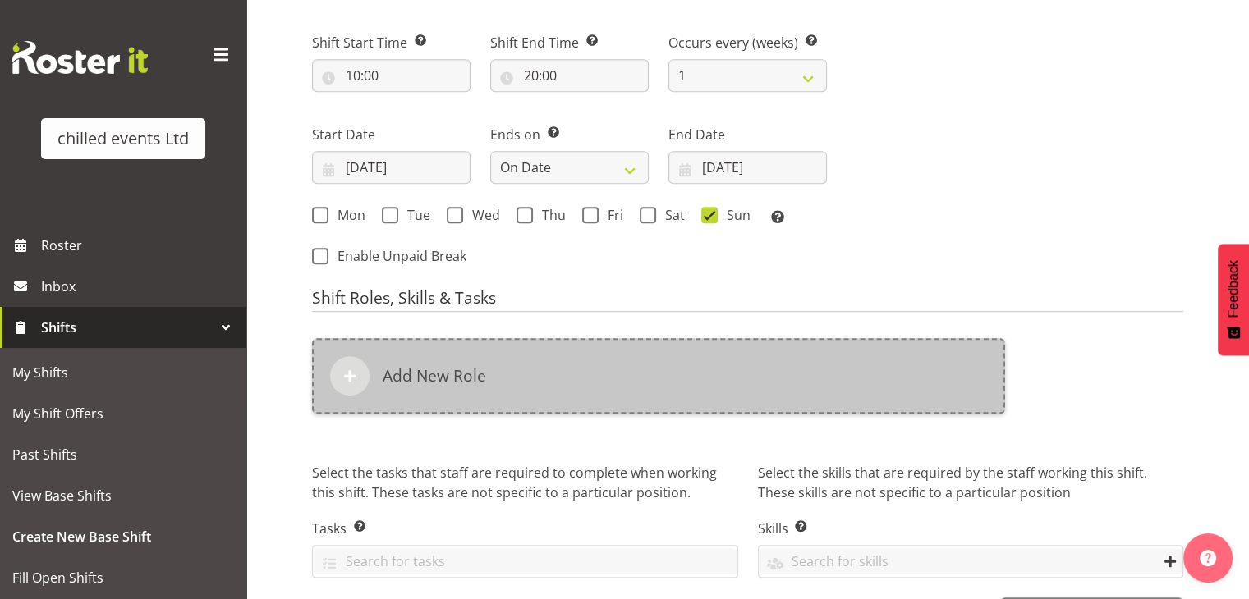
click at [432, 384] on h6 "Add New Role" at bounding box center [434, 376] width 103 height 20
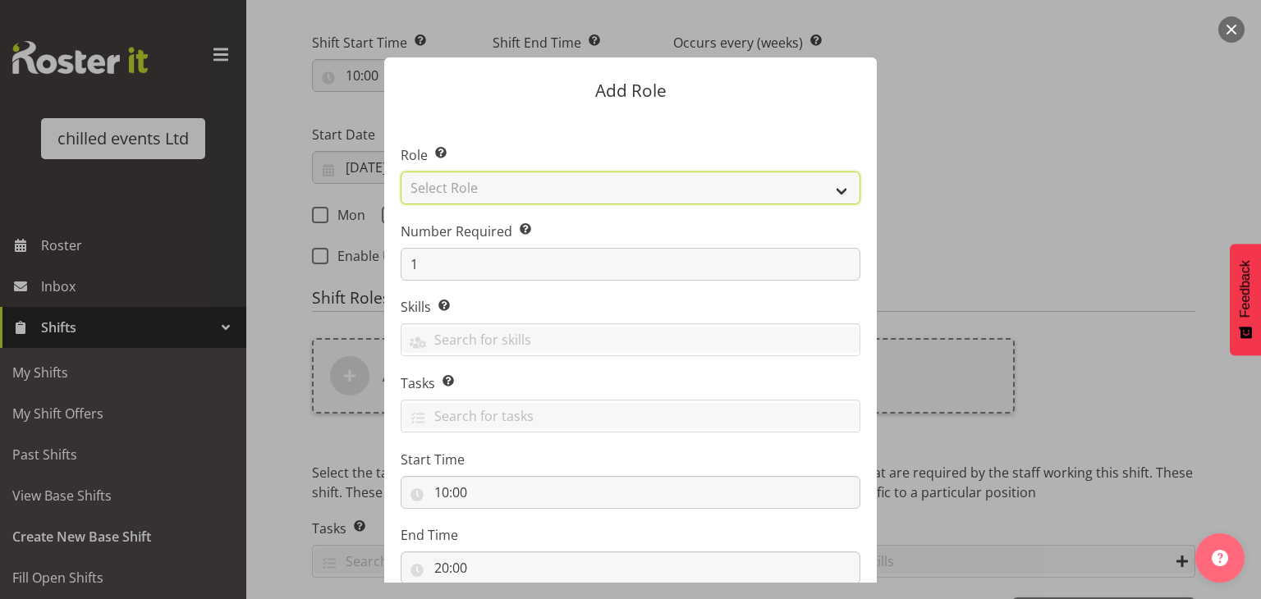
click at [447, 181] on select "Select Role Build/Dismantle Duty Manager Office Attended Skate hire steward" at bounding box center [631, 188] width 460 height 33
select select "273"
click at [401, 172] on select "Select Role Build/Dismantle Duty Manager Office Attended Skate hire steward" at bounding box center [631, 188] width 460 height 33
click at [925, 211] on form "Add Role Role Select the role you wish to add to the shift. Build/Dismantle Dut…" at bounding box center [630, 299] width 788 height 566
click at [931, 232] on form "Add Role Role Select the role you wish to add to the shift. Build/Dismantle Dut…" at bounding box center [630, 299] width 788 height 566
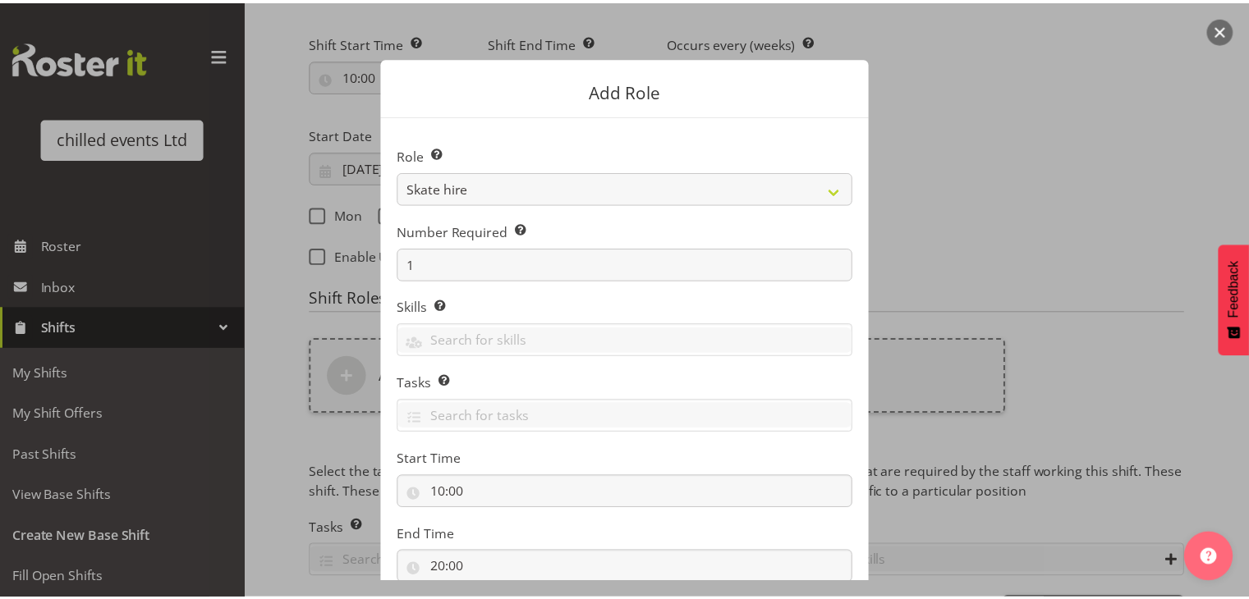
scroll to position [112, 0]
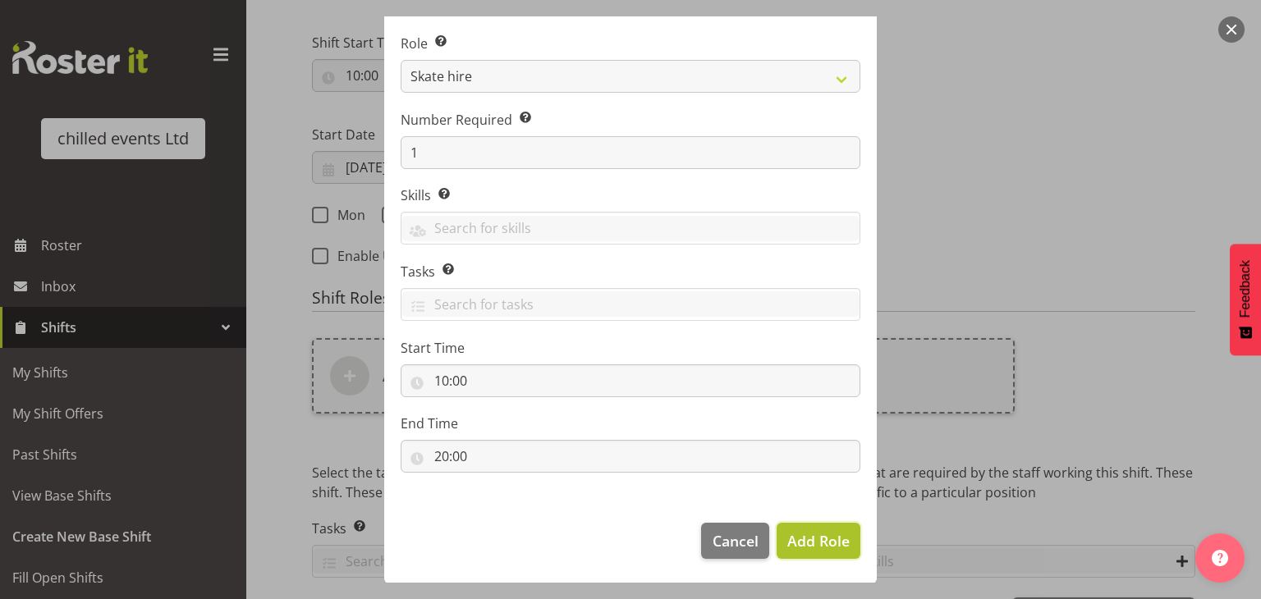
click at [825, 544] on span "Add Role" at bounding box center [818, 541] width 62 height 20
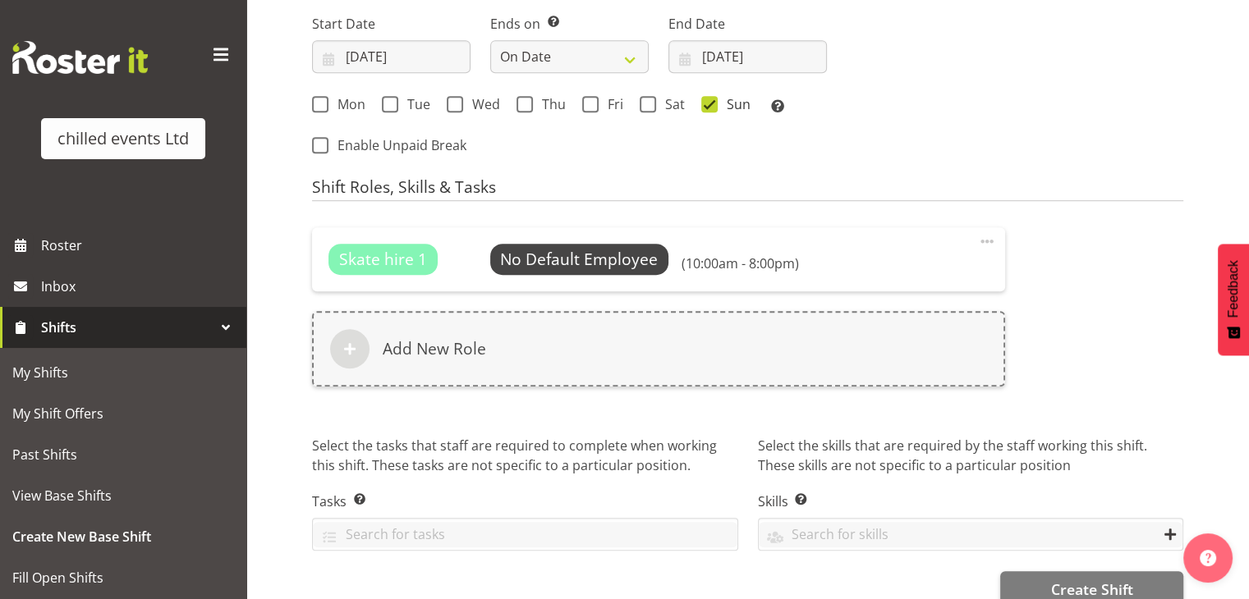
scroll to position [985, 0]
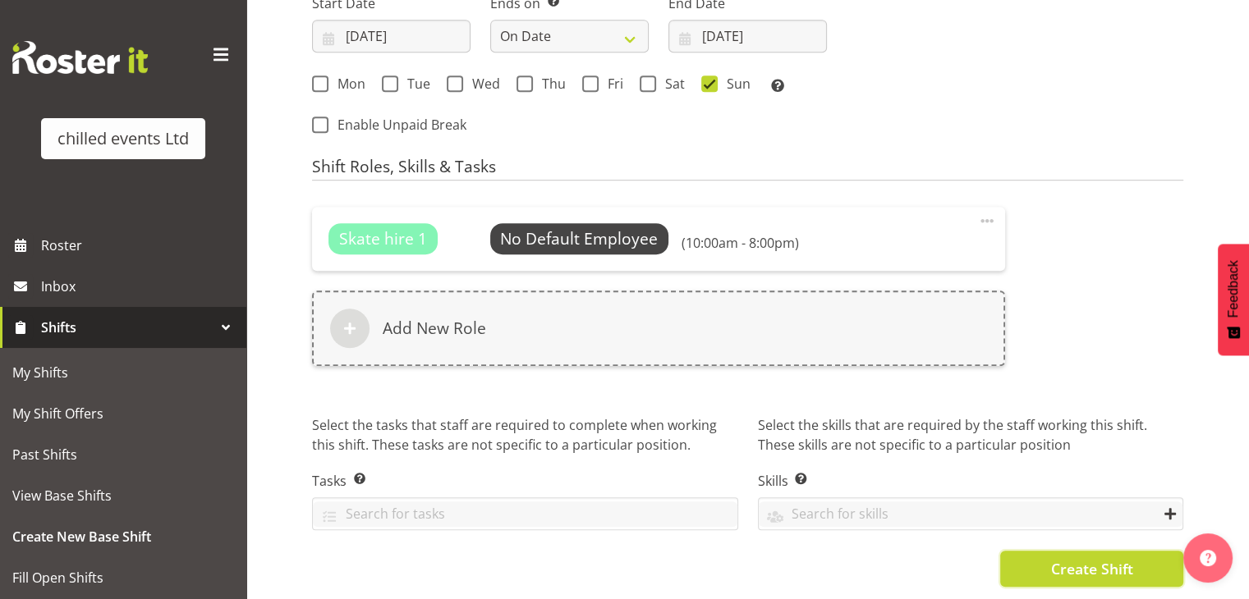
click at [1098, 559] on span "Create Shift" at bounding box center [1091, 568] width 82 height 21
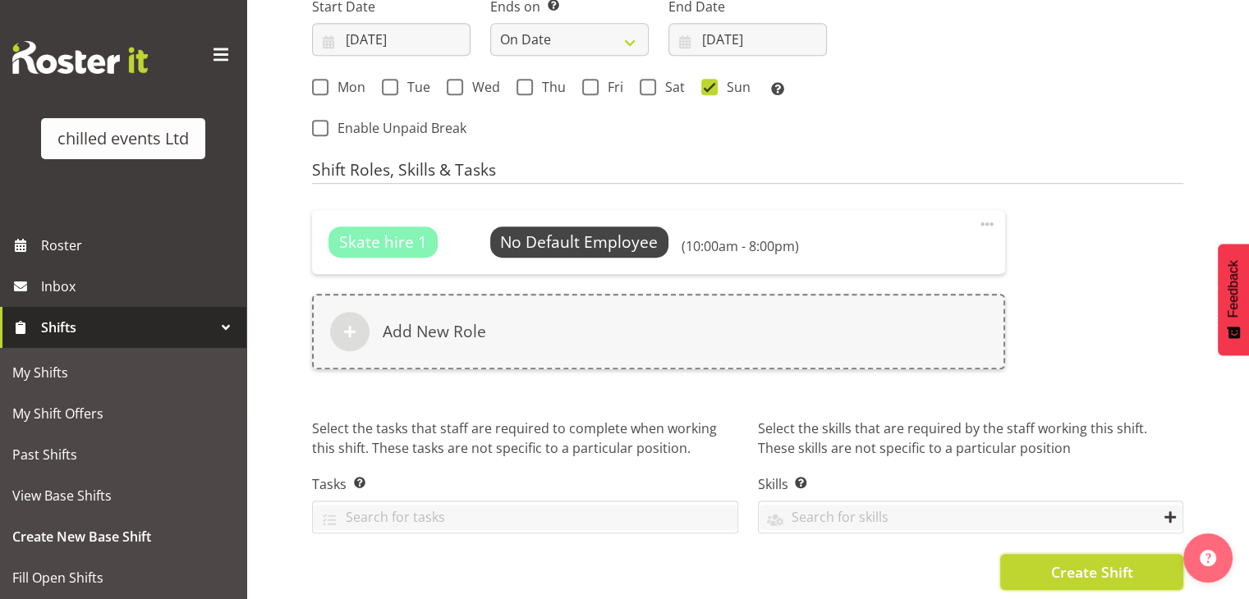
scroll to position [1001, 0]
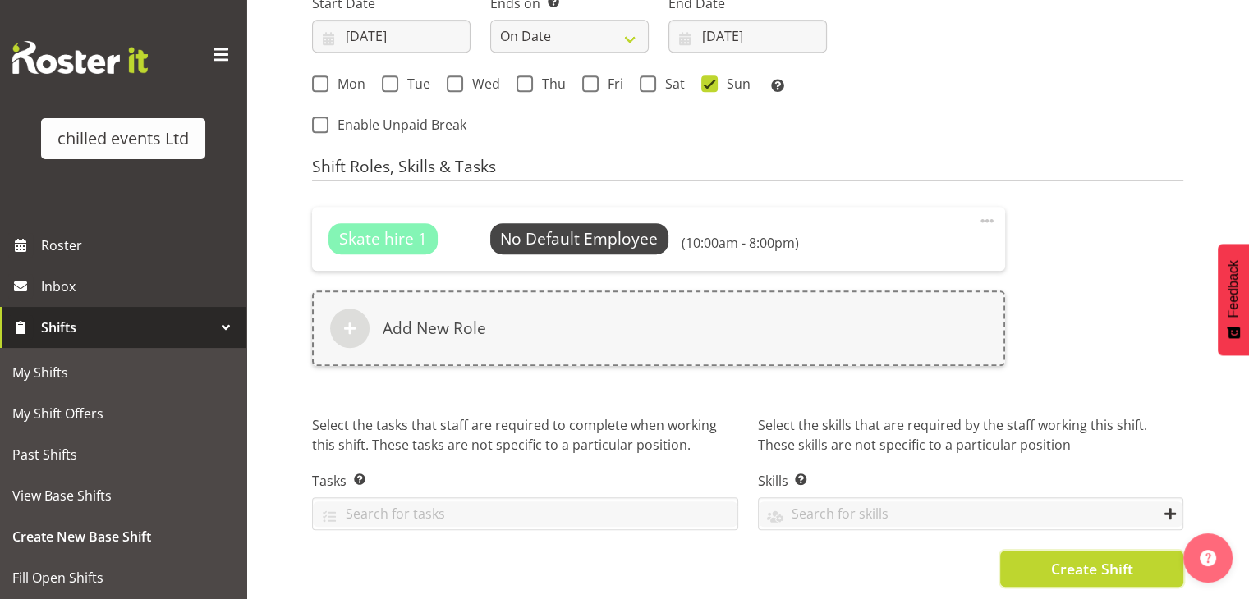
click at [1121, 558] on span "Create Shift" at bounding box center [1091, 568] width 82 height 21
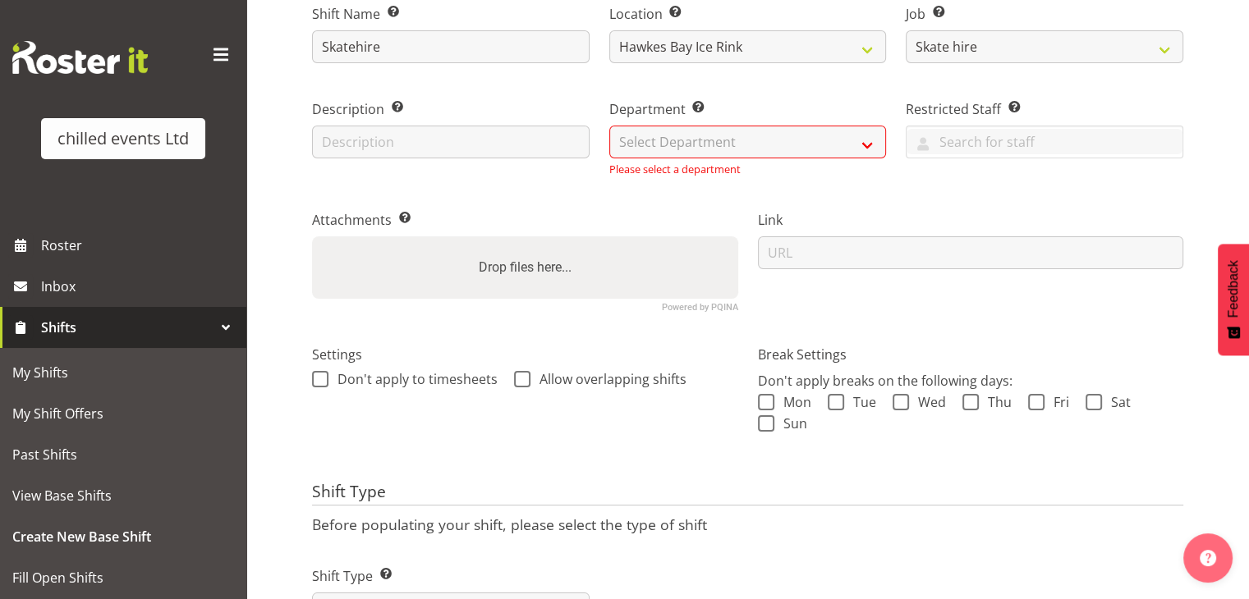
scroll to position [169, 0]
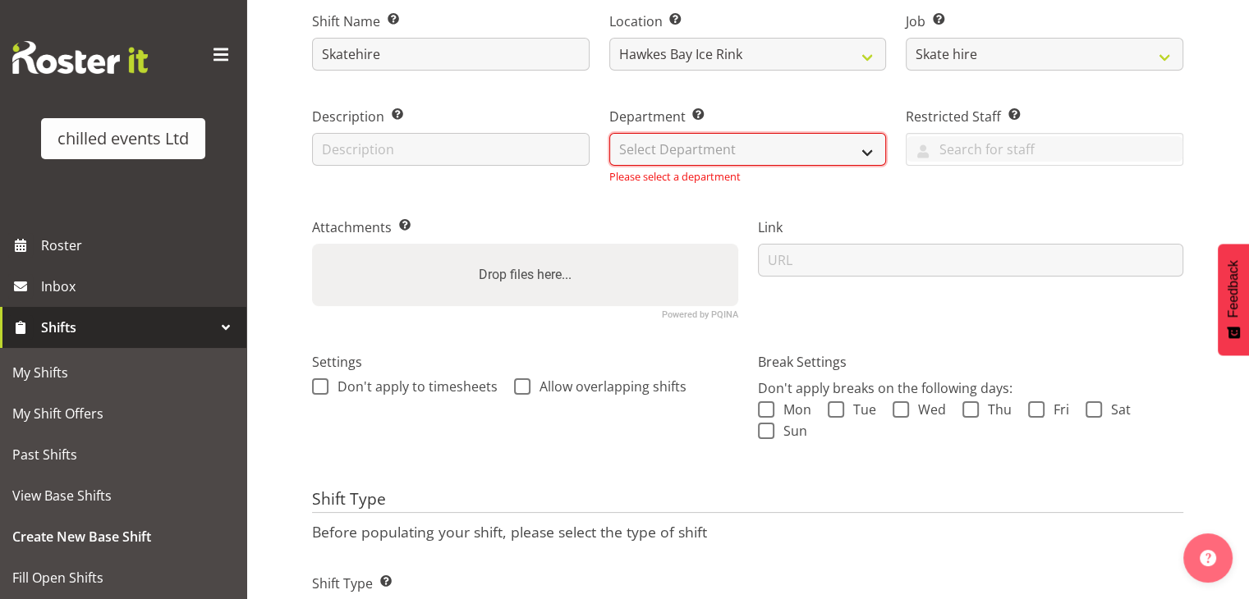
click at [674, 146] on select "Select Department Duty Manager Maintence Skate Hire/office Steward" at bounding box center [747, 149] width 277 height 33
select select "153"
click at [609, 133] on select "Select Department Duty Manager Maintence Skate Hire/office Steward" at bounding box center [747, 149] width 277 height 33
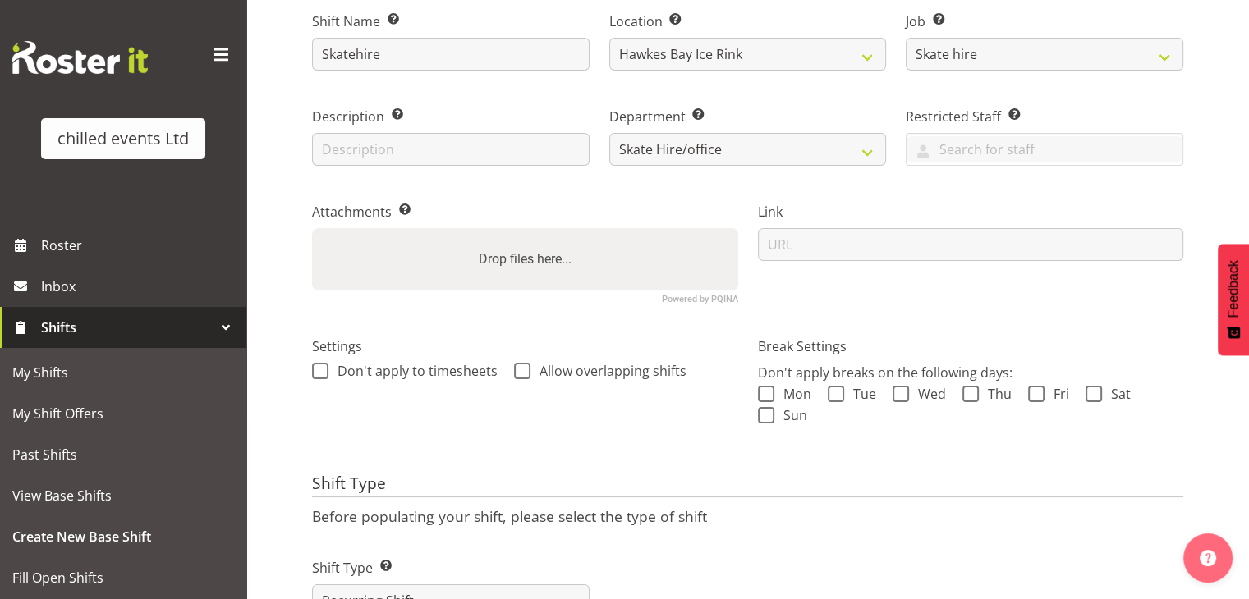
click at [772, 293] on div "Link" at bounding box center [971, 246] width 446 height 135
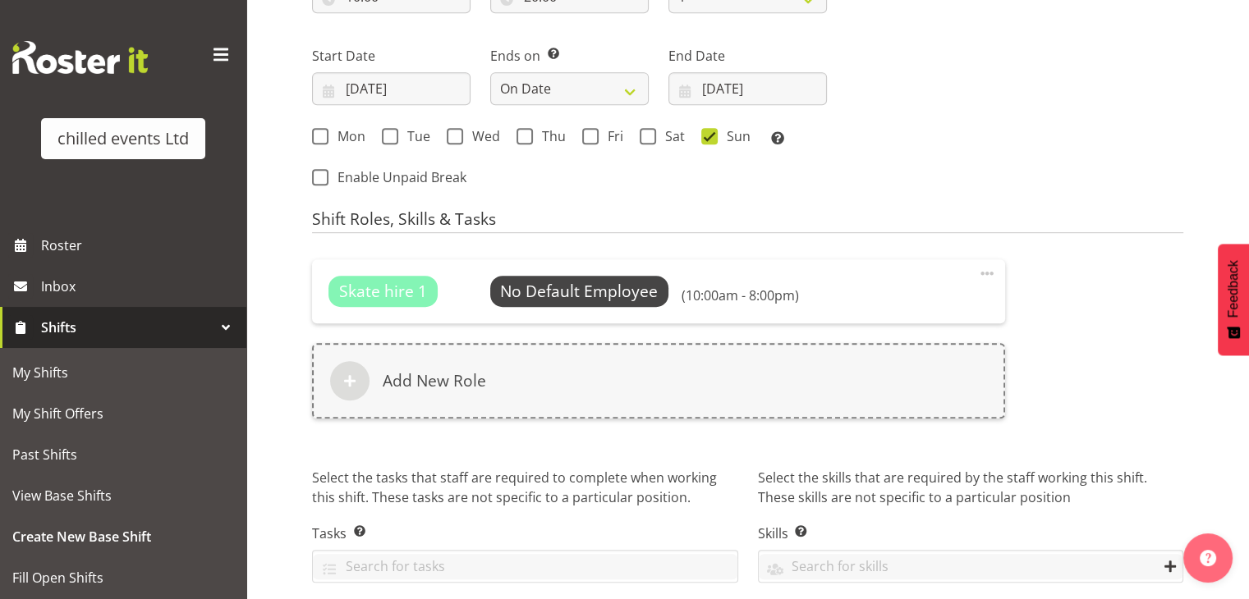
scroll to position [985, 0]
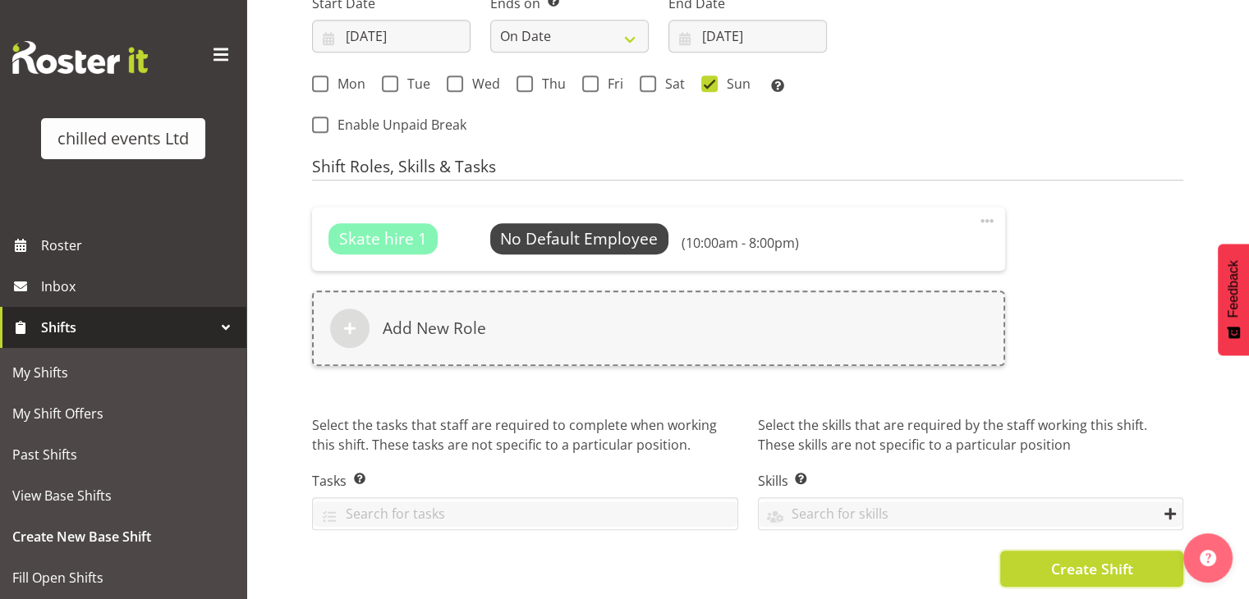
click at [1080, 563] on span "Create Shift" at bounding box center [1091, 568] width 82 height 21
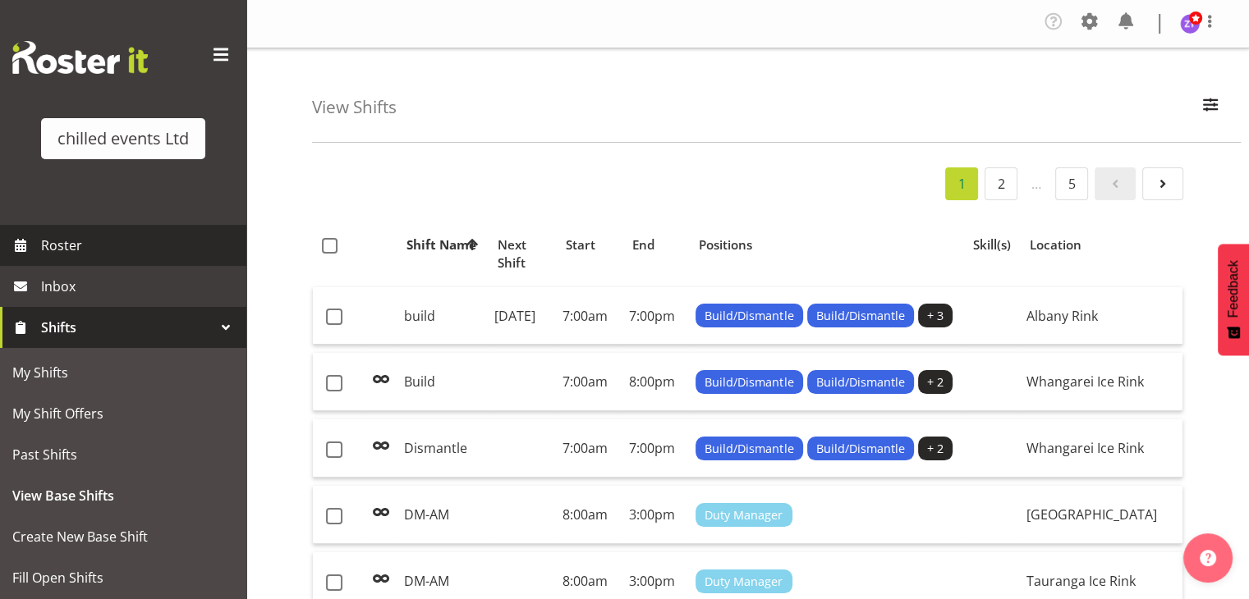
click at [63, 234] on span "Roster" at bounding box center [139, 245] width 197 height 25
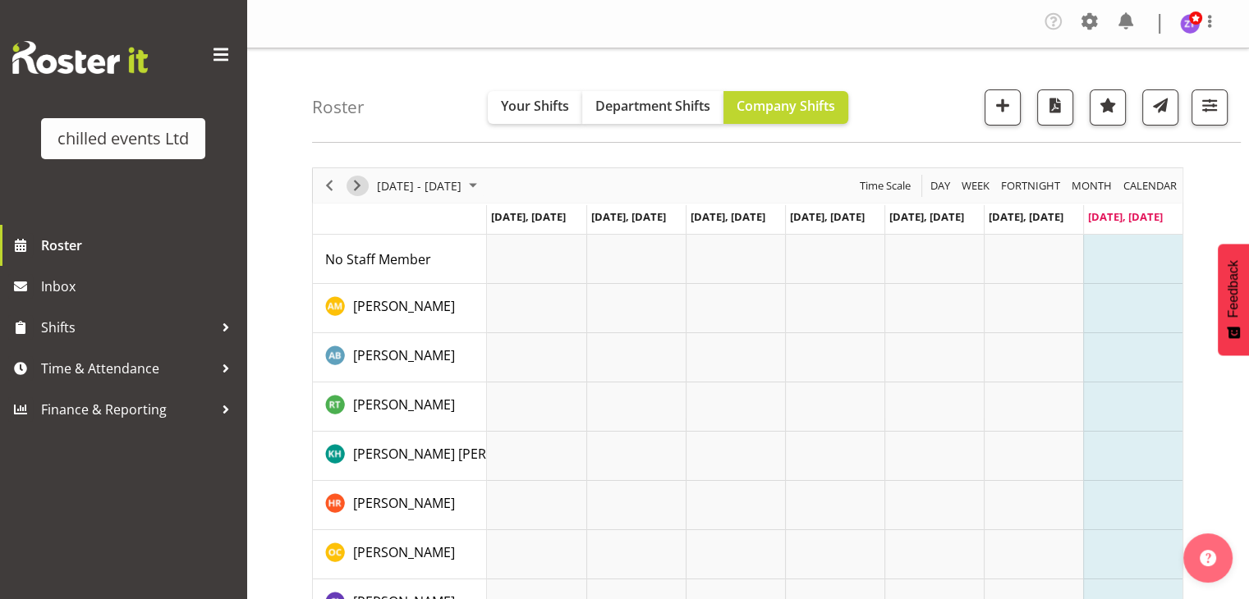
click at [352, 188] on span "Next" at bounding box center [357, 186] width 20 height 21
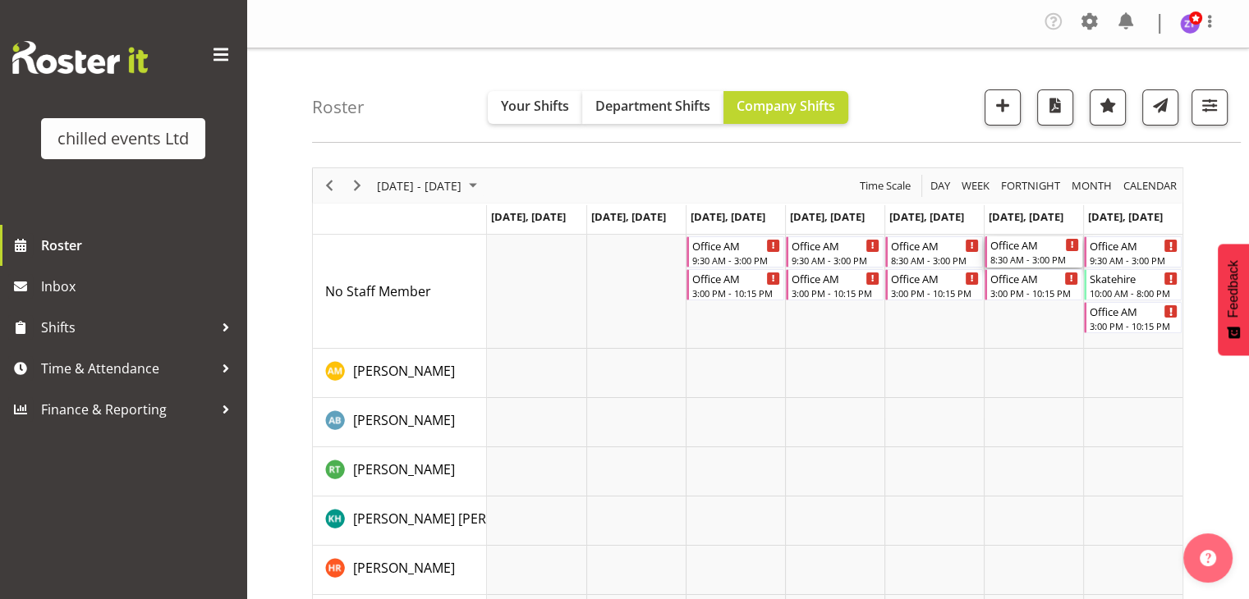
click at [1021, 255] on div "8:30 AM - 3:00 PM" at bounding box center [1034, 259] width 89 height 13
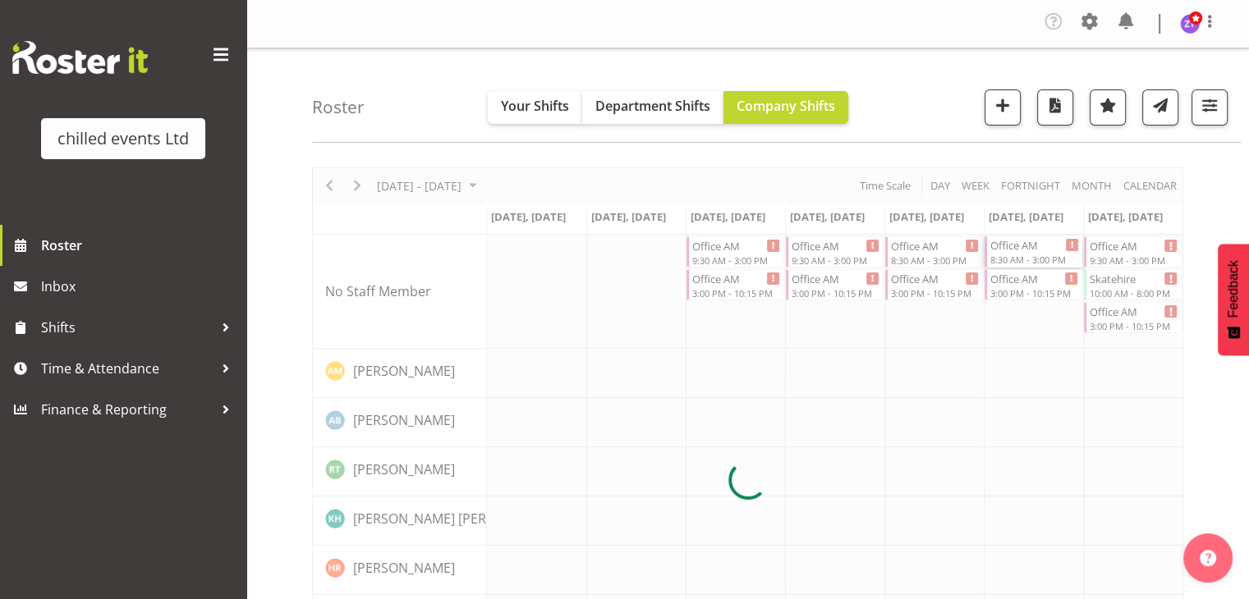
select select
select select "8"
select select "2025"
select select "8"
select select "30"
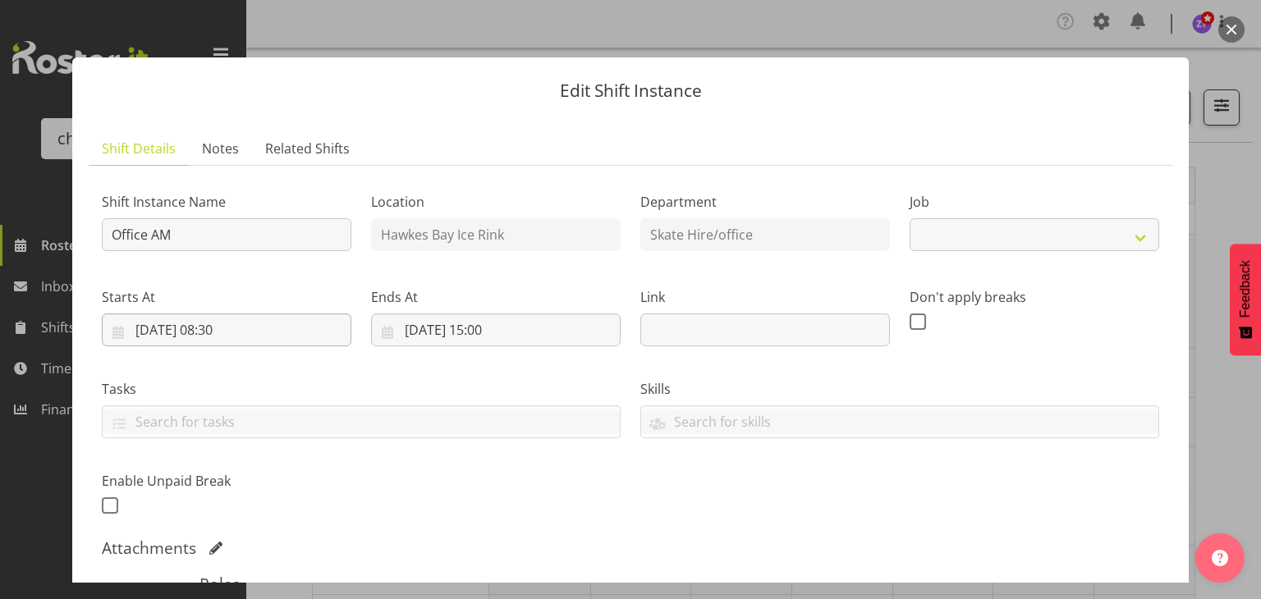
select select "845"
click at [226, 326] on input "13/09/2025, 08:30" at bounding box center [227, 330] width 250 height 33
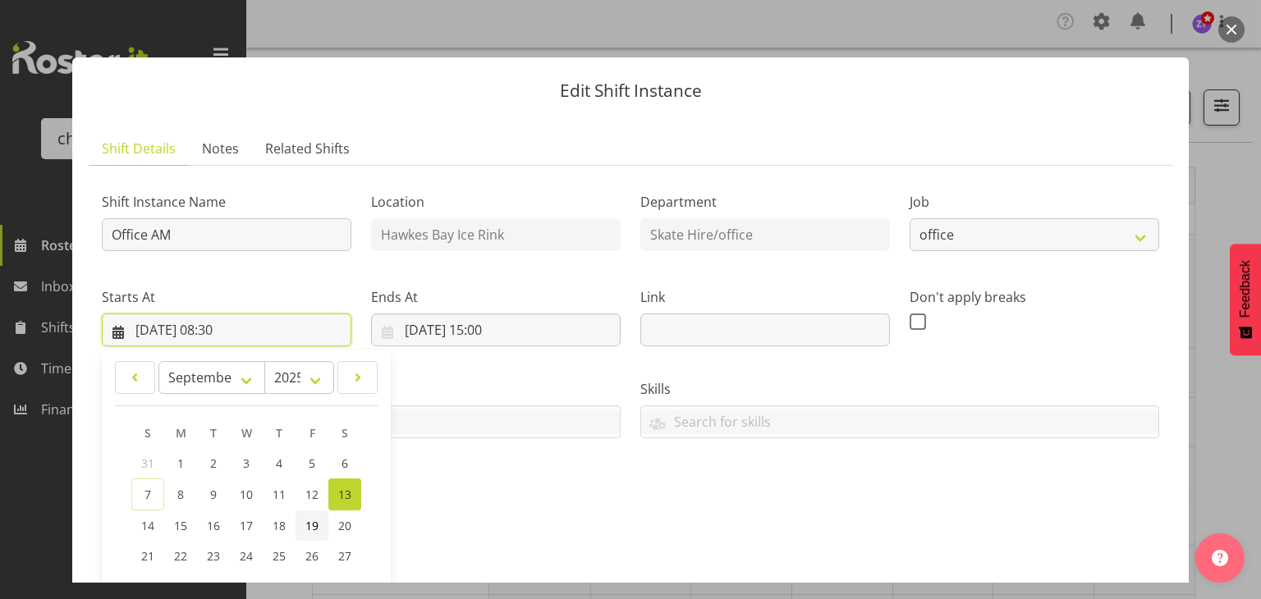
scroll to position [316, 0]
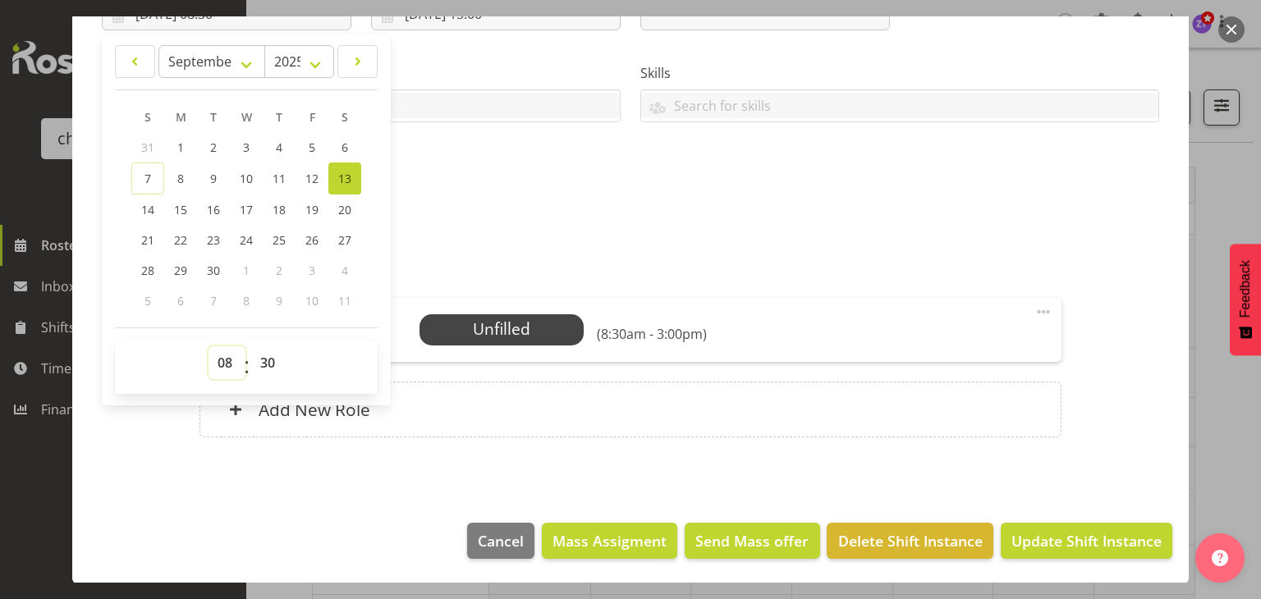
click at [226, 365] on select "00 01 02 03 04 05 06 07 08 09 10 11 12 13 14 15 16 17 18 19 20 21 22 23" at bounding box center [227, 362] width 37 height 33
select select "9"
click at [209, 346] on select "00 01 02 03 04 05 06 07 08 09 10 11 12 13 14 15 16 17 18 19 20 21 22 23" at bounding box center [227, 362] width 37 height 33
type input "13/09/2025, 09:30"
click at [588, 209] on div "Shift Instance Name Office AM Location Hawkes Bay Ice Rink Department Skate Hir…" at bounding box center [630, 33] width 1077 height 360
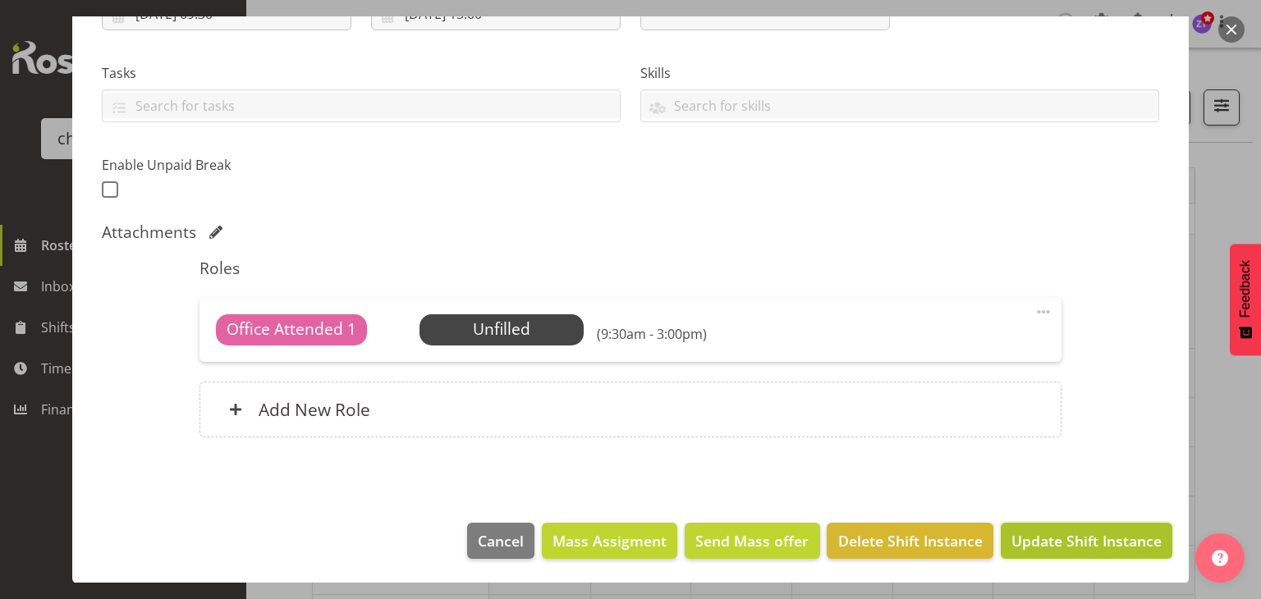
click at [1021, 533] on span "Update Shift Instance" at bounding box center [1086, 540] width 150 height 21
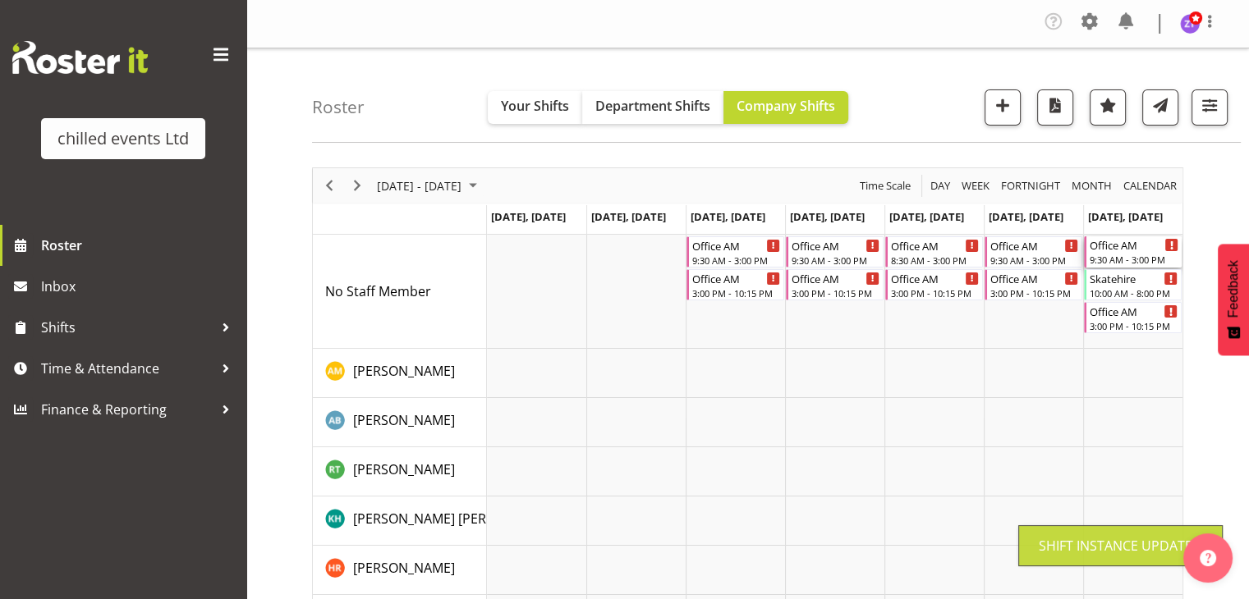
click at [1109, 252] on div "Office AM 9:30 AM - 3:00 PM" at bounding box center [1133, 251] width 89 height 31
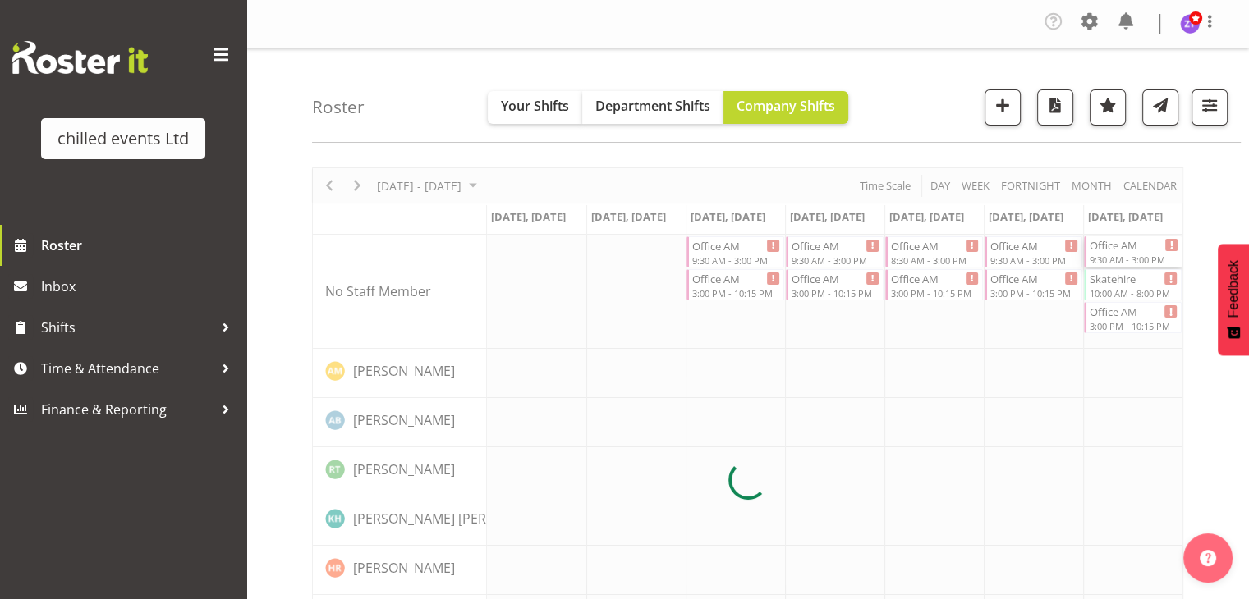
select select
select select "8"
select select "2025"
select select "9"
select select "30"
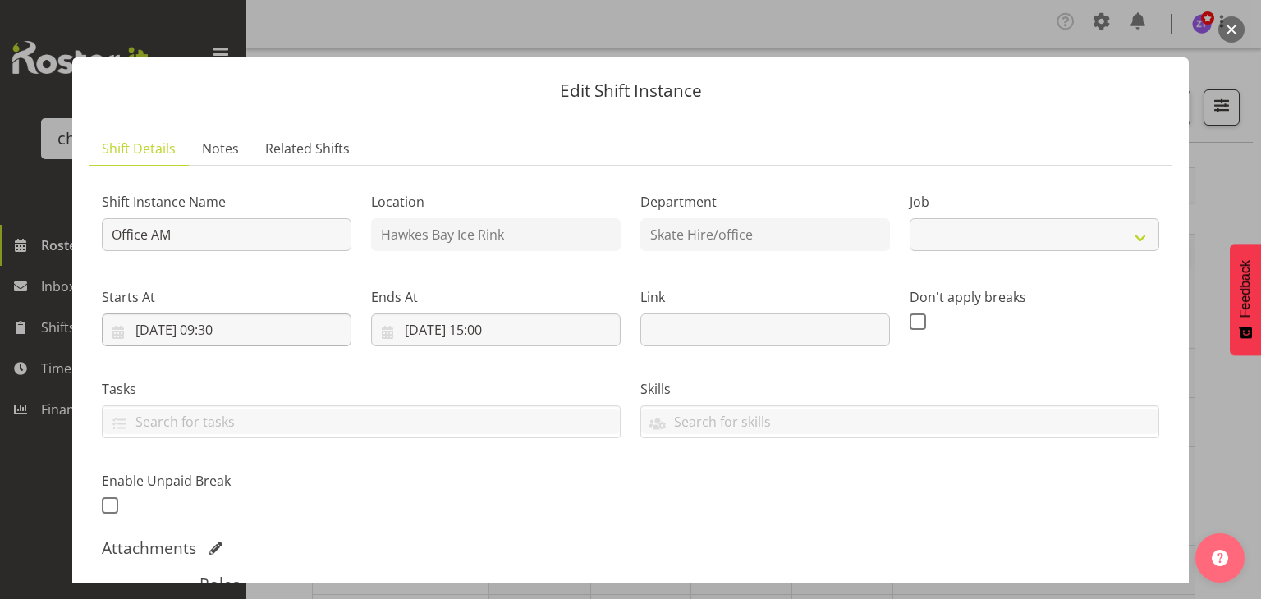
select select "845"
click at [221, 330] on input "14/09/2025, 09:30" at bounding box center [227, 330] width 250 height 33
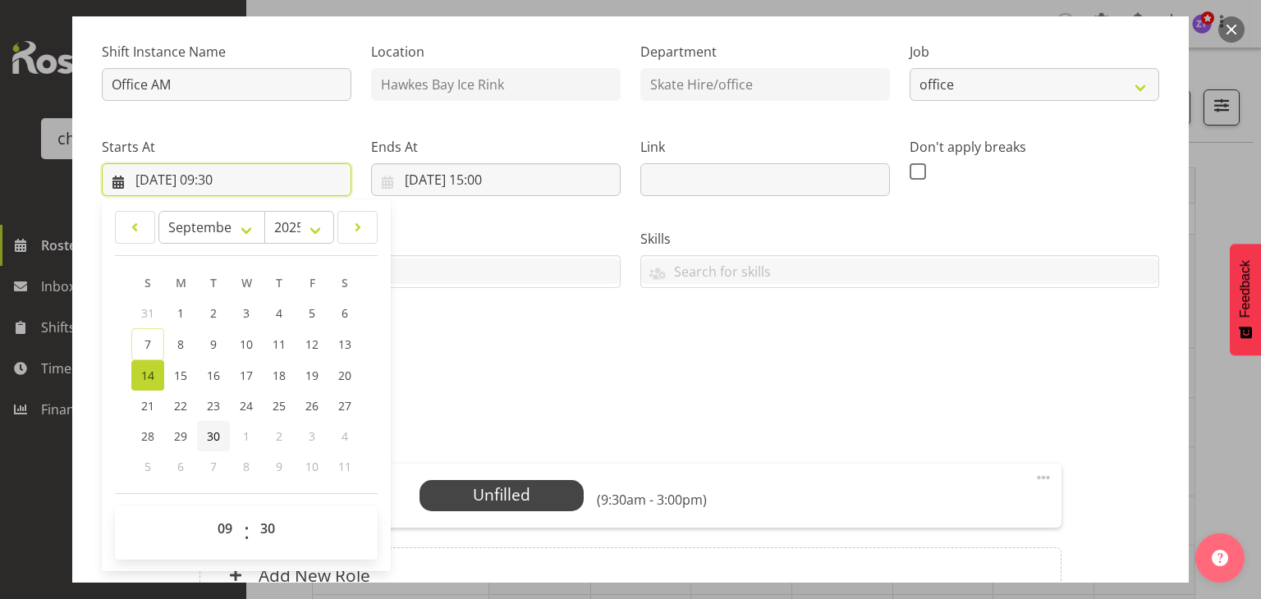
scroll to position [154, 0]
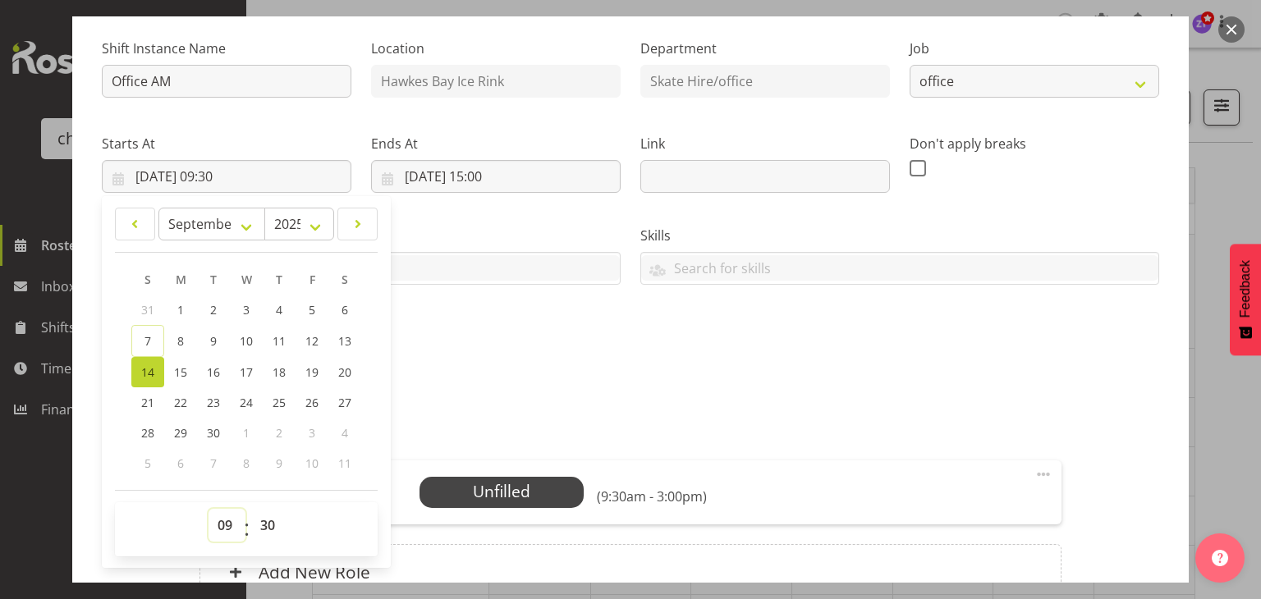
click at [225, 527] on select "00 01 02 03 04 05 06 07 08 09 10 11 12 13 14 15 16 17 18 19 20 21 22 23" at bounding box center [227, 525] width 37 height 33
select select "8"
click at [209, 509] on select "00 01 02 03 04 05 06 07 08 09 10 11 12 13 14 15 16 17 18 19 20 21 22 23" at bounding box center [227, 525] width 37 height 33
type input "14/09/2025, 08:30"
click at [456, 220] on div "Tasks" at bounding box center [361, 249] width 539 height 92
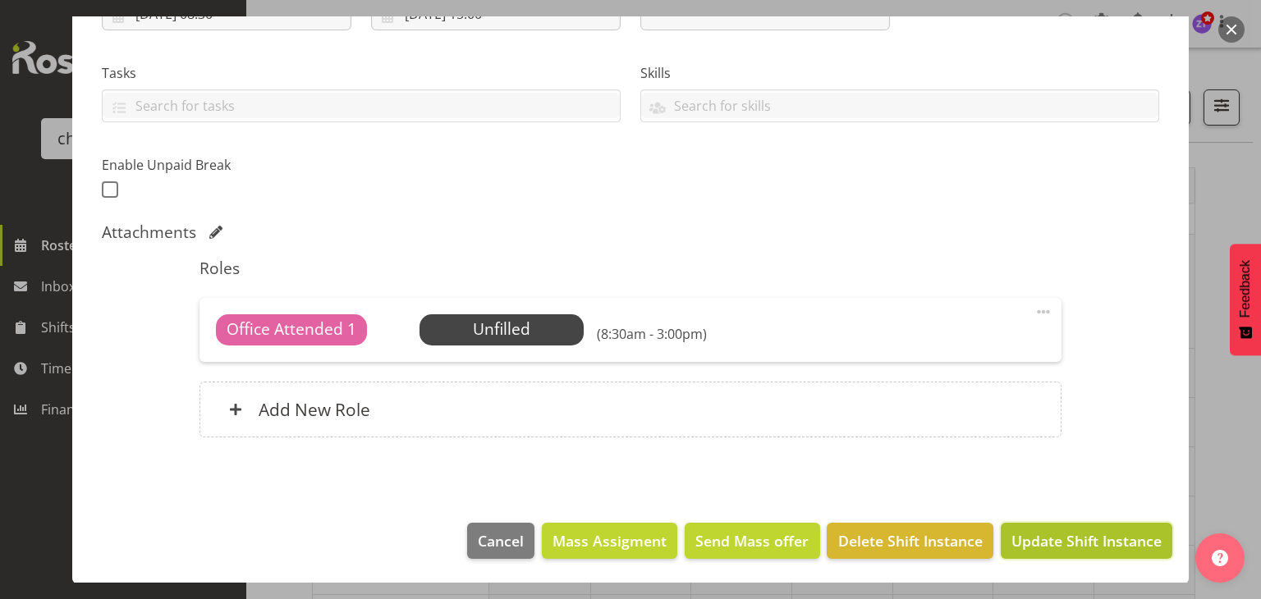
click at [1036, 535] on span "Update Shift Instance" at bounding box center [1086, 540] width 150 height 21
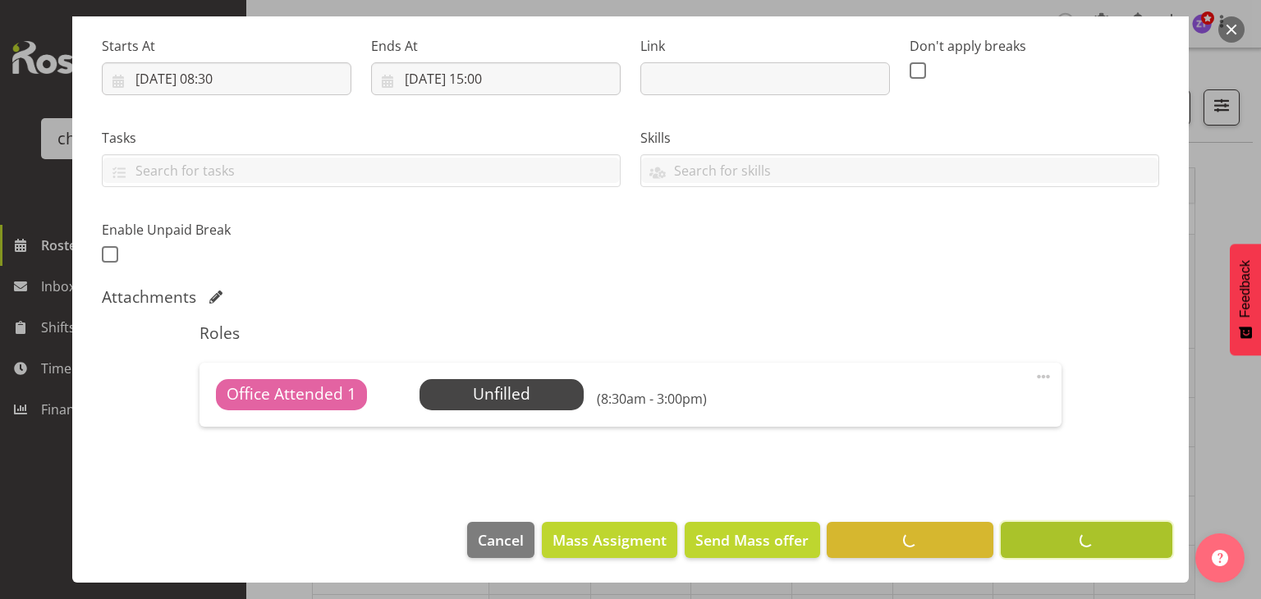
scroll to position [251, 0]
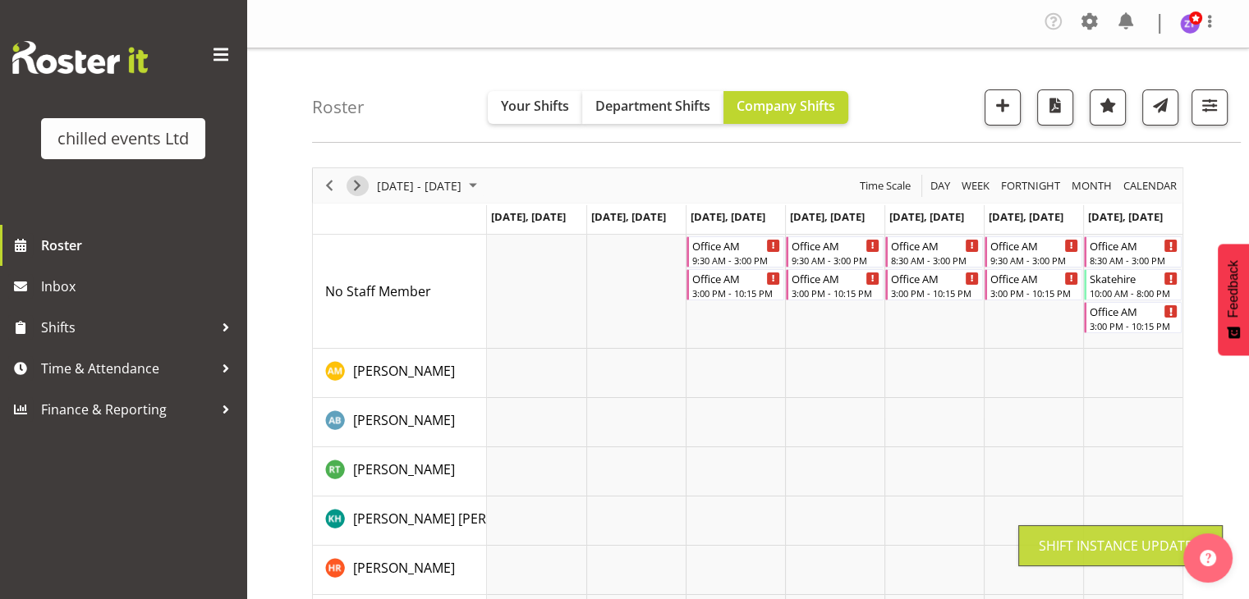
click at [351, 187] on span "Next" at bounding box center [357, 186] width 20 height 21
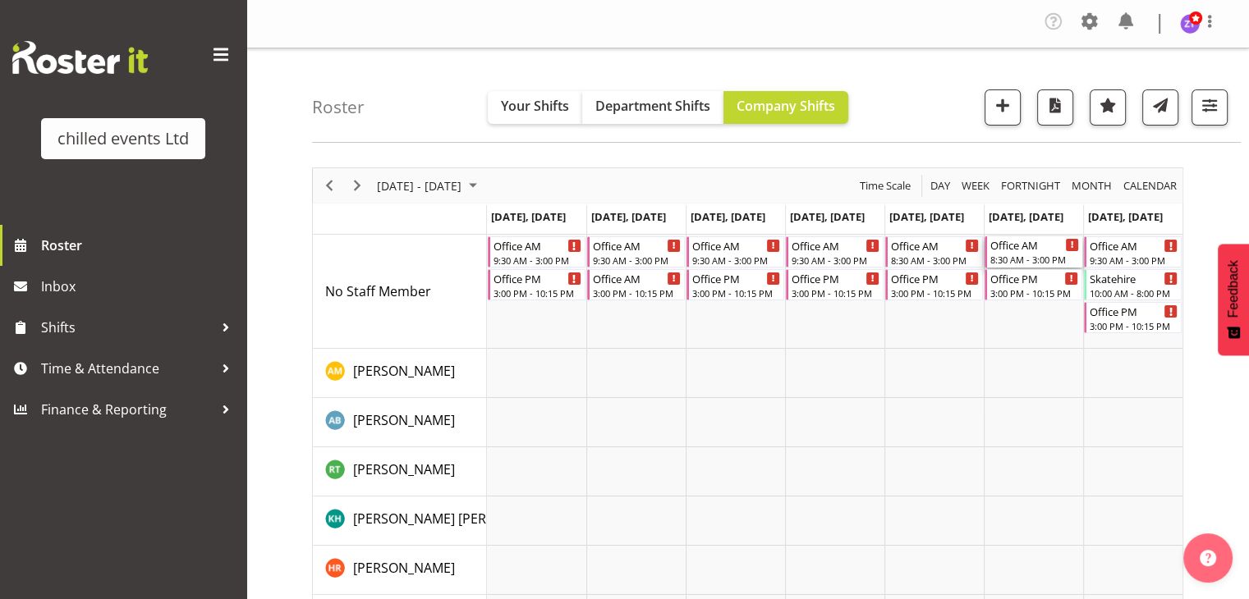
click at [1021, 248] on div "Office AM" at bounding box center [1034, 244] width 89 height 16
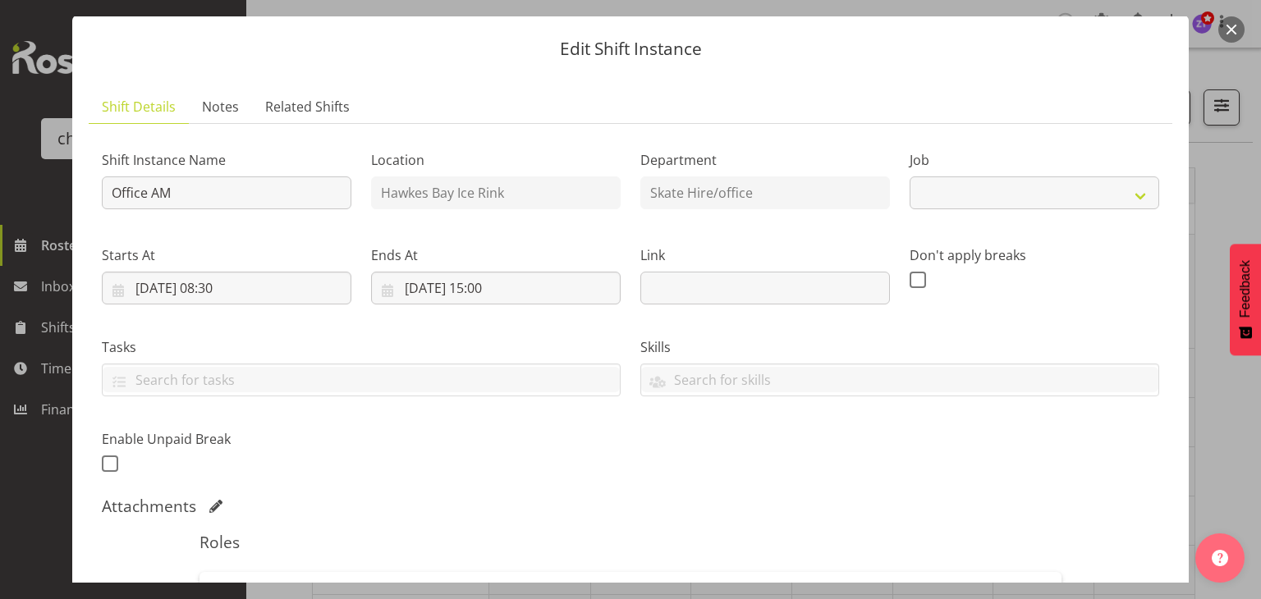
select select "845"
click at [227, 280] on input "20/09/2025, 08:30" at bounding box center [227, 287] width 250 height 33
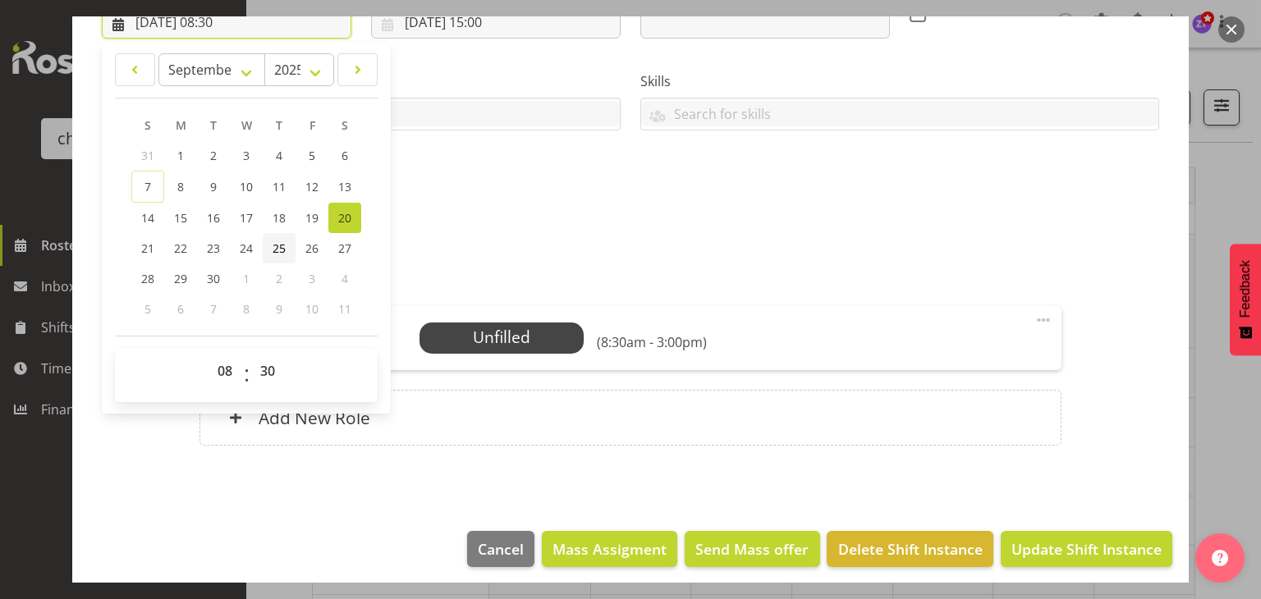
scroll to position [316, 0]
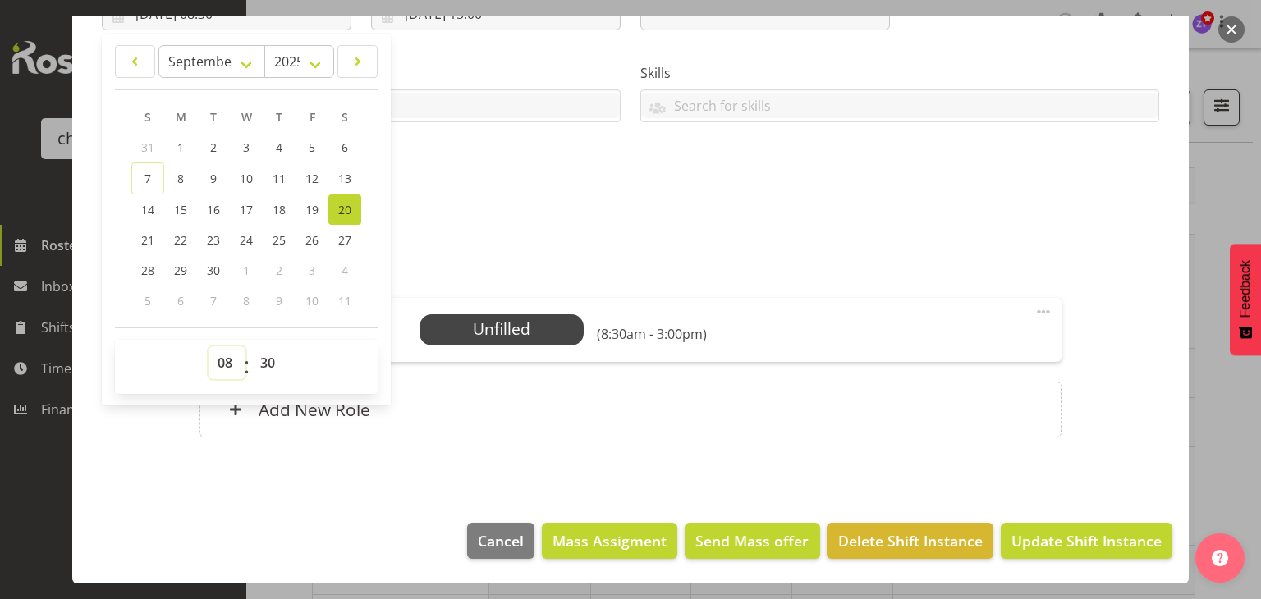
click at [225, 355] on select "00 01 02 03 04 05 06 07 08 09 10 11 12 13 14 15 16 17 18 19 20 21 22 23" at bounding box center [227, 362] width 37 height 33
select select "9"
click at [209, 346] on select "00 01 02 03 04 05 06 07 08 09 10 11 12 13 14 15 16 17 18 19 20 21 22 23" at bounding box center [227, 362] width 37 height 33
type input "20/09/2025, 09:30"
click at [562, 241] on div "Attachments" at bounding box center [630, 233] width 1057 height 23
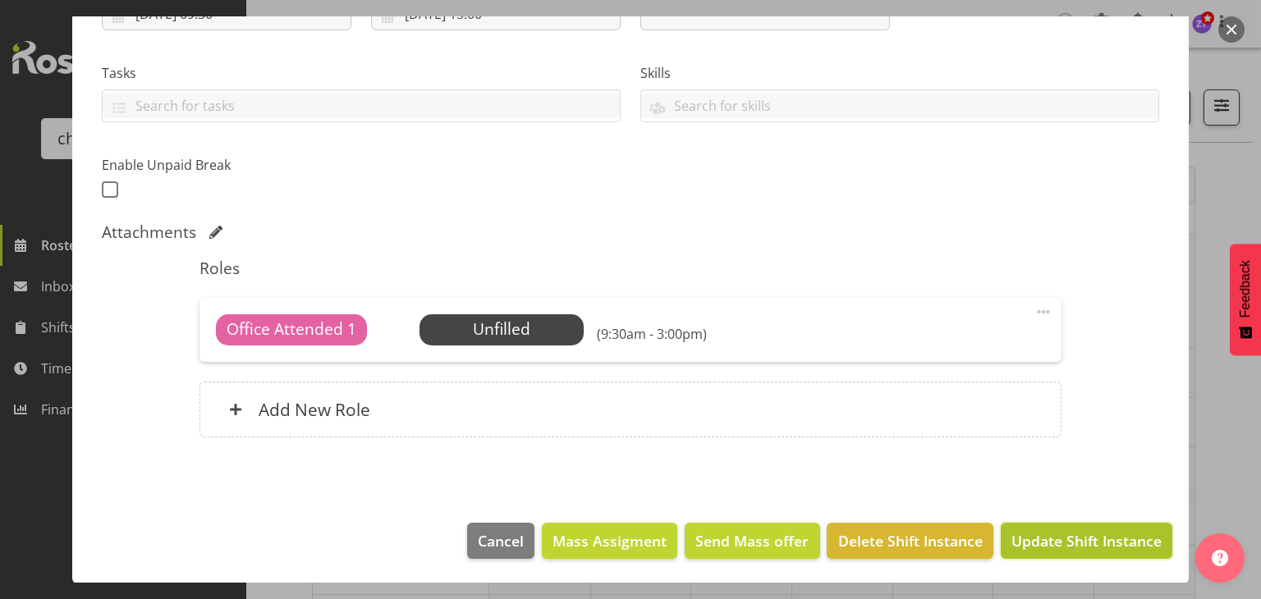
click at [1011, 530] on span "Update Shift Instance" at bounding box center [1086, 540] width 150 height 21
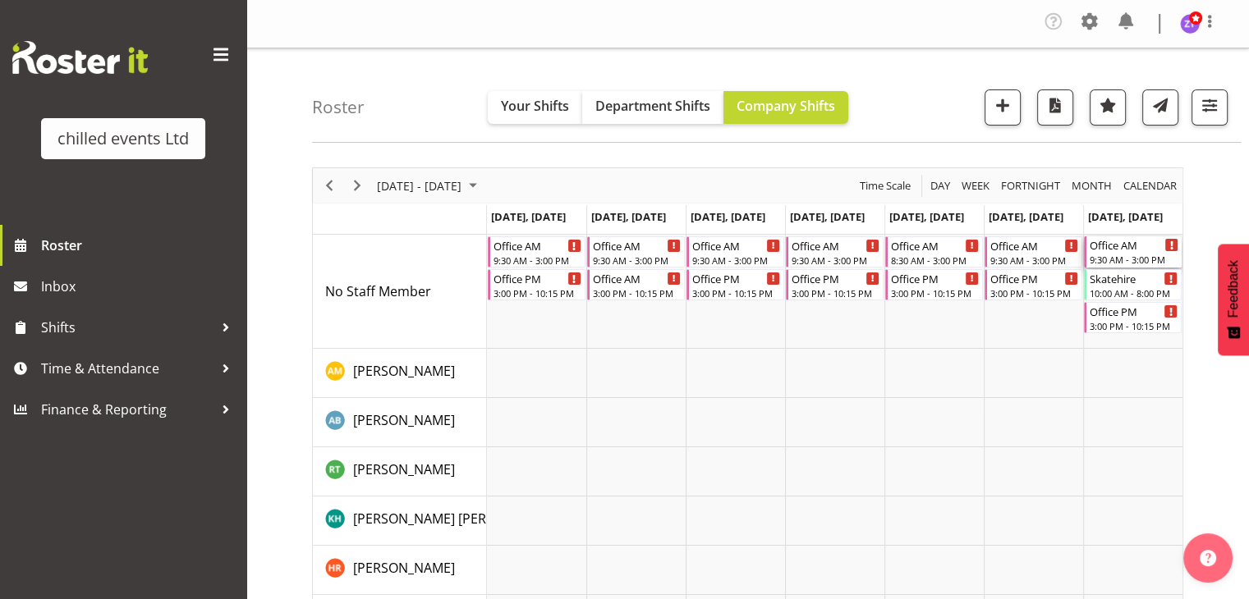
click at [1116, 261] on div "9:30 AM - 3:00 PM" at bounding box center [1133, 259] width 89 height 13
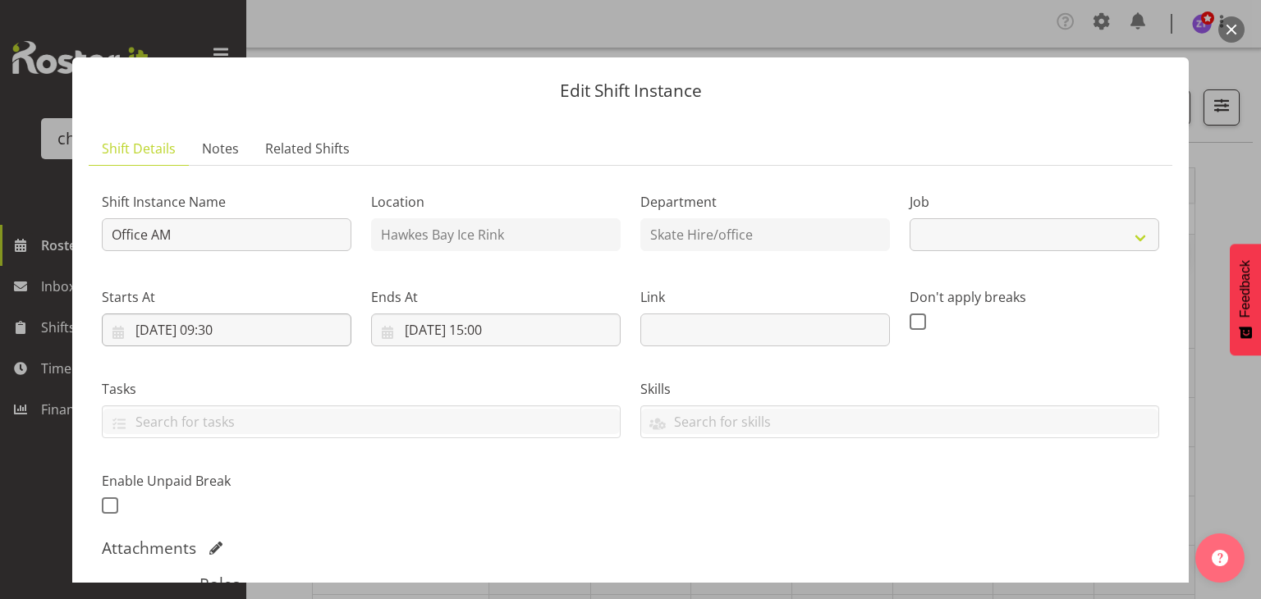
select select "845"
click at [208, 327] on input "21/09/2025, 09:30" at bounding box center [227, 330] width 250 height 33
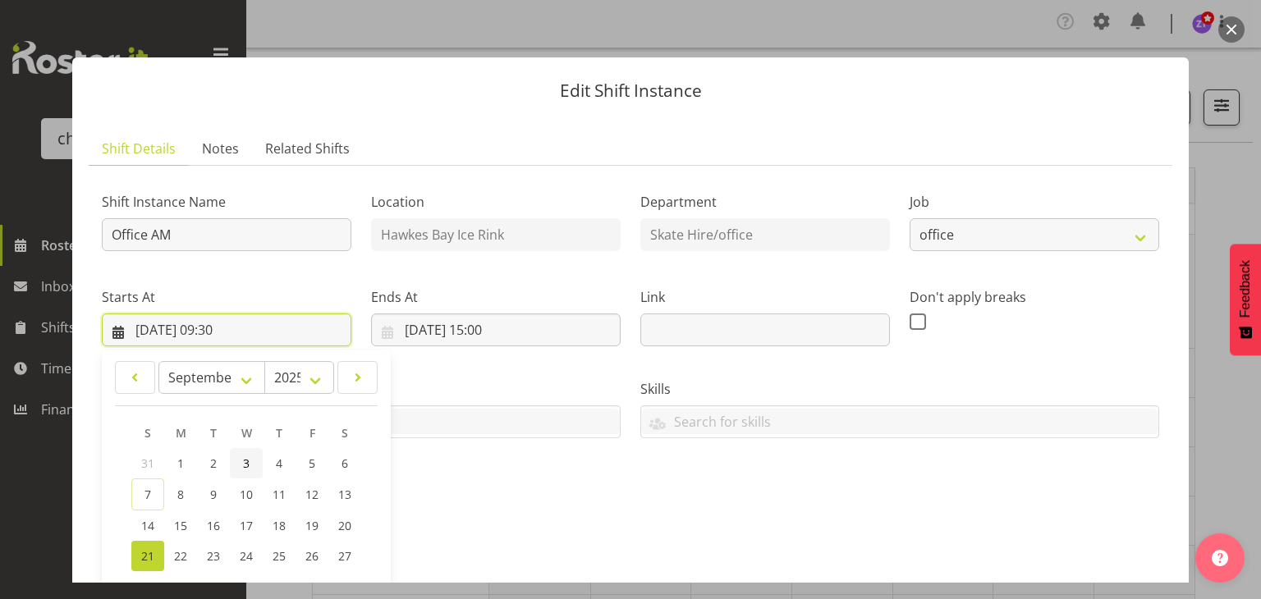
scroll to position [316, 0]
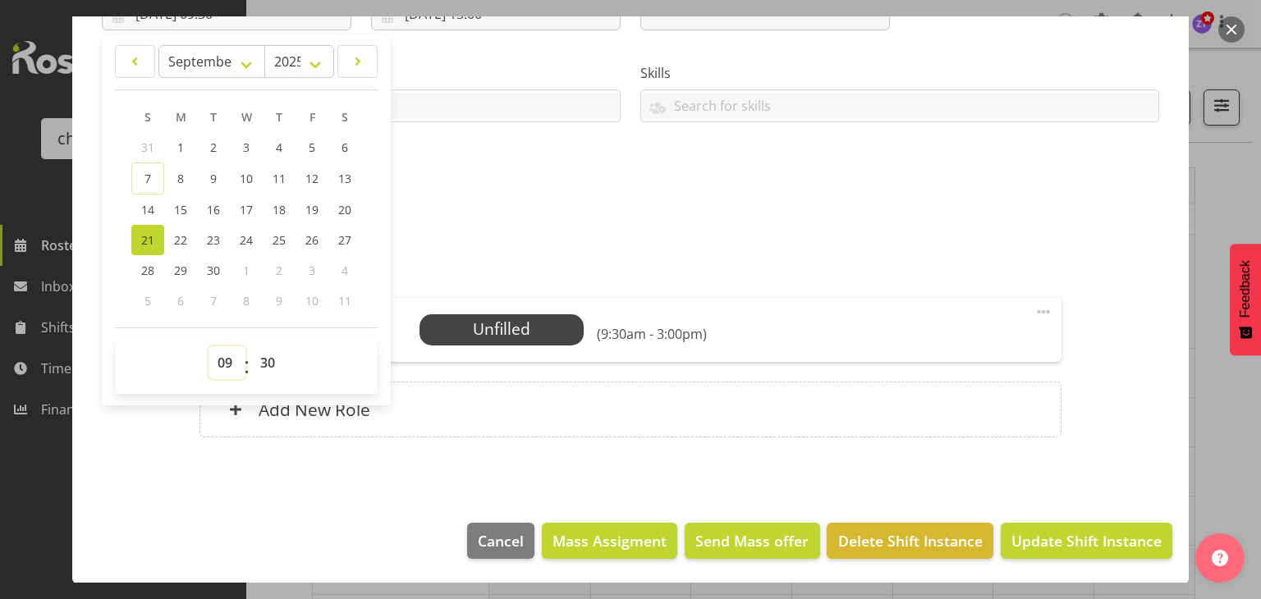
click at [220, 365] on select "00 01 02 03 04 05 06 07 08 09 10 11 12 13 14 15 16 17 18 19 20 21 22 23" at bounding box center [227, 362] width 37 height 33
select select "8"
click at [209, 346] on select "00 01 02 03 04 05 06 07 08 09 10 11 12 13 14 15 16 17 18 19 20 21 22 23" at bounding box center [227, 362] width 37 height 33
type input "21/09/2025, 08:30"
click at [502, 200] on div "Shift Instance Name Office AM Location Hawkes Bay Ice Rink Department Skate Hir…" at bounding box center [630, 33] width 1077 height 360
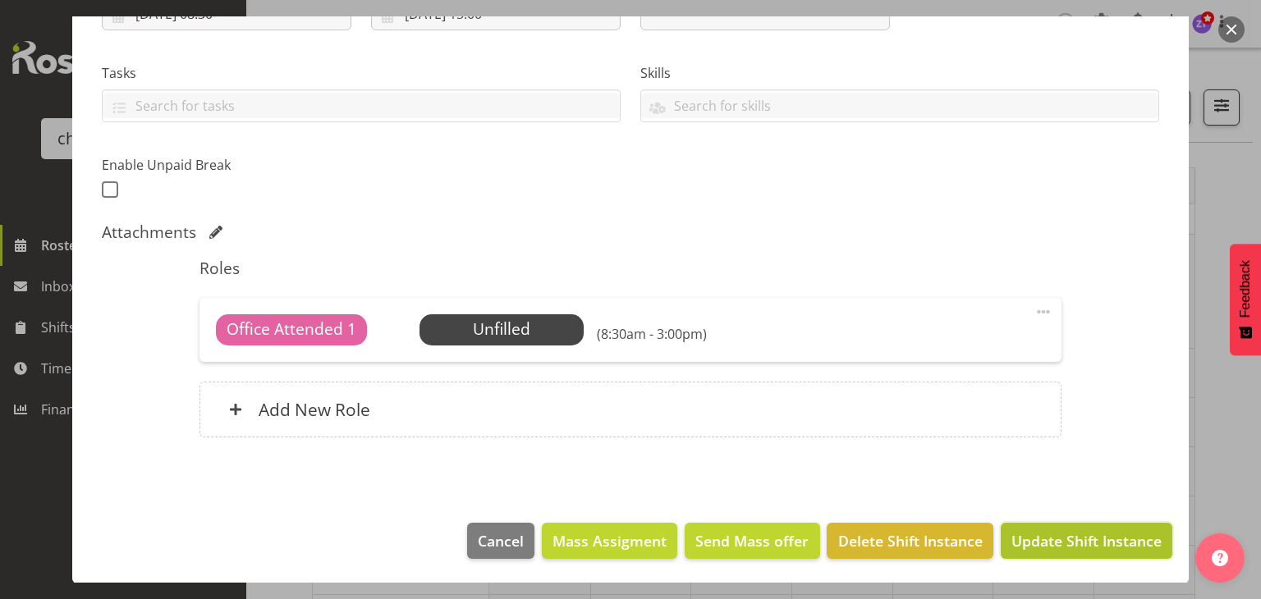
click at [1049, 542] on span "Update Shift Instance" at bounding box center [1086, 540] width 150 height 21
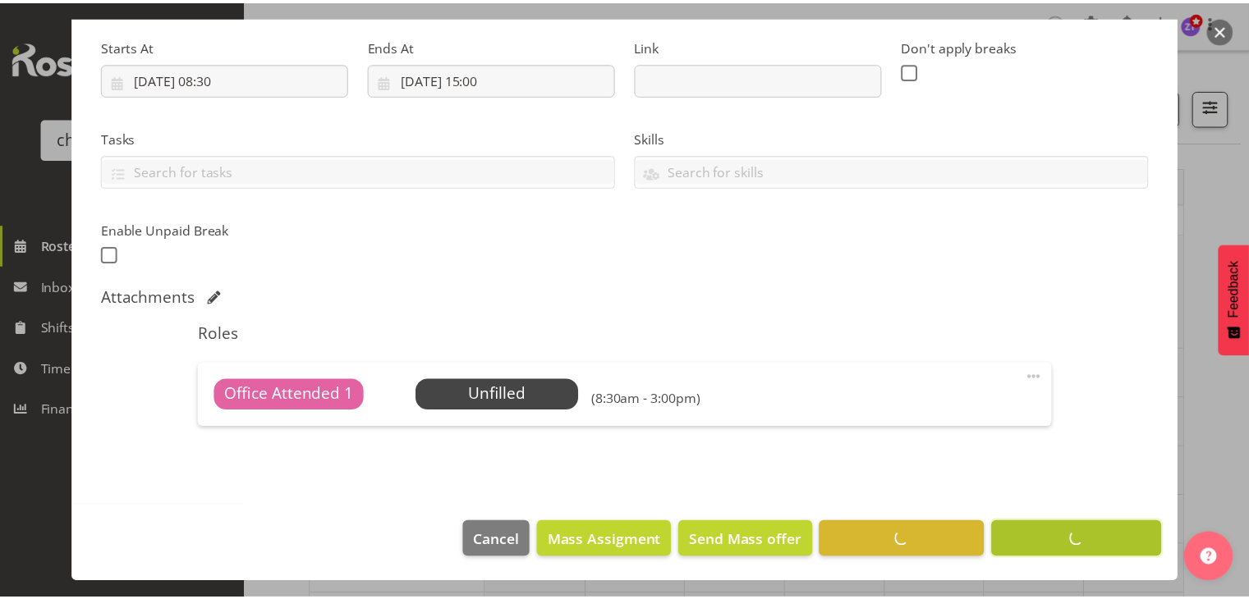
scroll to position [251, 0]
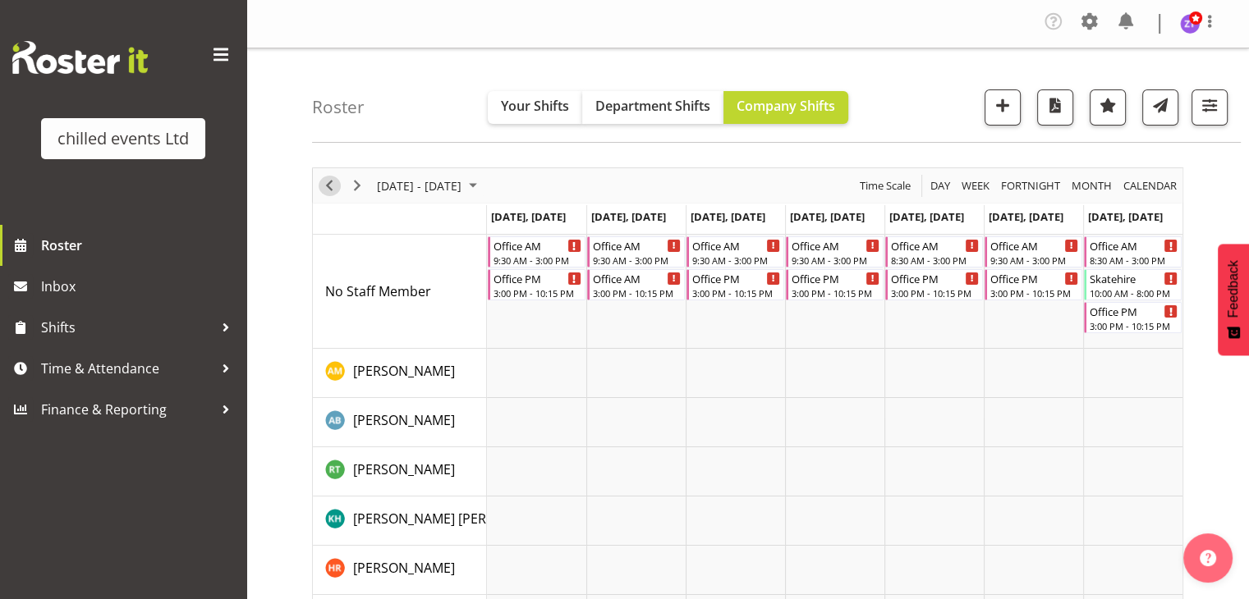
click at [332, 185] on span "Previous" at bounding box center [329, 186] width 20 height 21
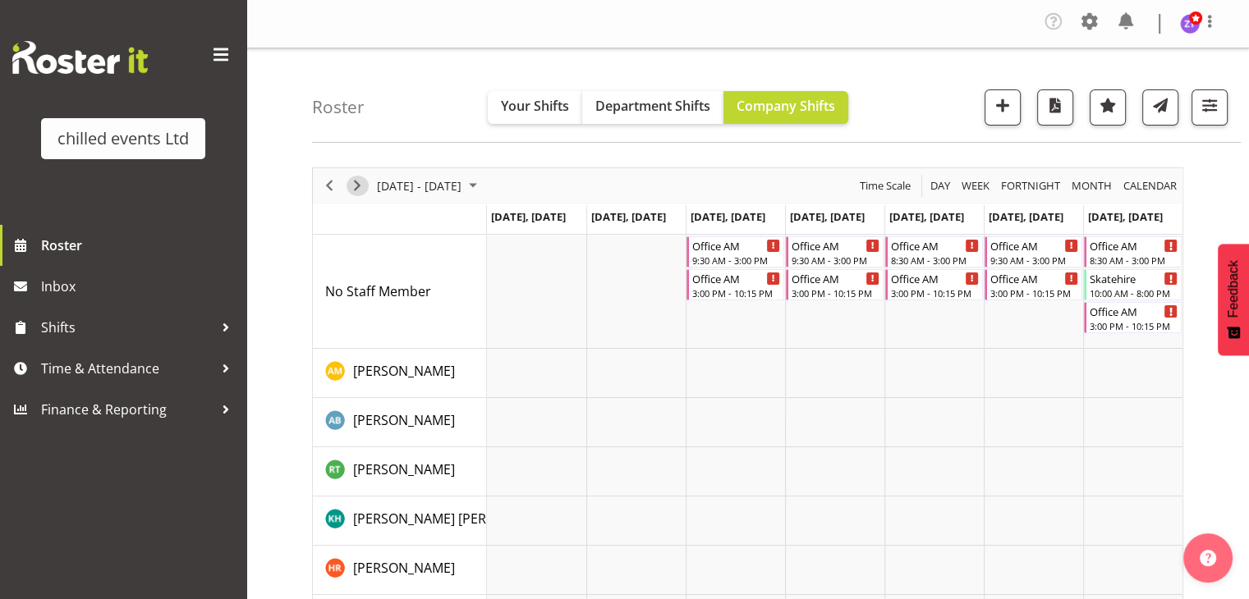
click at [355, 184] on span "Next" at bounding box center [357, 186] width 20 height 21
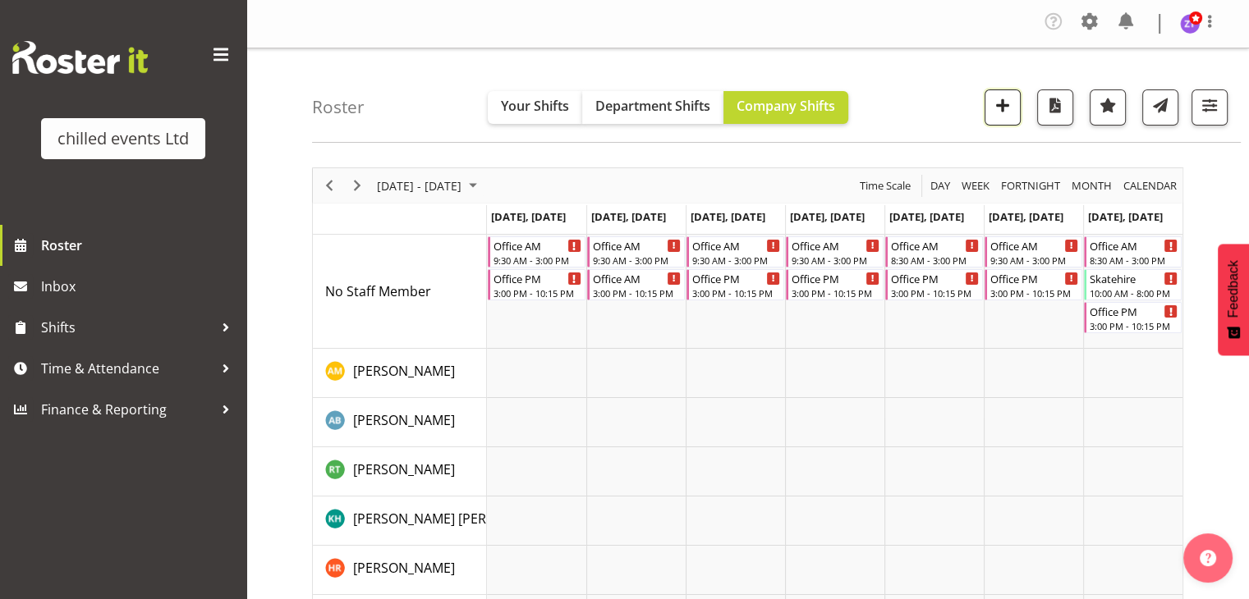
click at [994, 119] on button "button" at bounding box center [1002, 107] width 36 height 36
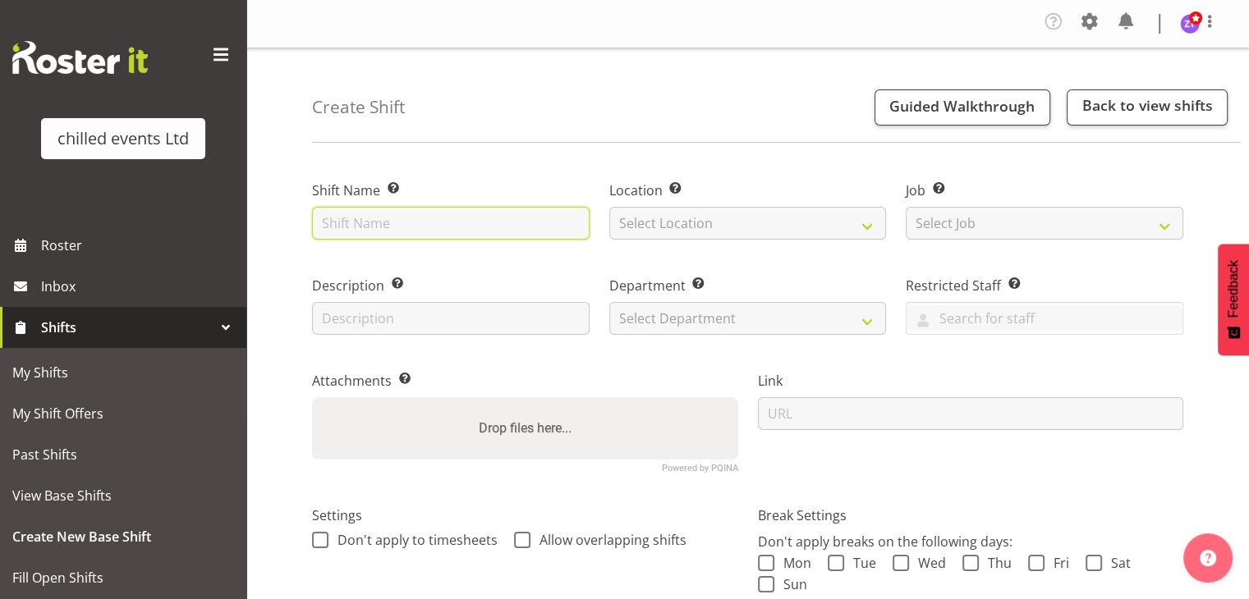
click at [497, 234] on input "text" at bounding box center [450, 223] width 277 height 33
type input "Skatehire"
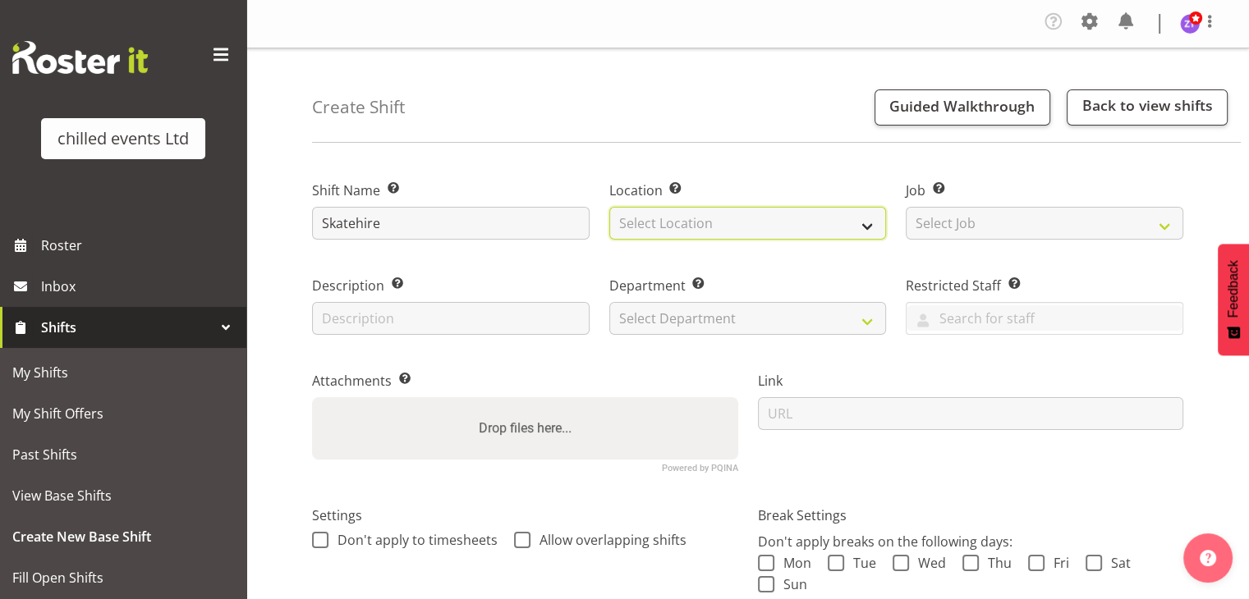
click at [644, 231] on select "Select Location [GEOGRAPHIC_DATA] Ice Rink [GEOGRAPHIC_DATA] Ice Rink [GEOGRAPH…" at bounding box center [747, 223] width 277 height 33
select select "1283"
click at [609, 207] on select "Select Location [GEOGRAPHIC_DATA] Ice Rink [GEOGRAPHIC_DATA] Ice Rink [GEOGRAPH…" at bounding box center [747, 223] width 277 height 33
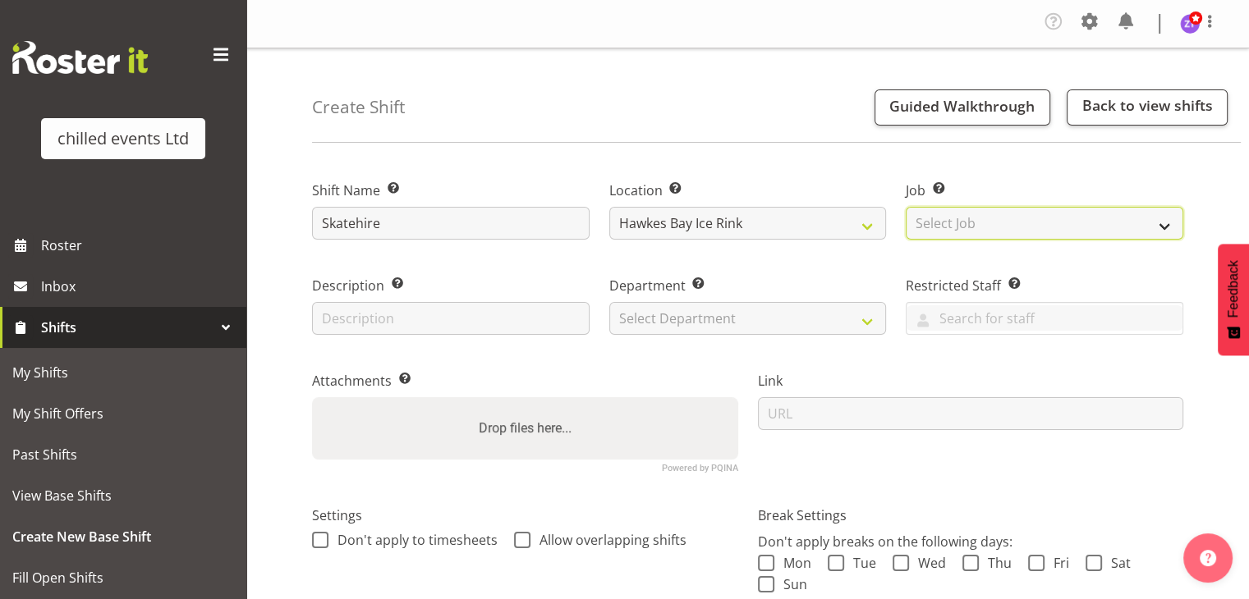
click at [943, 222] on select "Select Job Create new job build/dismantle Duty Manager ice maintance office Ska…" at bounding box center [1044, 223] width 277 height 33
select select "843"
click at [906, 207] on select "Select Job Create new job build/dismantle Duty Manager ice maintance office Ska…" at bounding box center [1044, 223] width 277 height 33
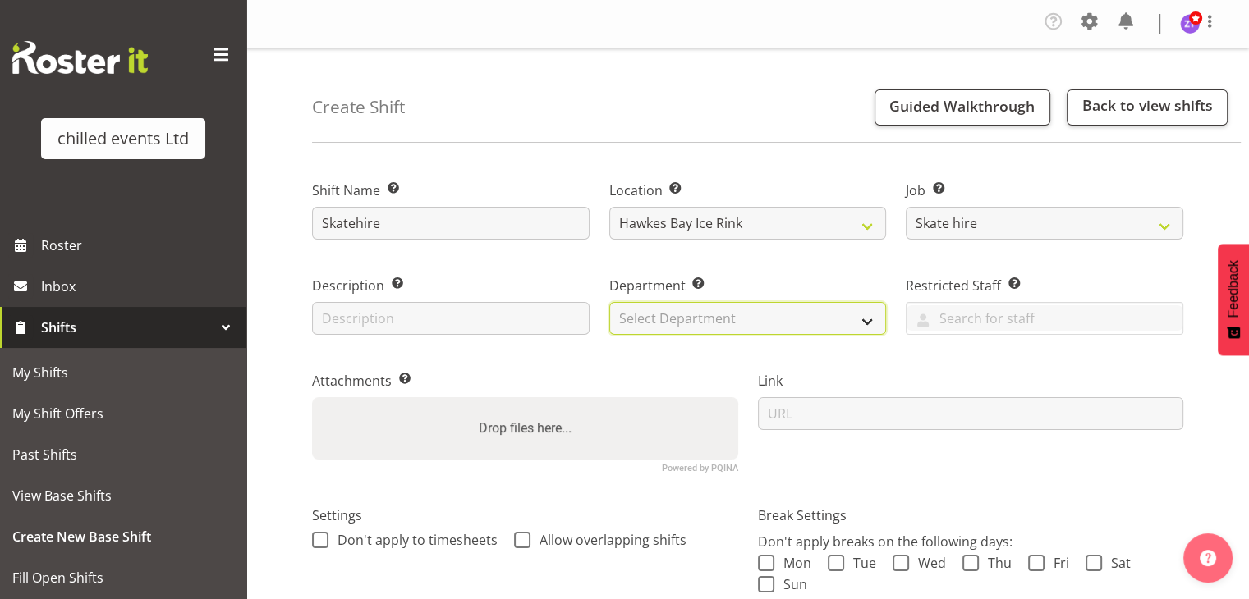
click at [776, 322] on select "Select Department Duty Manager Maintence Skate Hire/office [PERSON_NAME]" at bounding box center [747, 318] width 277 height 33
select select "153"
click at [609, 302] on select "Select Department Duty Manager Maintence Skate Hire/office [PERSON_NAME]" at bounding box center [747, 318] width 277 height 33
click at [574, 355] on div "Attachments Add any relevant attachments to the shift (e.g. Health & Safety Pla…" at bounding box center [525, 415] width 446 height 135
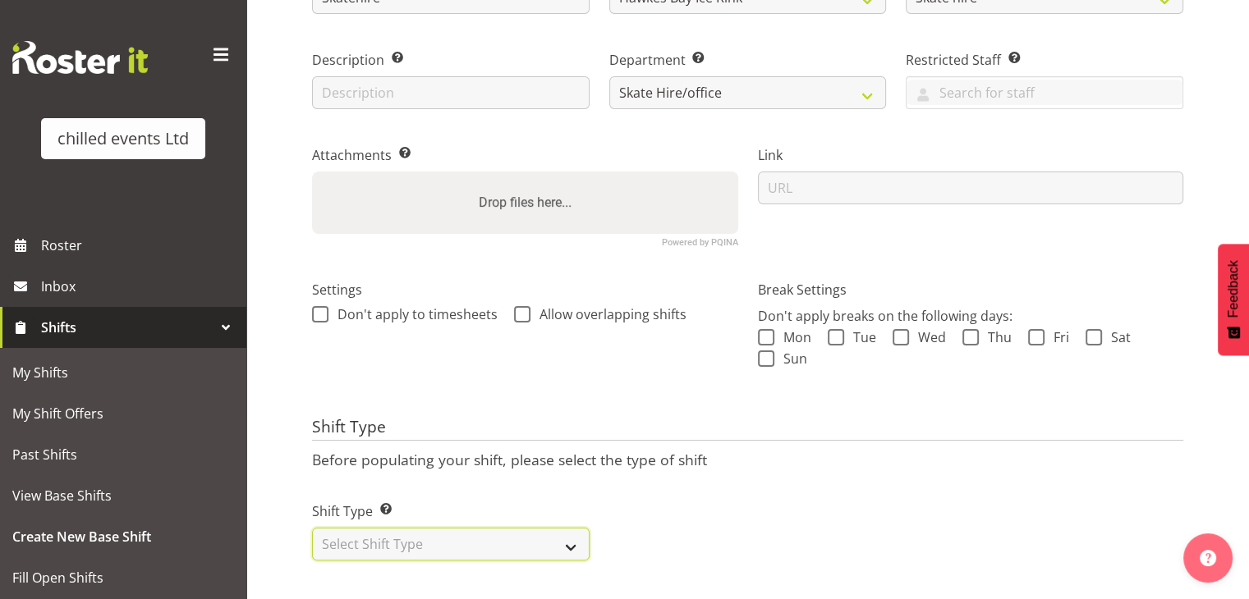
click at [488, 536] on select "Select Shift Type One Off Shift Recurring Shift Rotating Shift" at bounding box center [450, 544] width 277 height 33
click at [312, 528] on select "Select Shift Type One Off Shift Recurring Shift Rotating Shift" at bounding box center [450, 544] width 277 height 33
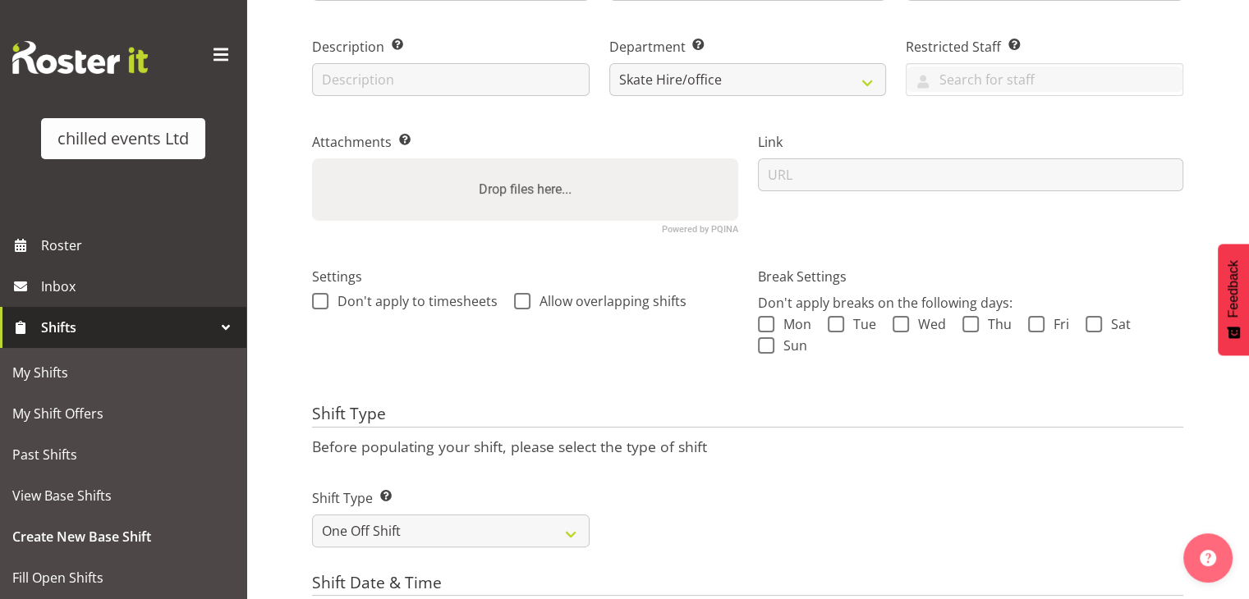
click at [470, 385] on div "Settings Don't apply to timesheets Allow overlapping shifts" at bounding box center [525, 319] width 446 height 151
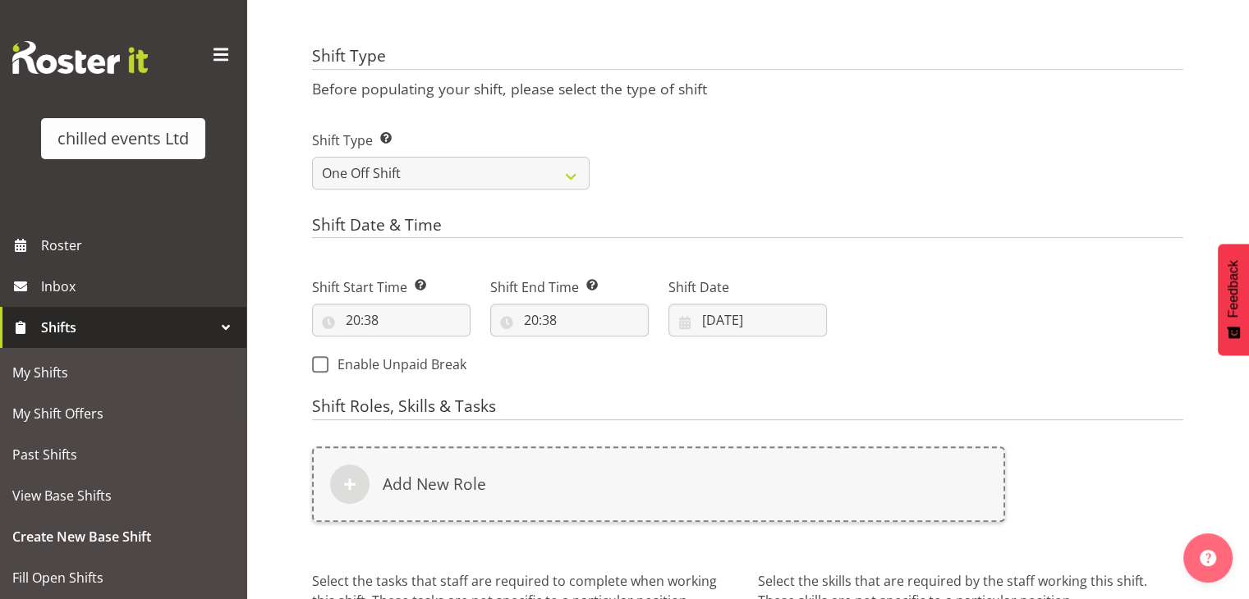
scroll to position [613, 0]
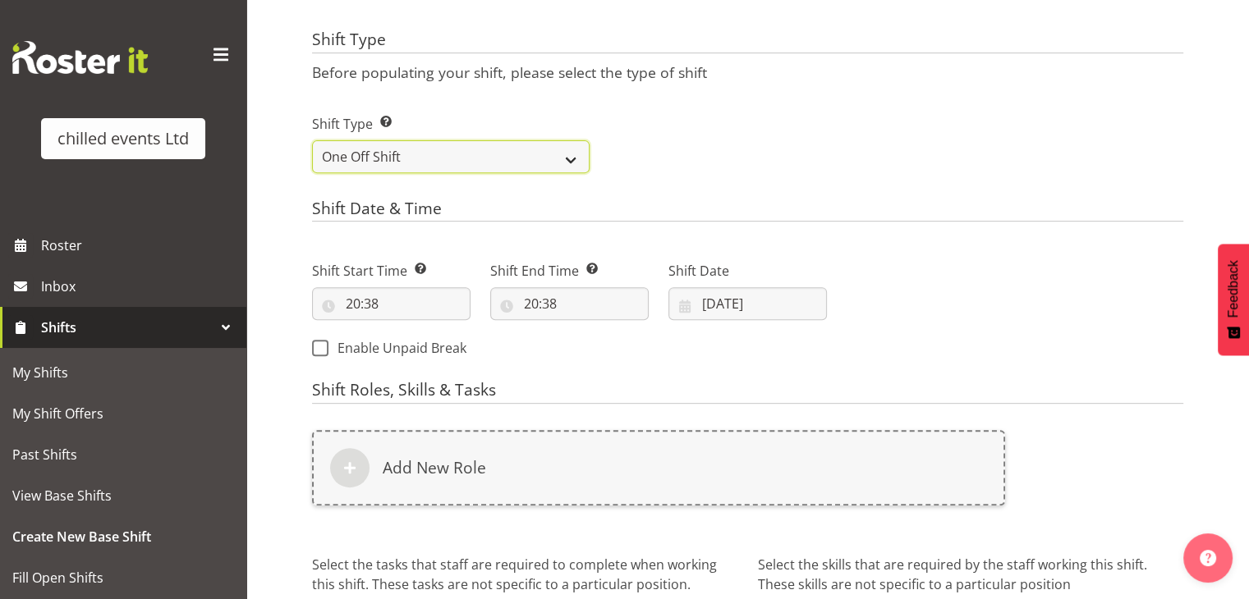
click at [439, 152] on select "One Off Shift Recurring Shift Rotating Shift" at bounding box center [450, 156] width 277 height 33
select select "recurring"
click at [312, 140] on select "One Off Shift Recurring Shift Rotating Shift" at bounding box center [450, 156] width 277 height 33
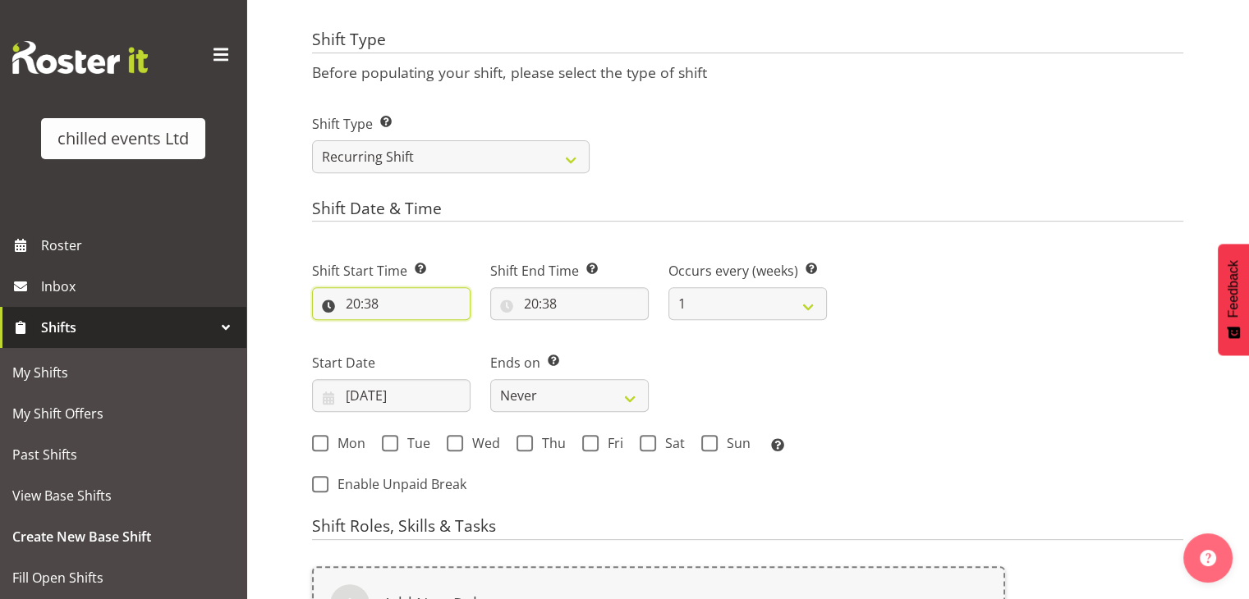
click at [355, 311] on input "20:38" at bounding box center [391, 303] width 158 height 33
click at [412, 342] on select "00 01 02 03 04 05 06 07 08 09 10 11 12 13 14 15 16 17 18 19 20 21 22 23" at bounding box center [424, 346] width 37 height 33
select select "11"
click at [406, 330] on select "00 01 02 03 04 05 06 07 08 09 10 11 12 13 14 15 16 17 18 19 20 21 22 23" at bounding box center [424, 346] width 37 height 33
type input "11:38"
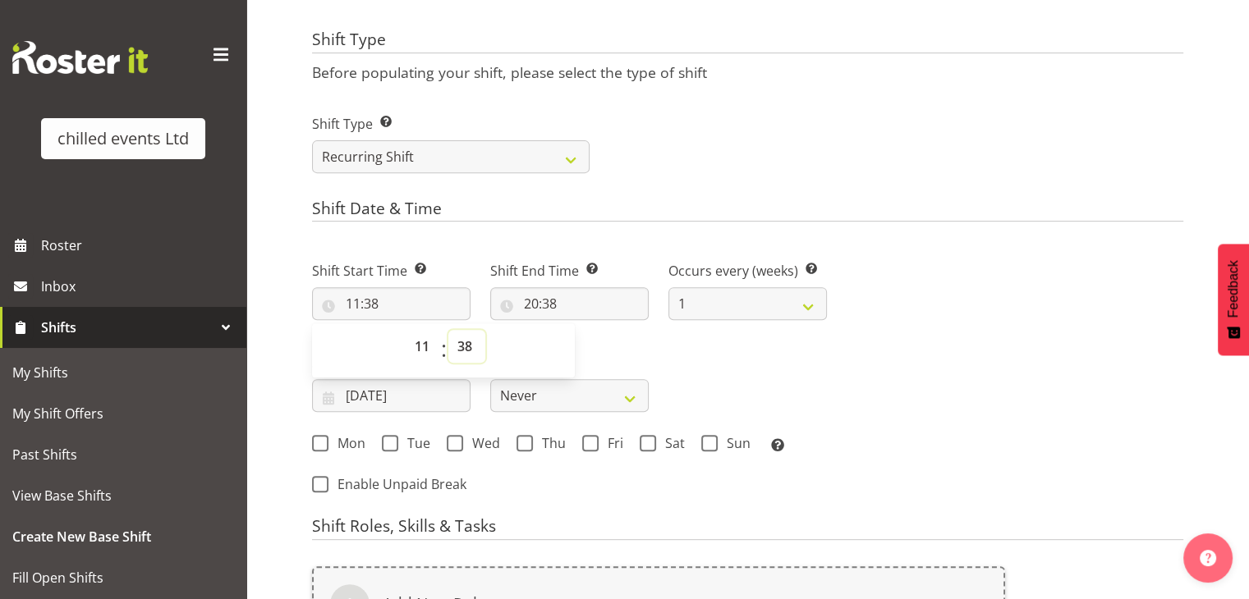
click at [467, 344] on select "00 01 02 03 04 05 06 07 08 09 10 11 12 13 14 15 16 17 18 19 20 21 22 23 24 25 2…" at bounding box center [466, 346] width 37 height 33
select select "0"
click at [448, 330] on select "00 01 02 03 04 05 06 07 08 09 10 11 12 13 14 15 16 17 18 19 20 21 22 23 24 25 2…" at bounding box center [466, 346] width 37 height 33
type input "11:00"
click at [544, 308] on input "20:38" at bounding box center [569, 303] width 158 height 33
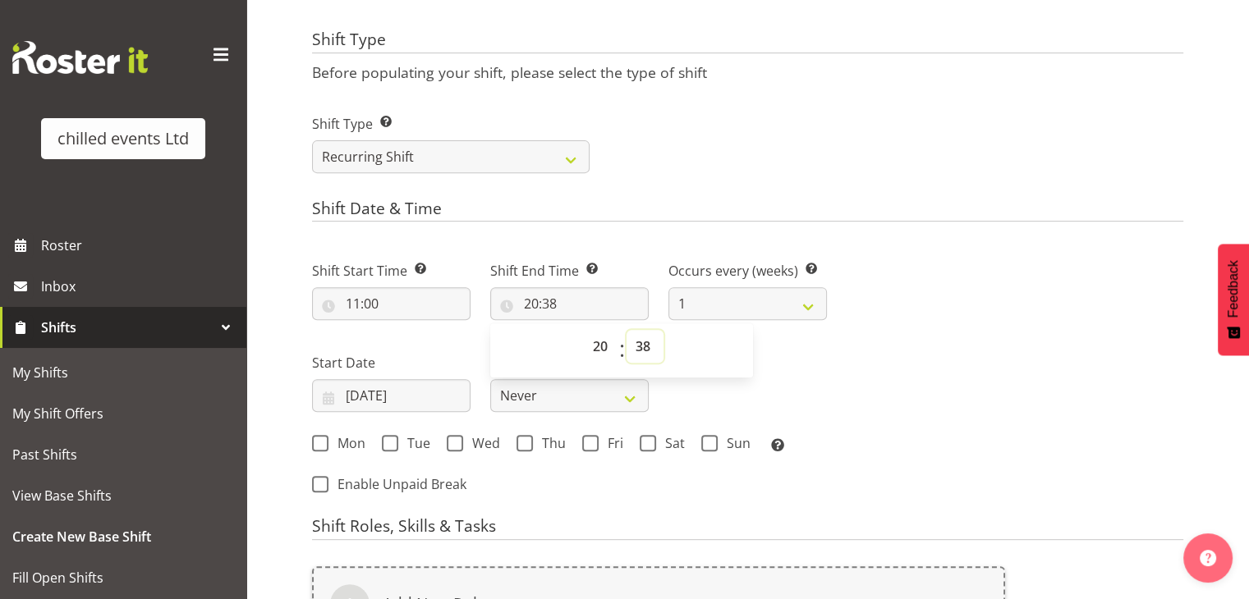
click at [638, 359] on select "00 01 02 03 04 05 06 07 08 09 10 11 12 13 14 15 16 17 18 19 20 21 22 23 24 25 2…" at bounding box center [644, 346] width 37 height 33
select select "0"
click at [626, 330] on select "00 01 02 03 04 05 06 07 08 09 10 11 12 13 14 15 16 17 18 19 20 21 22 23 24 25 2…" at bounding box center [644, 346] width 37 height 33
type input "20:00"
click at [696, 144] on div "Shift Type Shift Types: One Off – Select this if you would like a single shift …" at bounding box center [747, 137] width 891 height 92
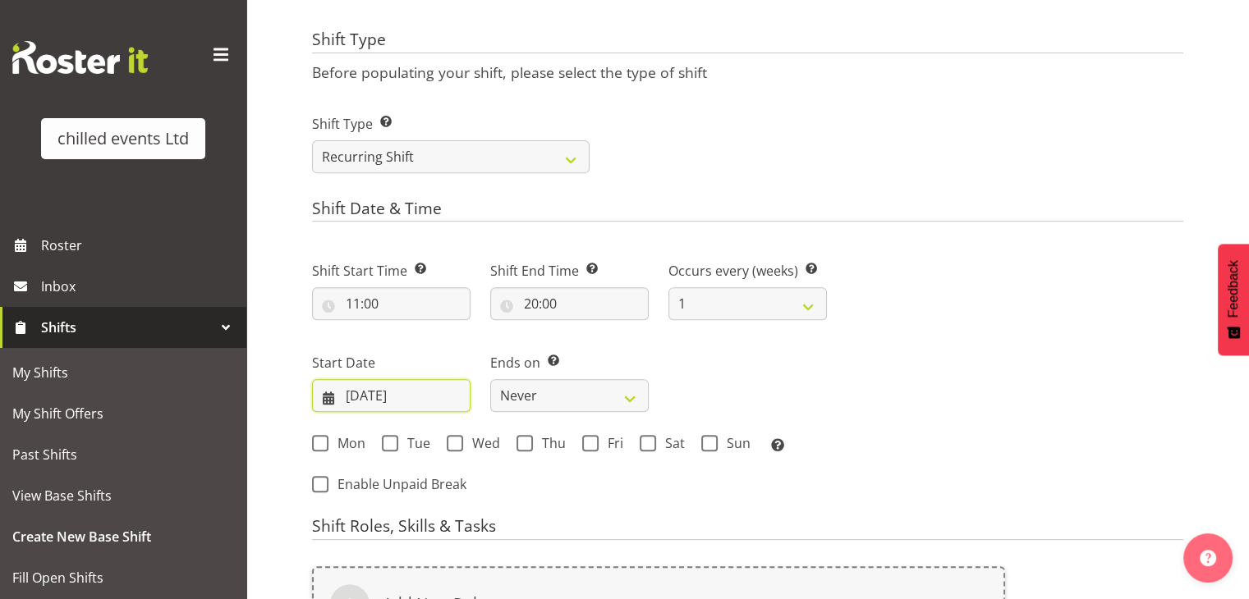
click at [384, 397] on input "07/09/2025" at bounding box center [391, 395] width 158 height 33
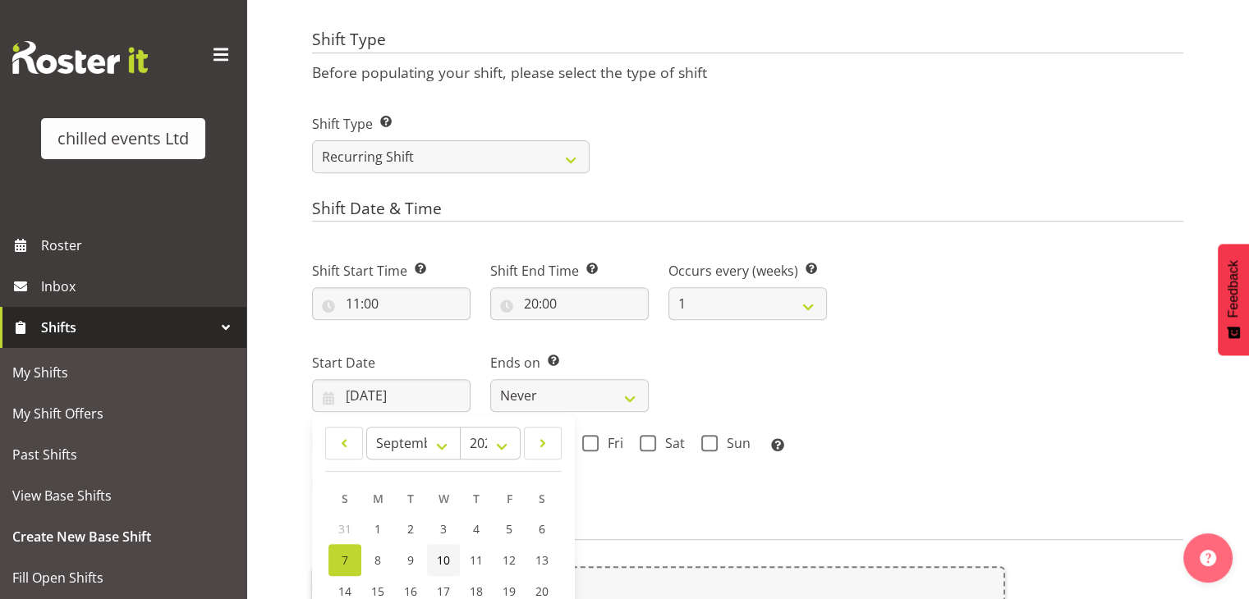
click at [429, 557] on link "10" at bounding box center [443, 560] width 33 height 32
type input "10/09/2025"
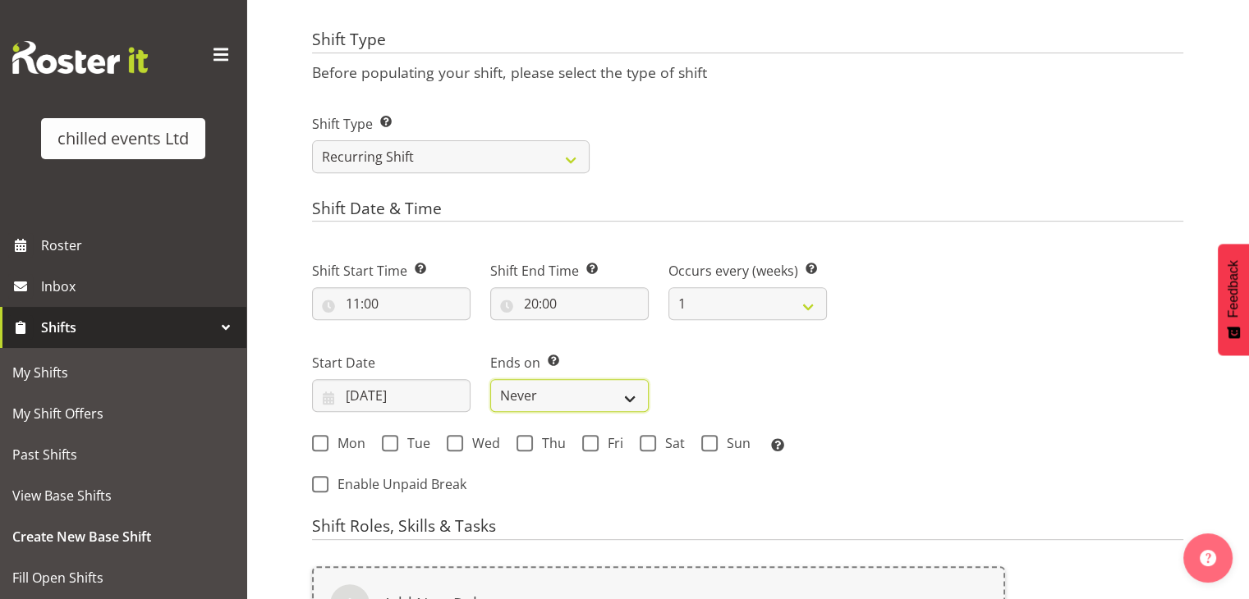
click at [519, 398] on select "Never On Date" at bounding box center [569, 395] width 158 height 33
select select "date"
click at [490, 379] on select "Never On Date" at bounding box center [569, 395] width 158 height 33
select select "8"
select select "2025"
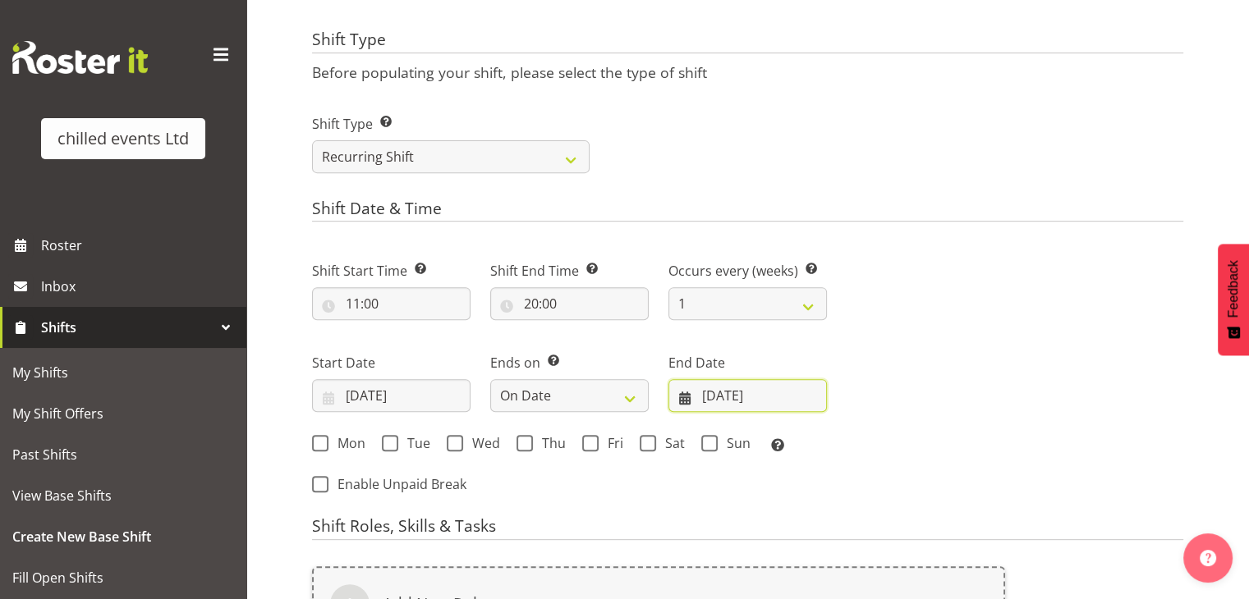
click at [708, 397] on input "07/09/2025" at bounding box center [747, 395] width 158 height 33
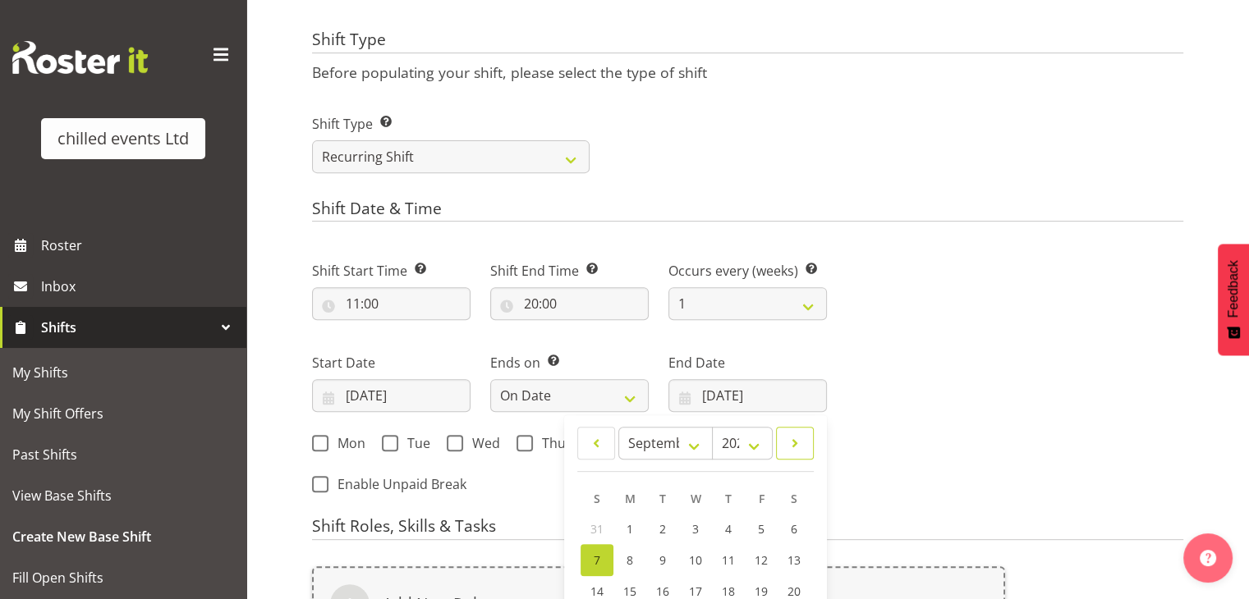
click at [801, 439] on span at bounding box center [795, 443] width 16 height 20
select select "9"
click at [599, 559] on span "5" at bounding box center [597, 560] width 7 height 16
type input "05/10/2025"
click at [762, 475] on div "Shift Start Time Set the time of the day you wish this shift to start 11:00 00 …" at bounding box center [569, 372] width 534 height 269
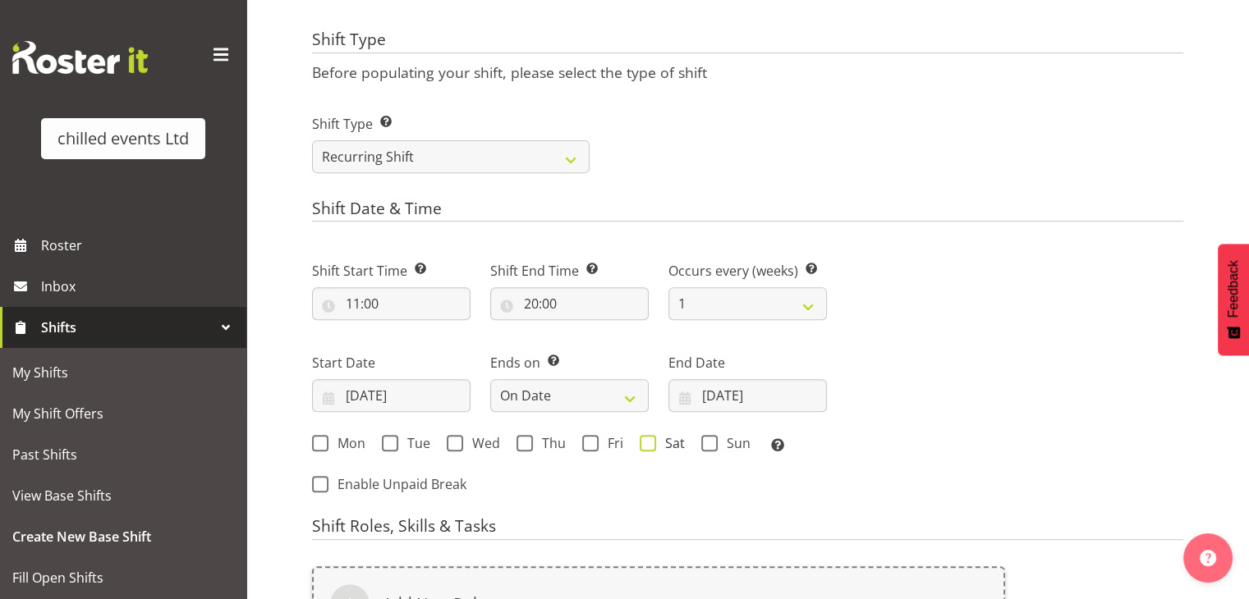
click at [647, 444] on span at bounding box center [648, 443] width 16 height 16
click at [647, 444] on input "Sat" at bounding box center [645, 443] width 11 height 11
checkbox input "true"
click at [681, 218] on h4 "Shift Date & Time" at bounding box center [747, 211] width 871 height 23
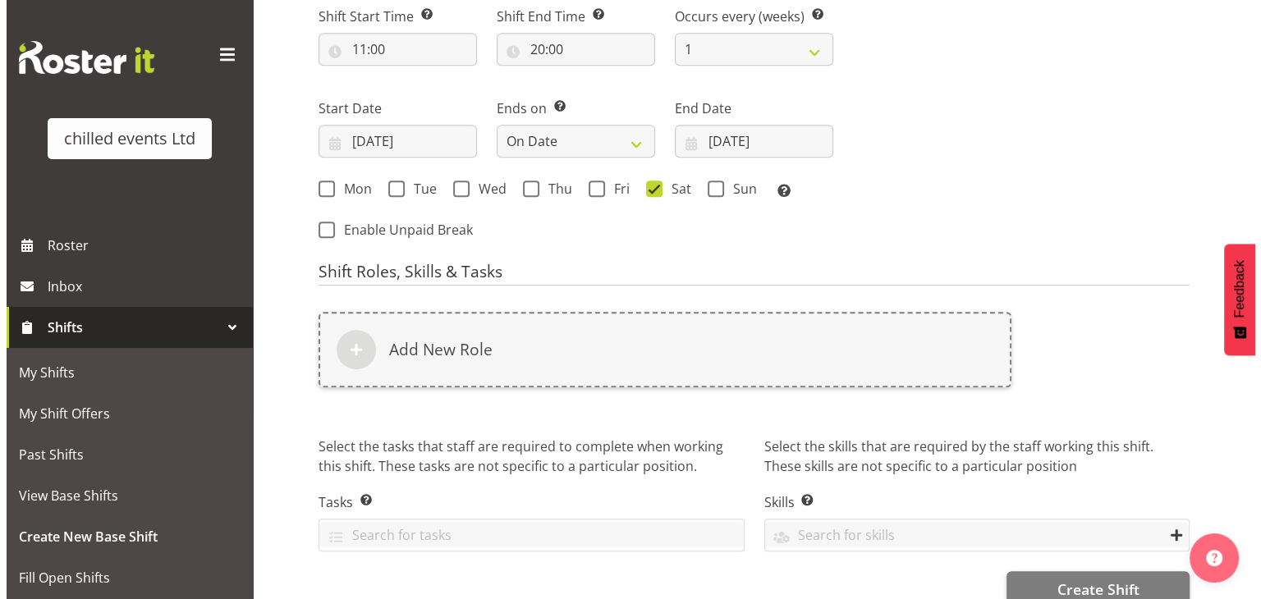
scroll to position [869, 0]
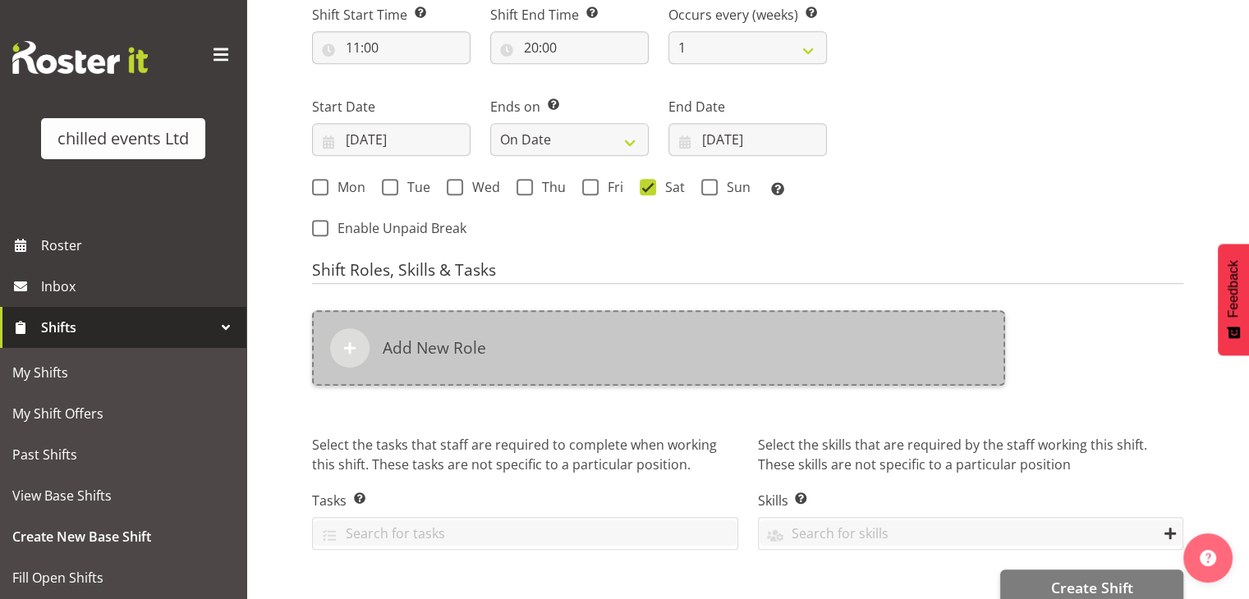
click at [469, 351] on h6 "Add New Role" at bounding box center [434, 348] width 103 height 20
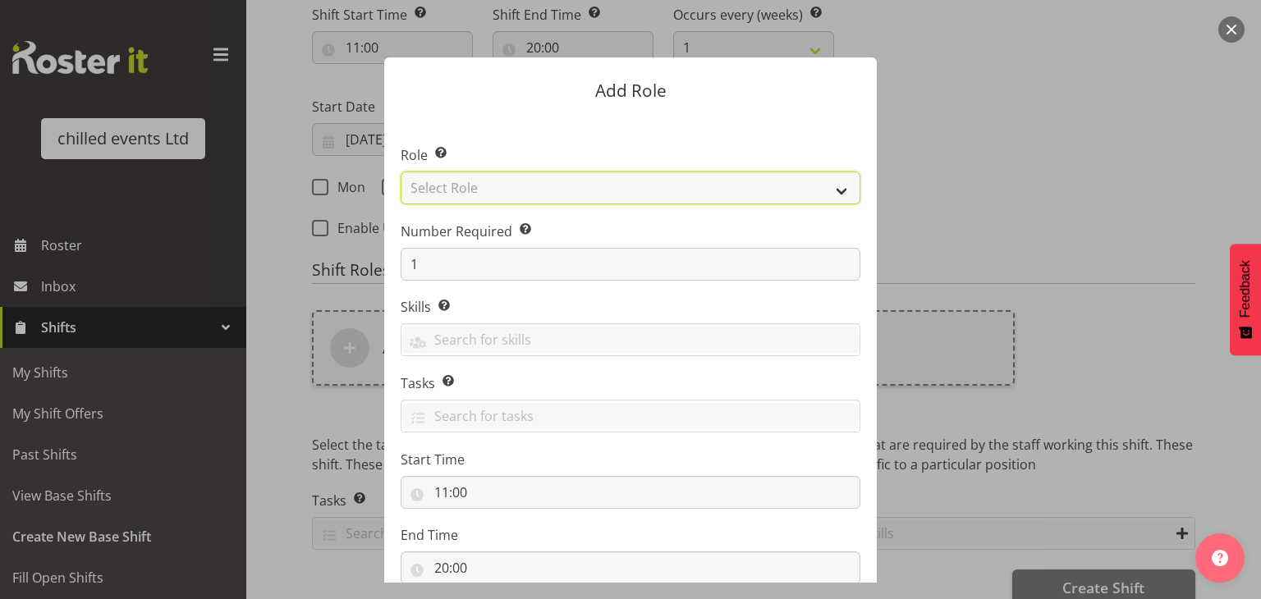
click at [457, 179] on select "Select Role Build/Dismantle Duty Manager Office Attended Skate hire steward" at bounding box center [631, 188] width 460 height 33
select select "273"
click at [401, 172] on select "Select Role Build/Dismantle Duty Manager Office Attended Skate hire steward" at bounding box center [631, 188] width 460 height 33
click at [690, 125] on section "Role Select the role you wish to add to the shift. Build/Dismantle Duty Manager…" at bounding box center [630, 367] width 493 height 502
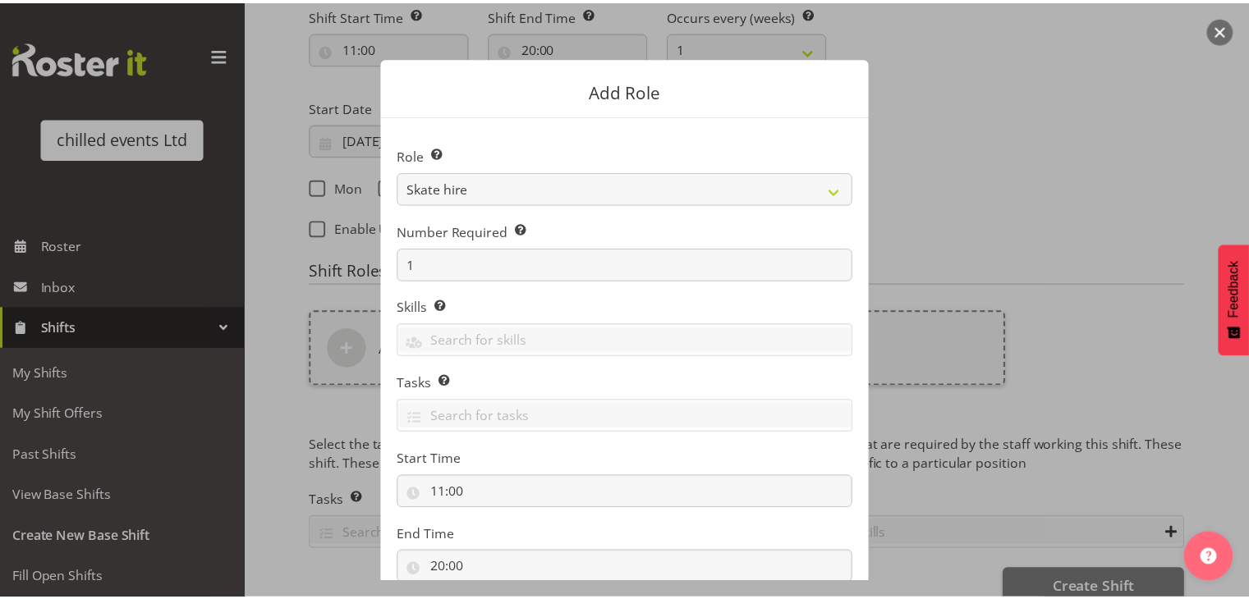
scroll to position [112, 0]
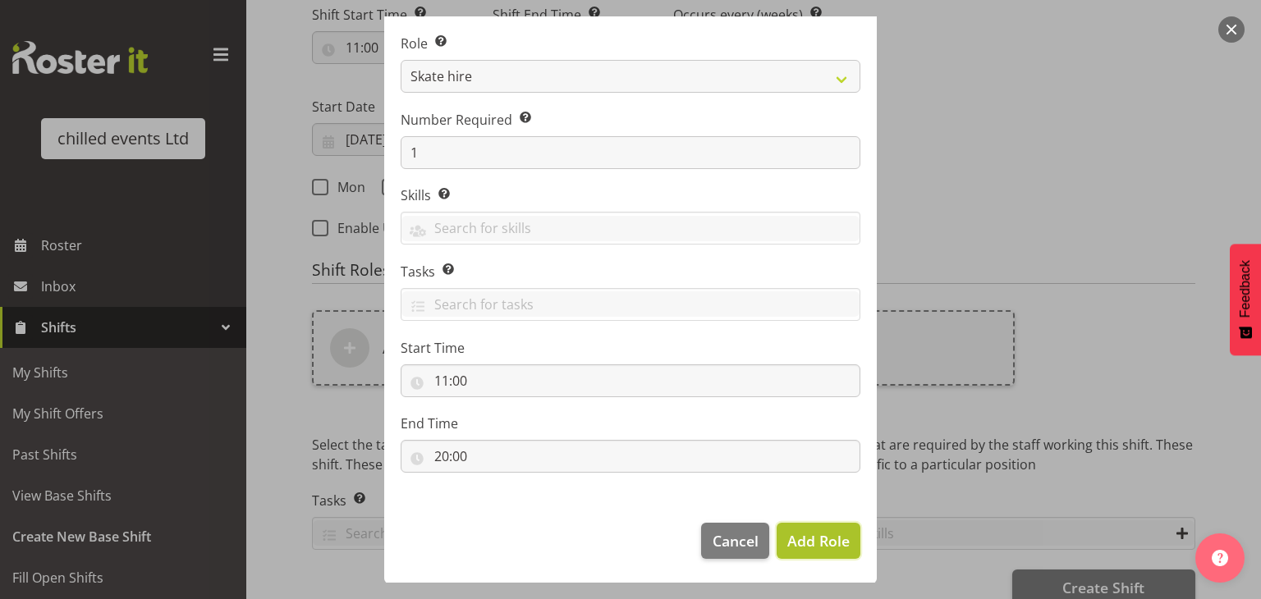
click at [827, 544] on span "Add Role" at bounding box center [818, 541] width 62 height 20
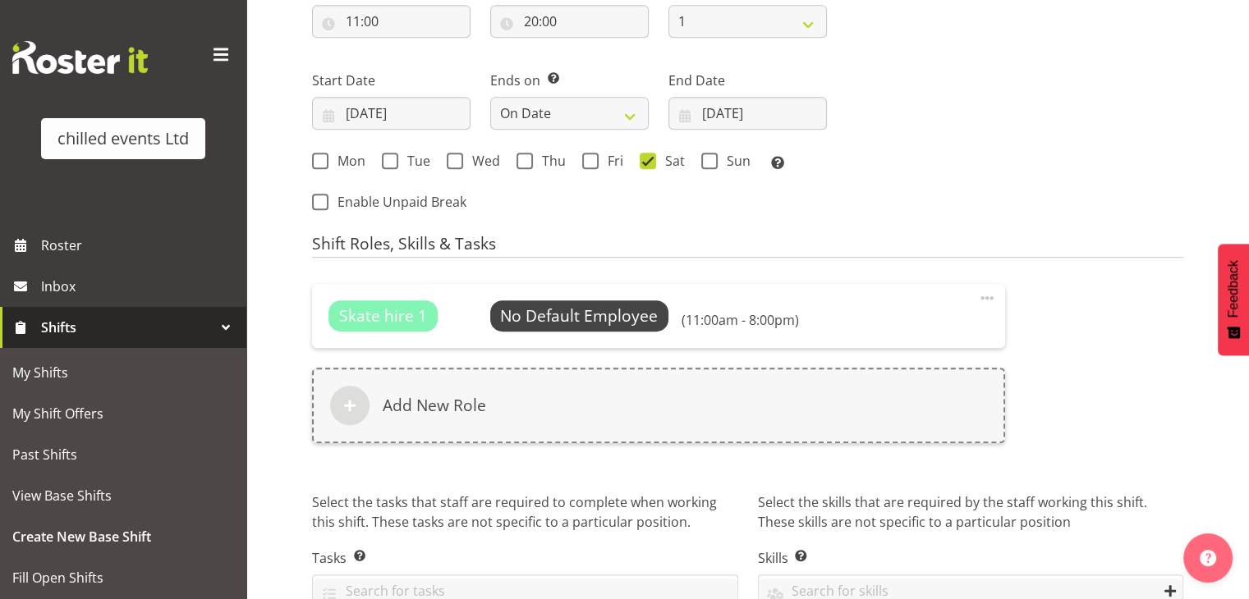
scroll to position [985, 0]
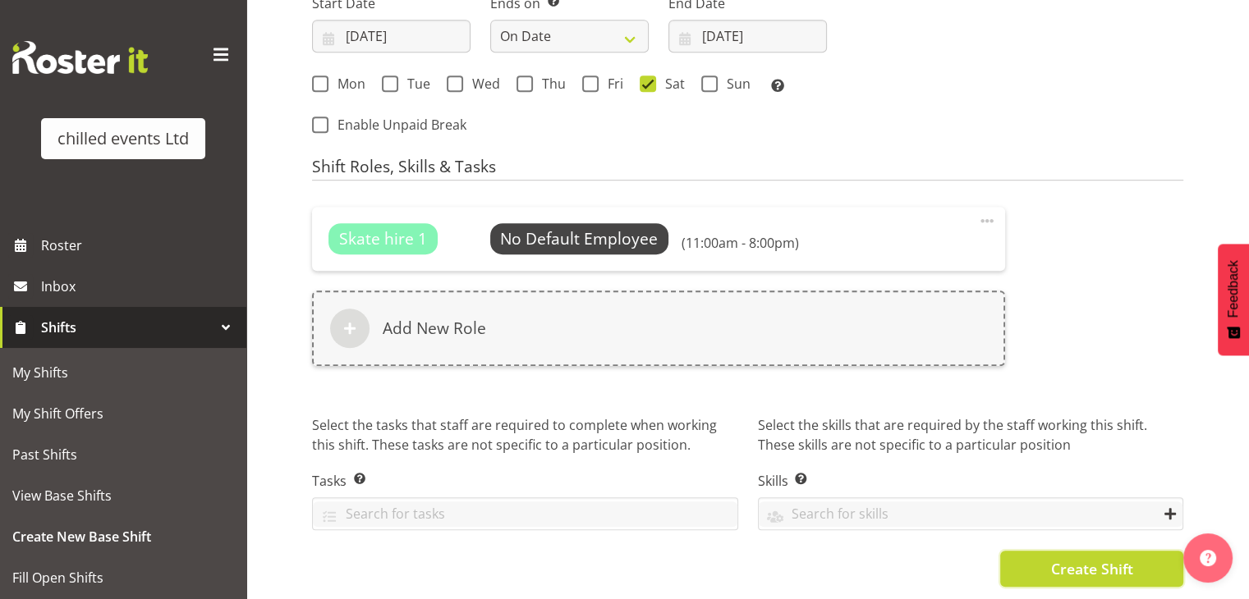
click at [1080, 567] on button "Create Shift" at bounding box center [1091, 569] width 183 height 36
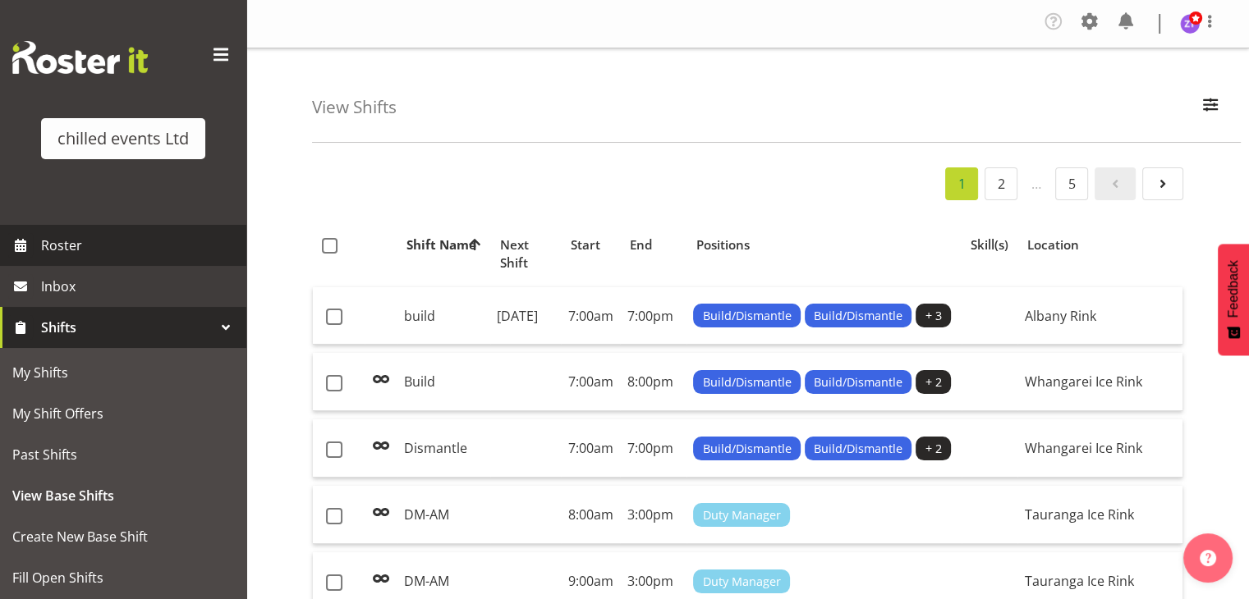
click at [123, 238] on span "Roster" at bounding box center [139, 245] width 197 height 25
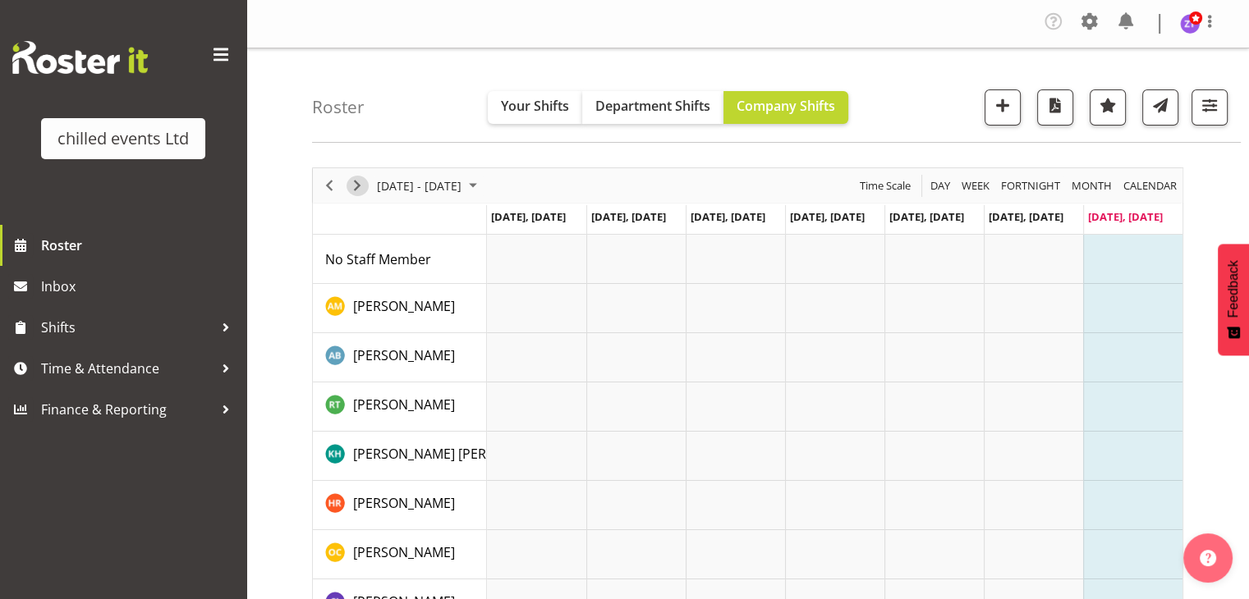
click at [363, 191] on span "Next" at bounding box center [357, 186] width 20 height 21
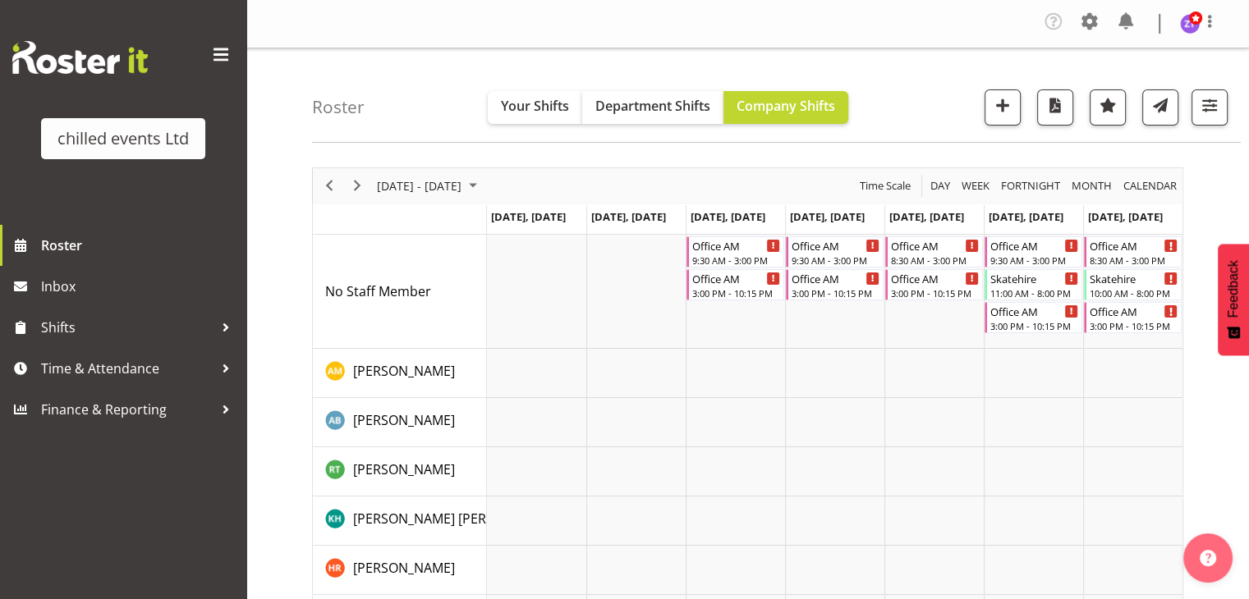
click at [447, 198] on div "[DATE] - [DATE]" at bounding box center [429, 185] width 116 height 34
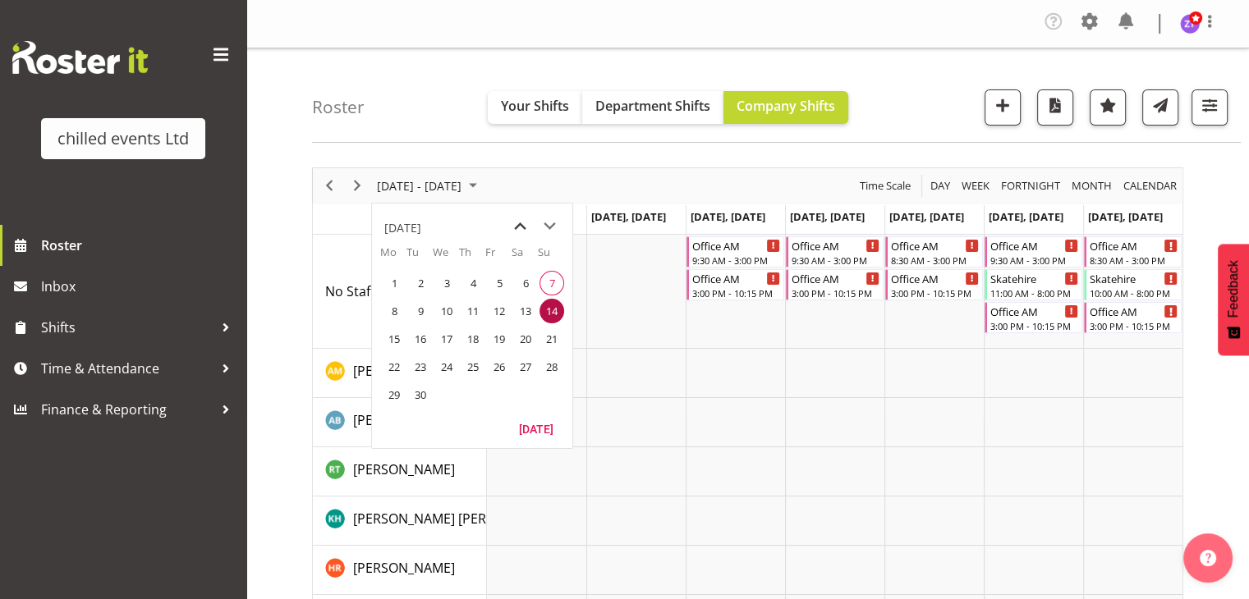
click at [507, 224] on span "previous month" at bounding box center [520, 227] width 29 height 30
click at [515, 224] on span "previous month" at bounding box center [520, 227] width 29 height 30
click at [444, 365] on span "18" at bounding box center [446, 367] width 25 height 25
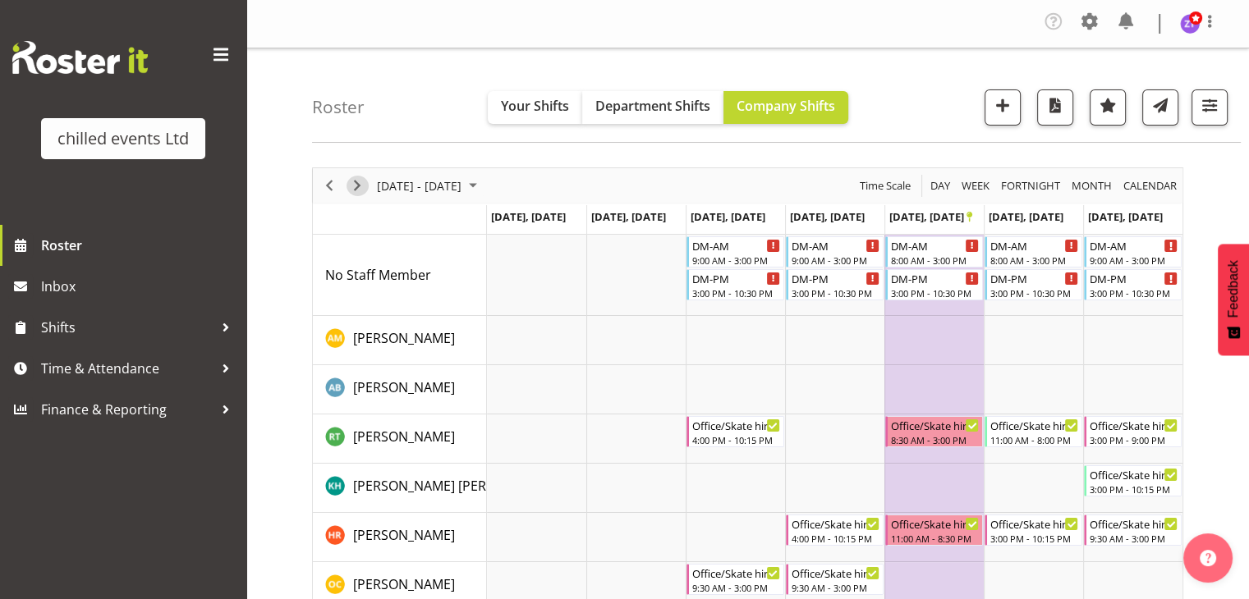
click at [348, 186] on span "Next" at bounding box center [357, 186] width 20 height 21
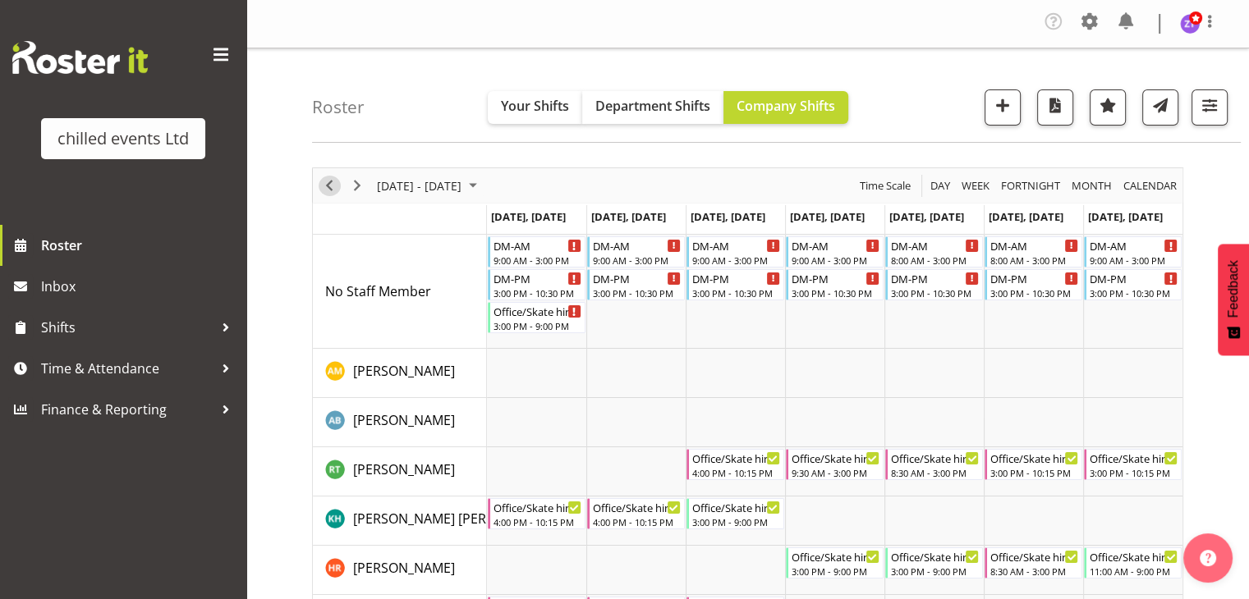
click at [323, 186] on span "Previous" at bounding box center [329, 186] width 20 height 21
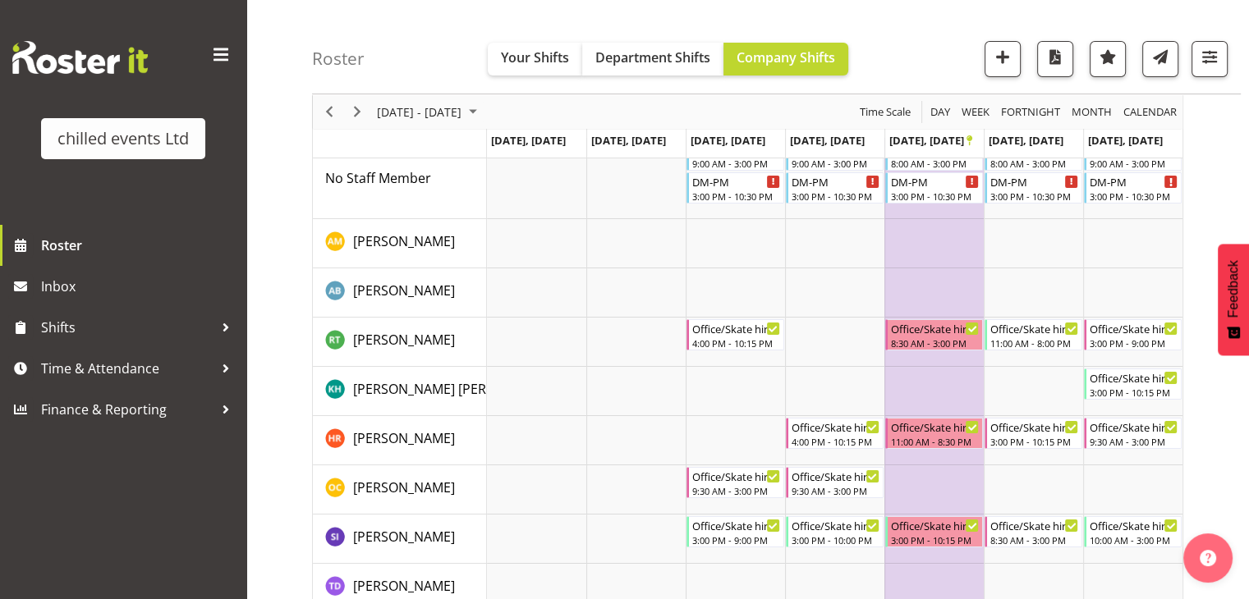
scroll to position [108, 0]
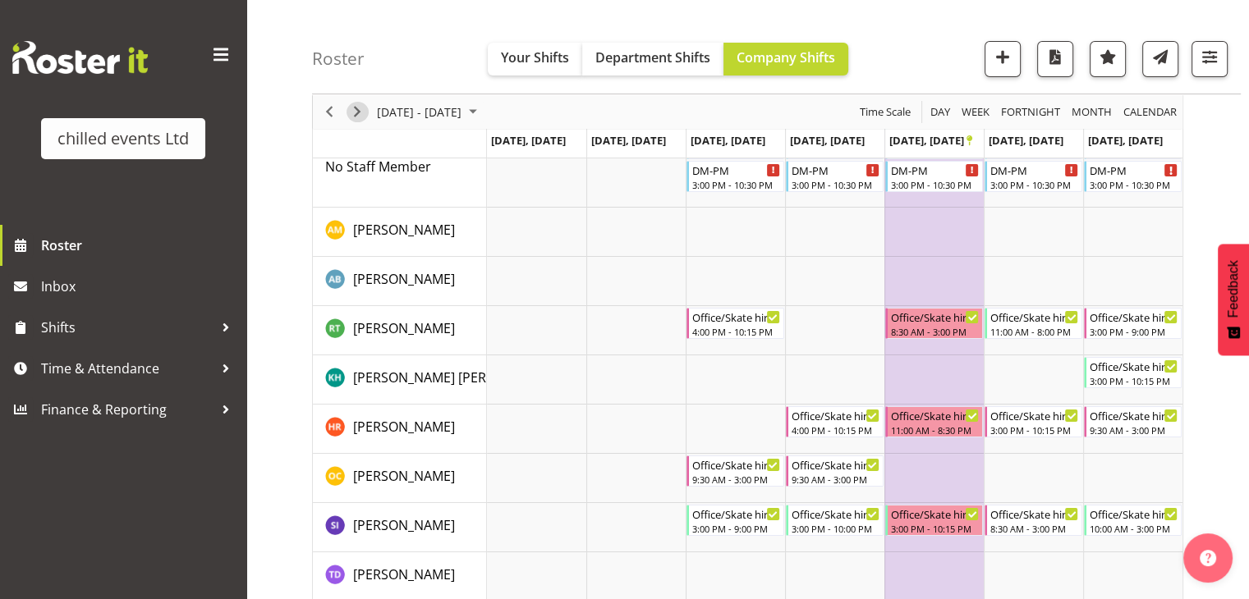
click at [358, 108] on span "Next" at bounding box center [357, 112] width 20 height 21
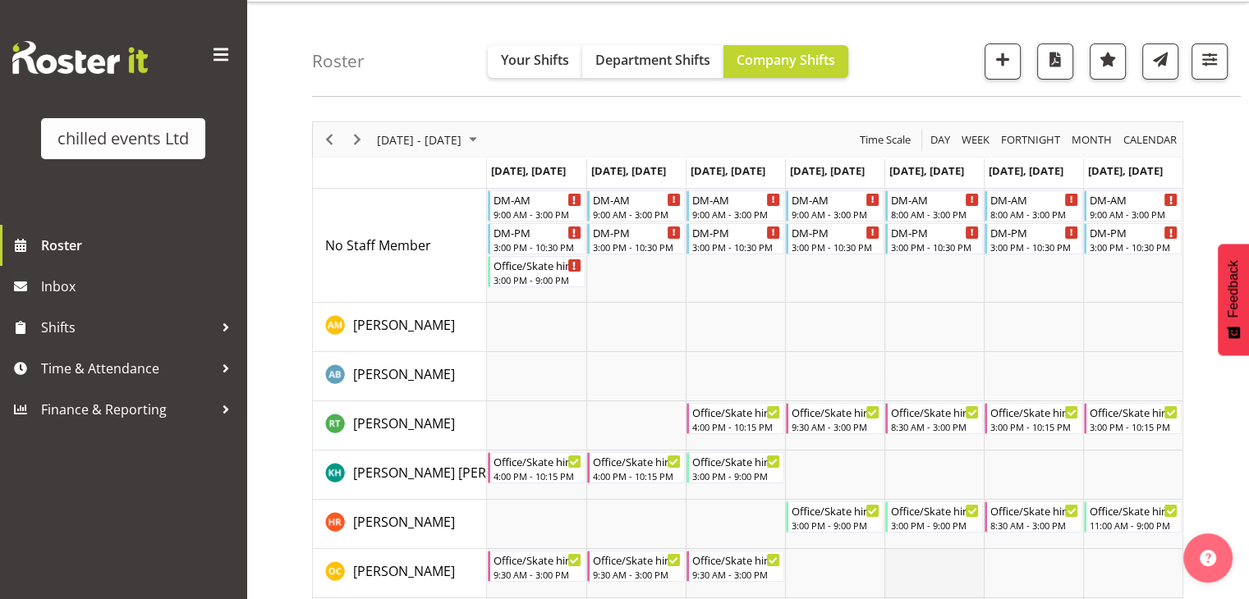
scroll to position [45, 0]
click at [365, 142] on span "Next" at bounding box center [357, 141] width 20 height 21
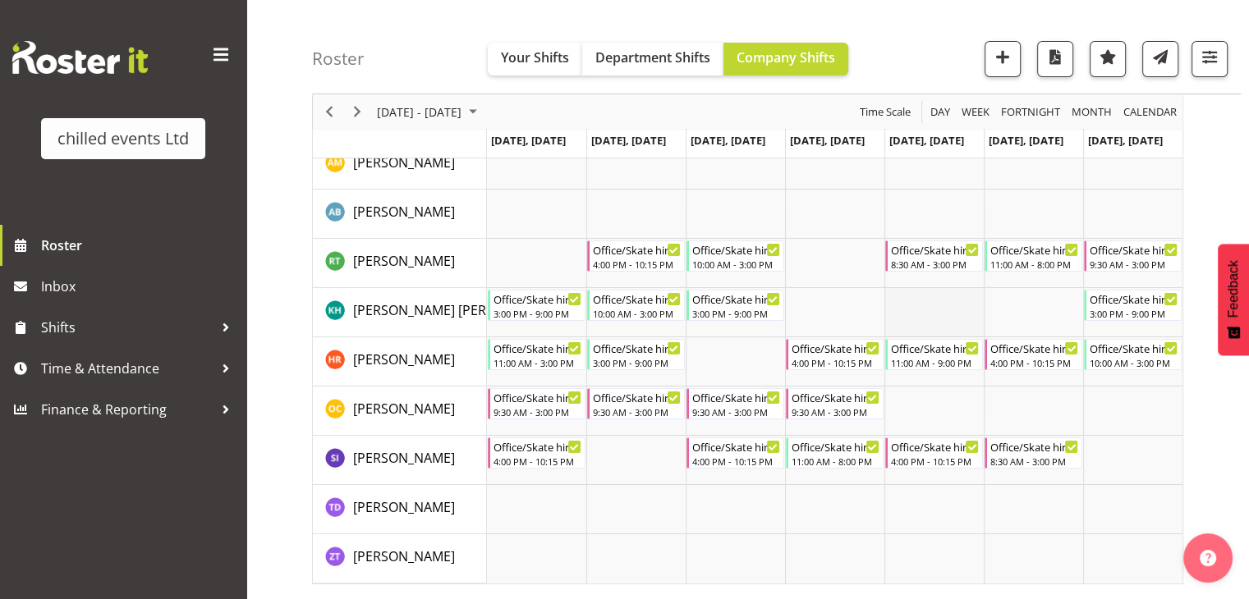
scroll to position [211, 0]
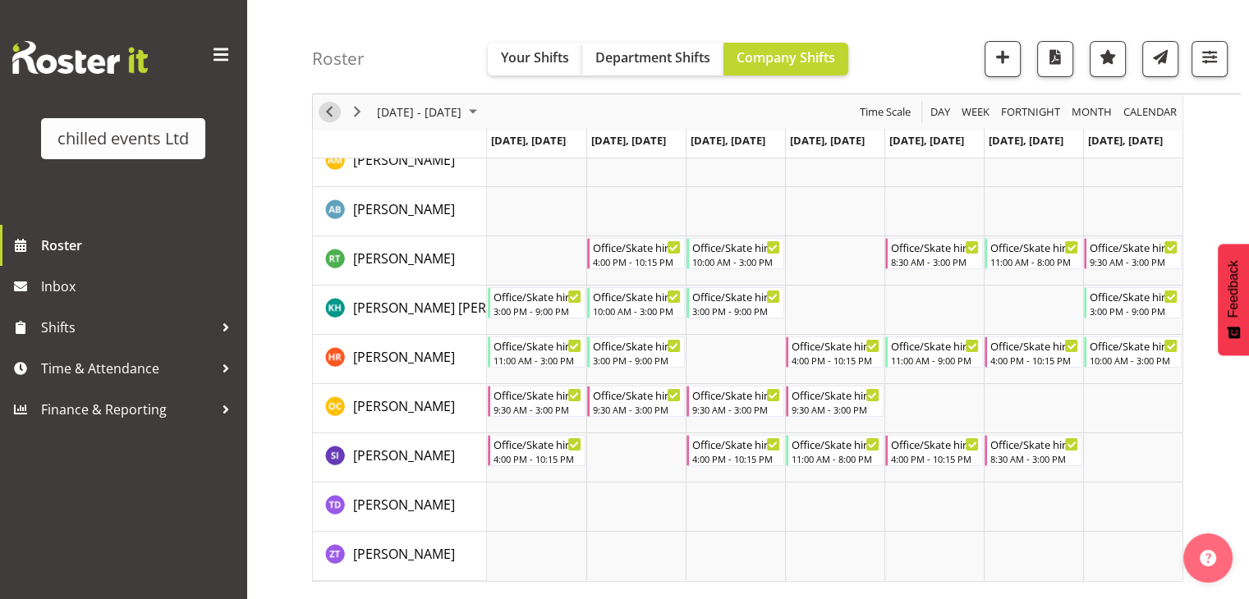
click at [333, 121] on span "Previous" at bounding box center [329, 112] width 20 height 21
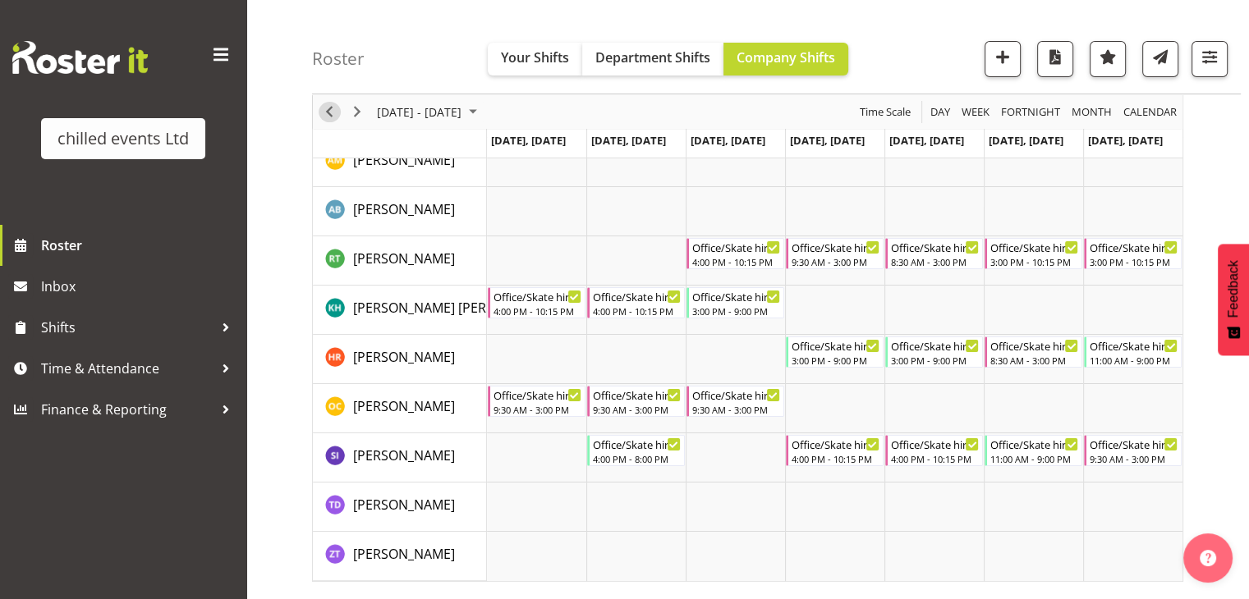
click at [328, 115] on span "Previous" at bounding box center [329, 112] width 20 height 21
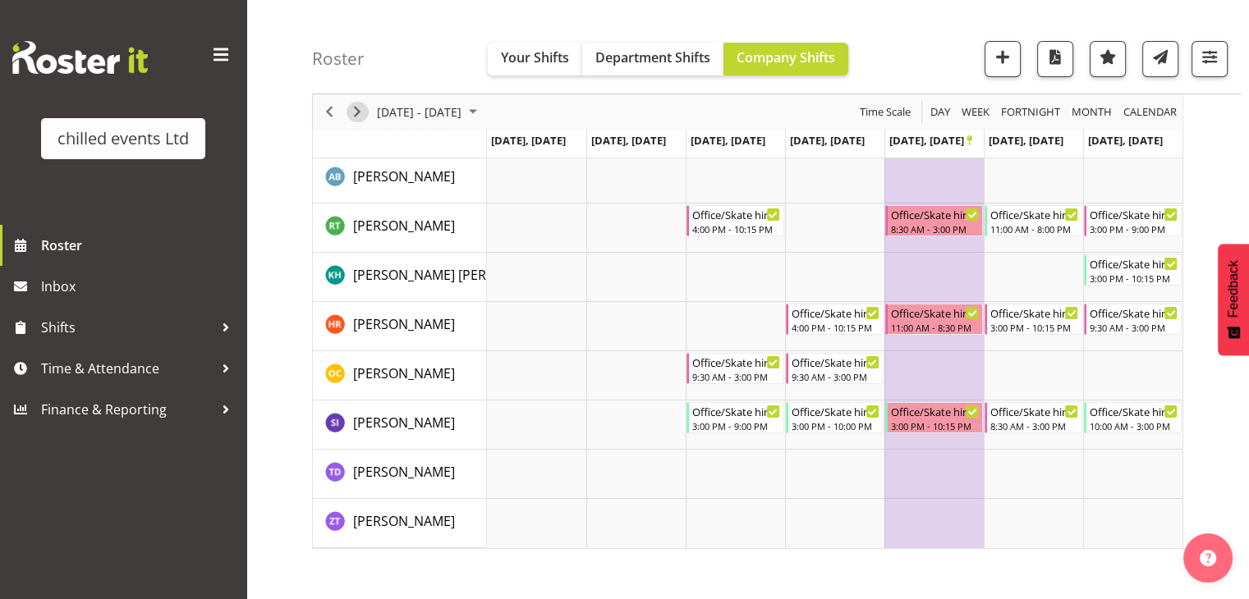
click at [358, 112] on span "Next" at bounding box center [357, 112] width 20 height 21
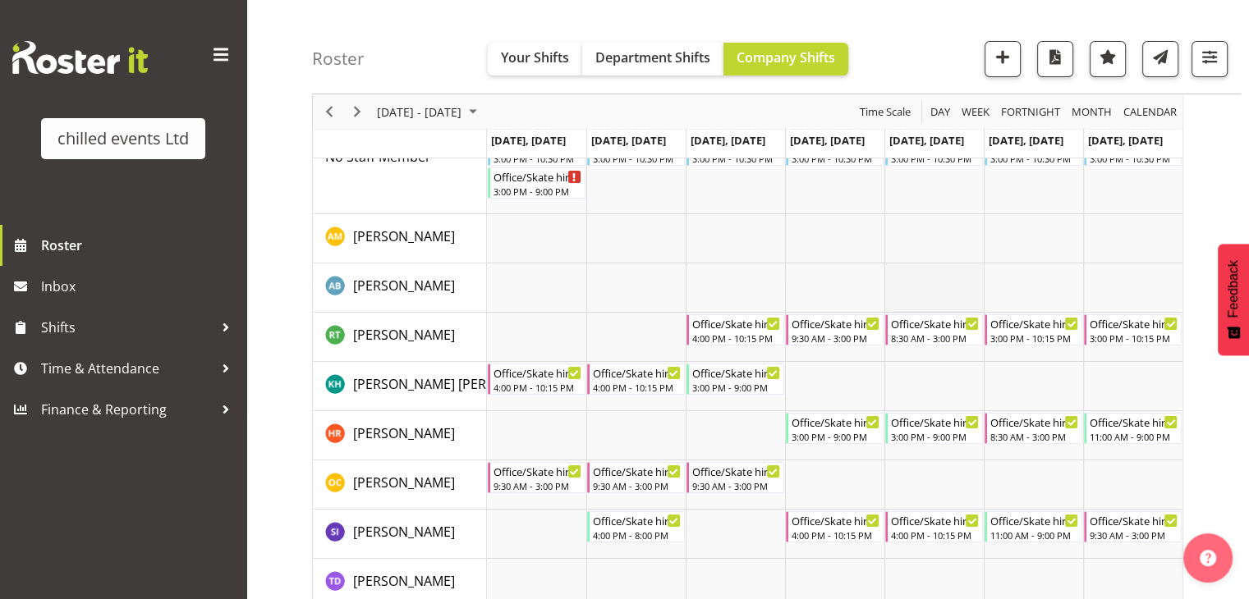
scroll to position [135, 0]
click at [380, 21] on div "Roster Your Shifts Department Shifts Company Shifts All Locations Clear Hamilto…" at bounding box center [776, 47] width 929 height 94
click at [1005, 62] on span "button" at bounding box center [1002, 56] width 21 height 21
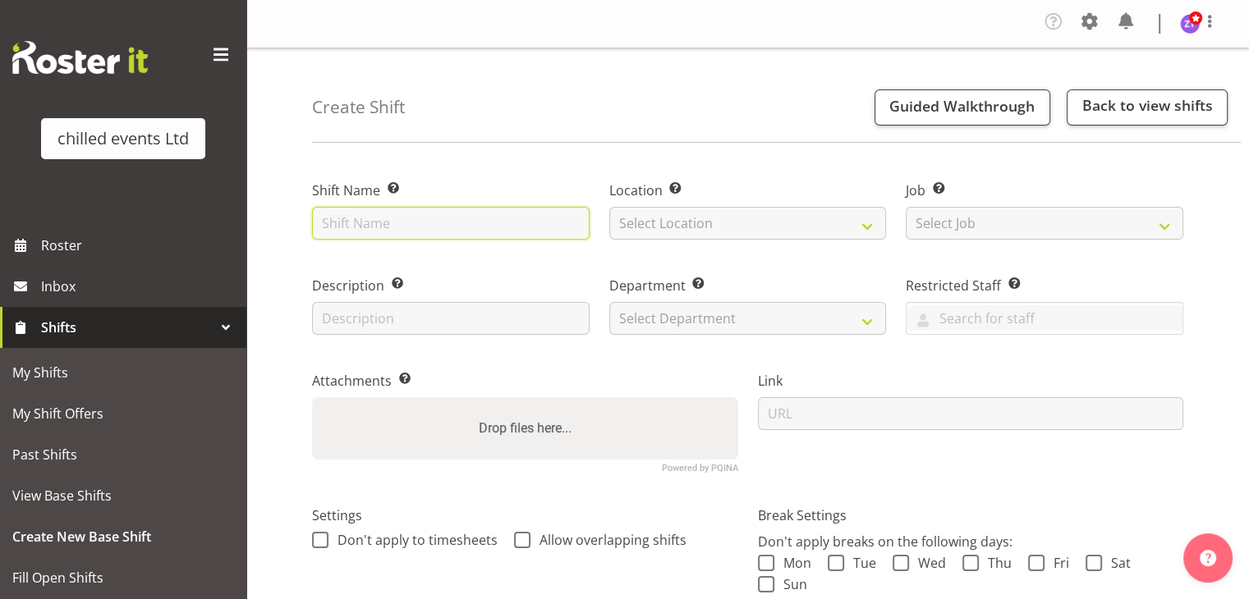
click at [446, 222] on input "text" at bounding box center [450, 223] width 277 height 33
type input "Skatehire"
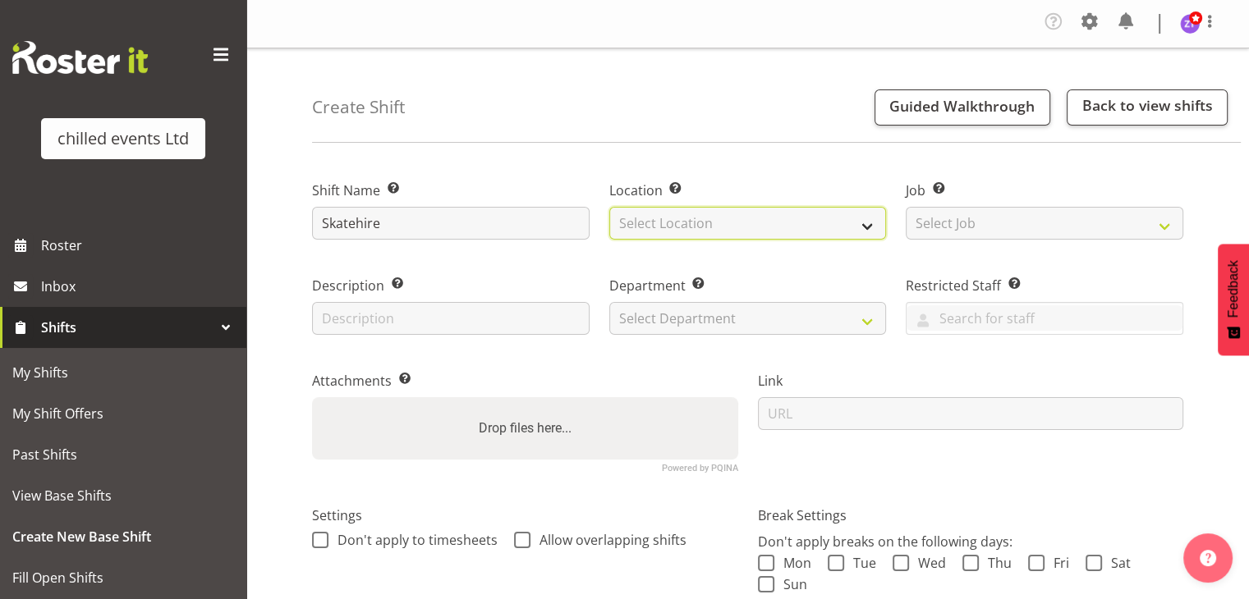
click at [669, 229] on select "Select Location [GEOGRAPHIC_DATA] Ice Rink [GEOGRAPHIC_DATA] Ice Rink [GEOGRAPH…" at bounding box center [747, 223] width 277 height 33
select select "1283"
click at [609, 207] on select "Select Location [GEOGRAPHIC_DATA] Ice Rink [GEOGRAPHIC_DATA] Ice Rink [GEOGRAPH…" at bounding box center [747, 223] width 277 height 33
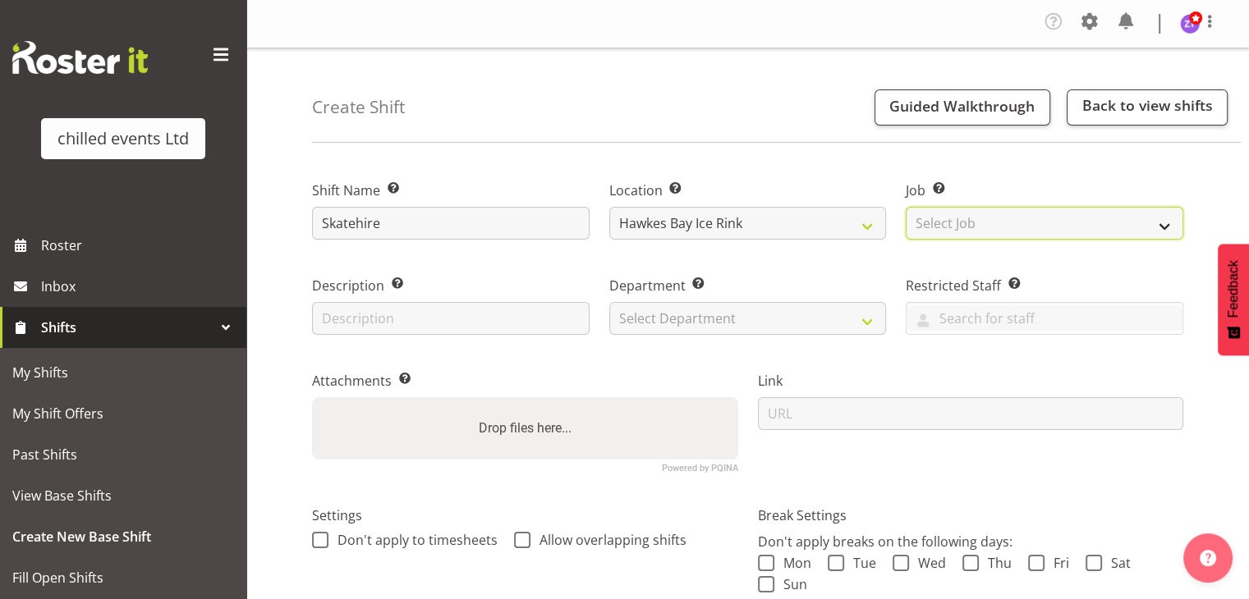
click at [933, 227] on select "Select Job Create new job build/dismantle Duty Manager ice maintance office Ska…" at bounding box center [1044, 223] width 277 height 33
select select "843"
click at [906, 207] on select "Select Job Create new job build/dismantle Duty Manager ice maintance office Ska…" at bounding box center [1044, 223] width 277 height 33
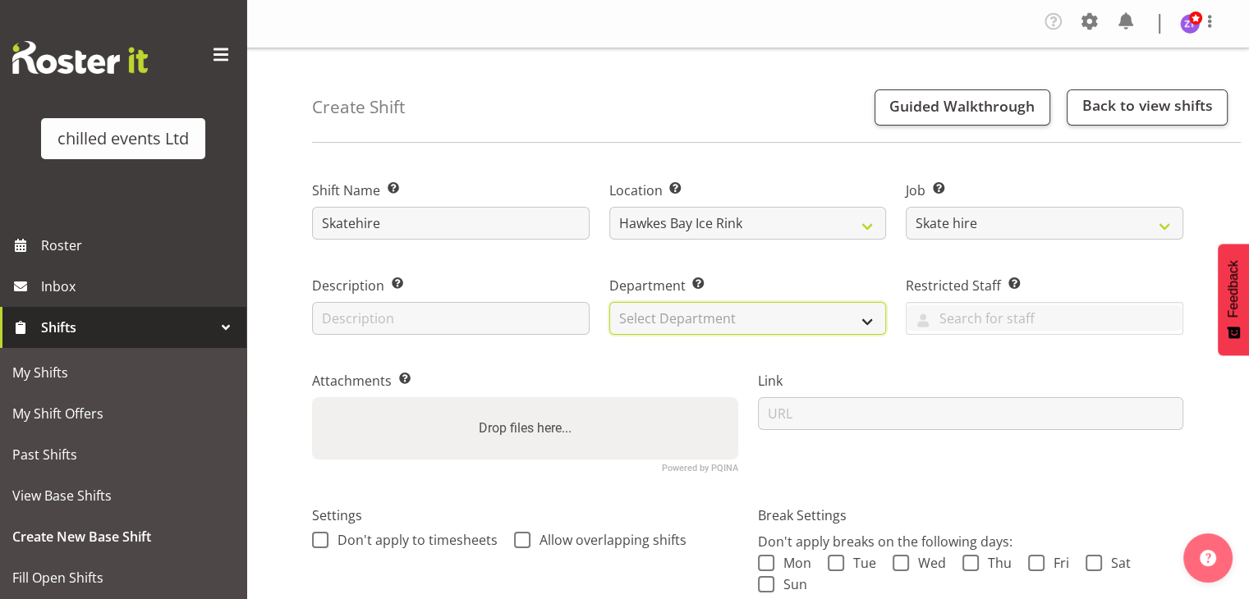
click at [724, 324] on select "Select Department Duty Manager Maintence Skate Hire/office [PERSON_NAME]" at bounding box center [747, 318] width 277 height 33
select select "153"
click at [609, 302] on select "Select Department Duty Manager Maintence Skate Hire/office [PERSON_NAME]" at bounding box center [747, 318] width 277 height 33
click at [667, 375] on label "Attachments Add any relevant attachments to the shift (e.g. Health & Safety Pla…" at bounding box center [525, 381] width 426 height 20
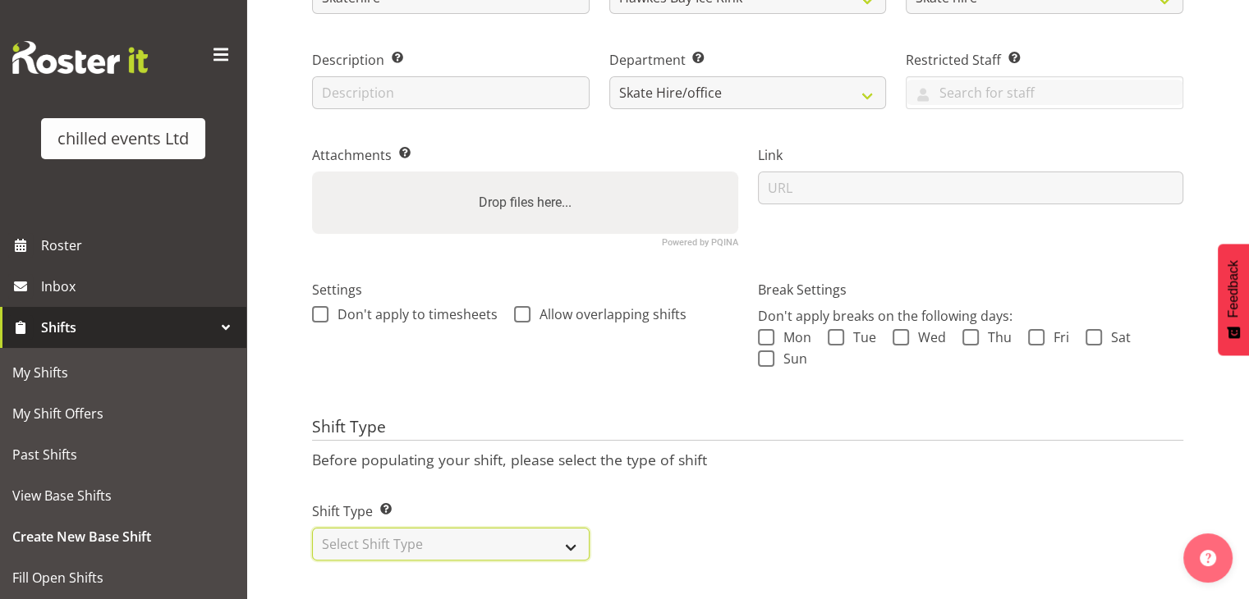
click at [426, 541] on select "Select Shift Type One Off Shift Recurring Shift Rotating Shift" at bounding box center [450, 544] width 277 height 33
select select "recurring"
click at [312, 528] on select "Select Shift Type One Off Shift Recurring Shift Rotating Shift" at bounding box center [450, 544] width 277 height 33
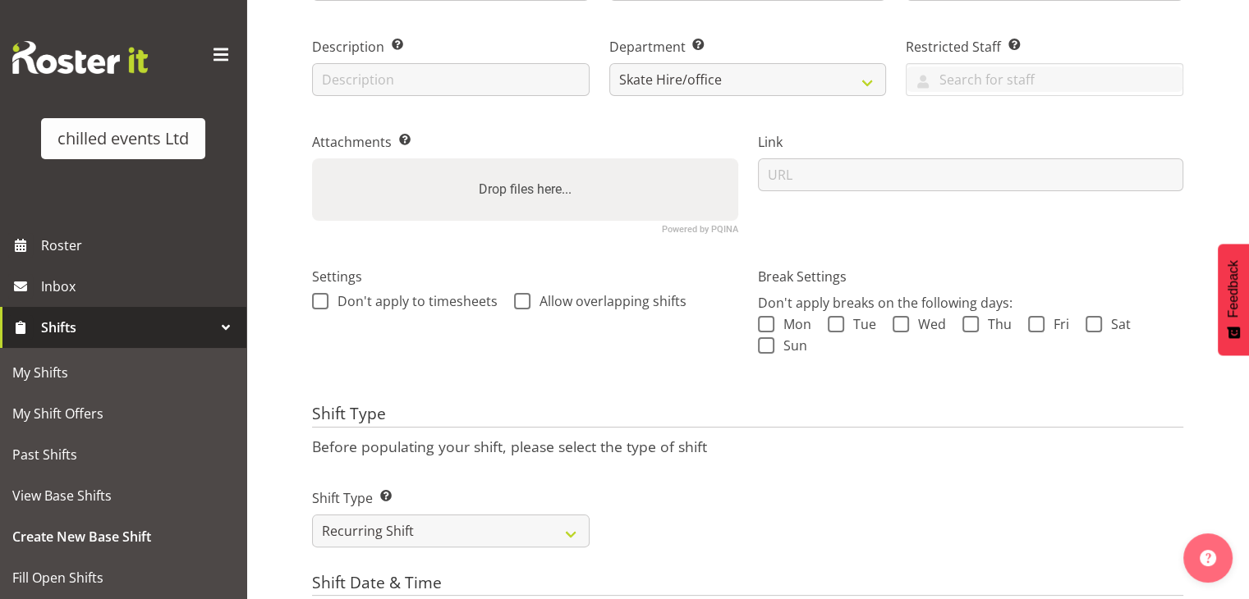
click at [470, 406] on h4 "Shift Type" at bounding box center [747, 416] width 871 height 23
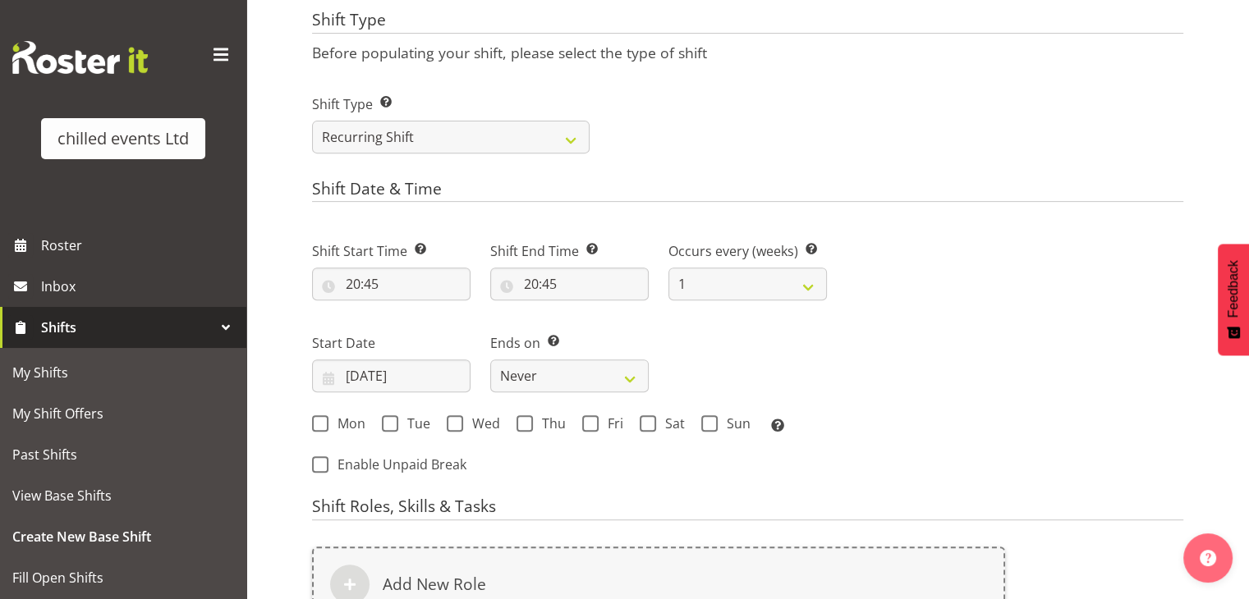
scroll to position [635, 0]
click at [356, 281] on input "20:45" at bounding box center [391, 282] width 158 height 33
click at [429, 323] on select "00 01 02 03 04 05 06 07 08 09 10 11 12 13 14 15 16 17 18 19 20 21 22 23" at bounding box center [424, 325] width 37 height 33
select select "15"
click at [406, 309] on select "00 01 02 03 04 05 06 07 08 09 10 11 12 13 14 15 16 17 18 19 20 21 22 23" at bounding box center [424, 325] width 37 height 33
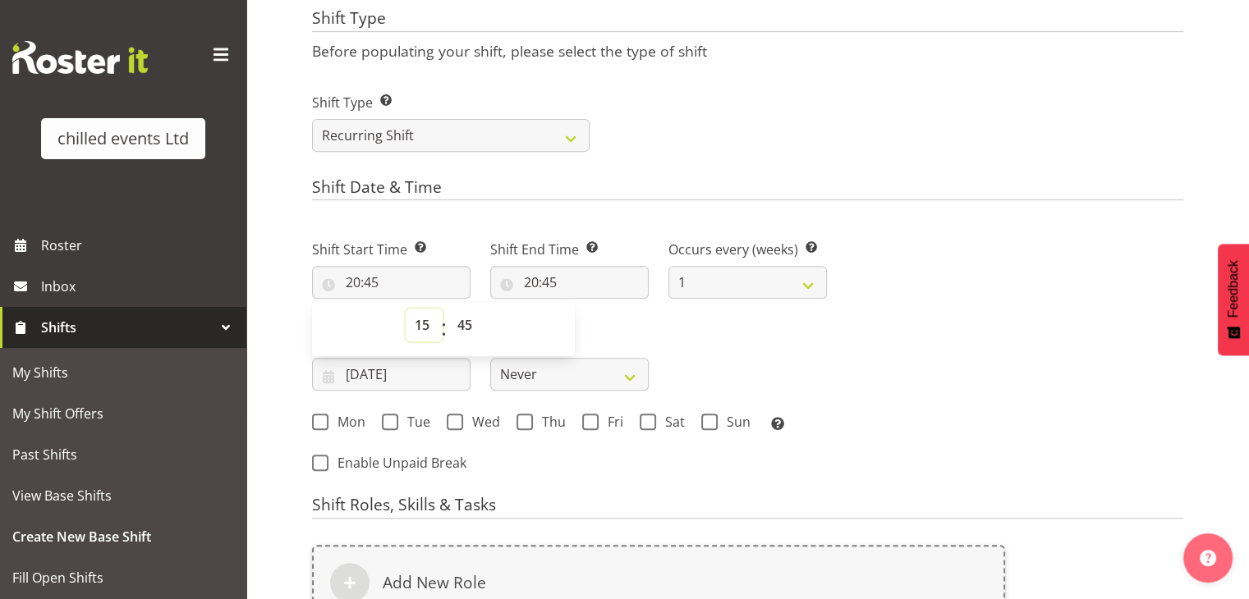
type input "15:45"
click at [471, 323] on select "00 01 02 03 04 05 06 07 08 09 10 11 12 13 14 15 16 17 18 19 20 21 22 23 24 25 2…" at bounding box center [466, 325] width 37 height 33
select select "0"
click at [448, 309] on select "00 01 02 03 04 05 06 07 08 09 10 11 12 13 14 15 16 17 18 19 20 21 22 23 24 25 2…" at bounding box center [466, 325] width 37 height 33
type input "15:00"
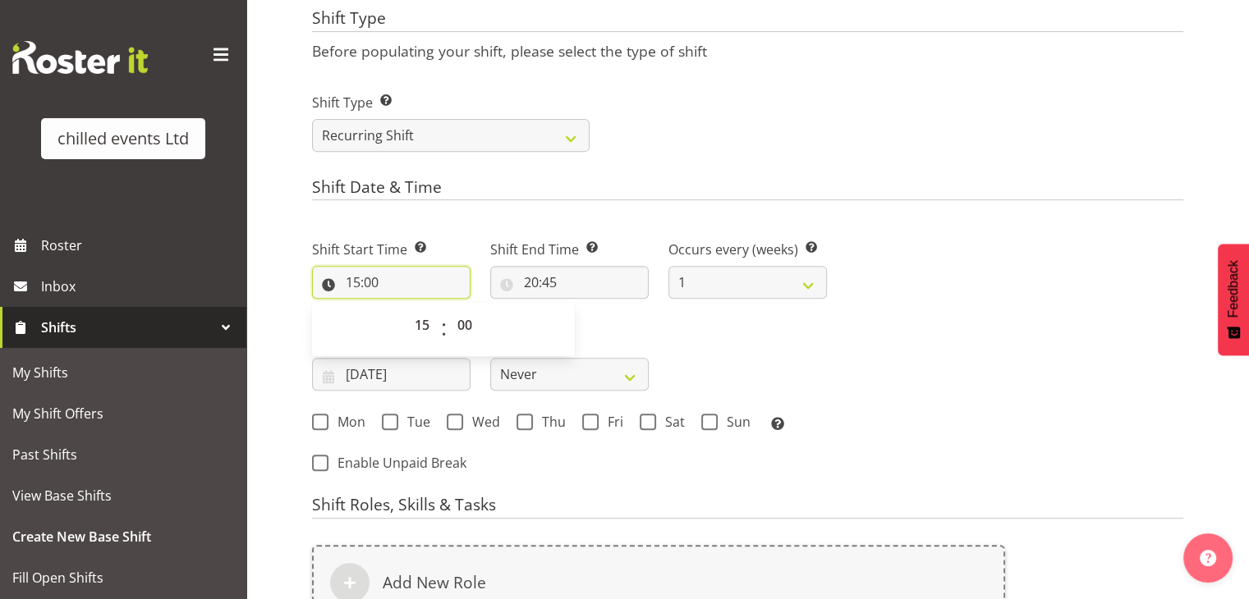
click at [352, 286] on input "15:00" at bounding box center [391, 282] width 158 height 33
click at [348, 289] on input "15:00" at bounding box center [391, 282] width 158 height 33
click at [420, 326] on select "00 01 02 03 04 05 06 07 08 09 10 11 12 13 14 15 16 17 18 19 20 21 22 23" at bounding box center [424, 325] width 37 height 33
click at [406, 309] on select "00 01 02 03 04 05 06 07 08 09 10 11 12 13 14 15 16 17 18 19 20 21 22 23" at bounding box center [424, 325] width 37 height 33
click at [545, 276] on input "20:45" at bounding box center [569, 282] width 158 height 33
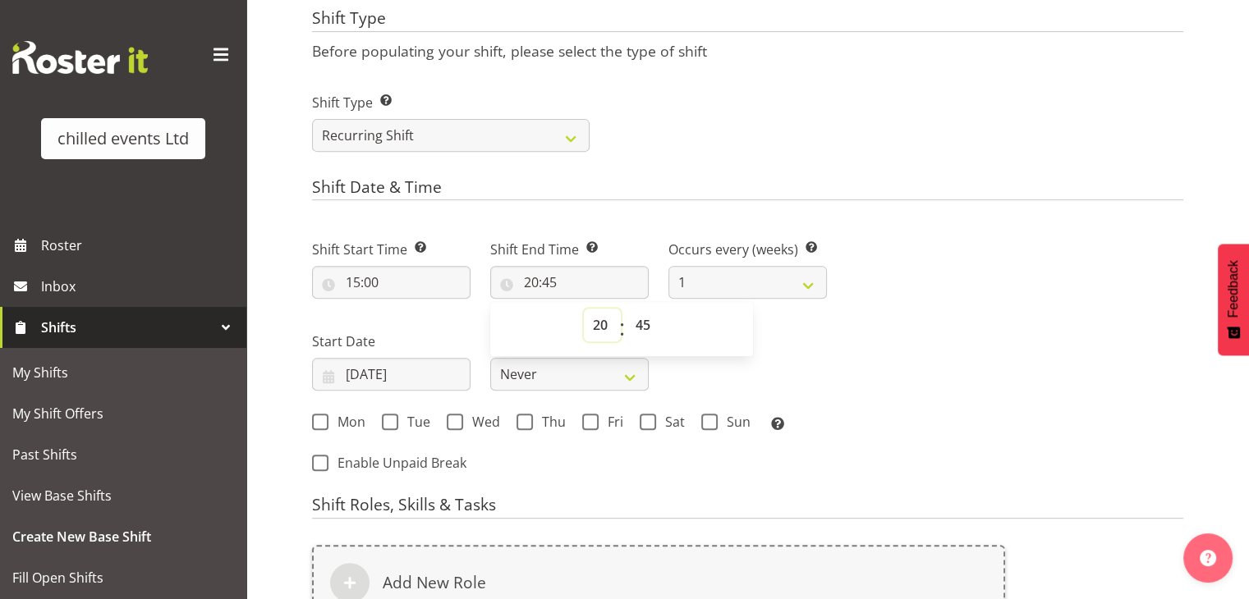
click at [608, 316] on select "00 01 02 03 04 05 06 07 08 09 10 11 12 13 14 15 16 17 18 19 20 21 22 23" at bounding box center [602, 325] width 37 height 33
select select "21"
click at [584, 309] on select "00 01 02 03 04 05 06 07 08 09 10 11 12 13 14 15 16 17 18 19 20 21 22 23" at bounding box center [602, 325] width 37 height 33
type input "21:45"
click at [647, 328] on select "00 01 02 03 04 05 06 07 08 09 10 11 12 13 14 15 16 17 18 19 20 21 22 23 24 25 2…" at bounding box center [644, 325] width 37 height 33
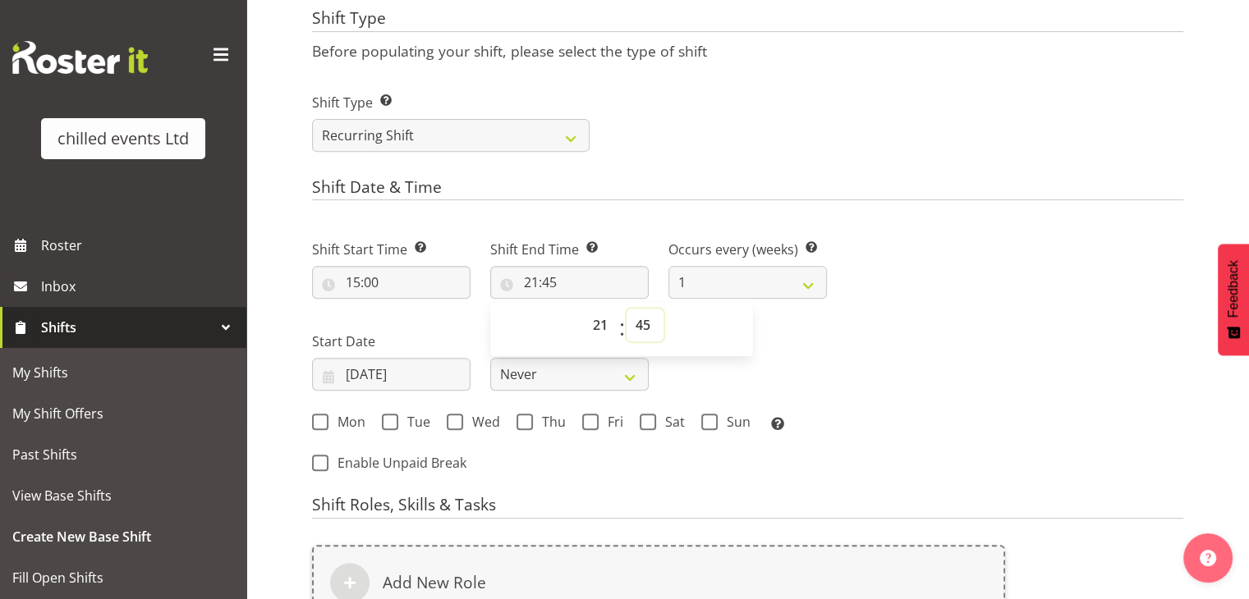
select select "0"
click at [626, 309] on select "00 01 02 03 04 05 06 07 08 09 10 11 12 13 14 15 16 17 18 19 20 21 22 23 24 25 2…" at bounding box center [644, 325] width 37 height 33
type input "21:00"
click at [654, 134] on div "Shift Type Shift Types: One Off – Select this if you would like a single shift …" at bounding box center [747, 116] width 891 height 92
click at [358, 378] on input "07/09/2025" at bounding box center [391, 374] width 158 height 33
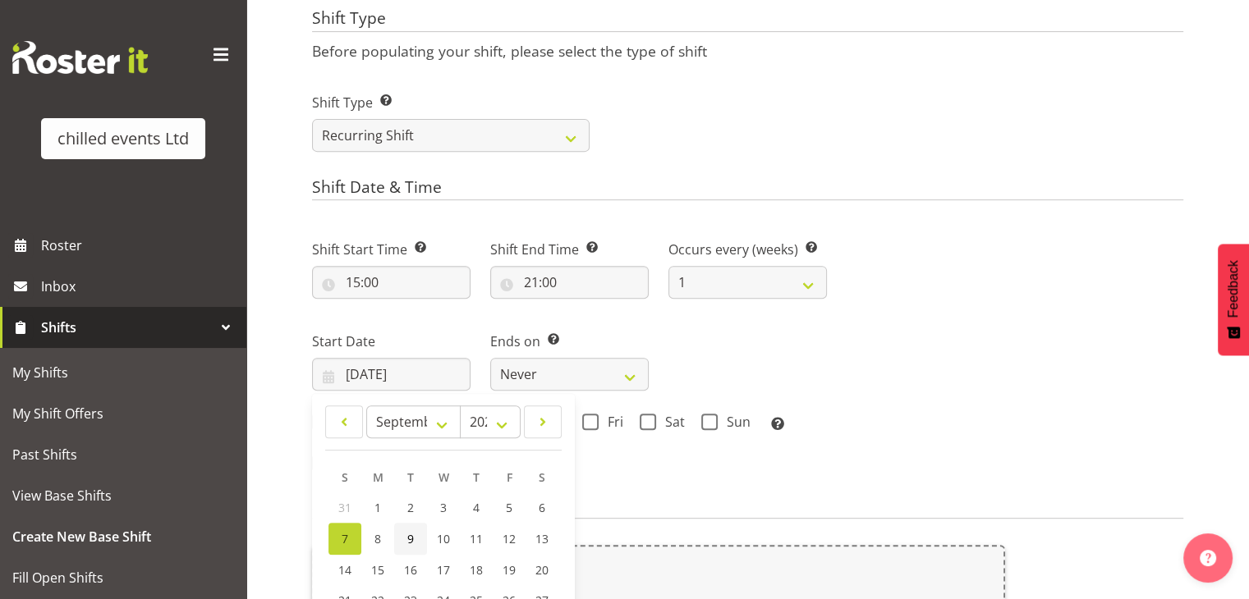
click at [403, 530] on link "9" at bounding box center [410, 539] width 33 height 32
type input "09/09/2025"
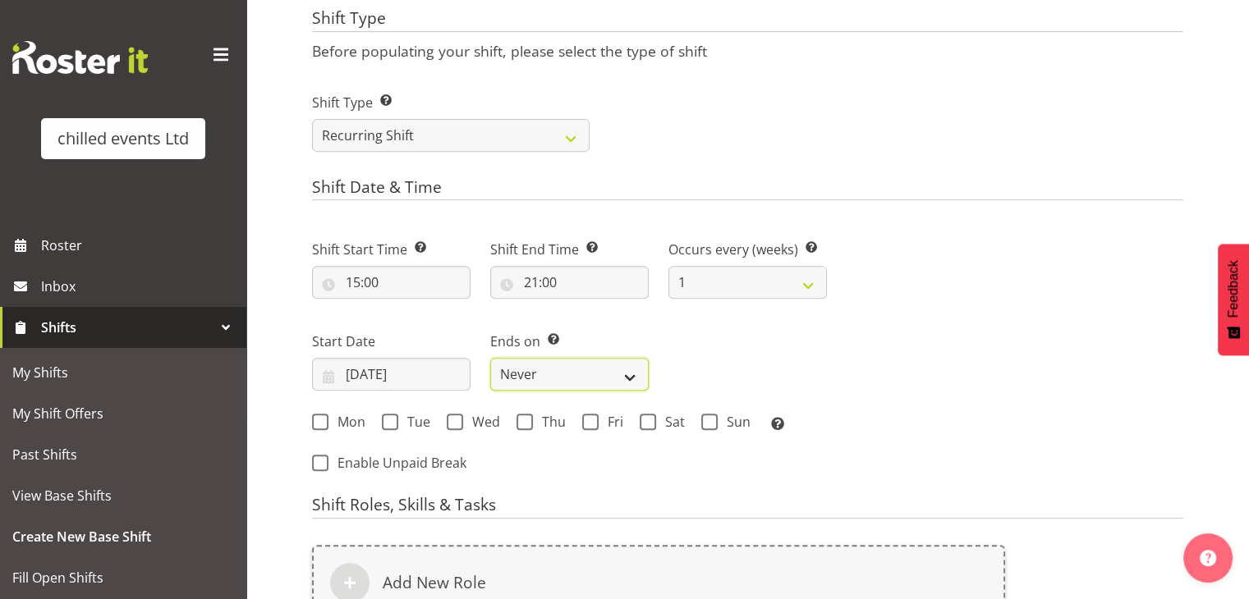
click at [562, 384] on select "Never On Date" at bounding box center [569, 374] width 158 height 33
select select "date"
click at [490, 358] on select "Never On Date" at bounding box center [569, 374] width 158 height 33
select select "8"
select select "2025"
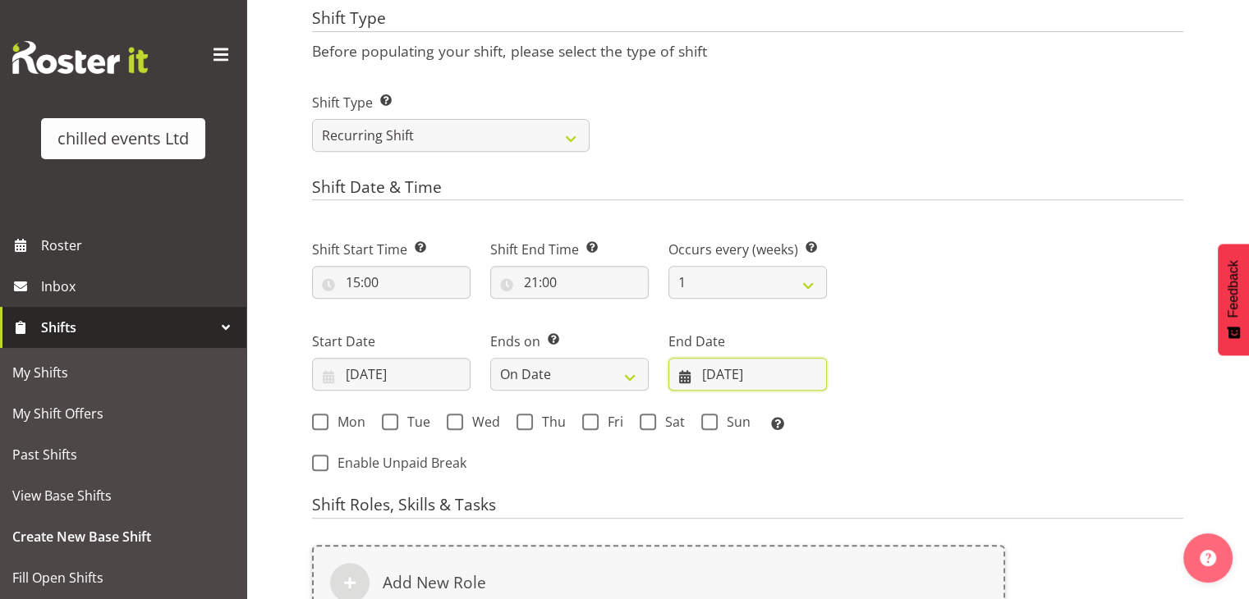
click at [722, 374] on input "07/09/2025" at bounding box center [747, 374] width 158 height 33
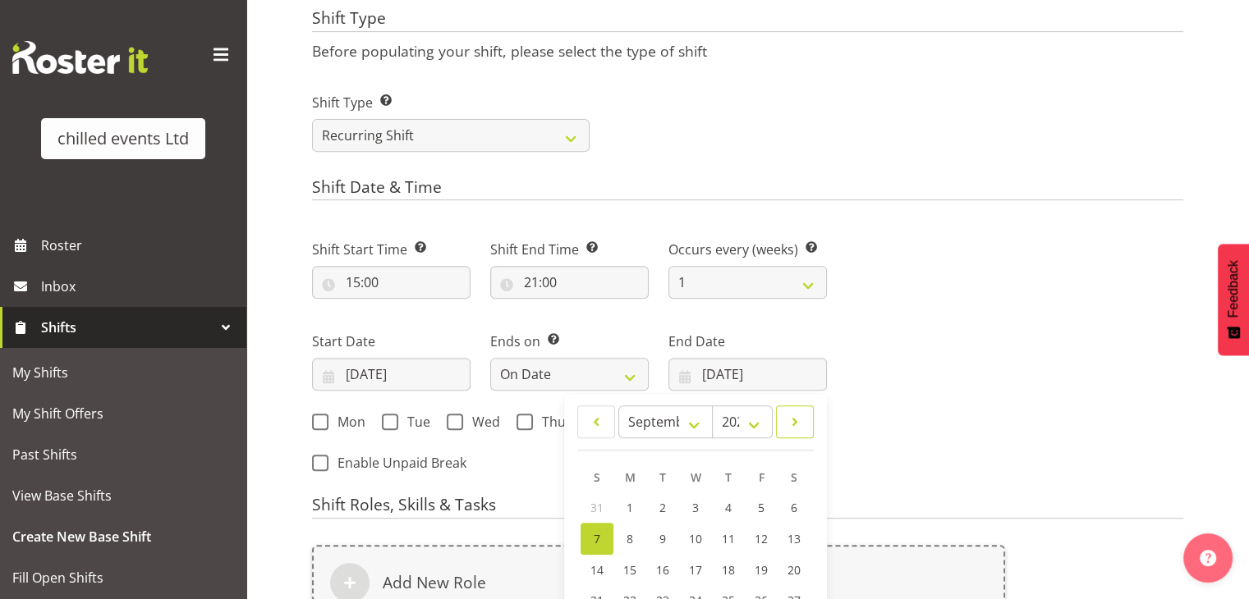
click at [797, 420] on span at bounding box center [795, 422] width 16 height 20
select select "9"
click at [640, 536] on link "6" at bounding box center [629, 538] width 33 height 30
type input "06/10/2025"
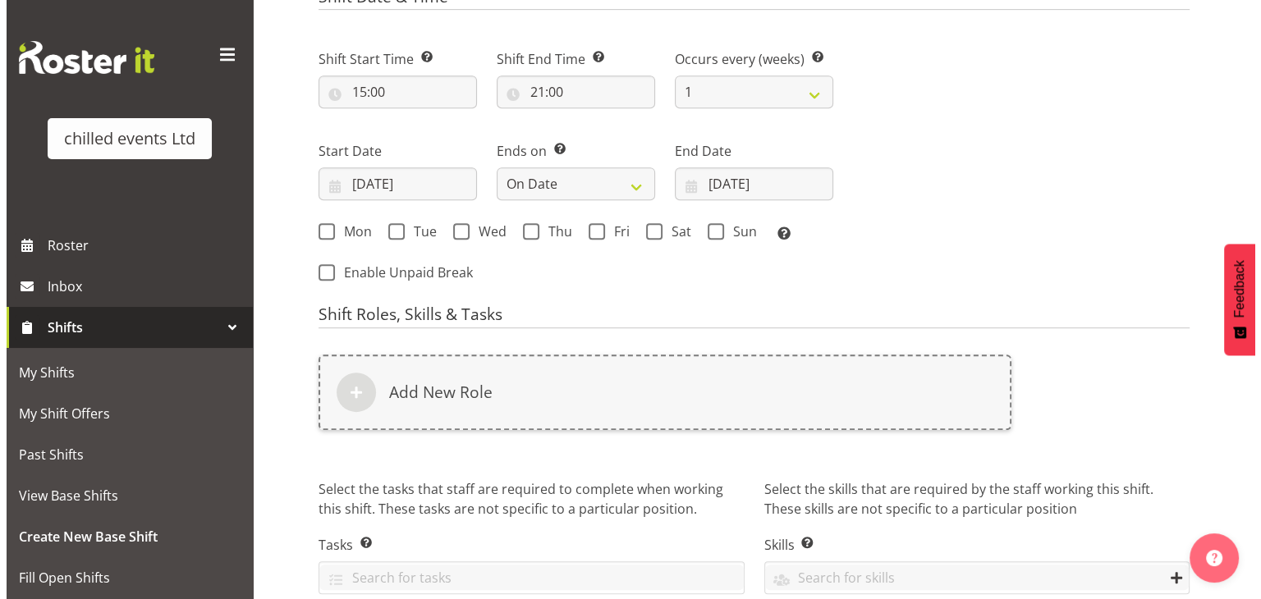
scroll to position [824, 0]
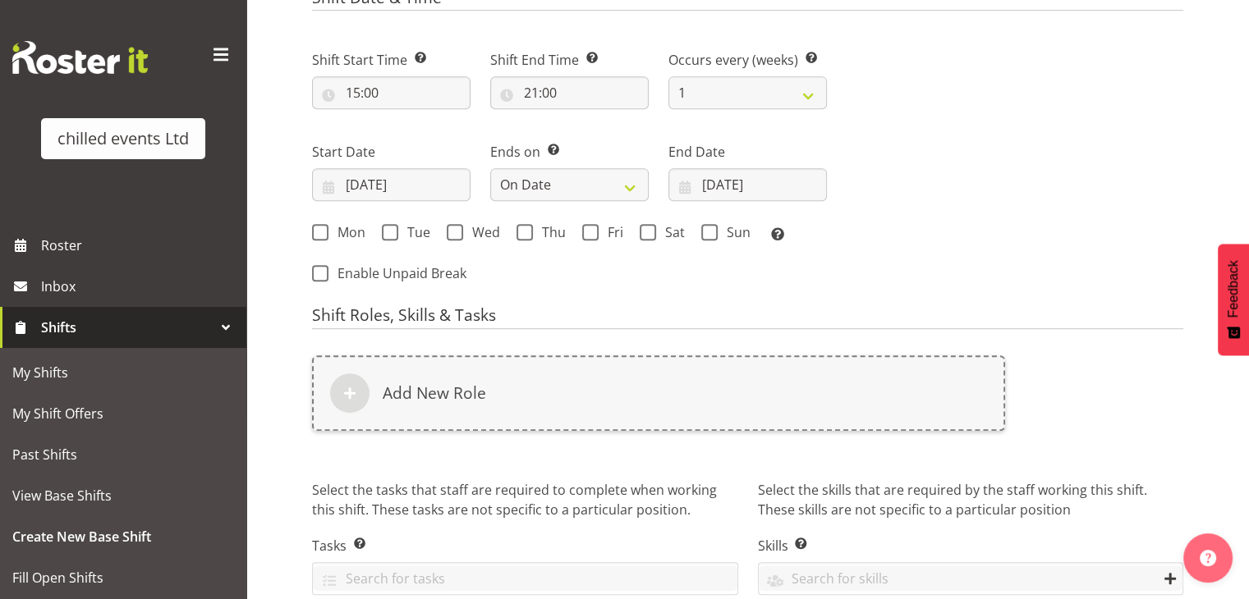
click at [451, 244] on div "Mon Tue Wed Thu Fri Sat Sun Select the days of the week you wish to create this…" at bounding box center [569, 234] width 515 height 21
click at [460, 233] on span at bounding box center [455, 232] width 16 height 16
click at [457, 233] on input "Wed" at bounding box center [452, 232] width 11 height 11
checkbox input "true"
click at [529, 232] on span at bounding box center [524, 232] width 16 height 16
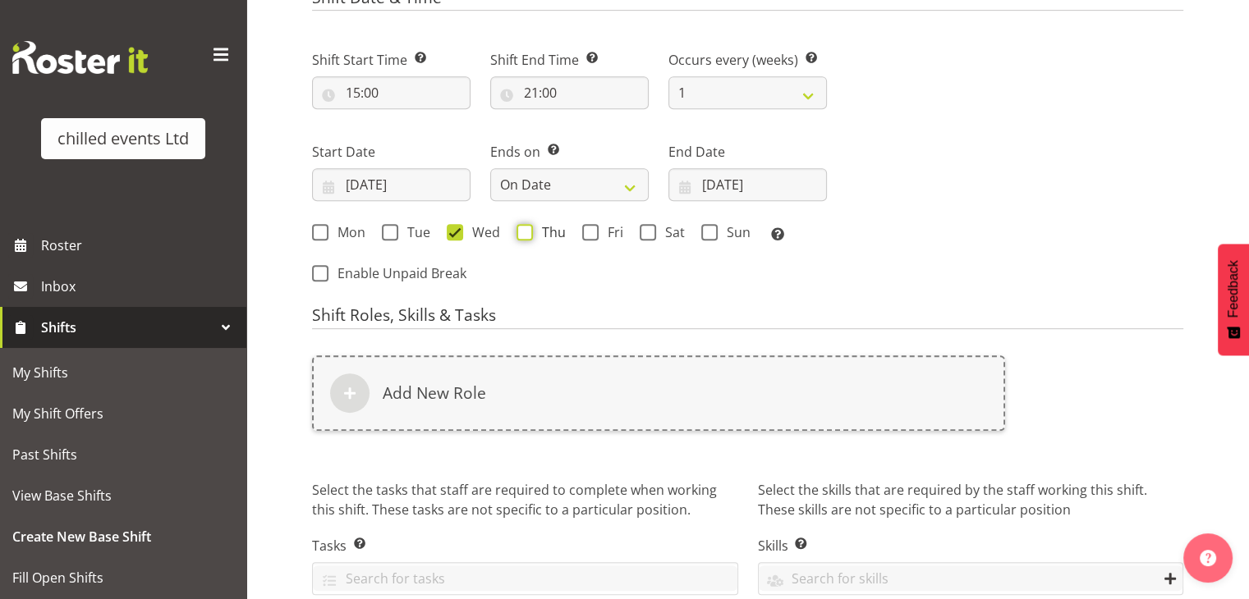
click at [527, 232] on input "Thu" at bounding box center [521, 232] width 11 height 11
checkbox input "true"
click at [596, 221] on div "Mon Tue Wed Thu Fri Sat Sun Select the days of the week you wish to create this…" at bounding box center [569, 233] width 534 height 44
click at [593, 232] on span at bounding box center [590, 232] width 16 height 16
click at [593, 232] on input "Fri" at bounding box center [587, 232] width 11 height 11
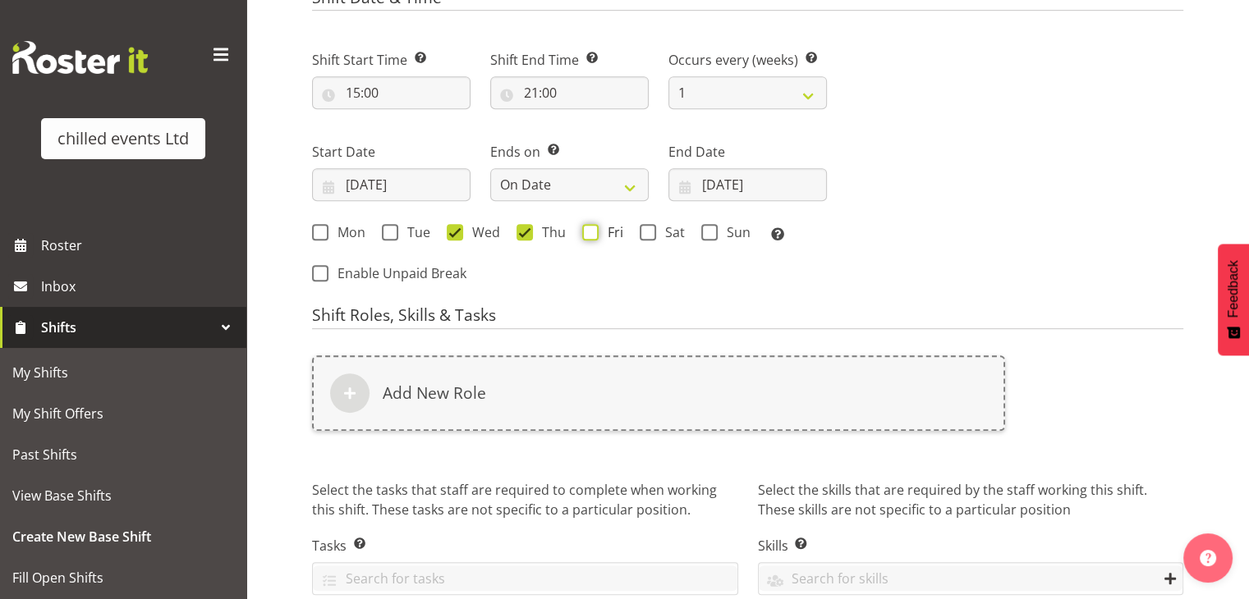
checkbox input "true"
click at [723, 179] on input "06/10/2025" at bounding box center [747, 184] width 158 height 33
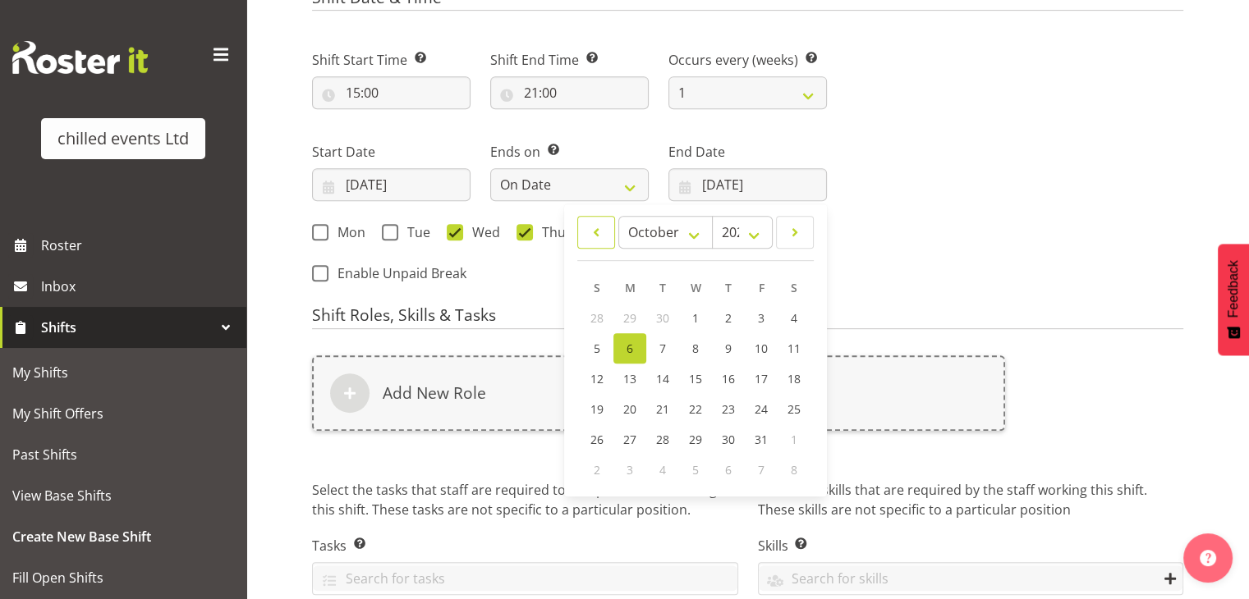
click at [594, 234] on span at bounding box center [596, 232] width 16 height 20
click at [794, 235] on span at bounding box center [795, 232] width 16 height 20
click at [591, 235] on span at bounding box center [596, 232] width 16 height 20
select select "8"
click at [785, 380] on link "20" at bounding box center [793, 380] width 33 height 30
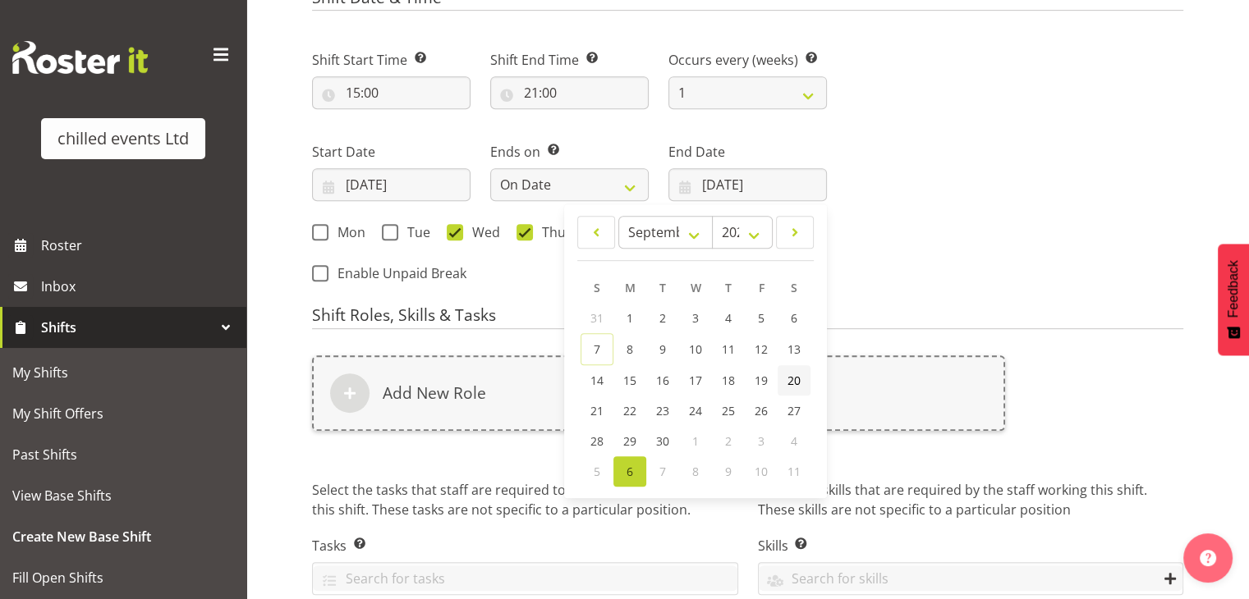
type input "20/09/2025"
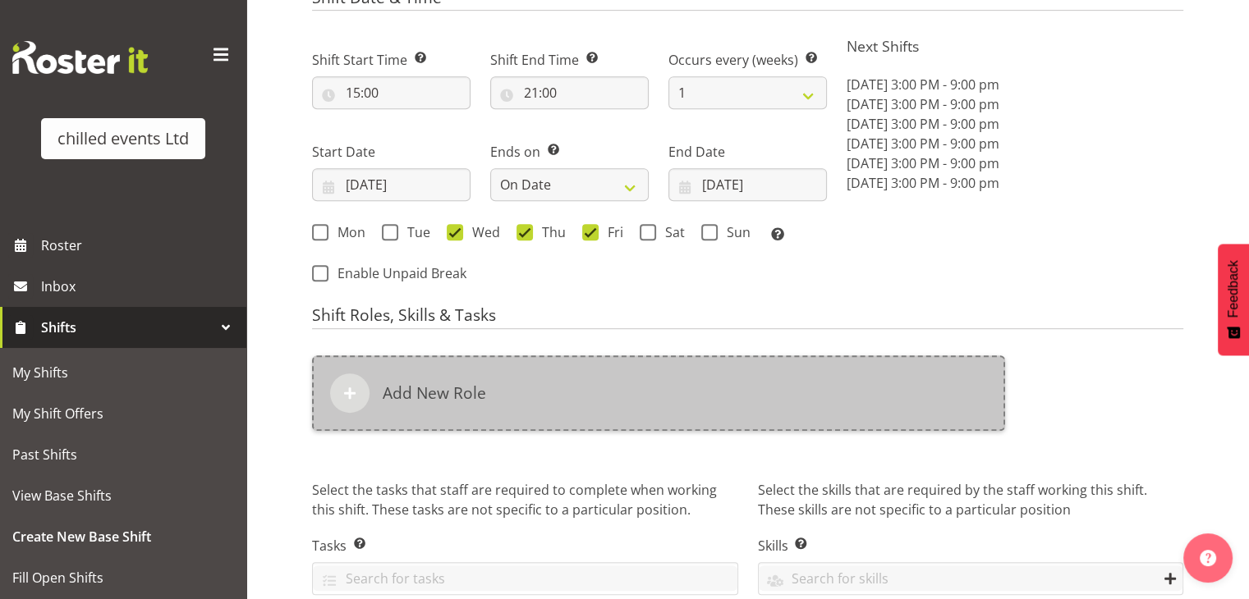
click at [585, 381] on div "Add New Role" at bounding box center [658, 393] width 693 height 76
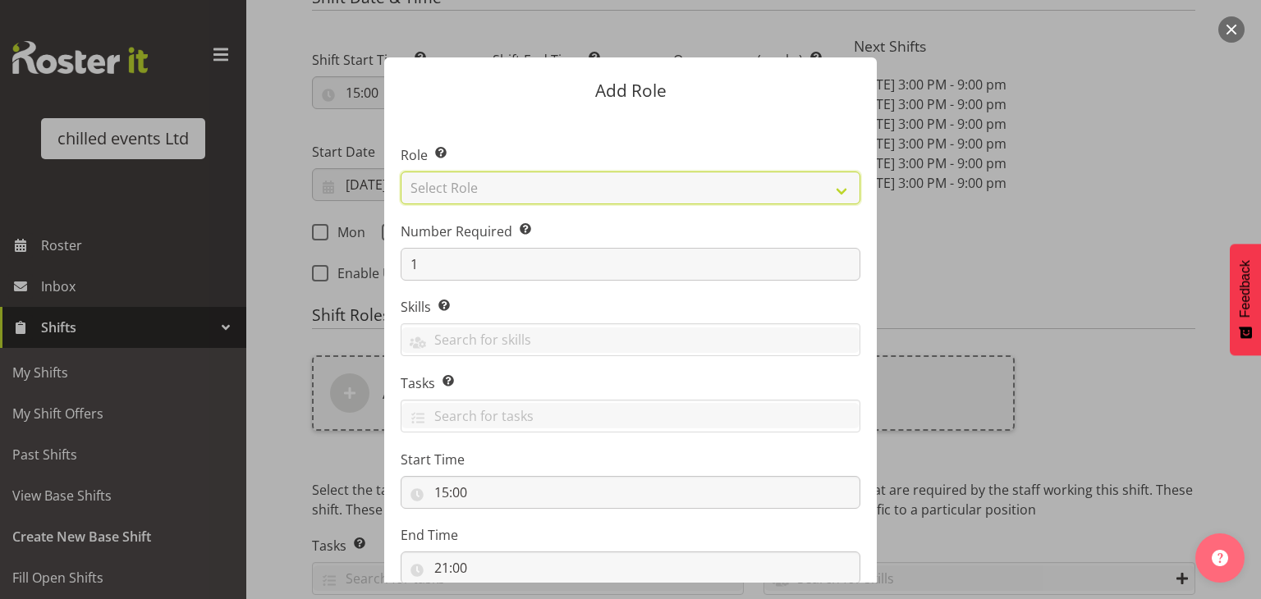
click at [495, 184] on select "Select Role Build/Dismantle Duty Manager Office Attended Skate hire [PERSON_NAM…" at bounding box center [631, 188] width 460 height 33
select select "273"
click at [401, 172] on select "Select Role Build/Dismantle Duty Manager Office Attended Skate hire [PERSON_NAM…" at bounding box center [631, 188] width 460 height 33
click at [920, 273] on form "Add Role Role Select the role you wish to add to the shift. Build/Dismantle Dut…" at bounding box center [630, 299] width 788 height 566
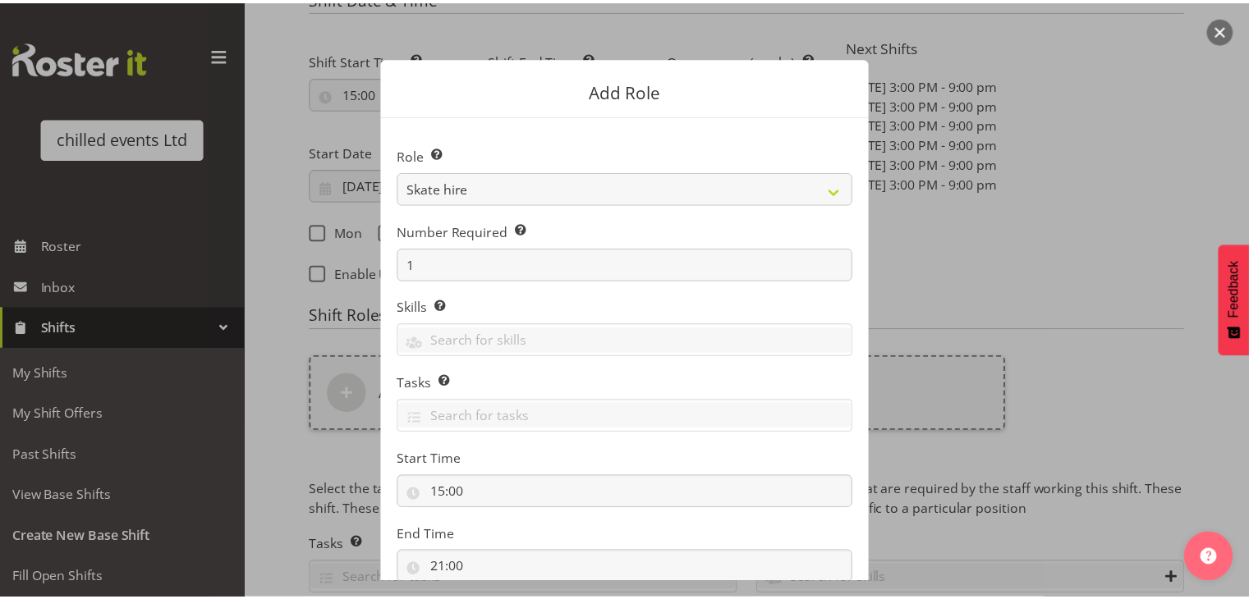
scroll to position [112, 0]
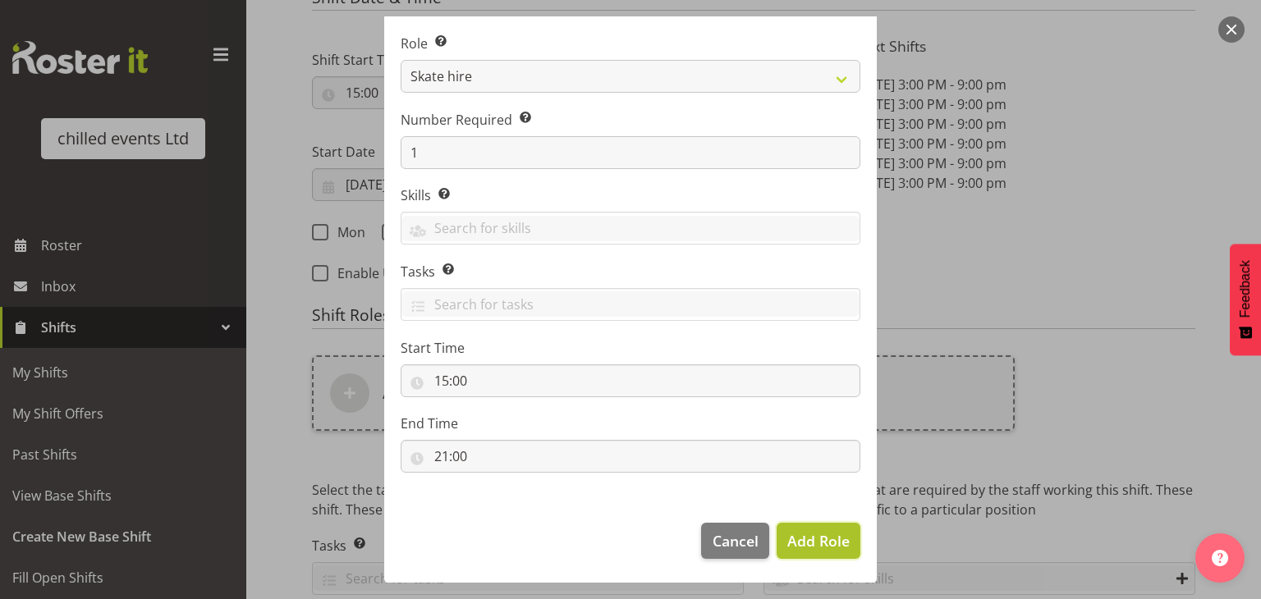
click at [804, 536] on span "Add Role" at bounding box center [818, 541] width 62 height 20
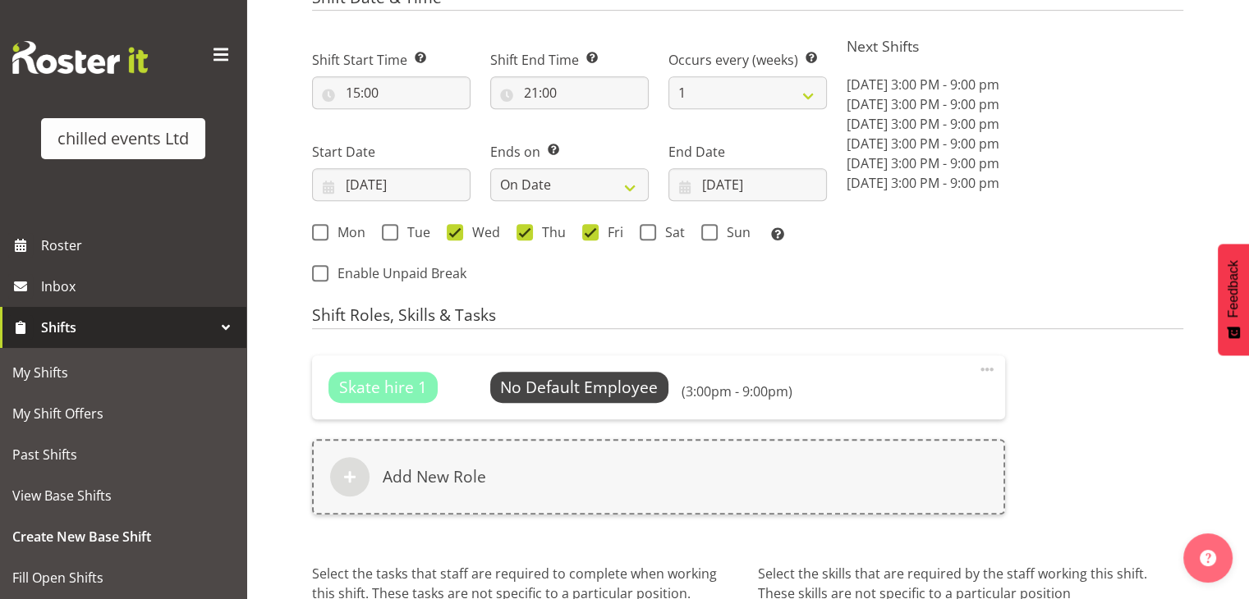
scroll to position [985, 0]
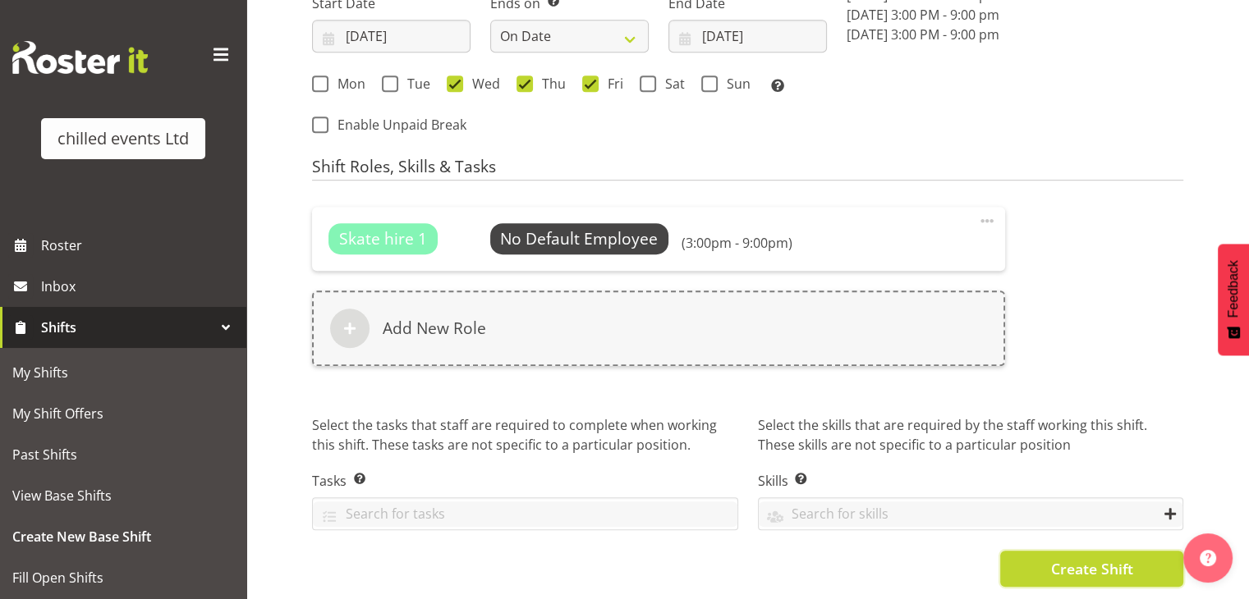
click at [1134, 566] on button "Create Shift" at bounding box center [1091, 569] width 183 height 36
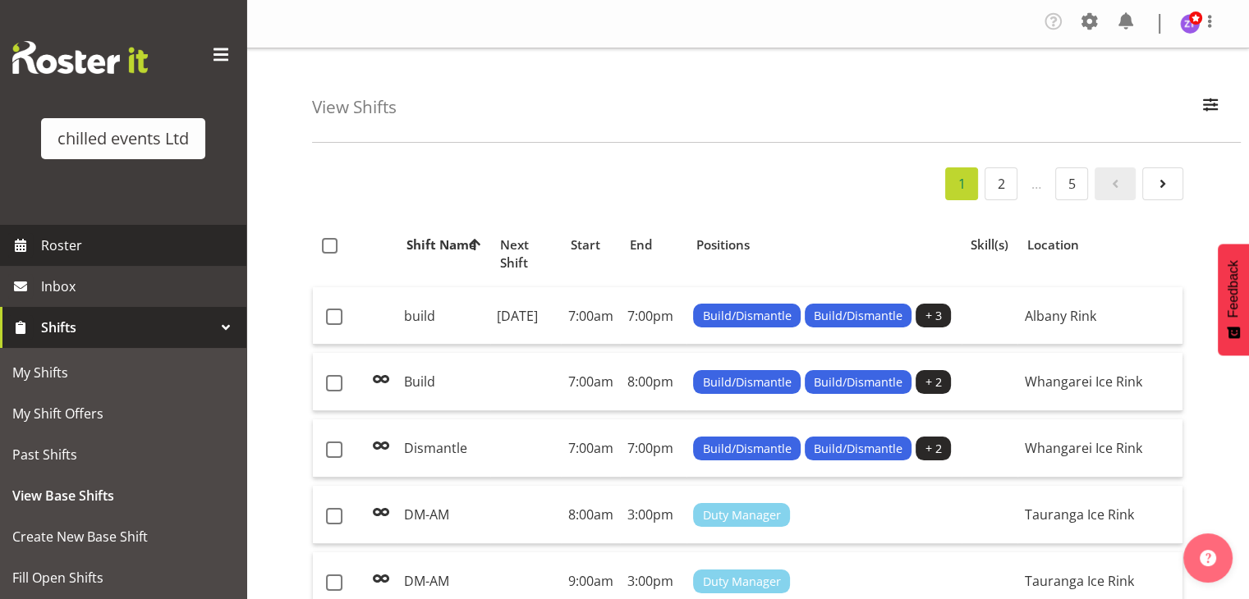
click at [62, 247] on span "Roster" at bounding box center [139, 245] width 197 height 25
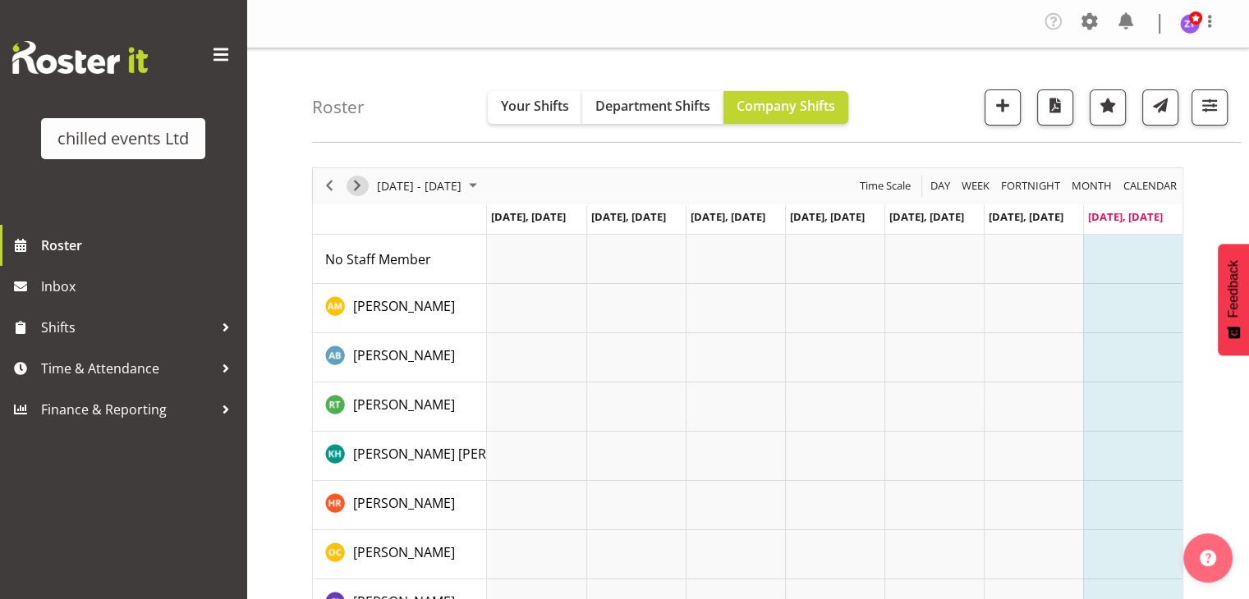
click at [353, 181] on span "Next" at bounding box center [357, 186] width 20 height 21
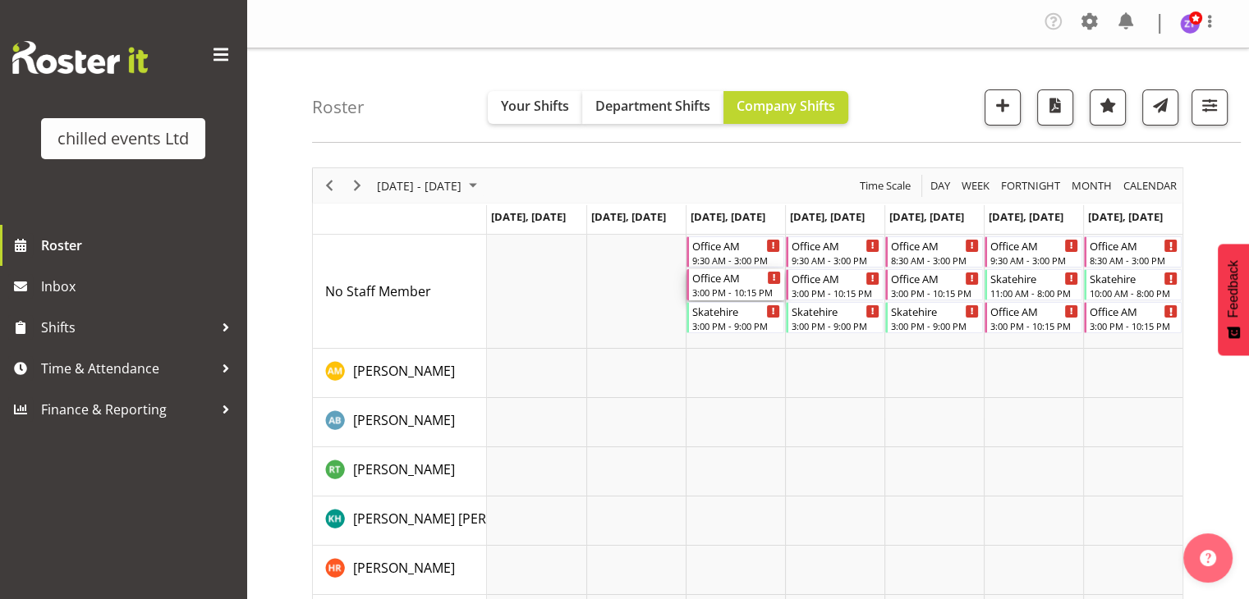
click at [729, 286] on div "3:00 PM - 10:15 PM" at bounding box center [736, 292] width 89 height 13
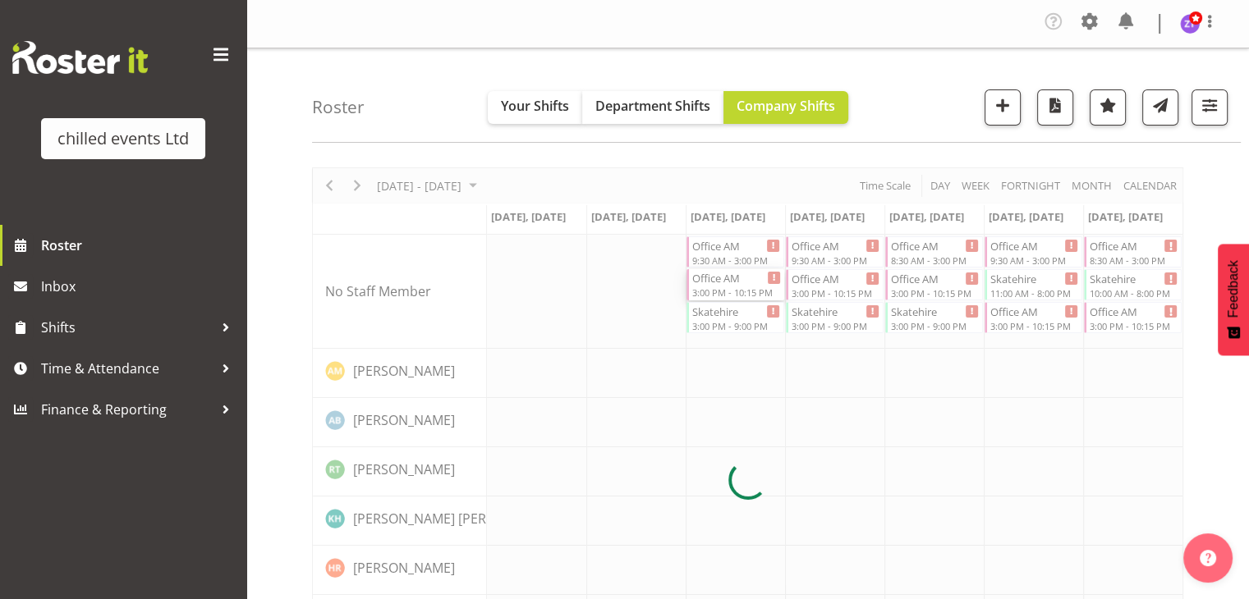
select select
select select "8"
select select "2025"
select select "15"
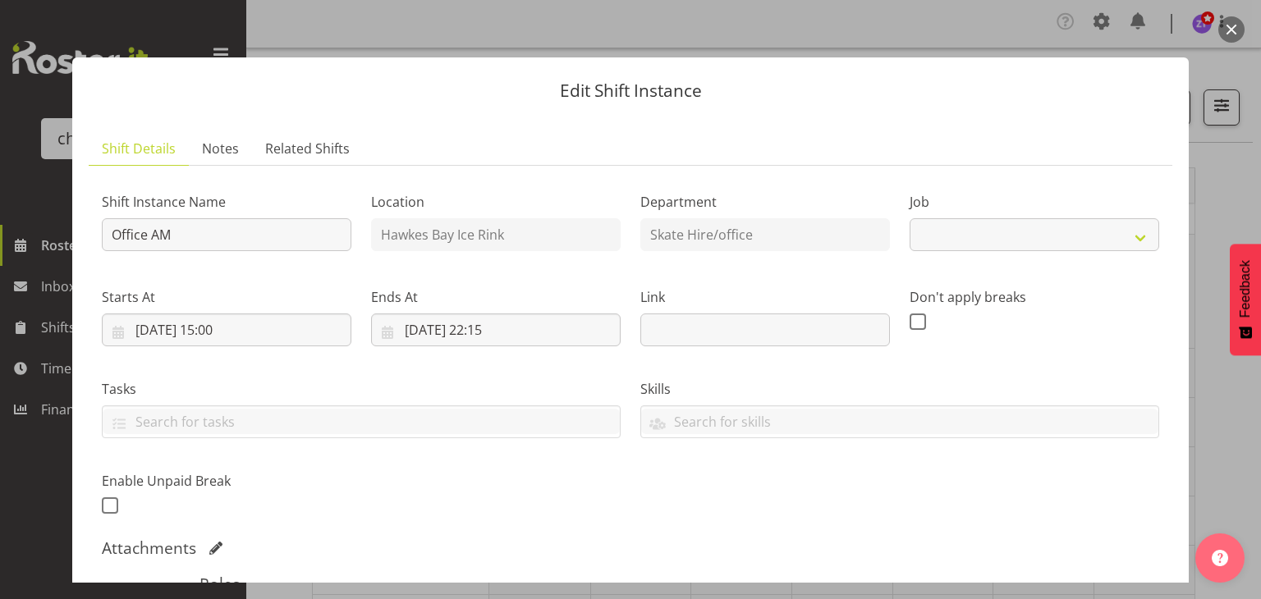
click at [729, 286] on div "Link" at bounding box center [765, 310] width 269 height 92
select select "845"
click at [214, 334] on input "[DATE] 15:00" at bounding box center [227, 330] width 250 height 33
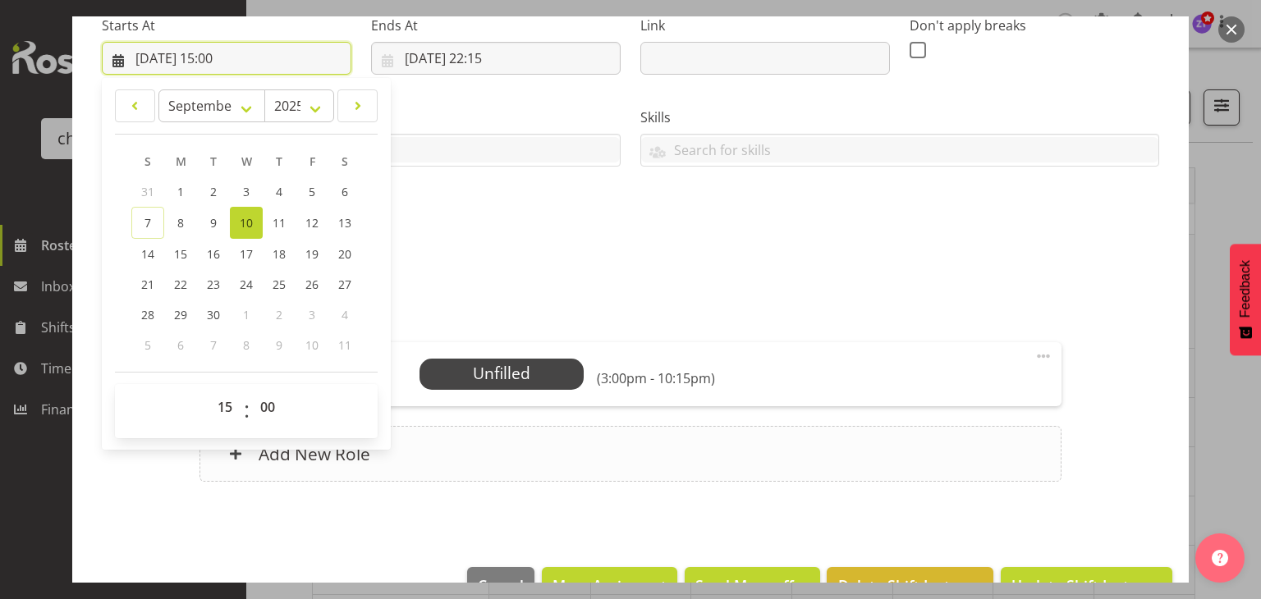
scroll to position [273, 0]
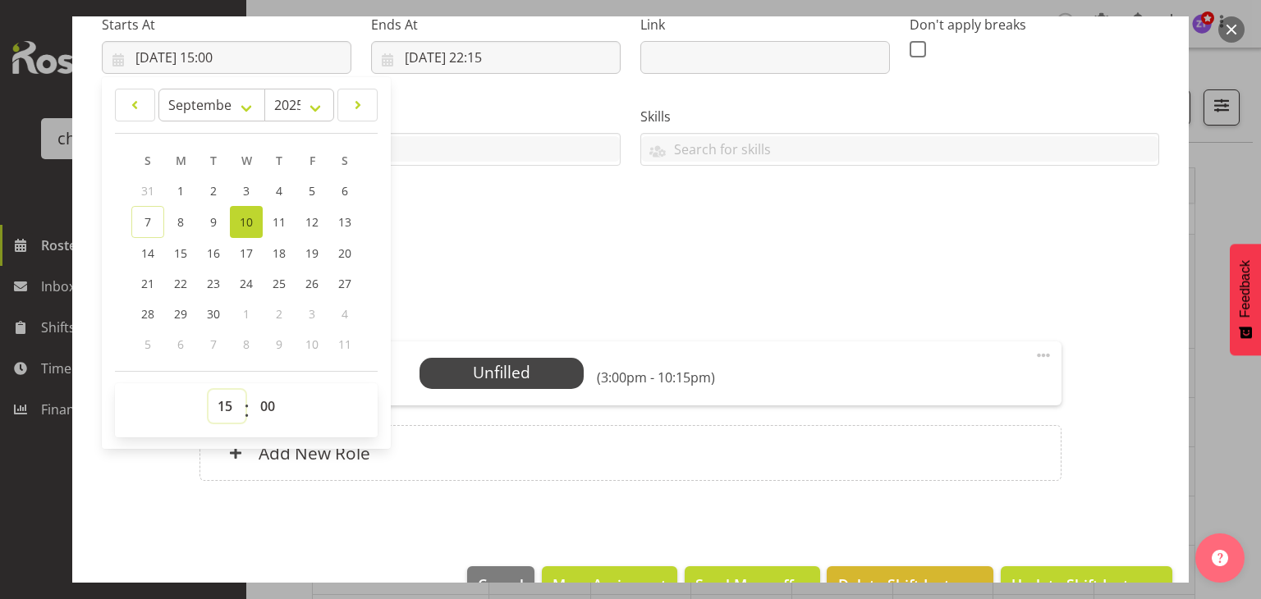
click at [225, 411] on select "00 01 02 03 04 05 06 07 08 09 10 11 12 13 14 15 16 17 18 19 20 21 22 23" at bounding box center [227, 406] width 37 height 33
select select "14"
click at [209, 390] on select "00 01 02 03 04 05 06 07 08 09 10 11 12 13 14 15 16 17 18 19 20 21 22 23" at bounding box center [227, 406] width 37 height 33
type input "10/09/2025, 14:00"
click at [225, 405] on select "00 01 02 03 04 05 06 07 08 09 10 11 12 13 14 15 16 17 18 19 20 21 22 23" at bounding box center [227, 406] width 37 height 33
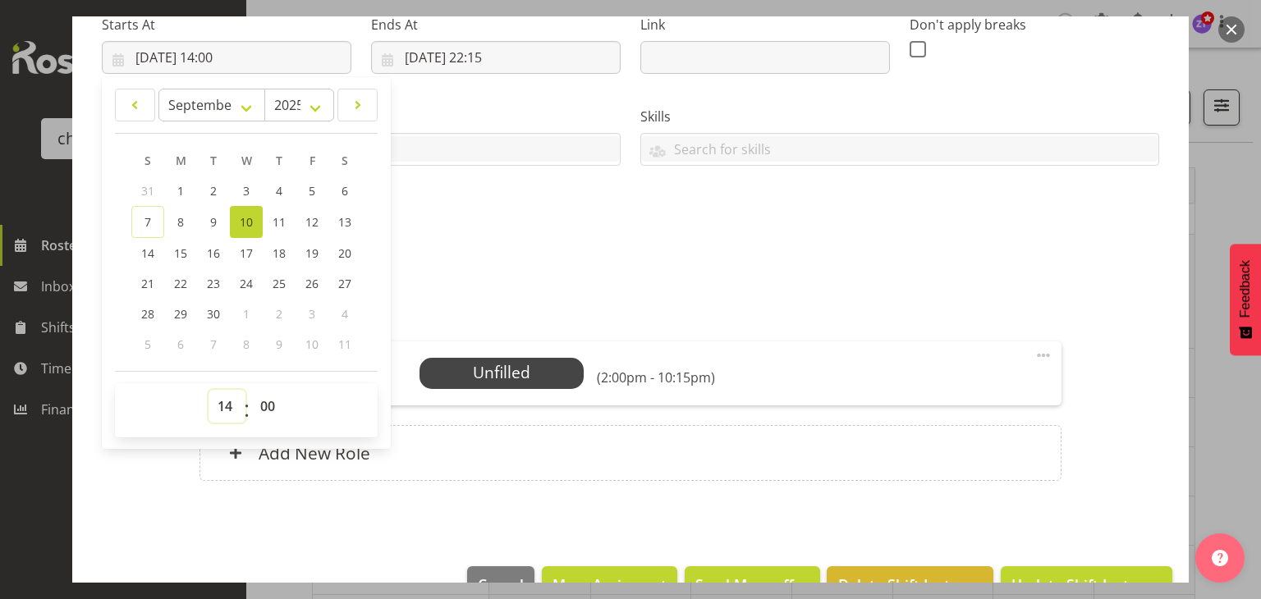
select select "16"
click at [209, 390] on select "00 01 02 03 04 05 06 07 08 09 10 11 12 13 14 15 16 17 18 19 20 21 22 23" at bounding box center [227, 406] width 37 height 33
type input "10/09/2025, 16:00"
click at [565, 246] on div "Shift Instance Name Office AM Location Hawkes Bay Ice Rink Department Skate Hir…" at bounding box center [630, 77] width 1077 height 360
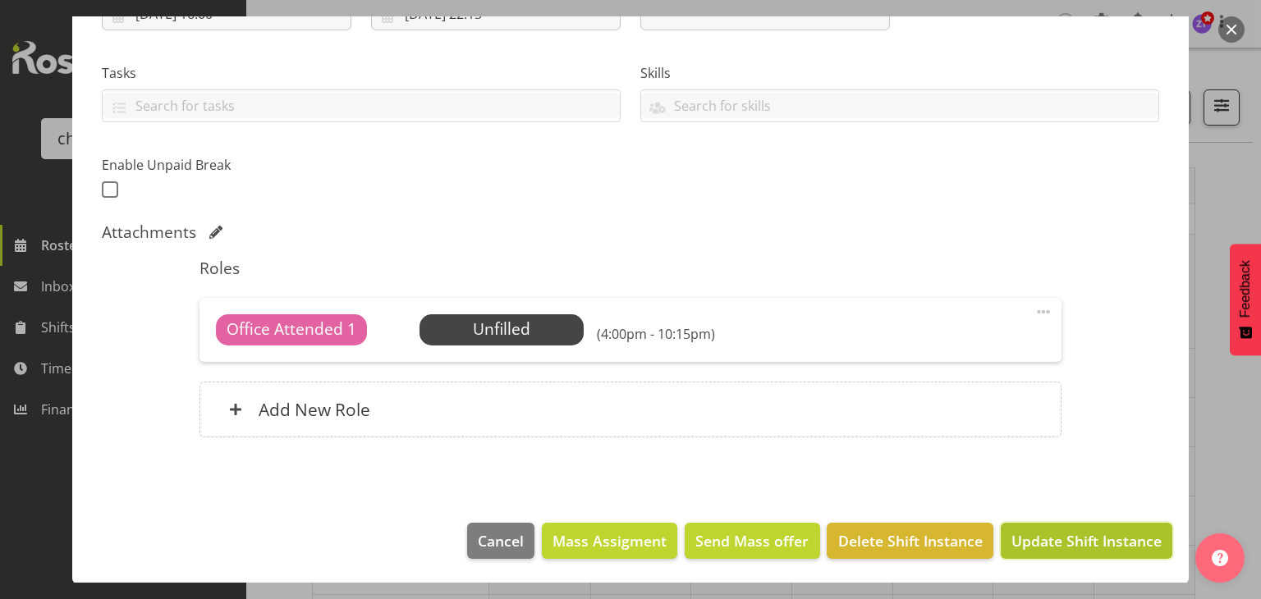
click at [1091, 536] on span "Update Shift Instance" at bounding box center [1086, 540] width 150 height 21
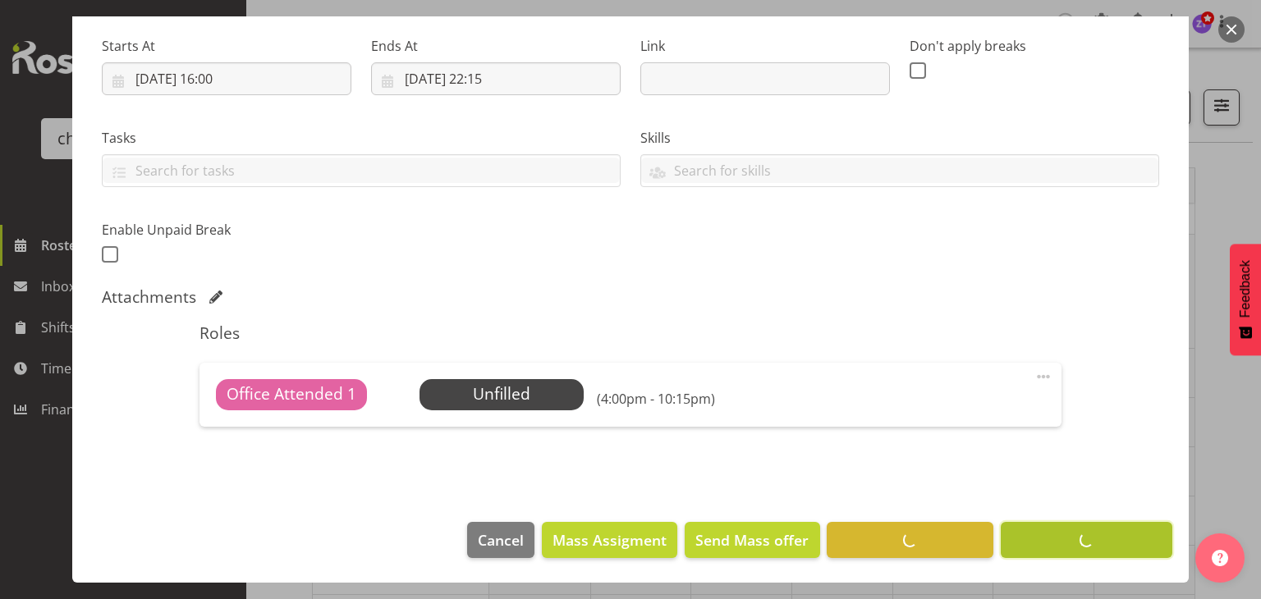
scroll to position [251, 0]
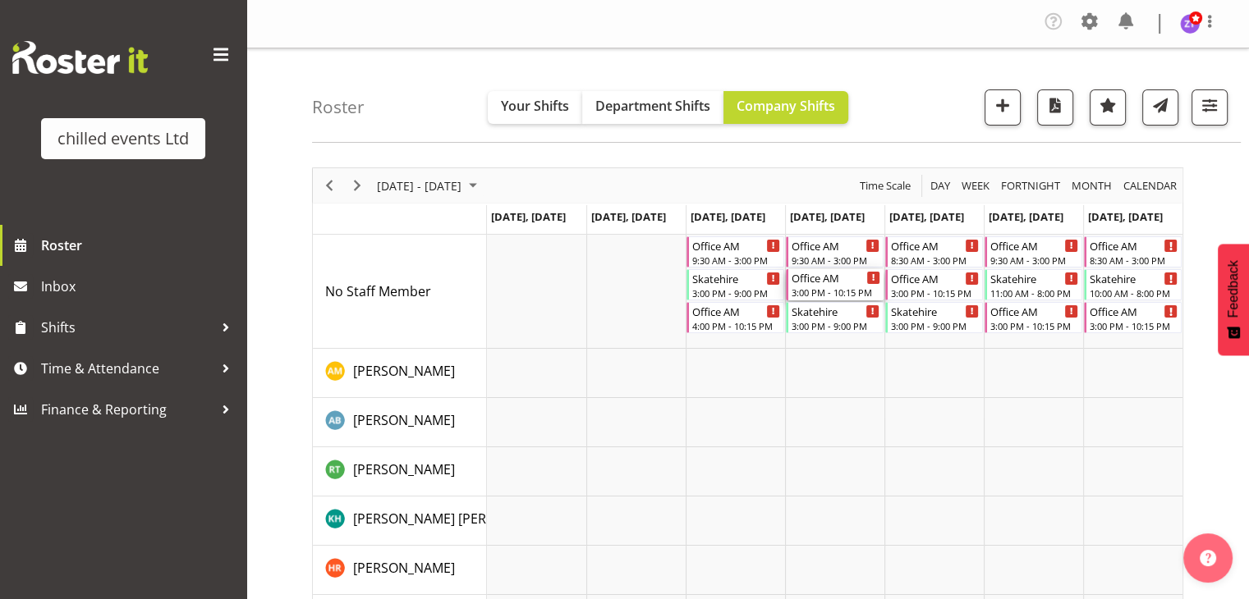
click at [818, 283] on div "Office AM" at bounding box center [835, 277] width 89 height 16
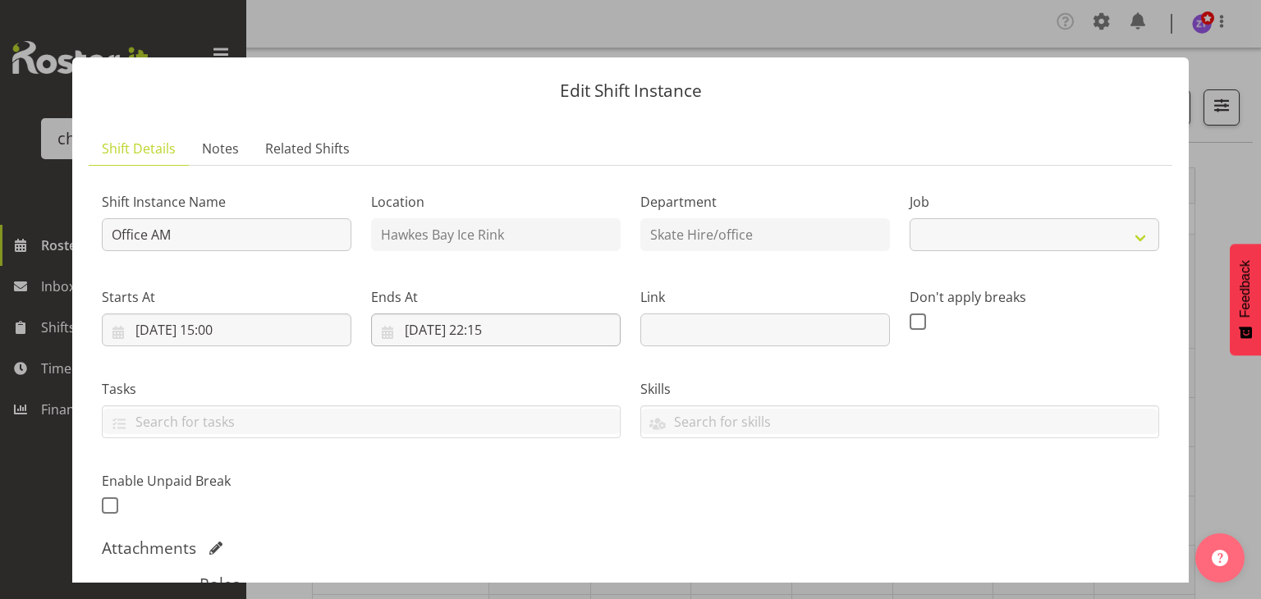
select select "845"
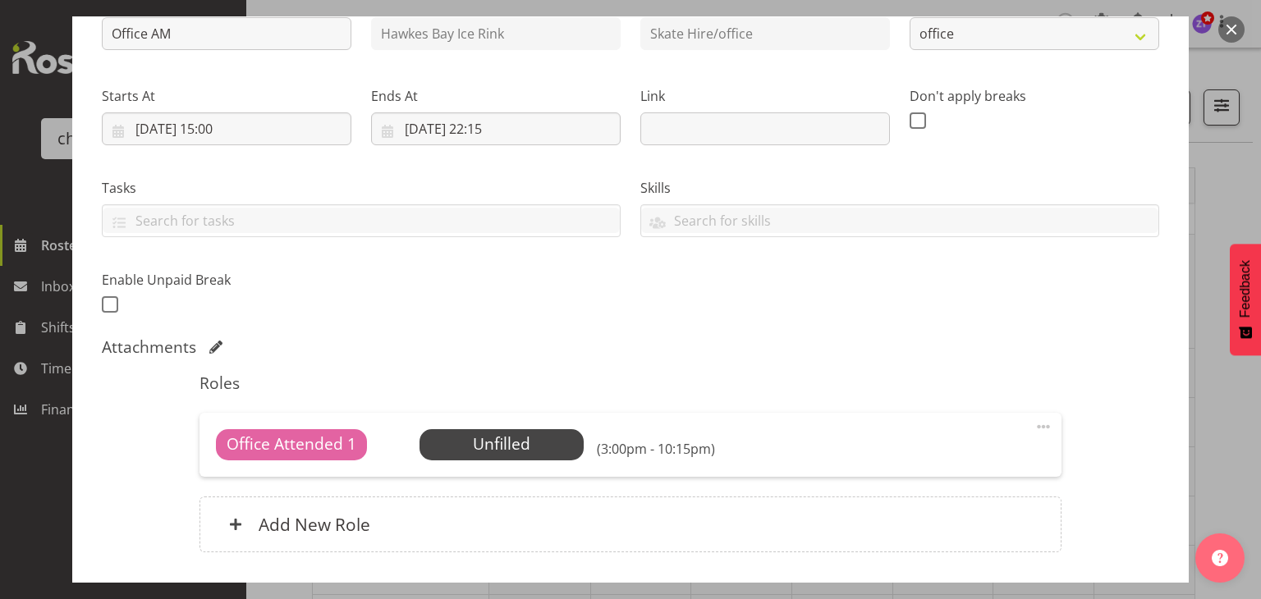
scroll to position [197, 0]
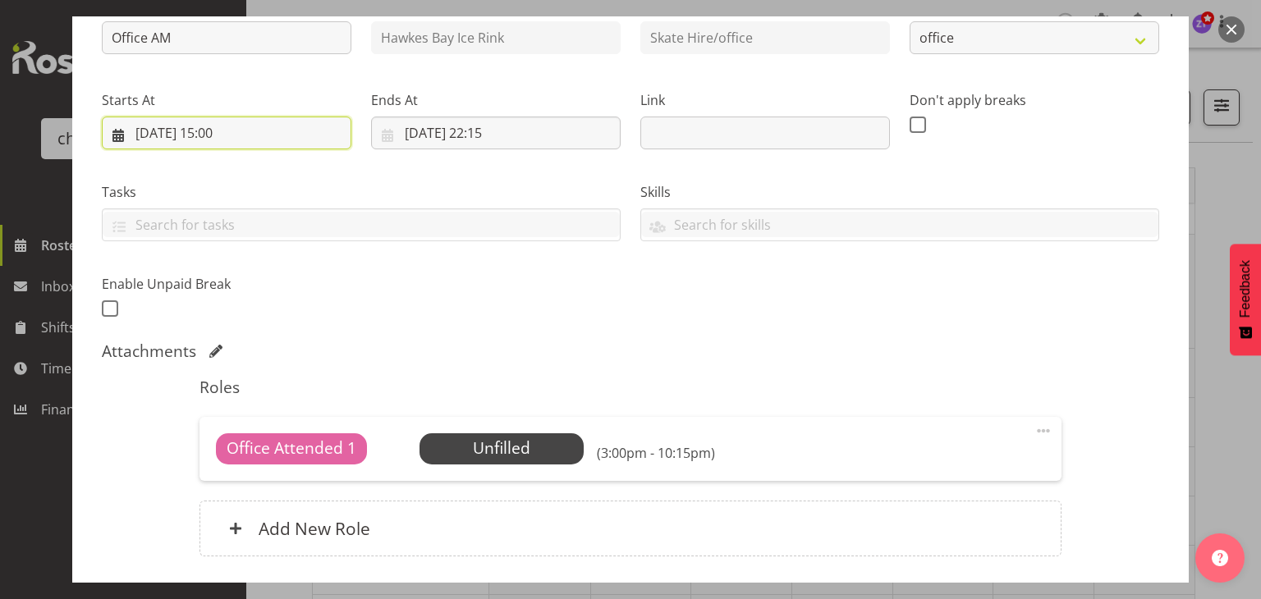
click at [226, 135] on input "11/09/2025, 15:00" at bounding box center [227, 133] width 250 height 33
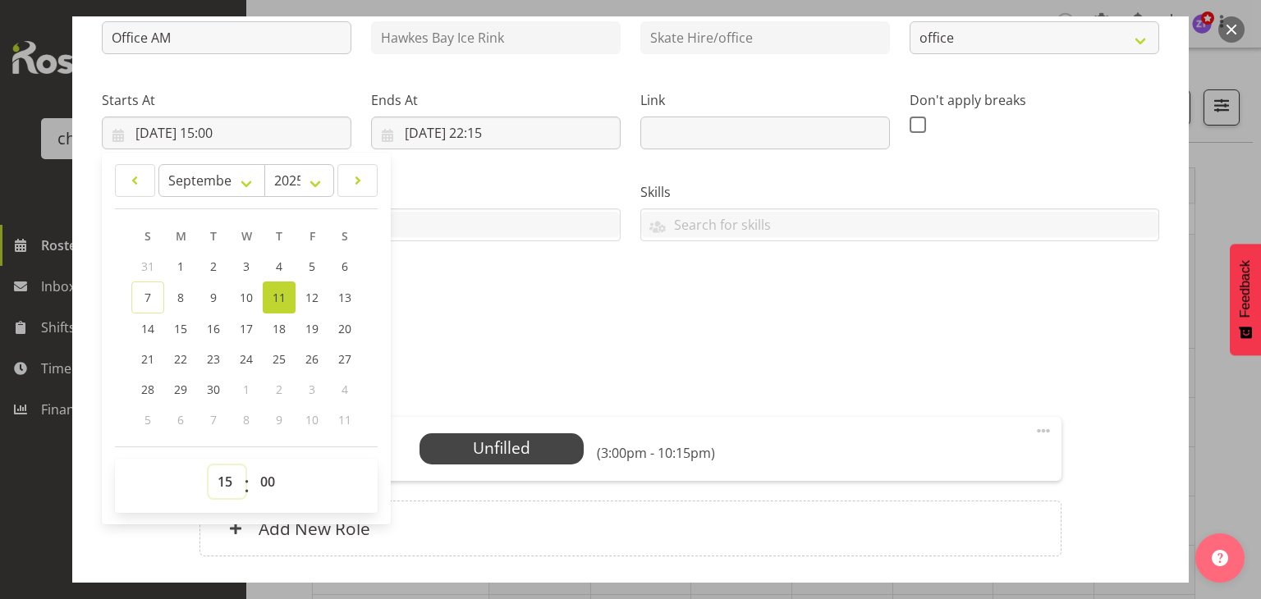
click at [222, 479] on select "00 01 02 03 04 05 06 07 08 09 10 11 12 13 14 15 16 17 18 19 20 21 22 23" at bounding box center [227, 482] width 37 height 33
select select "16"
click at [209, 466] on select "00 01 02 03 04 05 06 07 08 09 10 11 12 13 14 15 16 17 18 19 20 21 22 23" at bounding box center [227, 482] width 37 height 33
type input "11/09/2025, 16:00"
click at [562, 310] on div "Shift Instance Name Office AM Location Hawkes Bay Ice Rink Department Skate Hir…" at bounding box center [630, 152] width 1077 height 360
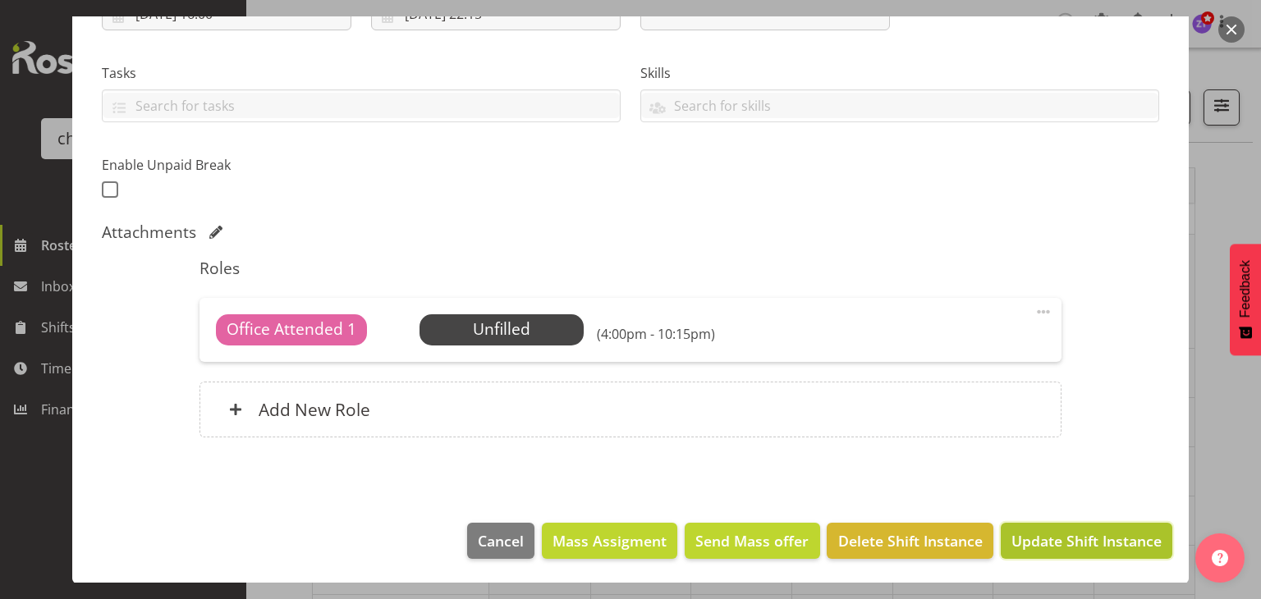
click at [1126, 539] on span "Update Shift Instance" at bounding box center [1086, 540] width 150 height 21
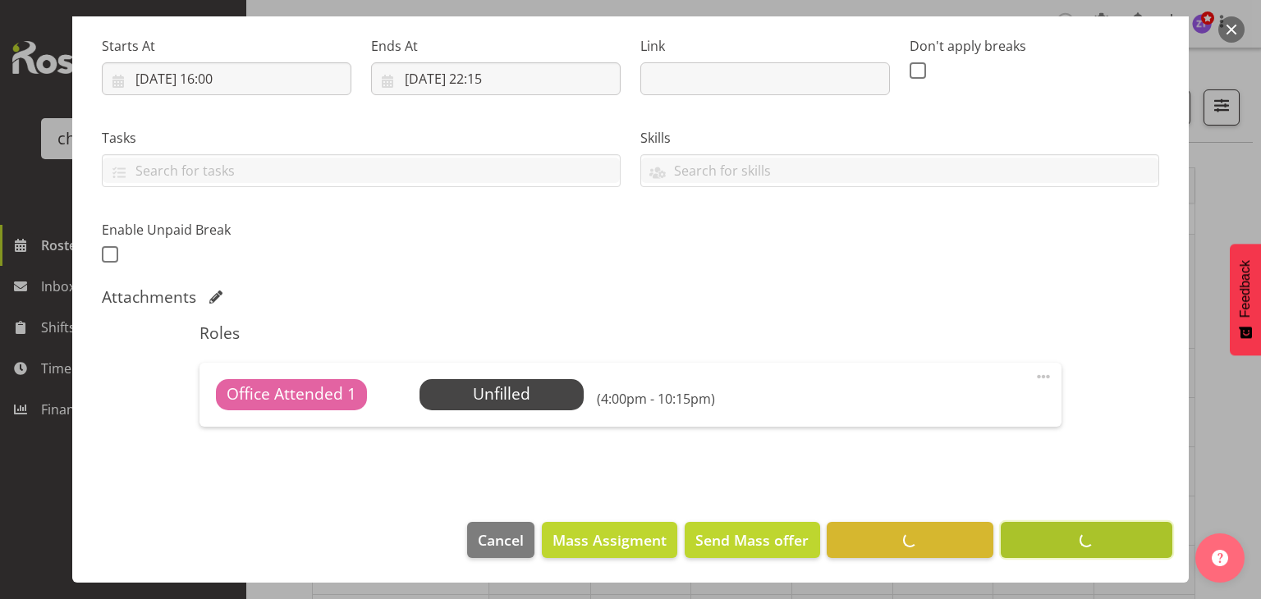
scroll to position [251, 0]
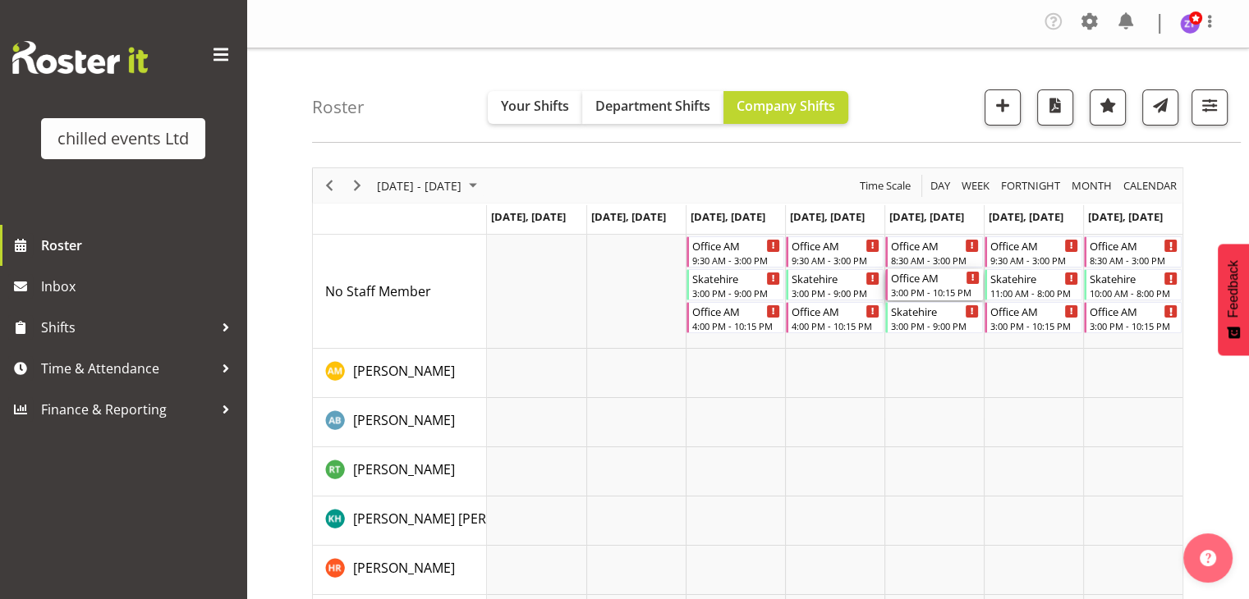
click at [917, 283] on div "Office AM" at bounding box center [935, 277] width 89 height 16
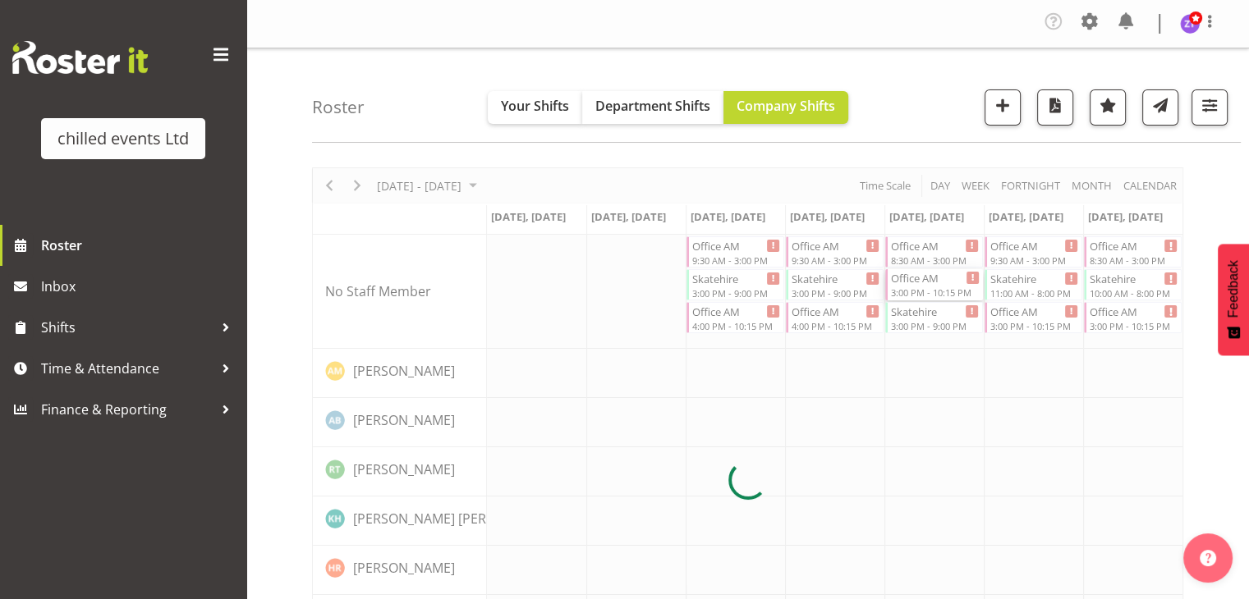
select select
select select "8"
select select "2025"
select select "15"
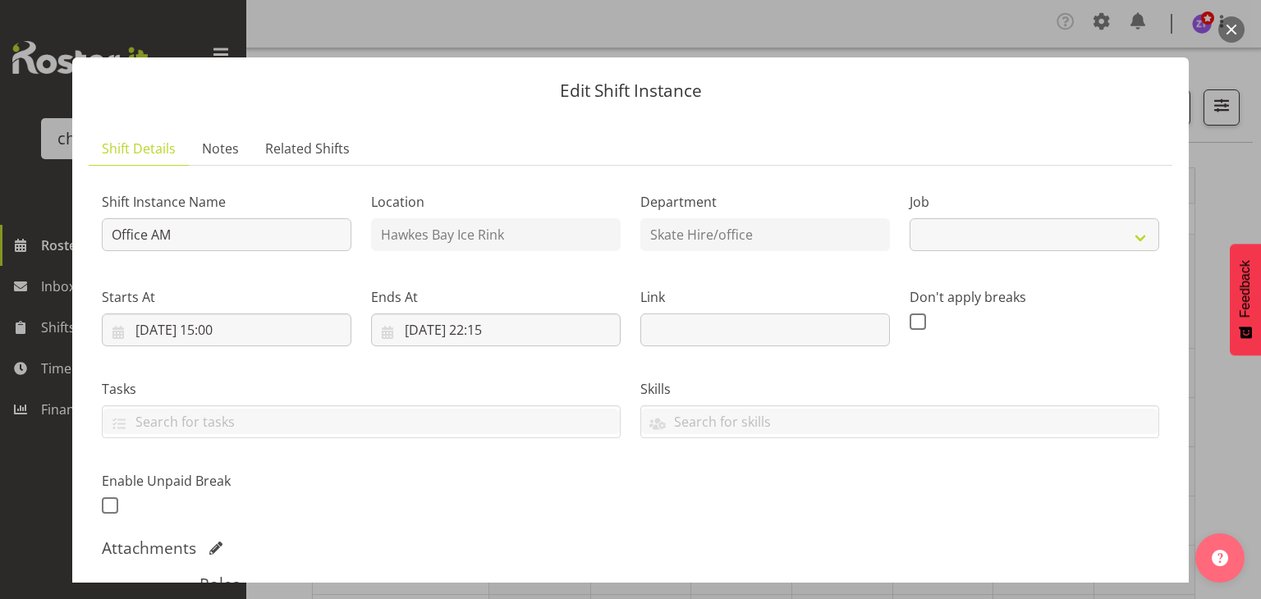
select select "845"
click at [231, 333] on input "12/09/2025, 15:00" at bounding box center [227, 330] width 250 height 33
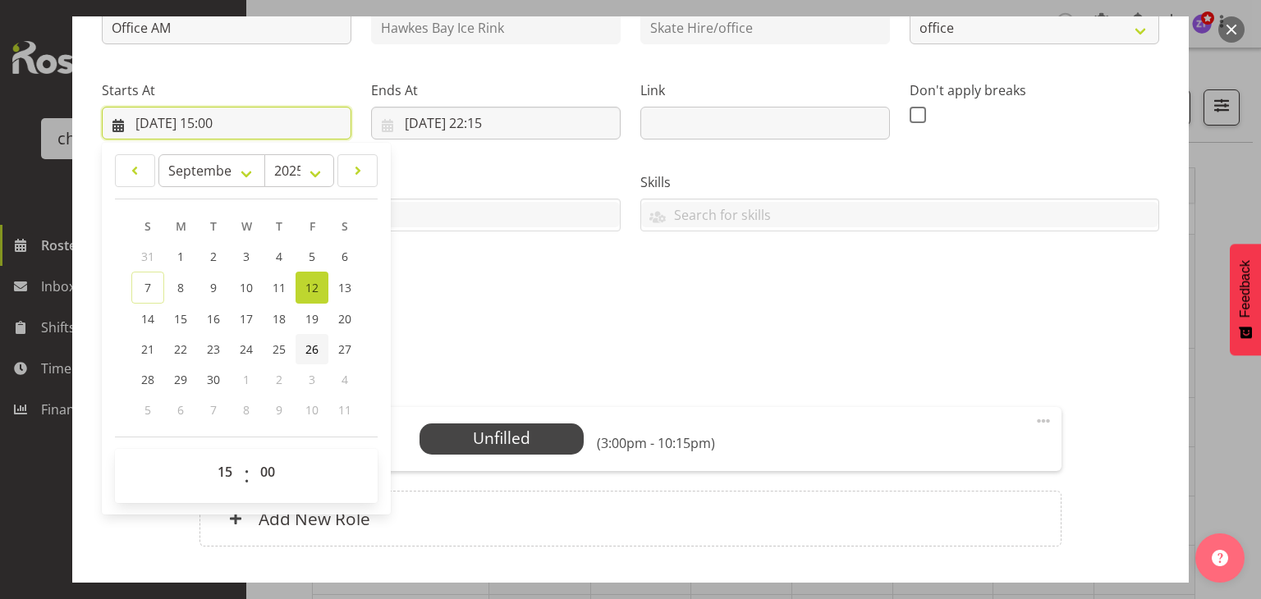
scroll to position [209, 0]
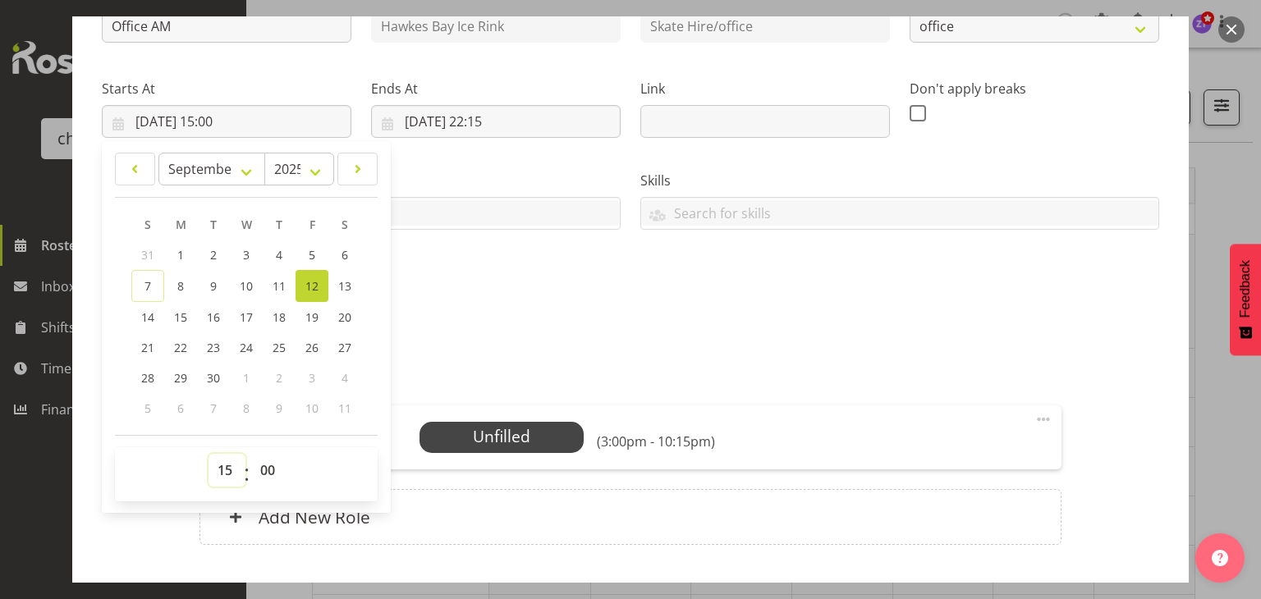
click at [214, 470] on select "00 01 02 03 04 05 06 07 08 09 10 11 12 13 14 15 16 17 18 19 20 21 22 23" at bounding box center [227, 470] width 37 height 33
select select "16"
click at [209, 454] on select "00 01 02 03 04 05 06 07 08 09 10 11 12 13 14 15 16 17 18 19 20 21 22 23" at bounding box center [227, 470] width 37 height 33
type input "12/09/2025, 16:00"
click at [509, 351] on div "Attachments" at bounding box center [630, 341] width 1057 height 23
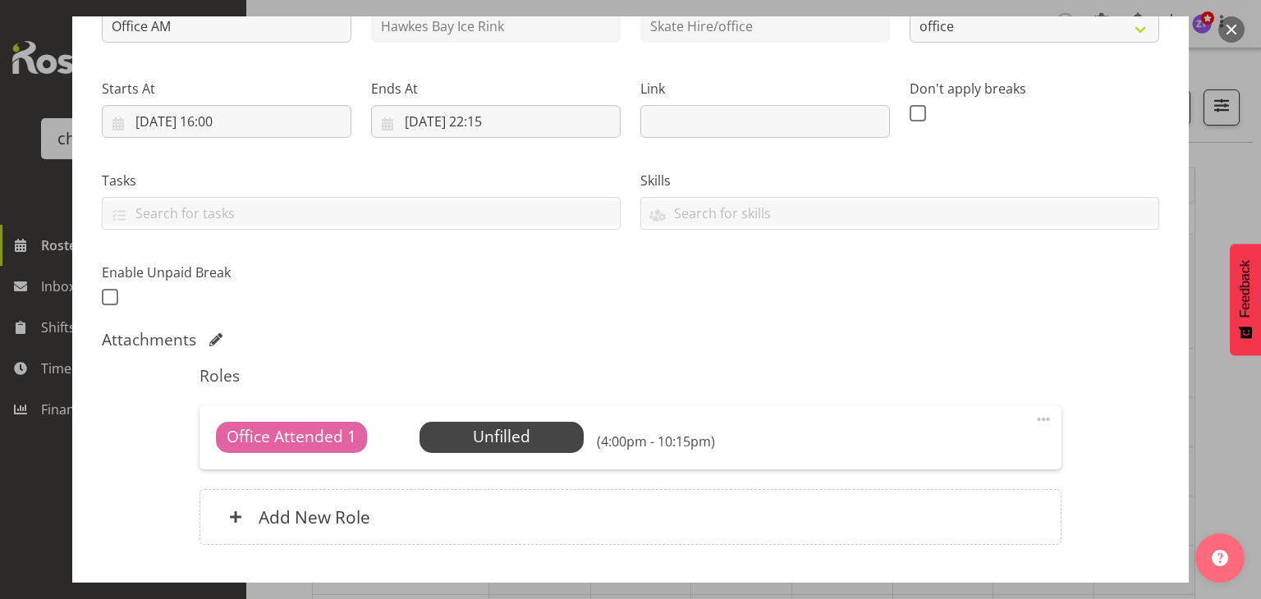
scroll to position [316, 0]
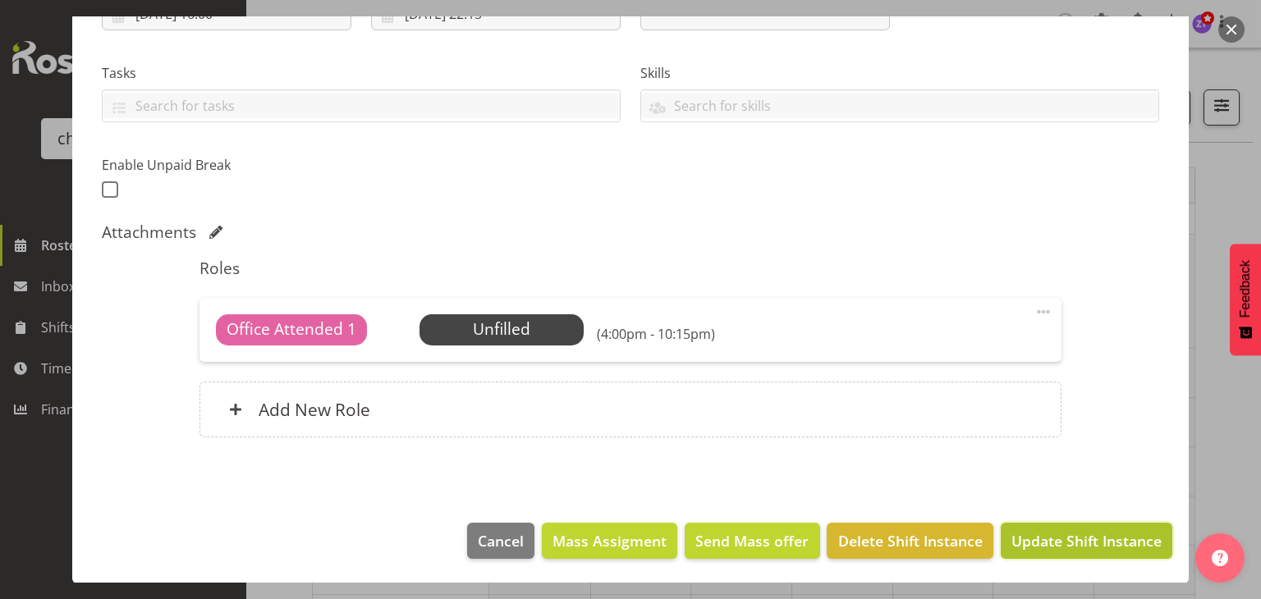
click at [1073, 544] on span "Update Shift Instance" at bounding box center [1086, 540] width 150 height 21
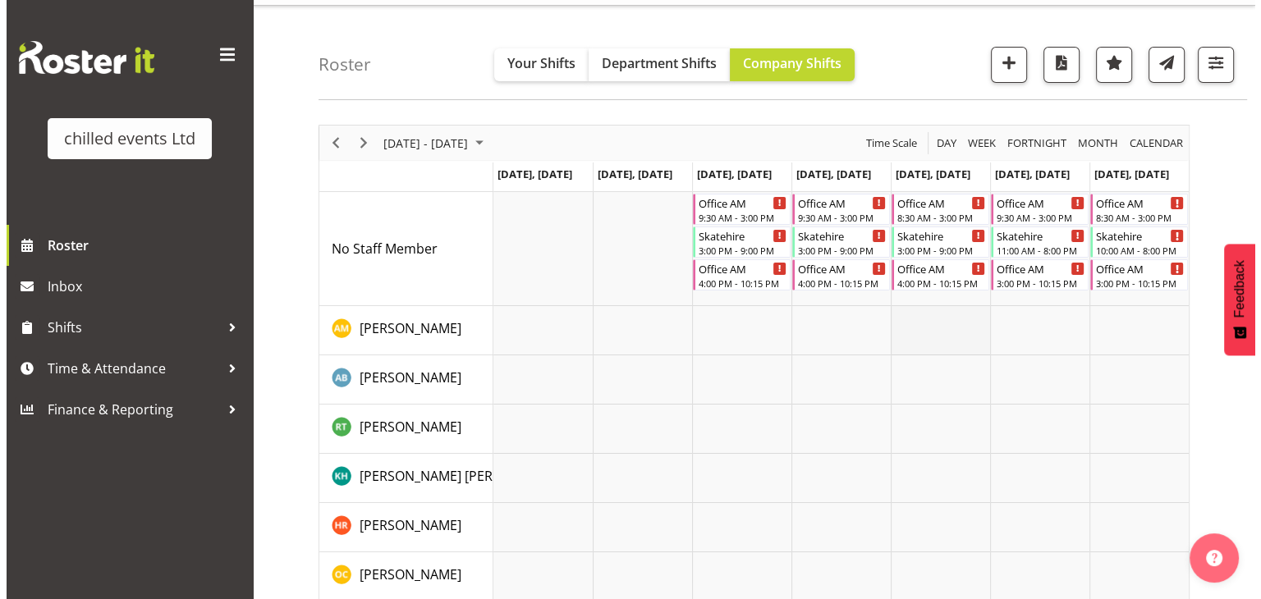
scroll to position [43, 0]
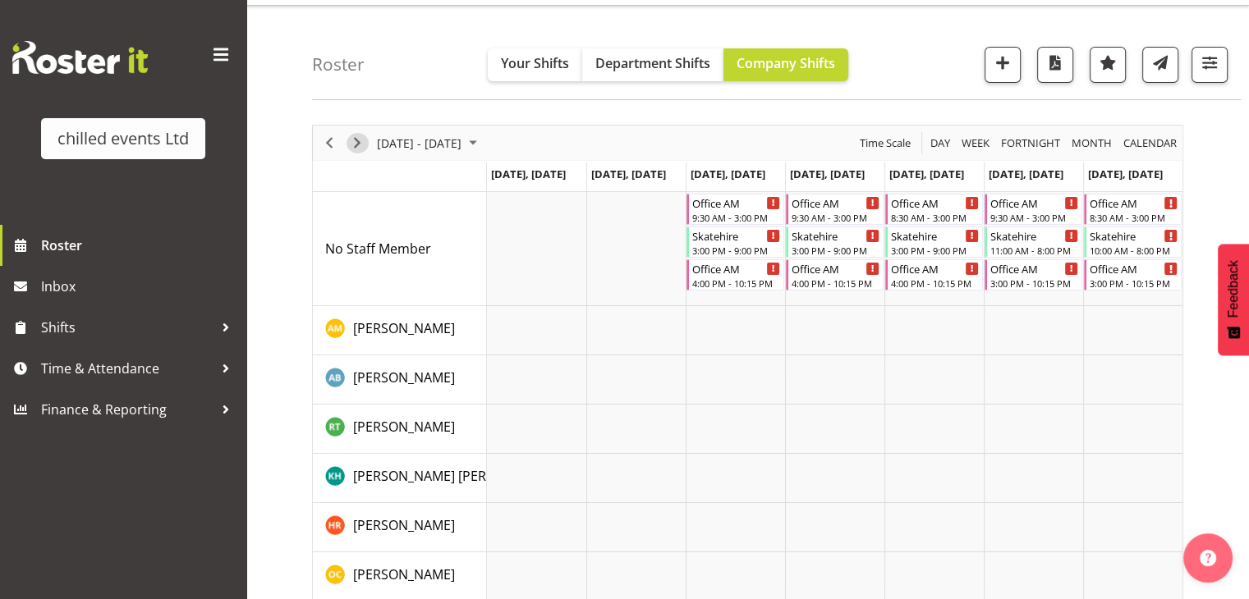
click at [355, 140] on span "Next" at bounding box center [357, 143] width 20 height 21
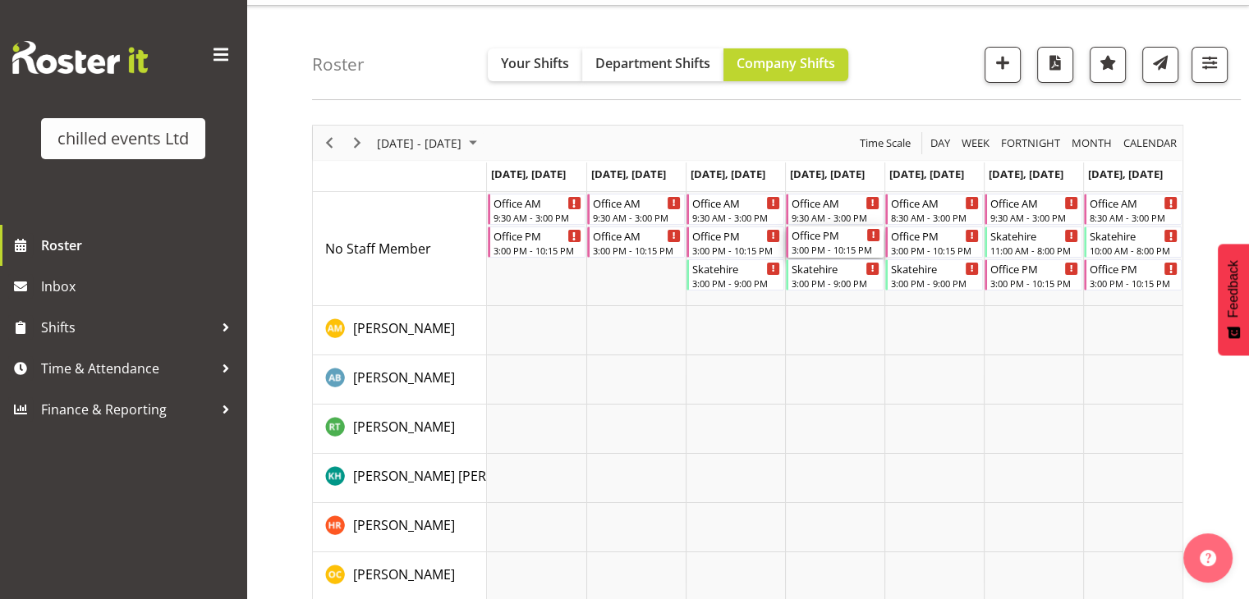
click at [815, 248] on div "3:00 PM - 10:15 PM" at bounding box center [835, 249] width 89 height 13
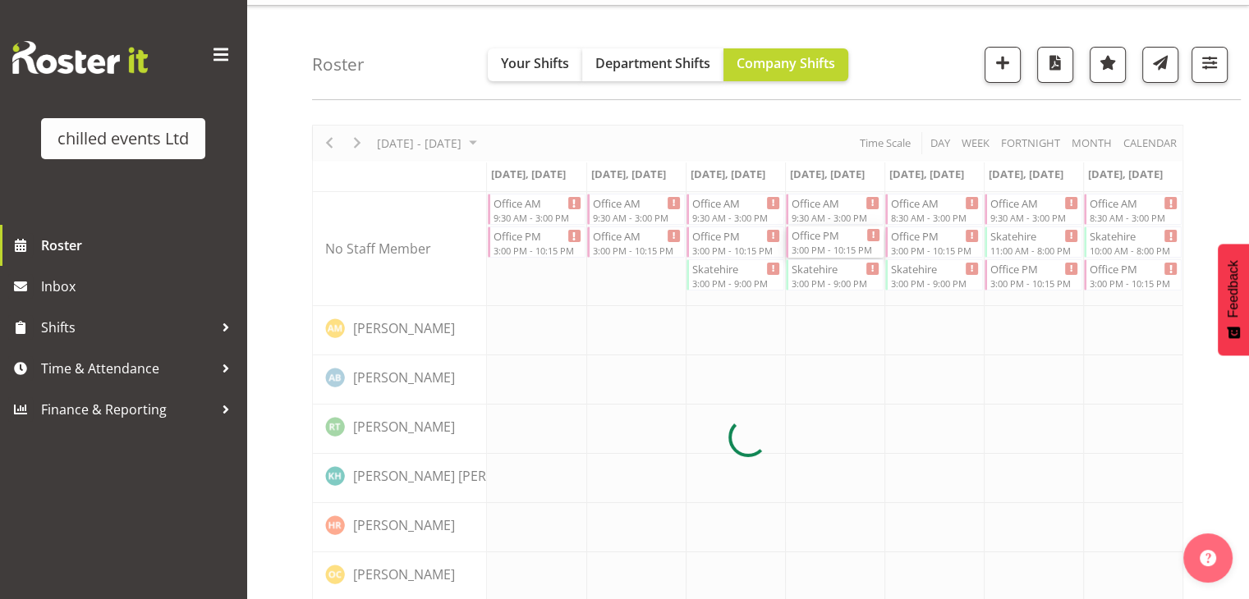
select select
select select "8"
select select "2025"
select select "15"
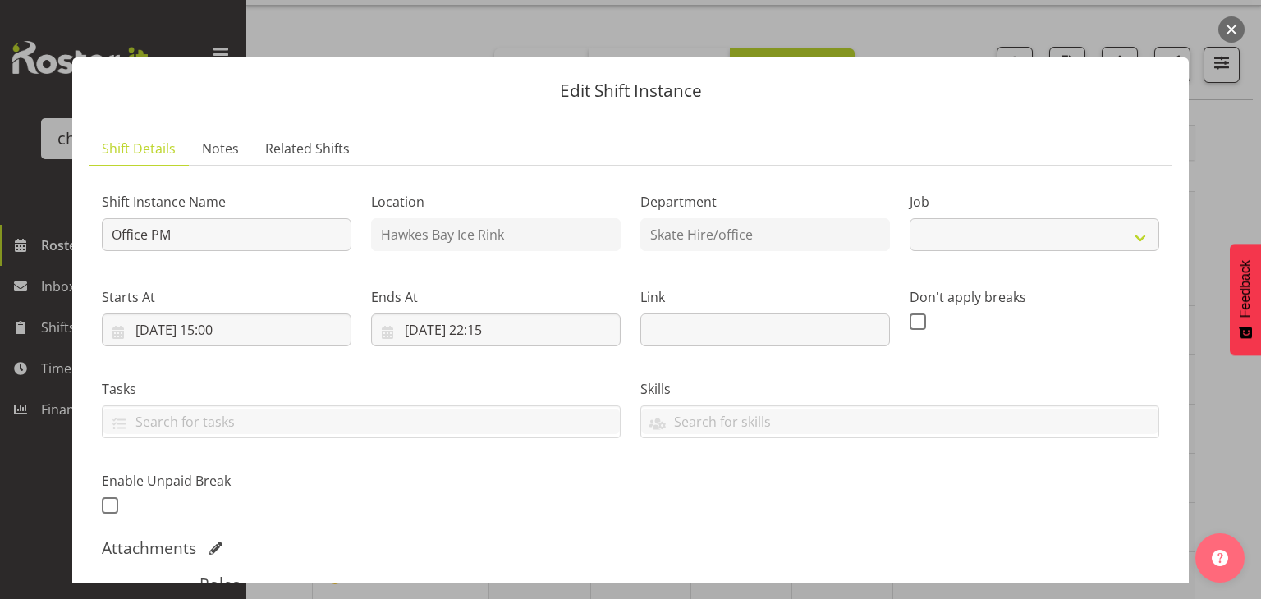
select select "845"
click at [221, 333] on input "18/09/2025, 15:00" at bounding box center [227, 330] width 250 height 33
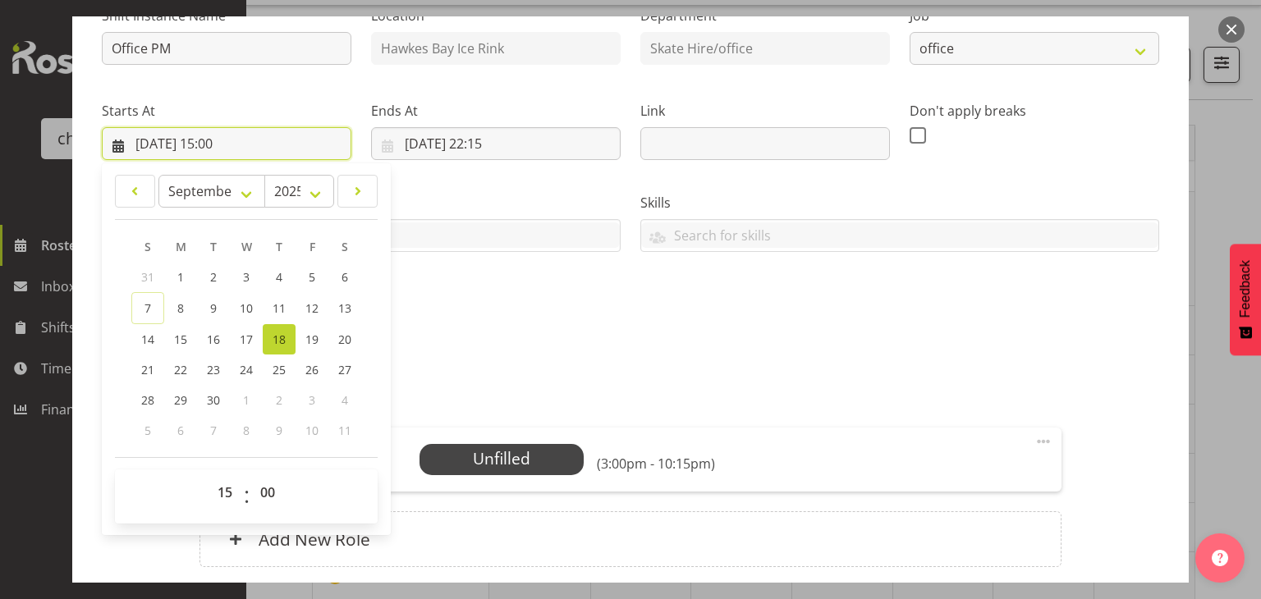
scroll to position [187, 0]
click at [231, 495] on select "00 01 02 03 04 05 06 07 08 09 10 11 12 13 14 15 16 17 18 19 20 21 22 23" at bounding box center [227, 491] width 37 height 33
select select "16"
click at [209, 475] on select "00 01 02 03 04 05 06 07 08 09 10 11 12 13 14 15 16 17 18 19 20 21 22 23" at bounding box center [227, 491] width 37 height 33
type input "18/09/2025, 16:00"
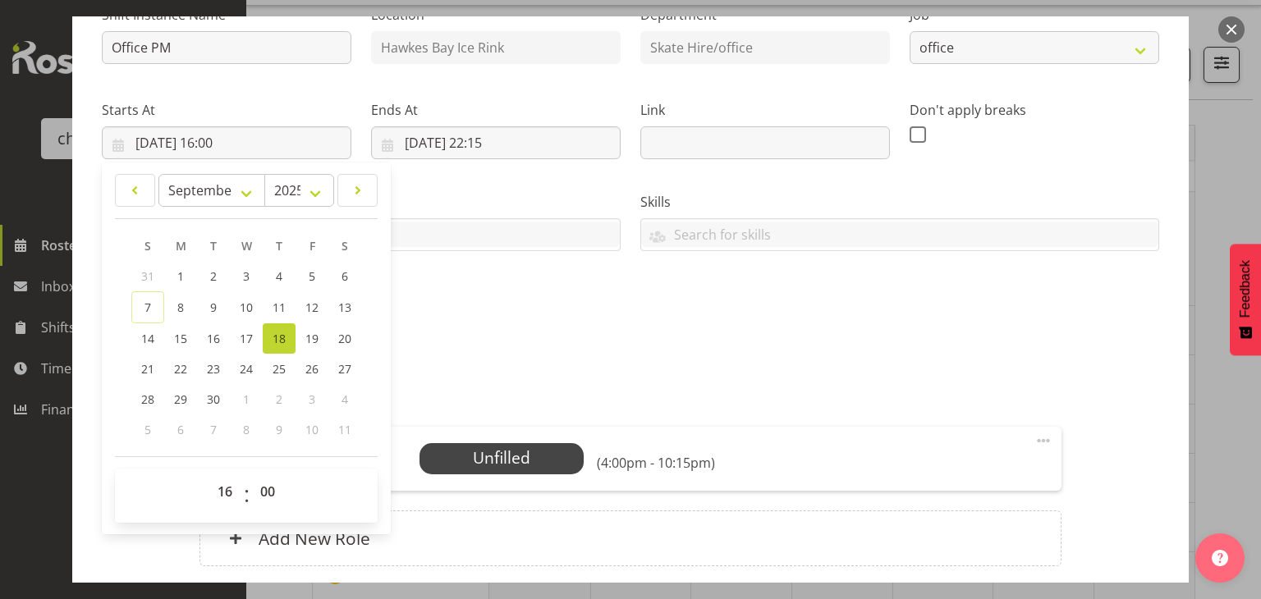
click at [499, 367] on div "Attachments" at bounding box center [630, 361] width 1057 height 20
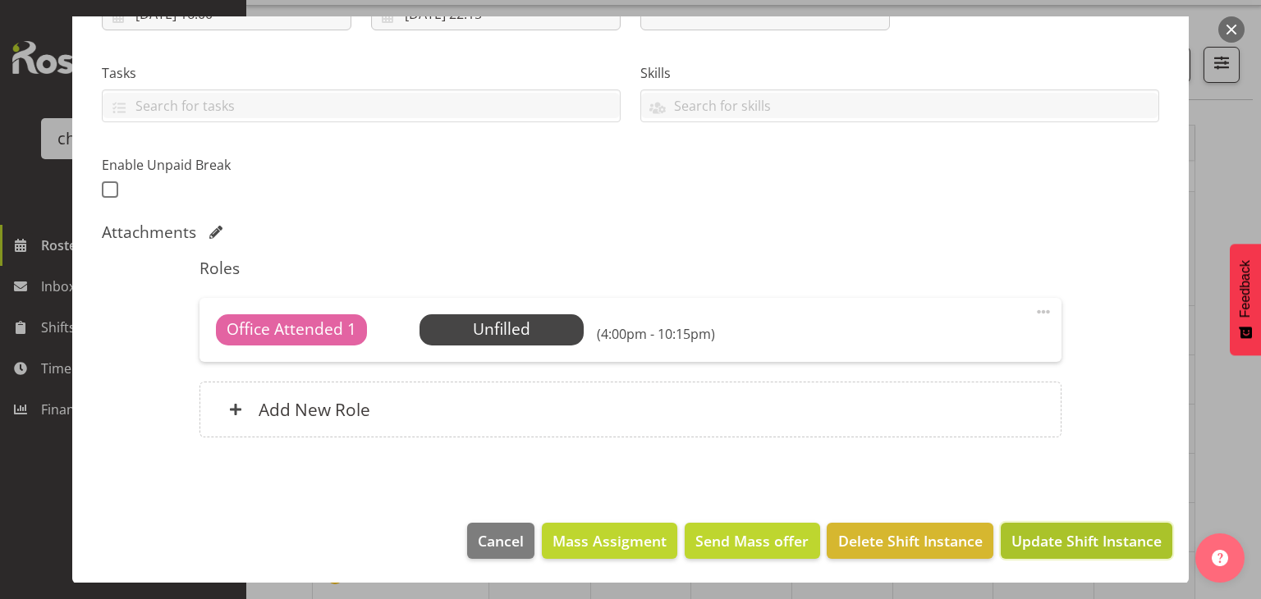
click at [1030, 539] on span "Update Shift Instance" at bounding box center [1086, 540] width 150 height 21
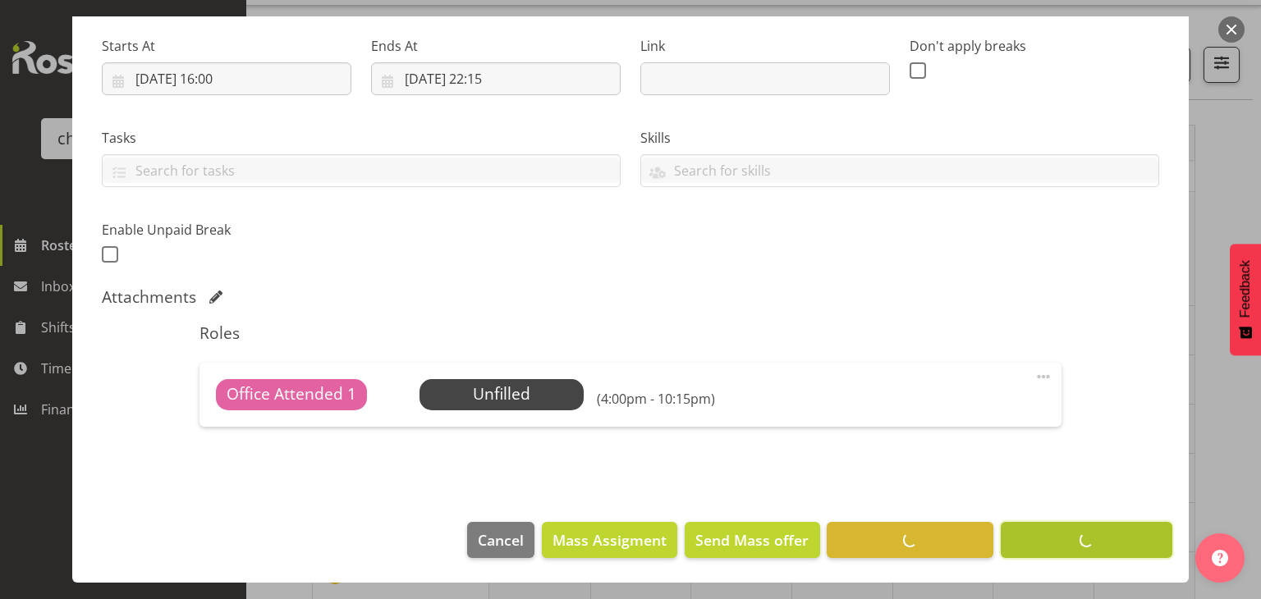
scroll to position [251, 0]
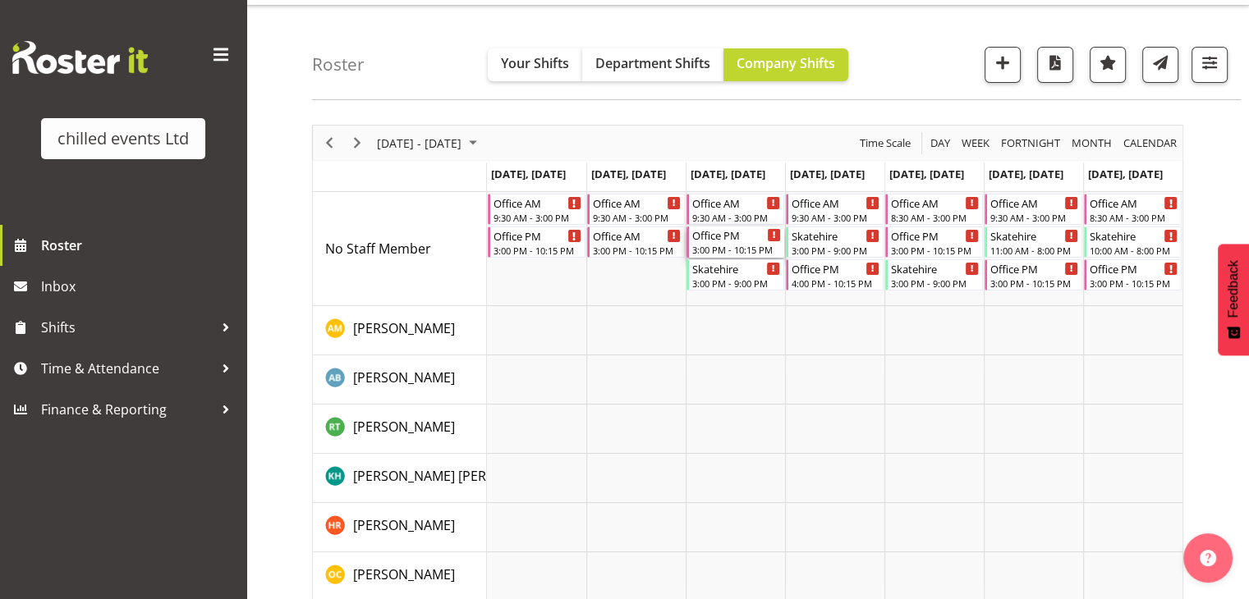
click at [720, 242] on div "Office PM 3:00 PM - 10:15 PM" at bounding box center [736, 242] width 89 height 31
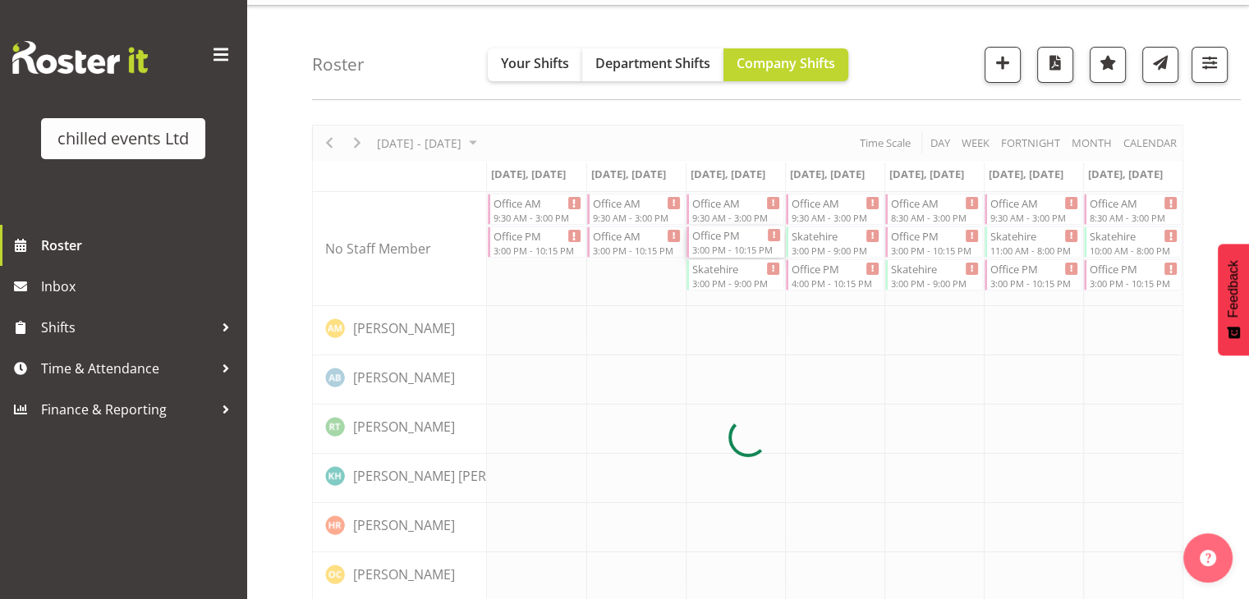
select select
select select "8"
select select "2025"
select select "15"
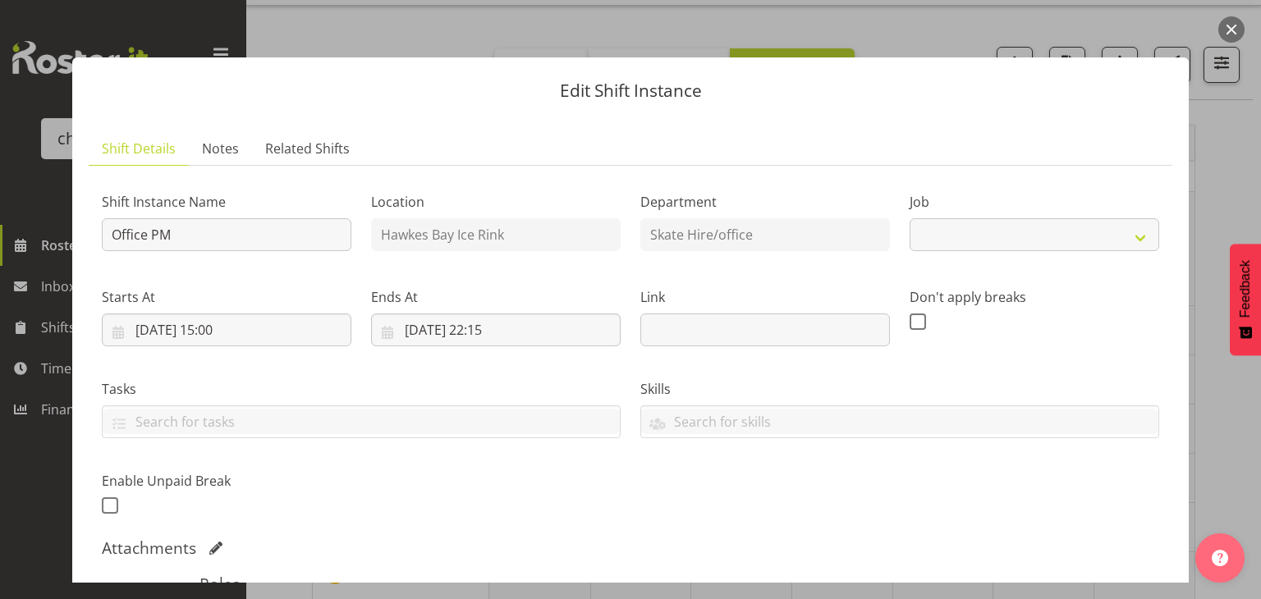
select select "845"
click at [232, 325] on input "[DATE] 15:00" at bounding box center [227, 330] width 250 height 33
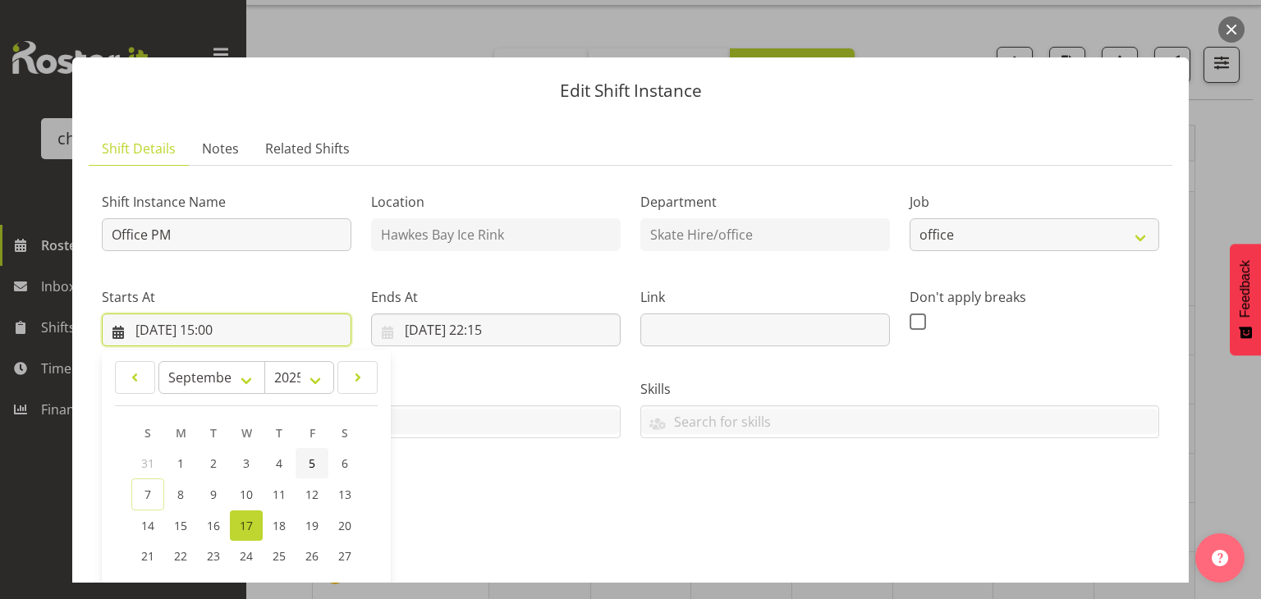
scroll to position [316, 0]
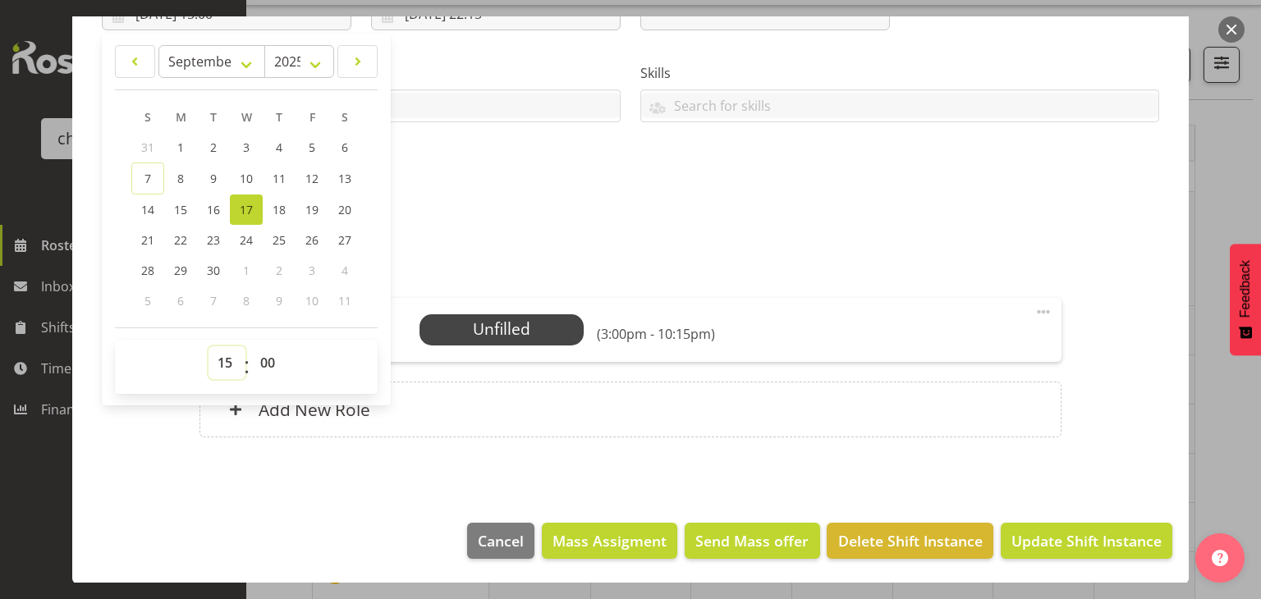
click at [231, 362] on select "00 01 02 03 04 05 06 07 08 09 10 11 12 13 14 15 16 17 18 19 20 21 22 23" at bounding box center [227, 362] width 37 height 33
select select "16"
click at [209, 346] on select "00 01 02 03 04 05 06 07 08 09 10 11 12 13 14 15 16 17 18 19 20 21 22 23" at bounding box center [227, 362] width 37 height 33
type input "17/09/2025, 16:00"
click at [483, 208] on div "Shift Instance Name Office PM Location Hawkes Bay Ice Rink Department Skate Hir…" at bounding box center [630, 33] width 1077 height 360
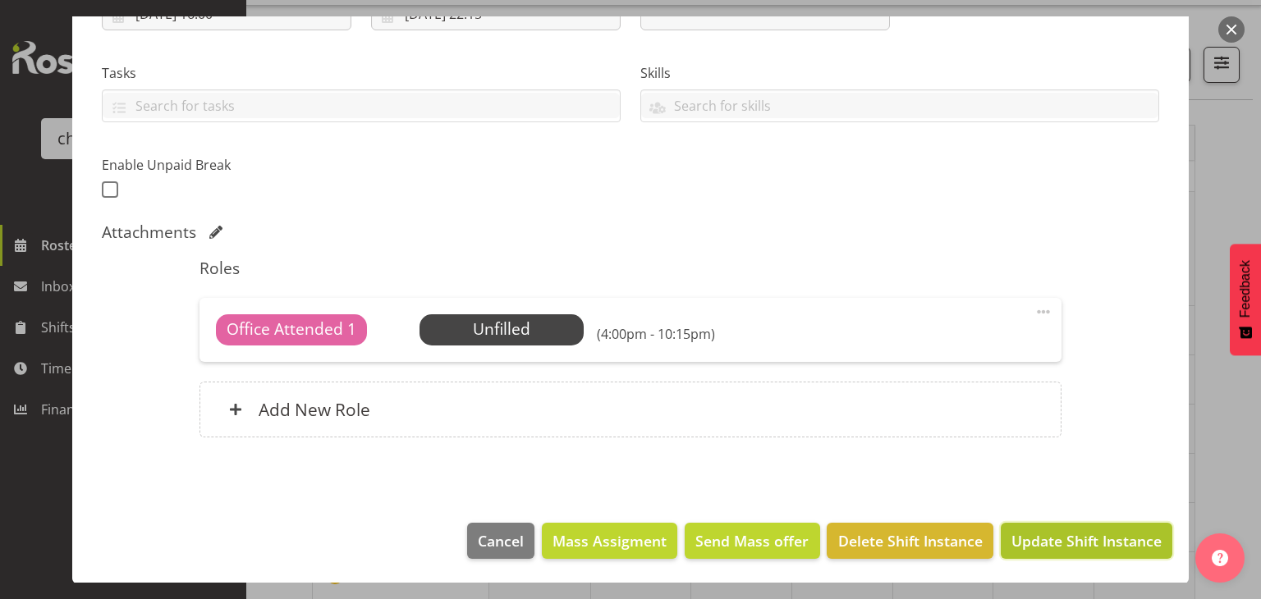
click at [1028, 539] on span "Update Shift Instance" at bounding box center [1086, 540] width 150 height 21
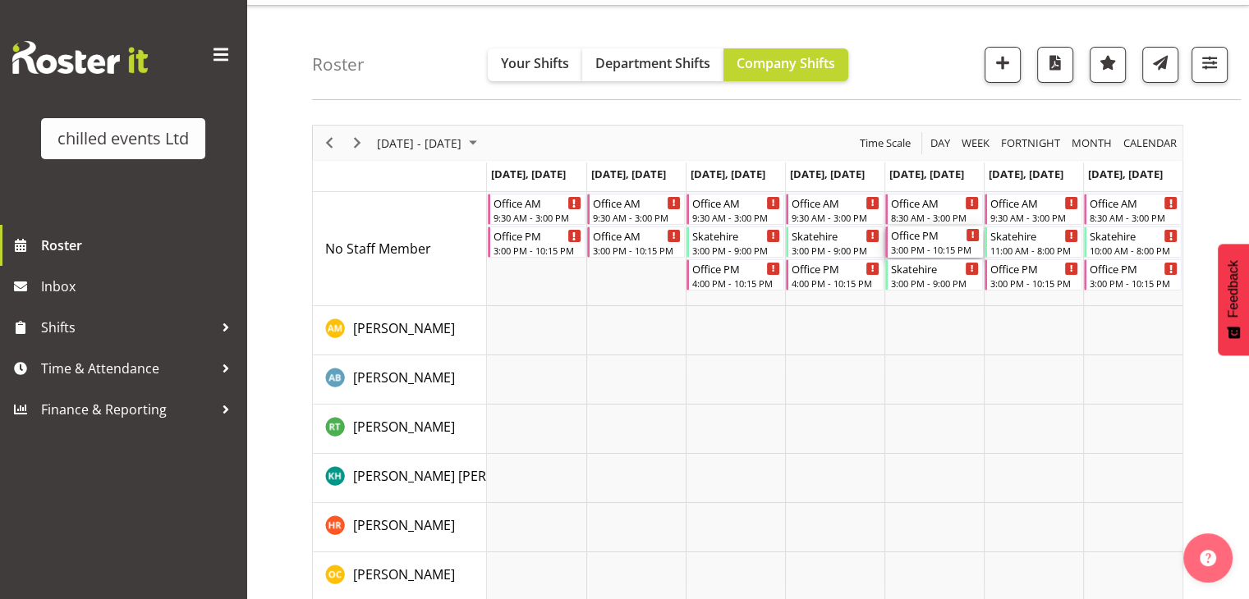
click at [924, 243] on div "3:00 PM - 10:15 PM" at bounding box center [935, 249] width 89 height 13
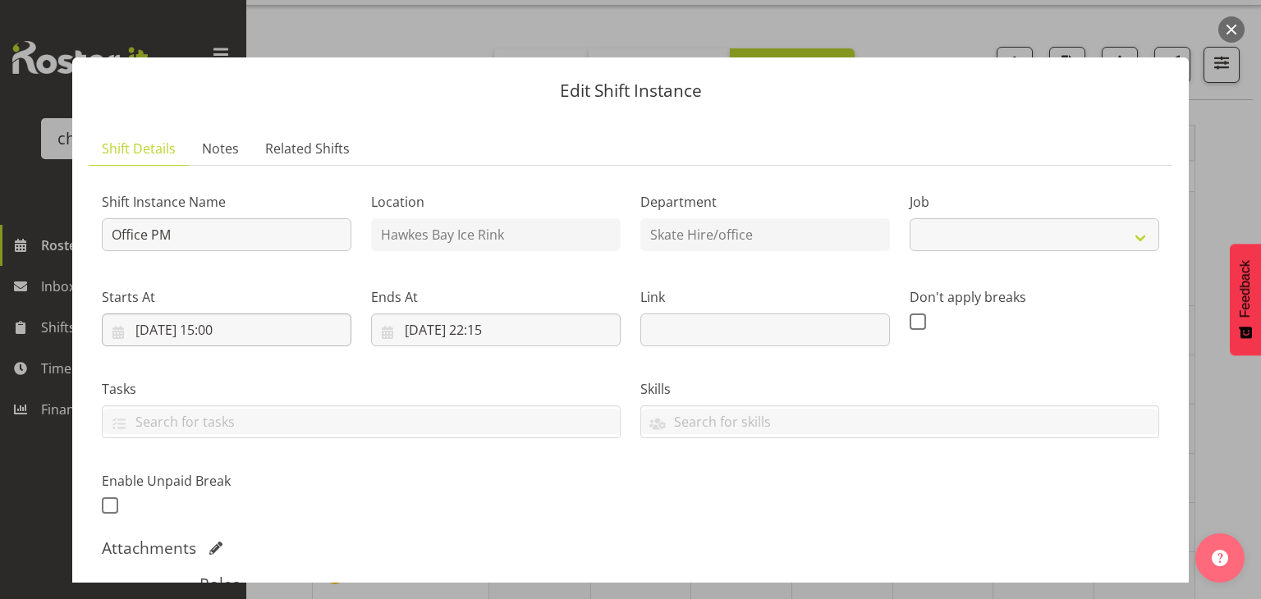
select select "845"
click at [218, 329] on input "19/09/2025, 15:00" at bounding box center [227, 330] width 250 height 33
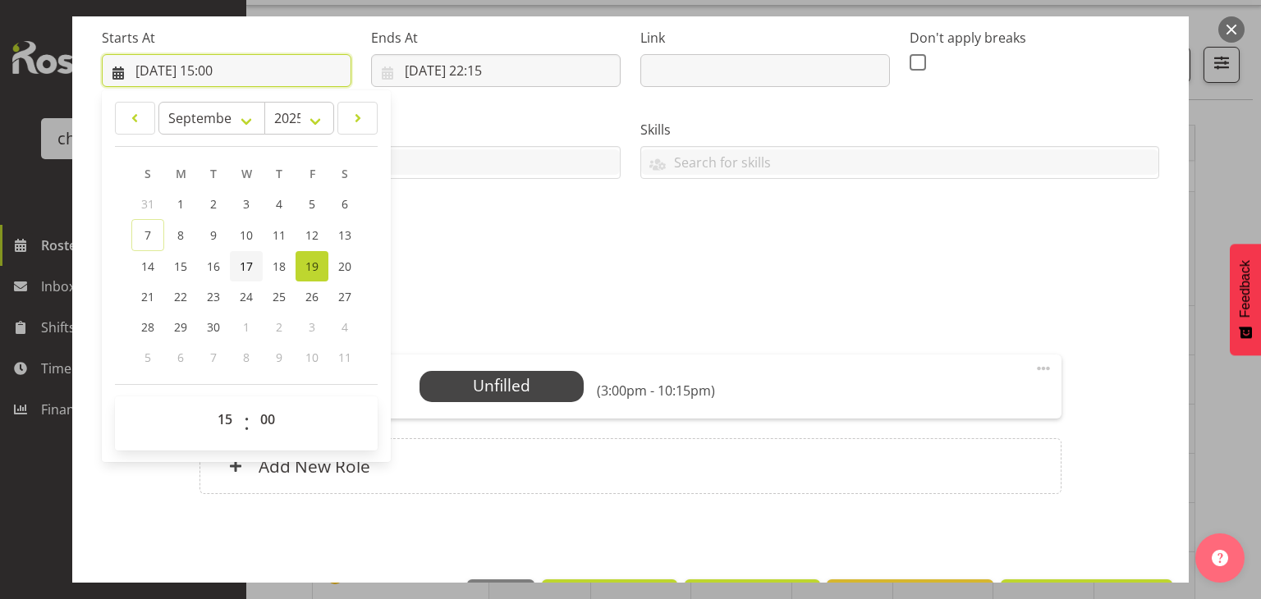
scroll to position [266, 0]
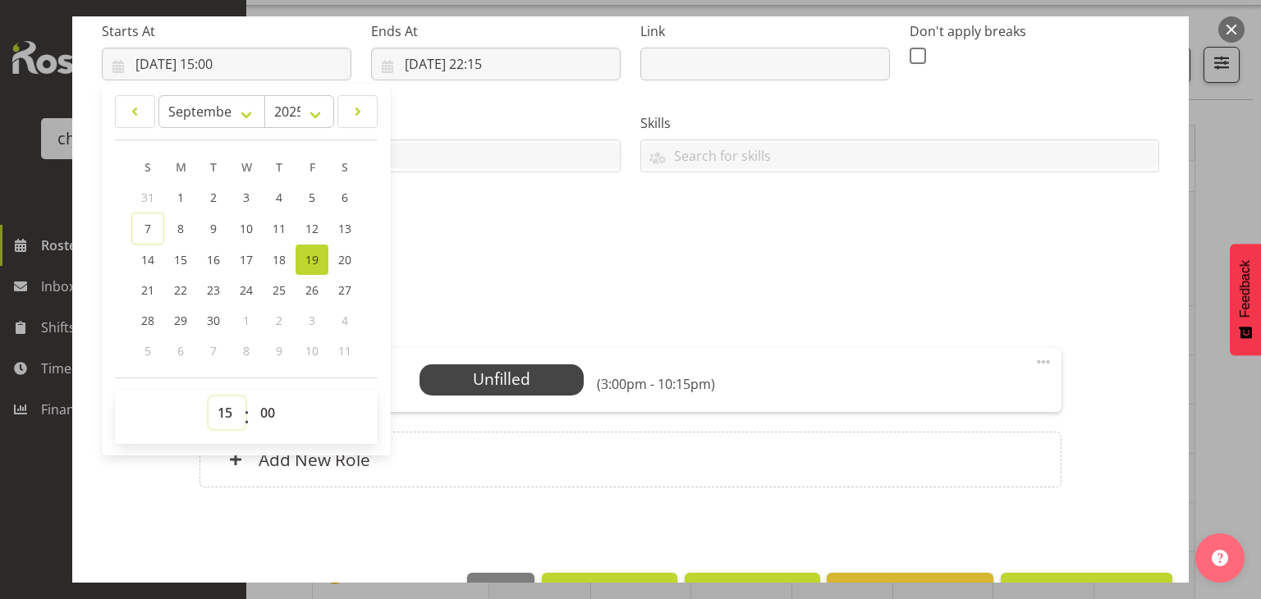
click at [218, 411] on select "00 01 02 03 04 05 06 07 08 09 10 11 12 13 14 15 16 17 18 19 20 21 22 23" at bounding box center [227, 413] width 37 height 33
select select "16"
click at [209, 397] on select "00 01 02 03 04 05 06 07 08 09 10 11 12 13 14 15 16 17 18 19 20 21 22 23" at bounding box center [227, 413] width 37 height 33
type input "19/09/2025, 16:00"
click at [529, 264] on div "Shift Instance Name Office PM Location Hawkes Bay Ice Rink Department Skate Hir…" at bounding box center [630, 210] width 1057 height 594
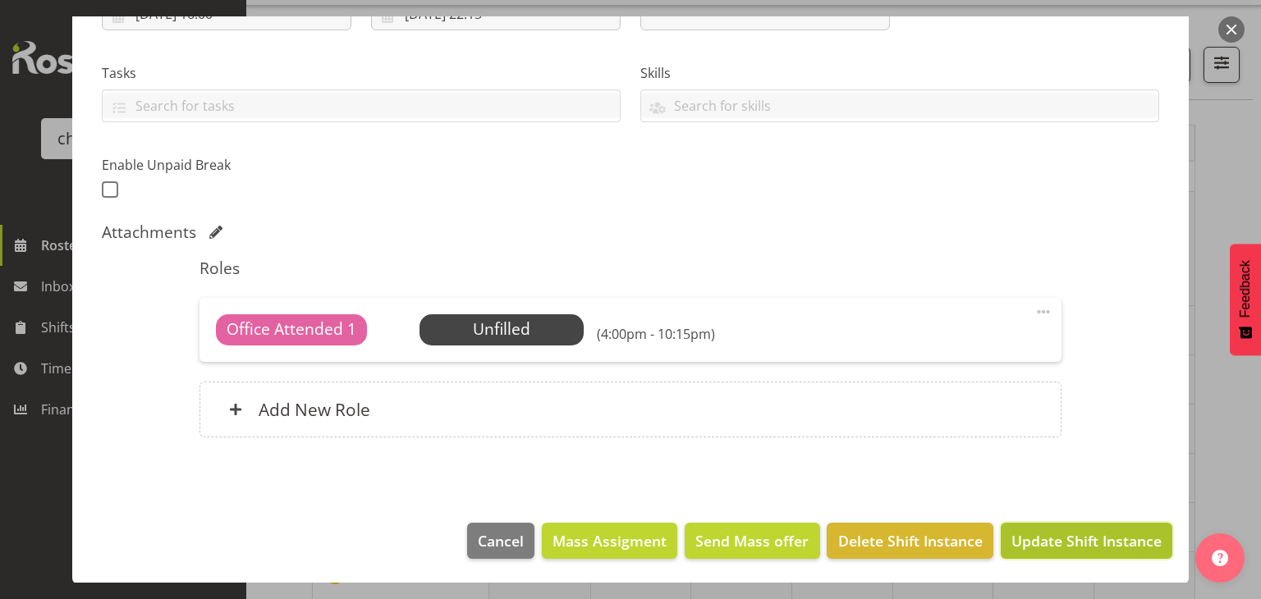
click at [1051, 523] on button "Update Shift Instance" at bounding box center [1087, 541] width 172 height 36
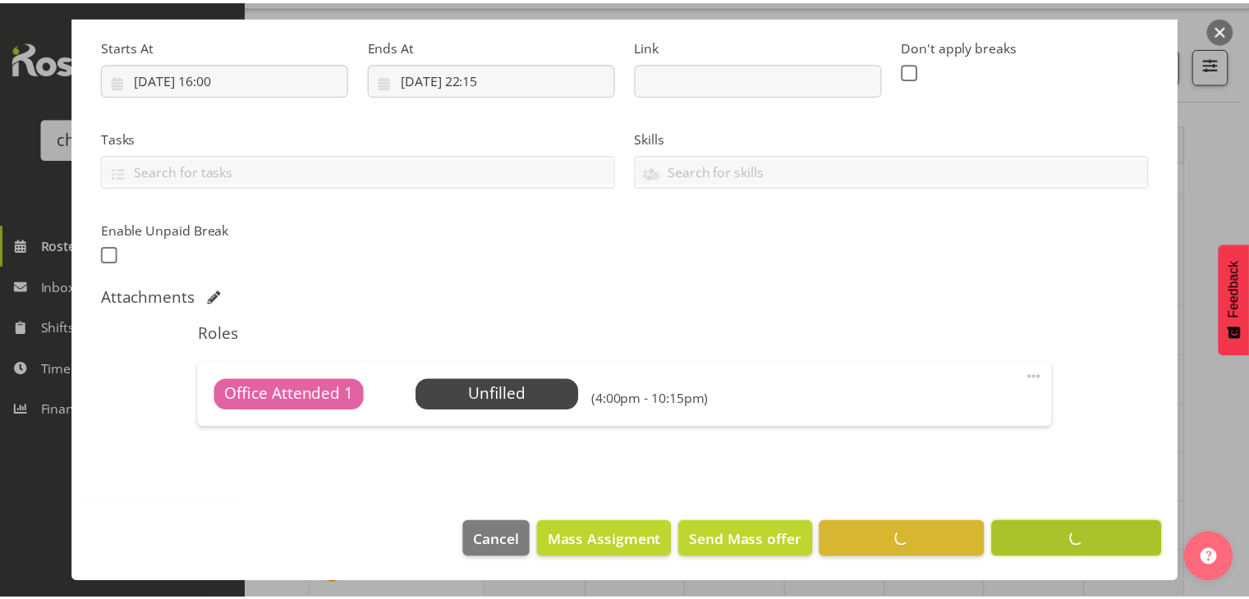
scroll to position [251, 0]
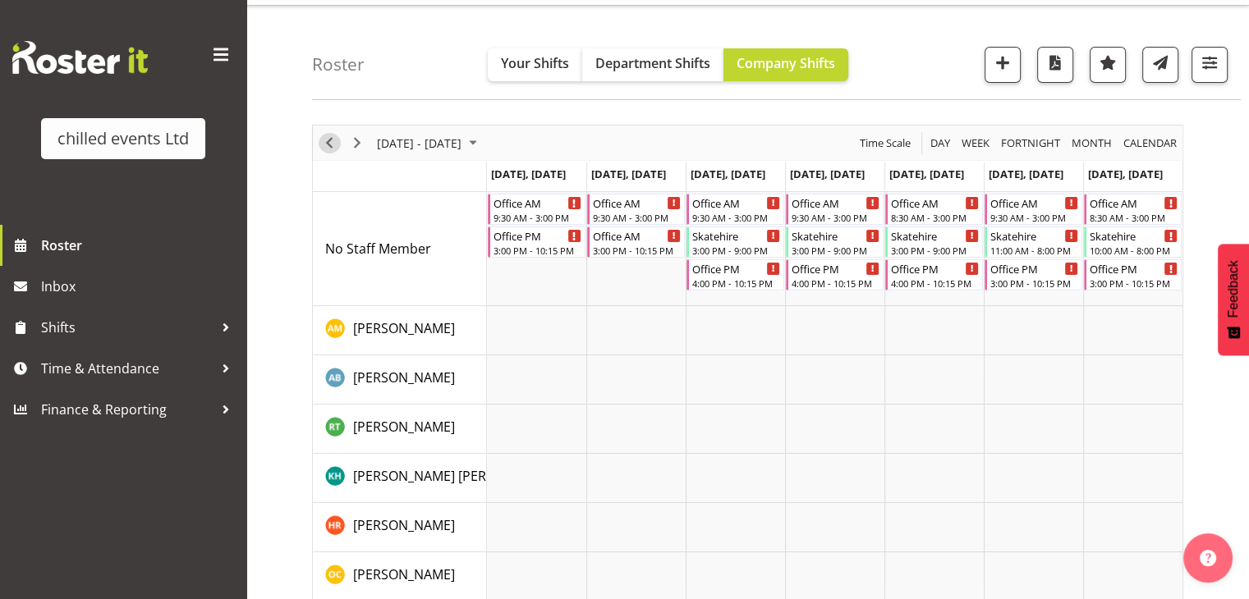
click at [326, 145] on span "Previous" at bounding box center [329, 143] width 20 height 21
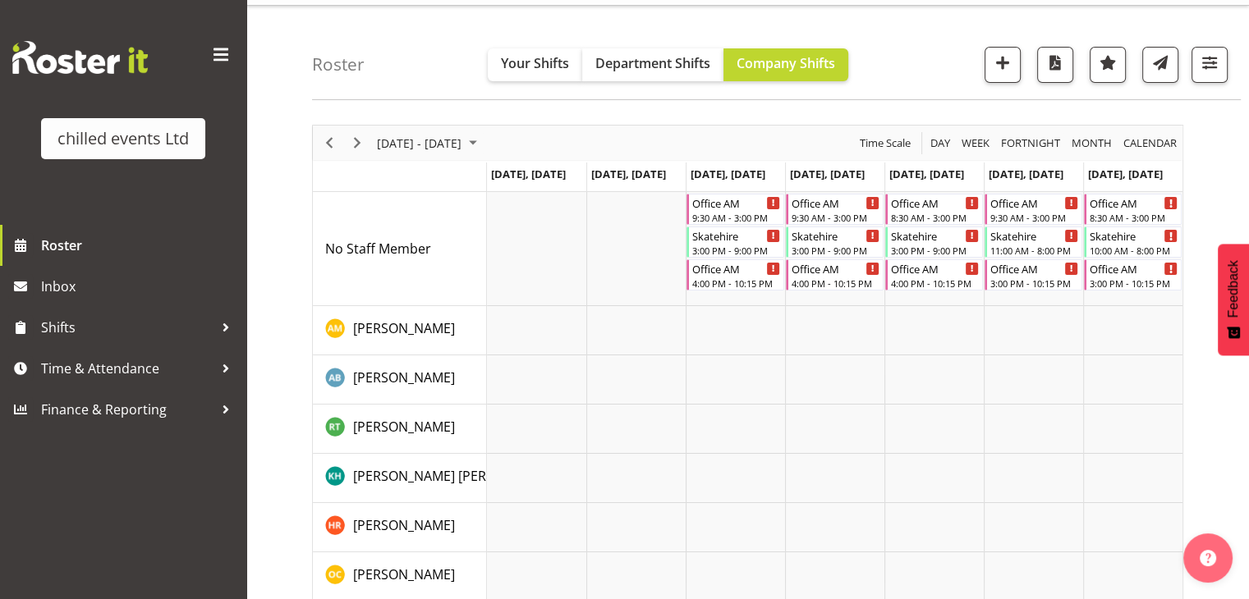
click at [917, 44] on div "Roster Your Shifts Department Shifts Company Shifts All Locations Clear Hamilto…" at bounding box center [776, 53] width 929 height 94
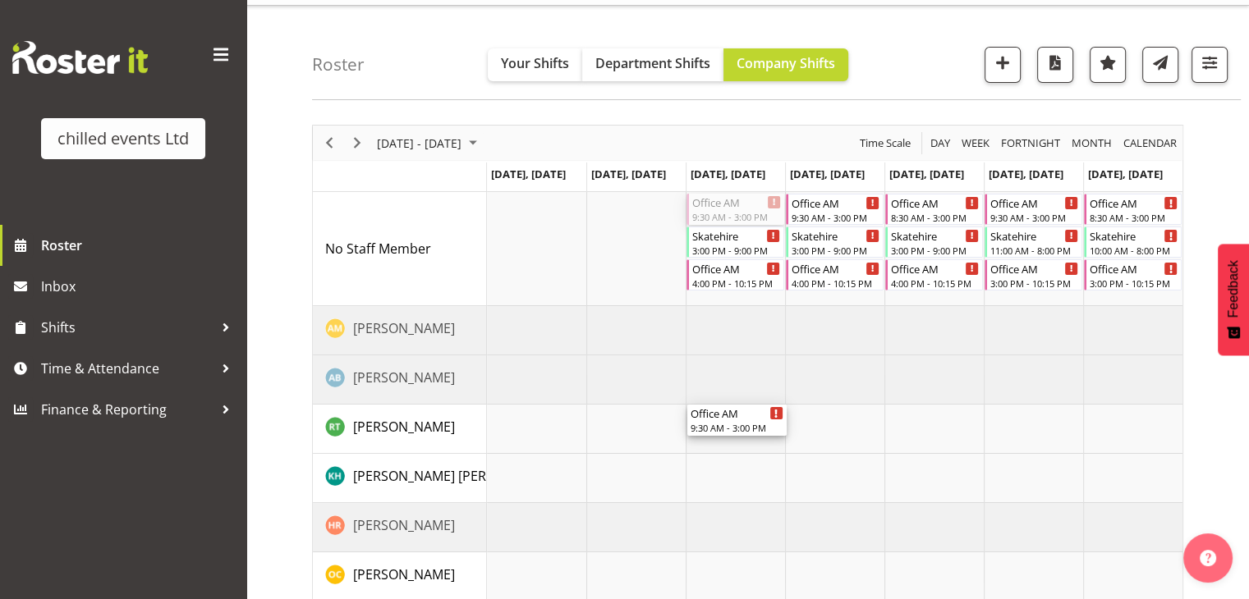
drag, startPoint x: 716, startPoint y: 202, endPoint x: 731, endPoint y: 418, distance: 216.4
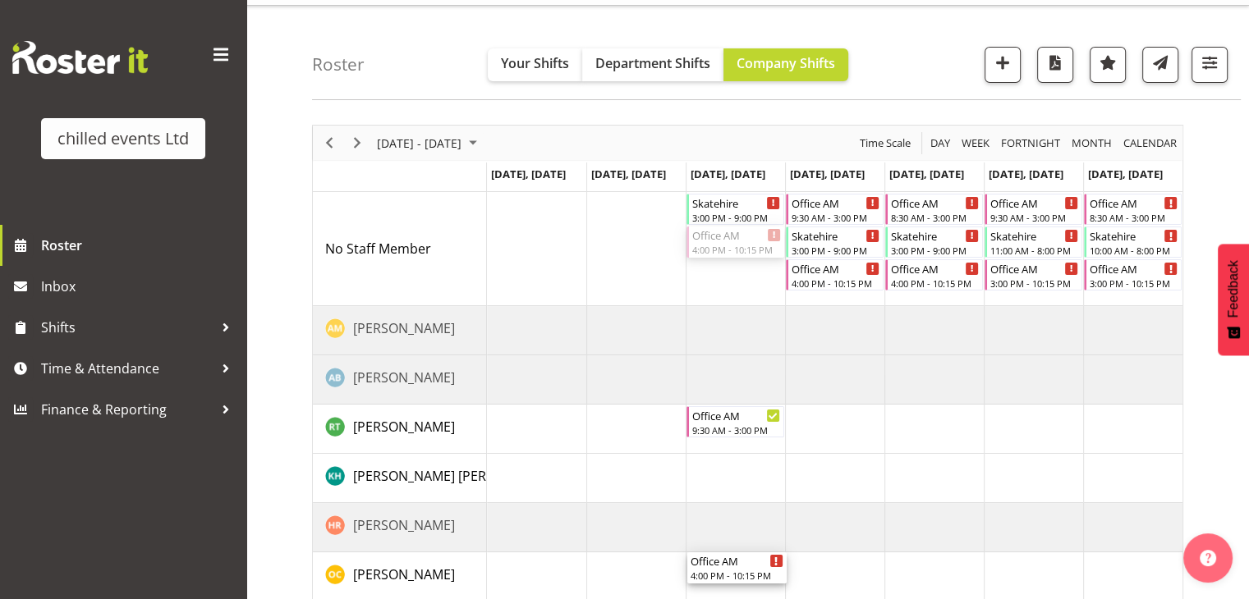
drag, startPoint x: 738, startPoint y: 243, endPoint x: 743, endPoint y: 562, distance: 319.4
drag, startPoint x: 731, startPoint y: 214, endPoint x: 730, endPoint y: 467, distance: 252.9
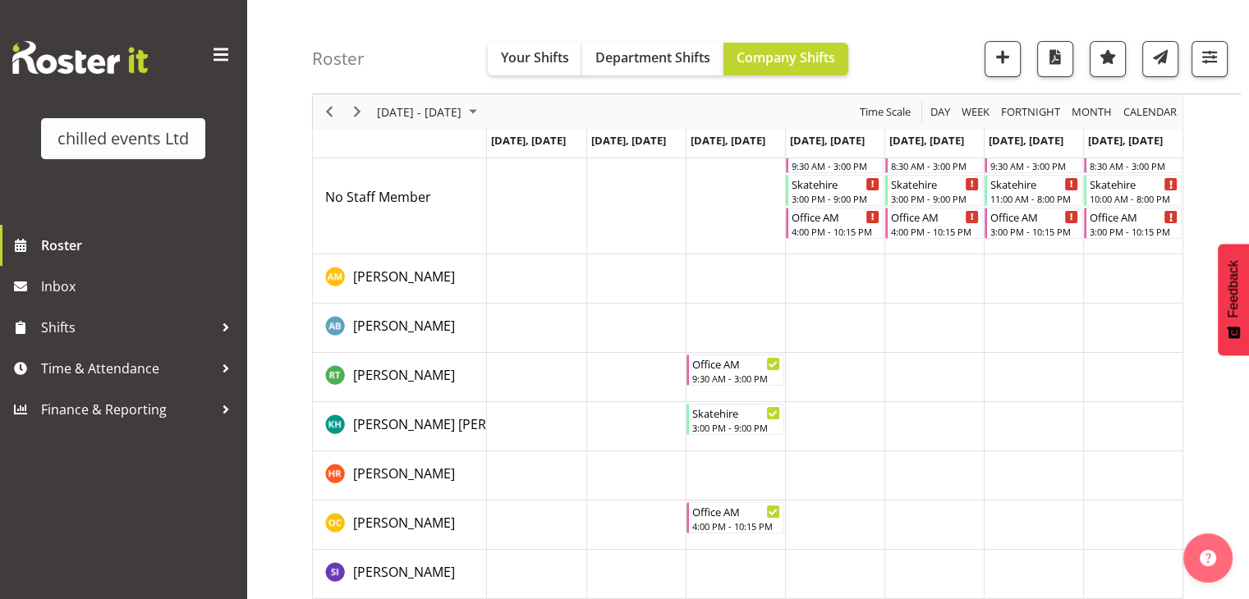
scroll to position [97, 0]
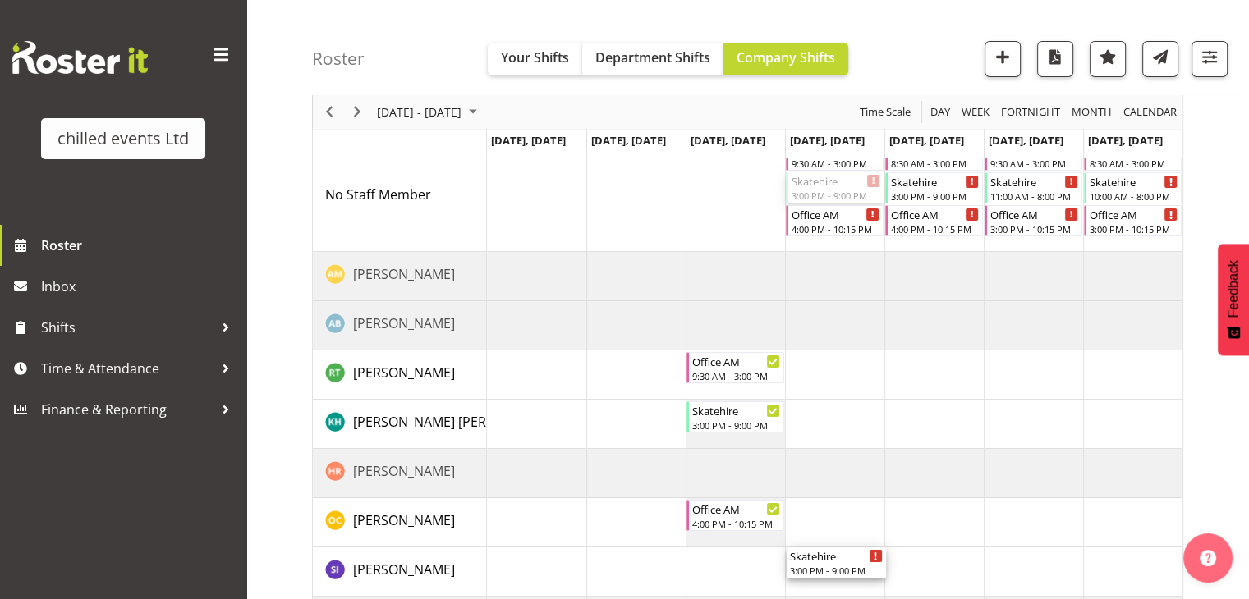
drag, startPoint x: 819, startPoint y: 190, endPoint x: 823, endPoint y: 559, distance: 369.5
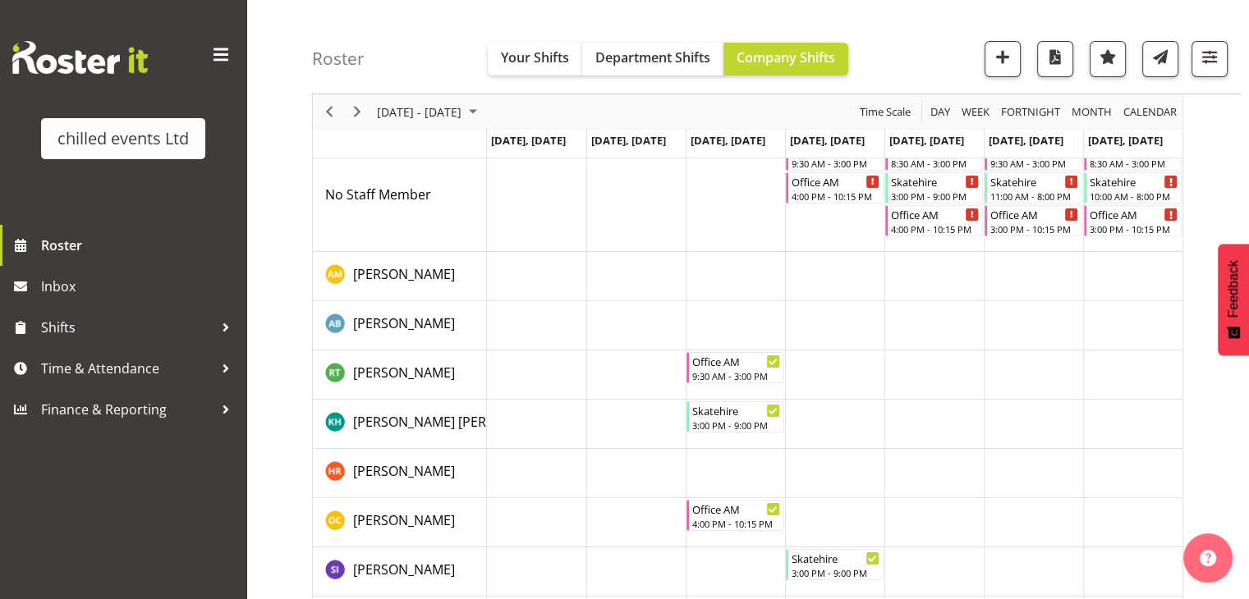
scroll to position [10, 0]
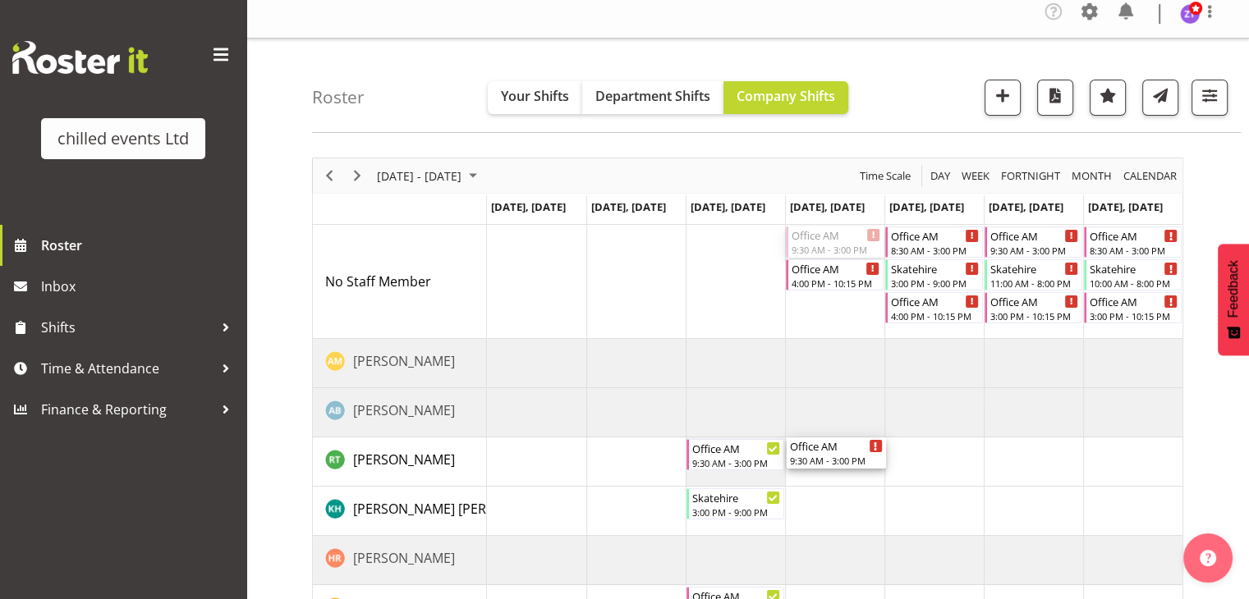
drag, startPoint x: 820, startPoint y: 237, endPoint x: 832, endPoint y: 485, distance: 248.2
click at [832, 485] on div "Office AM 9:30 AM - 3:00 PM Office AM 4:00 PM - 10:15 PM Office AM 8:30 AM - 3:…" at bounding box center [834, 503] width 695 height 557
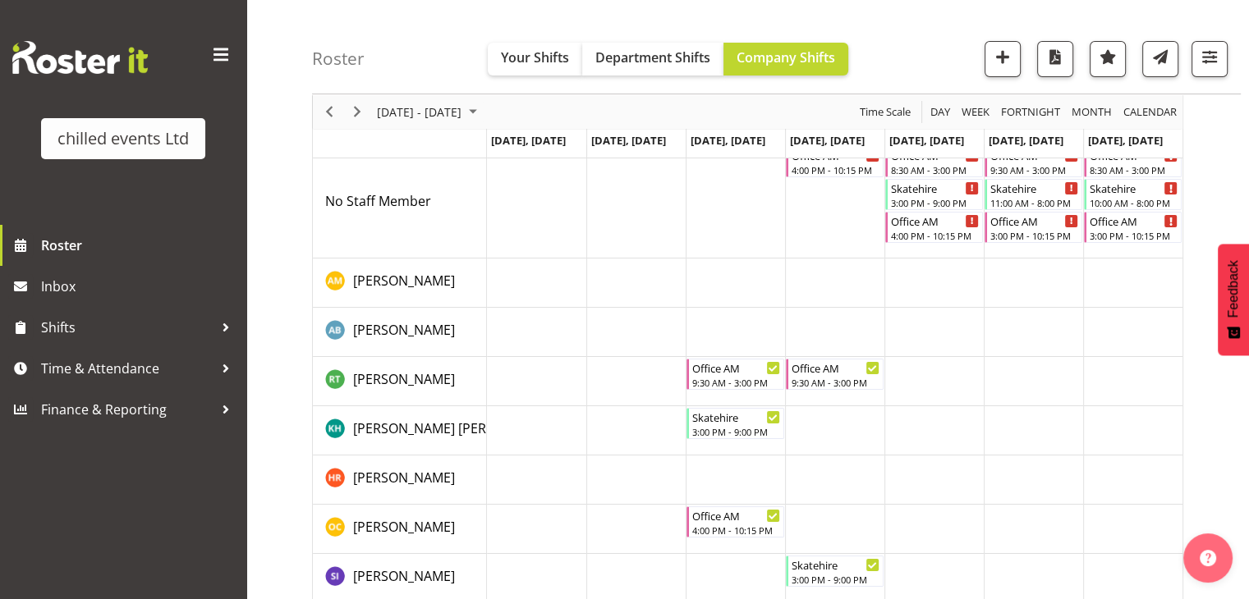
scroll to position [89, 0]
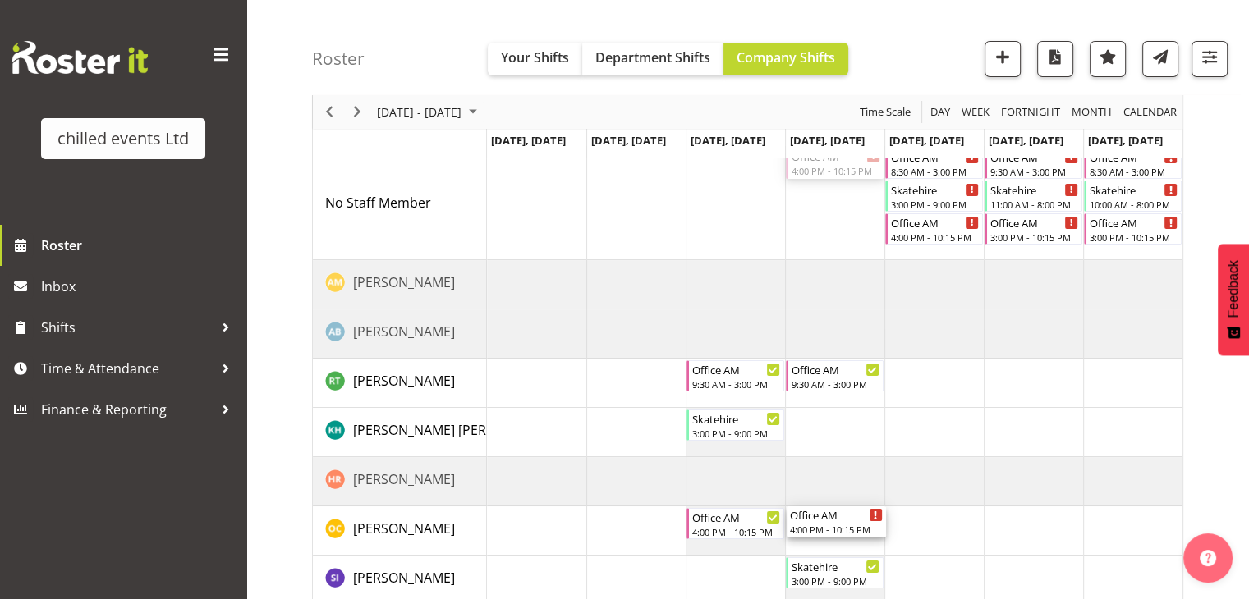
drag, startPoint x: 818, startPoint y: 172, endPoint x: 860, endPoint y: 537, distance: 367.8
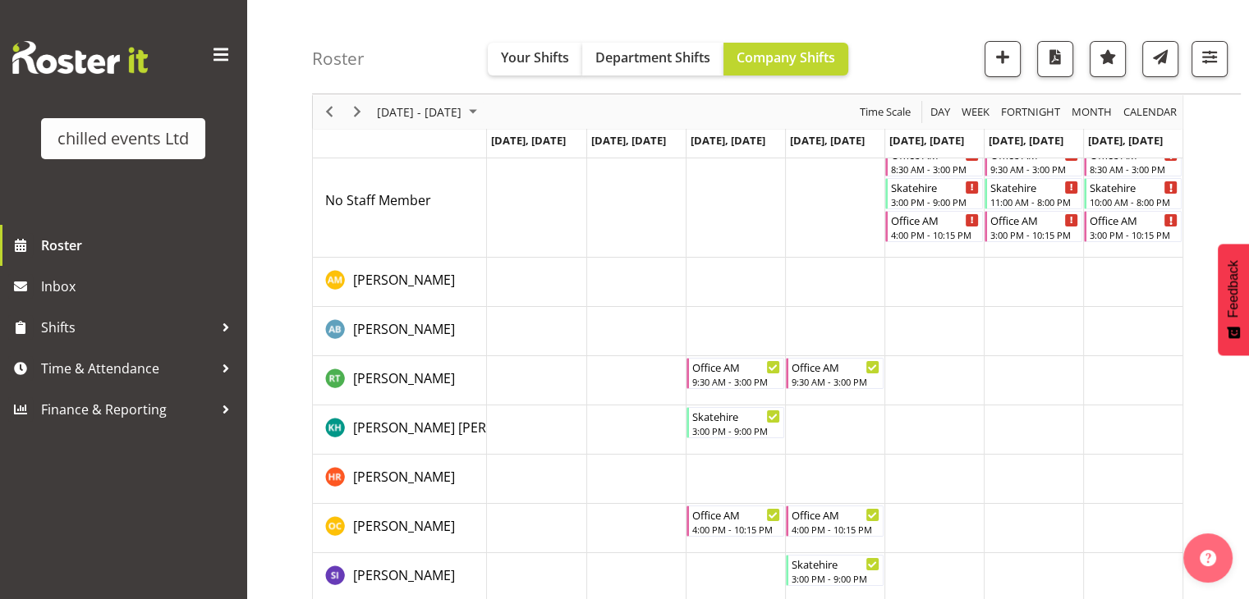
scroll to position [85, 0]
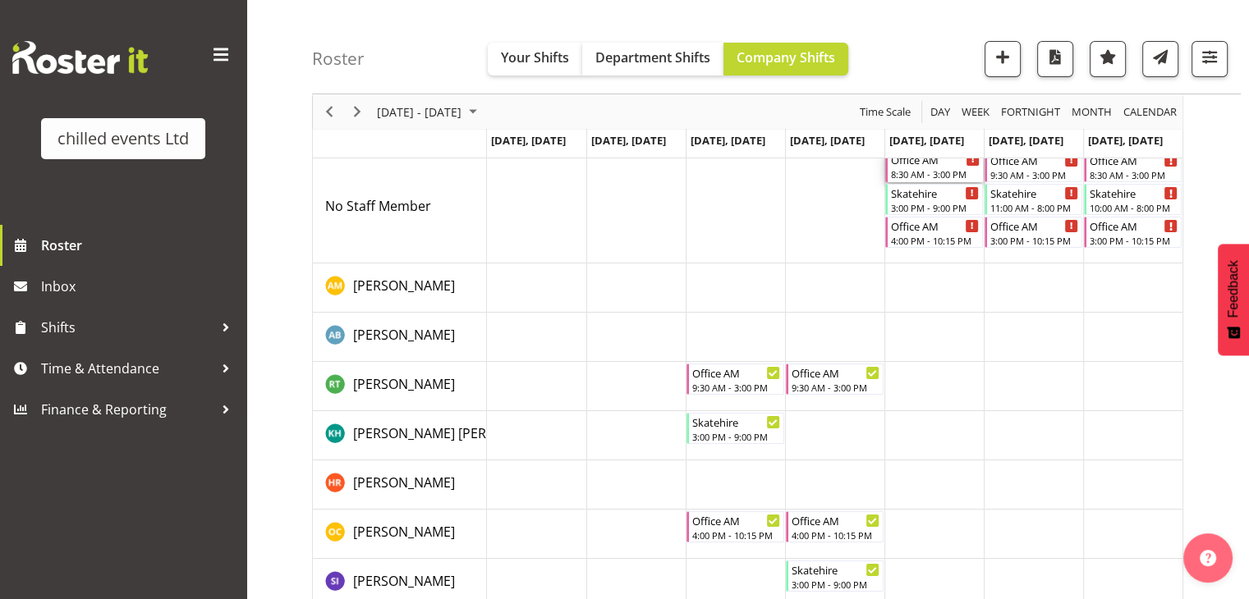
click at [931, 173] on div "8:30 AM - 3:00 PM" at bounding box center [935, 173] width 89 height 13
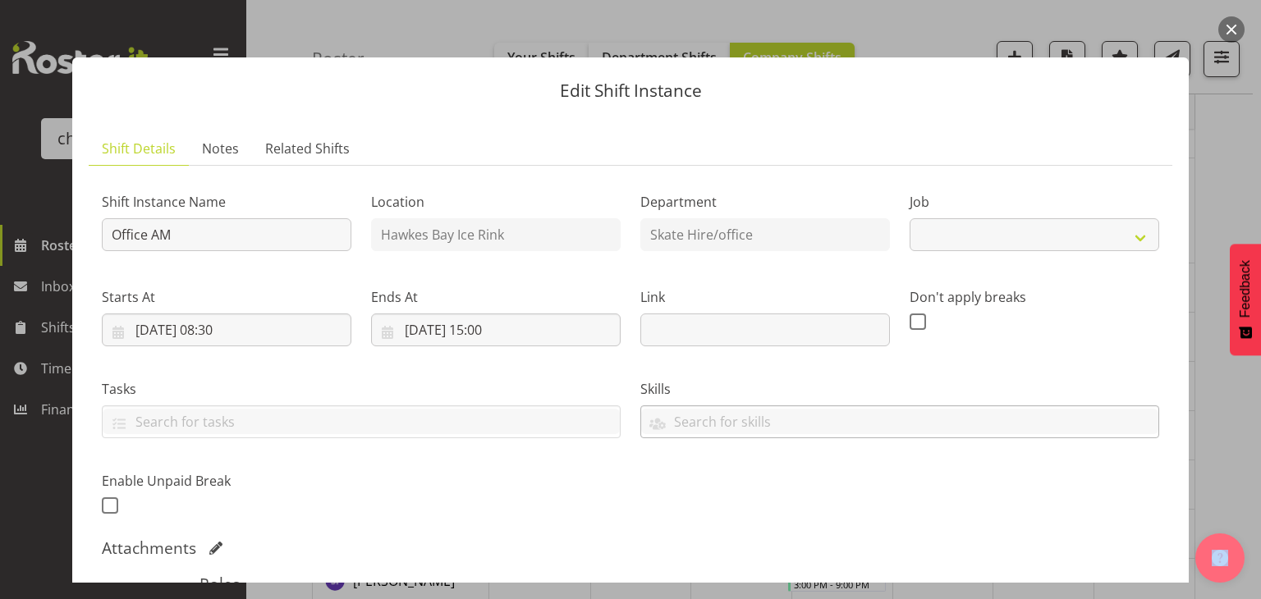
select select "845"
drag, startPoint x: 931, startPoint y: 173, endPoint x: 956, endPoint y: 411, distance: 239.4
click at [956, 411] on body "chilled events Ltd Roster Inbox Shifts Time & Attendance Finance & Reporting Co…" at bounding box center [630, 214] width 1261 height 599
click at [1236, 33] on button "button" at bounding box center [1231, 29] width 26 height 26
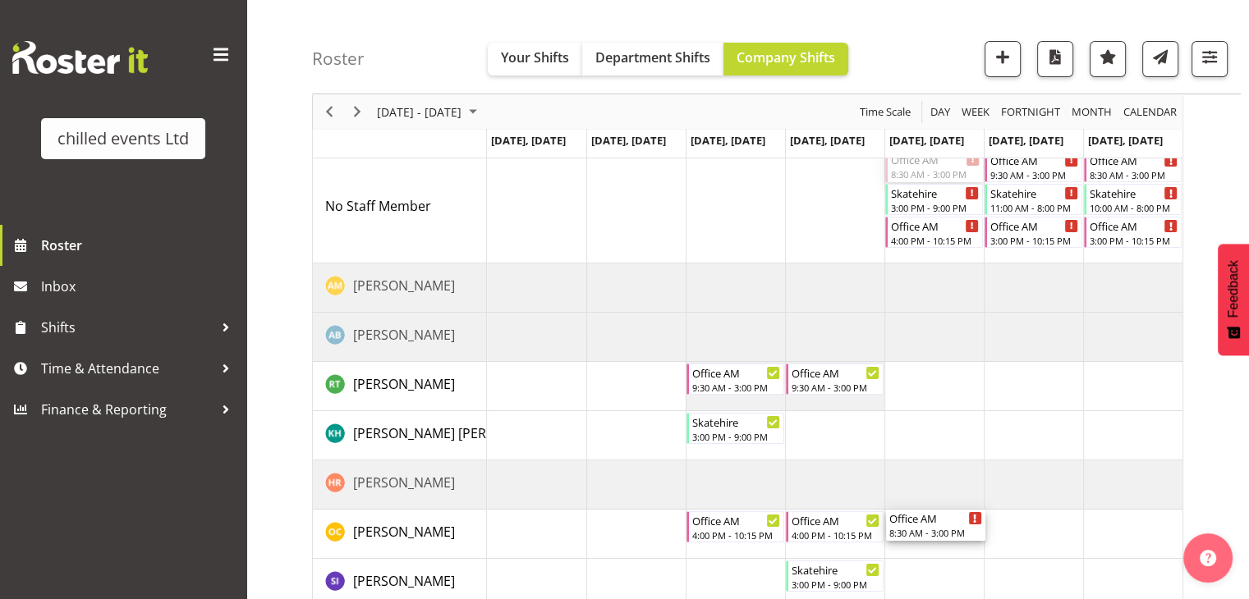
drag, startPoint x: 943, startPoint y: 168, endPoint x: 965, endPoint y: 548, distance: 380.7
click at [965, 548] on div "Office AM 8:30 AM - 3:00 PM Skatehire 3:00 PM - 9:00 PM Office AM 4:00 PM - 10:…" at bounding box center [834, 427] width 695 height 557
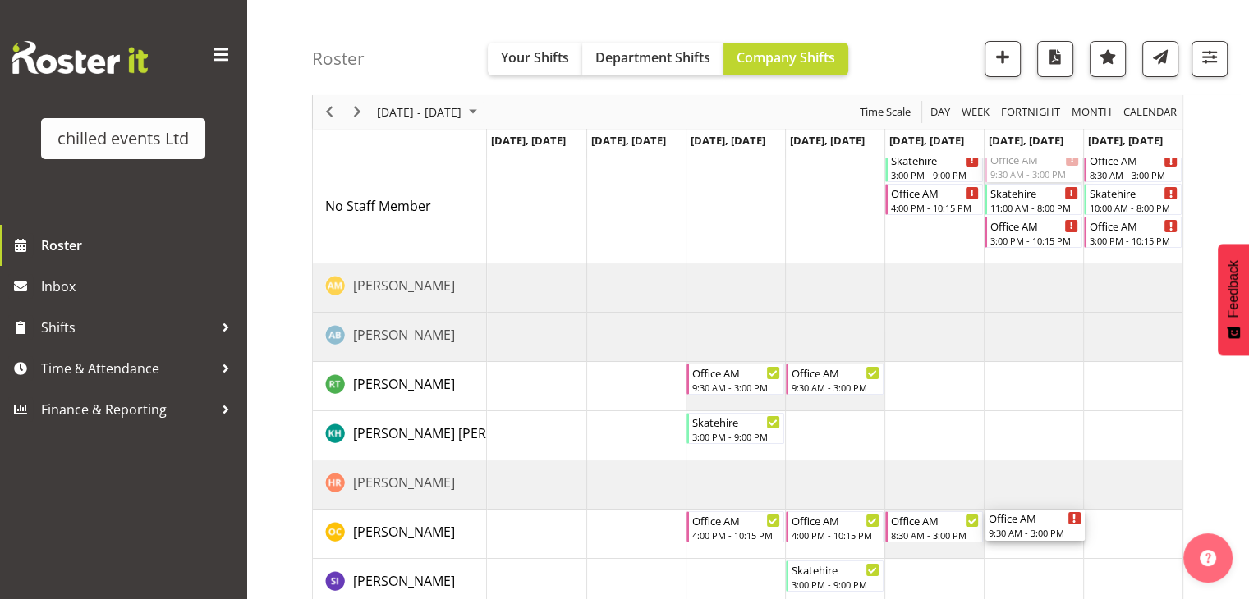
drag, startPoint x: 1017, startPoint y: 171, endPoint x: 1031, endPoint y: 520, distance: 349.2
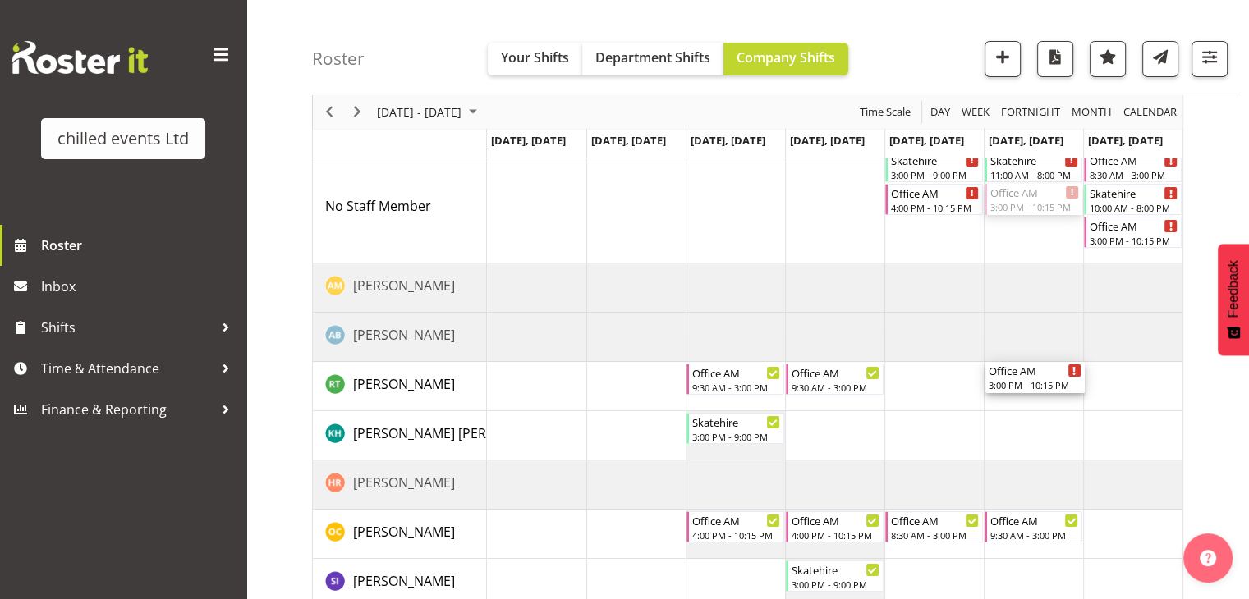
drag, startPoint x: 1039, startPoint y: 200, endPoint x: 1044, endPoint y: 370, distance: 170.8
drag, startPoint x: 927, startPoint y: 195, endPoint x: 929, endPoint y: 388, distance: 192.1
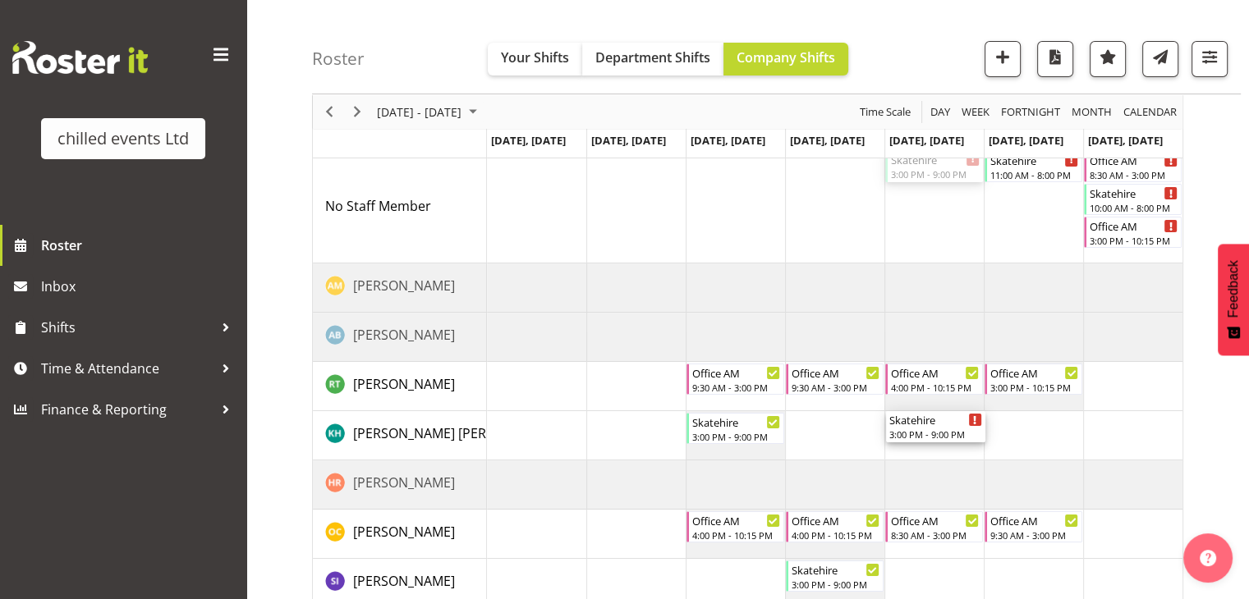
drag, startPoint x: 924, startPoint y: 166, endPoint x: 928, endPoint y: 425, distance: 259.5
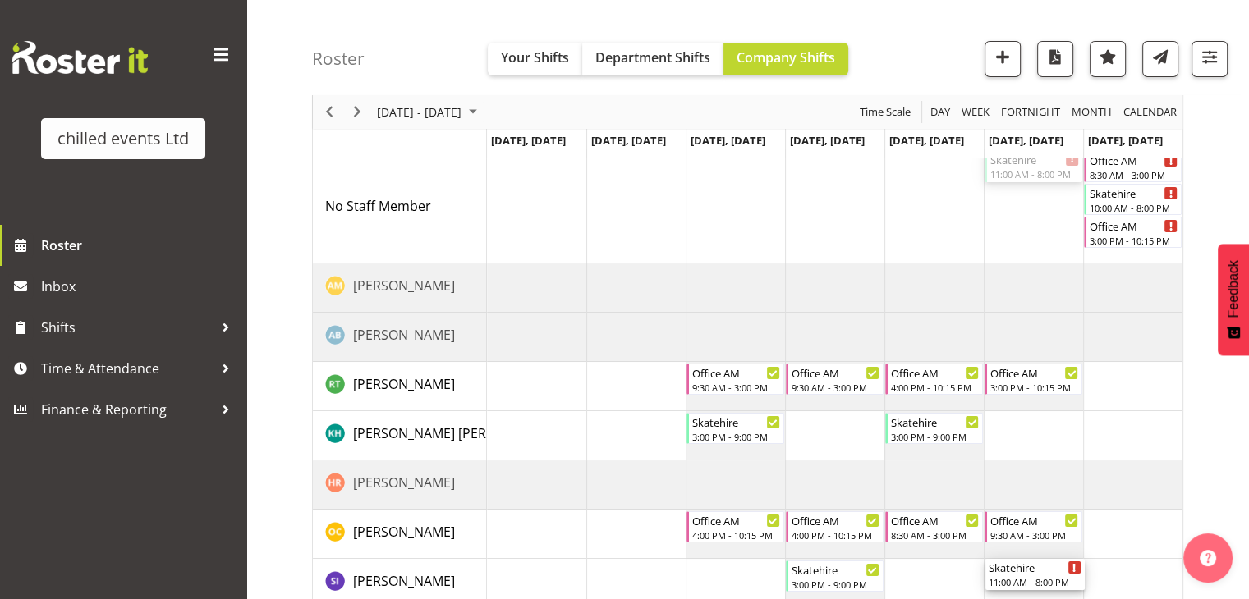
drag, startPoint x: 1021, startPoint y: 171, endPoint x: 1039, endPoint y: 573, distance: 402.7
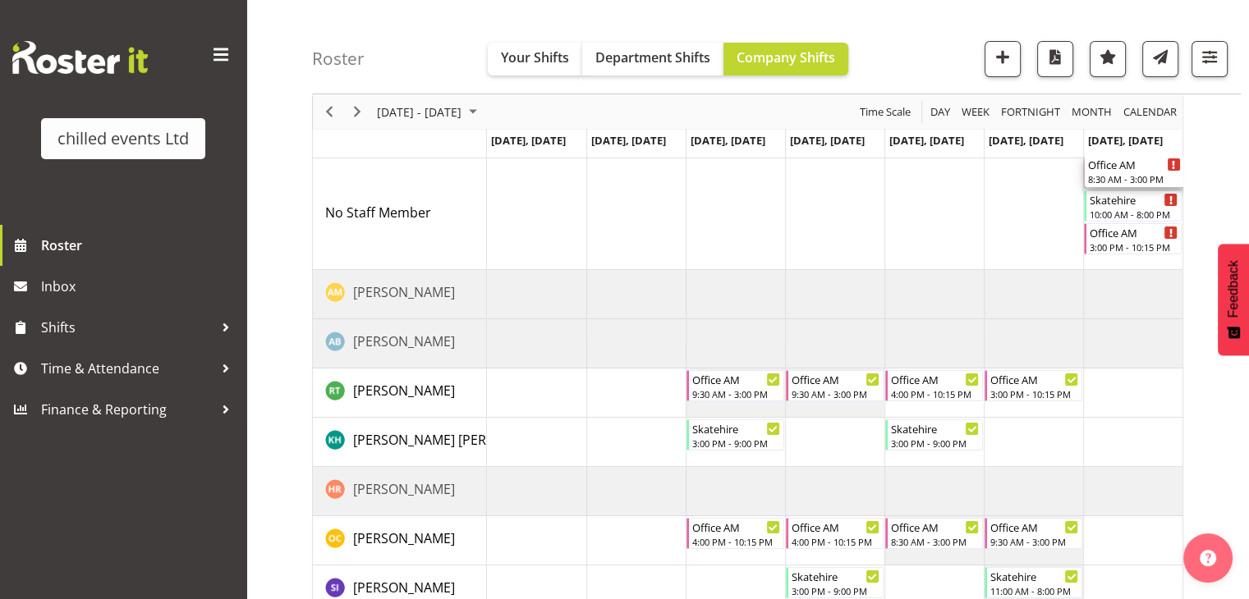
scroll to position [0, 0]
drag, startPoint x: 1133, startPoint y: 176, endPoint x: 1148, endPoint y: 371, distance: 196.0
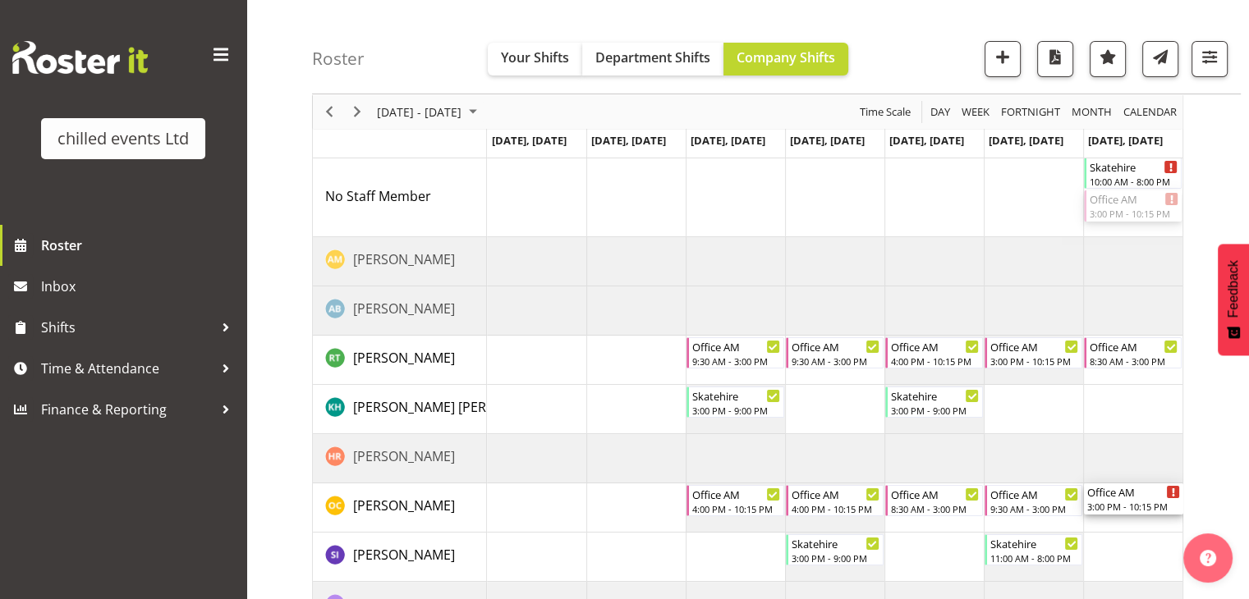
drag, startPoint x: 1135, startPoint y: 200, endPoint x: 1176, endPoint y: 524, distance: 326.9
click at [1176, 524] on div "Skatehire 10:00 AM - 8:00 PM Office AM 3:00 PM - 10:15 PM Office AM 9:30 AM - 3…" at bounding box center [834, 418] width 695 height 525
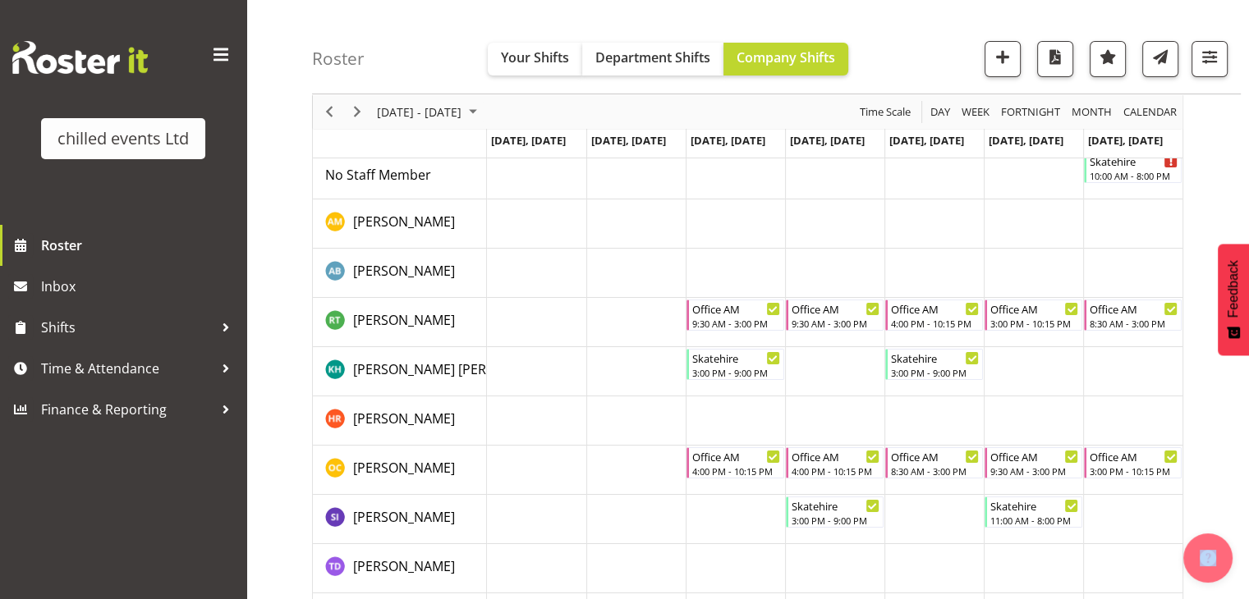
scroll to position [76, 0]
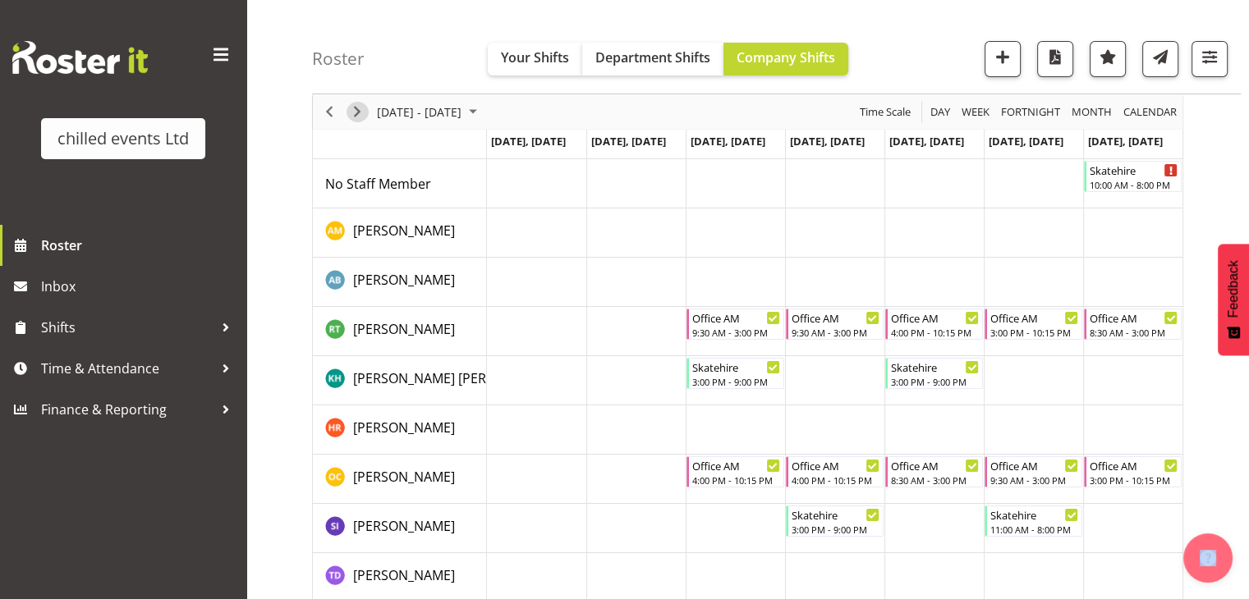
click at [351, 115] on span "Next" at bounding box center [357, 112] width 20 height 21
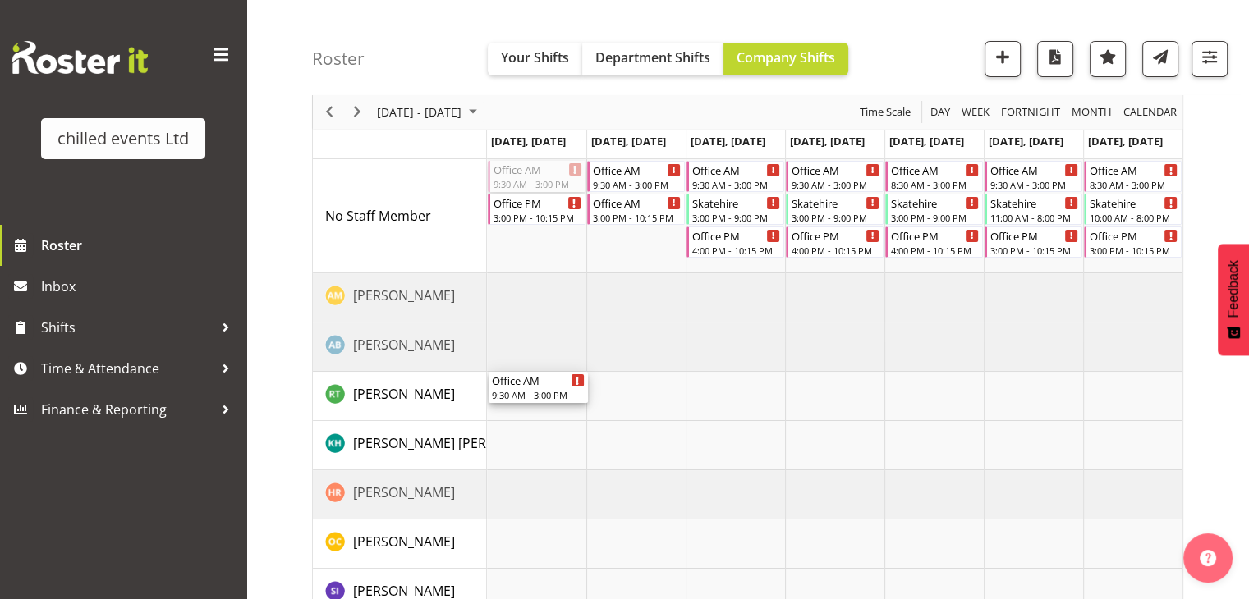
drag, startPoint x: 530, startPoint y: 181, endPoint x: 544, endPoint y: 383, distance: 202.4
drag, startPoint x: 636, startPoint y: 176, endPoint x: 625, endPoint y: 236, distance: 61.8
click at [625, 236] on div "Office PM 3:00 PM - 10:15 PM Office AM 9:30 AM - 3:00 PM Office AM 3:00 PM - 10…" at bounding box center [834, 437] width 695 height 557
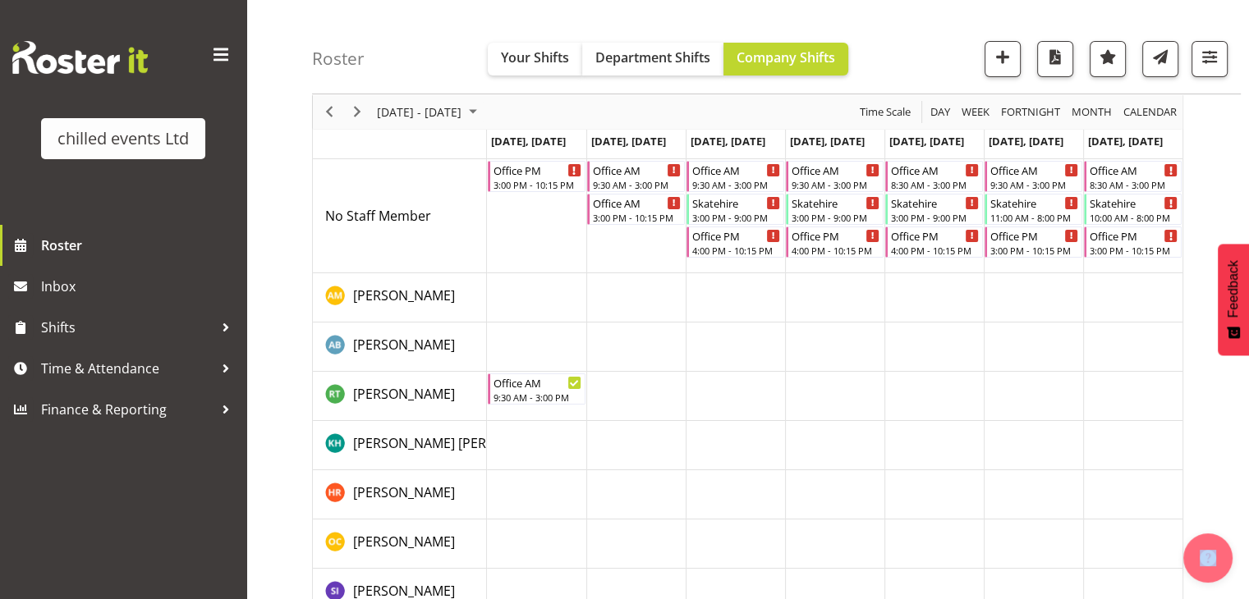
click at [342, 106] on div "Timeline Week of September 21, 2025" at bounding box center [329, 111] width 28 height 34
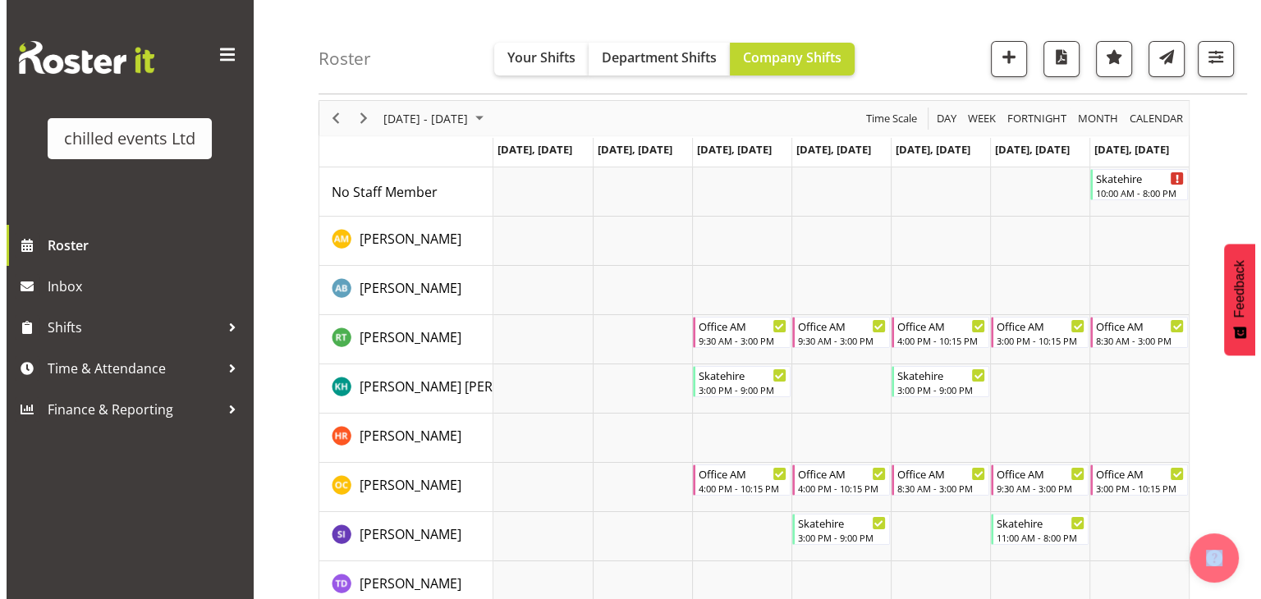
scroll to position [66, 0]
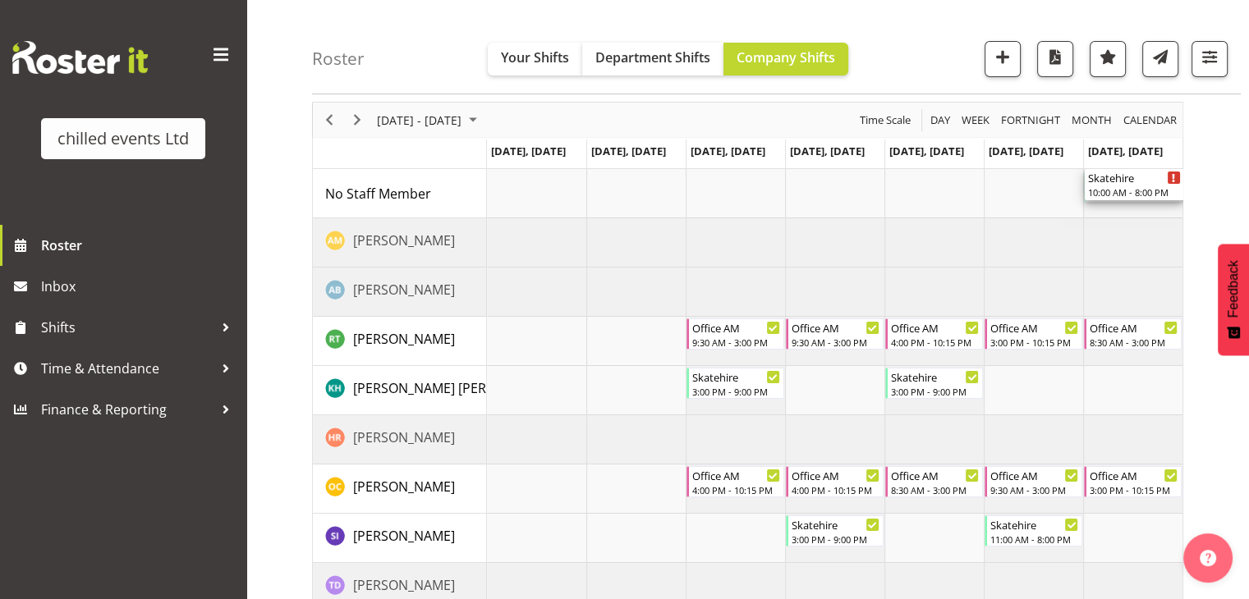
drag, startPoint x: 1121, startPoint y: 182, endPoint x: 1131, endPoint y: 202, distance: 22.0
click at [1131, 202] on div "Skatehire 10:00 AM - 8:00 PM Skatehire 10:00 AM - 8:00 PM Office AM 9:30 AM - 3…" at bounding box center [834, 415] width 695 height 493
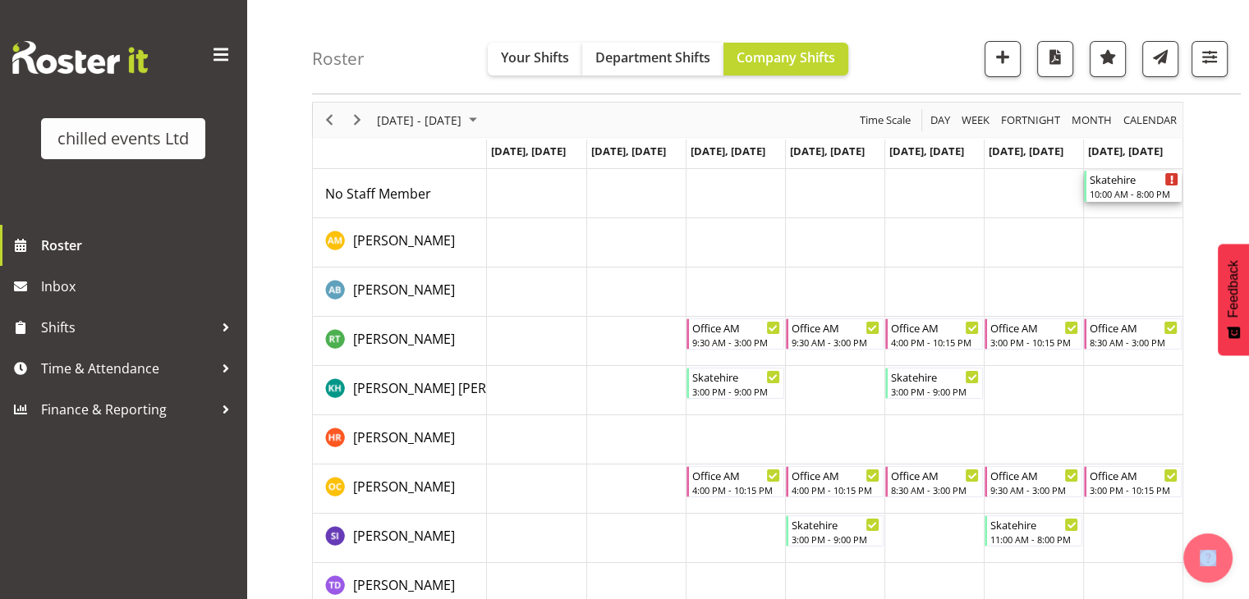
click at [1130, 186] on div "Skatehire 10:00 AM - 8:00 PM" at bounding box center [1133, 186] width 89 height 31
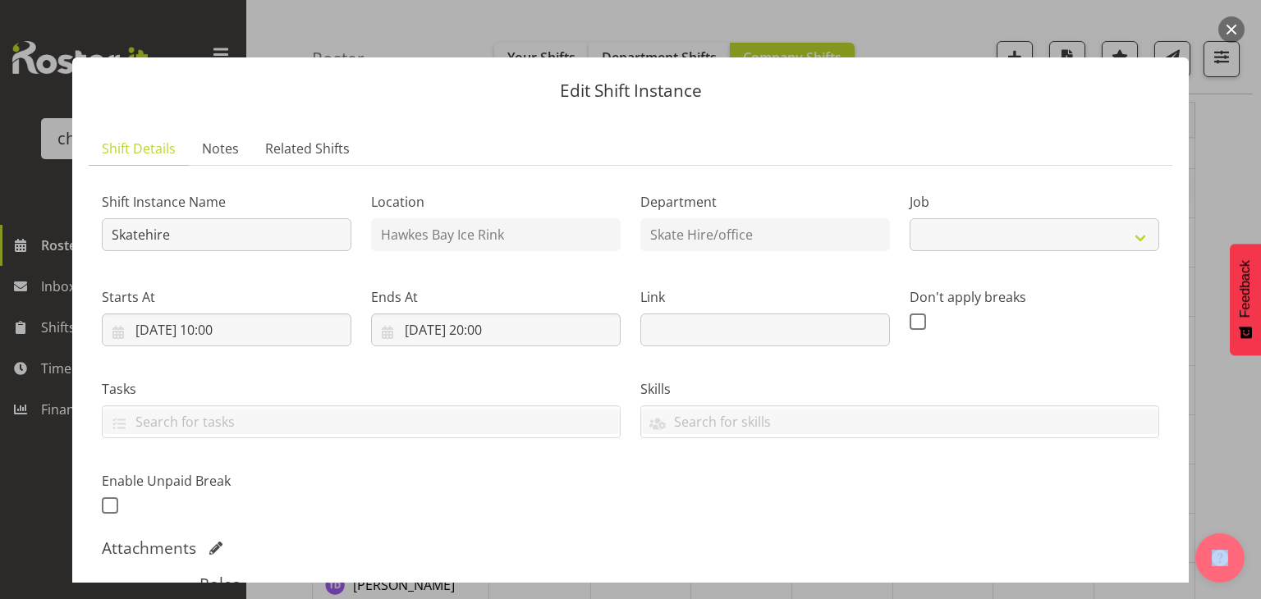
select select "843"
click at [499, 333] on input "14/09/2025, 20:00" at bounding box center [496, 330] width 250 height 33
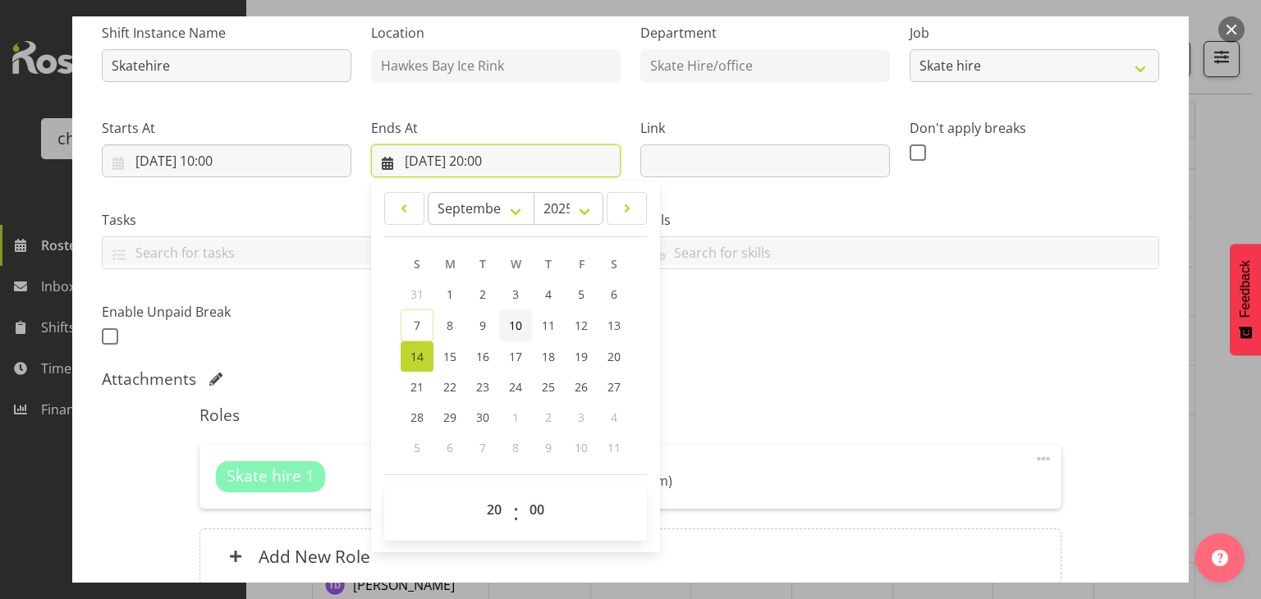
scroll to position [171, 0]
click at [493, 501] on select "00 01 02 03 04 05 06 07 08 09 10 11 12 13 14 15 16 17 18 19 20 21 22 23" at bounding box center [496, 508] width 37 height 33
select select "15"
click at [478, 492] on select "00 01 02 03 04 05 06 07 08 09 10 11 12 13 14 15 16 17 18 19 20 21 22 23" at bounding box center [496, 508] width 37 height 33
type input "14/09/2025, 15:00"
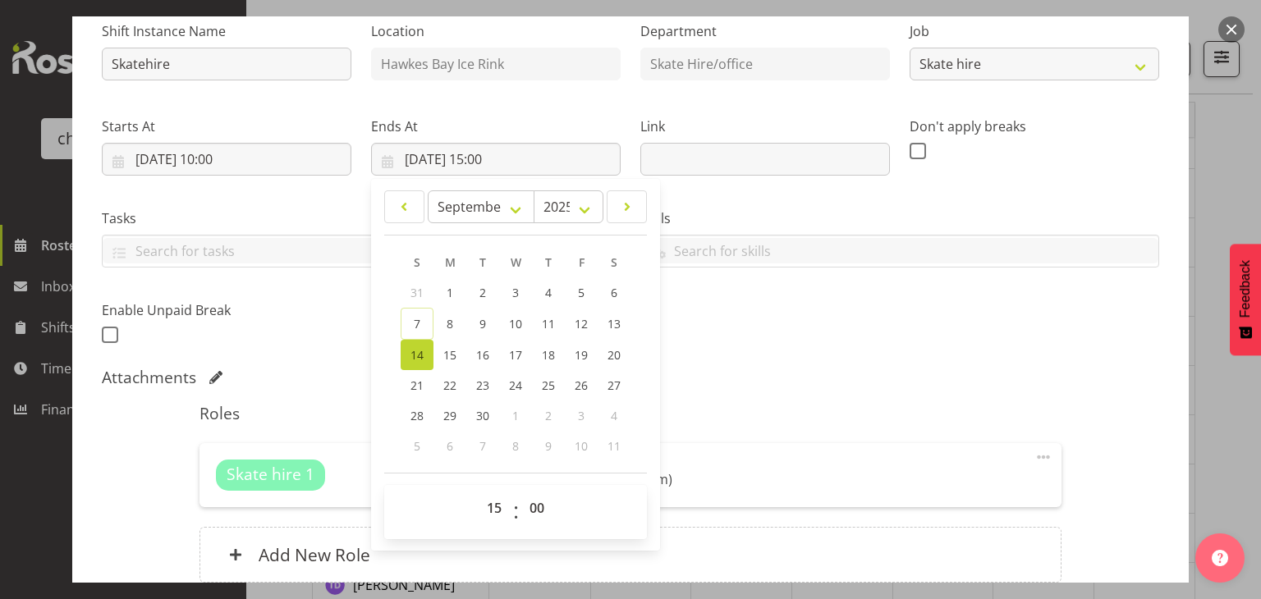
click at [768, 300] on div "Shift Instance Name Skatehire Location Hawkes Bay Ice Rink Department Skate Hir…" at bounding box center [630, 178] width 1077 height 360
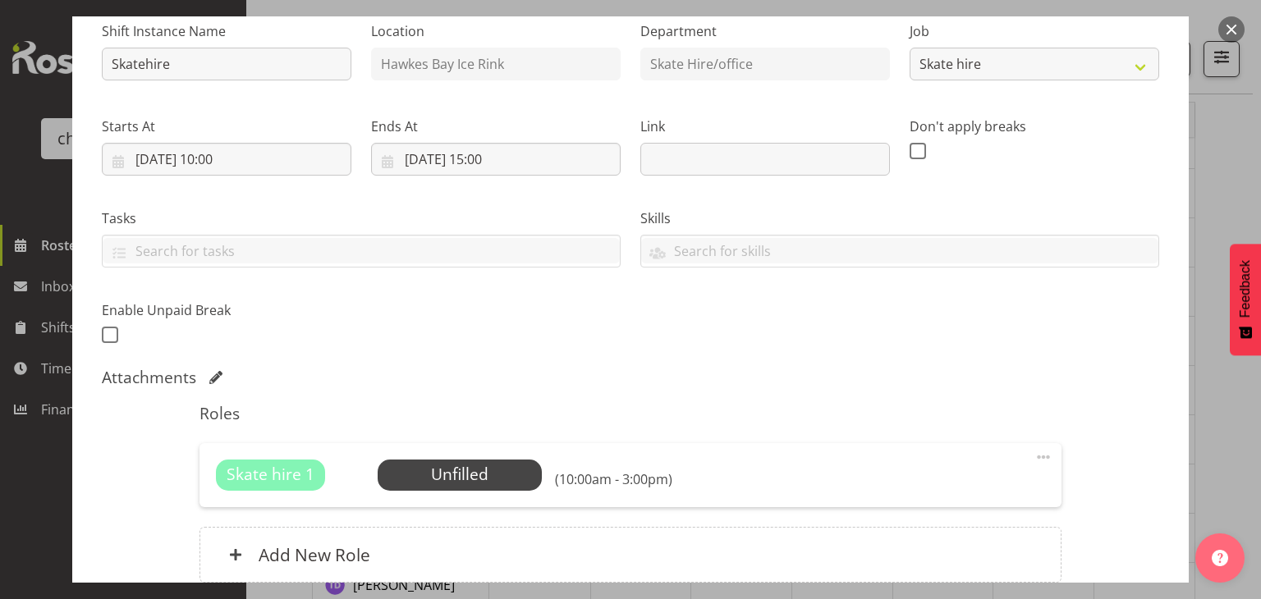
scroll to position [316, 0]
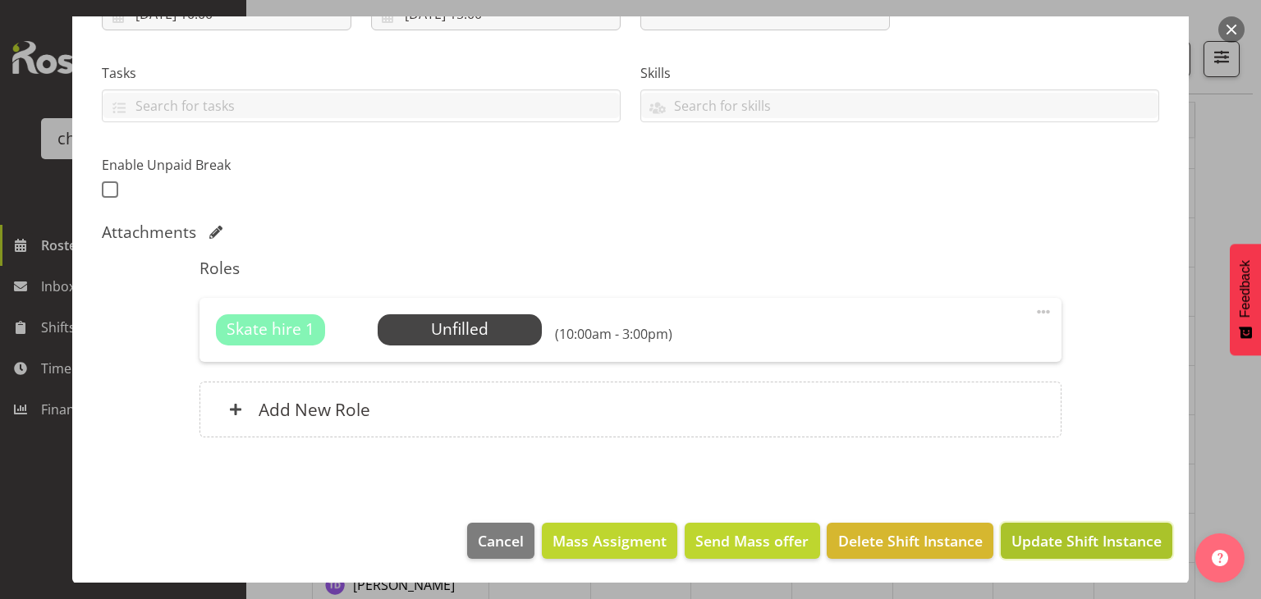
click at [1073, 544] on span "Update Shift Instance" at bounding box center [1086, 540] width 150 height 21
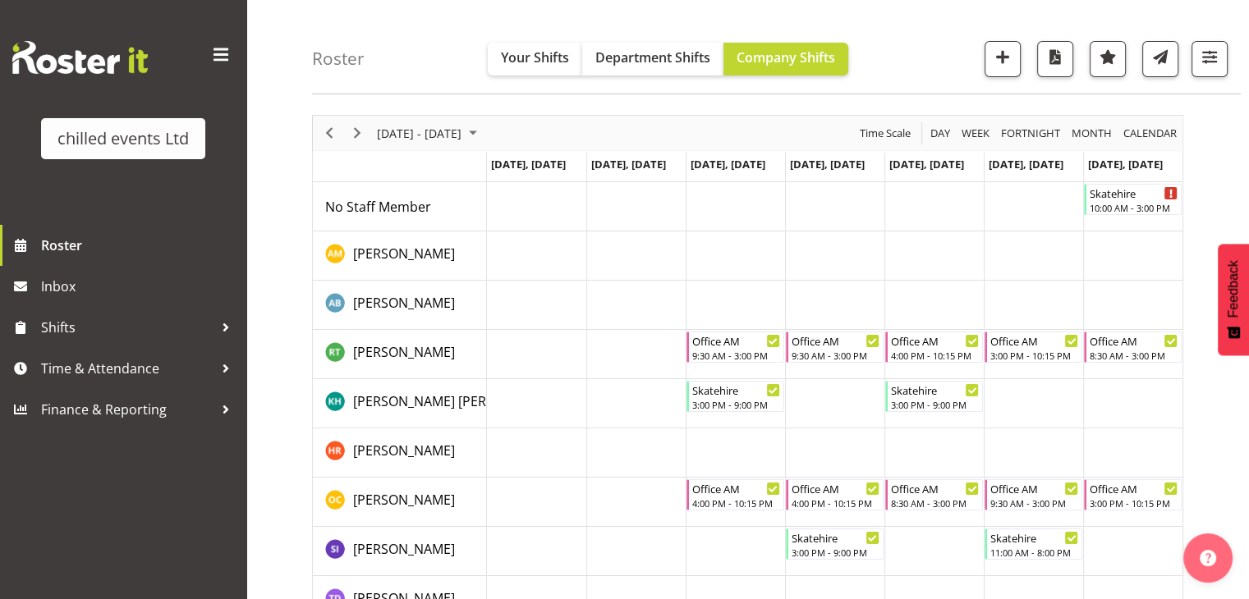
scroll to position [45, 0]
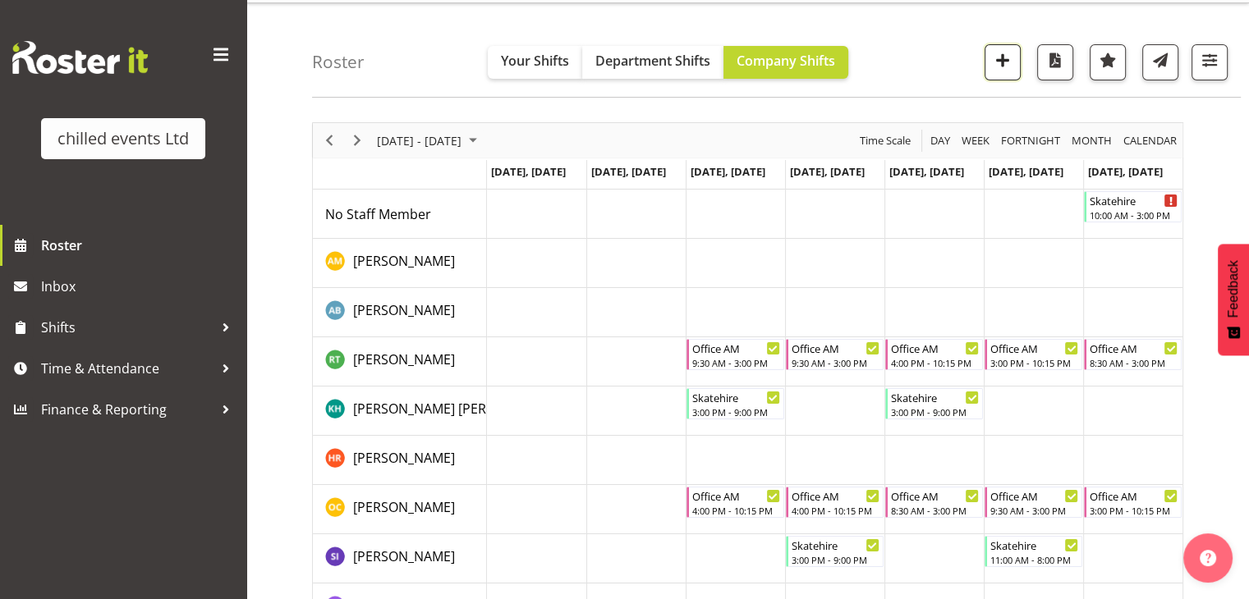
click at [1007, 62] on span "button" at bounding box center [1002, 59] width 21 height 21
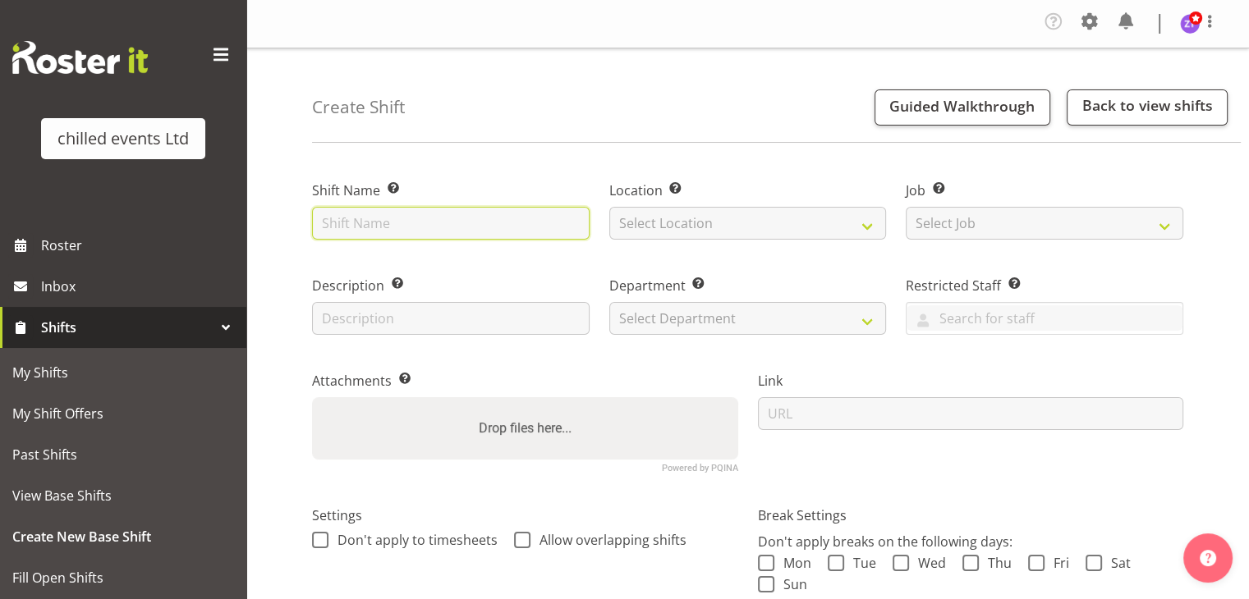
click at [392, 233] on input "text" at bounding box center [450, 223] width 277 height 33
type input "Skatehire"
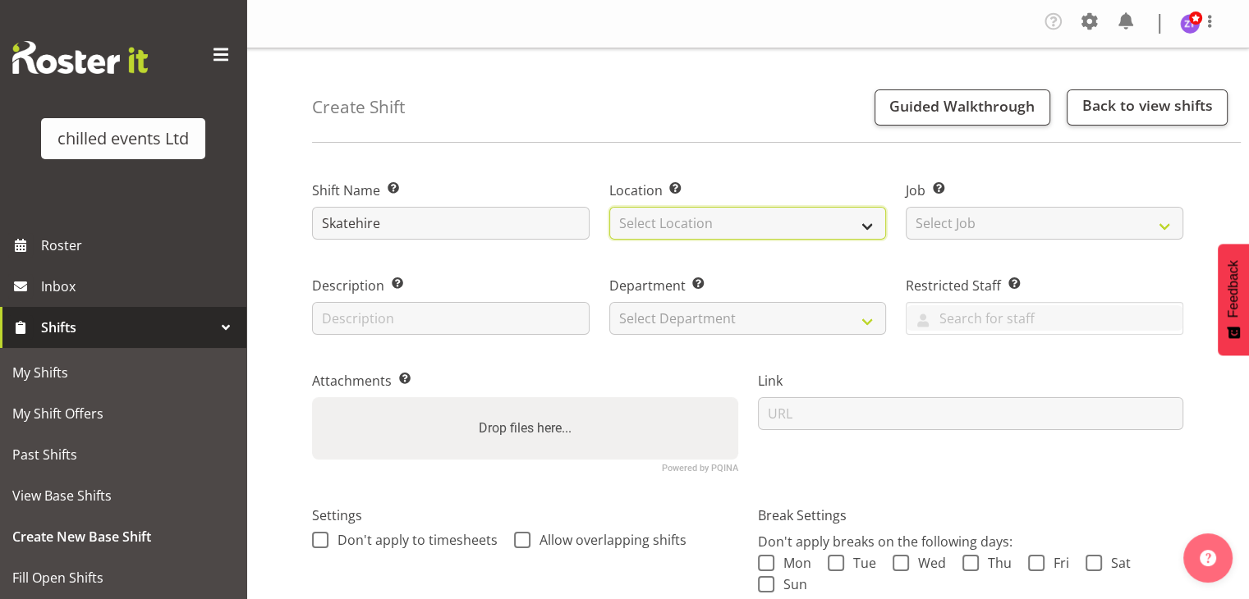
click at [662, 218] on select "Select Location Hamilton Ice Rink Hawkes Bay Ice Rink Palmerston North Rotorua …" at bounding box center [747, 223] width 277 height 33
select select "1283"
click at [609, 207] on select "Select Location Hamilton Ice Rink Hawkes Bay Ice Rink Palmerston North Rotorua …" at bounding box center [747, 223] width 277 height 33
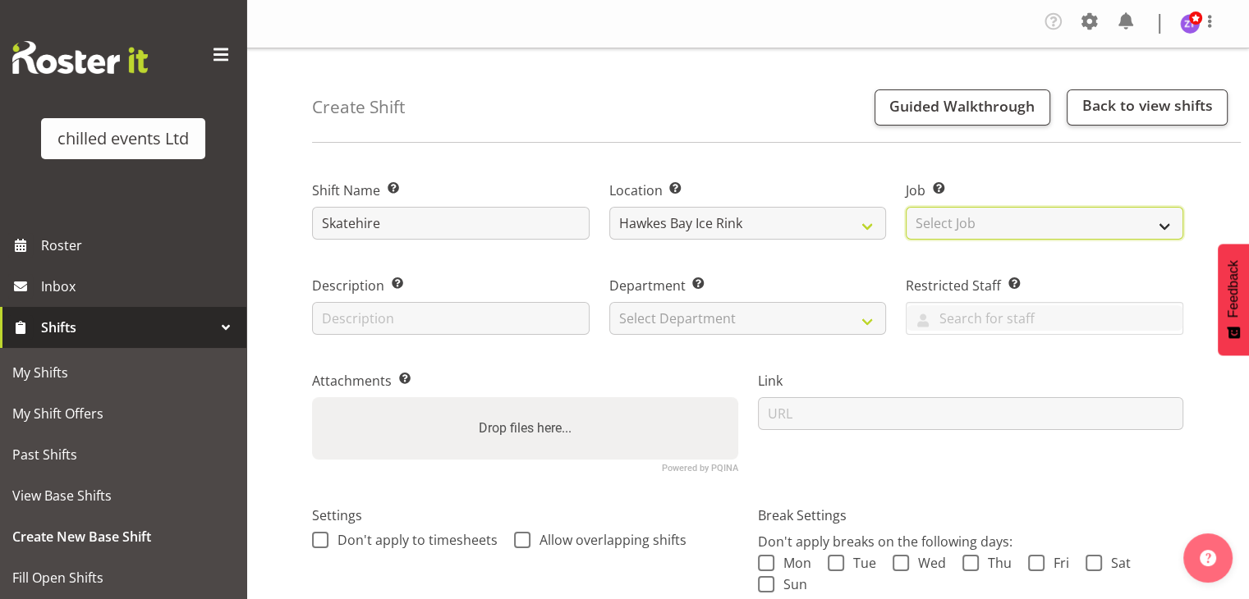
click at [946, 229] on select "Select Job Create new job build/dismantle Duty Manager ice maintance office Ska…" at bounding box center [1044, 223] width 277 height 33
select select "843"
click at [906, 207] on select "Select Job Create new job build/dismantle Duty Manager ice maintance office Ska…" at bounding box center [1044, 223] width 277 height 33
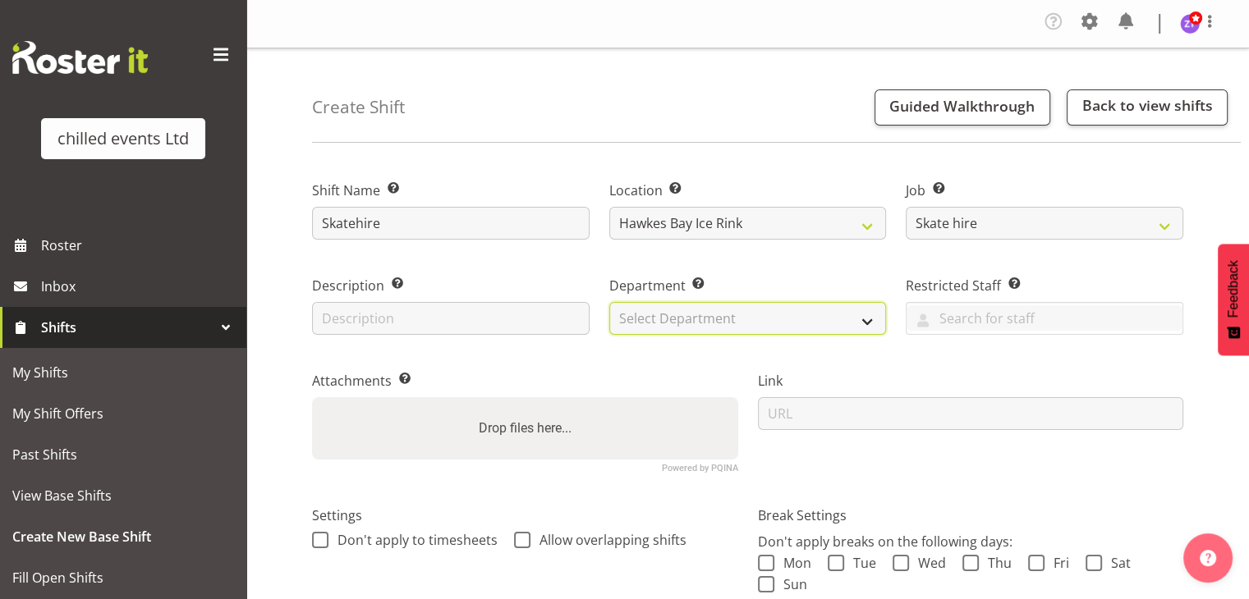
click at [664, 319] on select "Select Department Duty Manager Maintence Skate Hire/office Steward" at bounding box center [747, 318] width 277 height 33
click at [609, 302] on select "Select Department Duty Manager Maintence Skate Hire/office Steward" at bounding box center [747, 318] width 277 height 33
click at [683, 320] on select "Duty Manager Maintence Skate Hire/office Steward" at bounding box center [747, 318] width 277 height 33
select select "153"
click at [609, 302] on select "Duty Manager Maintence Skate Hire/office Steward" at bounding box center [747, 318] width 277 height 33
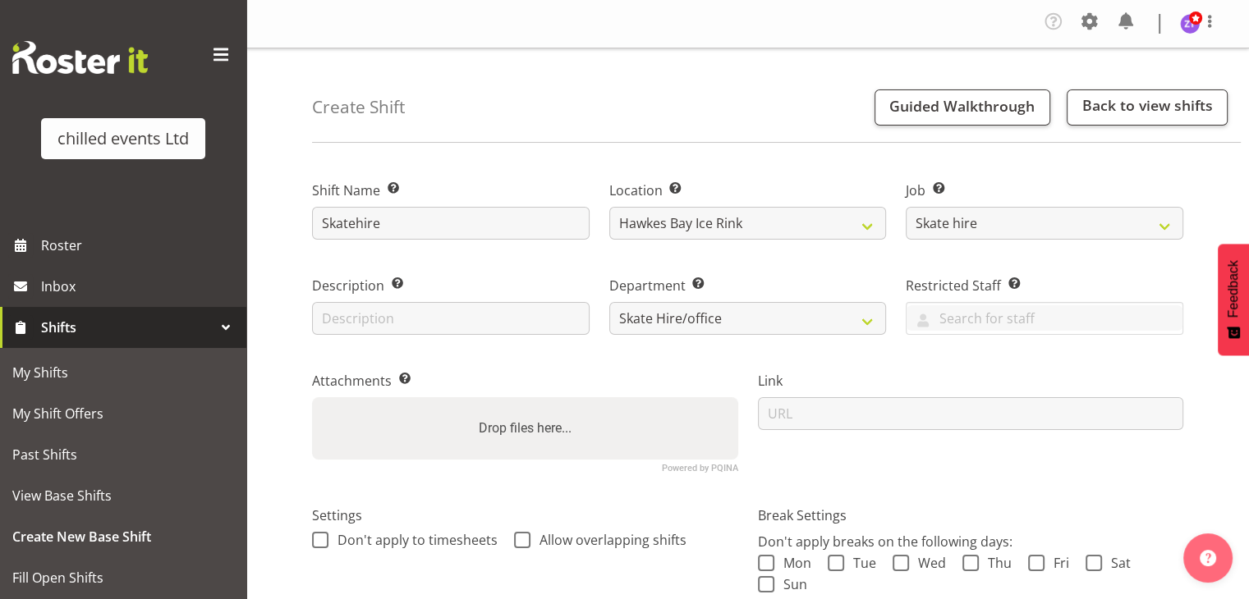
click at [625, 369] on div "Attachments Add any relevant attachments to the shift (e.g. Health & Safety Pla…" at bounding box center [525, 415] width 446 height 135
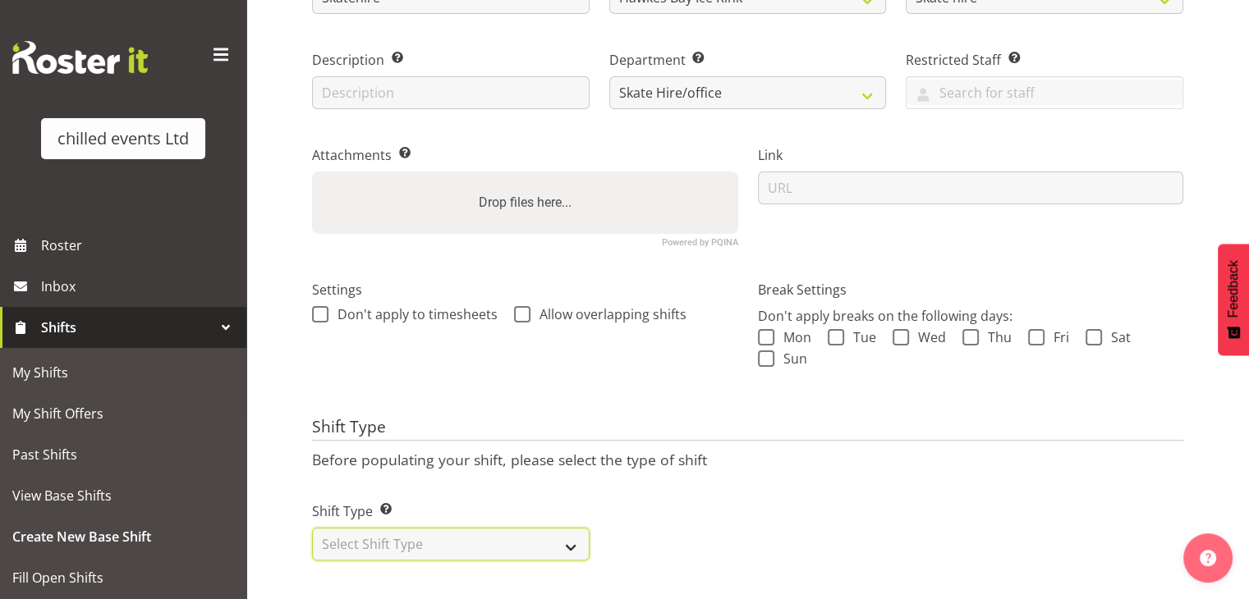
click at [476, 538] on select "Select Shift Type One Off Shift Recurring Shift Rotating Shift" at bounding box center [450, 544] width 277 height 33
select select "one_off"
click at [312, 528] on select "Select Shift Type One Off Shift Recurring Shift Rotating Shift" at bounding box center [450, 544] width 277 height 33
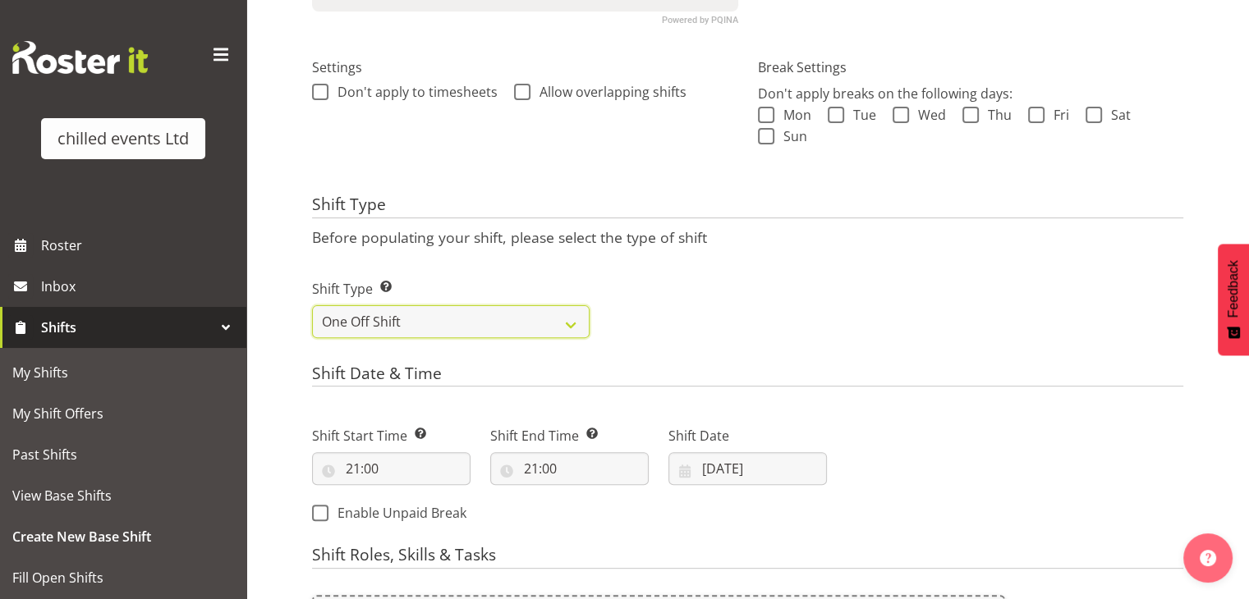
scroll to position [480, 0]
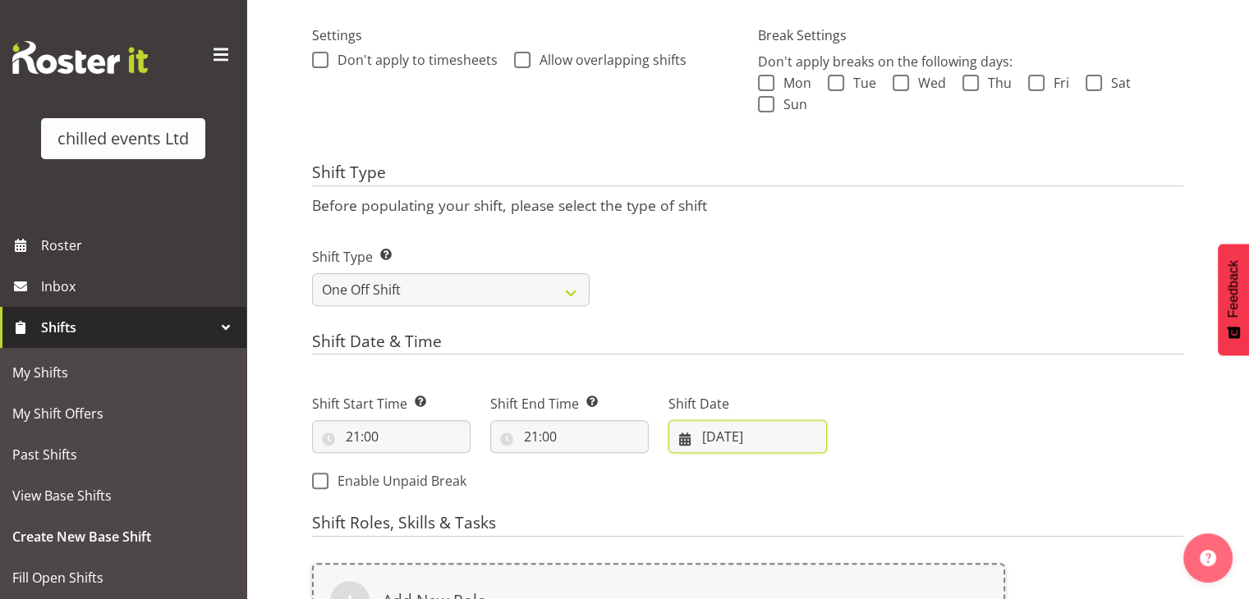
click at [759, 434] on input "07/09/2025" at bounding box center [747, 436] width 158 height 33
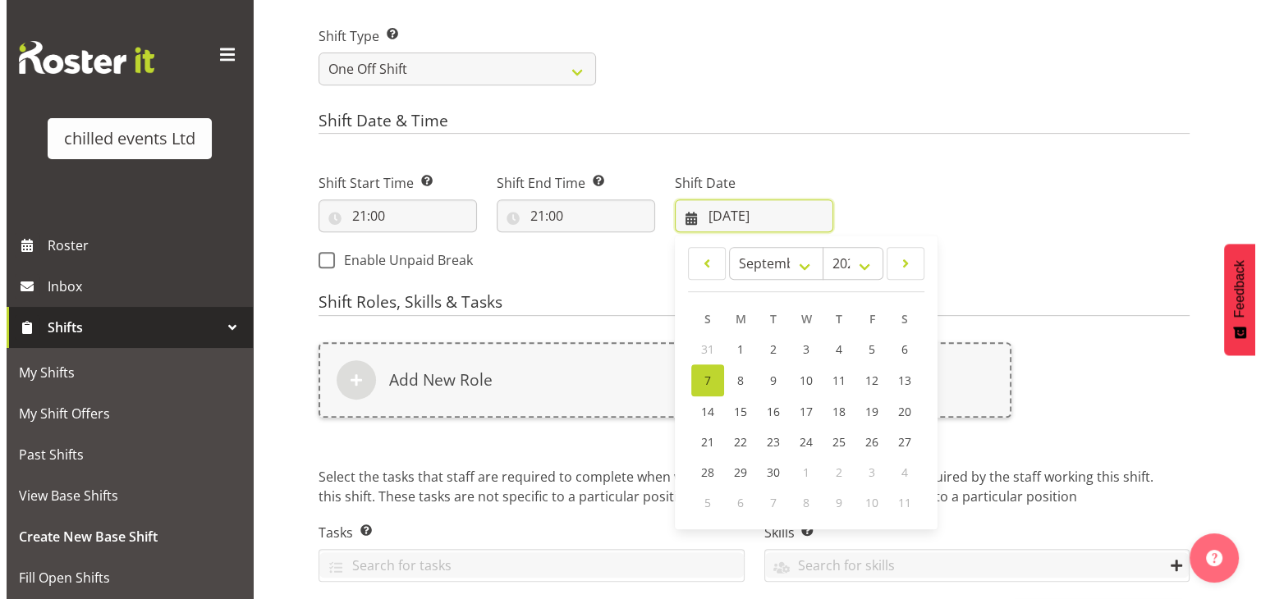
scroll to position [703, 0]
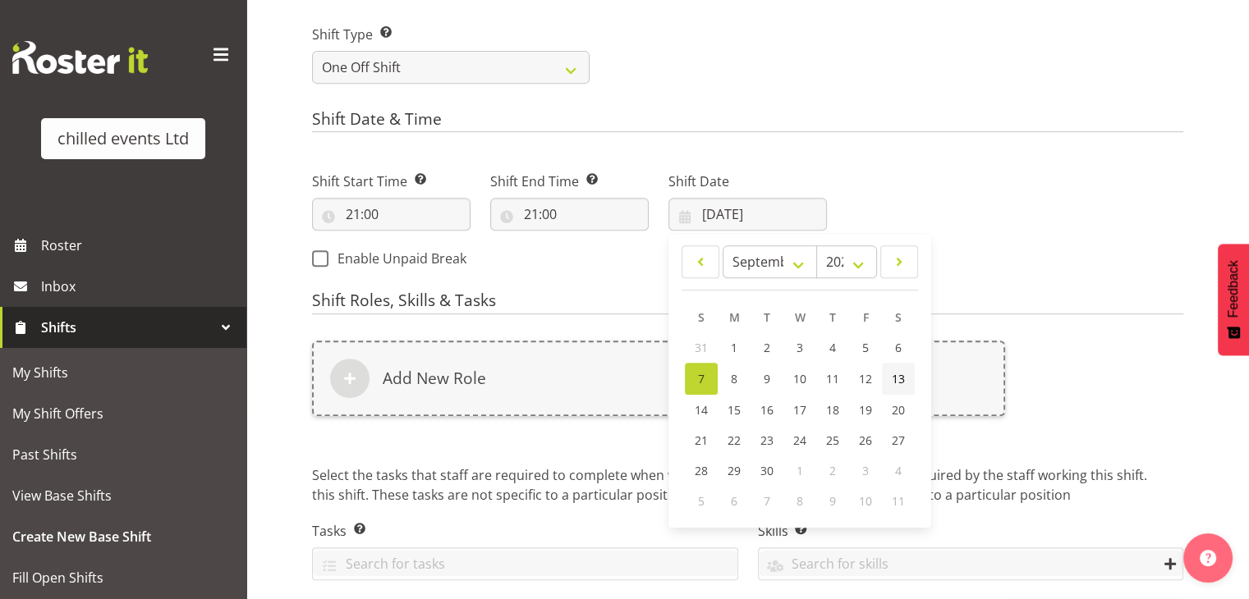
click at [897, 383] on span "13" at bounding box center [898, 379] width 13 height 16
type input "13/09/2025"
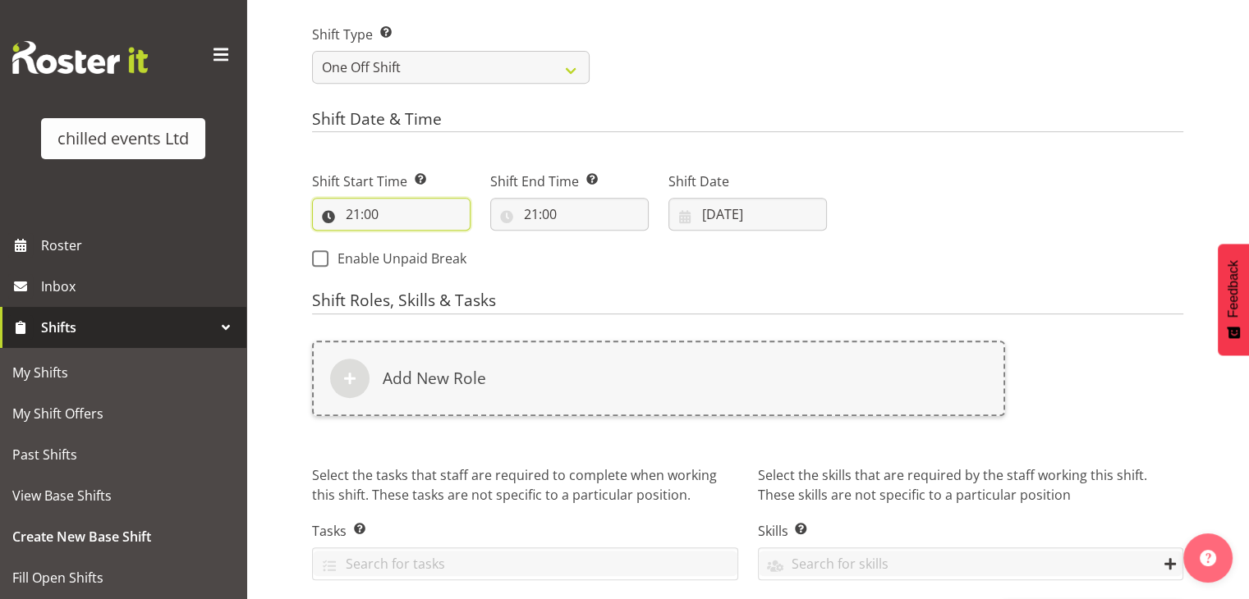
click at [355, 209] on input "21:00" at bounding box center [391, 214] width 158 height 33
click at [422, 254] on select "00 01 02 03 04 05 06 07 08 09 10 11 12 13 14 15 16 17 18 19 20 21 22 23" at bounding box center [424, 257] width 37 height 33
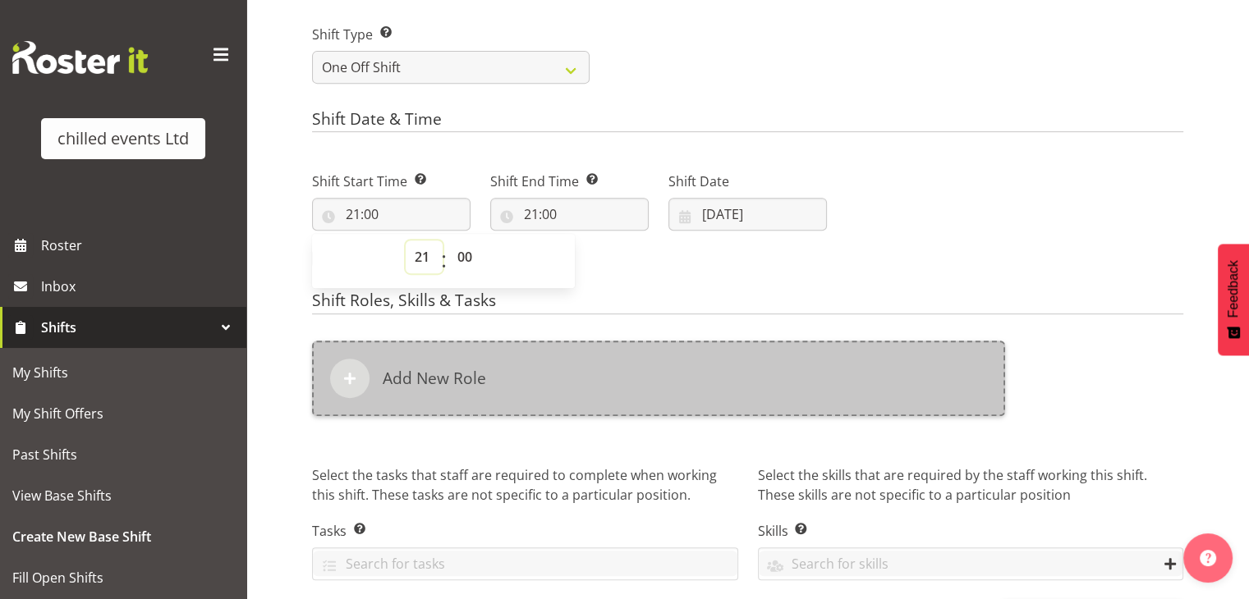
select select "15"
click at [406, 241] on select "00 01 02 03 04 05 06 07 08 09 10 11 12 13 14 15 16 17 18 19 20 21 22 23" at bounding box center [424, 257] width 37 height 33
type input "15:00"
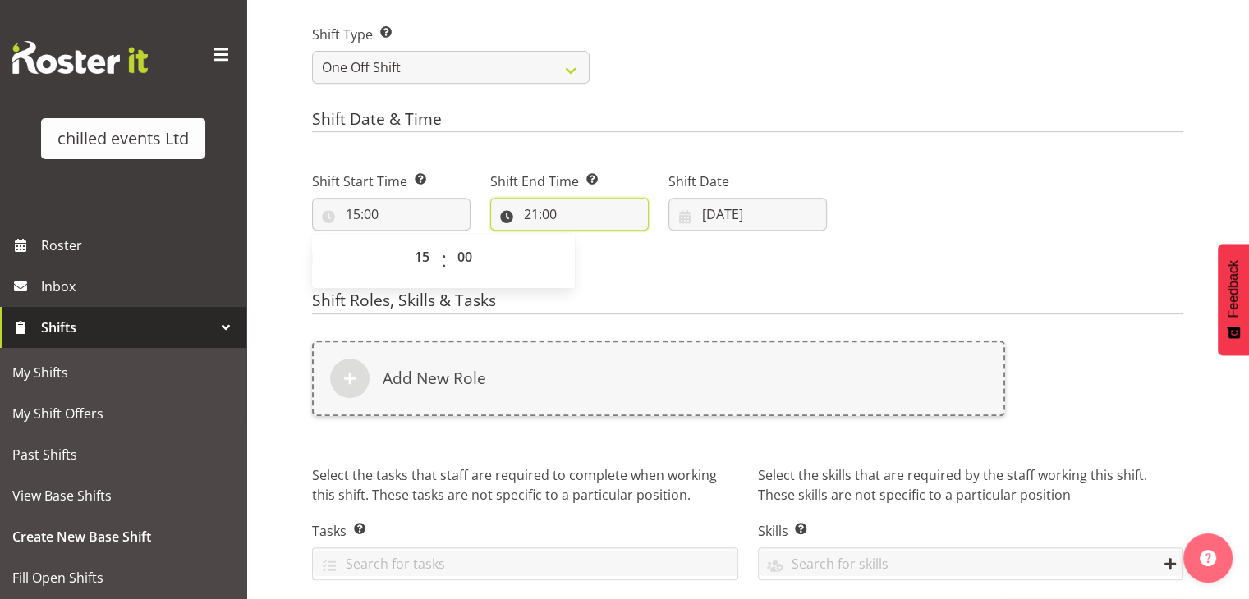
click at [533, 216] on input "21:00" at bounding box center [569, 214] width 158 height 33
click at [604, 262] on select "00 01 02 03 04 05 06 07 08 09 10 11 12 13 14 15 16 17 18 19 20 21 22 23" at bounding box center [602, 257] width 37 height 33
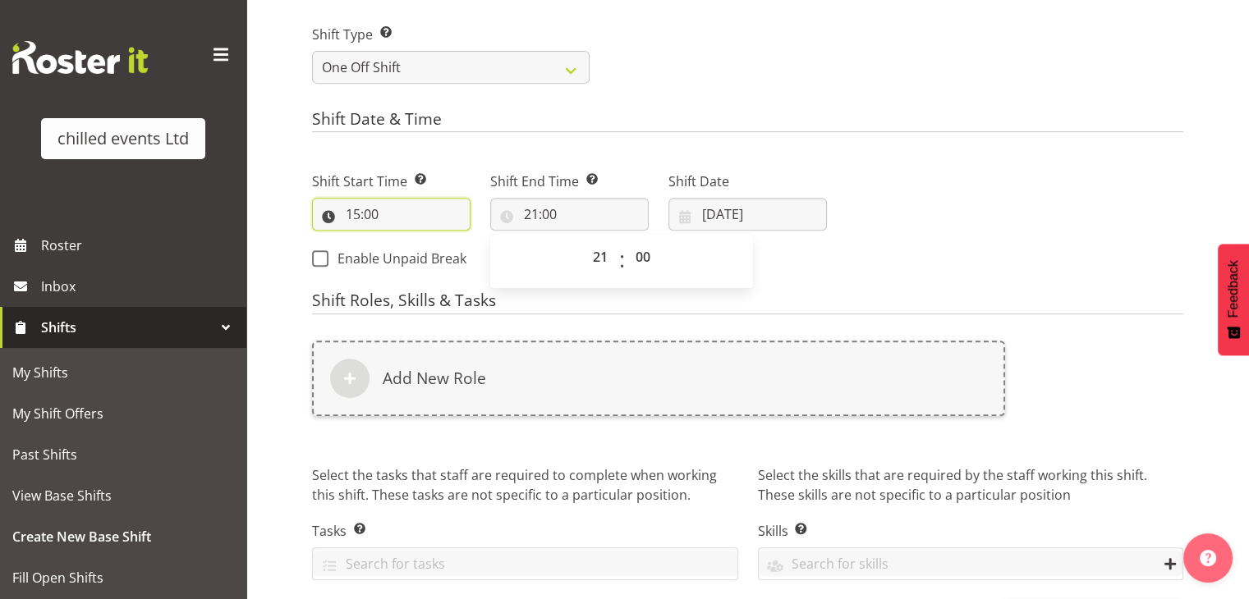
click at [349, 211] on input "15:00" at bounding box center [391, 214] width 158 height 33
click at [422, 254] on select "00 01 02 03 04 05 06 07 08 09 10 11 12 13 14 15 16 17 18 19 20 21 22 23" at bounding box center [424, 257] width 37 height 33
select select "16"
click at [406, 241] on select "00 01 02 03 04 05 06 07 08 09 10 11 12 13 14 15 16 17 18 19 20 21 22 23" at bounding box center [424, 257] width 37 height 33
type input "16:00"
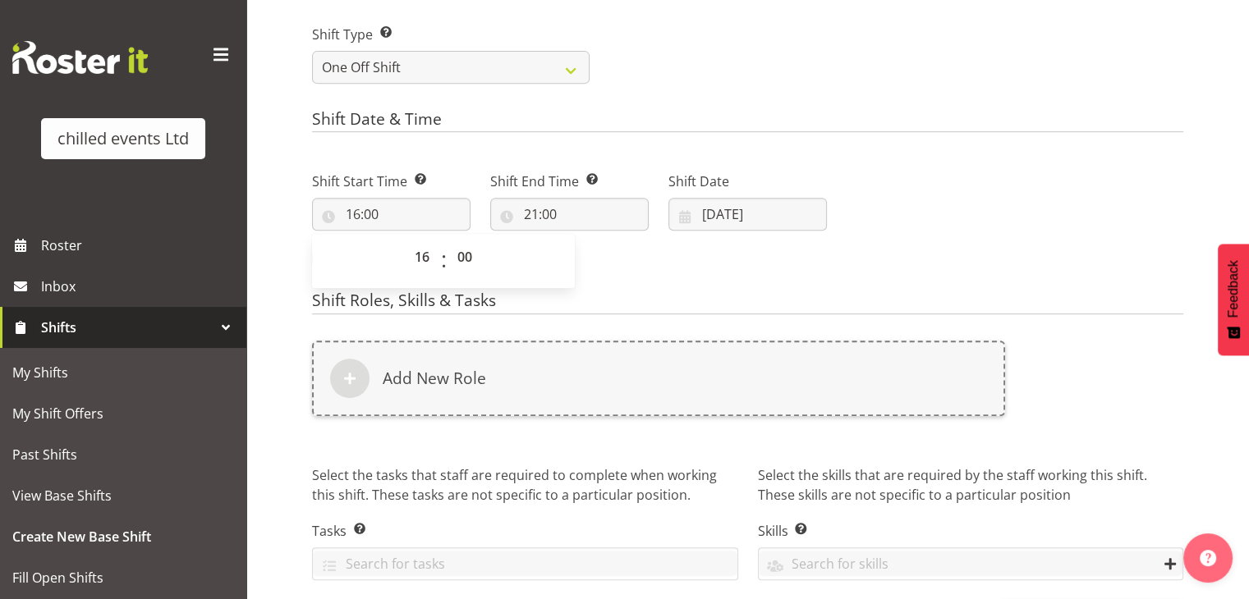
click at [626, 264] on div "Shift Start Time Set the time of the day you wish this shift to start 16:00 00 …" at bounding box center [569, 215] width 534 height 133
click at [365, 216] on input "16:00" at bounding box center [391, 214] width 158 height 33
click at [422, 254] on select "00 01 02 03 04 05 06 07 08 09 10 11 12 13 14 15 16 17 18 19 20 21 22 23" at bounding box center [424, 257] width 37 height 33
click at [972, 232] on div "Next Shifts" at bounding box center [1015, 215] width 356 height 133
click at [552, 221] on input "21:00" at bounding box center [569, 214] width 158 height 33
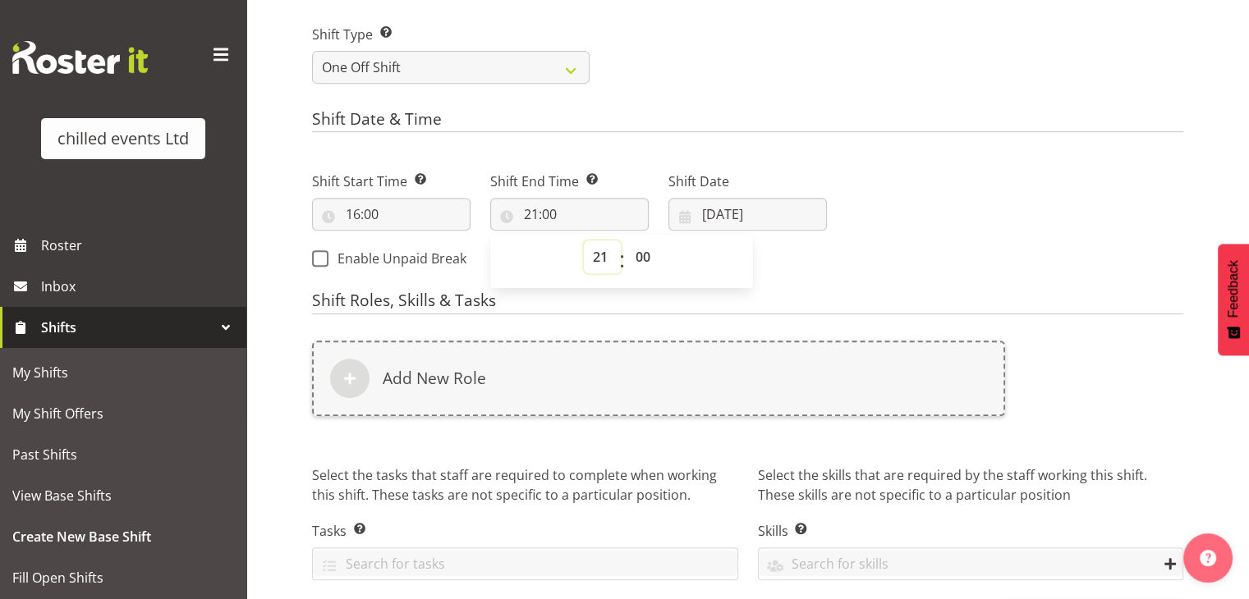
click at [594, 255] on select "00 01 02 03 04 05 06 07 08 09 10 11 12 13 14 15 16 17 18 19 20 21 22 23" at bounding box center [602, 257] width 37 height 33
select select "20"
click at [584, 241] on select "00 01 02 03 04 05 06 07 08 09 10 11 12 13 14 15 16 17 18 19 20 21 22 23" at bounding box center [602, 257] width 37 height 33
type input "20:00"
click at [880, 245] on div "Next Shifts" at bounding box center [1015, 215] width 356 height 133
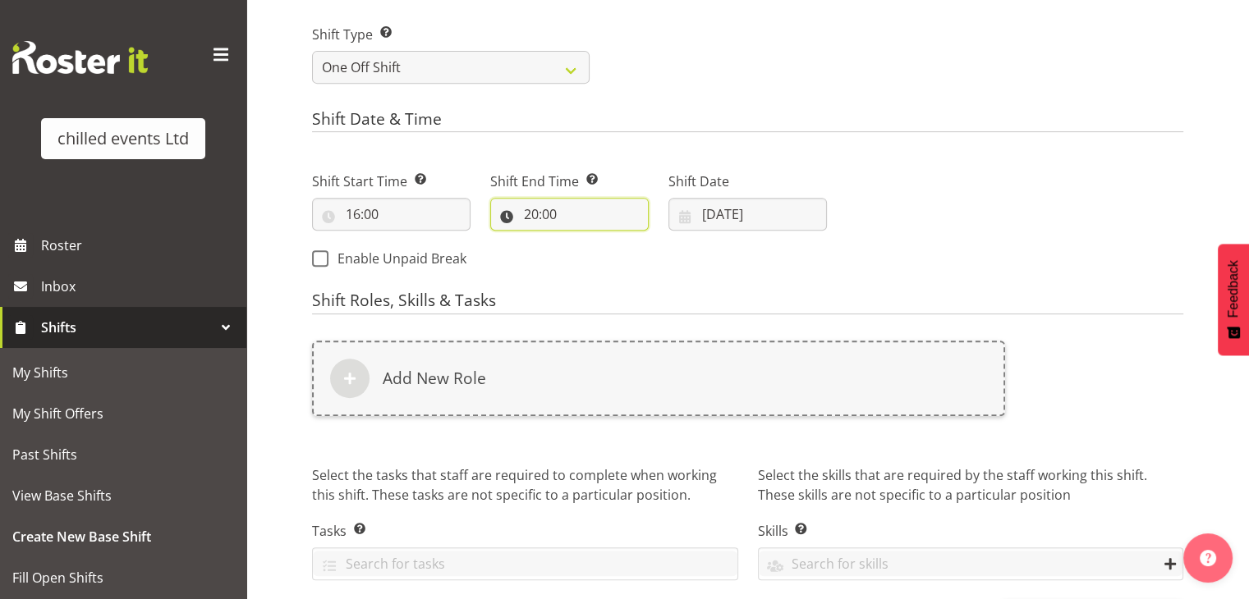
click at [529, 216] on input "20:00" at bounding box center [569, 214] width 158 height 33
click at [903, 231] on div "Next Shifts" at bounding box center [1015, 215] width 356 height 133
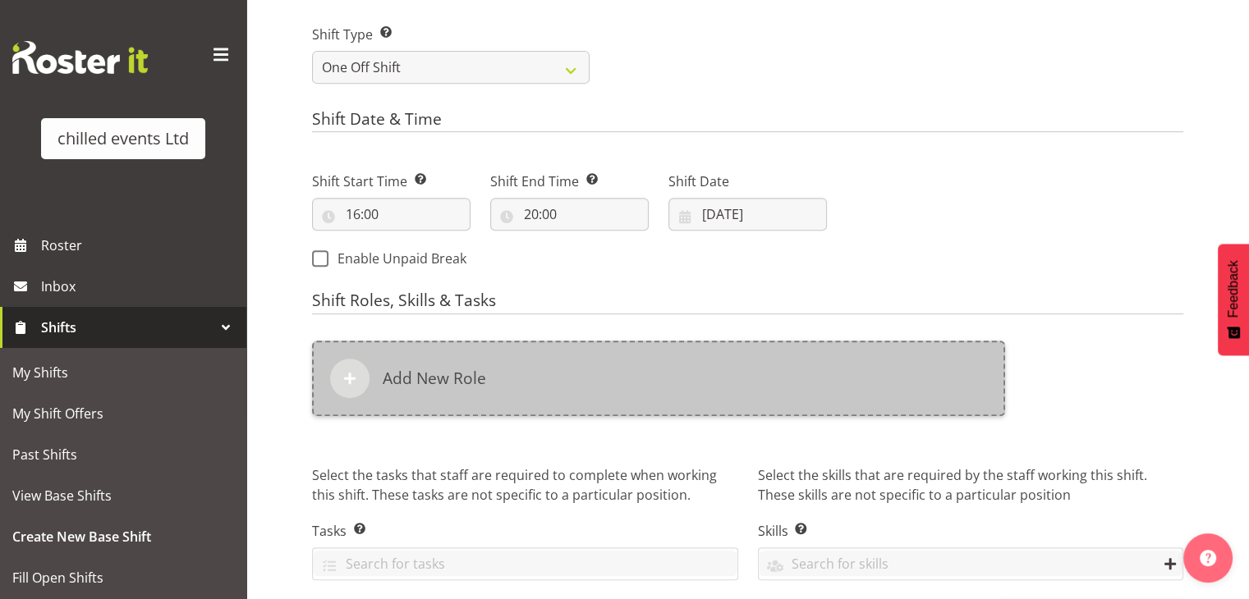
click at [443, 401] on div "Add New Role" at bounding box center [658, 379] width 693 height 76
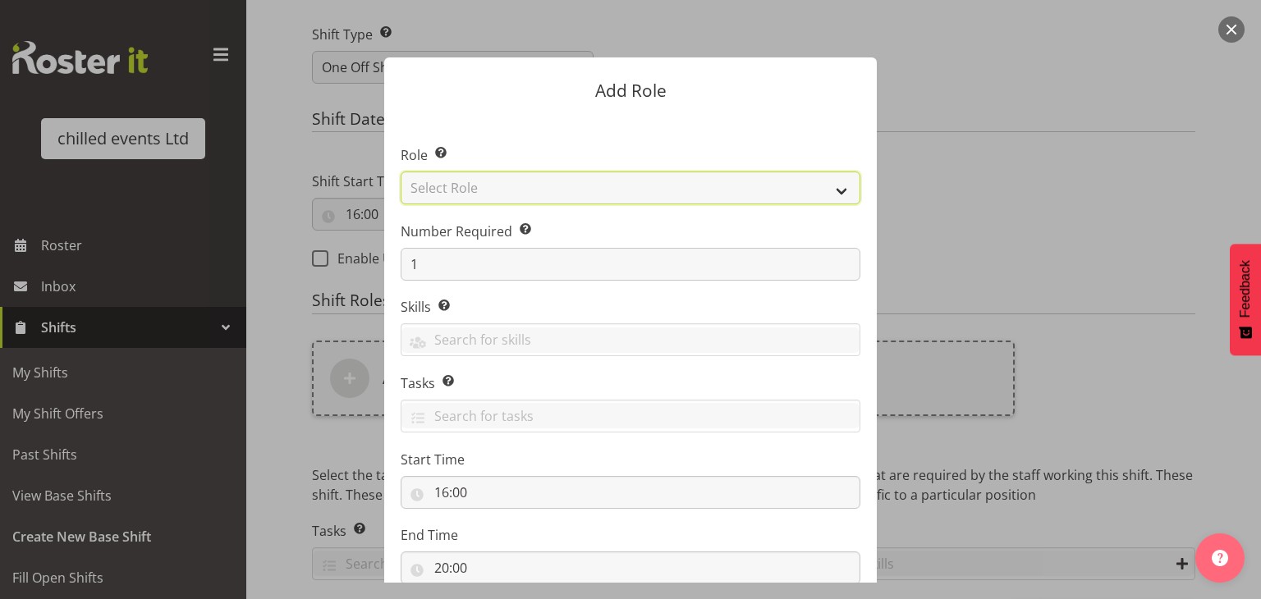
click at [473, 178] on select "Select Role Build/Dismantle Duty Manager Office Attended Skate hire steward" at bounding box center [631, 188] width 460 height 33
select select "273"
click at [401, 172] on select "Select Role Build/Dismantle Duty Manager Office Attended Skate hire steward" at bounding box center [631, 188] width 460 height 33
click at [946, 199] on form "Add Role Role Select the role you wish to add to the shift. Build/Dismantle Dut…" at bounding box center [630, 299] width 788 height 566
click at [1183, 188] on div at bounding box center [630, 299] width 1261 height 599
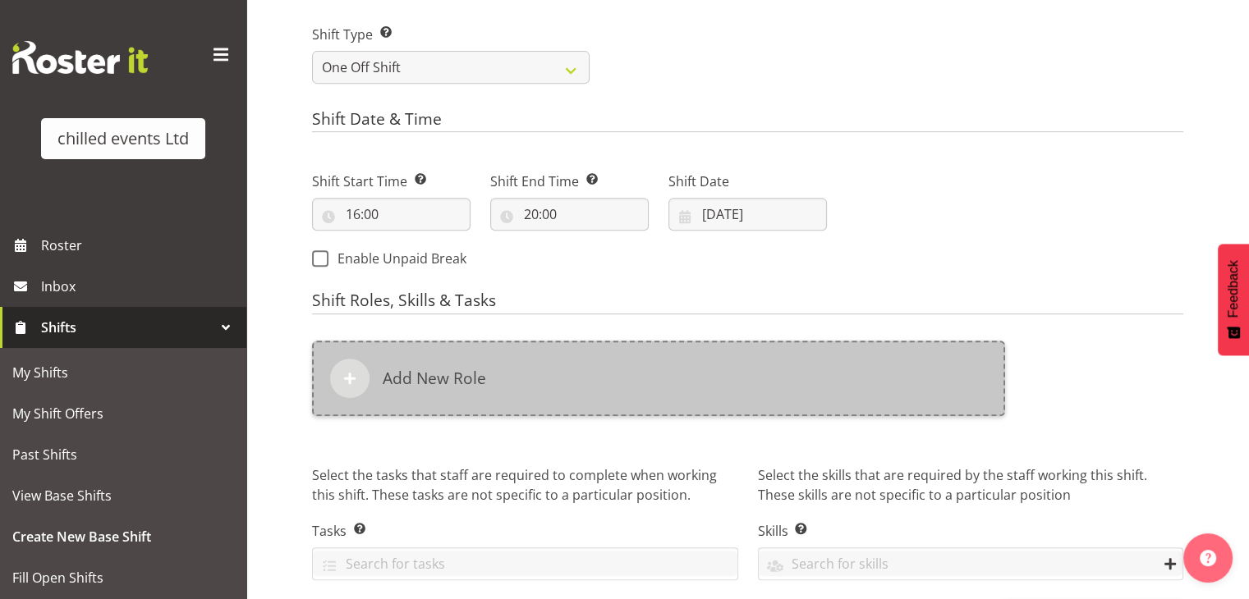
click at [506, 371] on div "Add New Role" at bounding box center [658, 379] width 693 height 76
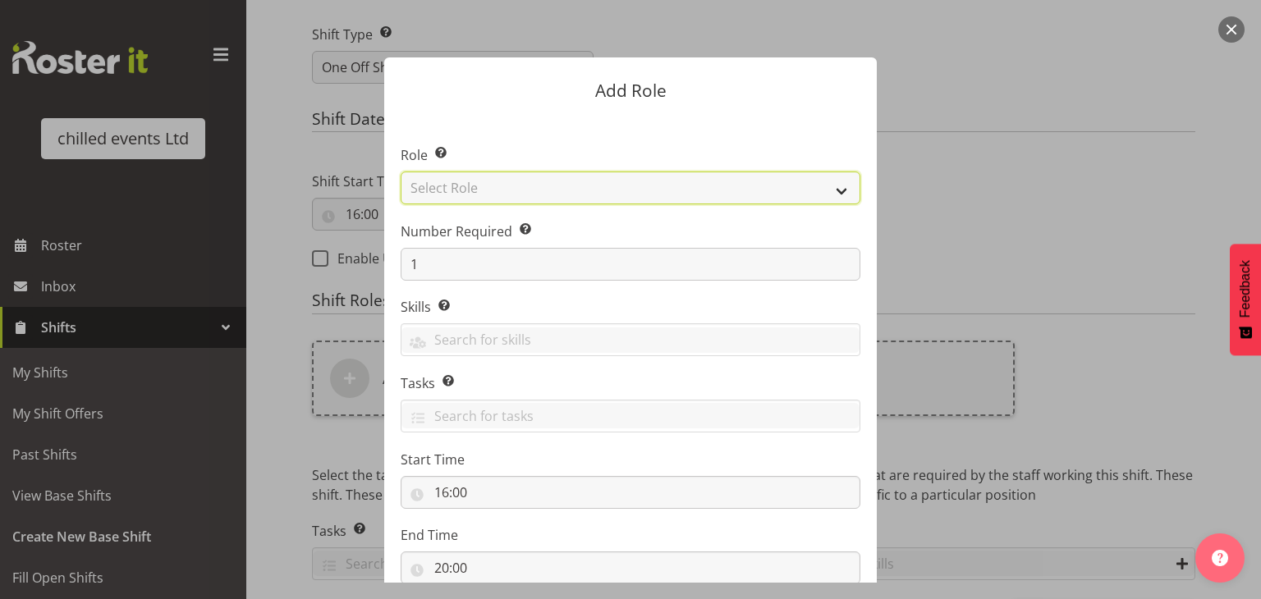
click at [475, 187] on select "Select Role Build/Dismantle Duty Manager Office Attended Skate hire steward" at bounding box center [631, 188] width 460 height 33
select select "273"
click at [401, 172] on select "Select Role Build/Dismantle Duty Manager Office Attended Skate hire steward" at bounding box center [631, 188] width 460 height 33
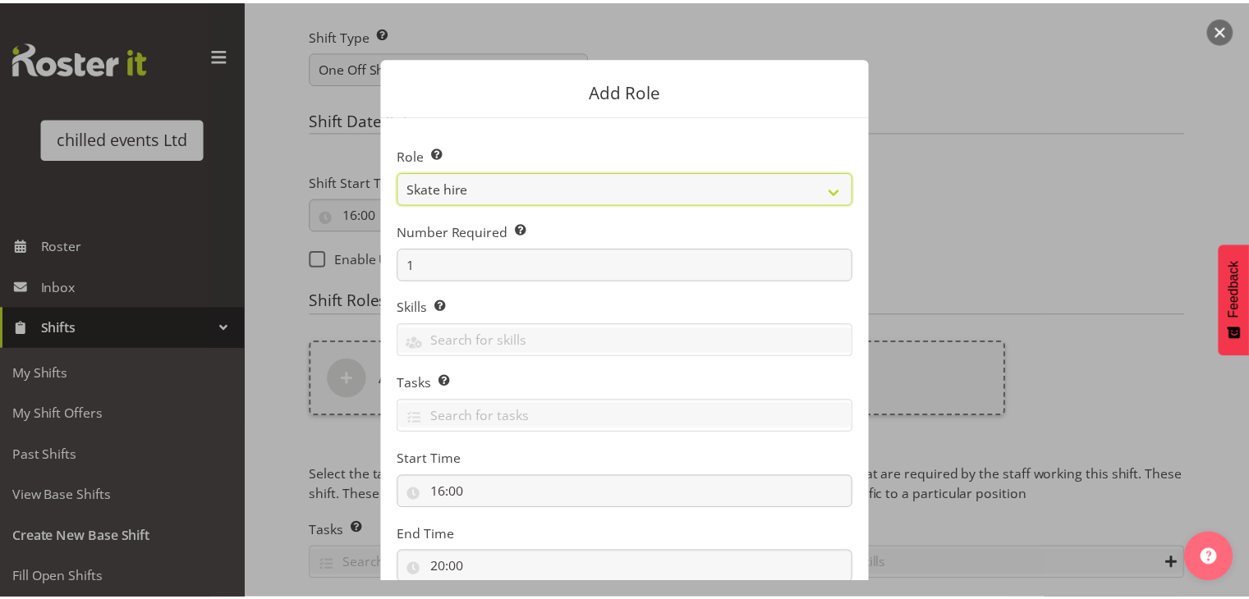
scroll to position [112, 0]
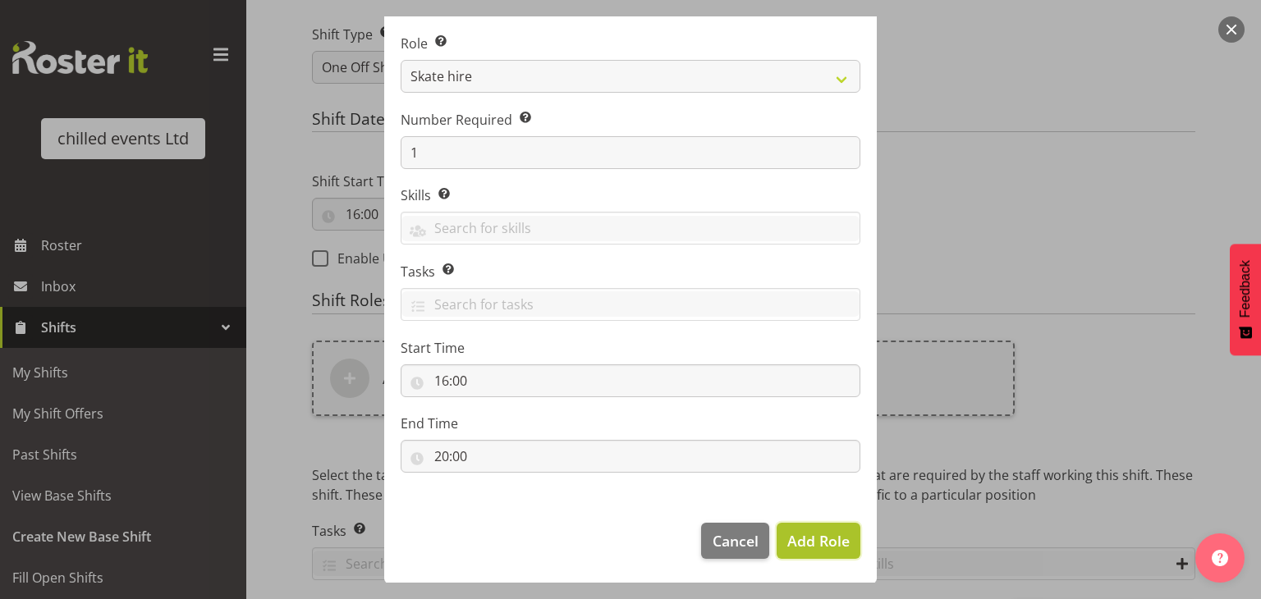
click at [821, 543] on span "Add Role" at bounding box center [818, 541] width 62 height 20
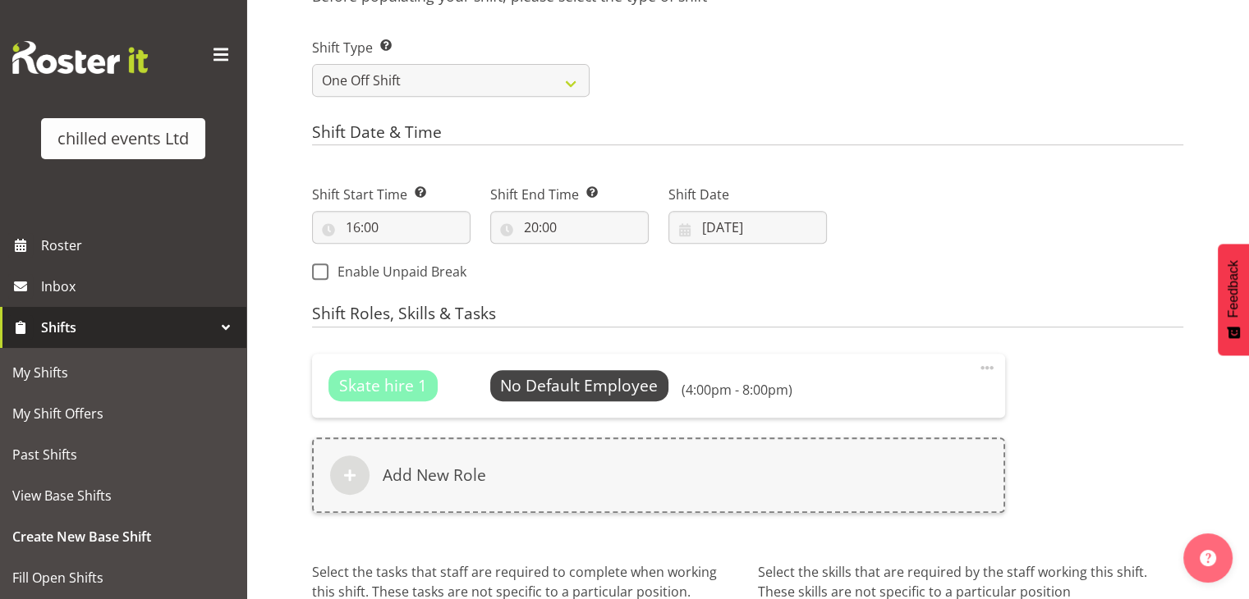
scroll to position [848, 0]
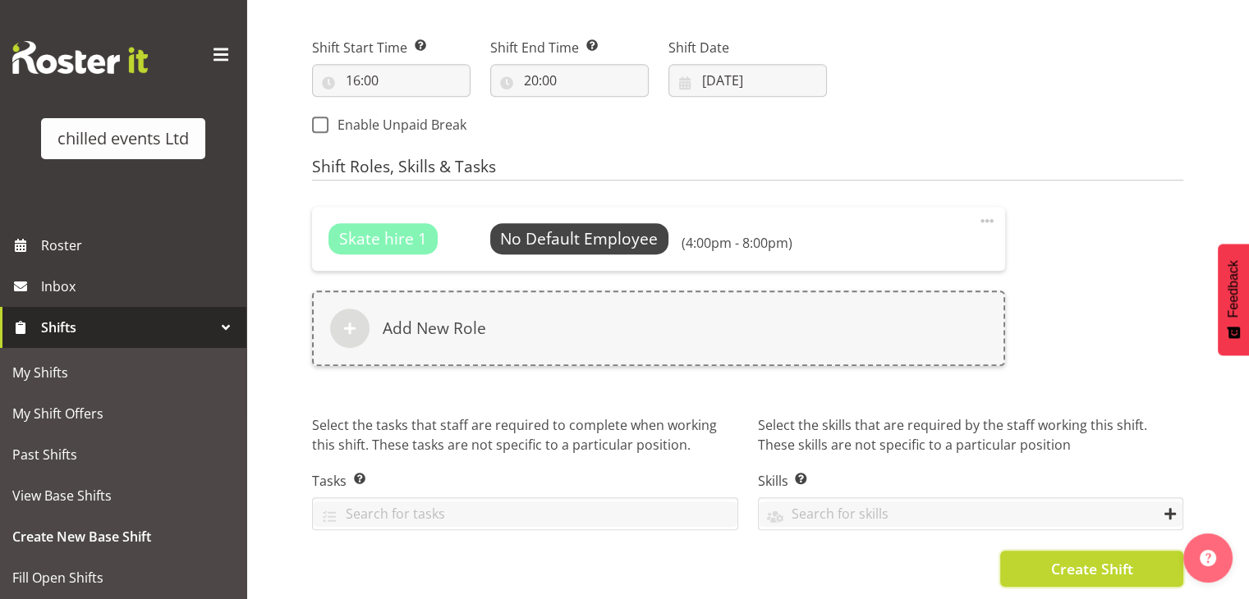
click at [1061, 570] on button "Create Shift" at bounding box center [1091, 569] width 183 height 36
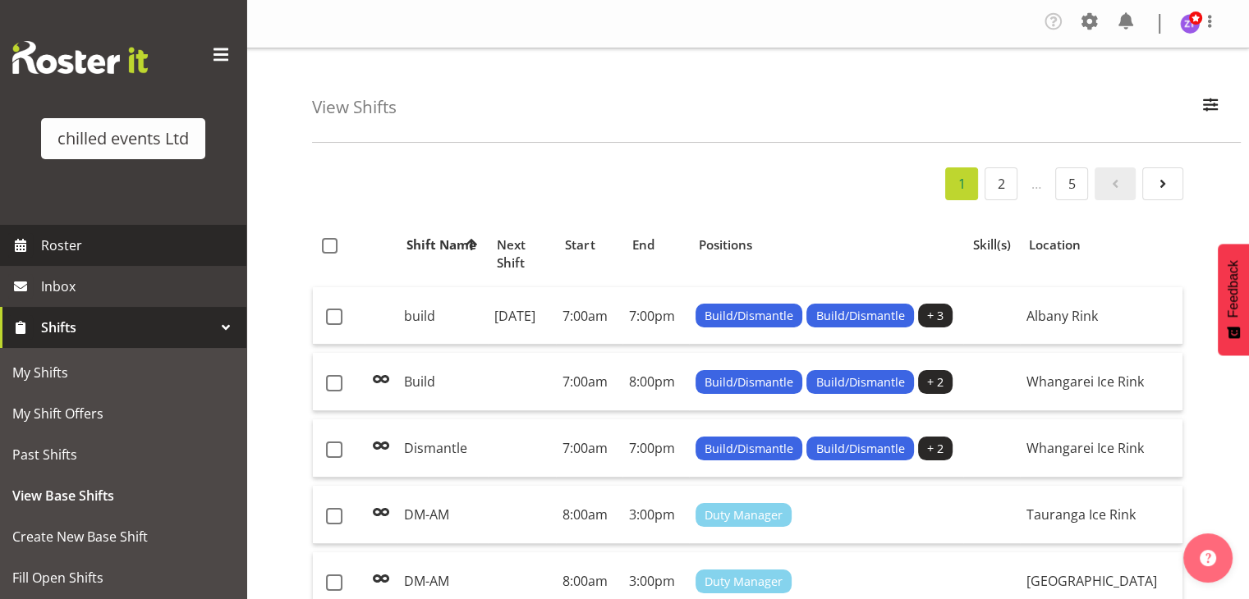
click at [77, 255] on span "Roster" at bounding box center [139, 245] width 197 height 25
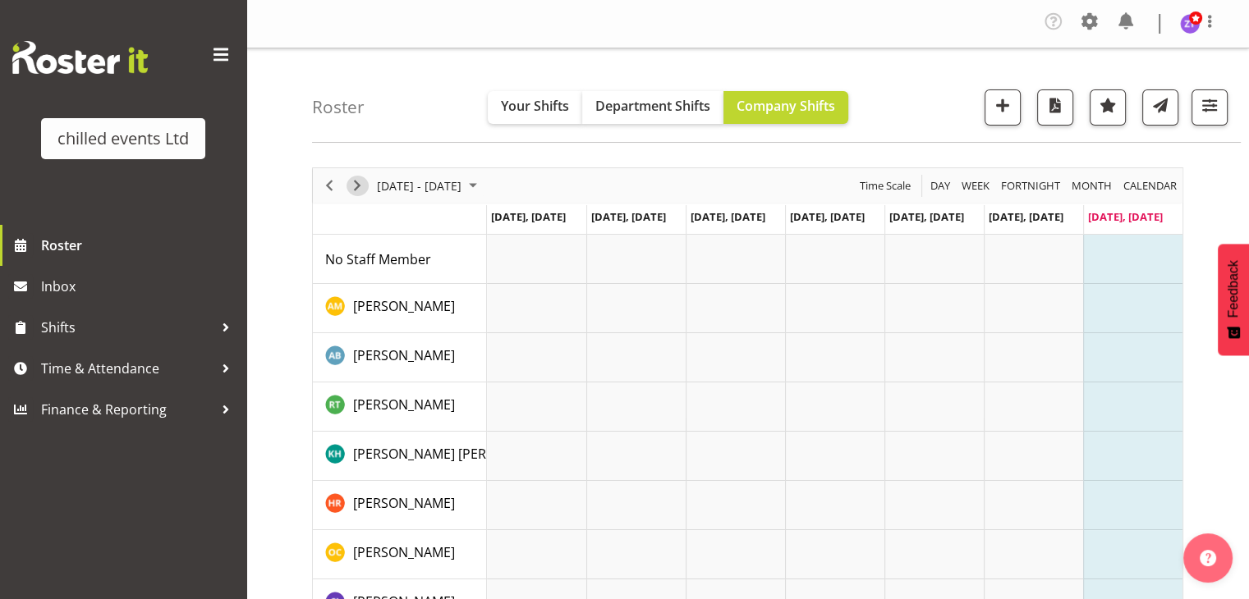
click at [355, 185] on span "Next" at bounding box center [357, 186] width 20 height 21
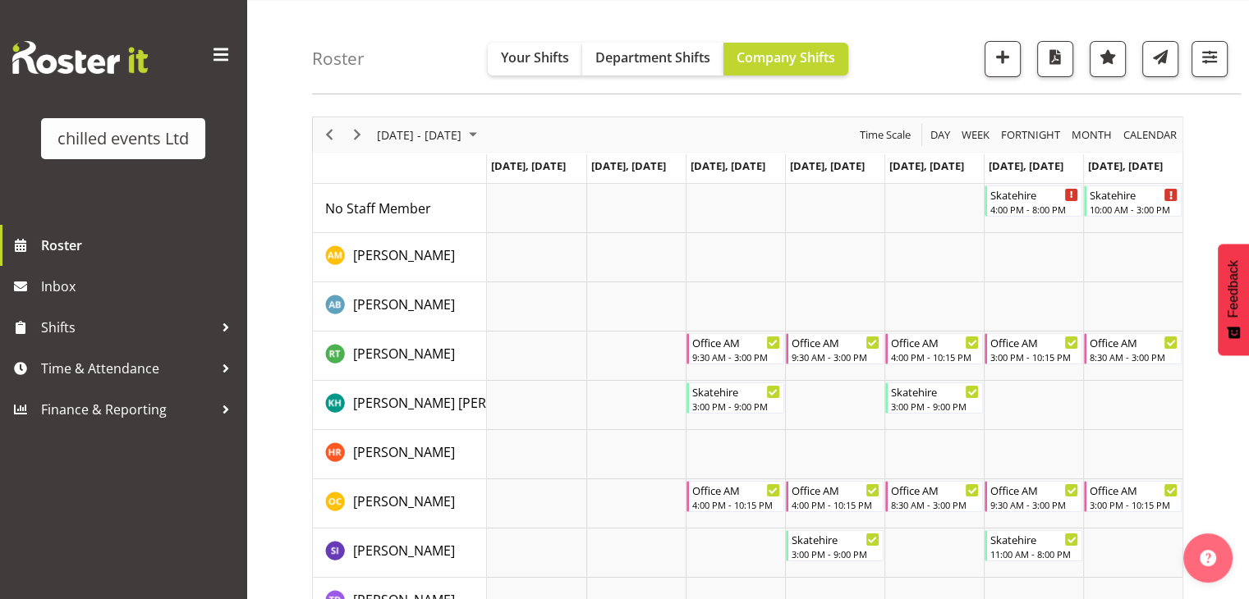
scroll to position [39, 0]
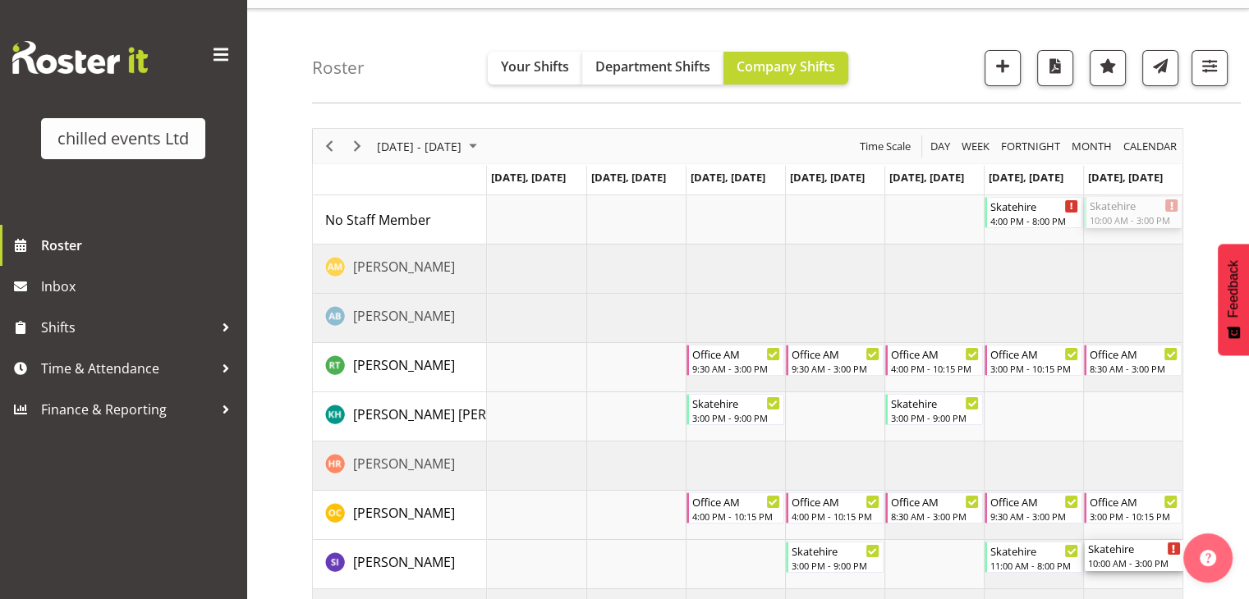
drag, startPoint x: 1119, startPoint y: 211, endPoint x: 1135, endPoint y: 547, distance: 336.2
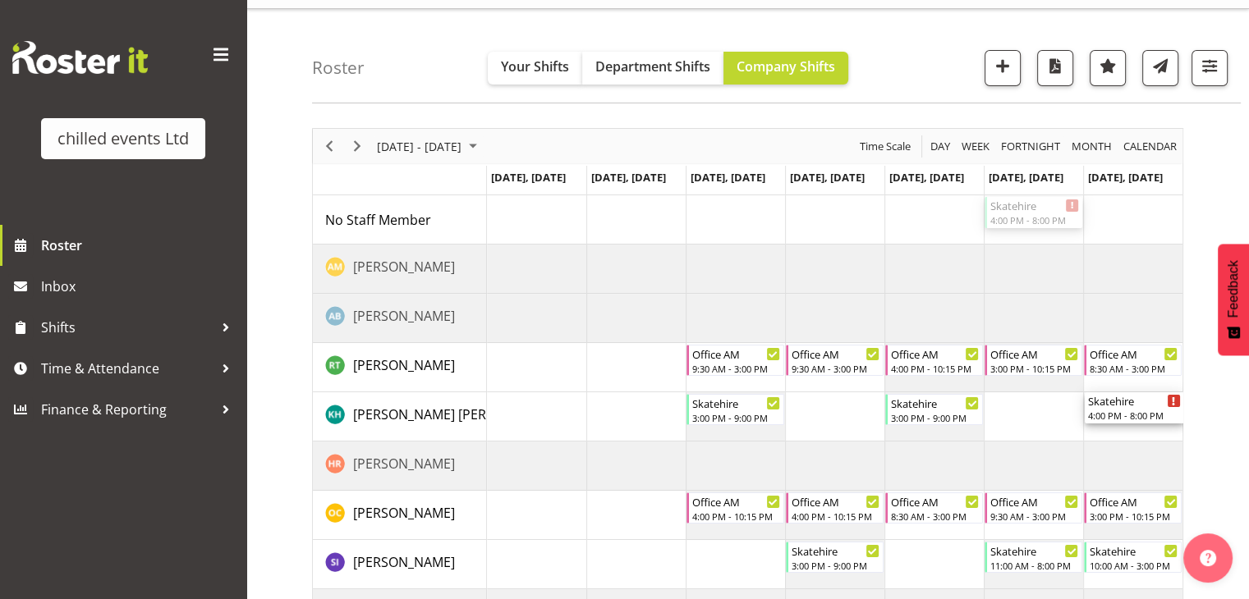
drag, startPoint x: 1021, startPoint y: 209, endPoint x: 1126, endPoint y: 435, distance: 249.4
click at [1126, 435] on div "Skatehire 4:00 PM - 8:00 PM Office AM 9:30 AM - 3:00 PM Office AM 9:30 AM - 3:0…" at bounding box center [834, 441] width 695 height 493
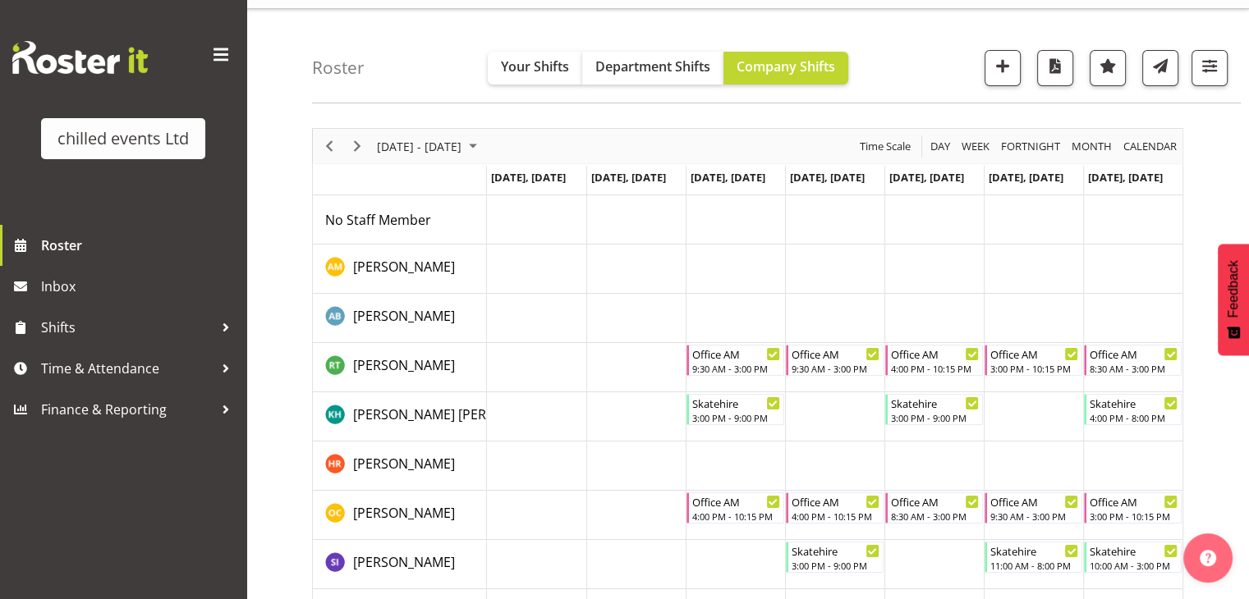
click at [1209, 173] on div "[DATE] - [DATE] [DATE] Day Week Fortnight Month calendar Month Agenda Time Scal…" at bounding box center [780, 444] width 937 height 657
click at [361, 140] on span "Next" at bounding box center [357, 146] width 20 height 21
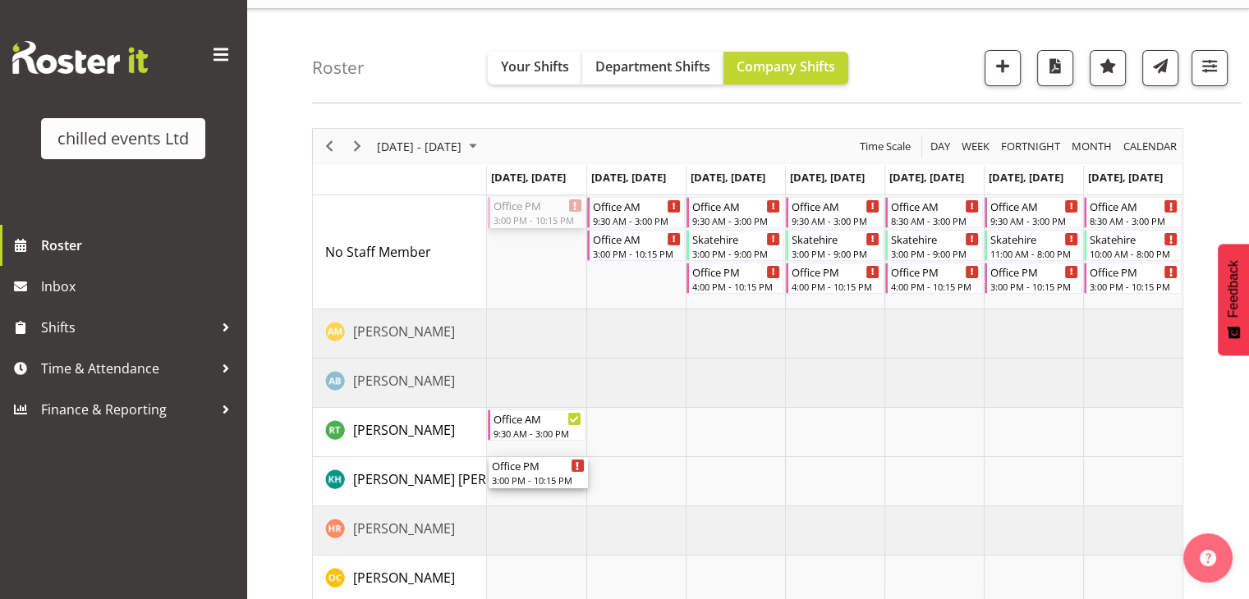
drag, startPoint x: 510, startPoint y: 213, endPoint x: 540, endPoint y: 478, distance: 266.9
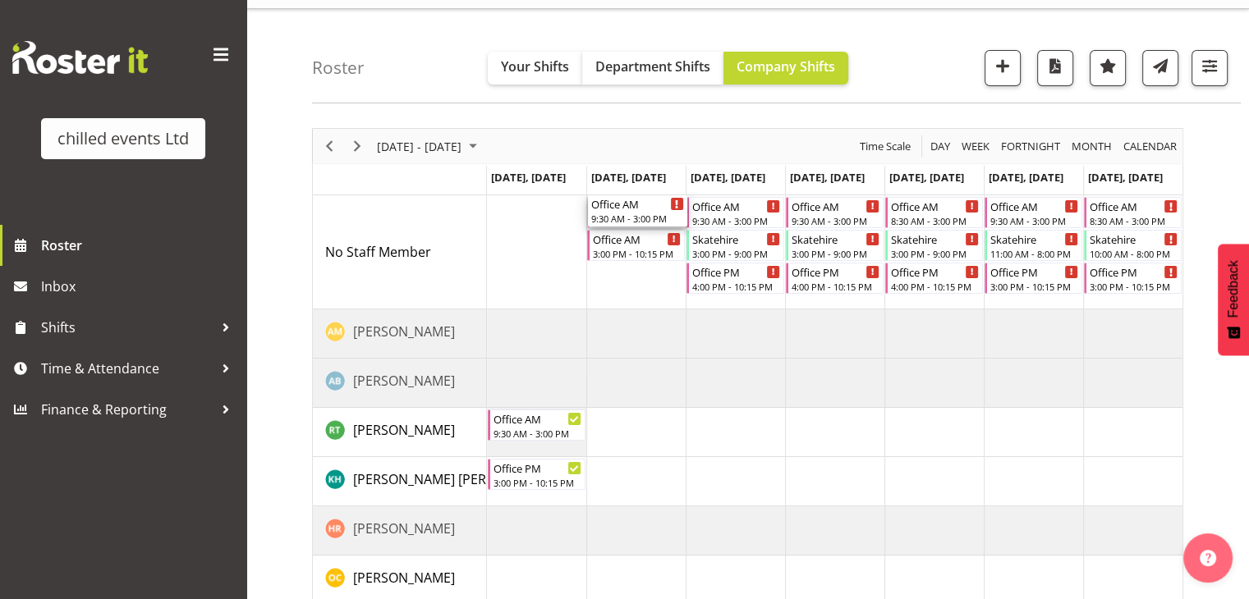
drag, startPoint x: 625, startPoint y: 210, endPoint x: 636, endPoint y: 274, distance: 65.1
click at [636, 274] on div "Office AM 9:30 AM - 3:00 PM Office AM 3:00 PM - 10:15 PM Office AM 9:30 AM - 3:…" at bounding box center [834, 473] width 695 height 557
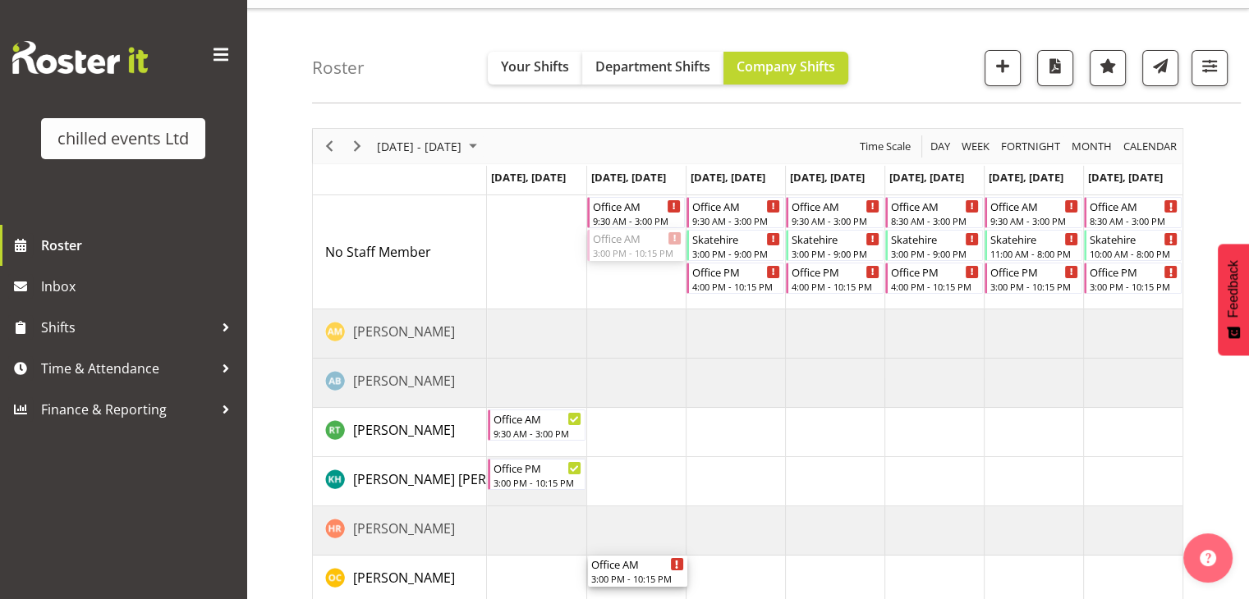
drag, startPoint x: 623, startPoint y: 241, endPoint x: 632, endPoint y: 558, distance: 317.0
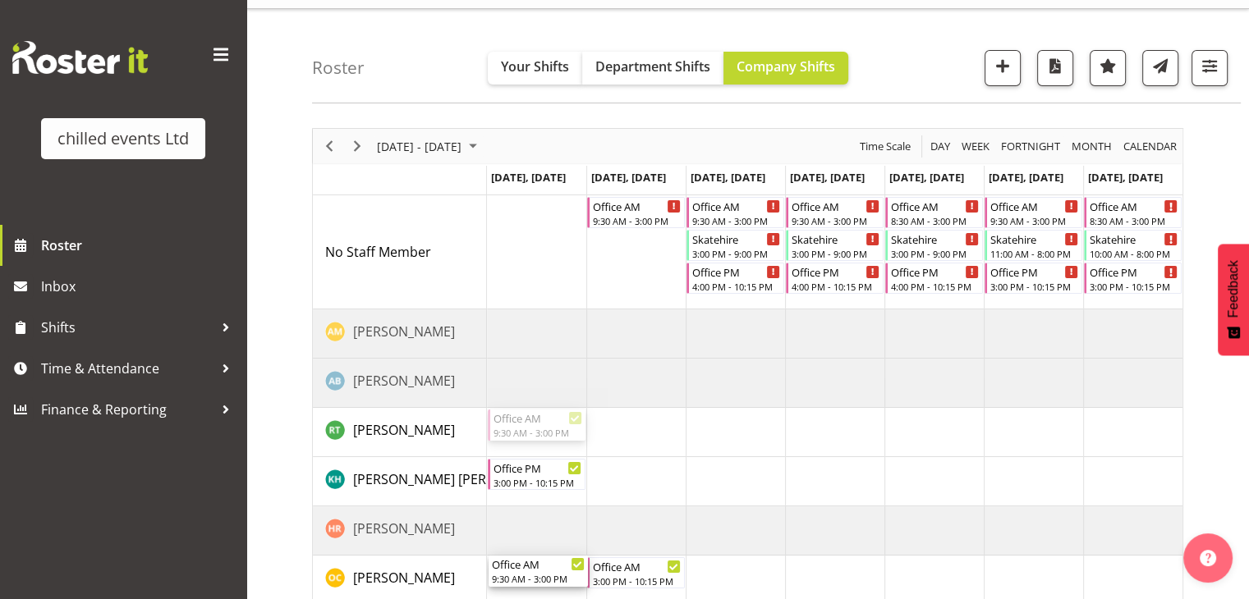
drag, startPoint x: 525, startPoint y: 422, endPoint x: 542, endPoint y: 576, distance: 155.2
drag, startPoint x: 519, startPoint y: 467, endPoint x: 511, endPoint y: 437, distance: 31.3
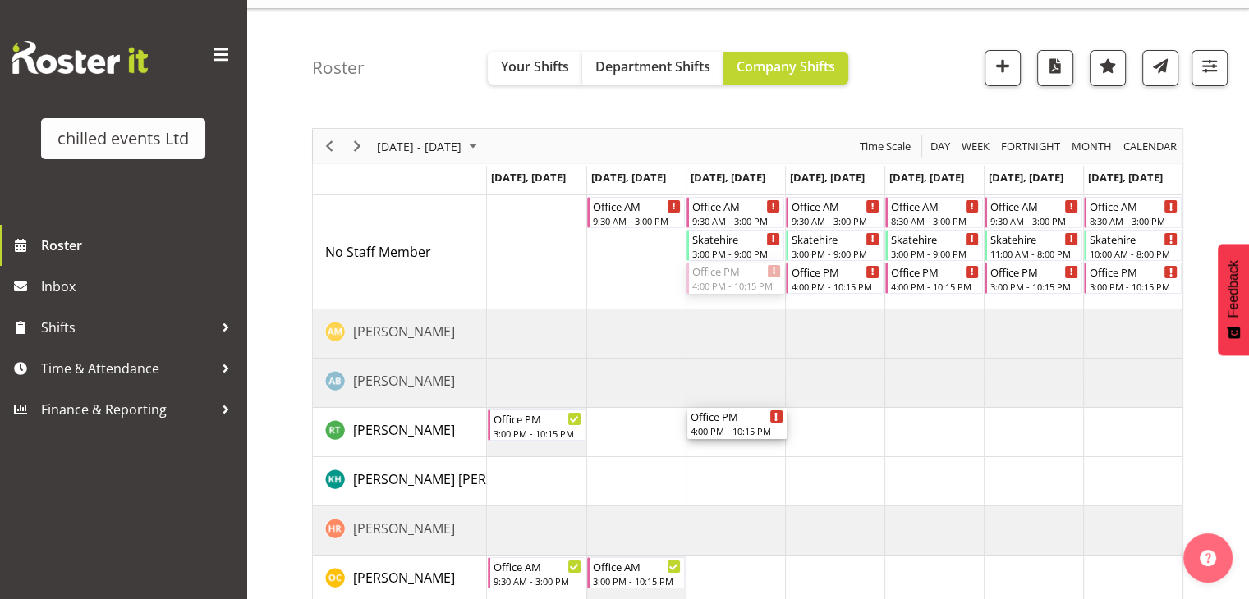
drag, startPoint x: 728, startPoint y: 281, endPoint x: 745, endPoint y: 413, distance: 133.2
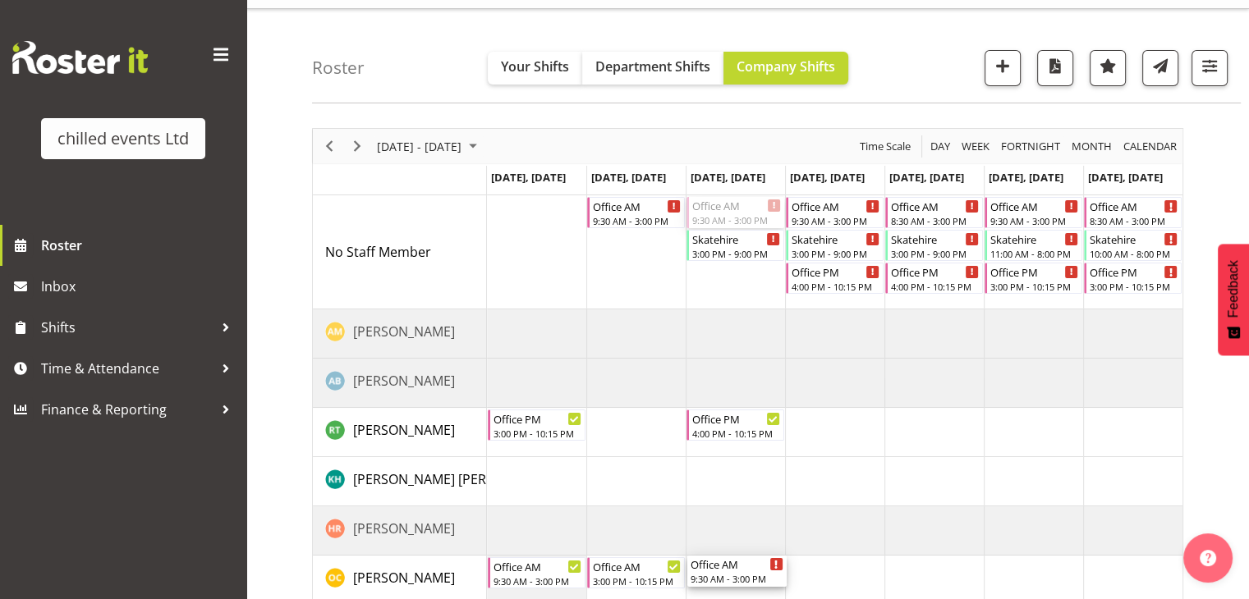
drag, startPoint x: 729, startPoint y: 205, endPoint x: 727, endPoint y: 569, distance: 363.7
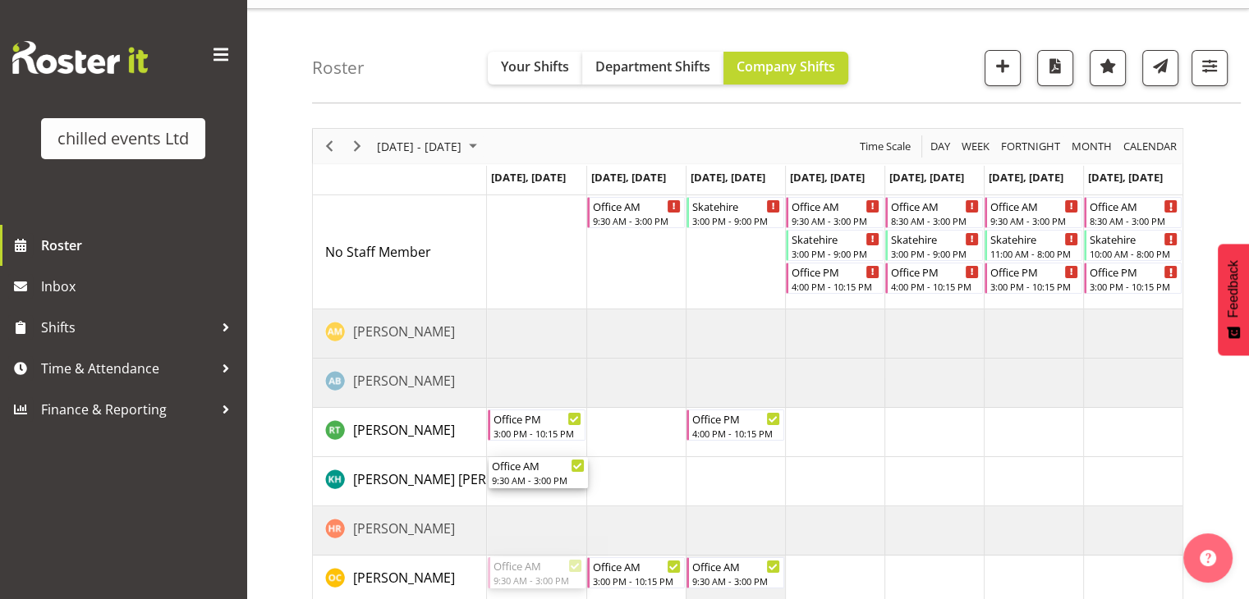
drag, startPoint x: 522, startPoint y: 571, endPoint x: 517, endPoint y: 484, distance: 86.3
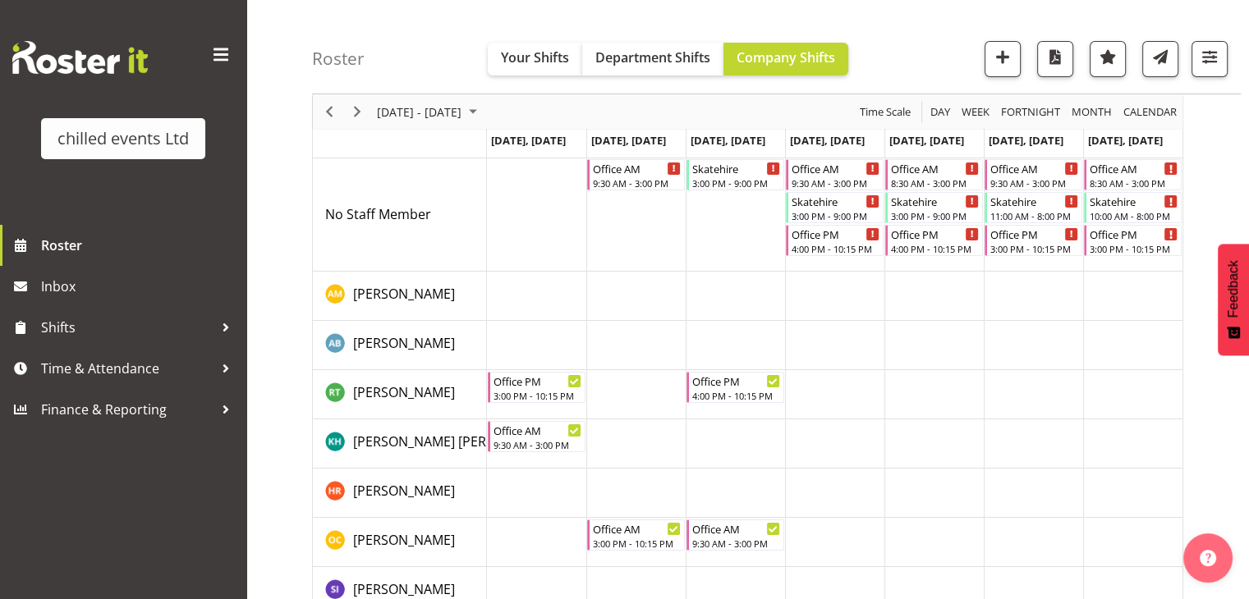
scroll to position [76, 0]
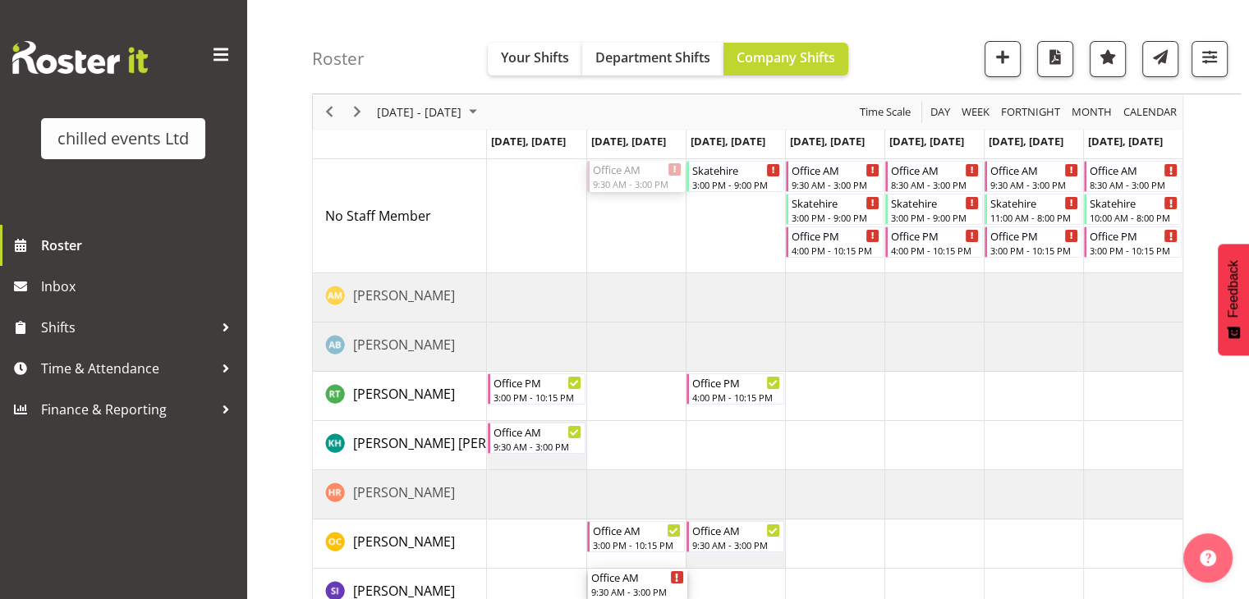
drag, startPoint x: 621, startPoint y: 177, endPoint x: 623, endPoint y: 579, distance: 402.3
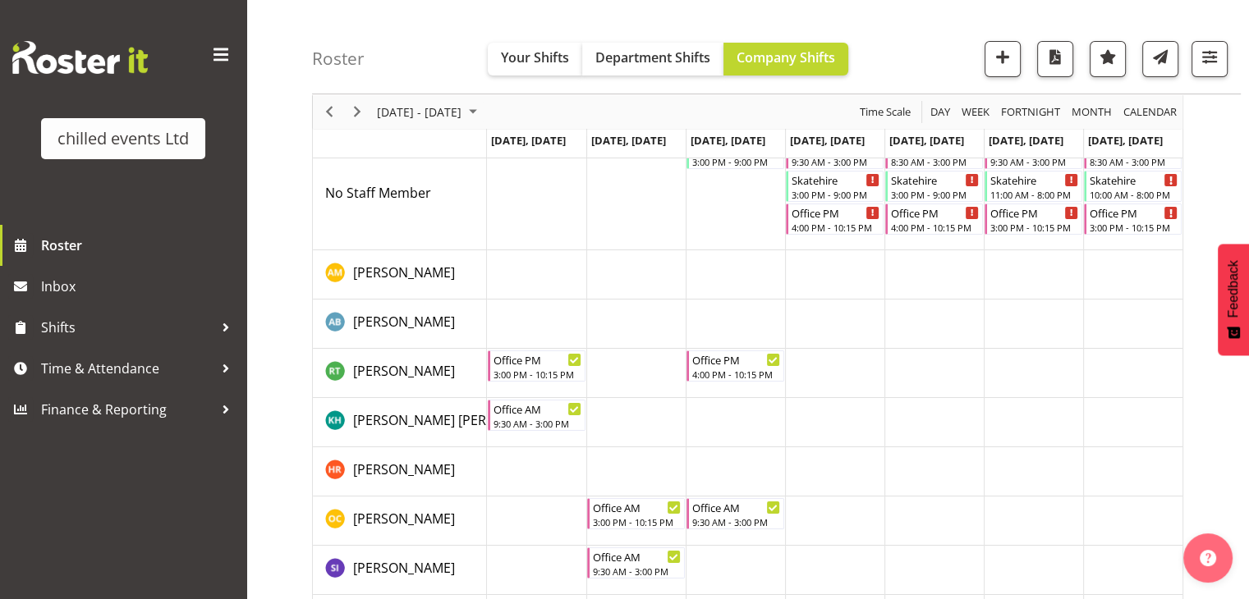
scroll to position [79, 0]
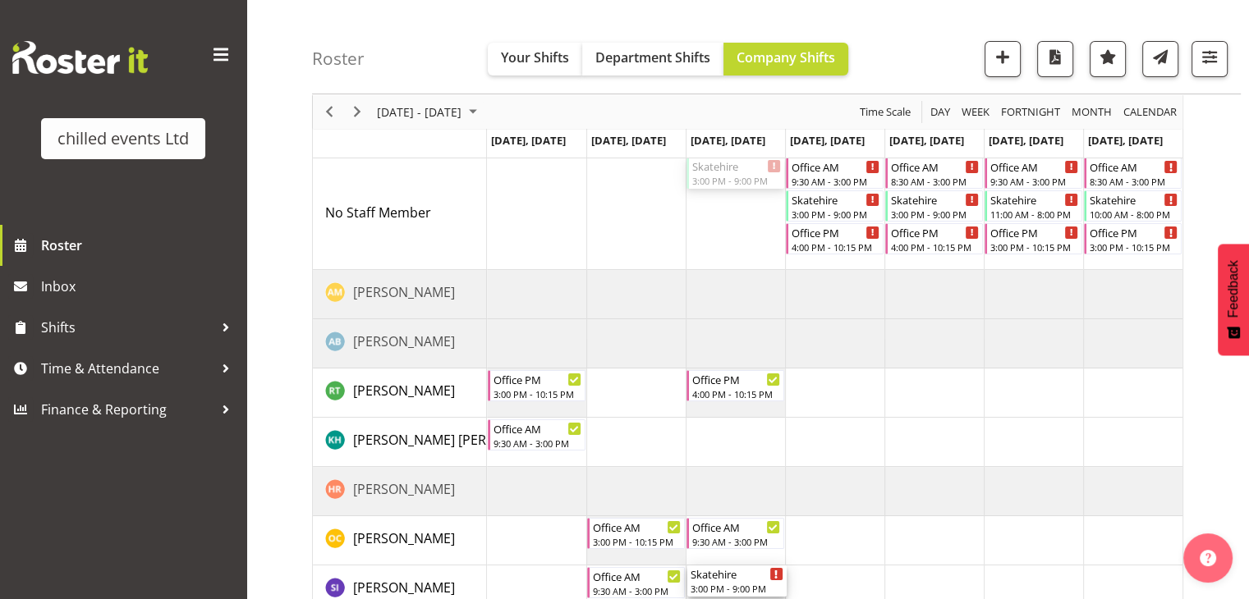
drag, startPoint x: 727, startPoint y: 175, endPoint x: 709, endPoint y: 590, distance: 415.8
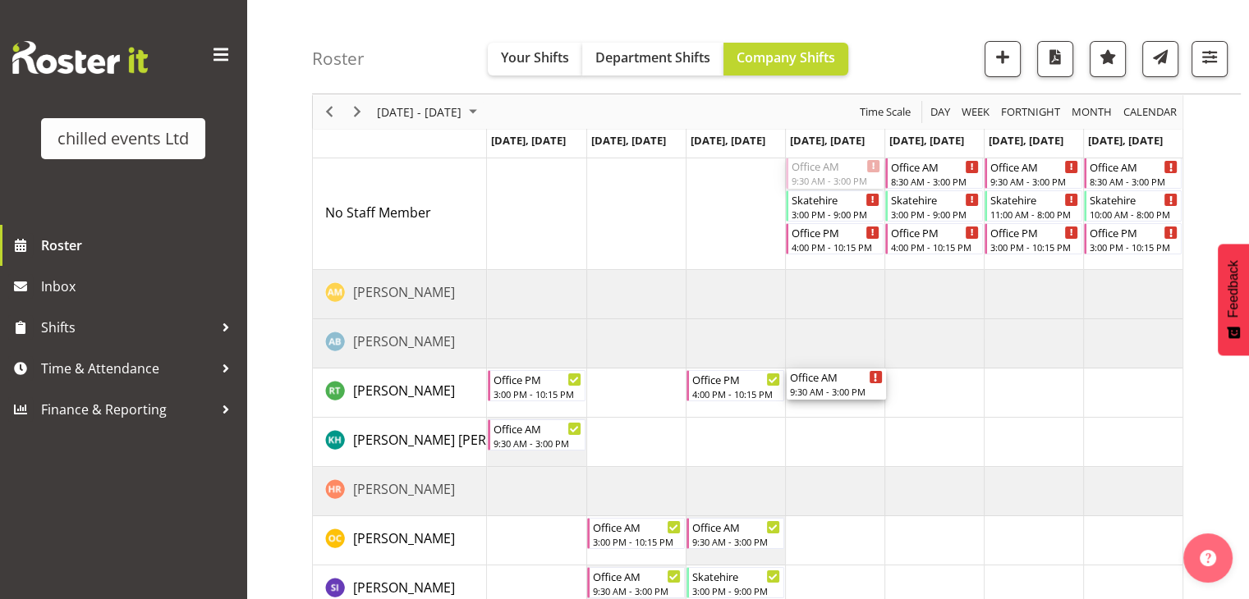
drag, startPoint x: 823, startPoint y: 172, endPoint x: 824, endPoint y: 385, distance: 212.6
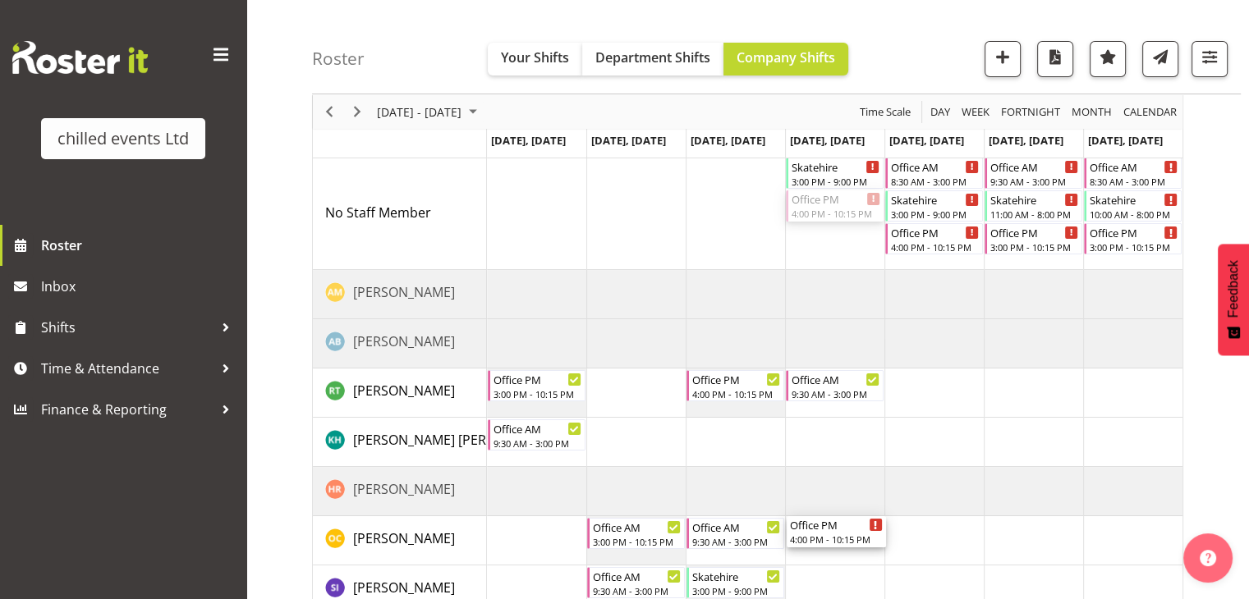
drag, startPoint x: 839, startPoint y: 195, endPoint x: 811, endPoint y: 544, distance: 350.0
drag, startPoint x: 825, startPoint y: 173, endPoint x: 807, endPoint y: 451, distance: 278.1
click at [807, 451] on div "Skatehire 3:00 PM - 9:00 PM Office AM 8:30 AM - 3:00 PM Skatehire 3:00 PM - 9:0…" at bounding box center [834, 434] width 695 height 557
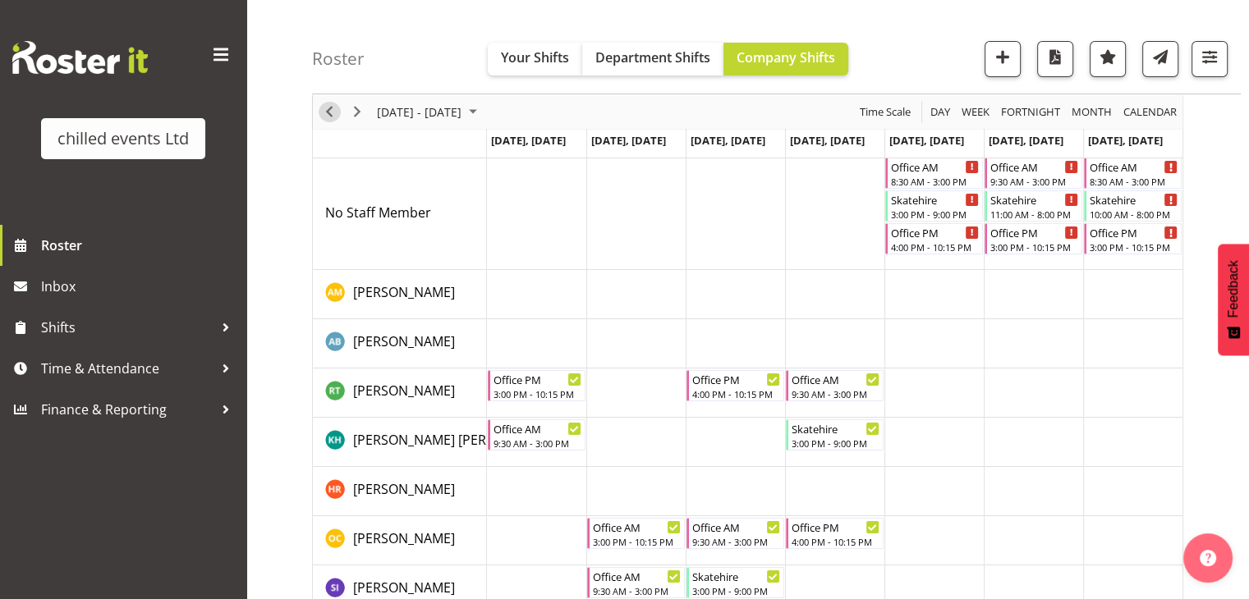
click at [326, 104] on span "Previous" at bounding box center [329, 112] width 20 height 21
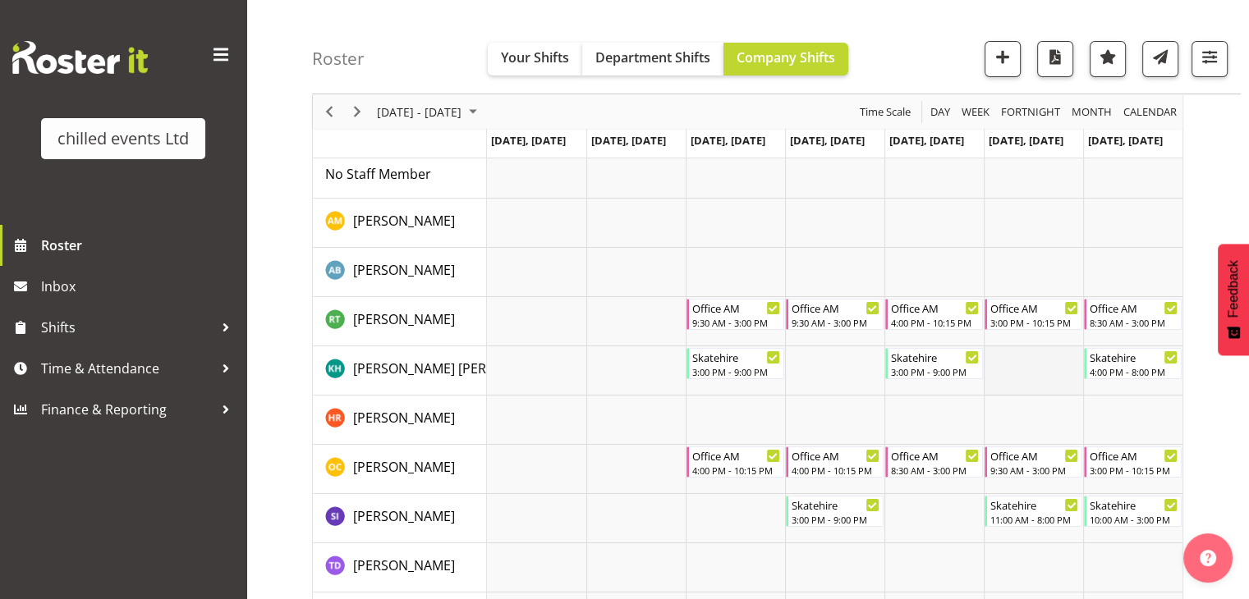
scroll to position [85, 0]
click at [355, 106] on span "Next" at bounding box center [357, 112] width 20 height 21
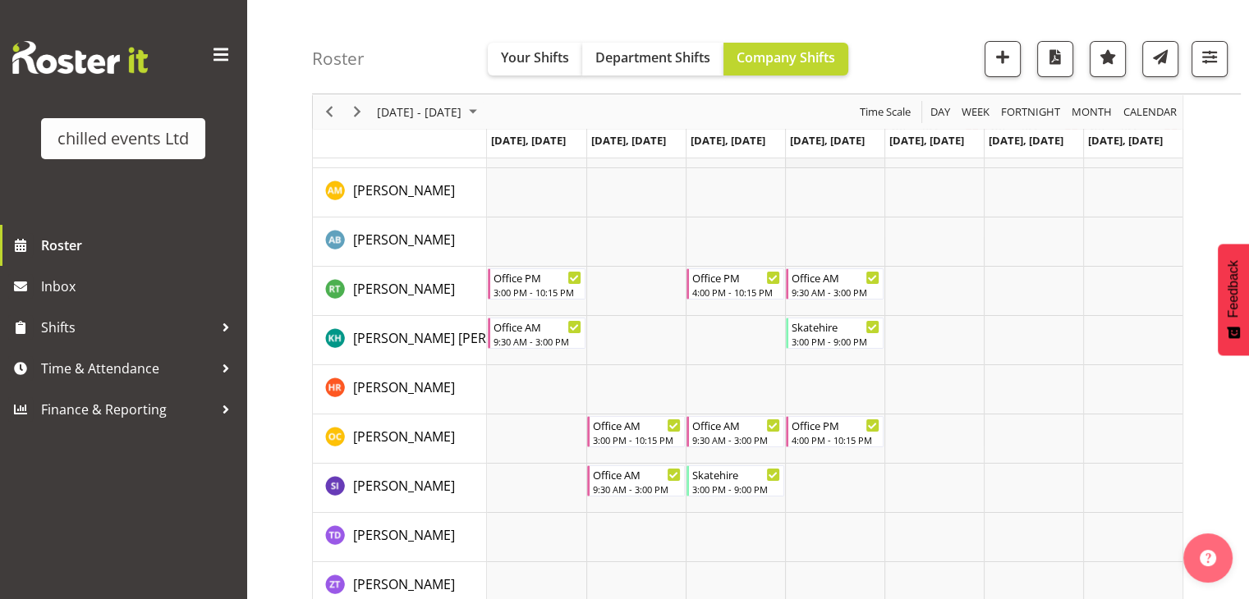
scroll to position [213, 0]
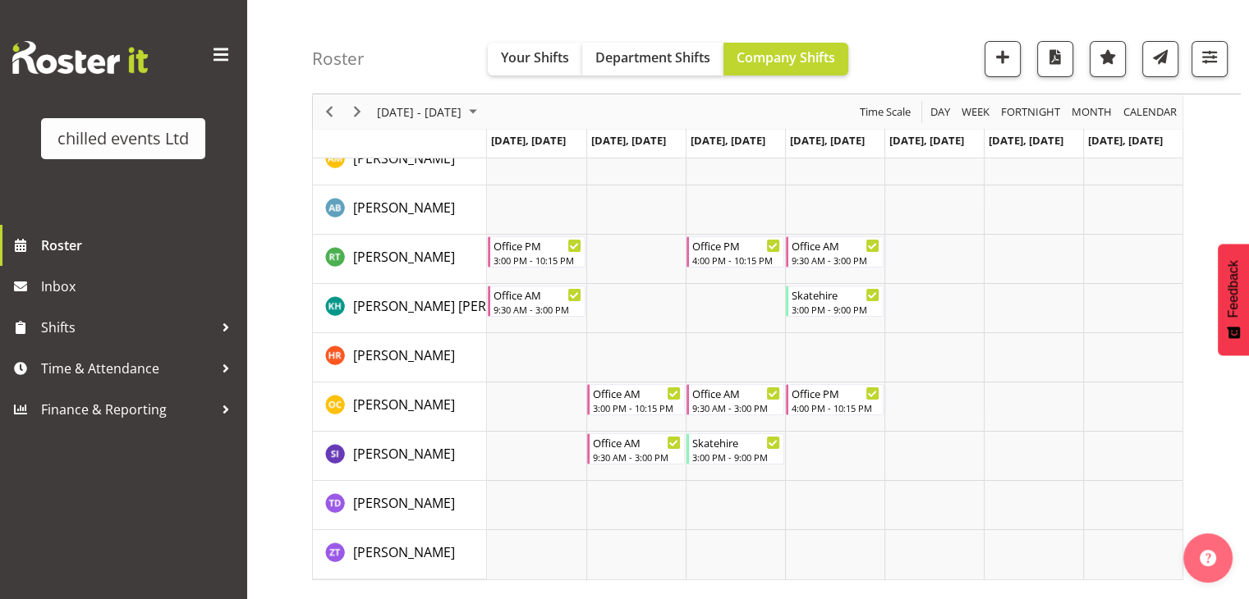
click at [388, 2] on div "Roster Your Shifts Department Shifts Company Shifts All Locations Clear [PERSON…" at bounding box center [776, 47] width 929 height 94
click at [325, 119] on span "Previous" at bounding box center [329, 112] width 20 height 21
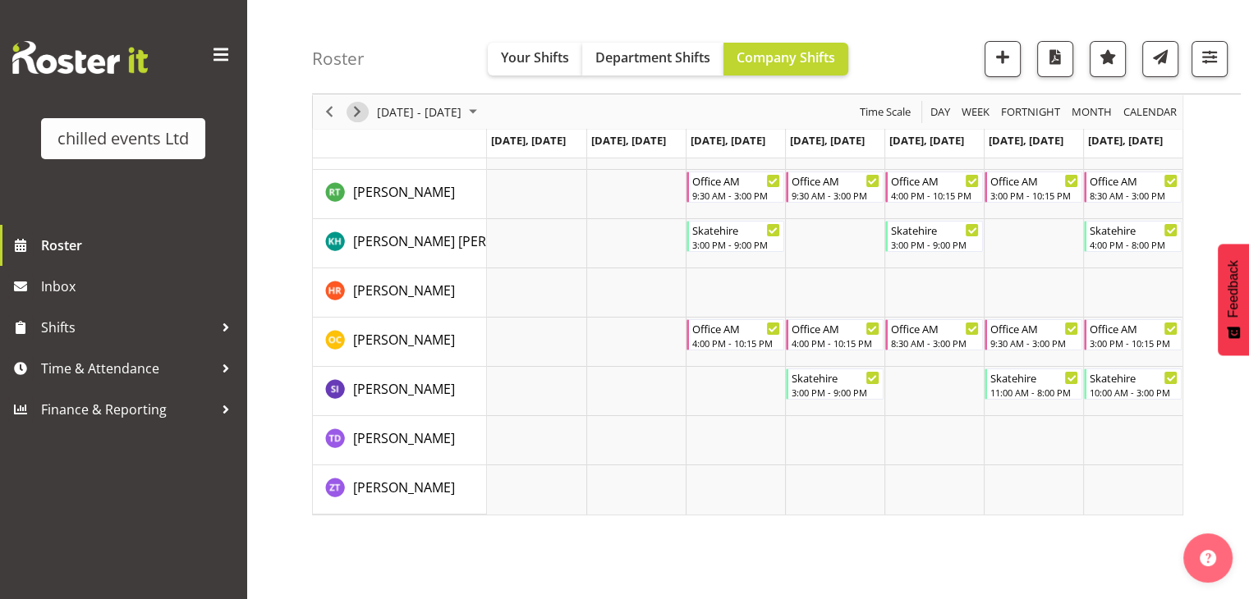
click at [365, 107] on span "Next" at bounding box center [357, 112] width 20 height 21
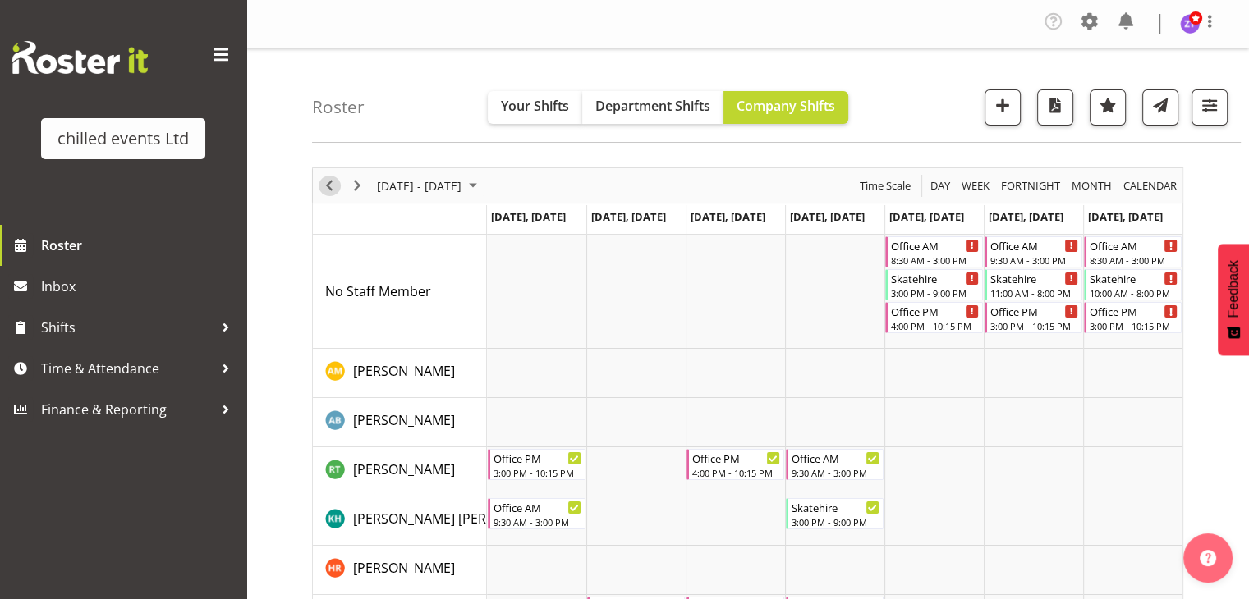
click at [330, 181] on span "Previous" at bounding box center [329, 186] width 20 height 21
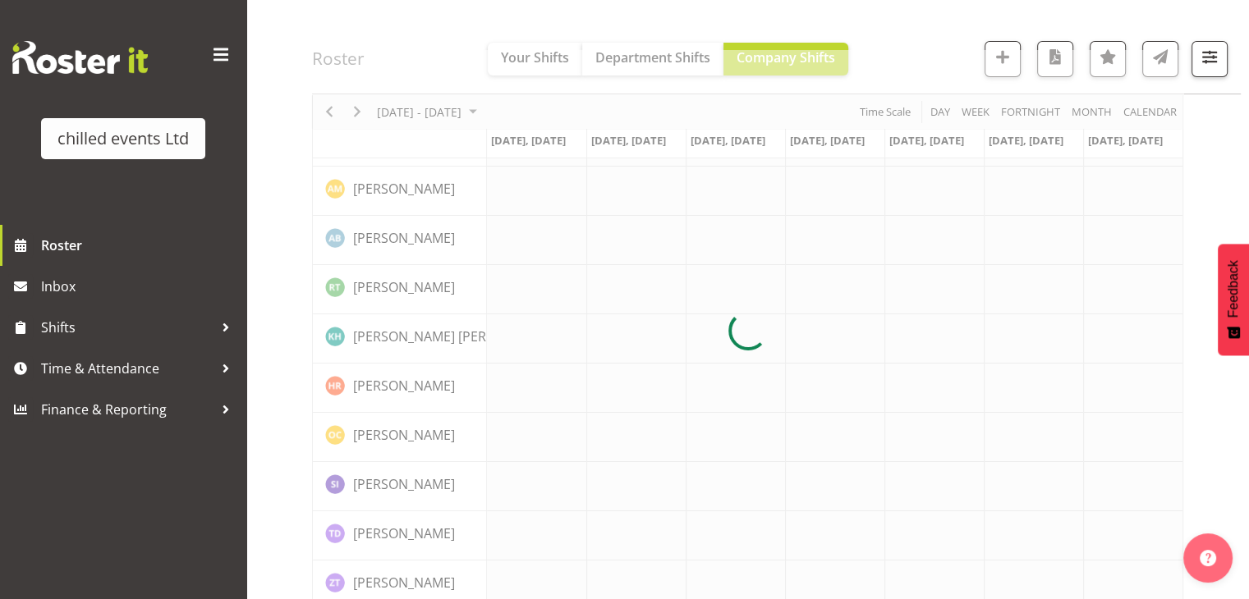
scroll to position [118, 0]
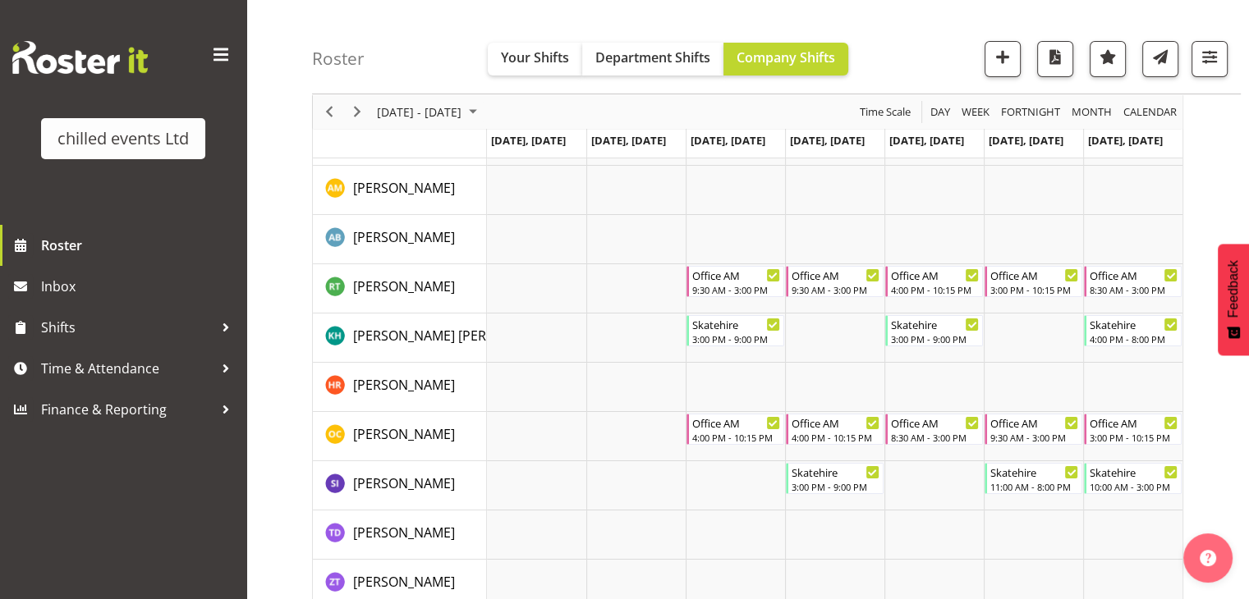
click at [369, 110] on div "Timeline Week of September 14, 2025" at bounding box center [357, 111] width 28 height 34
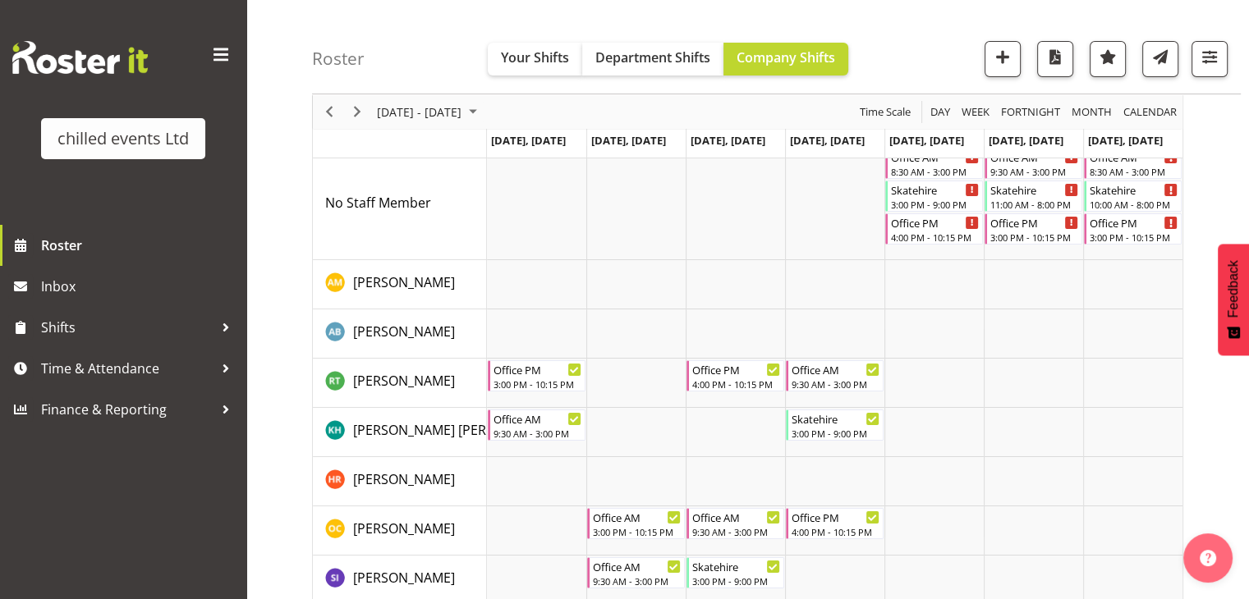
scroll to position [85, 0]
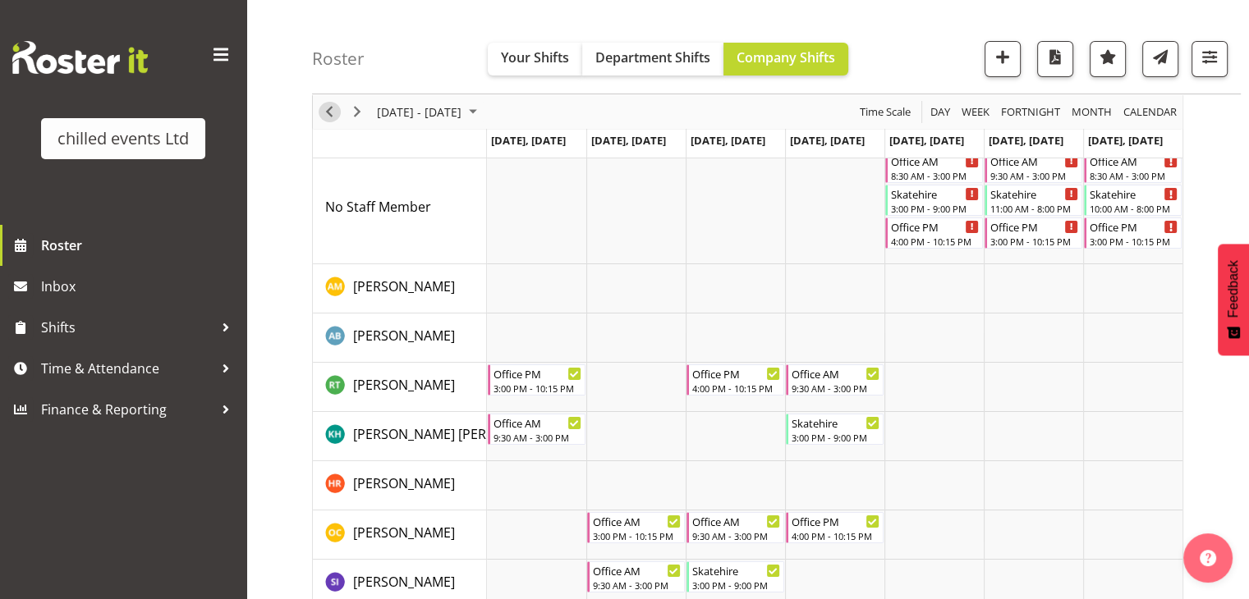
click at [325, 110] on span "Previous" at bounding box center [329, 112] width 20 height 21
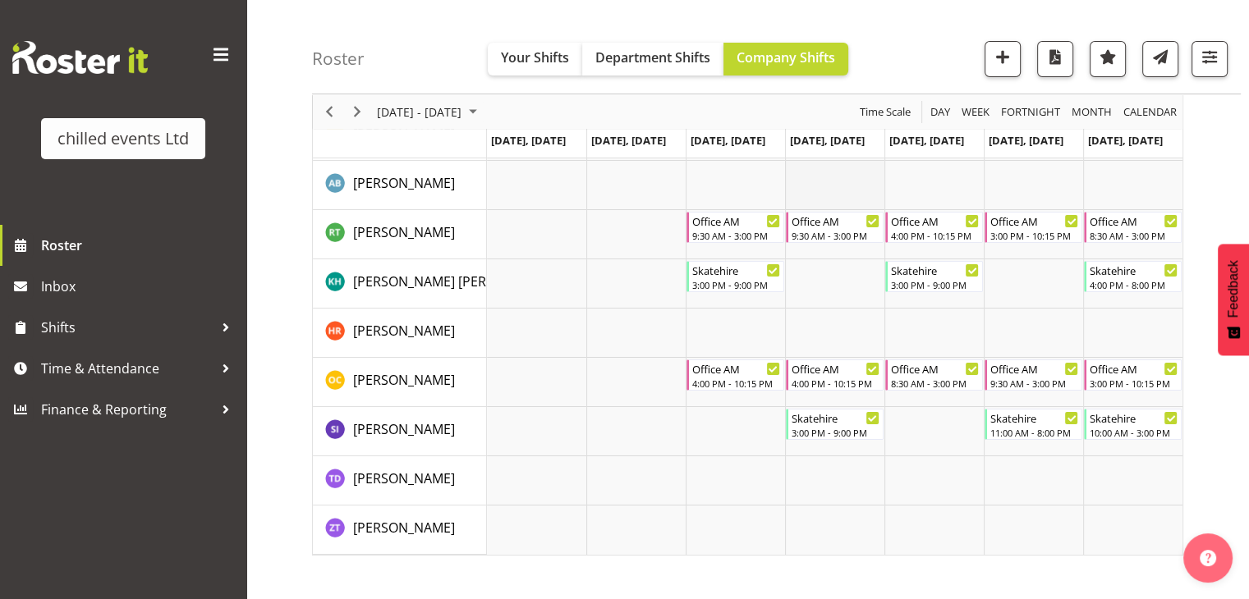
scroll to position [173, 0]
click at [360, 103] on span "Next" at bounding box center [357, 112] width 20 height 21
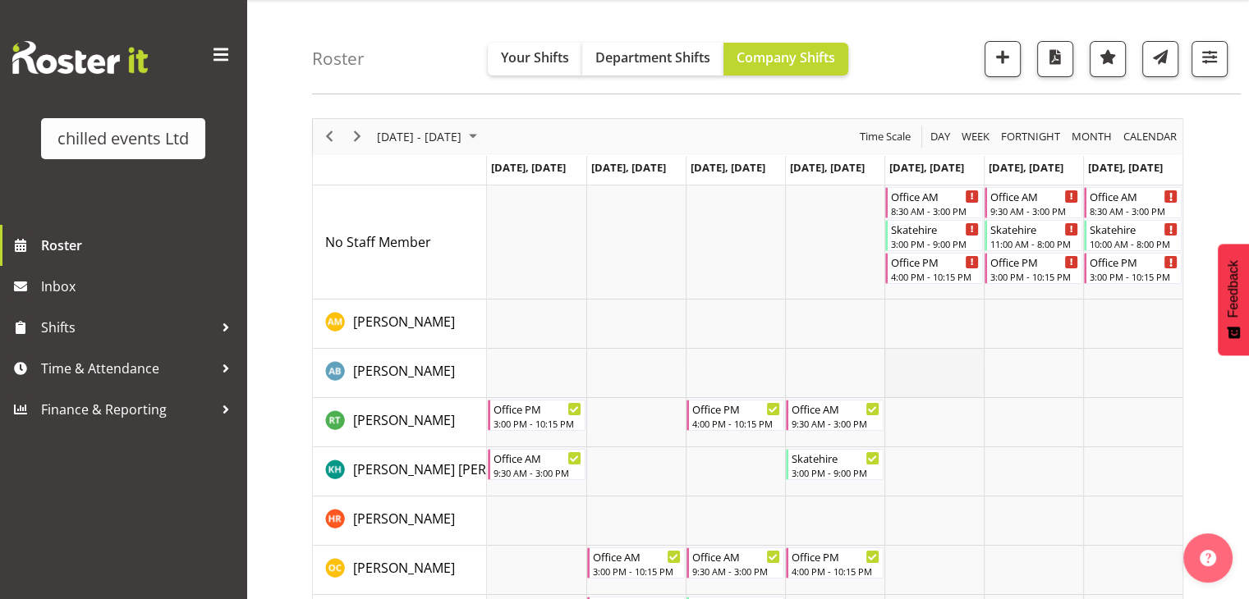
scroll to position [49, 0]
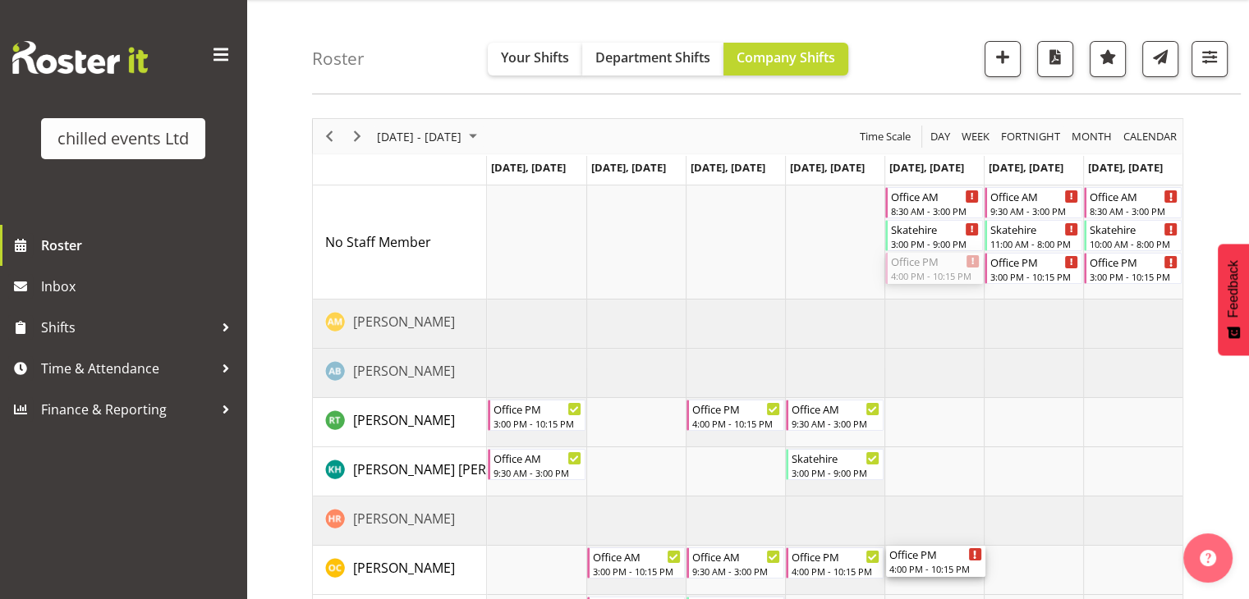
drag, startPoint x: 938, startPoint y: 270, endPoint x: 929, endPoint y: 562, distance: 292.4
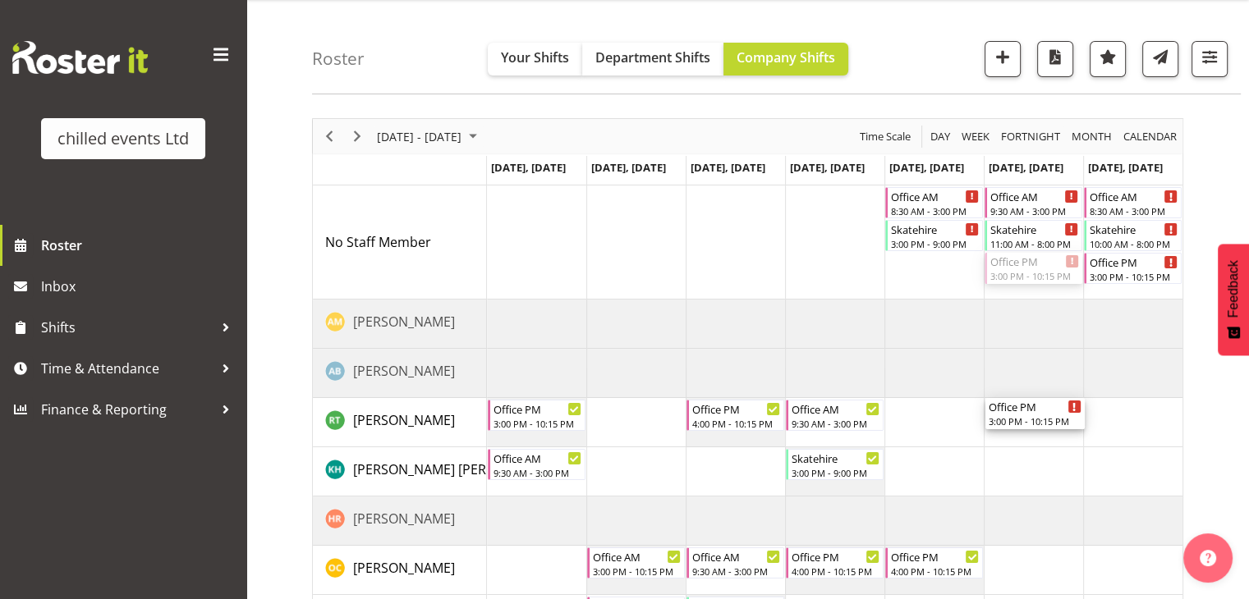
drag, startPoint x: 1026, startPoint y: 270, endPoint x: 1028, endPoint y: 410, distance: 139.6
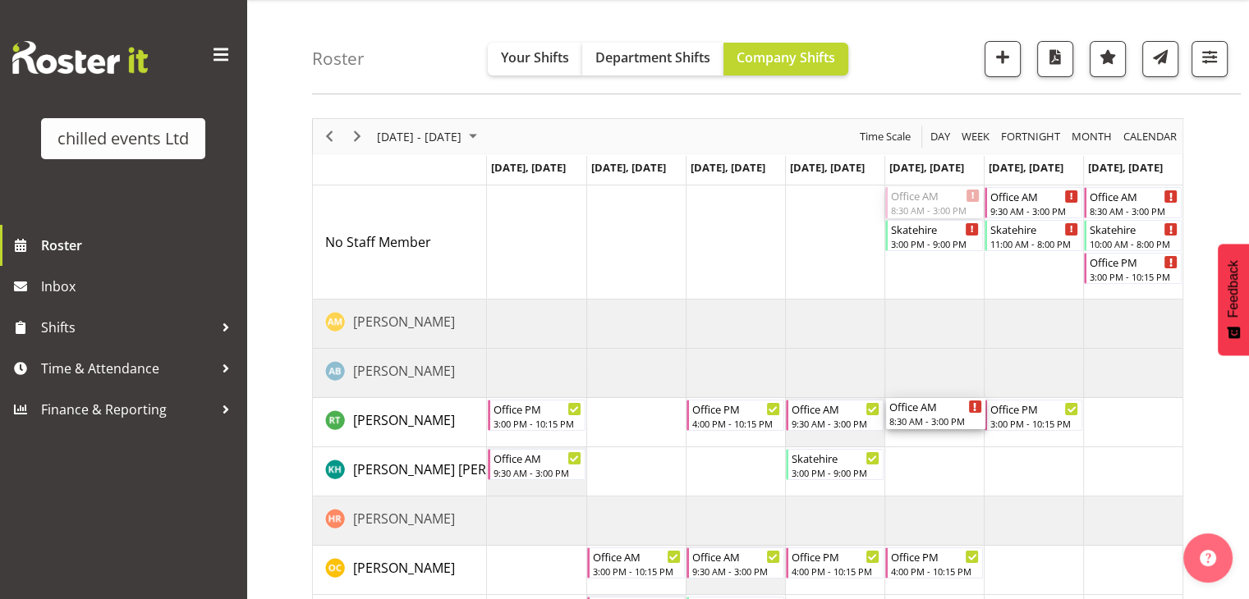
drag, startPoint x: 938, startPoint y: 194, endPoint x: 947, endPoint y: 413, distance: 219.4
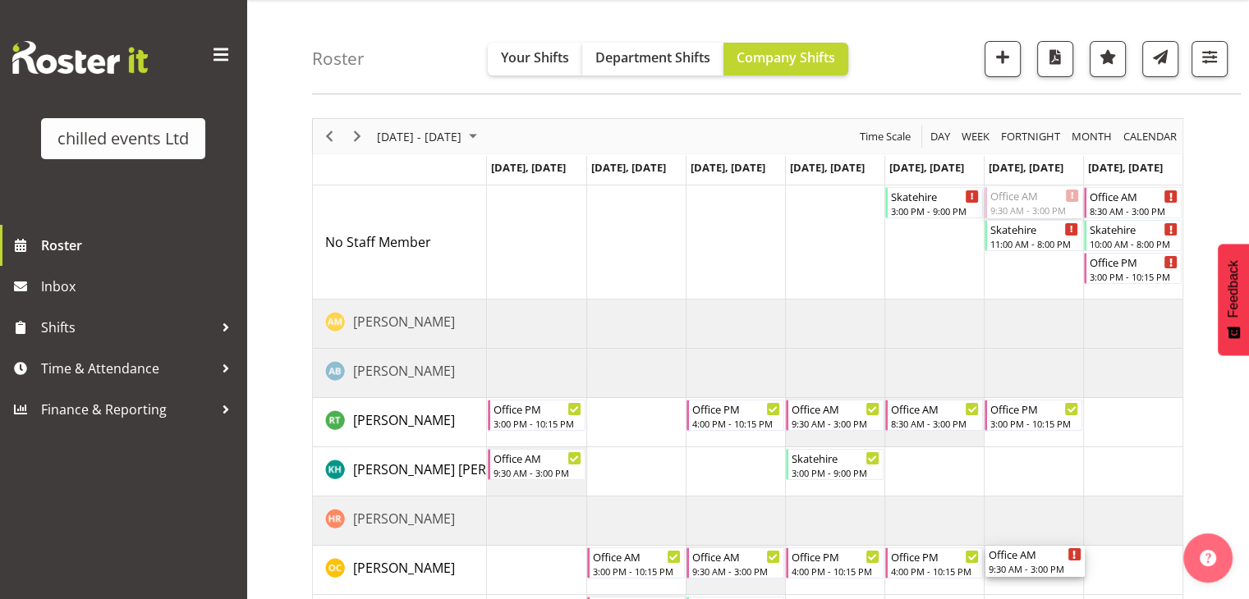
drag, startPoint x: 1051, startPoint y: 201, endPoint x: 1055, endPoint y: 569, distance: 367.8
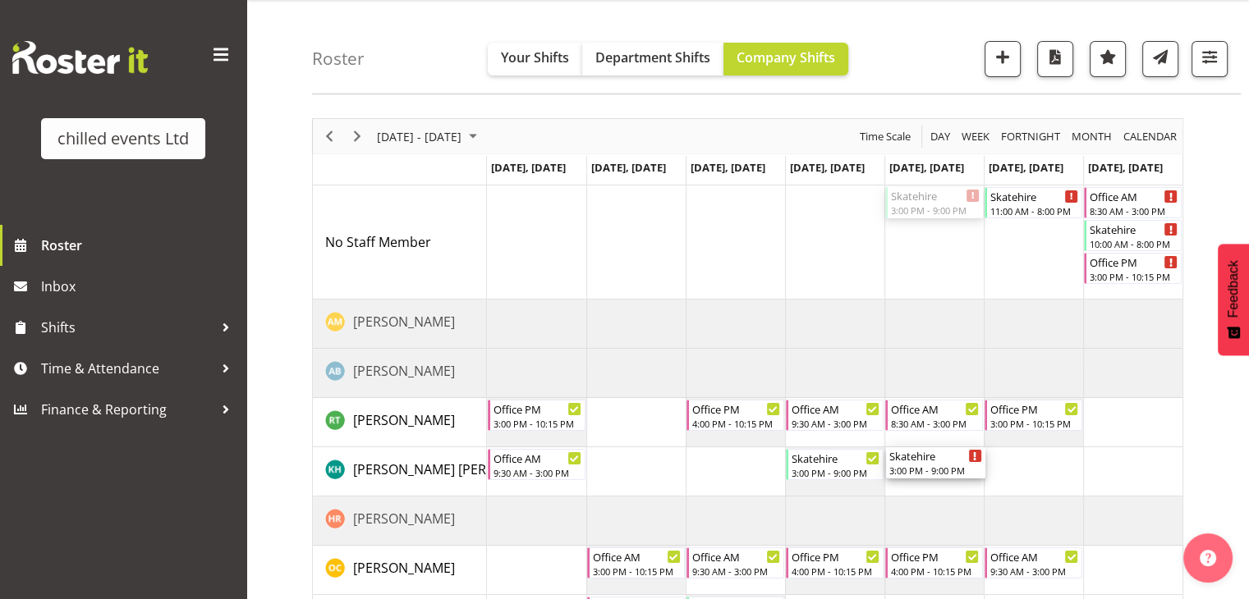
drag, startPoint x: 938, startPoint y: 201, endPoint x: 949, endPoint y: 470, distance: 269.5
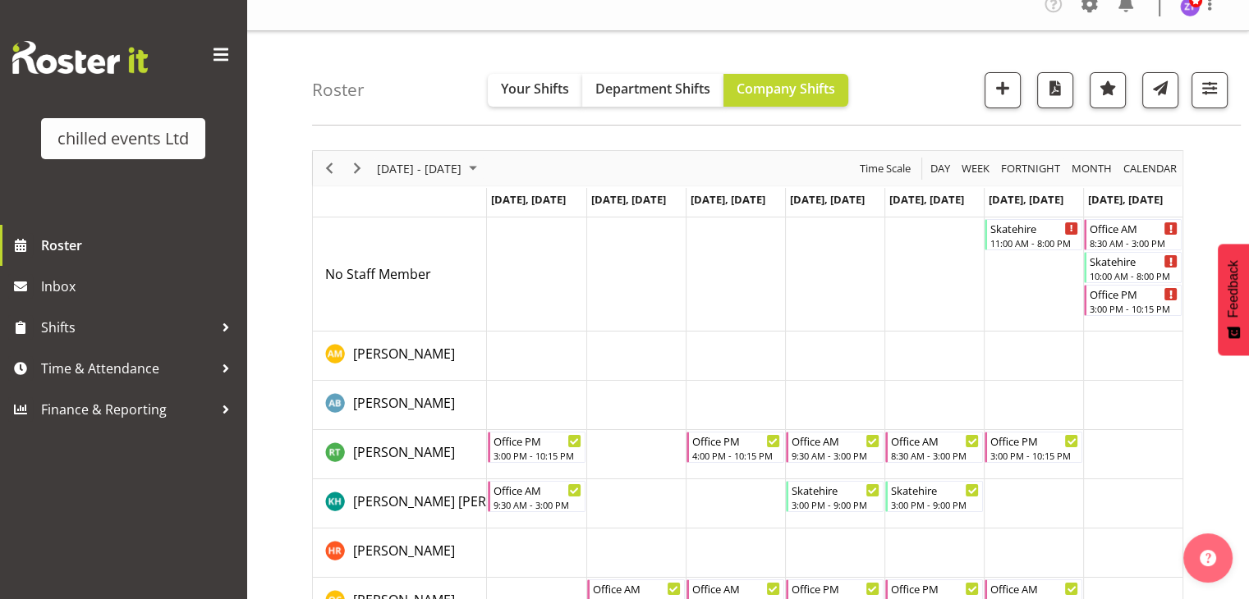
scroll to position [20, 0]
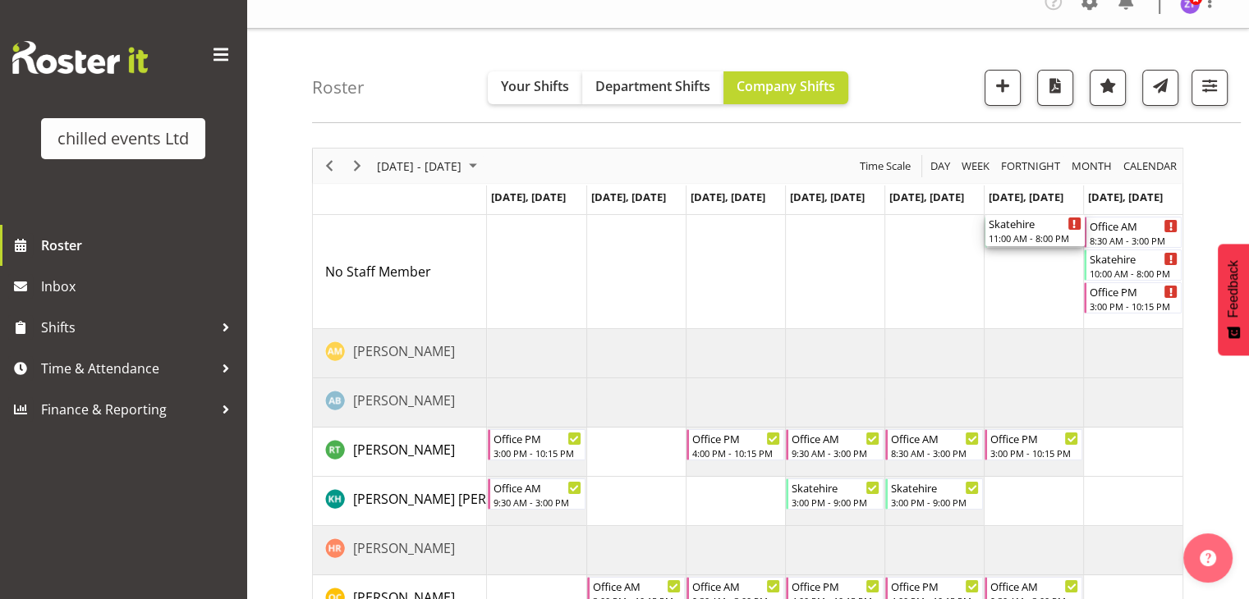
drag, startPoint x: 1018, startPoint y: 231, endPoint x: 1005, endPoint y: 282, distance: 53.4
click at [1005, 282] on div "Skatehire 11:00 AM - 8:00 PM Office AM 8:30 AM - 3:00 PM Skatehire 10:00 AM - 8…" at bounding box center [834, 493] width 695 height 557
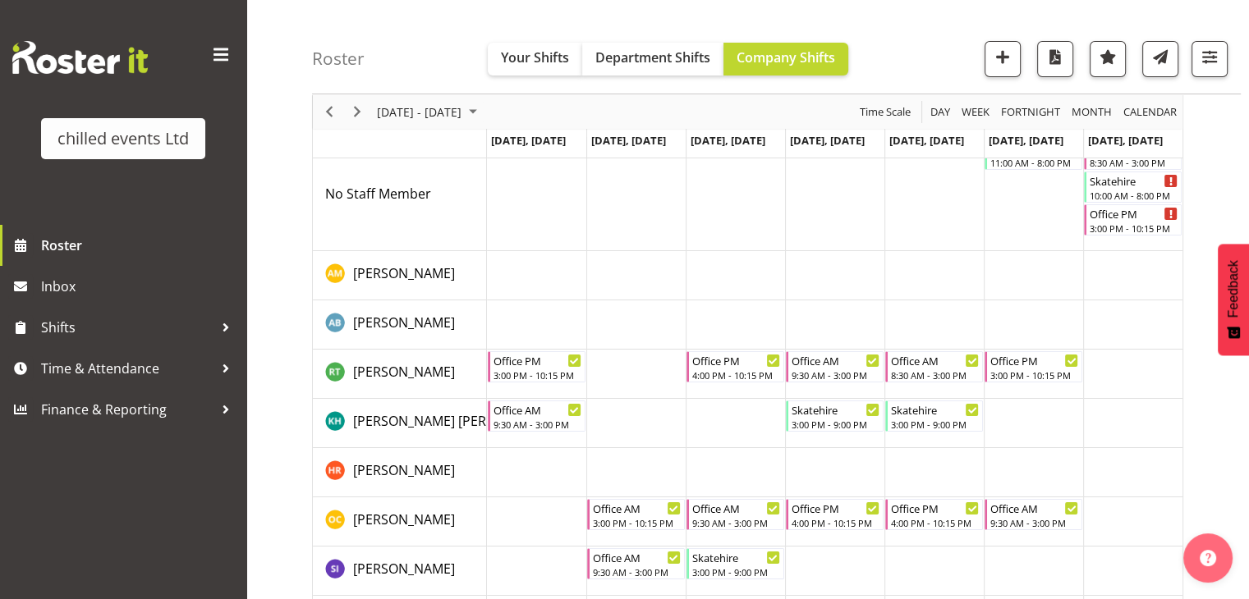
scroll to position [95, 0]
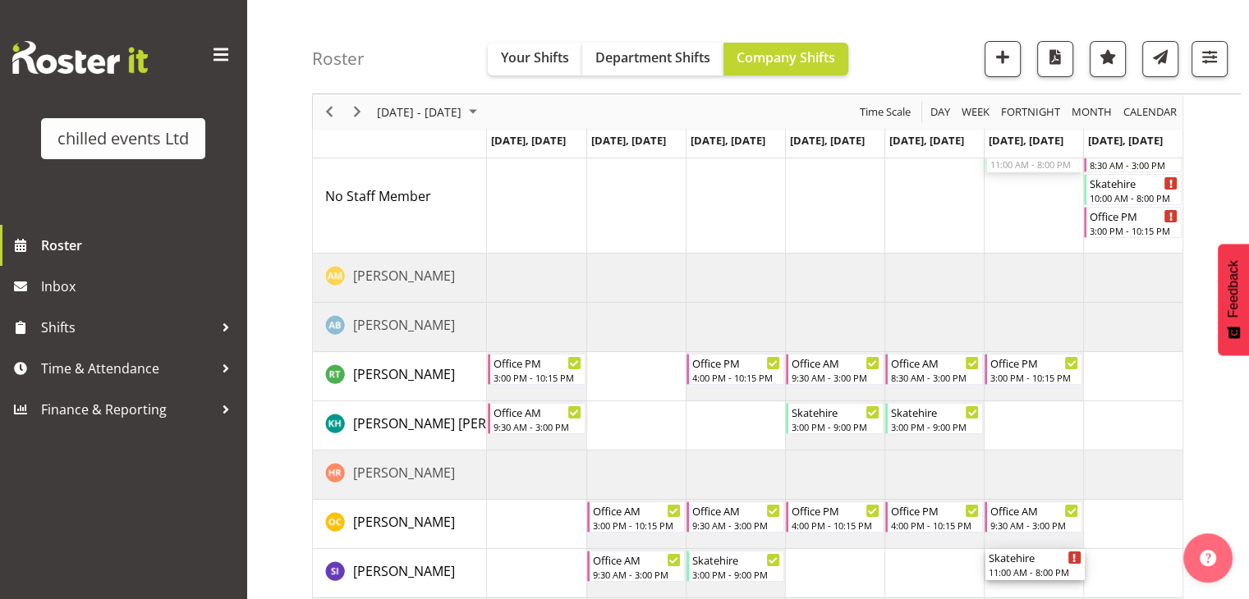
drag, startPoint x: 1011, startPoint y: 165, endPoint x: 1038, endPoint y: 576, distance: 411.3
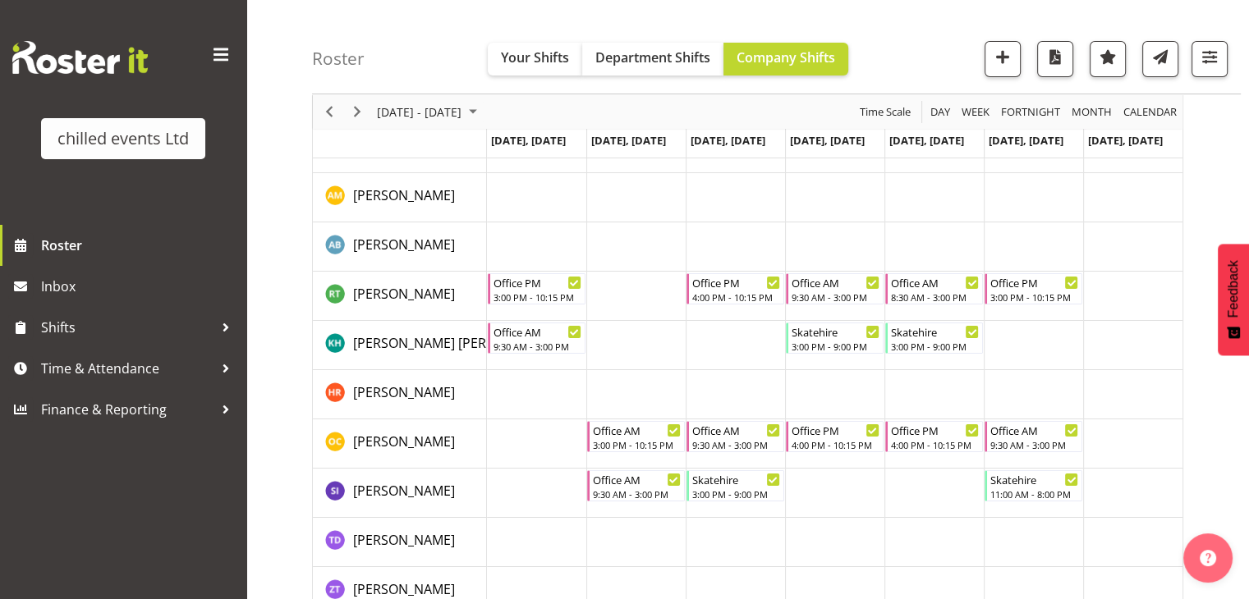
scroll to position [177, 0]
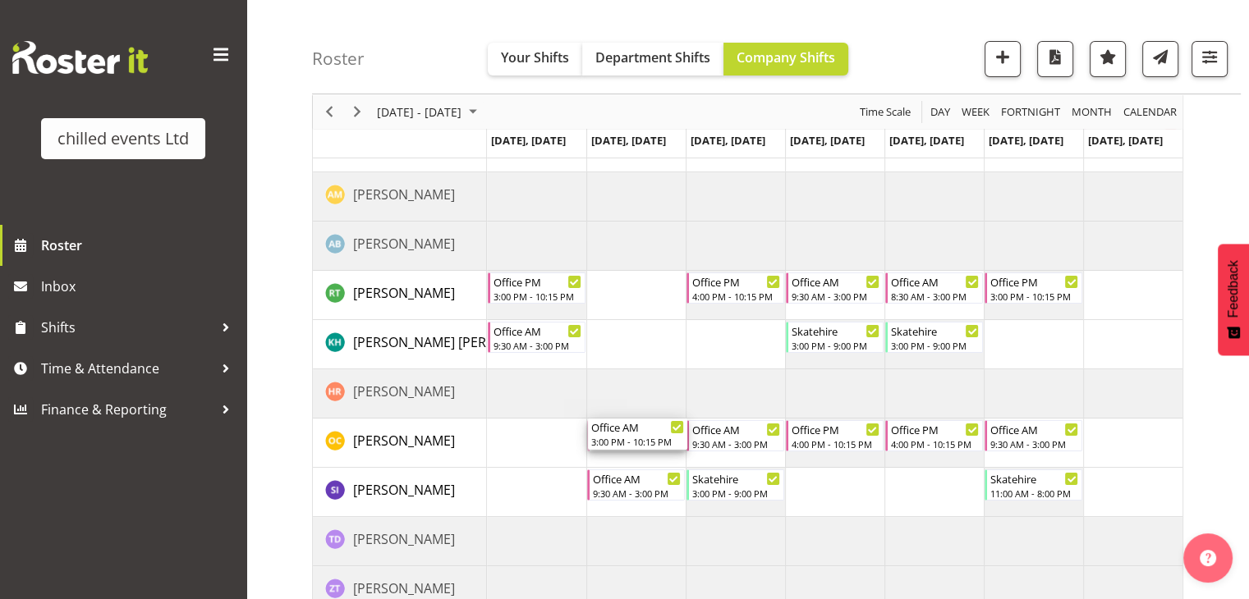
drag, startPoint x: 619, startPoint y: 438, endPoint x: 633, endPoint y: 431, distance: 15.8
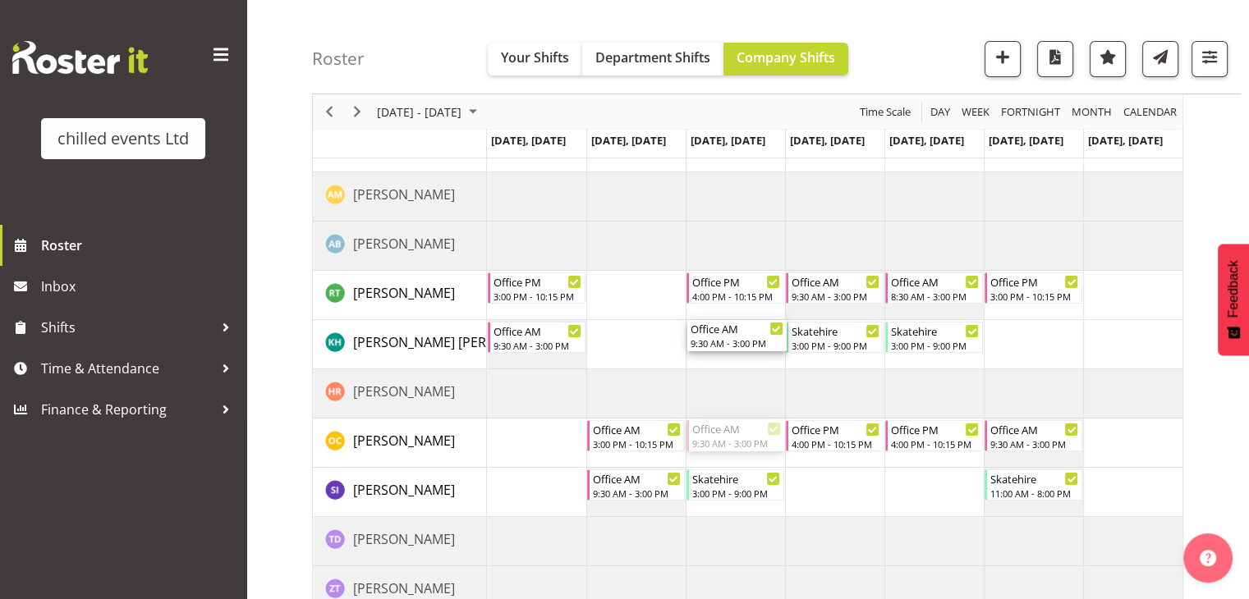
drag, startPoint x: 729, startPoint y: 438, endPoint x: 731, endPoint y: 346, distance: 92.0
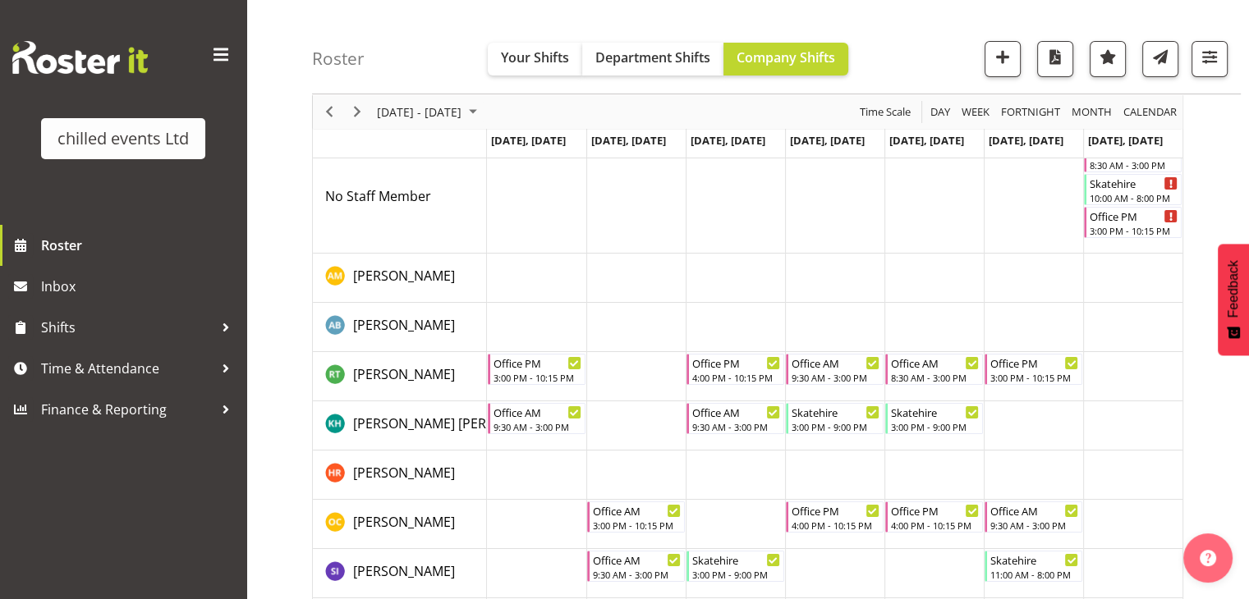
scroll to position [94, 0]
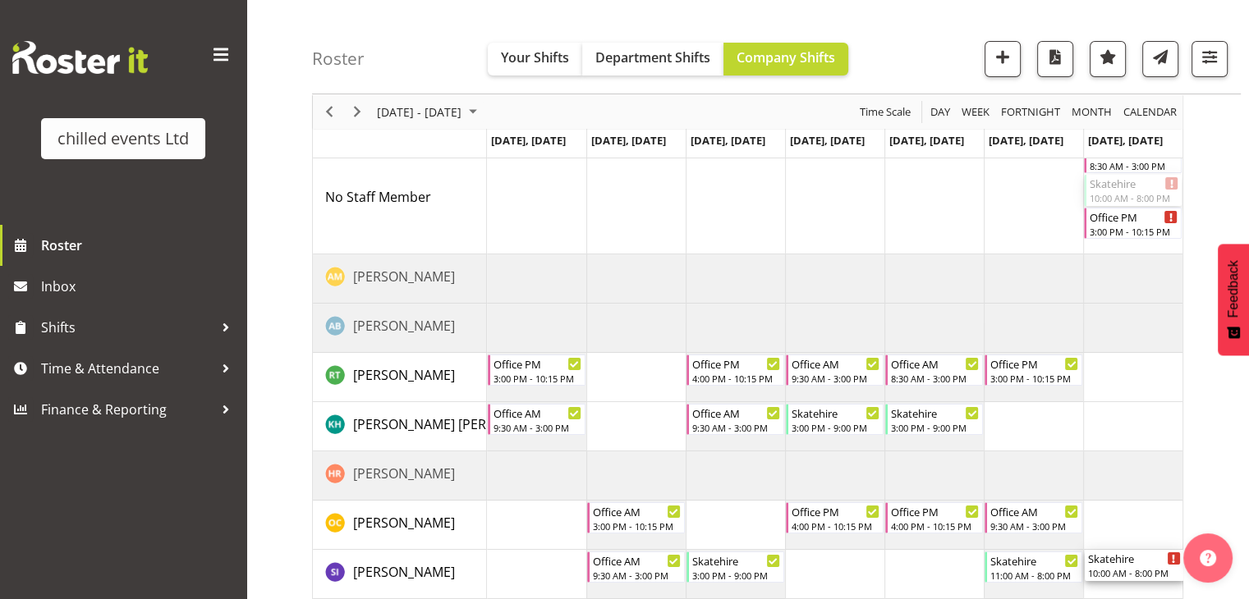
drag, startPoint x: 1124, startPoint y: 180, endPoint x: 1149, endPoint y: 557, distance: 377.6
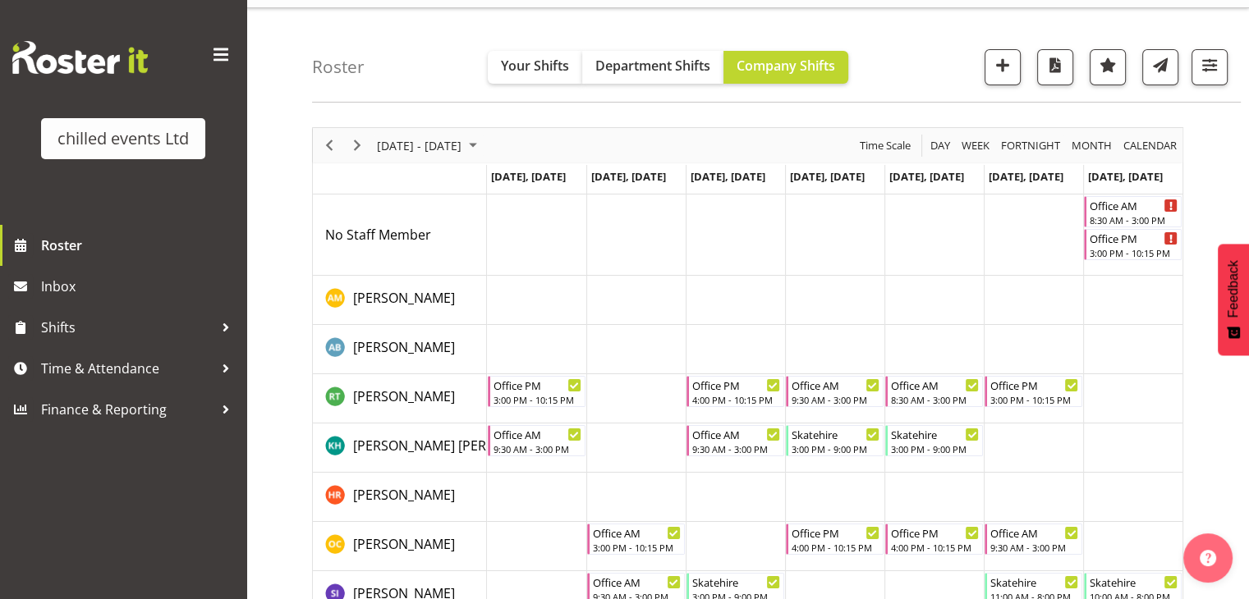
scroll to position [54, 0]
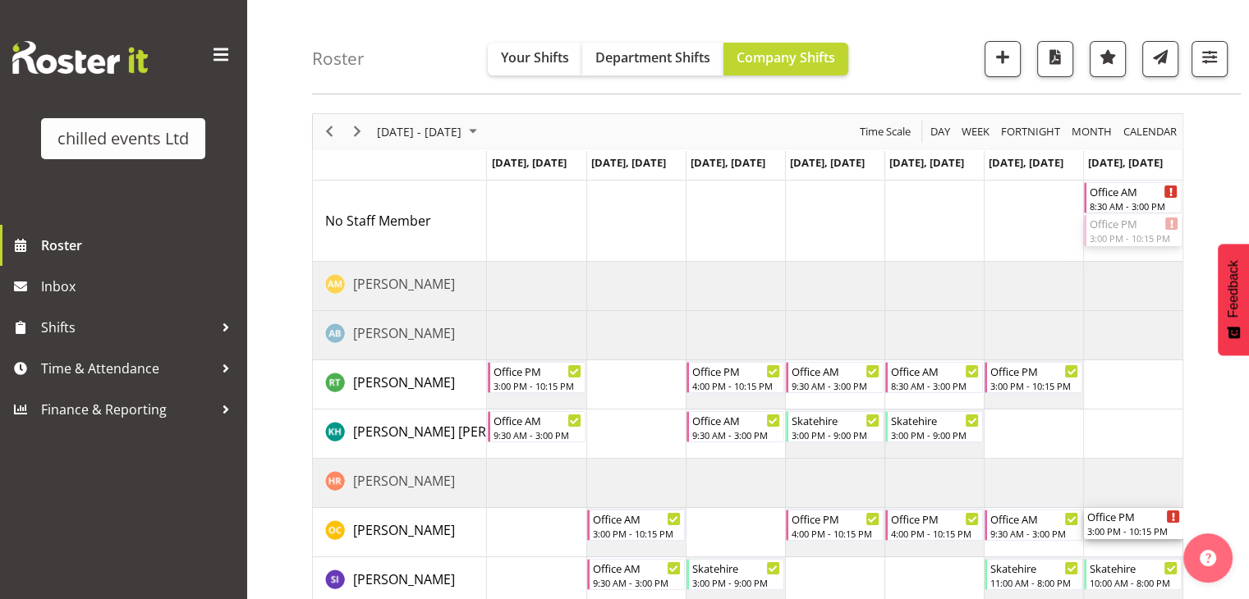
drag, startPoint x: 1130, startPoint y: 225, endPoint x: 1159, endPoint y: 520, distance: 296.2
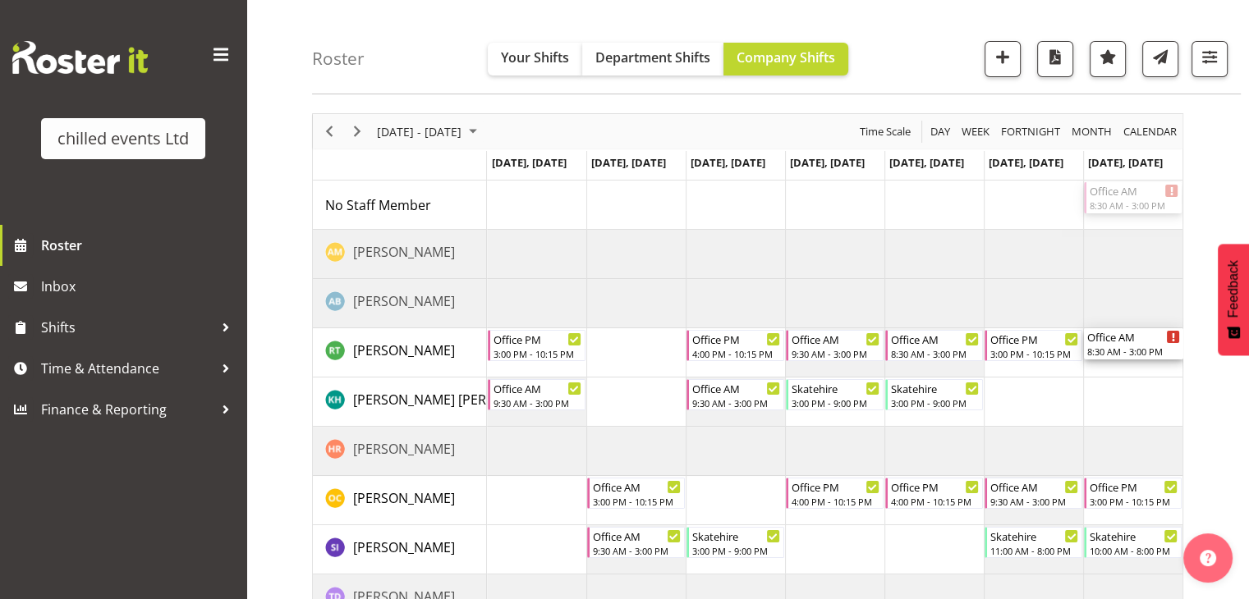
drag, startPoint x: 1141, startPoint y: 197, endPoint x: 1159, endPoint y: 339, distance: 143.2
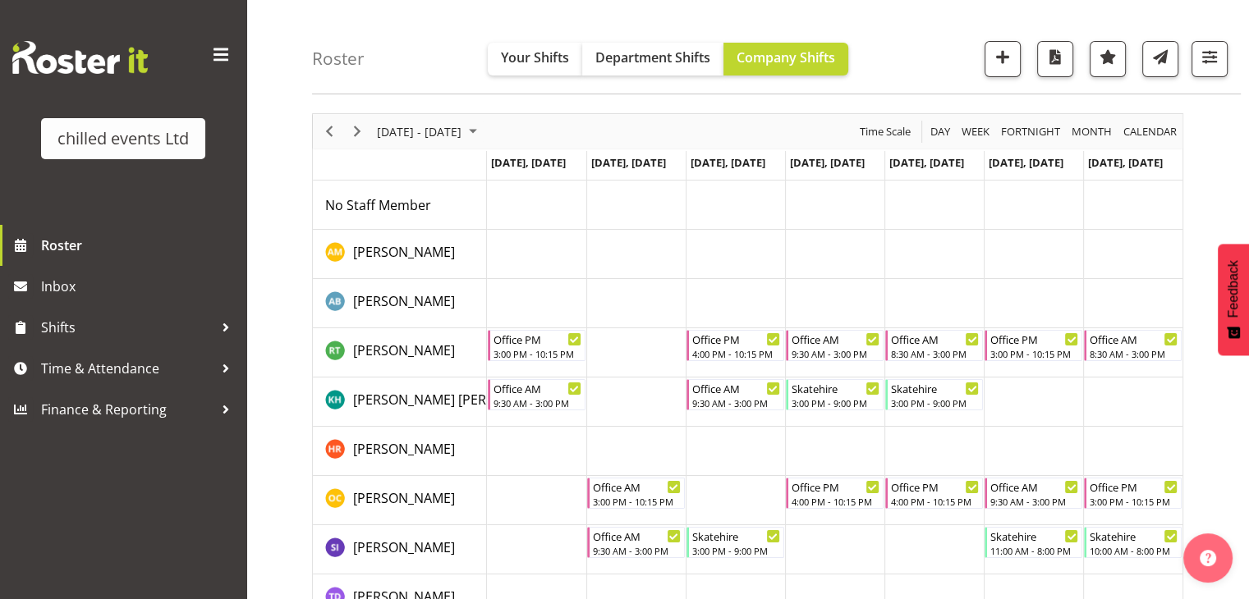
click at [1196, 383] on div "[DATE] - [DATE] [DATE] Day Week Fortnight Month calendar Month Agenda Time Scal…" at bounding box center [780, 429] width 937 height 657
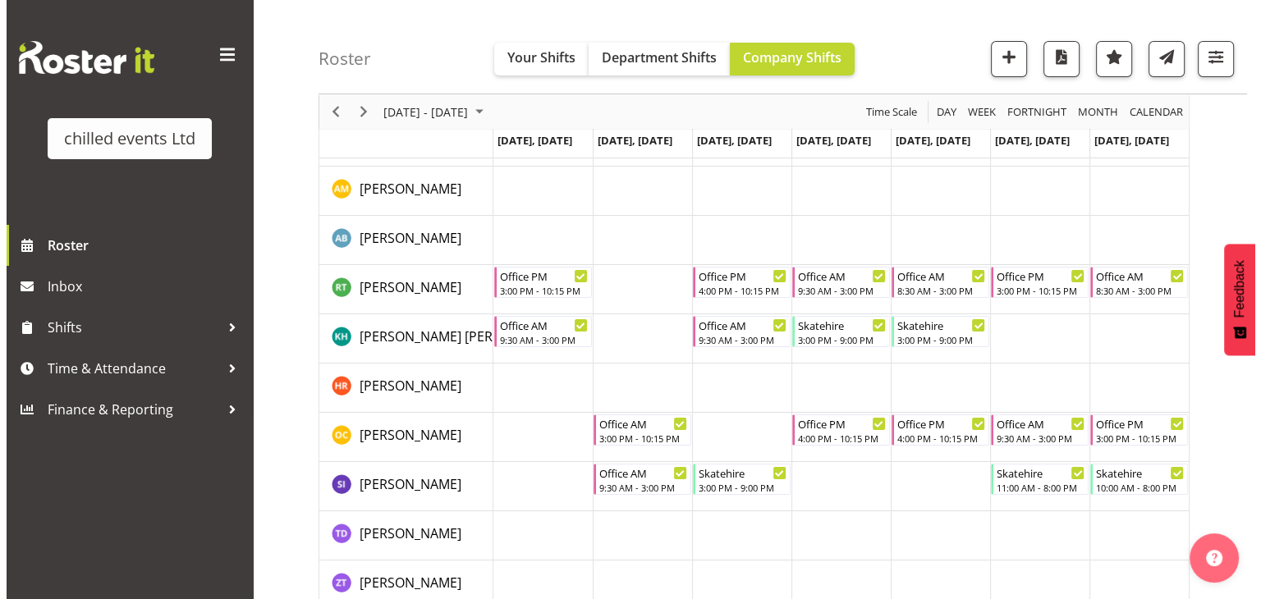
scroll to position [137, 0]
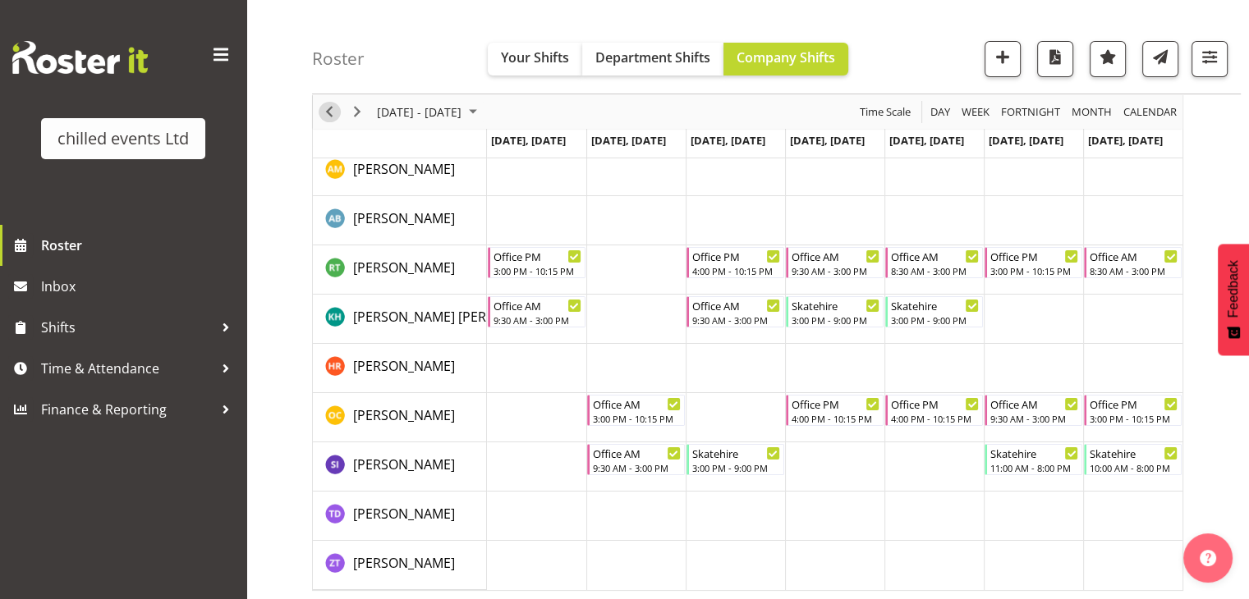
click at [319, 109] on span "Previous" at bounding box center [329, 112] width 20 height 21
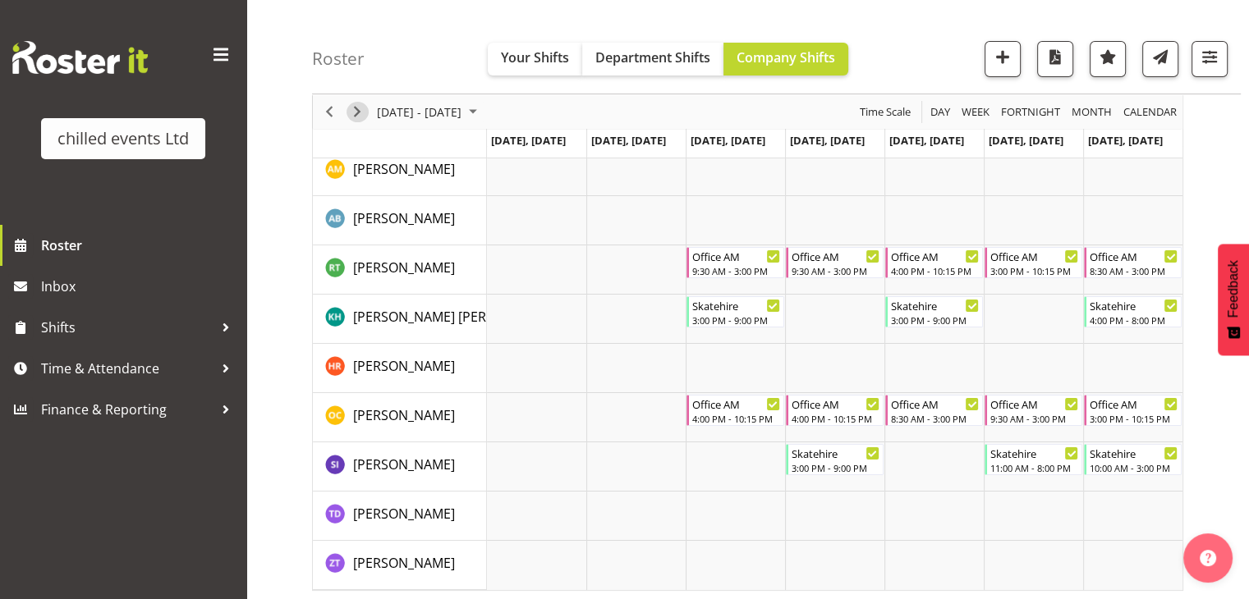
click at [355, 107] on span "Next" at bounding box center [357, 112] width 20 height 21
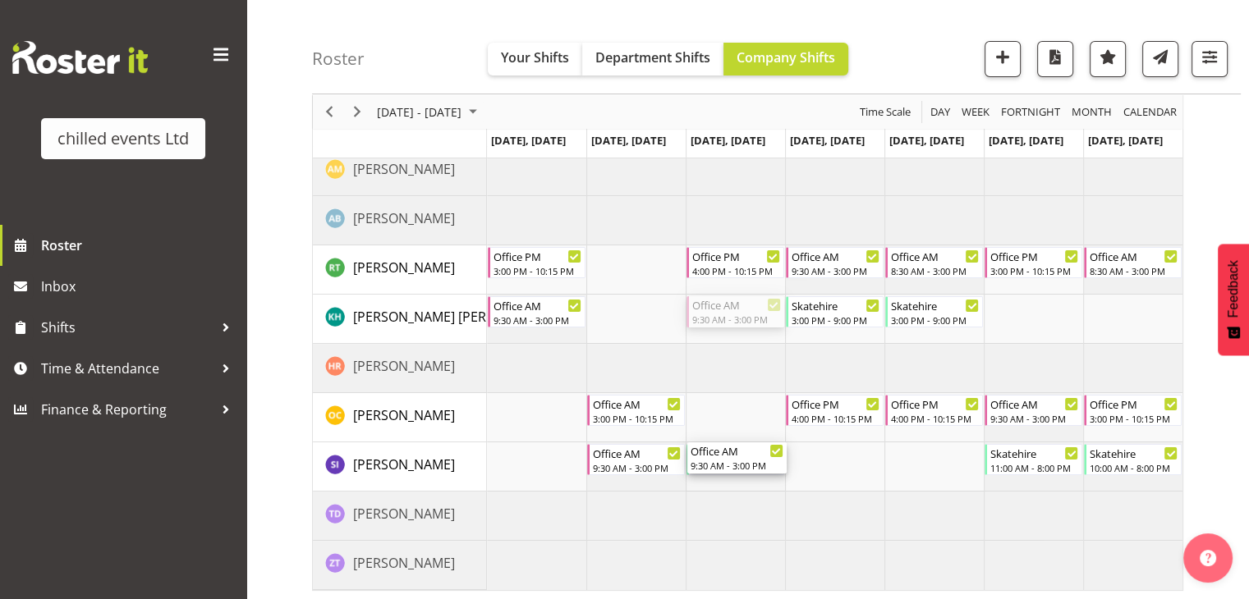
drag, startPoint x: 744, startPoint y: 312, endPoint x: 743, endPoint y: 475, distance: 163.4
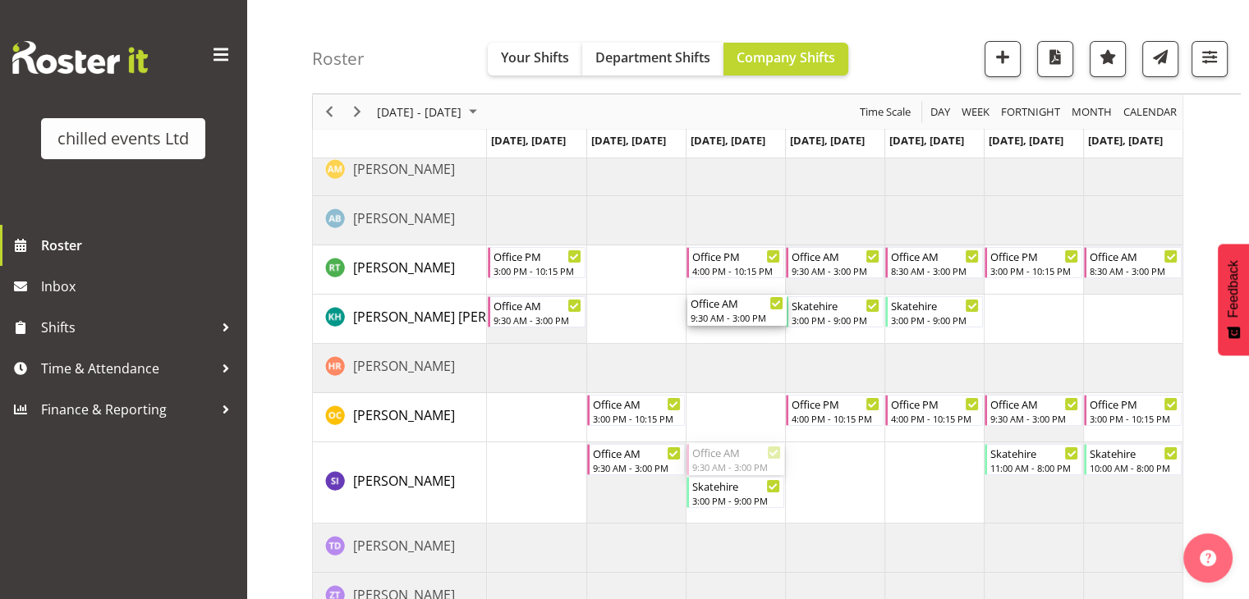
drag, startPoint x: 732, startPoint y: 460, endPoint x: 729, endPoint y: 333, distance: 127.3
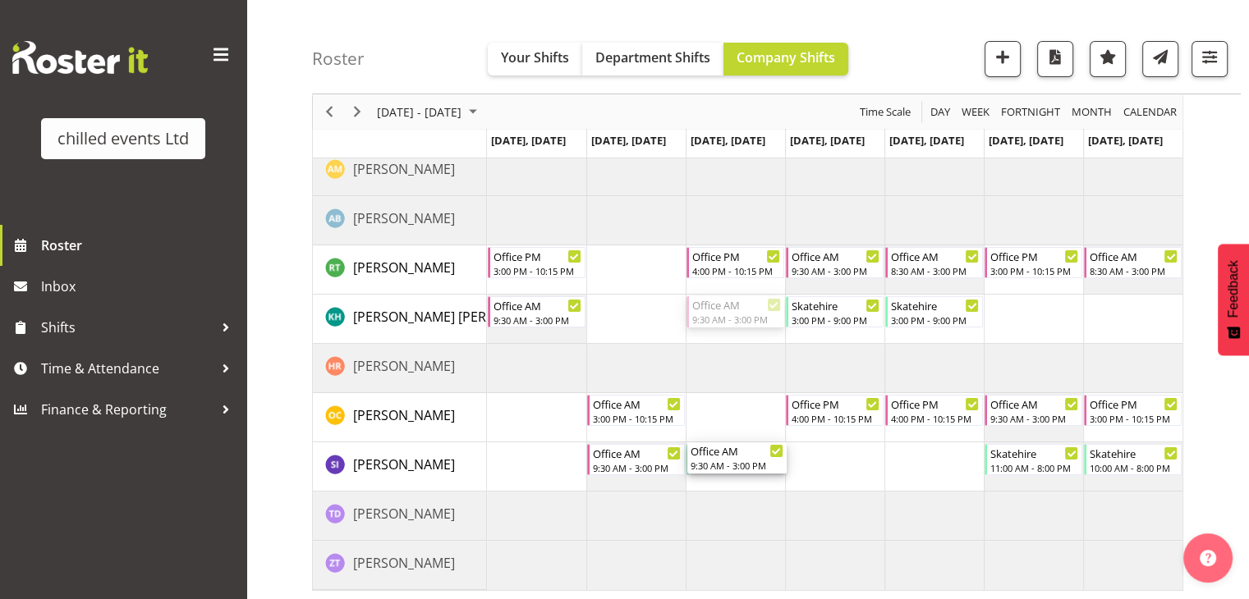
drag, startPoint x: 732, startPoint y: 315, endPoint x: 731, endPoint y: 465, distance: 149.4
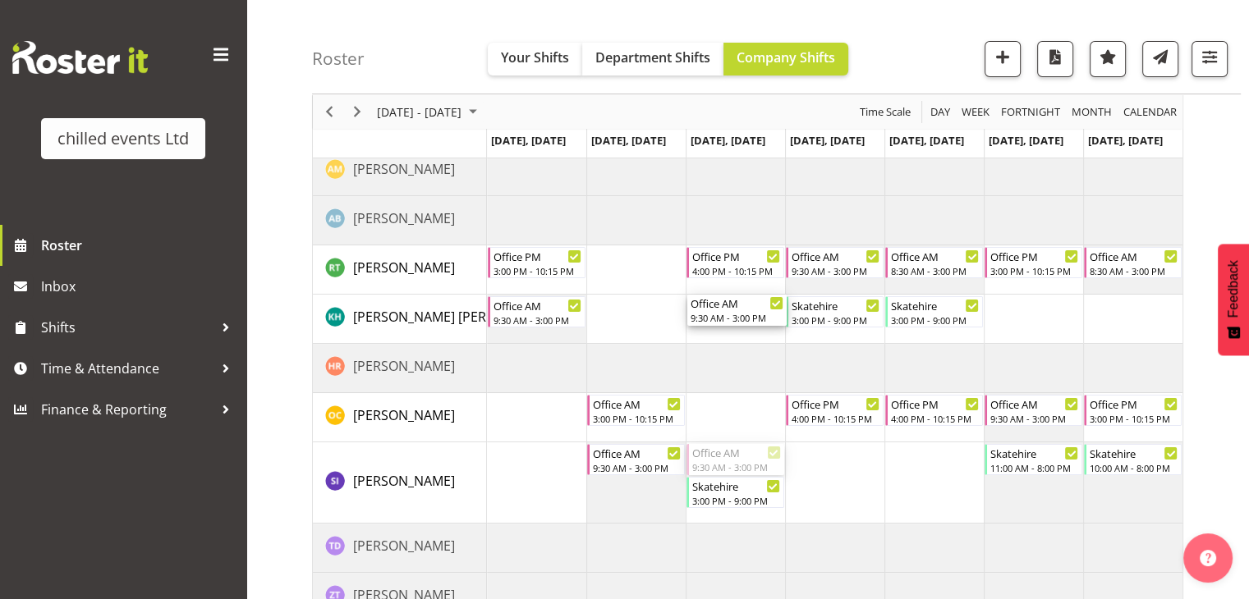
drag, startPoint x: 727, startPoint y: 461, endPoint x: 743, endPoint y: 339, distance: 122.5
click at [743, 339] on div "Office PM 3:00 PM - 10:15 PM Office PM 4:00 PM - 10:15 PM Office AM 9:30 AM - 3…" at bounding box center [834, 360] width 695 height 525
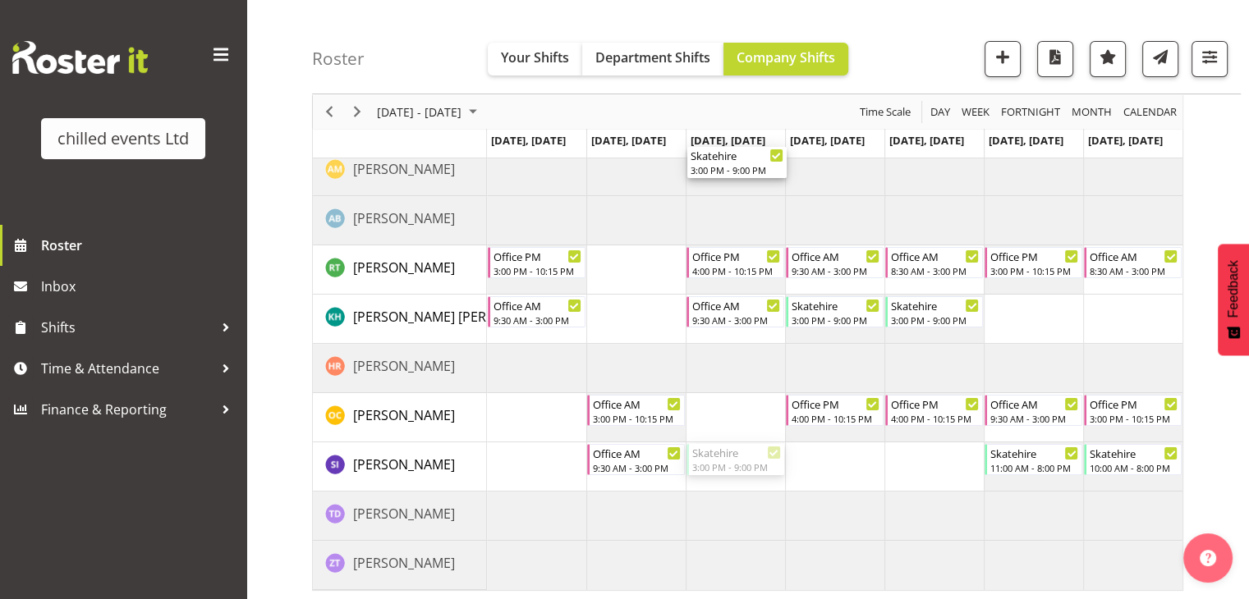
drag, startPoint x: 717, startPoint y: 461, endPoint x: 748, endPoint y: 181, distance: 282.5
click at [748, 181] on div "Skatehire 3:00 PM - 9:00 PM Office PM 3:00 PM - 10:15 PM Office PM 4:00 PM - 10…" at bounding box center [834, 344] width 695 height 493
drag, startPoint x: 732, startPoint y: 457, endPoint x: 748, endPoint y: 241, distance: 216.5
click at [748, 241] on div "Skatehire 3:00 PM - 9:00 PM Office PM 3:00 PM - 10:15 PM Office PM 4:00 PM - 10…" at bounding box center [834, 344] width 695 height 493
drag, startPoint x: 732, startPoint y: 461, endPoint x: 742, endPoint y: 369, distance: 92.6
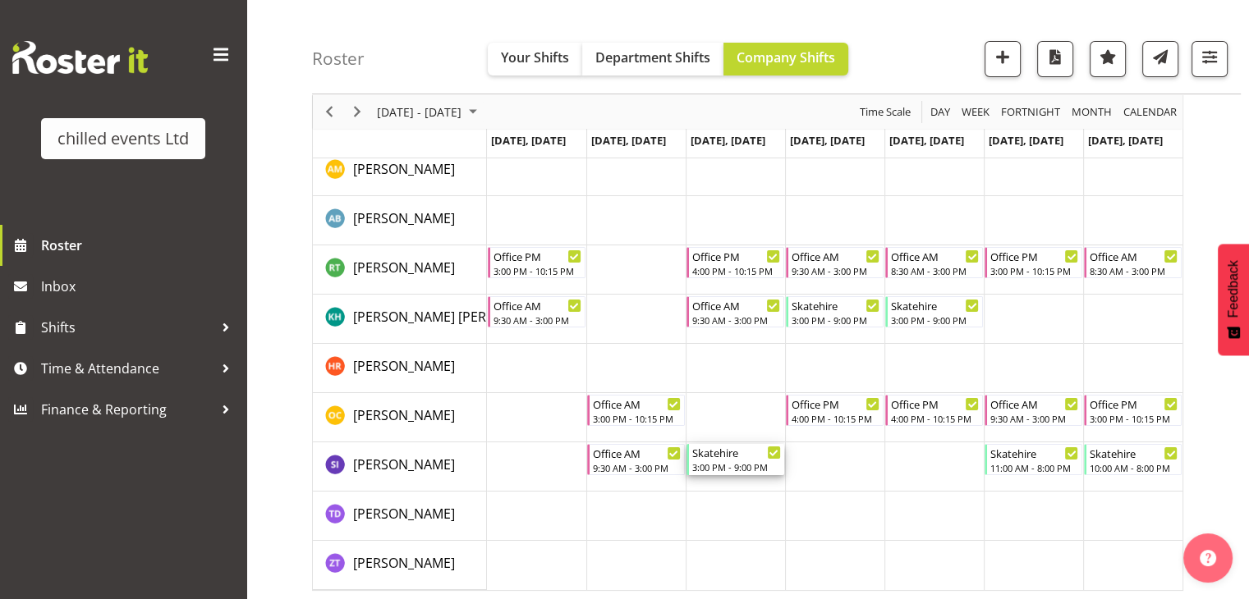
click at [738, 468] on div "3:00 PM - 9:00 PM" at bounding box center [736, 467] width 89 height 13
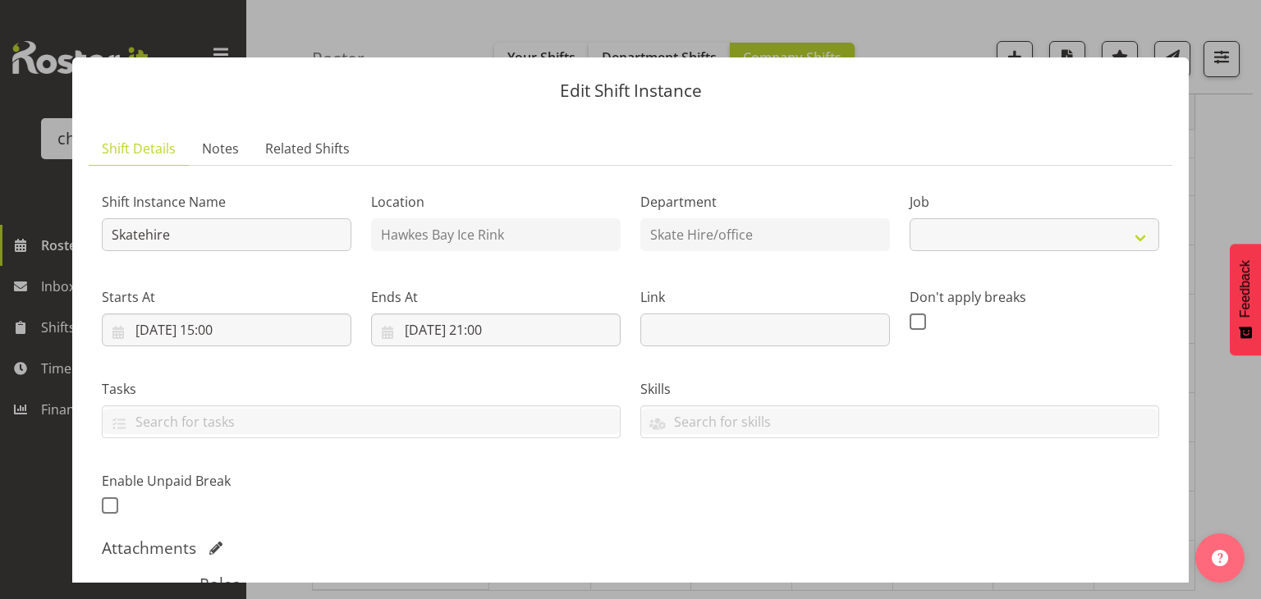
select select "843"
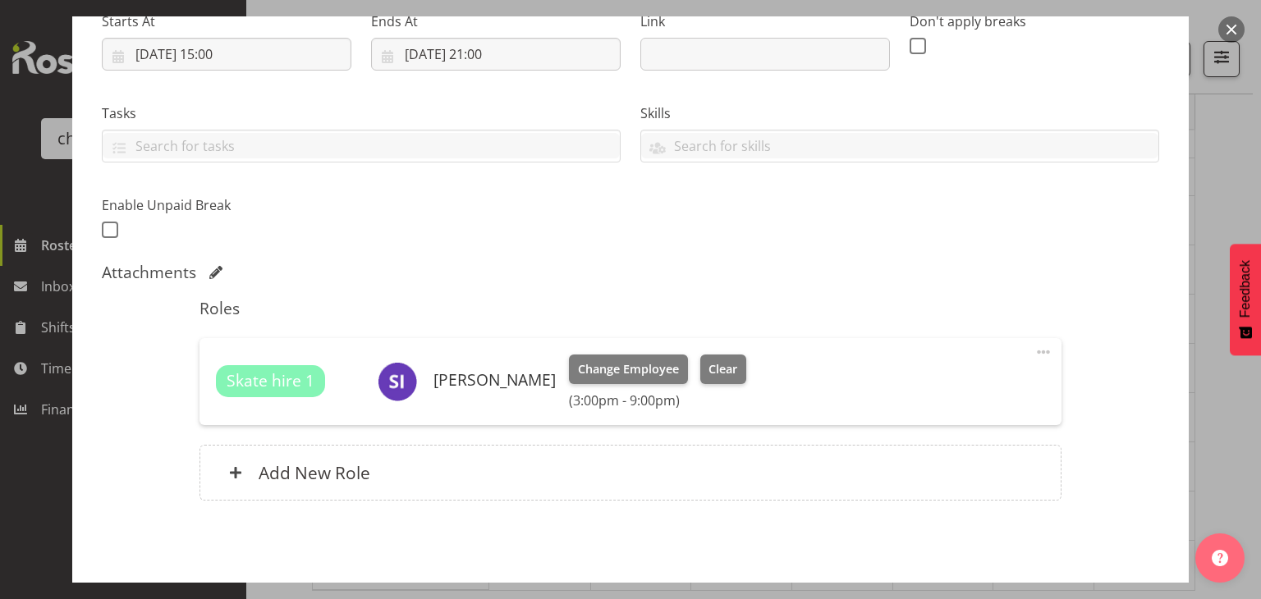
scroll to position [277, 0]
click at [583, 366] on span "Change Employee" at bounding box center [628, 368] width 101 height 18
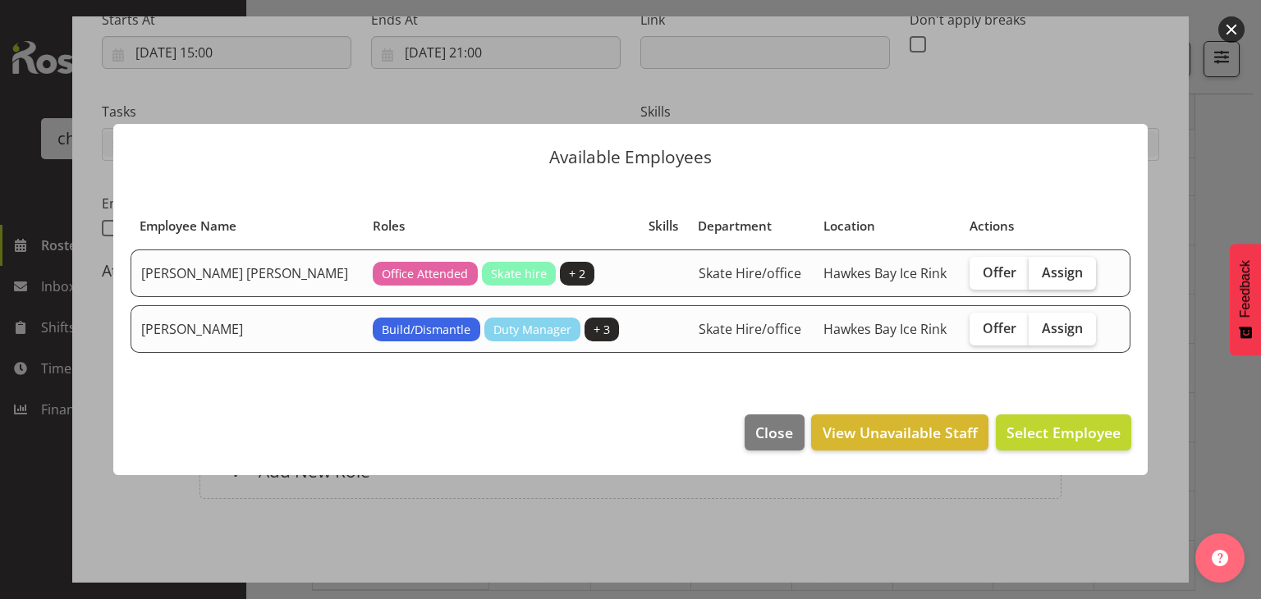
click at [1029, 272] on label "Assign" at bounding box center [1062, 273] width 67 height 33
click at [1029, 272] on input "Assign" at bounding box center [1034, 272] width 11 height 11
checkbox input "true"
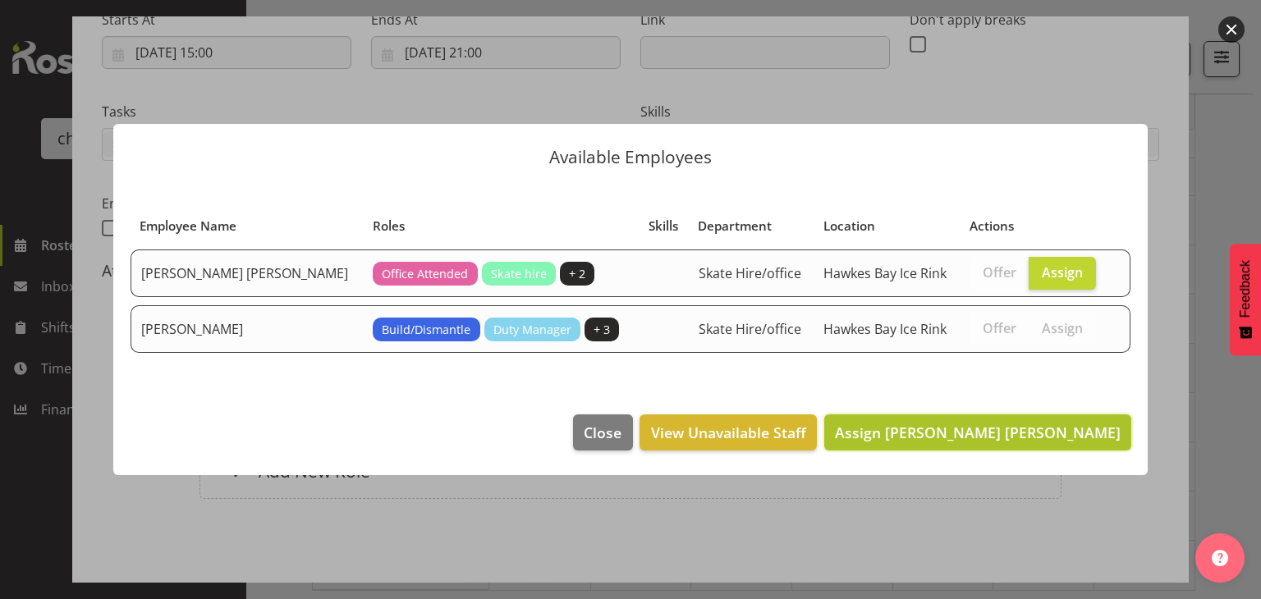
click at [1041, 429] on span "Assign Connor Meldrum" at bounding box center [978, 433] width 286 height 20
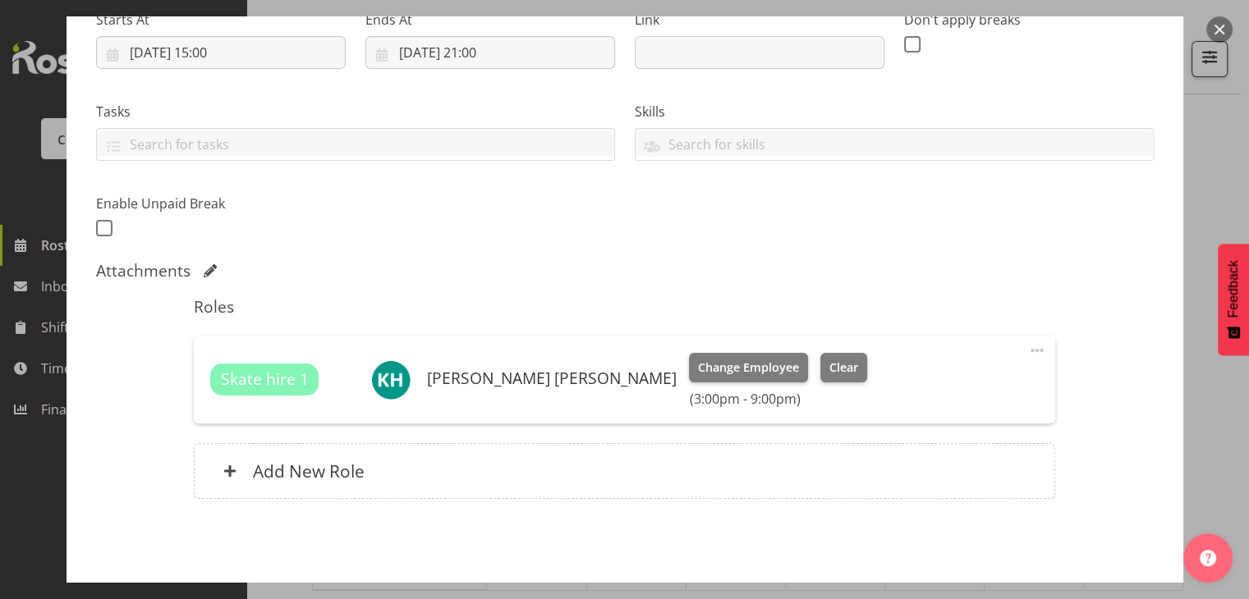
click at [1212, 28] on button "button" at bounding box center [1219, 29] width 26 height 26
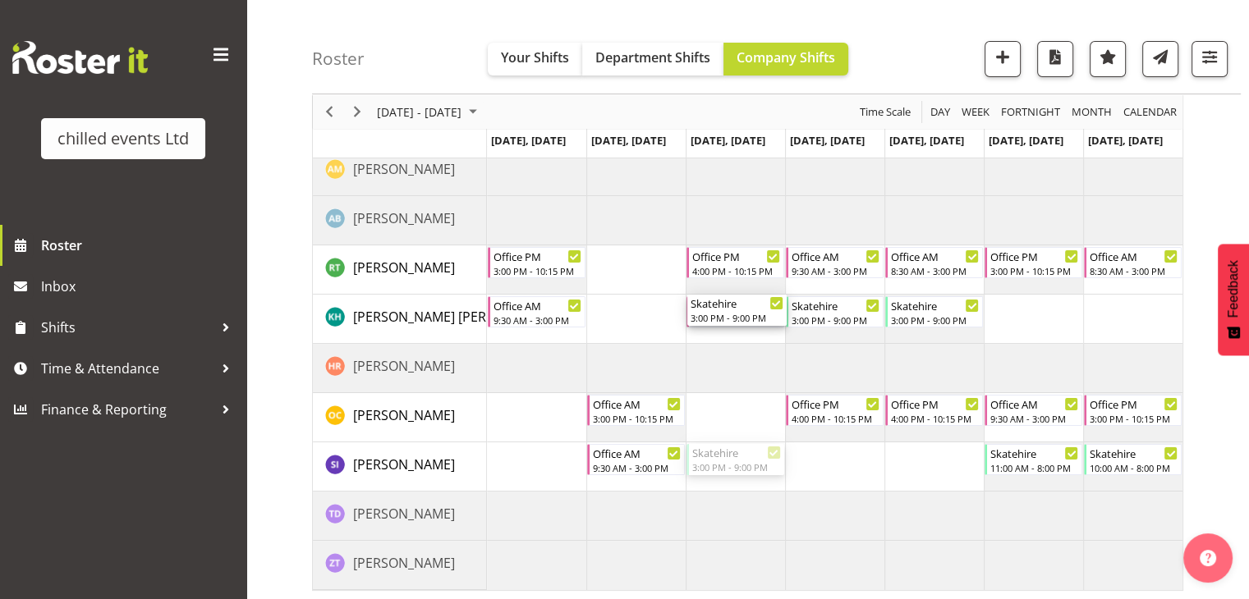
drag, startPoint x: 732, startPoint y: 457, endPoint x: 750, endPoint y: 323, distance: 136.0
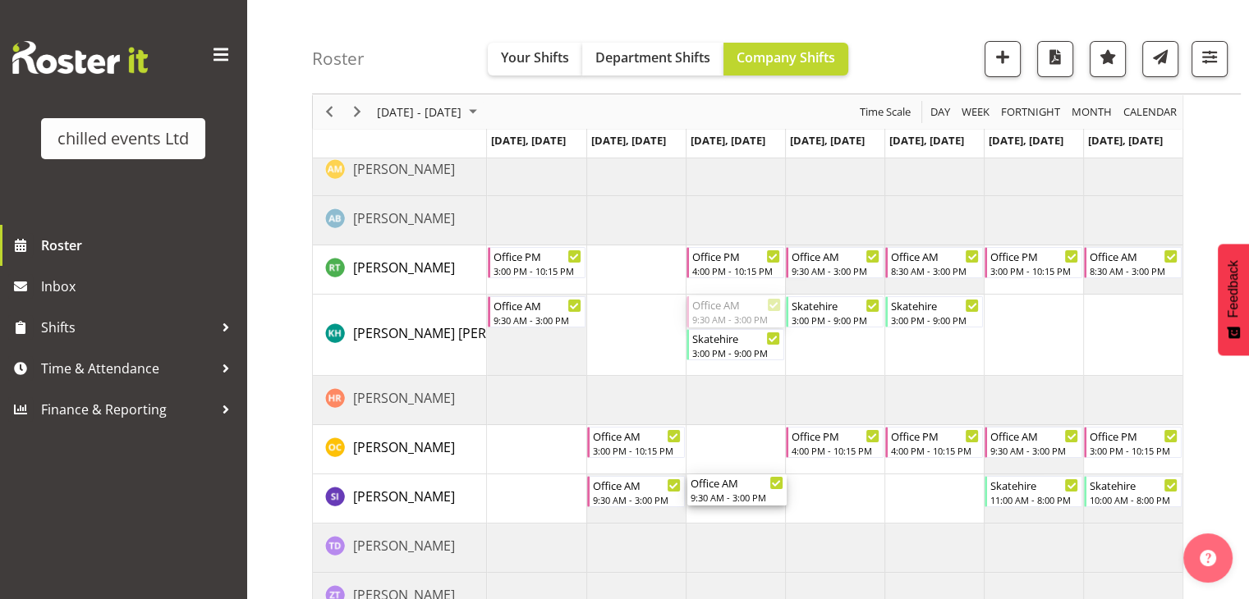
drag, startPoint x: 745, startPoint y: 313, endPoint x: 736, endPoint y: 491, distance: 178.4
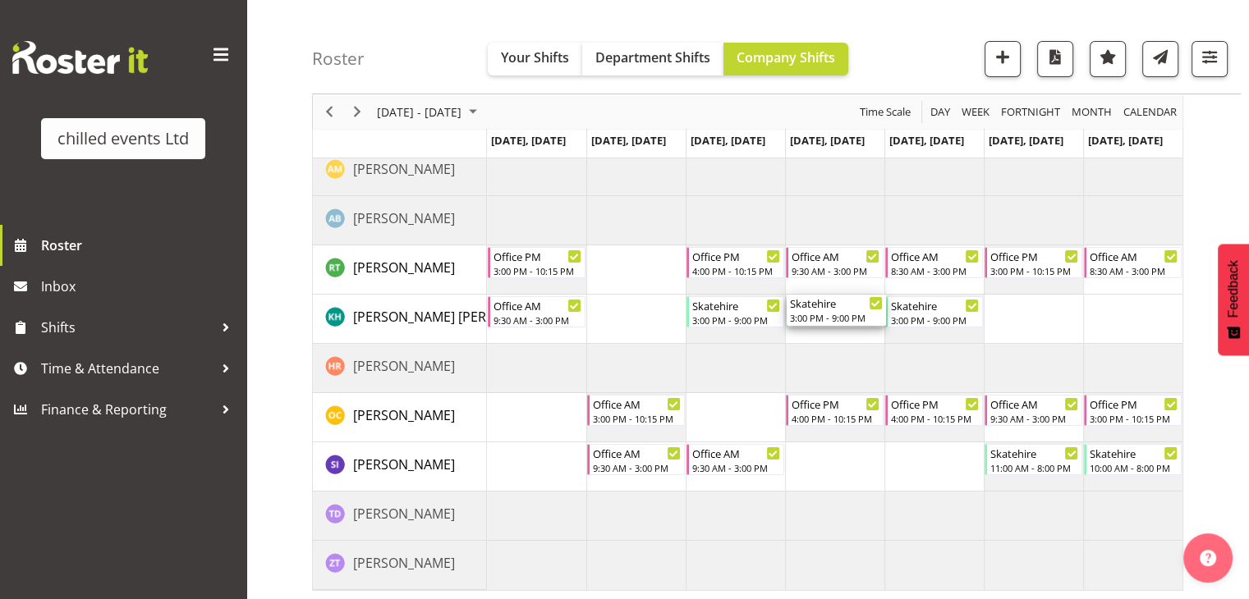
drag, startPoint x: 816, startPoint y: 313, endPoint x: 820, endPoint y: 329, distance: 16.9
drag, startPoint x: 831, startPoint y: 319, endPoint x: 842, endPoint y: 447, distance: 128.5
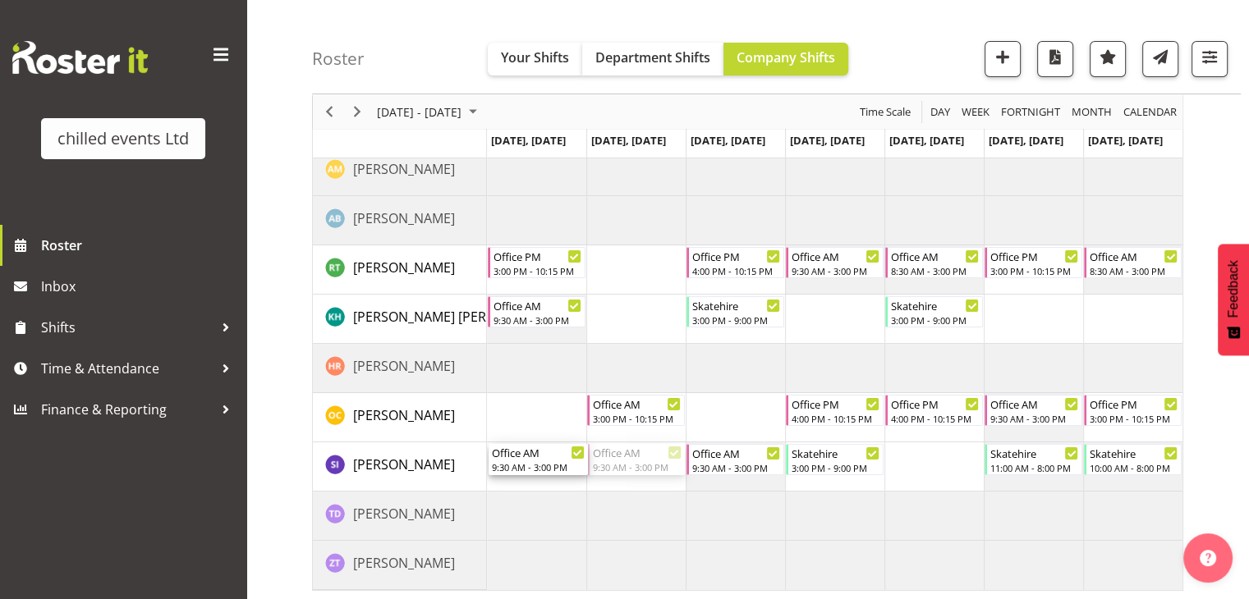
drag, startPoint x: 635, startPoint y: 464, endPoint x: 562, endPoint y: 461, distance: 73.1
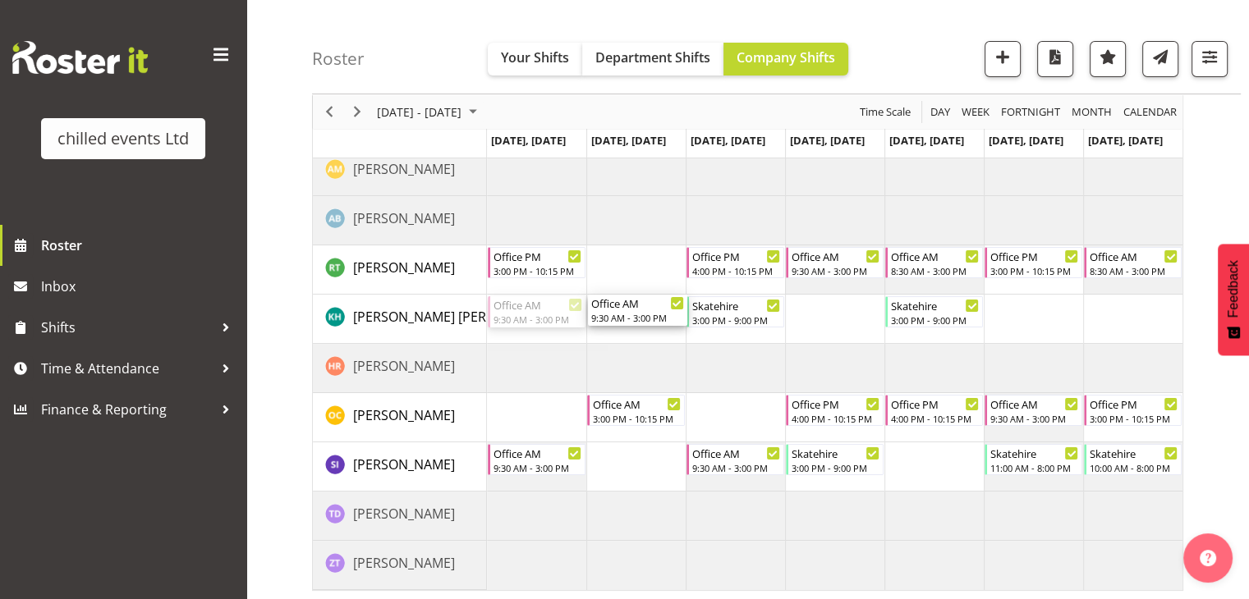
drag, startPoint x: 521, startPoint y: 319, endPoint x: 603, endPoint y: 310, distance: 82.5
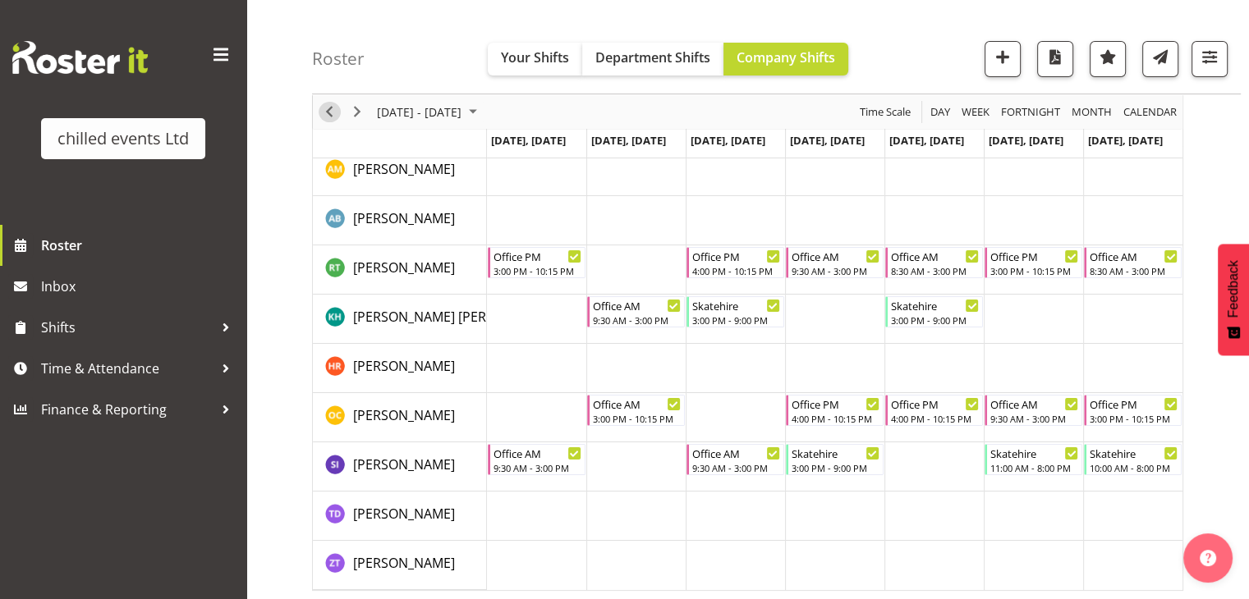
click at [333, 120] on span "Previous" at bounding box center [329, 112] width 20 height 21
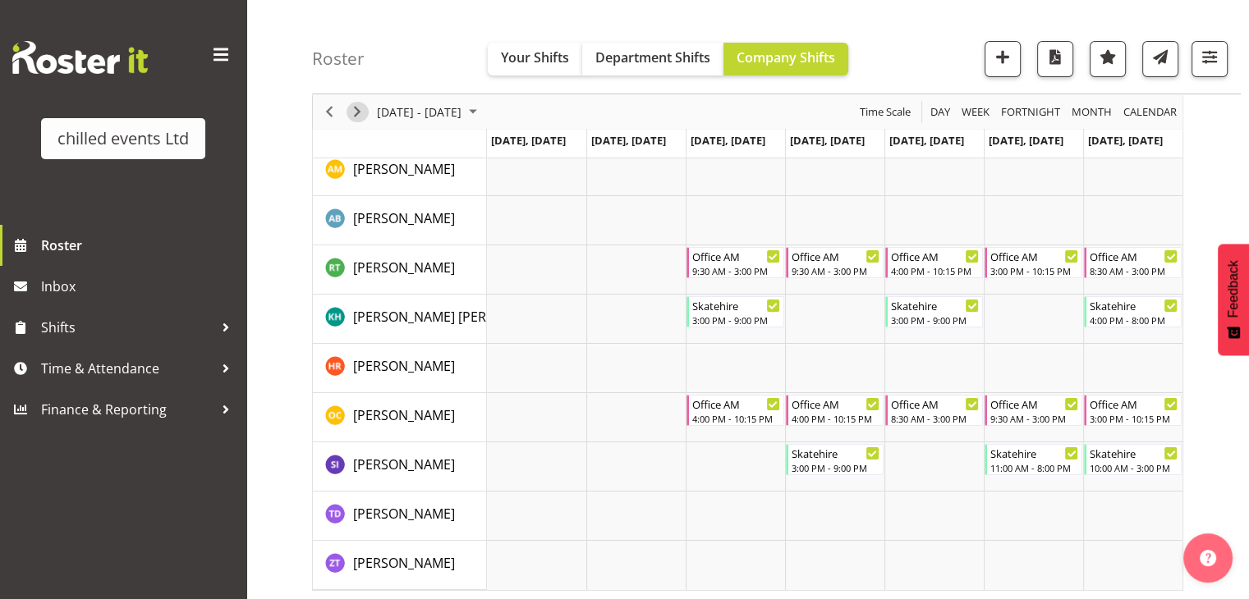
click at [356, 113] on span "Next" at bounding box center [357, 112] width 20 height 21
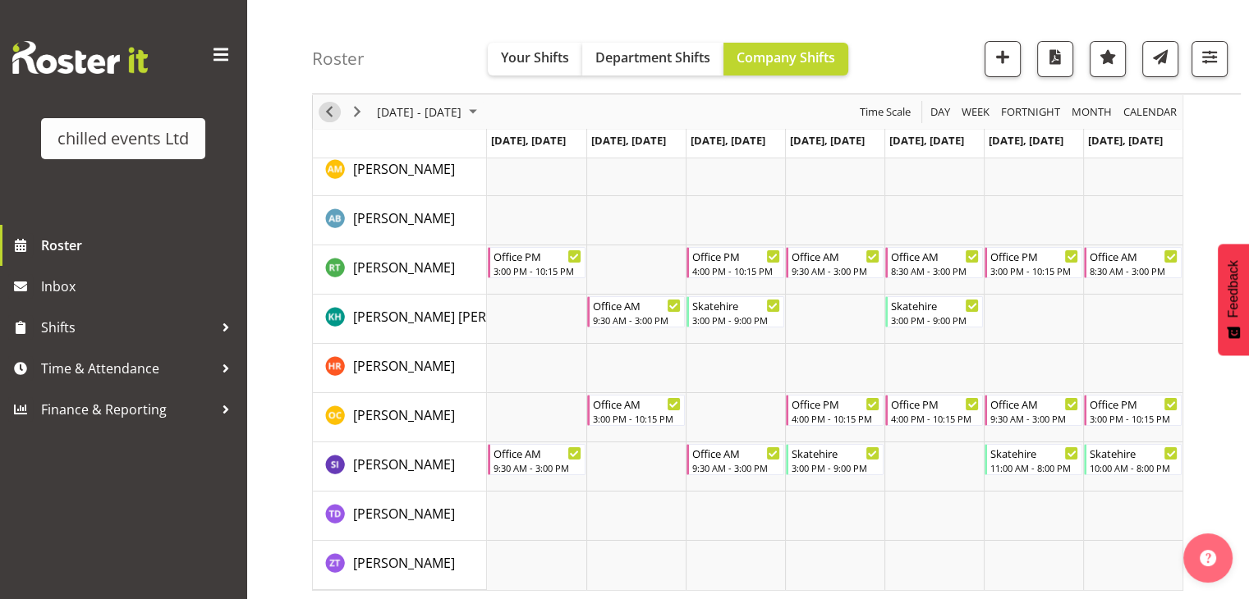
click at [328, 117] on span "Previous" at bounding box center [329, 112] width 20 height 21
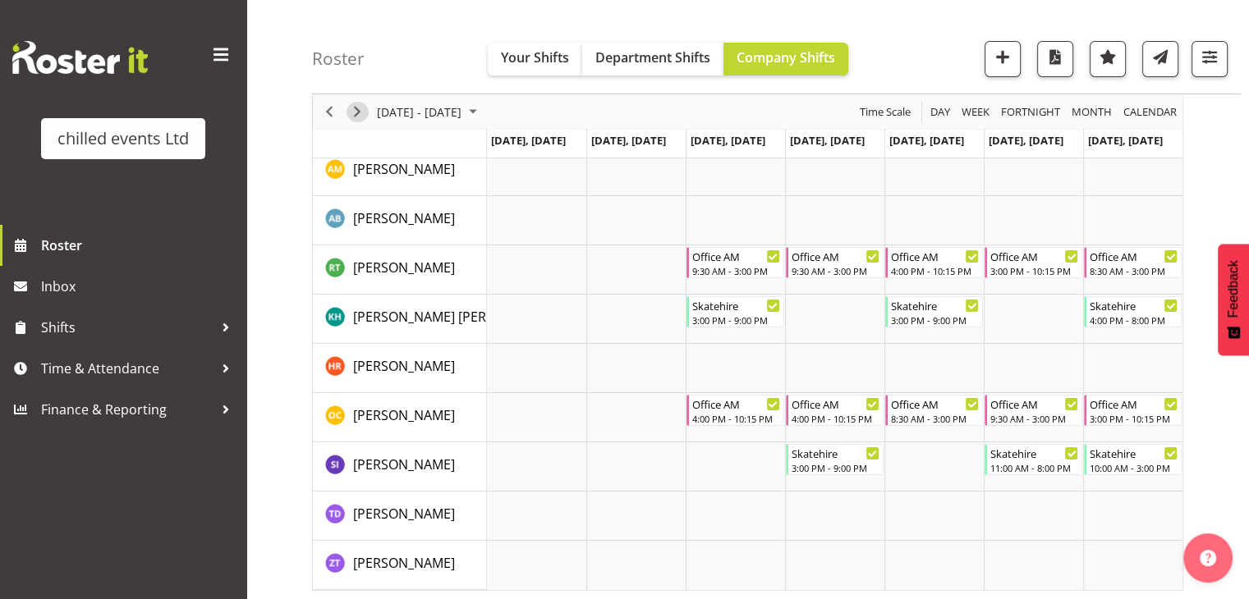
click at [348, 113] on span "Next" at bounding box center [357, 112] width 20 height 21
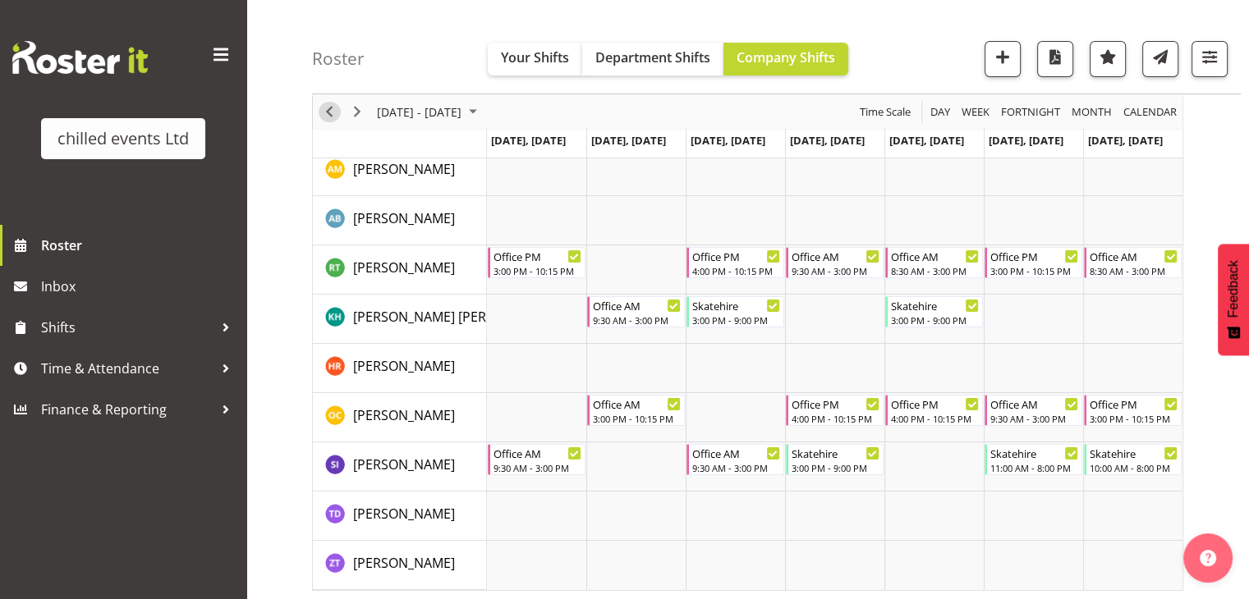
click at [330, 114] on span "Previous" at bounding box center [329, 112] width 20 height 21
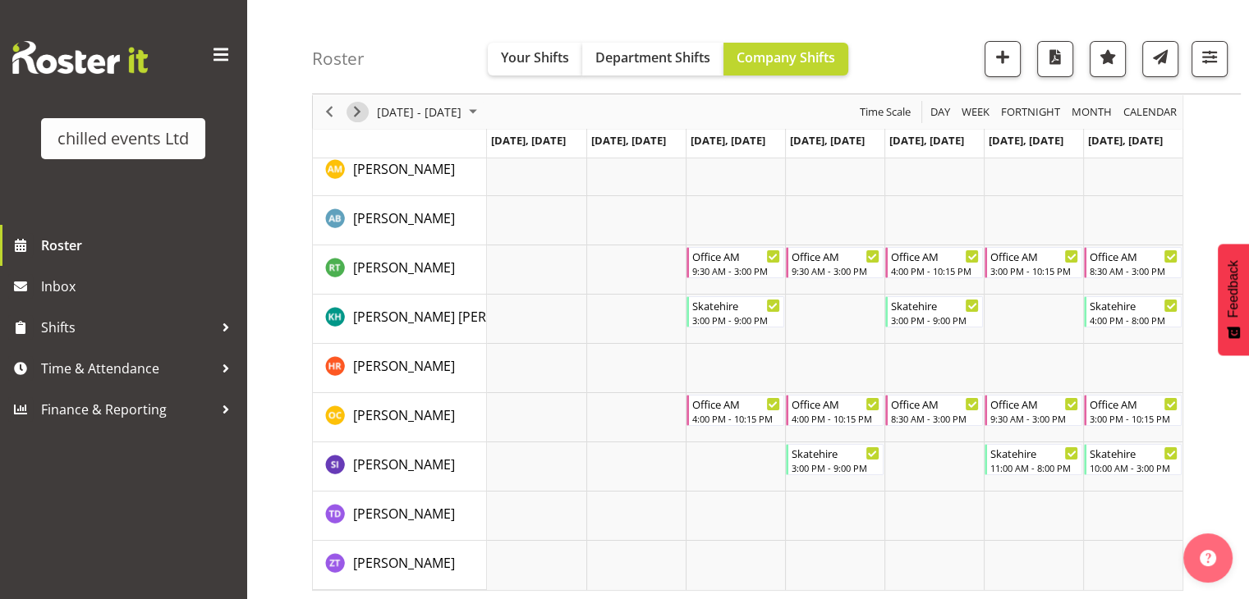
click at [349, 107] on span "Next" at bounding box center [357, 112] width 20 height 21
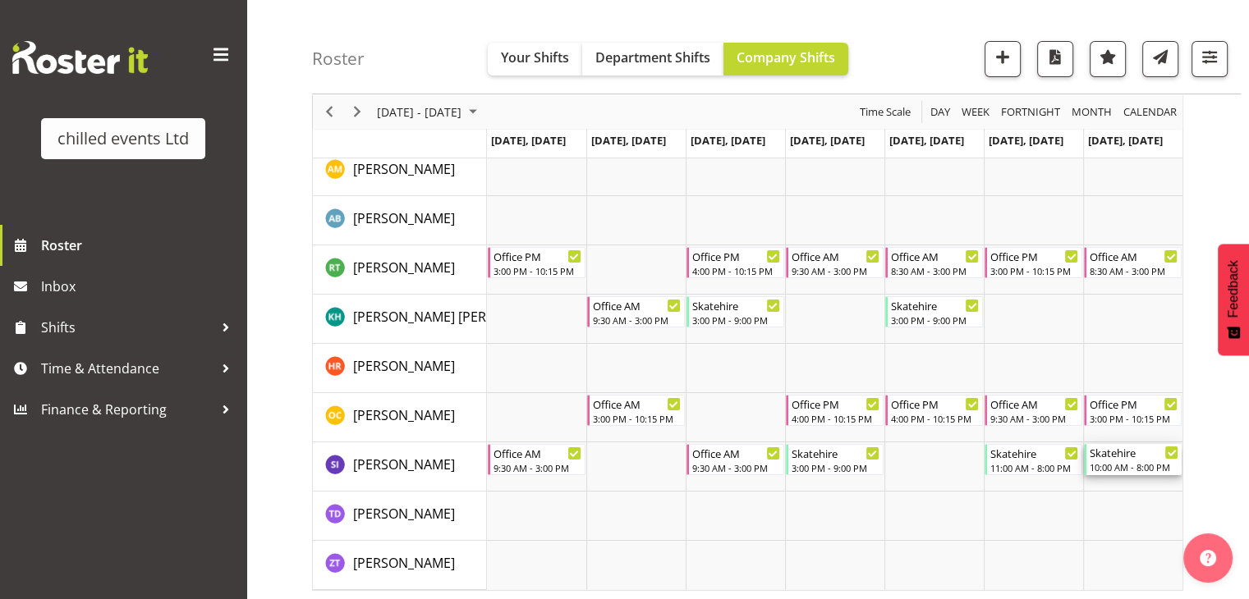
click at [1149, 470] on div "10:00 AM - 8:00 PM" at bounding box center [1133, 467] width 89 height 13
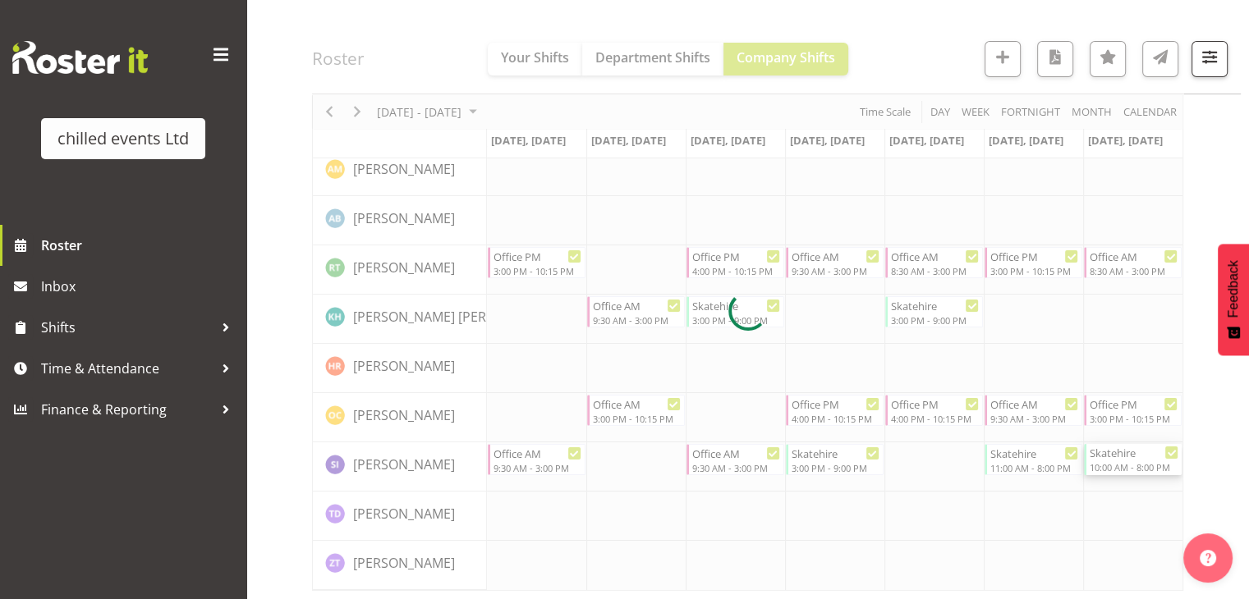
select select
select select "8"
select select "2025"
select select "20"
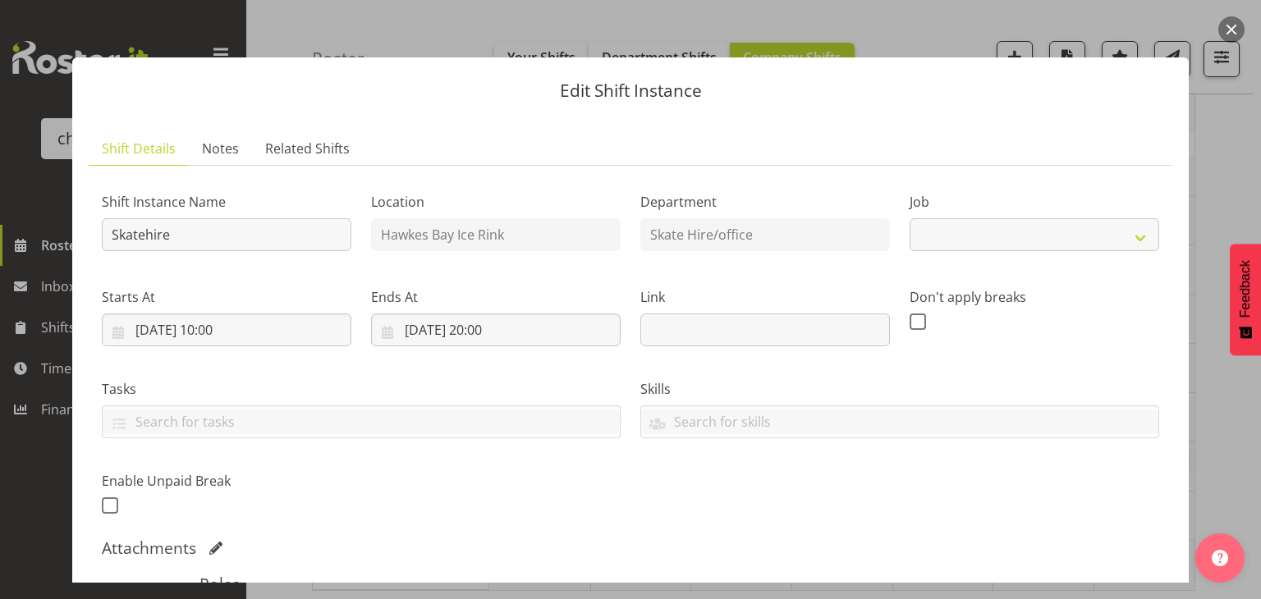
select select "843"
click at [492, 326] on input "21/09/2025, 20:00" at bounding box center [496, 330] width 250 height 33
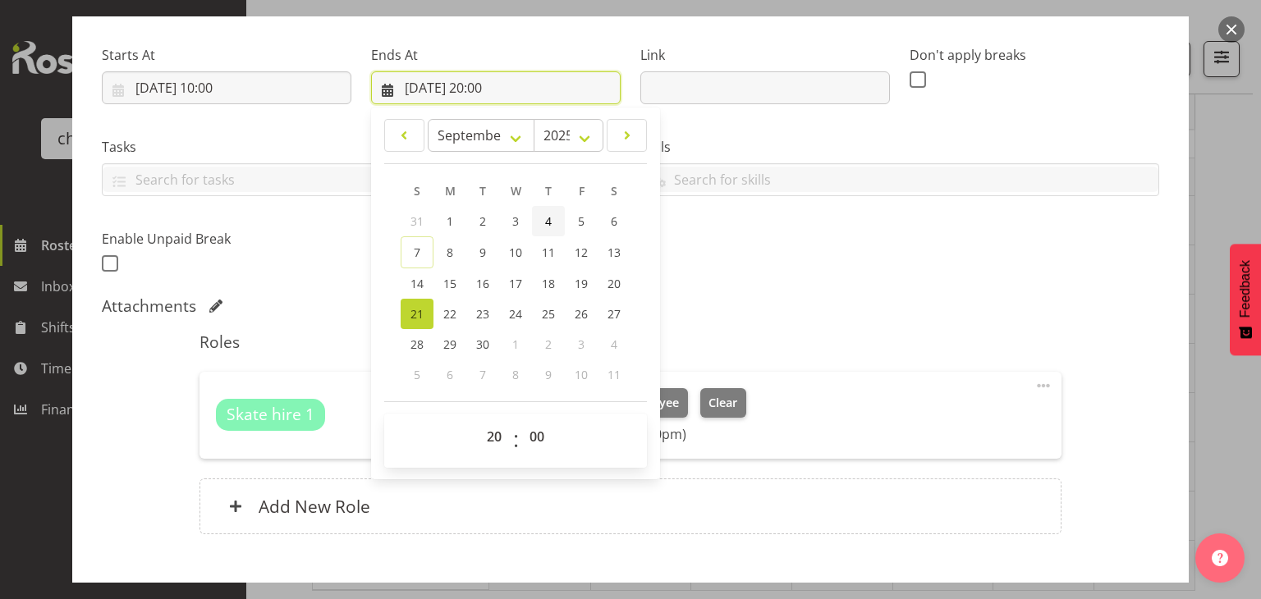
scroll to position [243, 0]
click at [493, 438] on select "00 01 02 03 04 05 06 07 08 09 10 11 12 13 14 15 16 17 18 19 20 21 22 23" at bounding box center [496, 436] width 37 height 33
select select "15"
click at [478, 420] on select "00 01 02 03 04 05 06 07 08 09 10 11 12 13 14 15 16 17 18 19 20 21 22 23" at bounding box center [496, 436] width 37 height 33
type input "21/09/2025, 15:00"
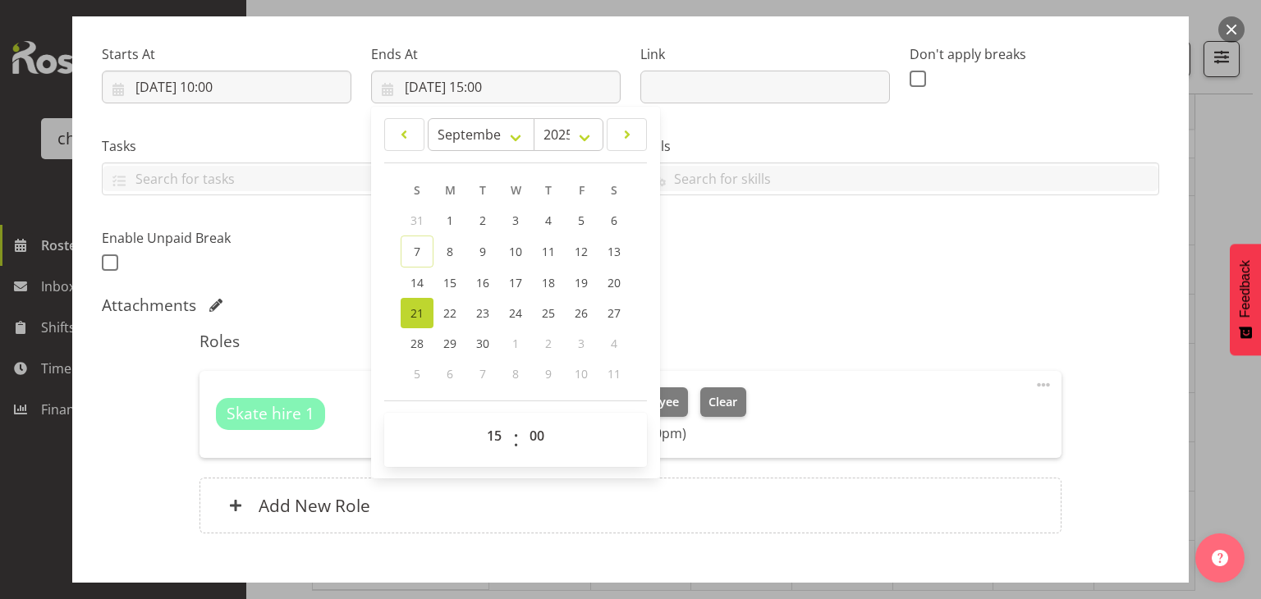
click at [759, 281] on div "Shift Instance Name Skatehire Location Hawkes Bay Ice Rink Department Skate Hir…" at bounding box center [630, 106] width 1077 height 360
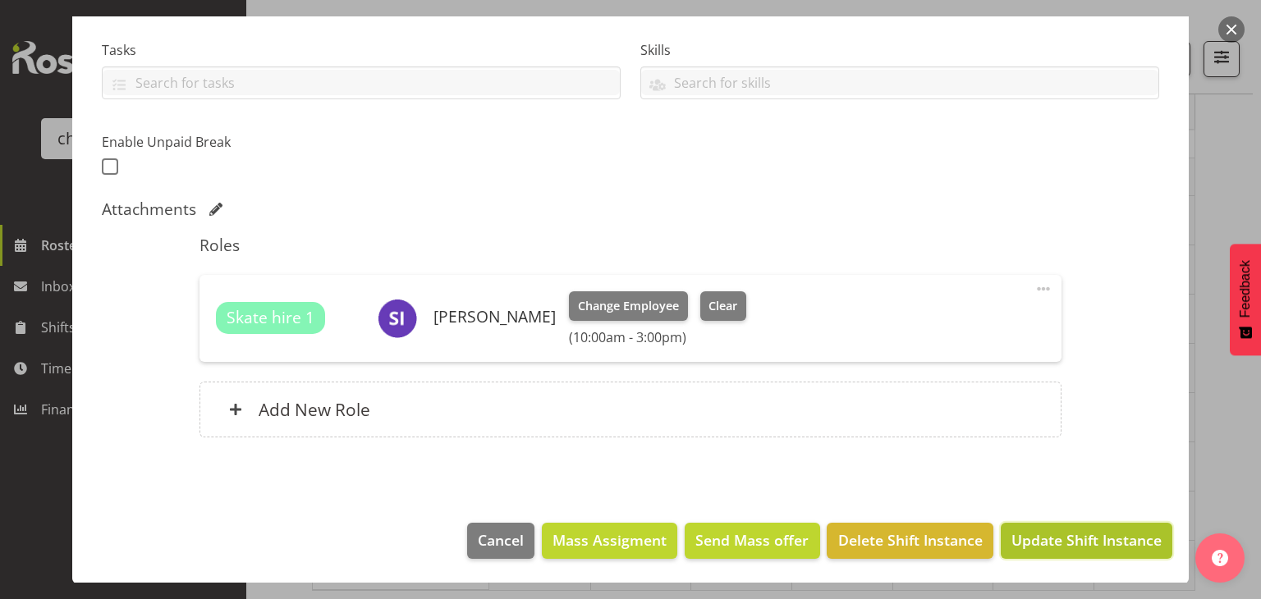
click at [1063, 543] on span "Update Shift Instance" at bounding box center [1086, 540] width 150 height 21
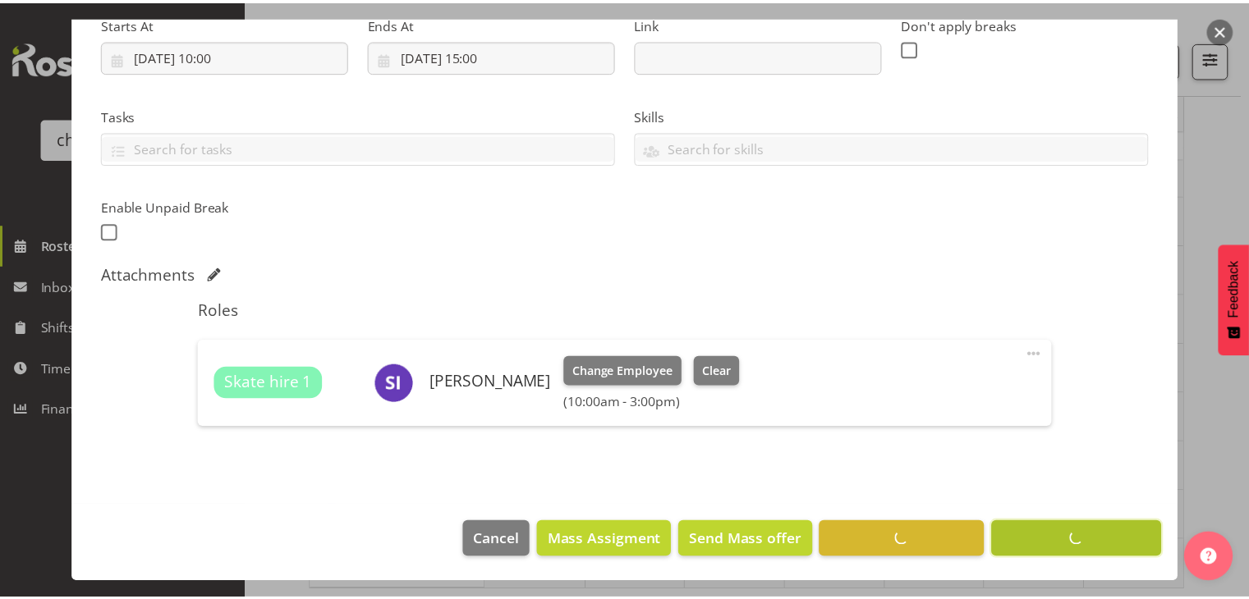
scroll to position [273, 0]
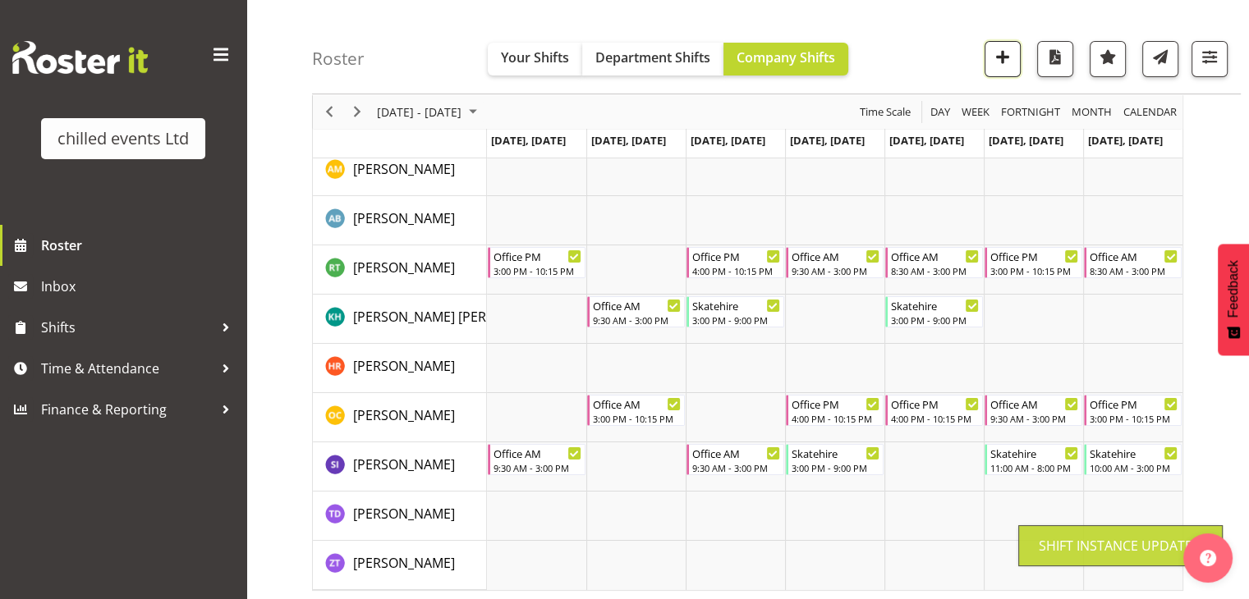
click at [995, 57] on span "button" at bounding box center [1002, 56] width 21 height 21
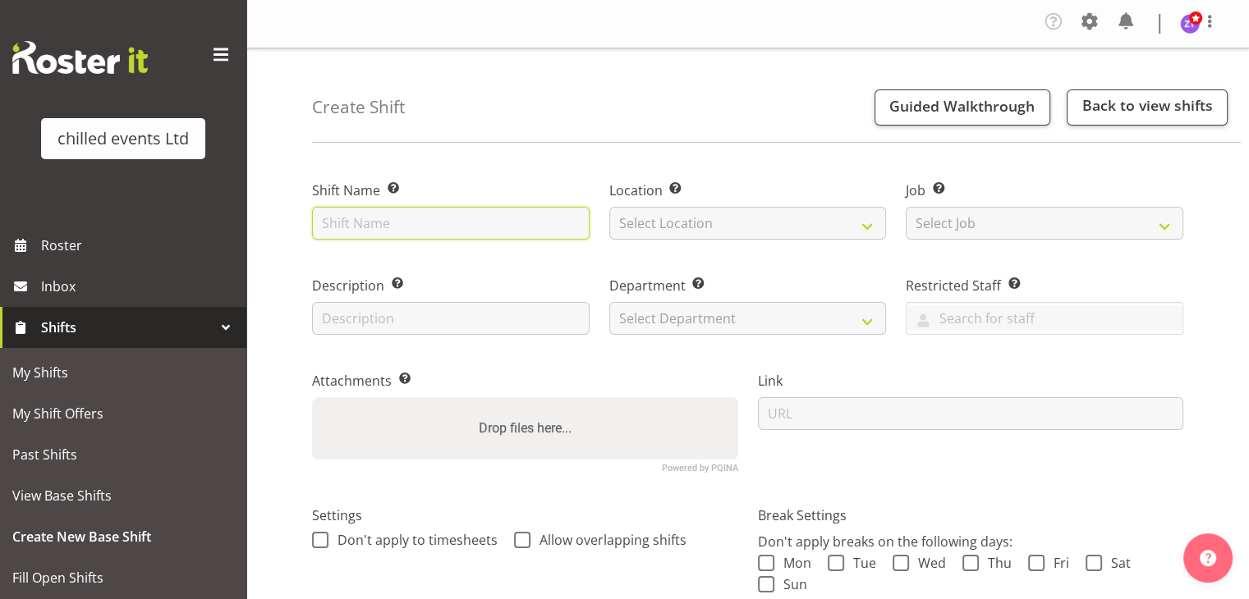
click at [361, 223] on input "text" at bounding box center [450, 223] width 277 height 33
type input "k"
type input "Skatehire"
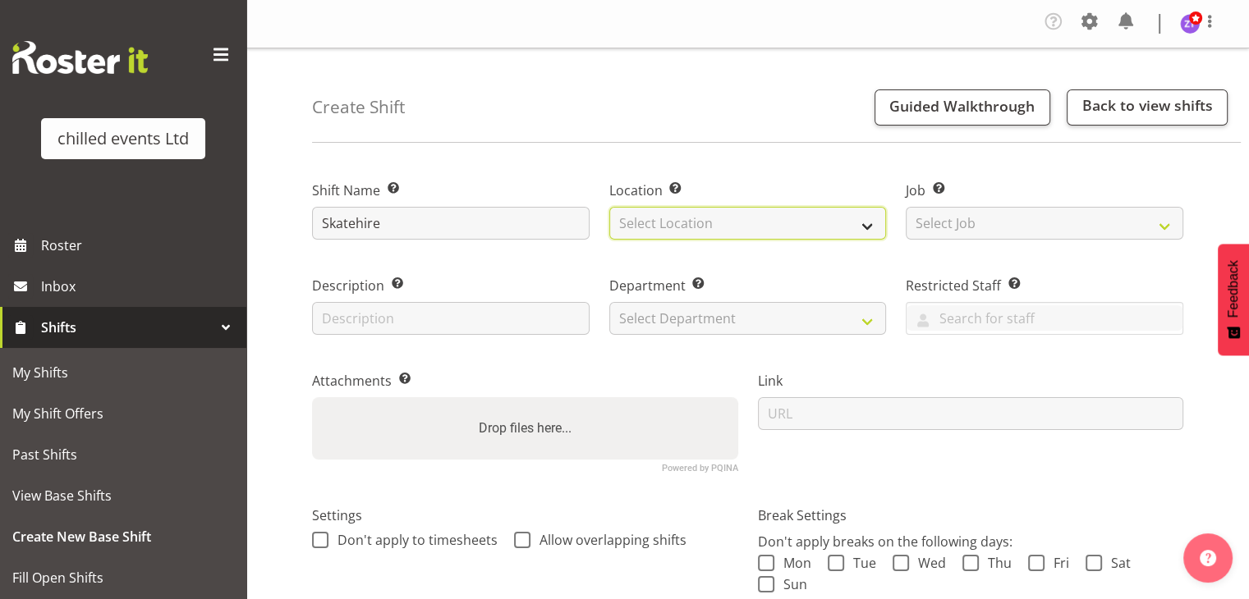
click at [646, 236] on select "Select Location [GEOGRAPHIC_DATA] Ice Rink [GEOGRAPHIC_DATA] Ice Rink [GEOGRAPH…" at bounding box center [747, 223] width 277 height 33
select select "1283"
click at [609, 207] on select "Select Location [GEOGRAPHIC_DATA] Ice Rink [GEOGRAPHIC_DATA] Ice Rink [GEOGRAPH…" at bounding box center [747, 223] width 277 height 33
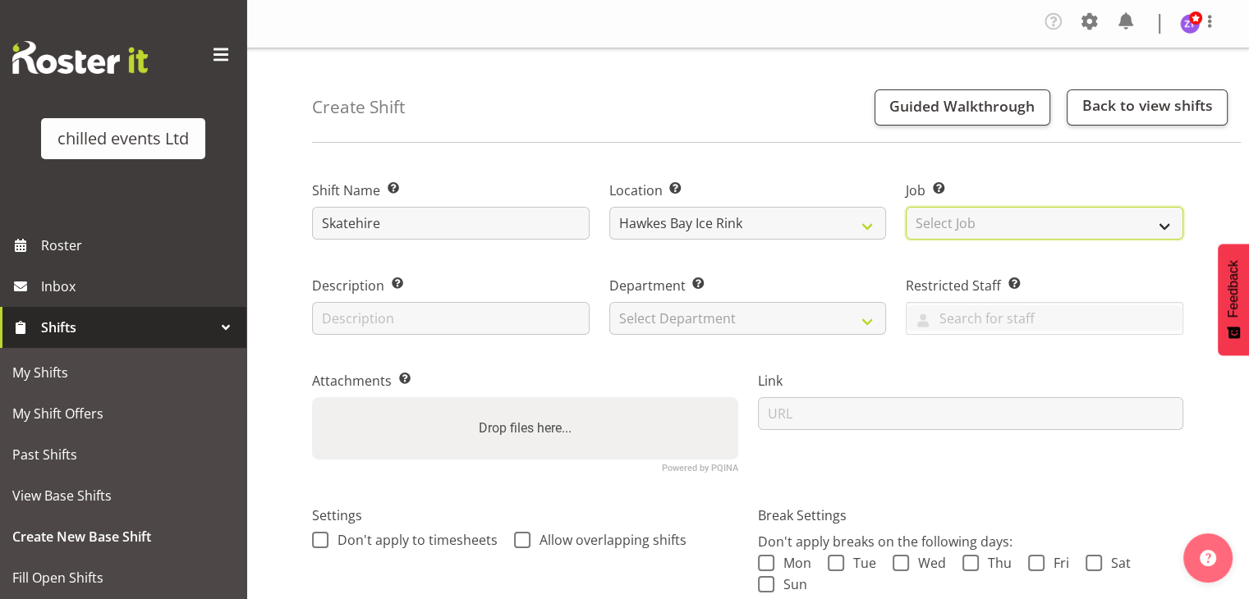
click at [946, 236] on select "Select Job Create new job build/dismantle Duty Manager ice maintance office Ska…" at bounding box center [1044, 223] width 277 height 33
select select "843"
click at [906, 207] on select "Select Job Create new job build/dismantle Duty Manager ice maintance office Ska…" at bounding box center [1044, 223] width 277 height 33
click at [732, 298] on div "Department Set the department that the shift relates to. Select Department Duty…" at bounding box center [747, 305] width 277 height 59
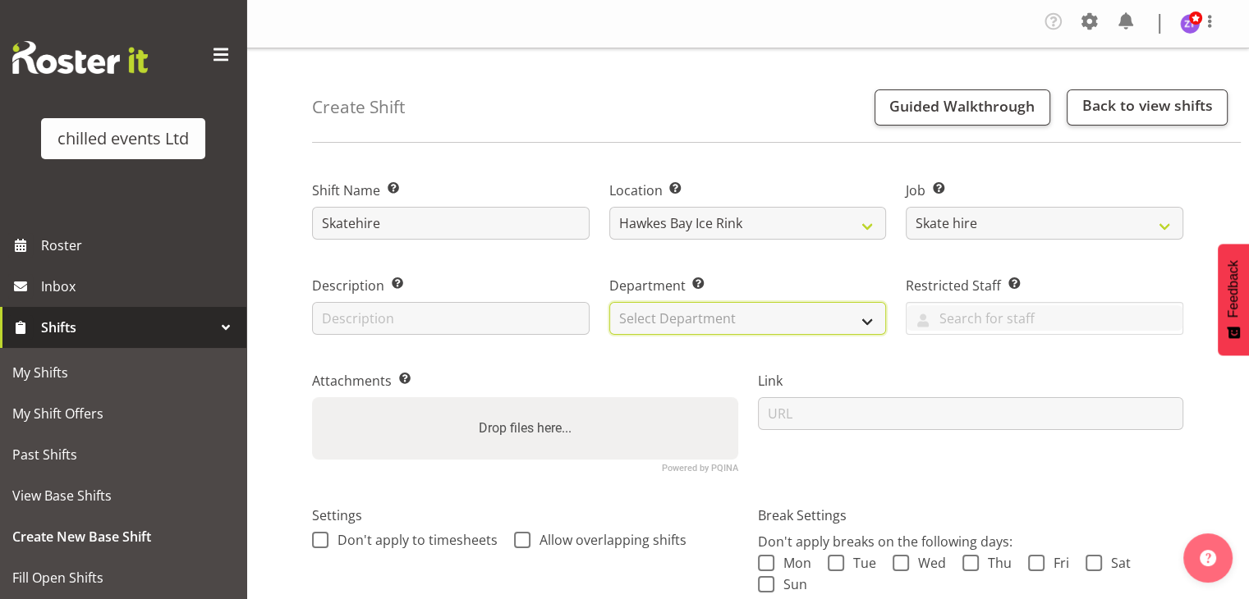
click at [731, 309] on select "Select Department Duty Manager Maintence Skate Hire/office [PERSON_NAME]" at bounding box center [747, 318] width 277 height 33
select select "153"
click at [609, 302] on select "Select Department Duty Manager Maintence Skate Hire/office [PERSON_NAME]" at bounding box center [747, 318] width 277 height 33
click at [638, 365] on div "Attachments Add any relevant attachments to the shift (e.g. Health & Safety Pla…" at bounding box center [525, 415] width 446 height 135
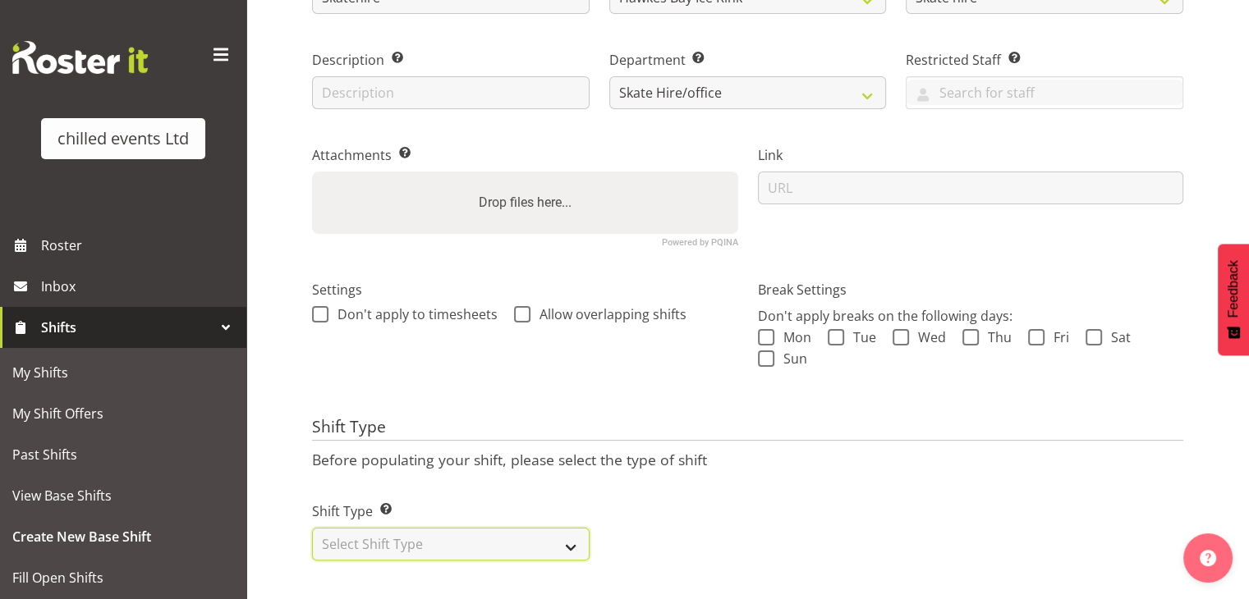
click at [537, 528] on select "Select Shift Type One Off Shift Recurring Shift Rotating Shift" at bounding box center [450, 544] width 277 height 33
select select "one_off"
click at [312, 528] on select "Select Shift Type One Off Shift Recurring Shift Rotating Shift" at bounding box center [450, 544] width 277 height 33
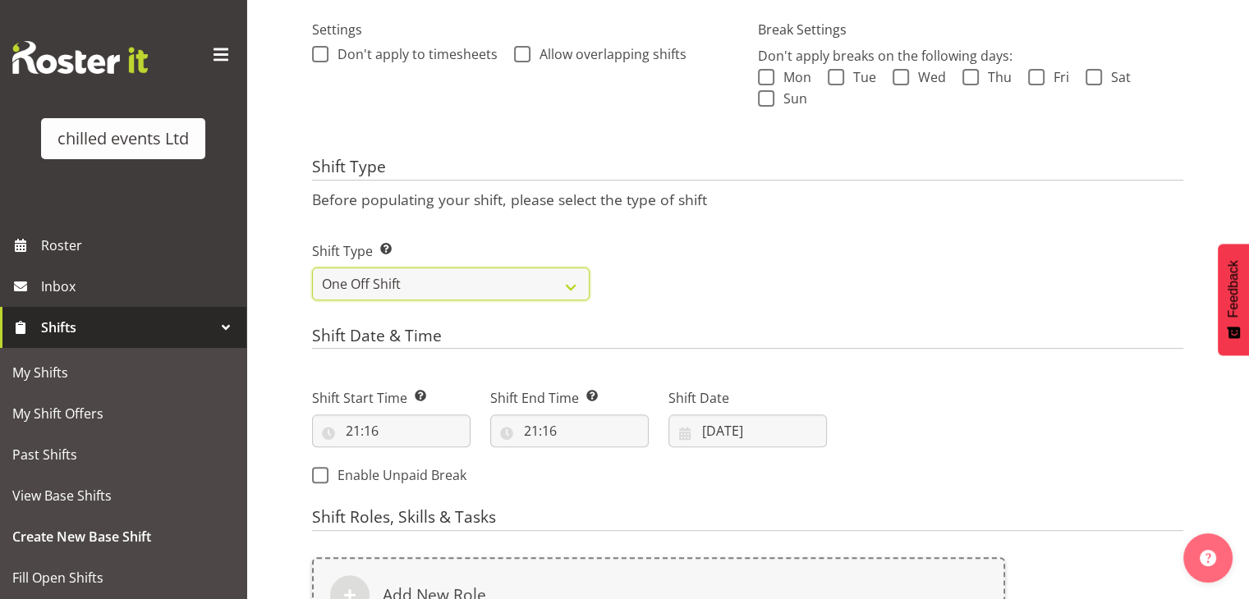
scroll to position [487, 0]
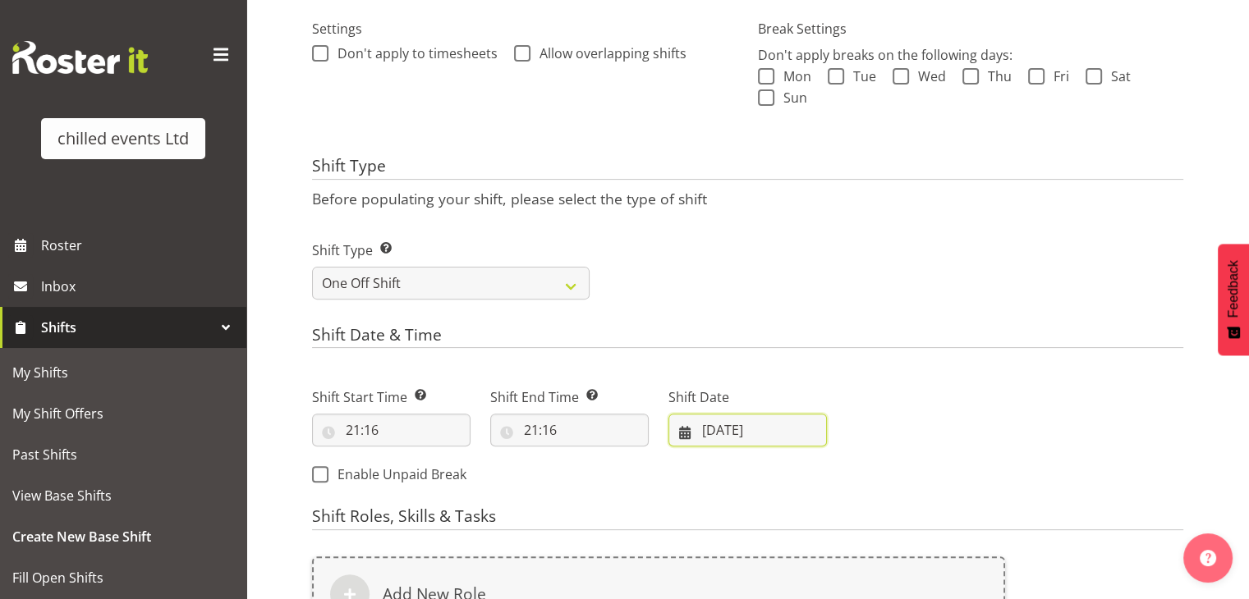
click at [738, 440] on input "[DATE]" at bounding box center [747, 430] width 158 height 33
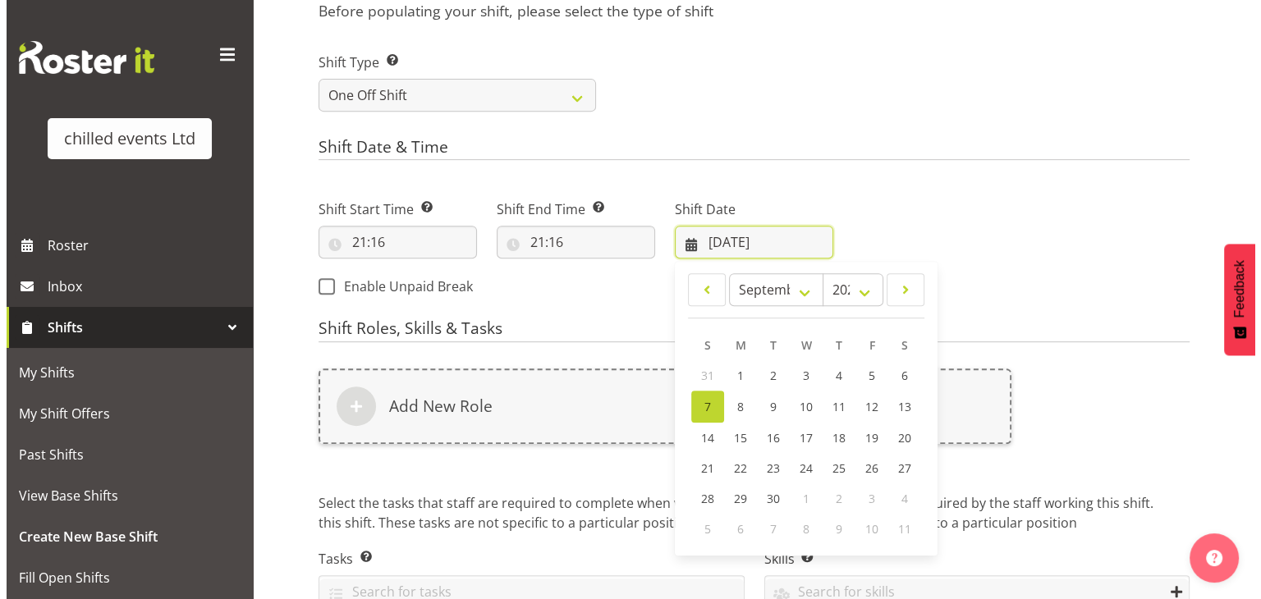
scroll to position [689, 0]
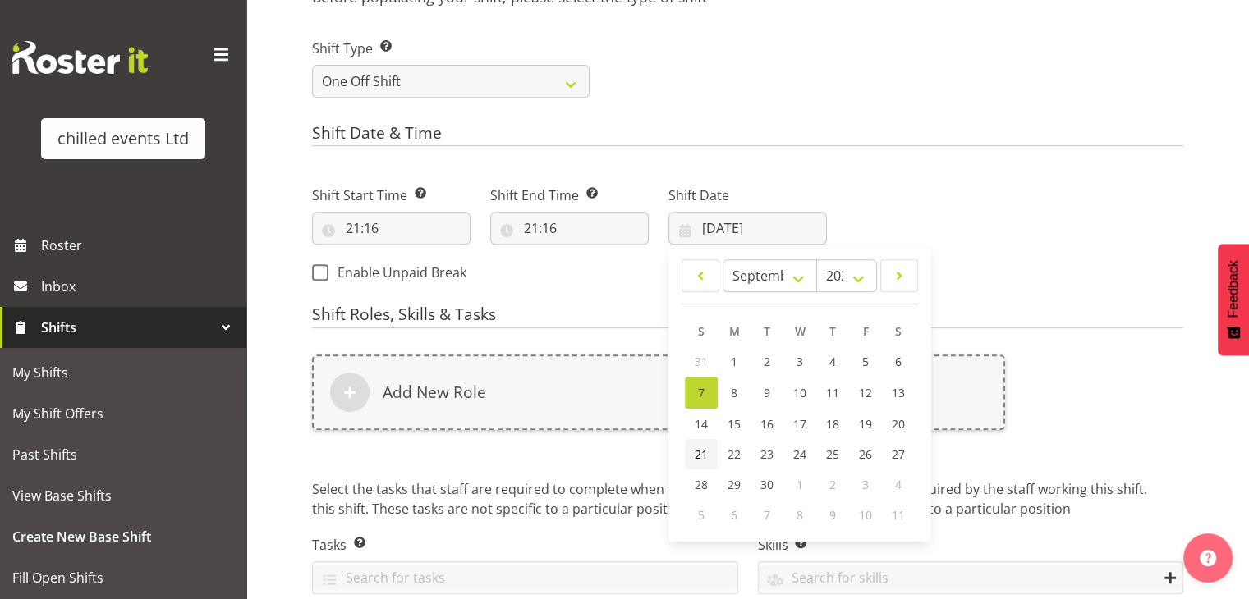
click at [706, 457] on span "21" at bounding box center [701, 455] width 13 height 16
type input "[DATE]"
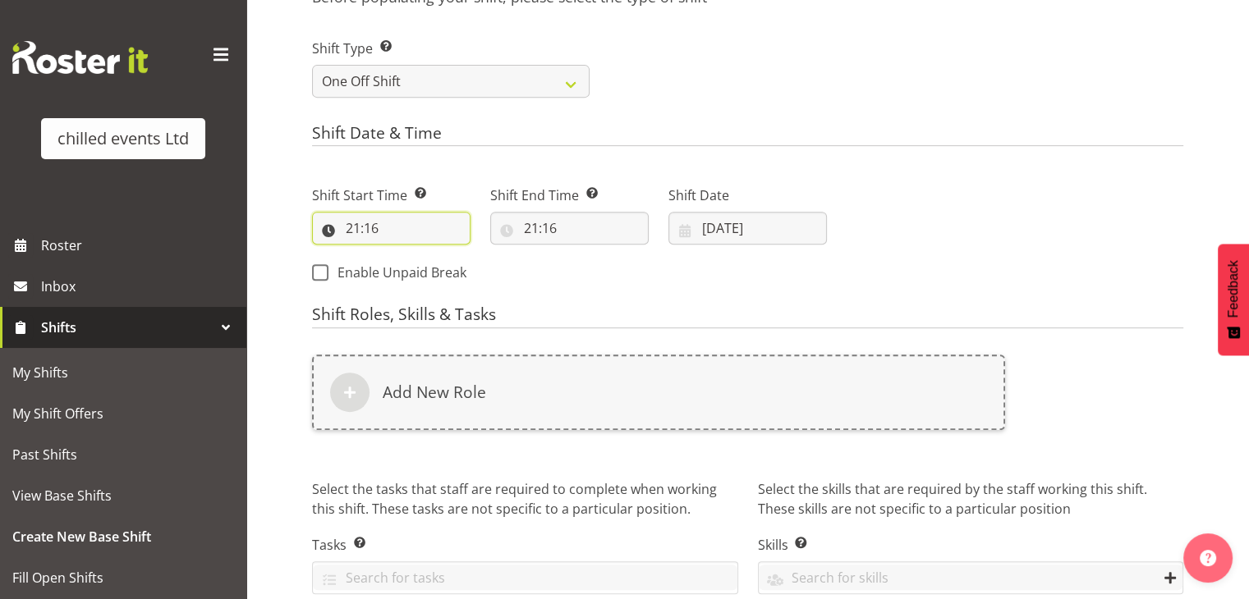
click at [348, 231] on input "21:16" at bounding box center [391, 228] width 158 height 33
click at [427, 279] on select "00 01 02 03 04 05 06 07 08 09 10 11 12 13 14 15 16 17 18 19 20 21 22 23" at bounding box center [424, 271] width 37 height 33
select select "16"
click at [406, 255] on select "00 01 02 03 04 05 06 07 08 09 10 11 12 13 14 15 16 17 18 19 20 21 22 23" at bounding box center [424, 271] width 37 height 33
type input "16:16"
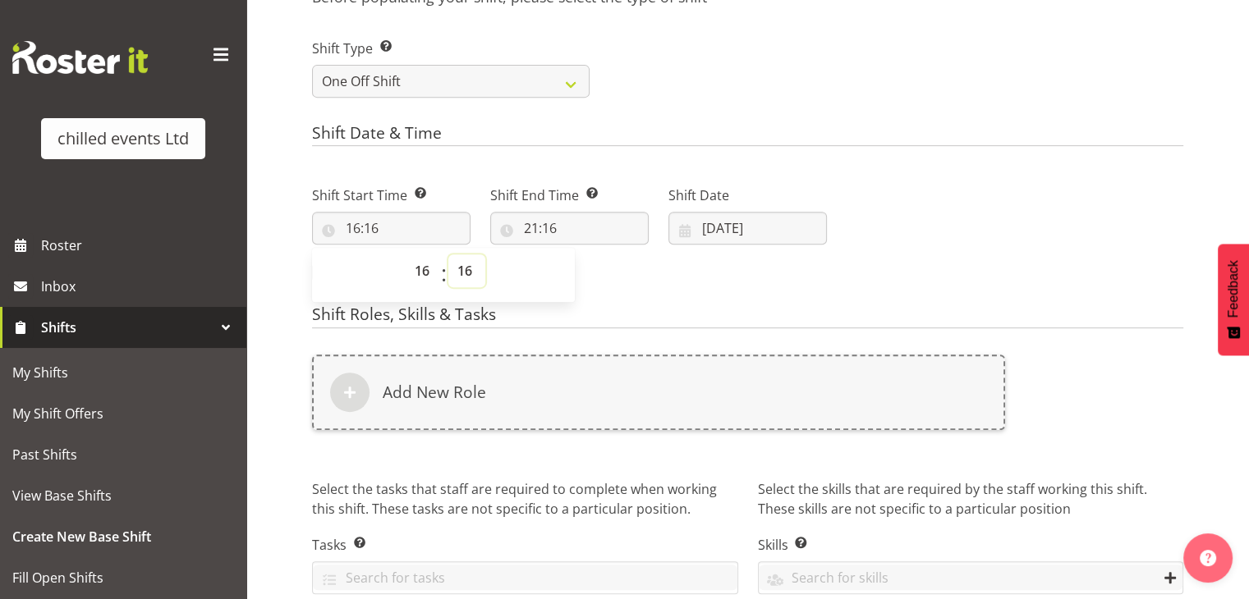
click at [470, 274] on select "00 01 02 03 04 05 06 07 08 09 10 11 12 13 14 15 16 17 18 19 20 21 22 23 24 25 2…" at bounding box center [466, 271] width 37 height 33
select select "0"
click at [448, 255] on select "00 01 02 03 04 05 06 07 08 09 10 11 12 13 14 15 16 17 18 19 20 21 22 23 24 25 2…" at bounding box center [466, 271] width 37 height 33
type input "16:00"
click at [548, 231] on input "21:16" at bounding box center [569, 228] width 158 height 33
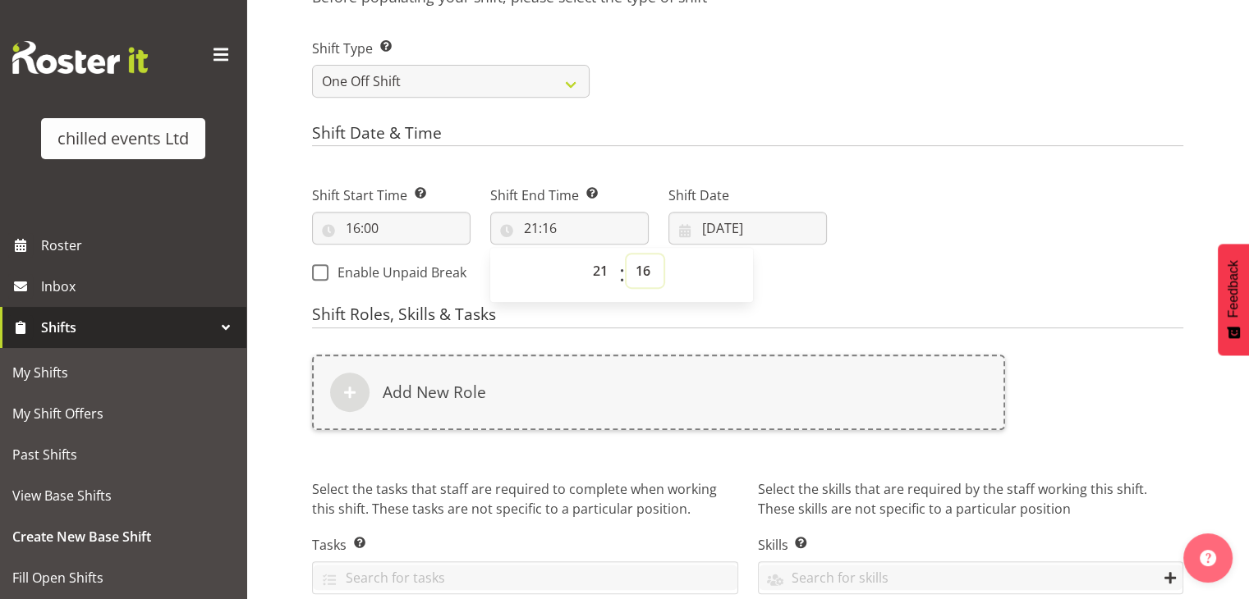
click at [653, 272] on select "00 01 02 03 04 05 06 07 08 09 10 11 12 13 14 15 16 17 18 19 20 21 22 23 24 25 2…" at bounding box center [644, 271] width 37 height 33
select select "0"
click at [626, 255] on select "00 01 02 03 04 05 06 07 08 09 10 11 12 13 14 15 16 17 18 19 20 21 22 23 24 25 2…" at bounding box center [644, 271] width 37 height 33
type input "21:00"
click at [707, 144] on h4 "Shift Date & Time" at bounding box center [747, 135] width 871 height 23
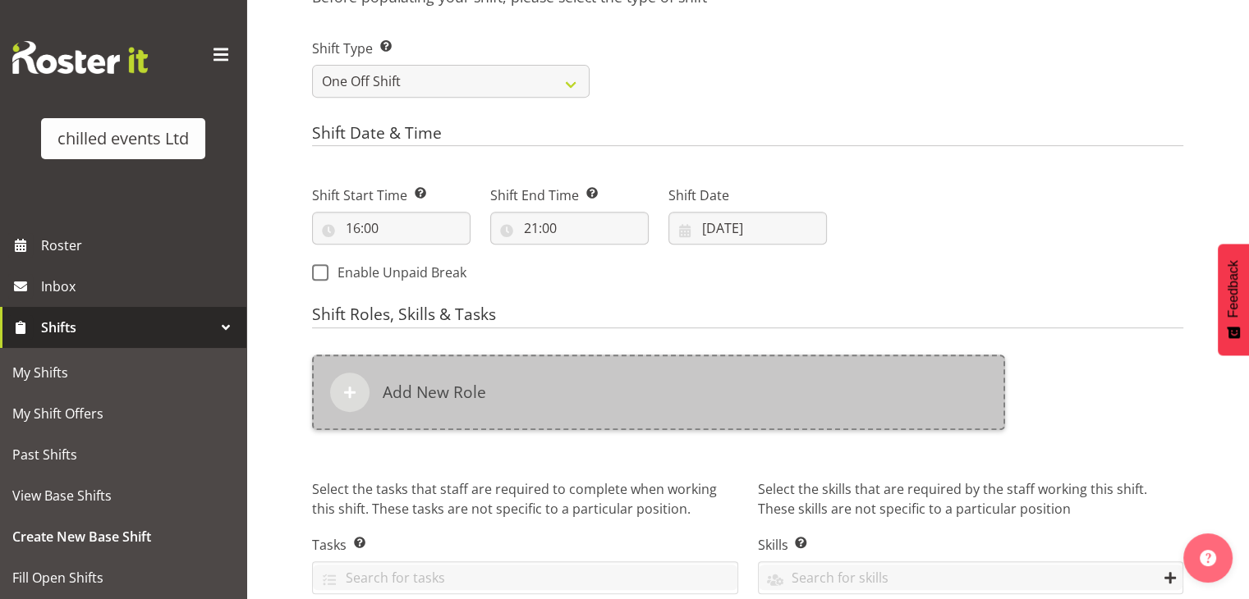
click at [507, 390] on div "Add New Role" at bounding box center [658, 393] width 693 height 76
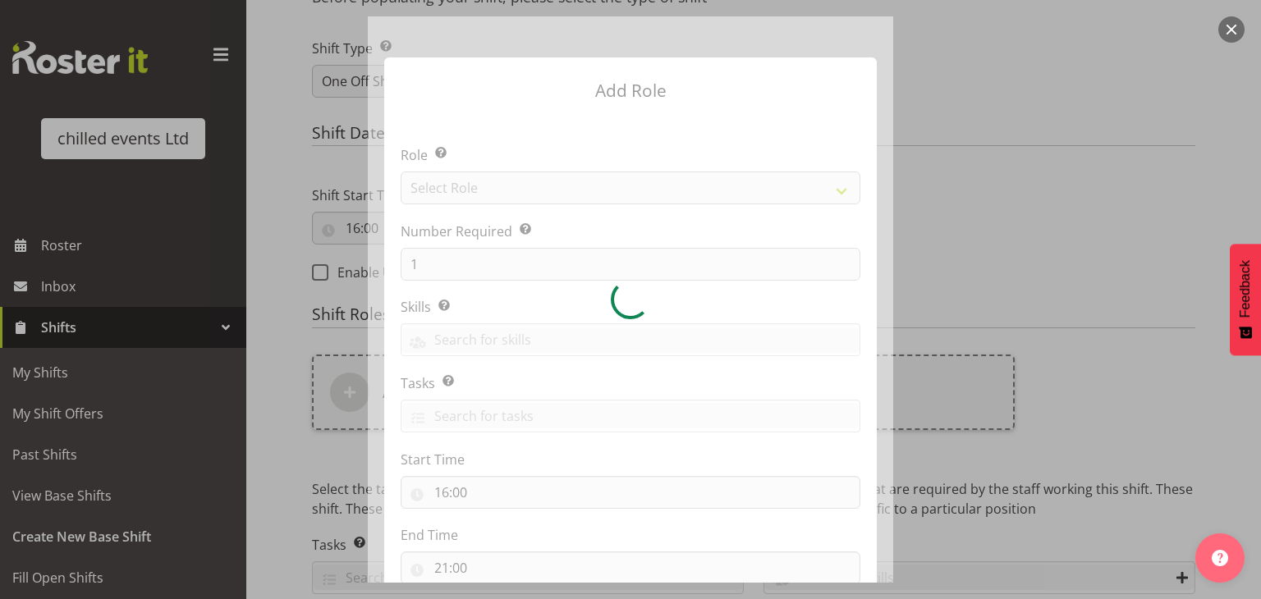
click at [460, 187] on div at bounding box center [630, 299] width 525 height 566
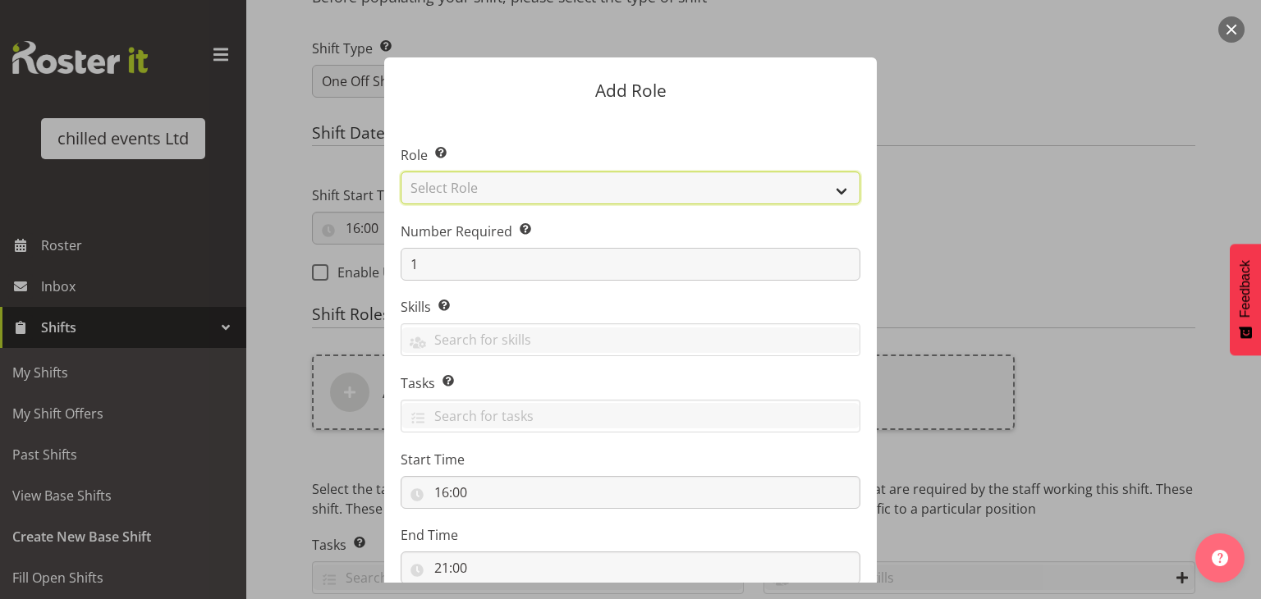
click at [460, 187] on select "Select Role Build/Dismantle Duty Manager Office Attended Skate hire [PERSON_NAM…" at bounding box center [631, 188] width 460 height 33
select select "273"
click at [401, 172] on select "Select Role Build/Dismantle Duty Manager Office Attended Skate hire [PERSON_NAM…" at bounding box center [631, 188] width 460 height 33
click at [912, 155] on form "Add Role Role Select the role you wish to add to the shift. Build/Dismantle Dut…" at bounding box center [630, 299] width 788 height 566
click at [948, 252] on form "Add Role Role Select the role you wish to add to the shift. Build/Dismantle Dut…" at bounding box center [630, 299] width 788 height 566
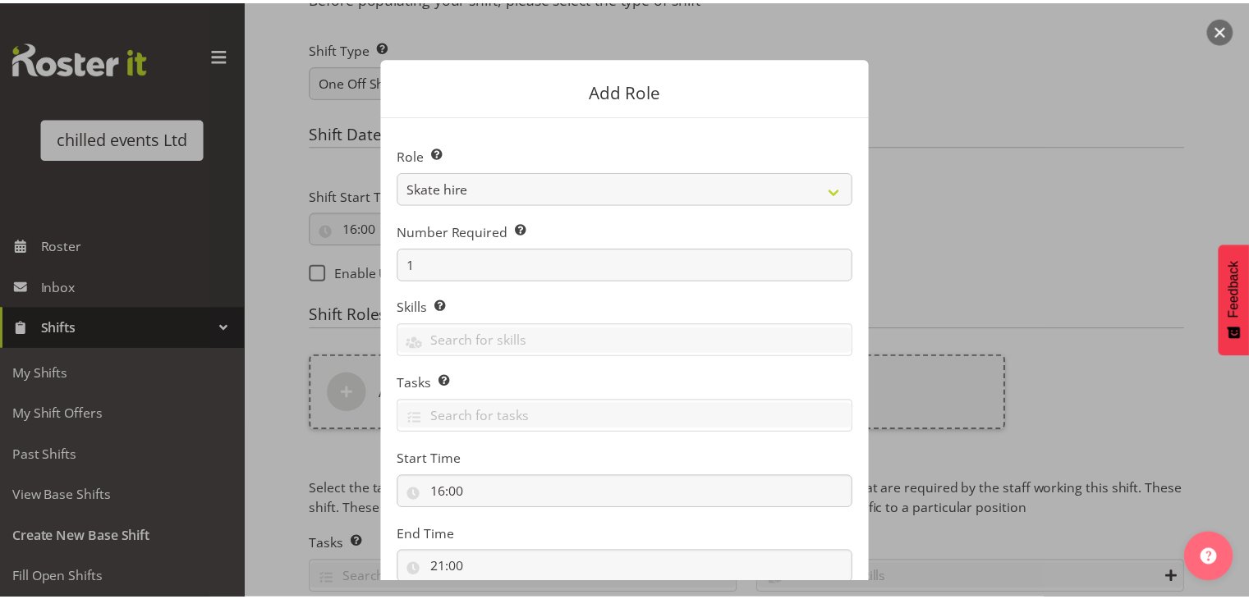
scroll to position [112, 0]
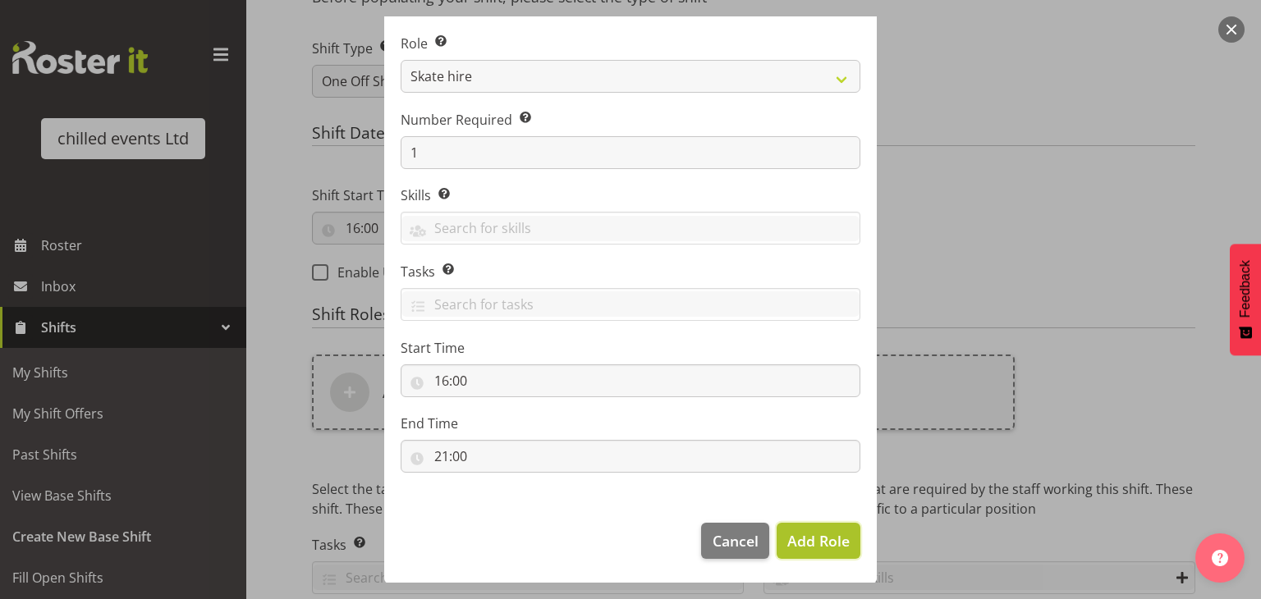
click at [819, 533] on span "Add Role" at bounding box center [818, 541] width 62 height 20
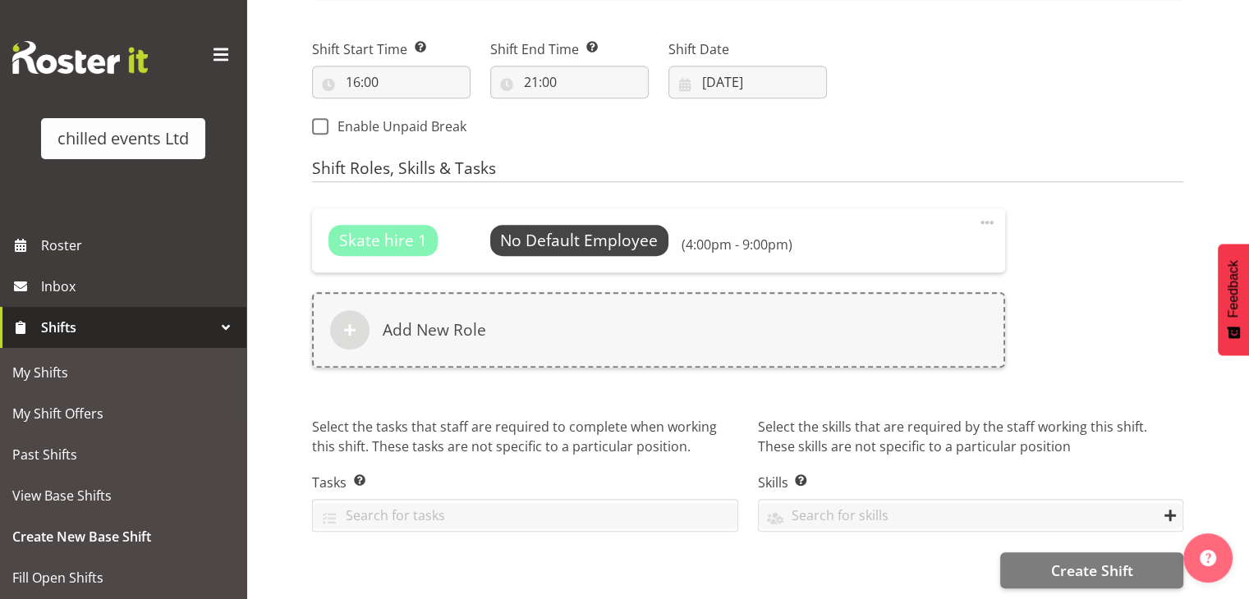
scroll to position [837, 0]
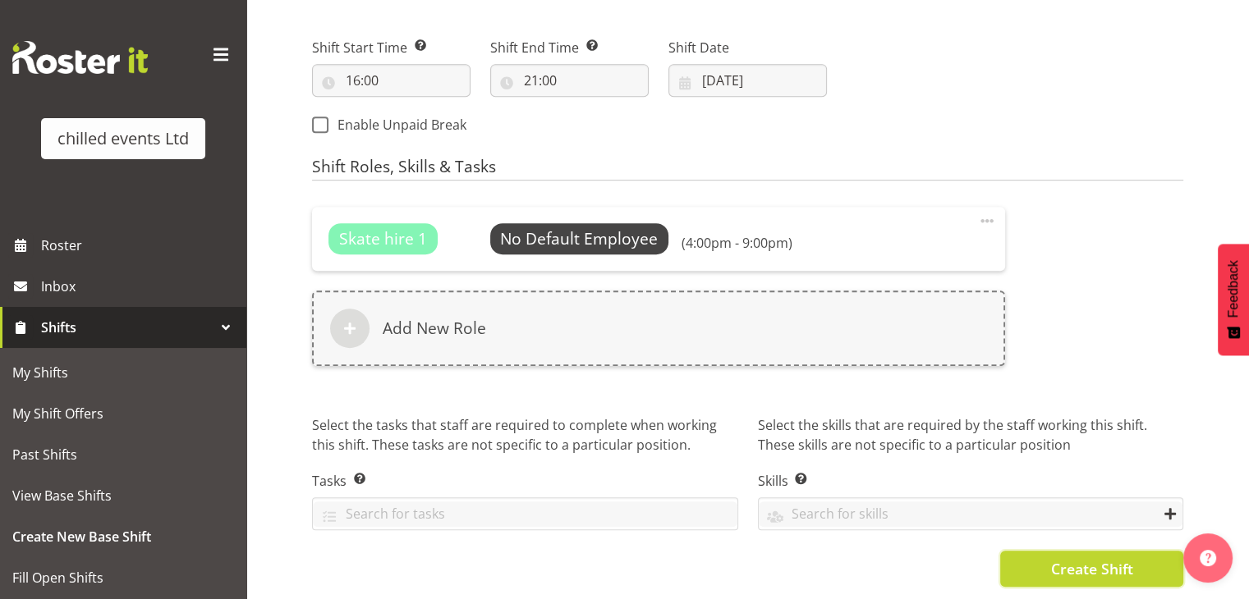
click at [1064, 570] on span "Create Shift" at bounding box center [1091, 568] width 82 height 21
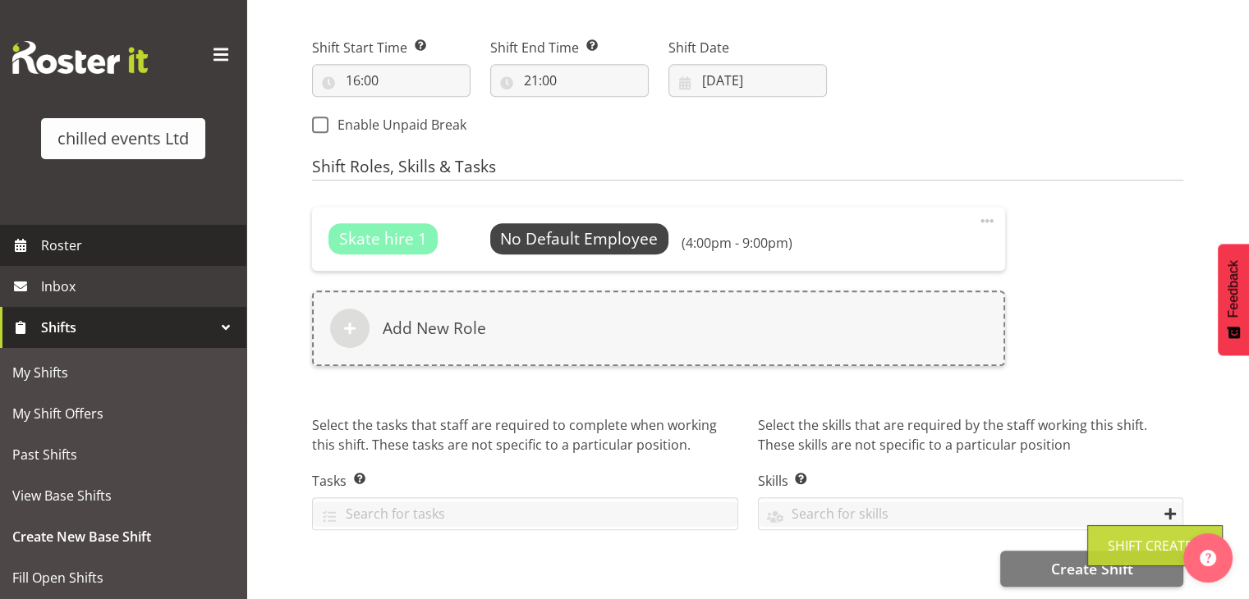
click at [76, 255] on span "Roster" at bounding box center [139, 245] width 197 height 25
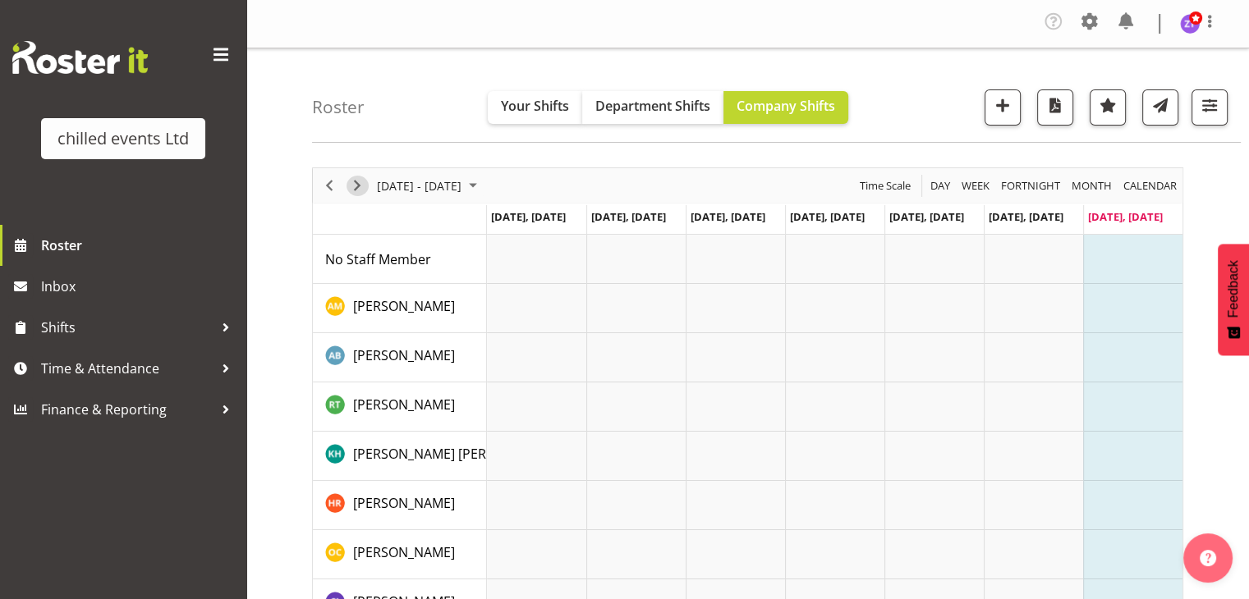
click at [355, 185] on span "Next" at bounding box center [357, 186] width 20 height 21
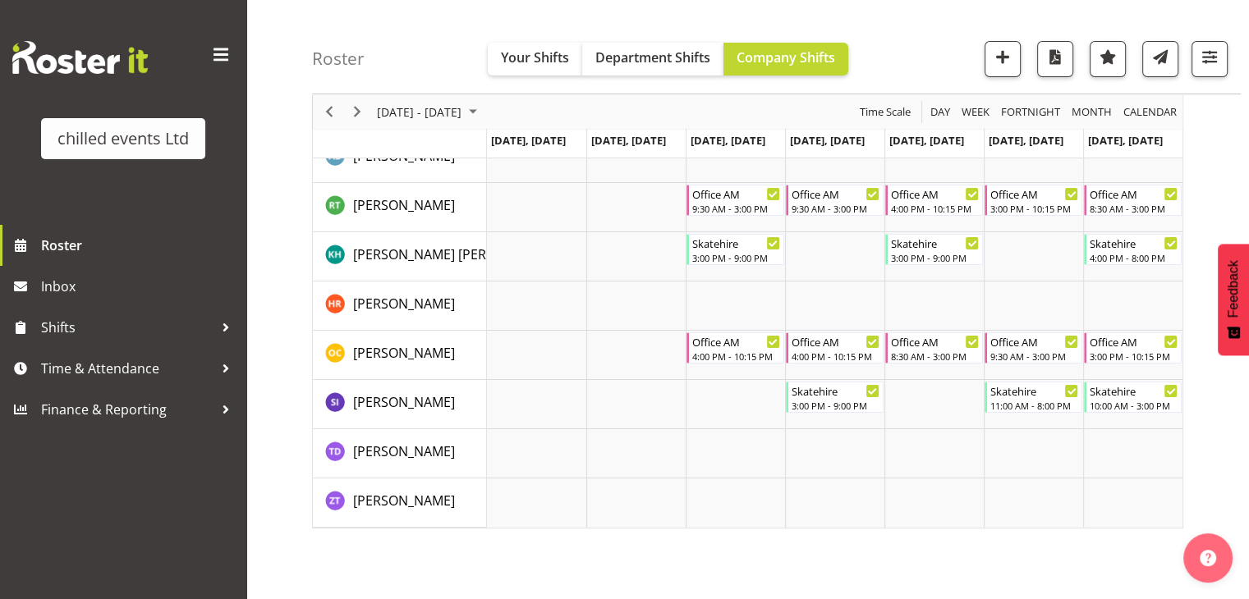
scroll to position [204, 0]
